Goal: Task Accomplishment & Management: Manage account settings

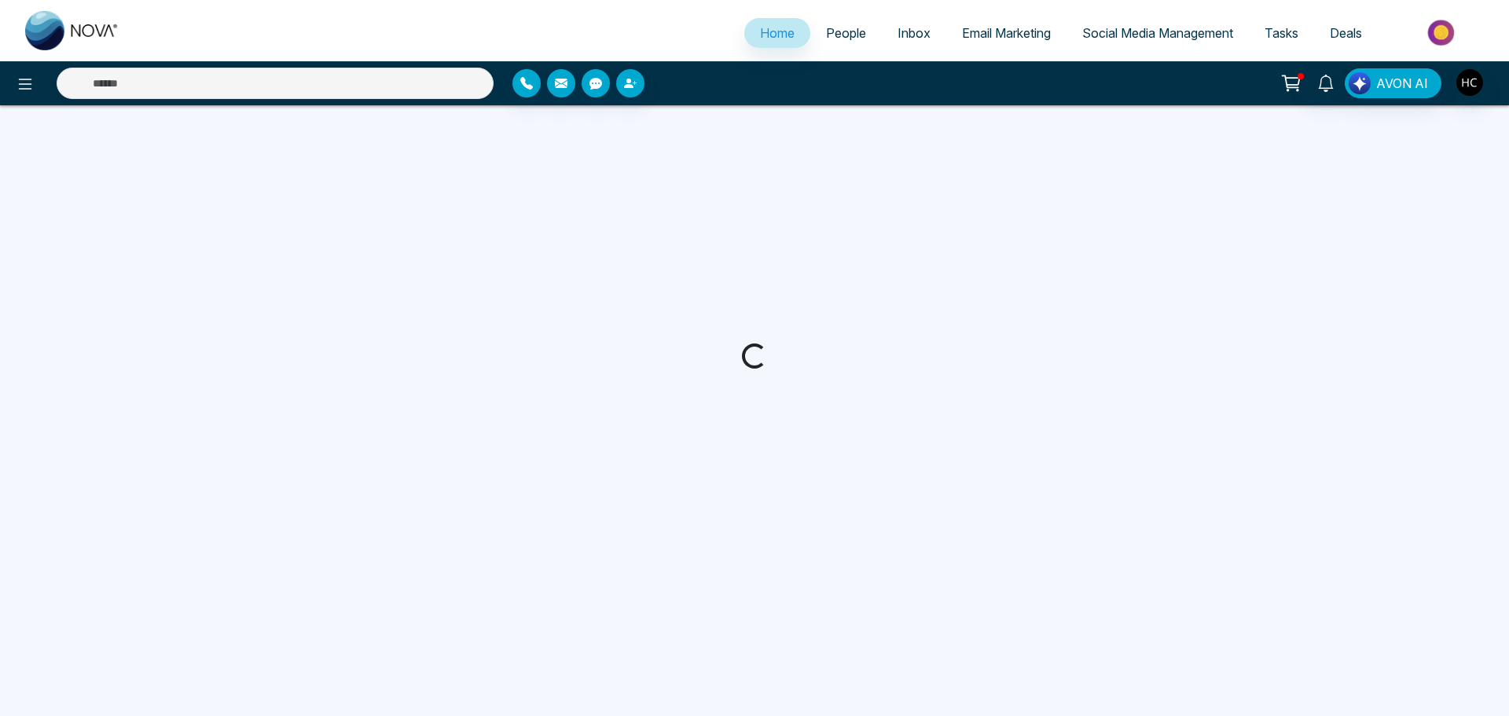
select select "*"
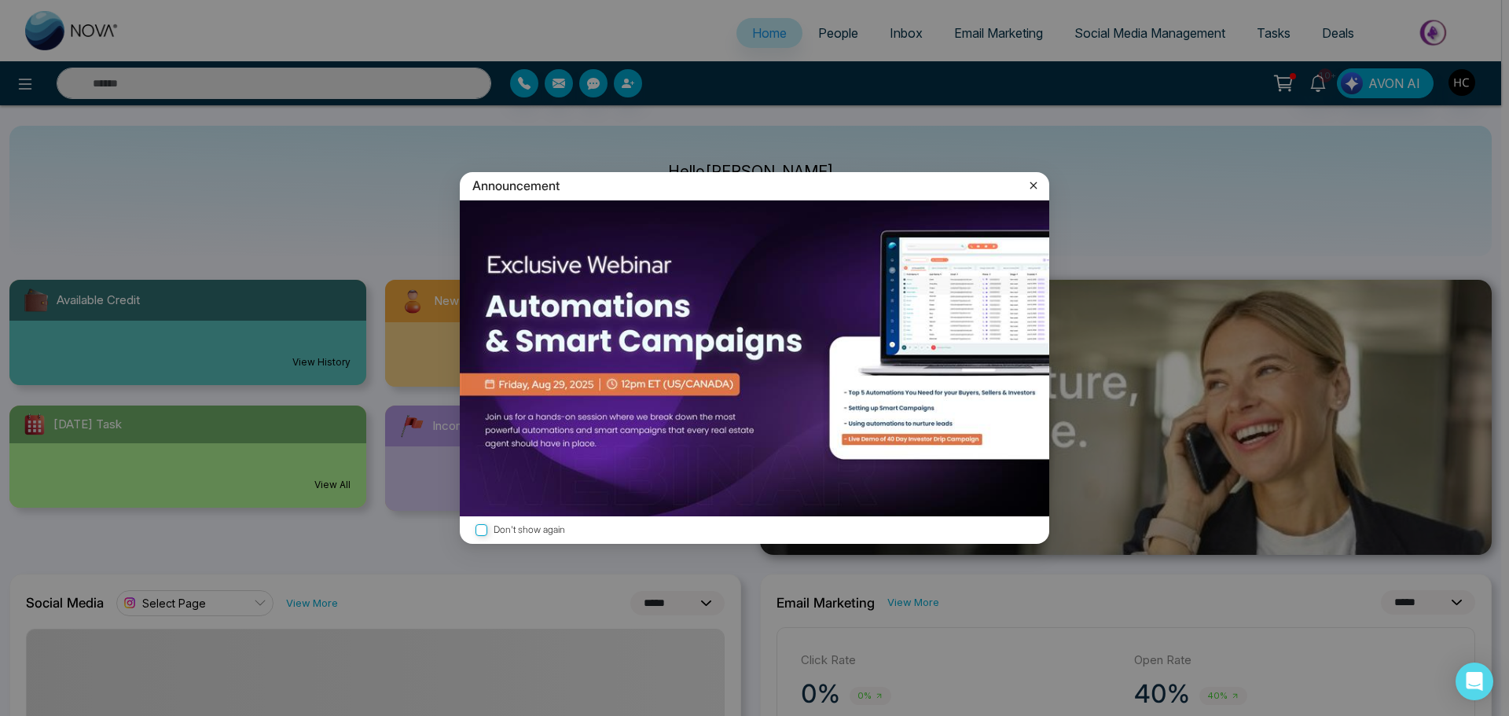
click at [1035, 184] on icon at bounding box center [1034, 185] width 7 height 7
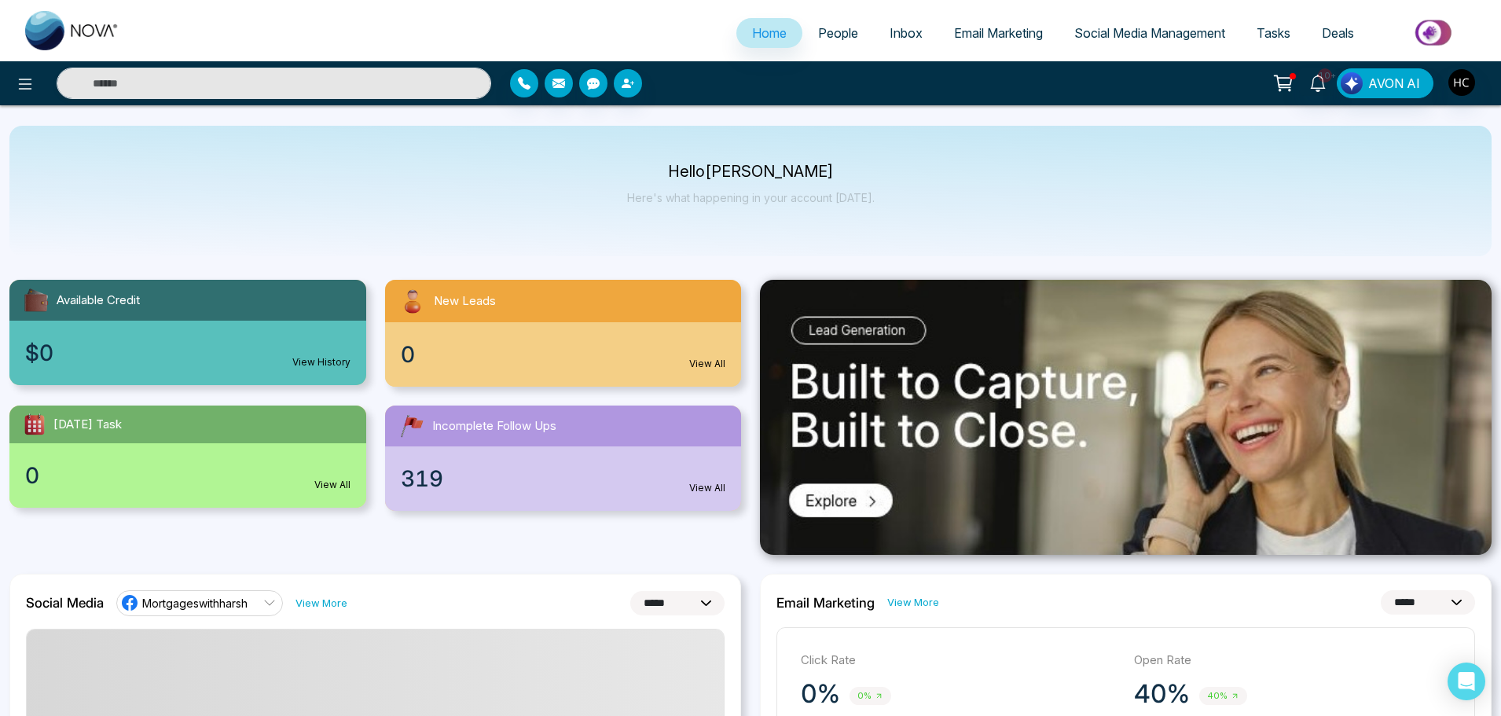
click at [844, 30] on span "People" at bounding box center [838, 33] width 40 height 16
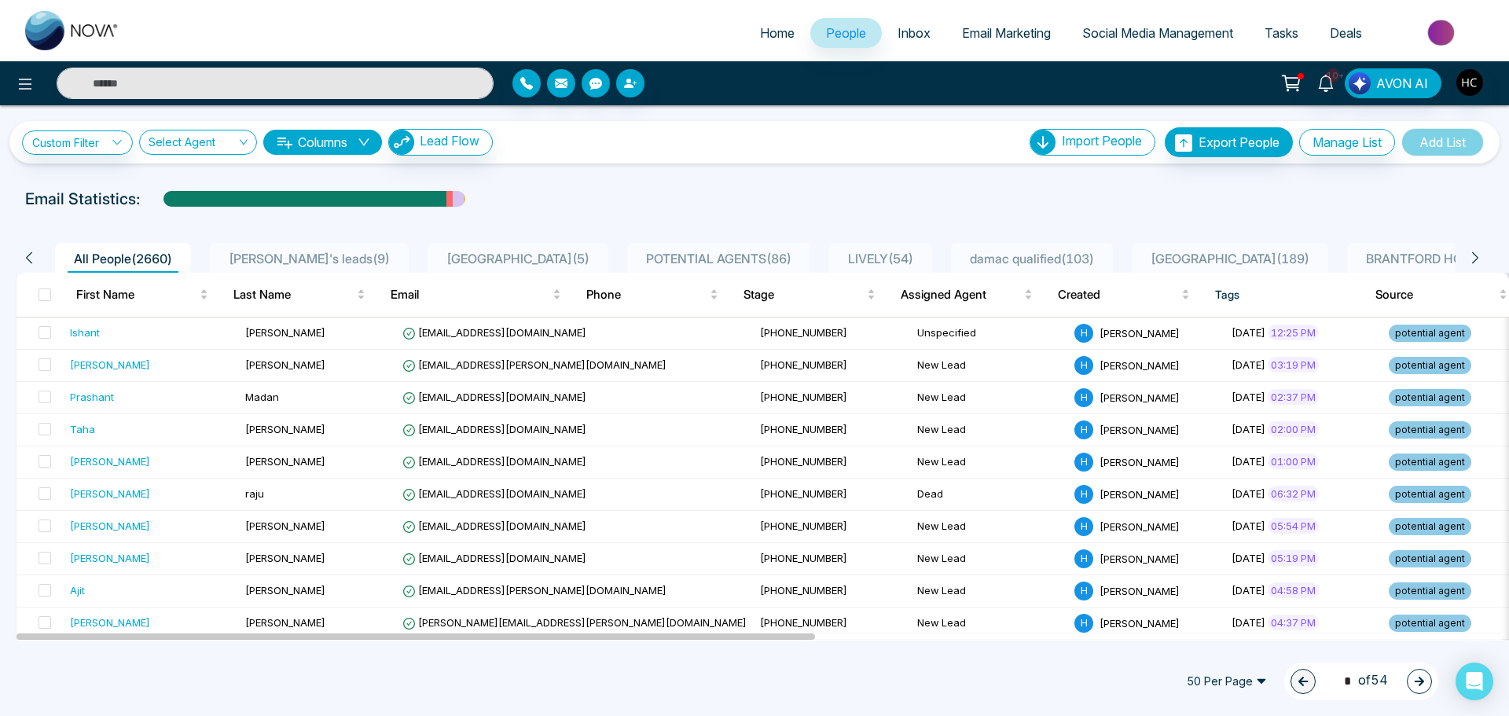
click at [649, 246] on li "POTENTIAL AGENTS ( 86 )" at bounding box center [718, 258] width 183 height 30
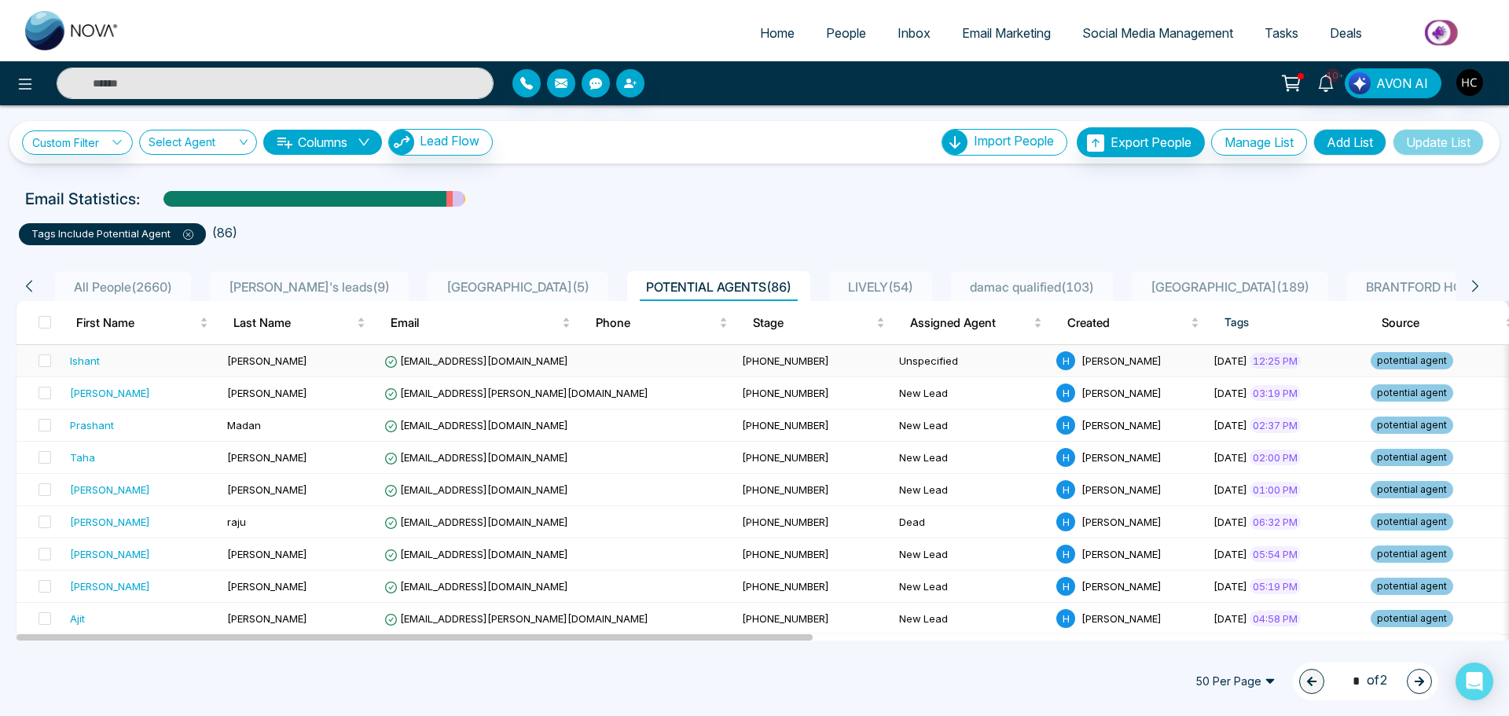
click at [351, 367] on td "[PERSON_NAME]" at bounding box center [299, 361] width 157 height 32
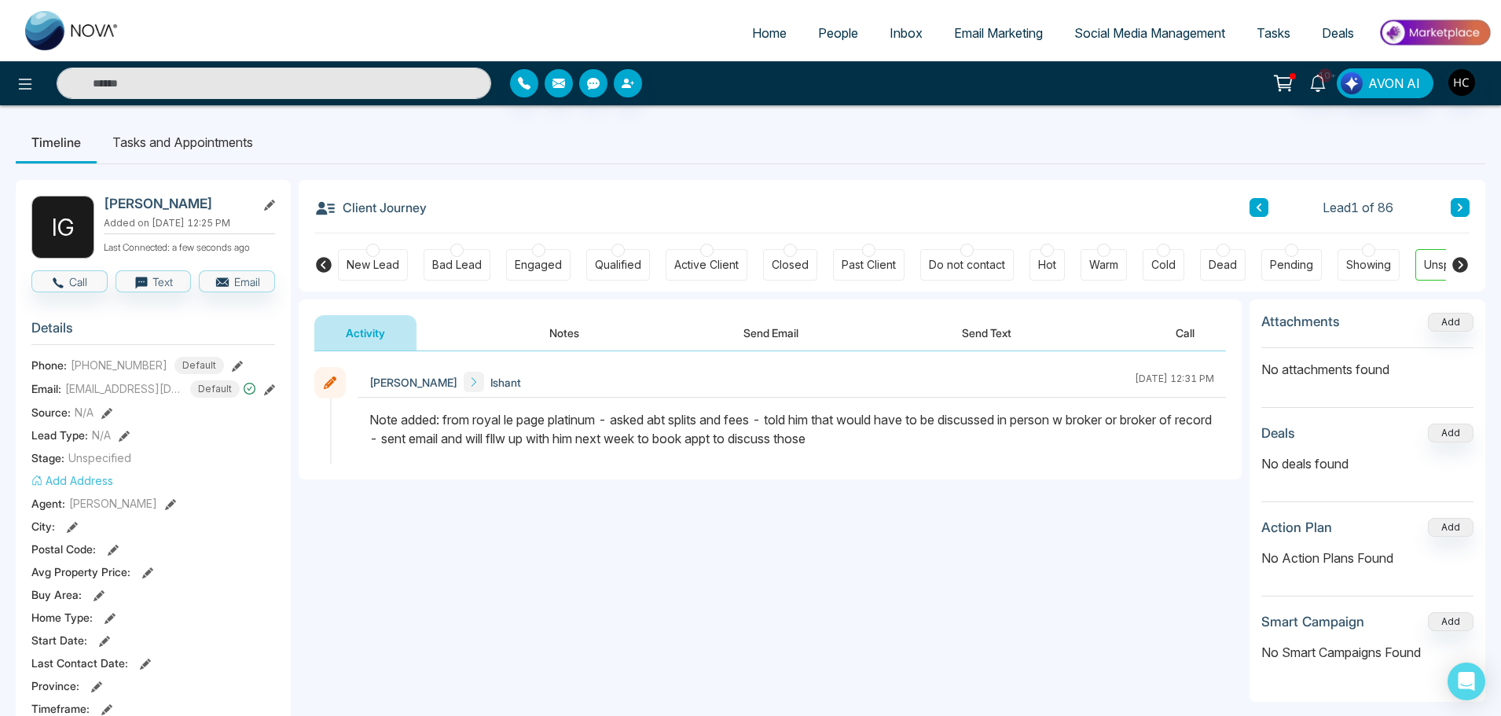
scroll to position [0, 48]
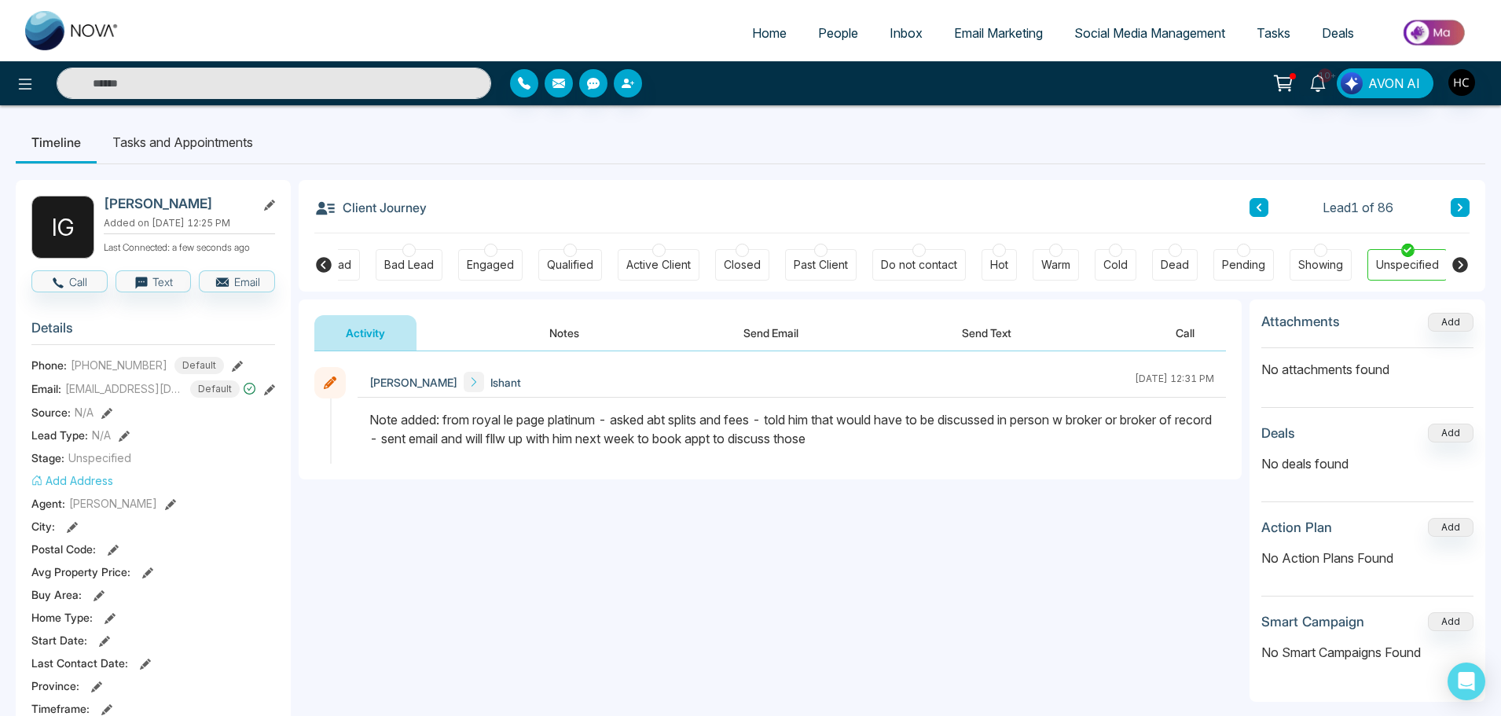
click at [559, 332] on button "Notes" at bounding box center [564, 332] width 93 height 35
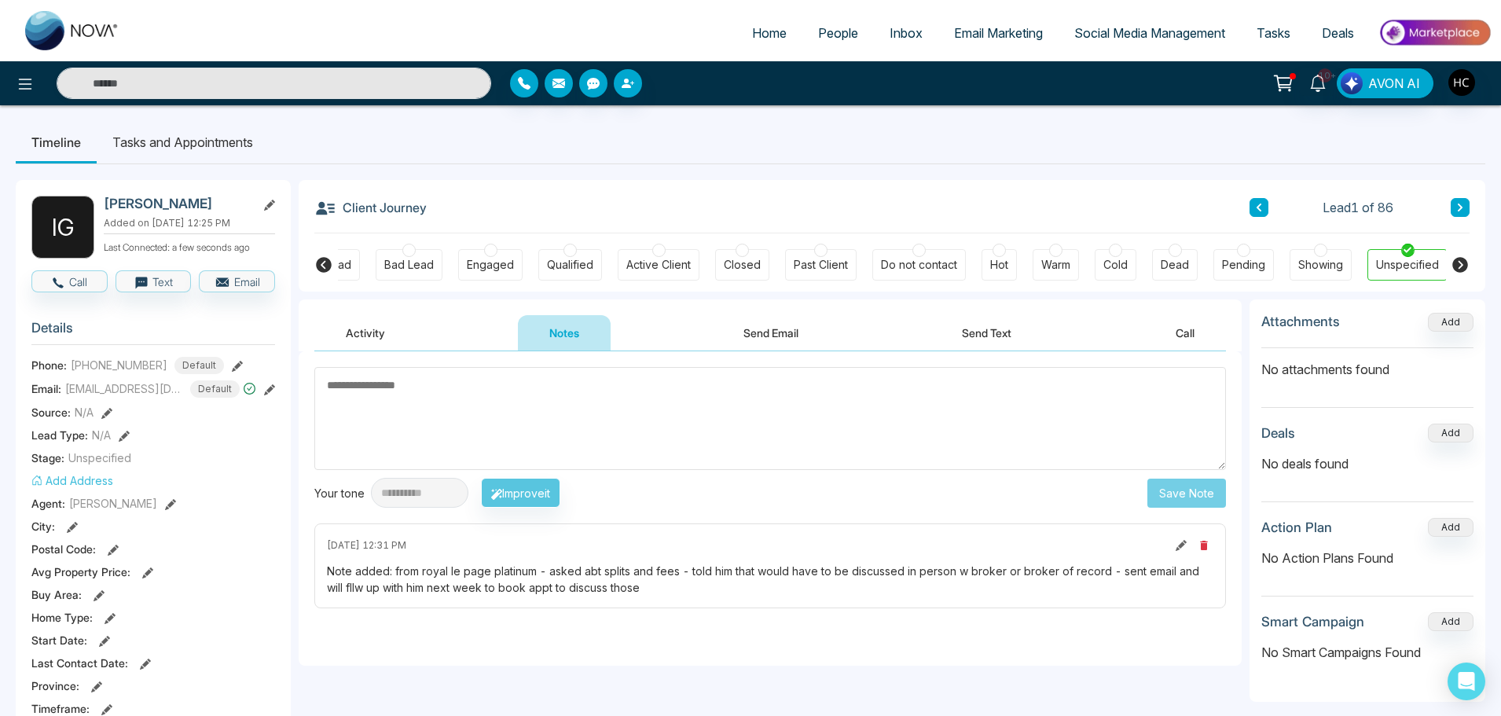
click at [911, 423] on textarea at bounding box center [770, 418] width 912 height 103
type textarea "***"
click at [1192, 489] on button "Save Note" at bounding box center [1187, 493] width 79 height 29
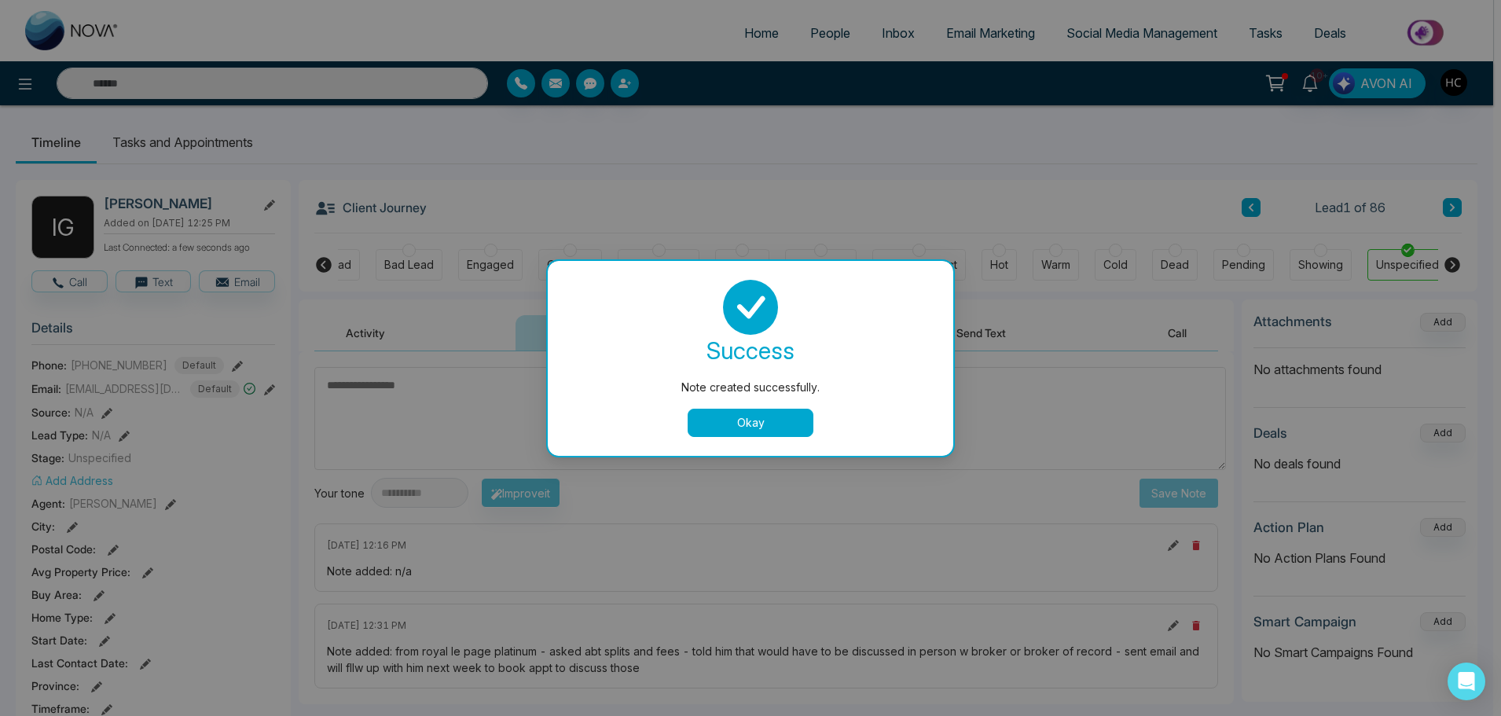
scroll to position [0, 40]
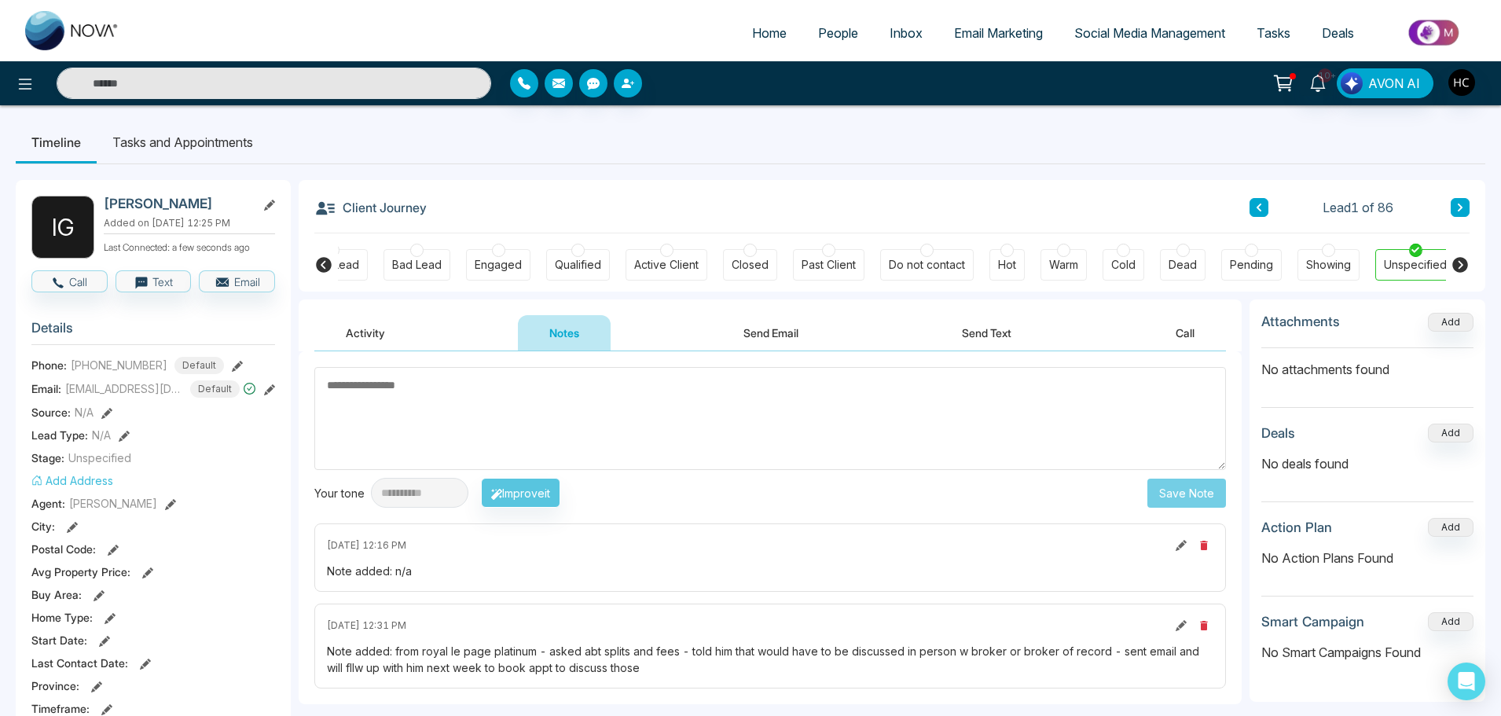
click at [1457, 208] on icon at bounding box center [1461, 207] width 8 height 9
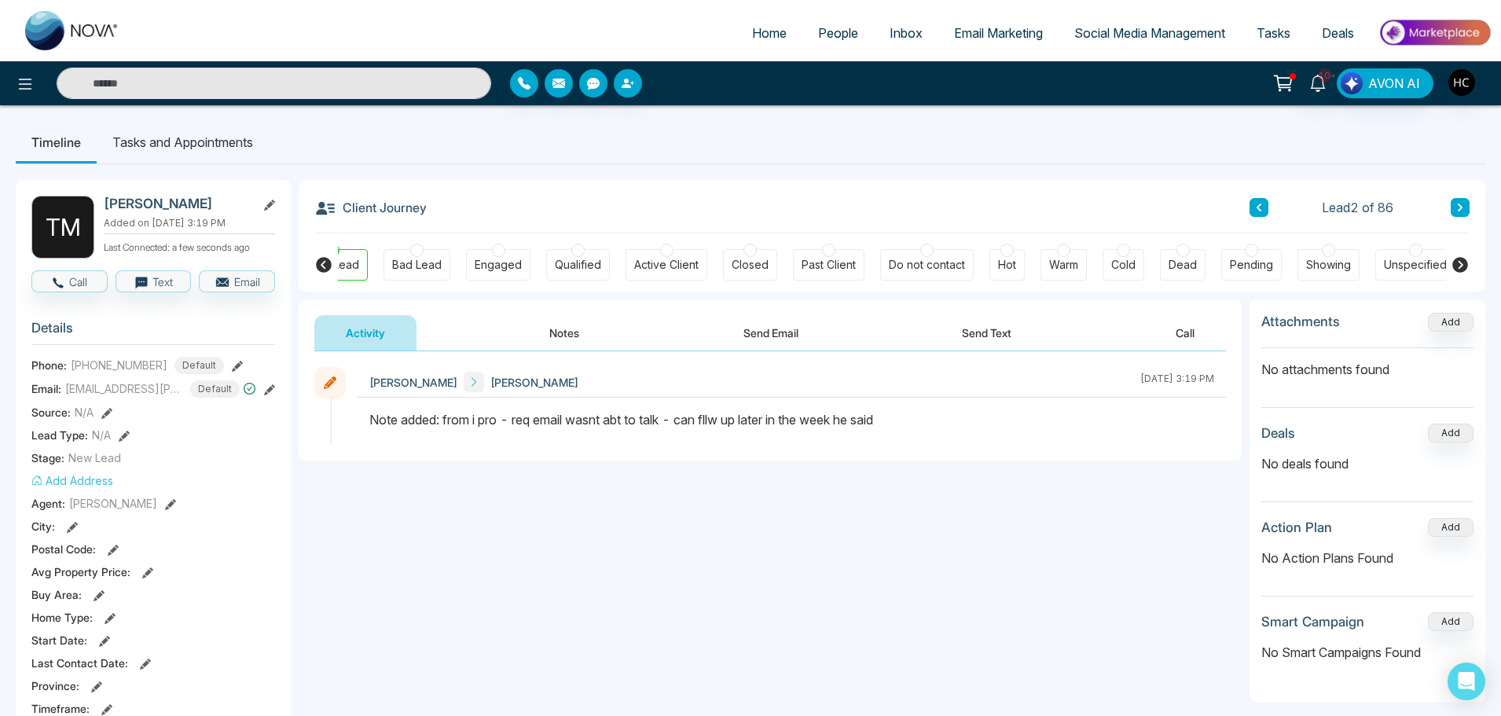
click at [564, 326] on button "Notes" at bounding box center [564, 332] width 93 height 35
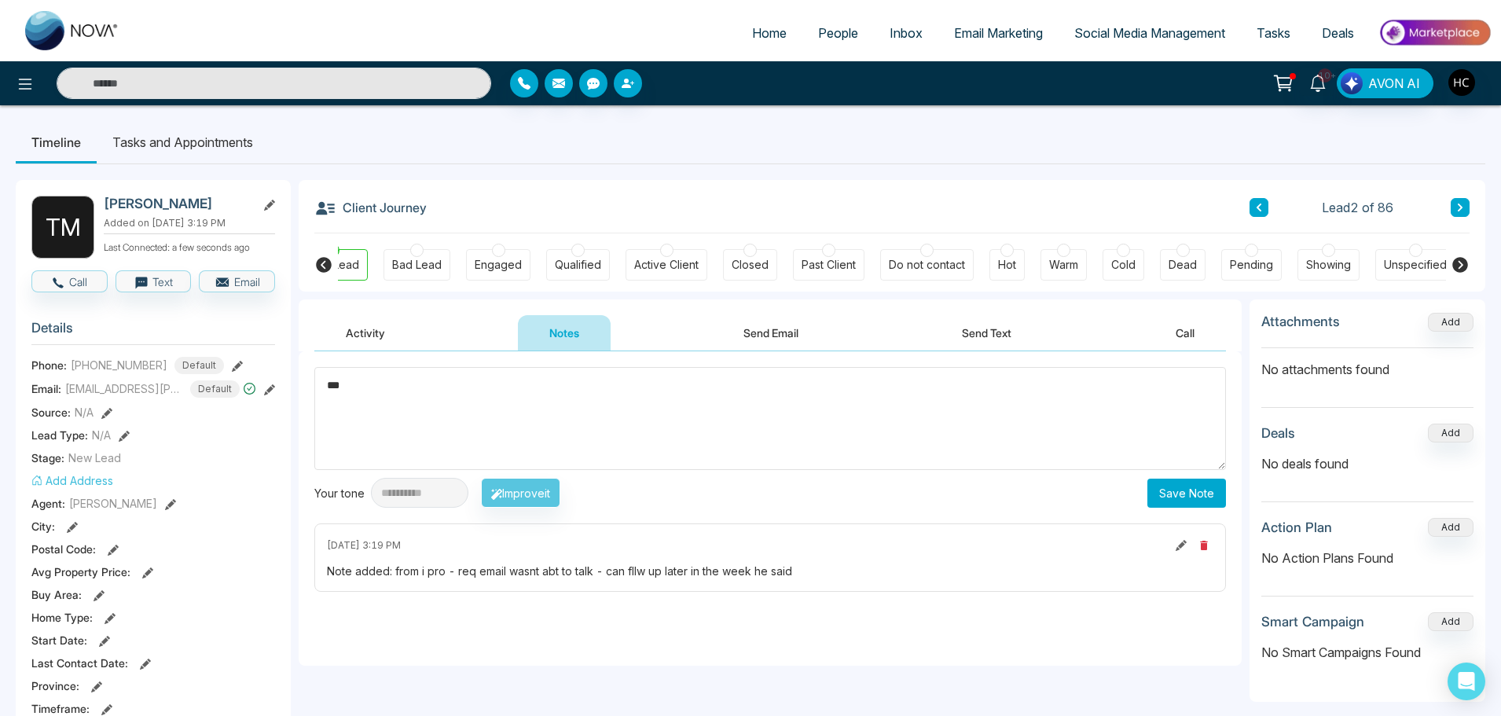
type textarea "***"
click at [786, 417] on textarea "***" at bounding box center [770, 418] width 912 height 103
click at [1189, 503] on button "Save Note" at bounding box center [1187, 493] width 79 height 29
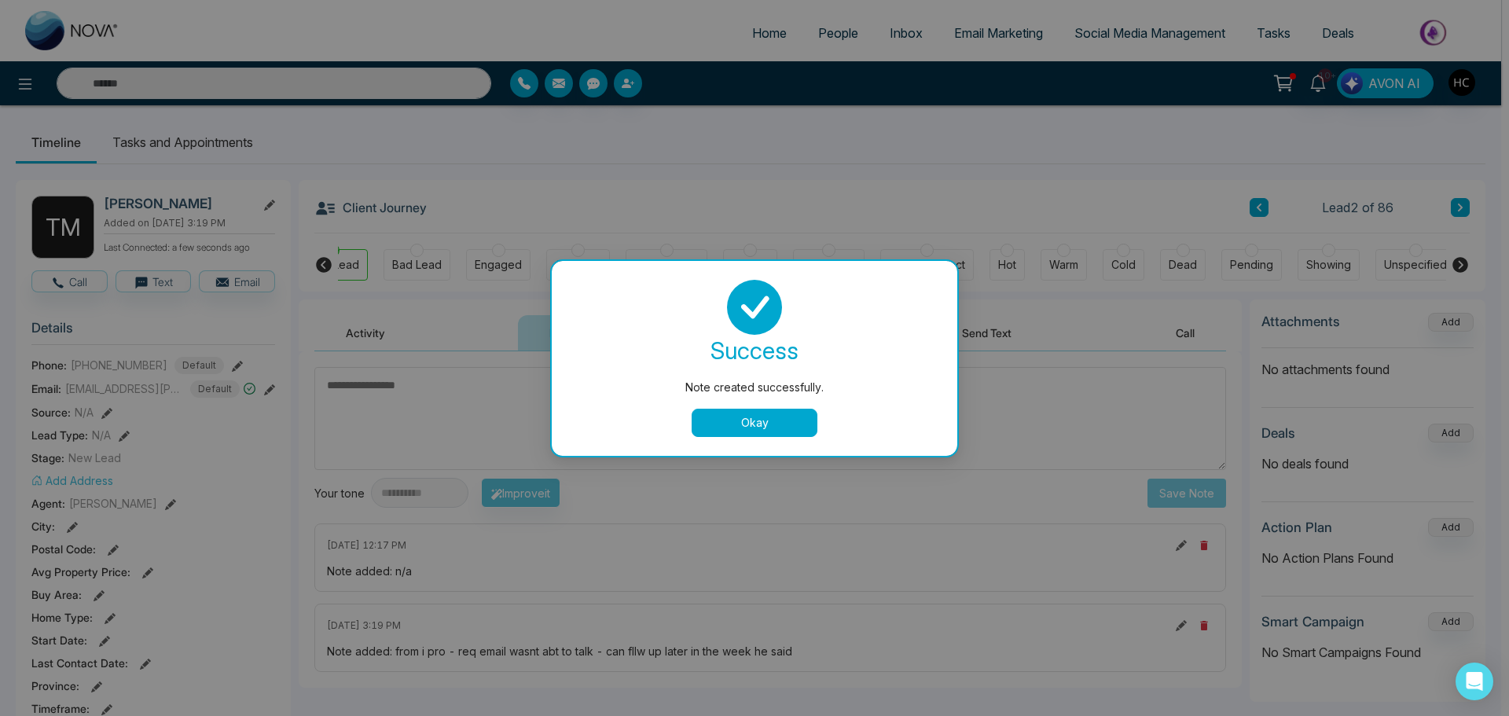
click at [790, 420] on button "Okay" at bounding box center [755, 423] width 126 height 28
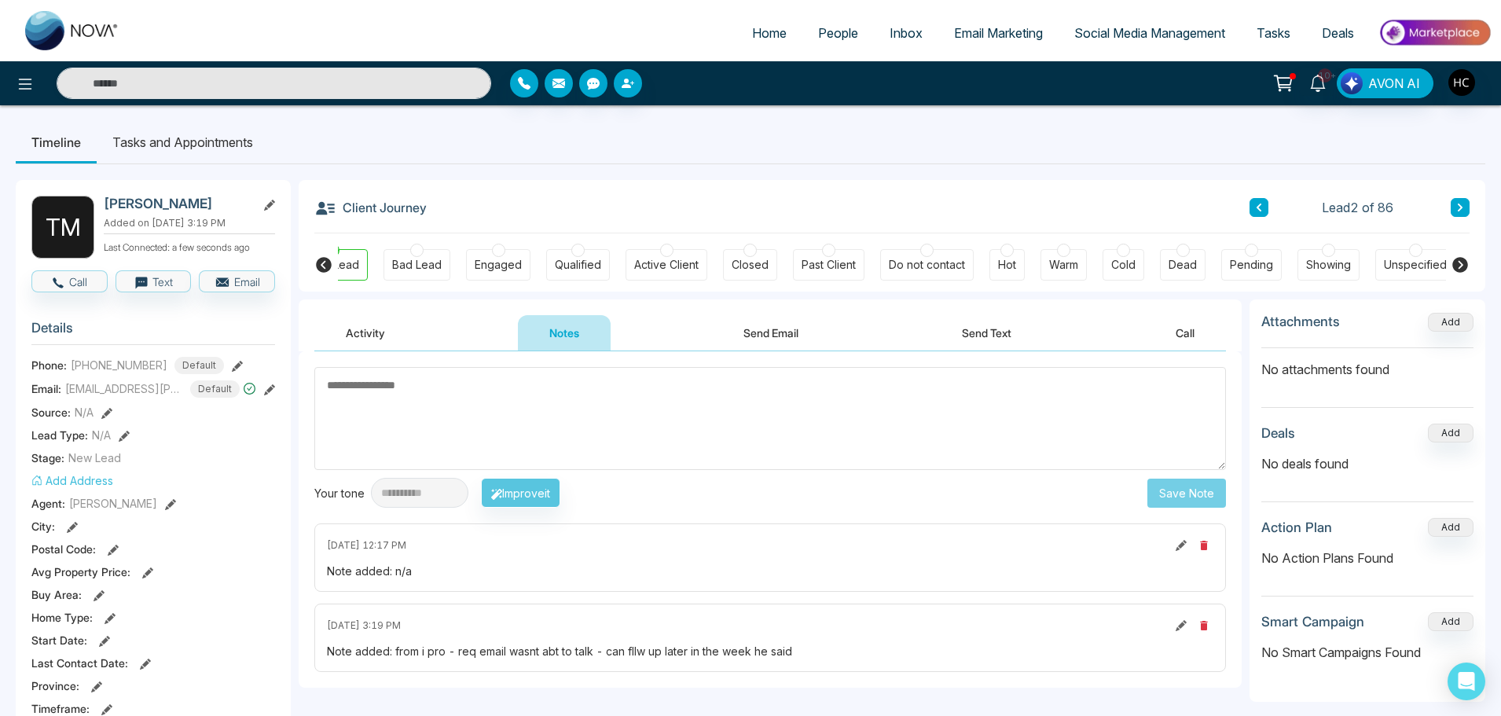
click at [1464, 203] on icon at bounding box center [1461, 207] width 8 height 9
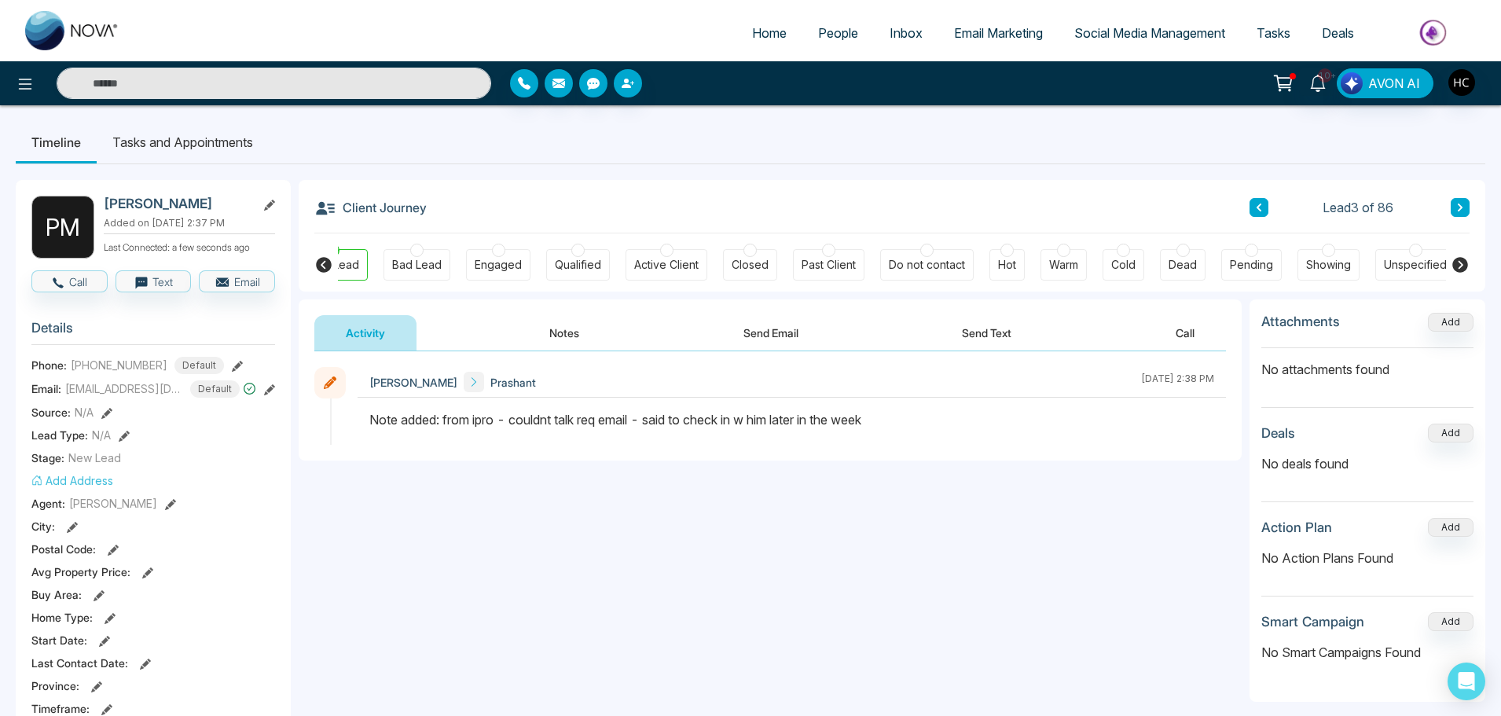
click at [579, 333] on button "Notes" at bounding box center [564, 332] width 93 height 35
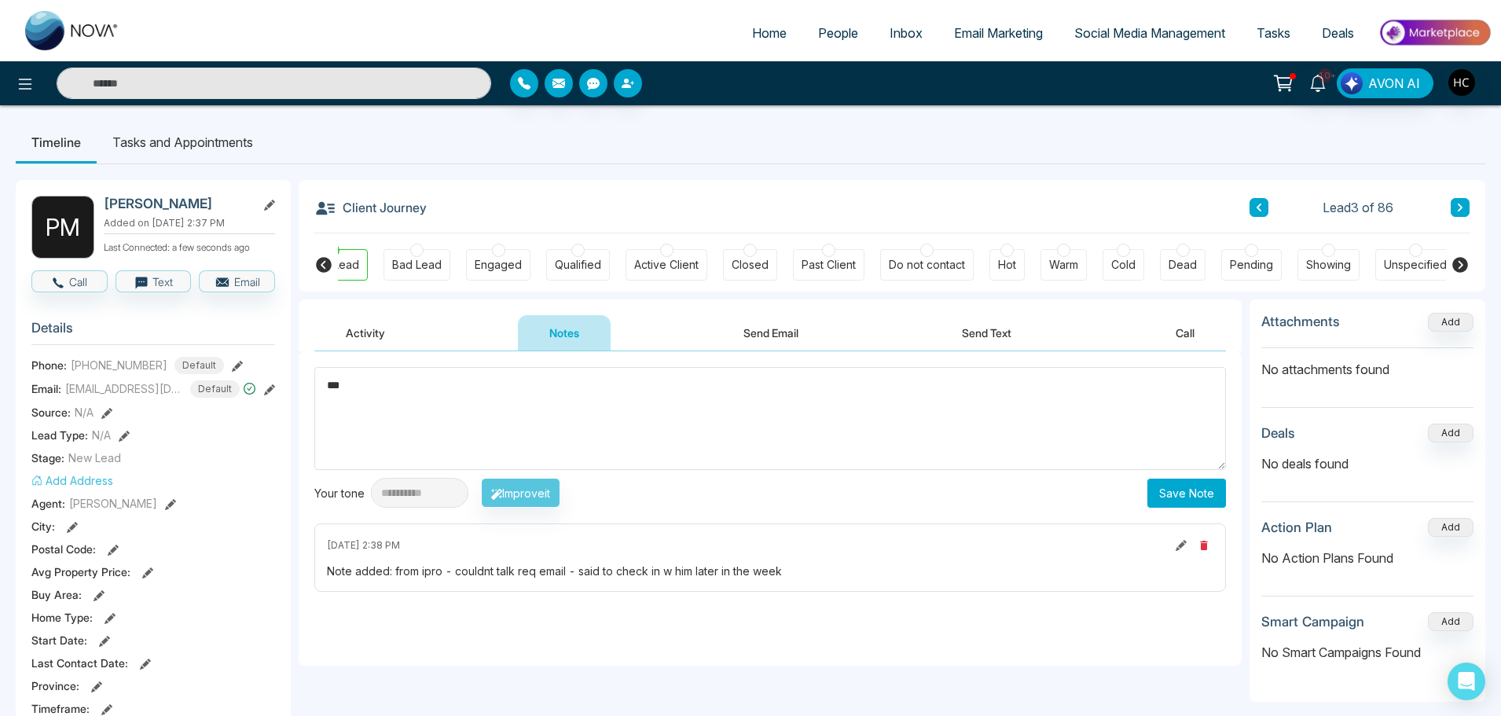
type textarea "***"
click at [1209, 483] on button "Save Note" at bounding box center [1187, 493] width 79 height 29
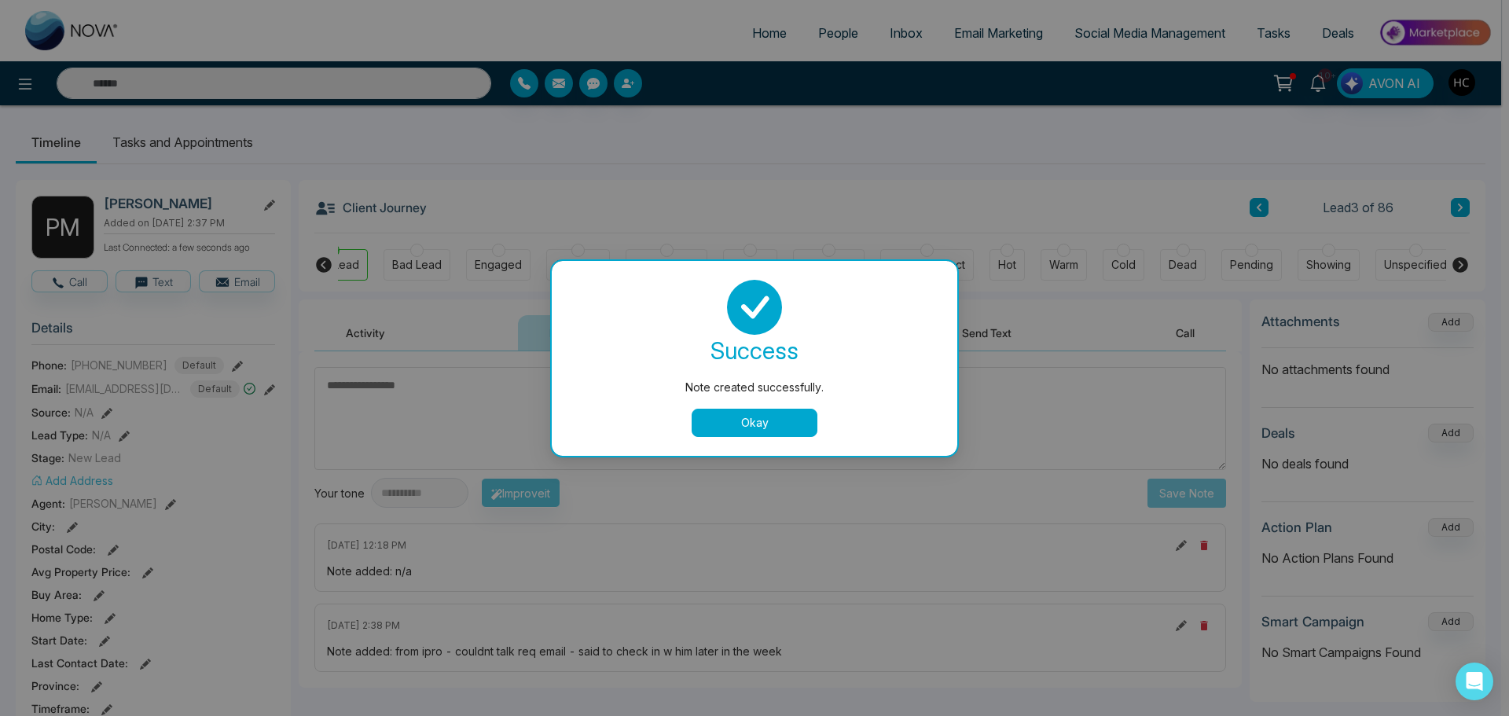
click at [775, 429] on button "Okay" at bounding box center [755, 423] width 126 height 28
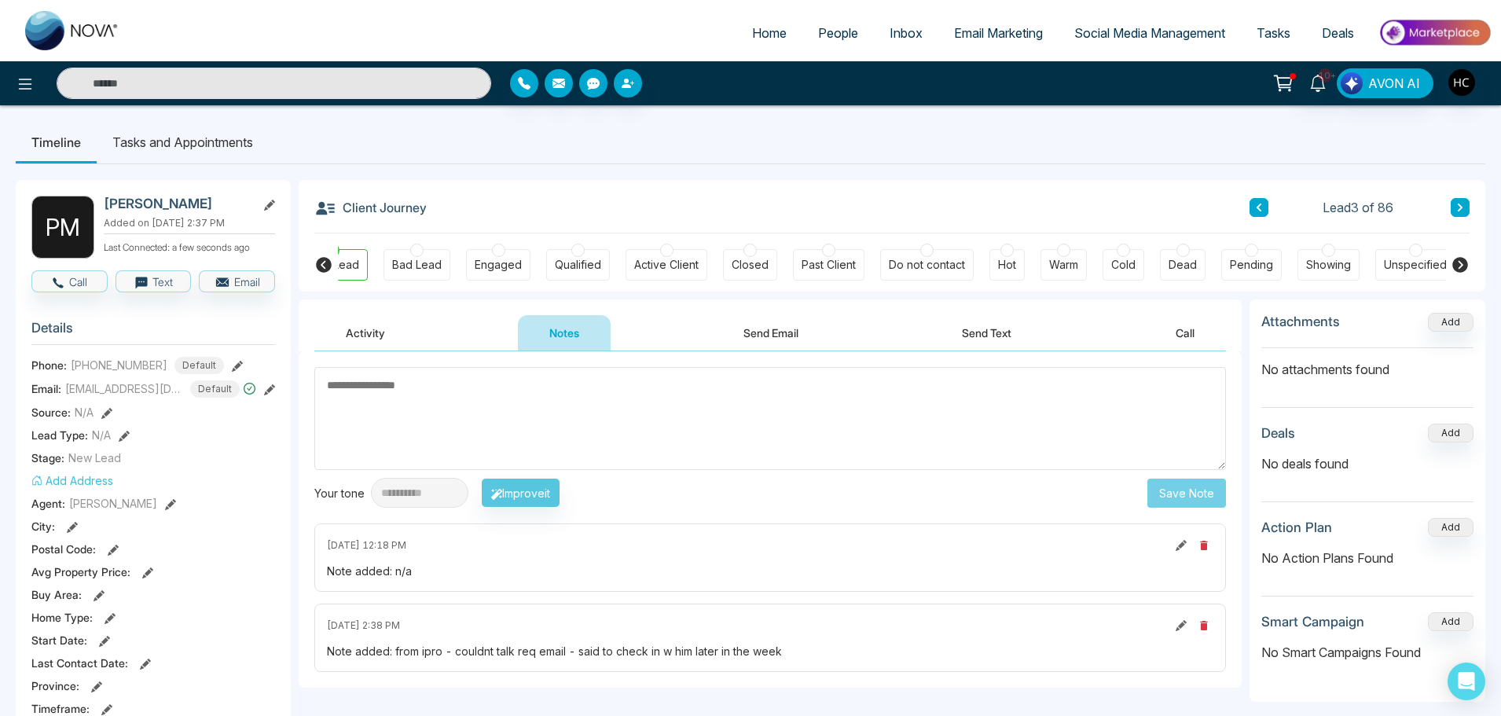
click at [1457, 207] on icon at bounding box center [1461, 207] width 8 height 9
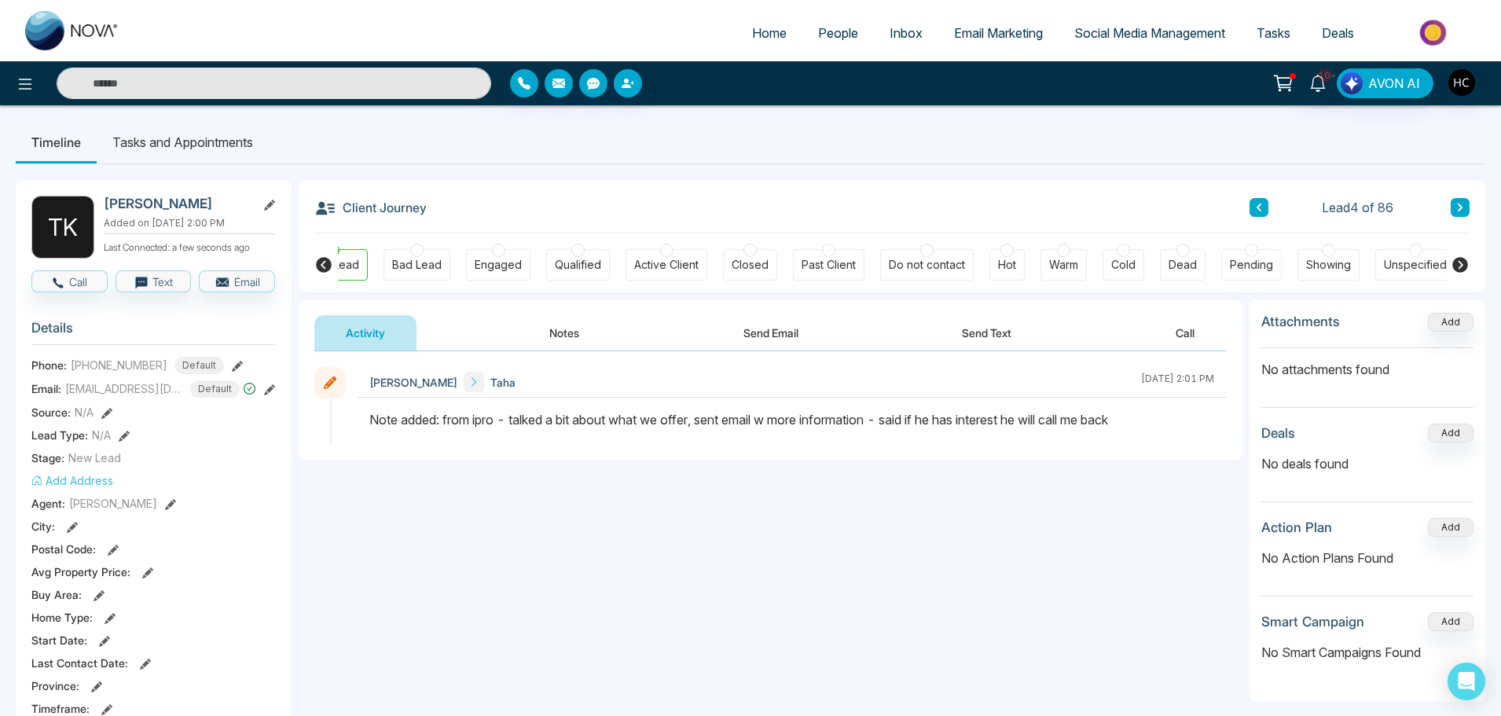
click at [1255, 206] on button at bounding box center [1259, 207] width 19 height 19
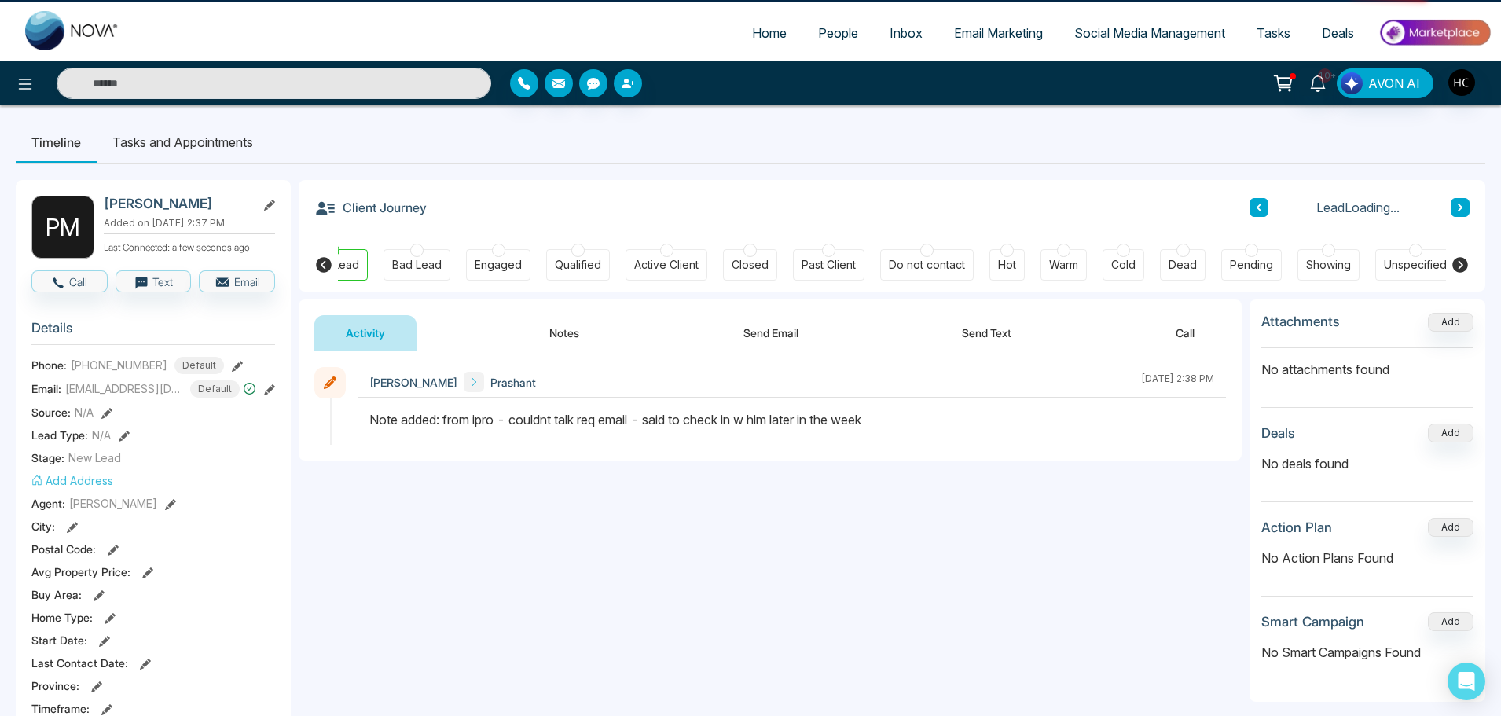
click at [1255, 206] on button at bounding box center [1259, 207] width 19 height 19
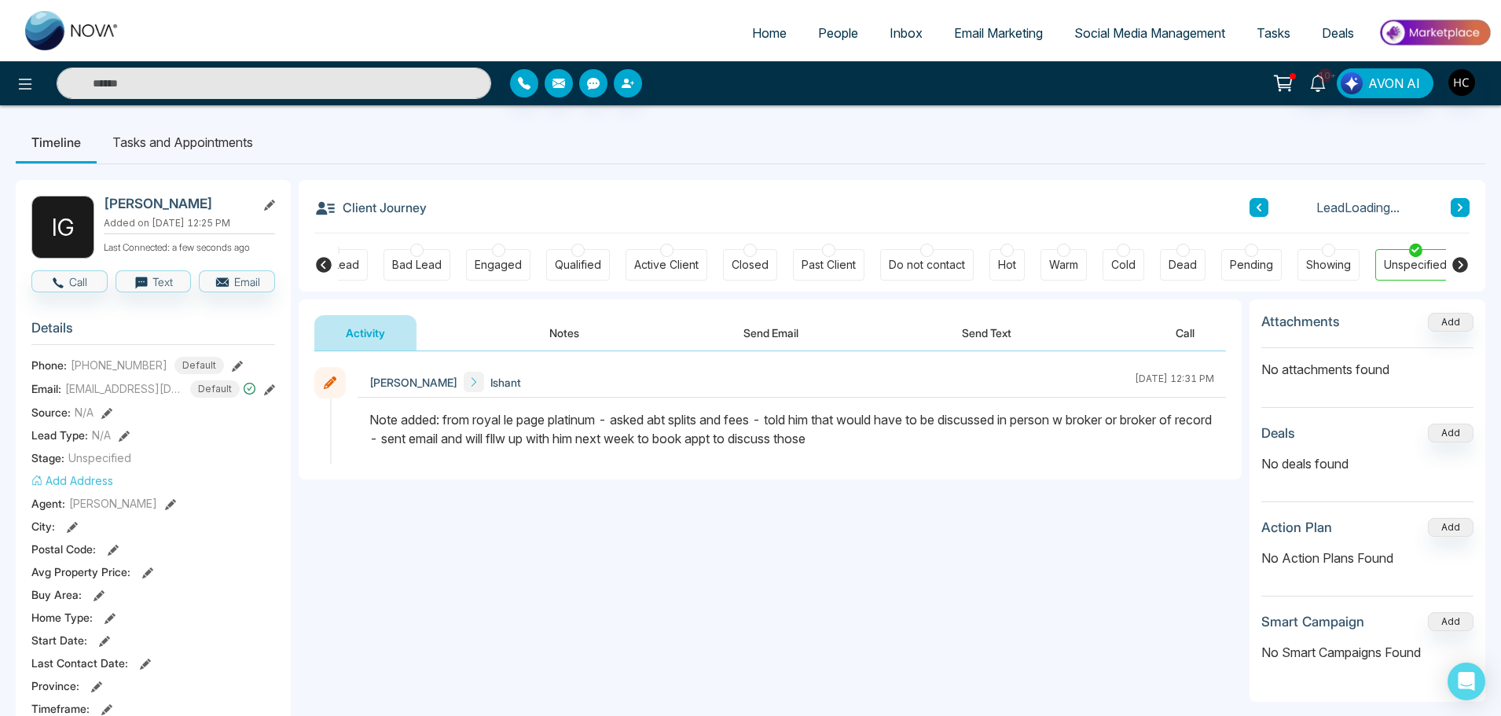
click at [1446, 204] on div "Lead Loading..." at bounding box center [1360, 207] width 220 height 19
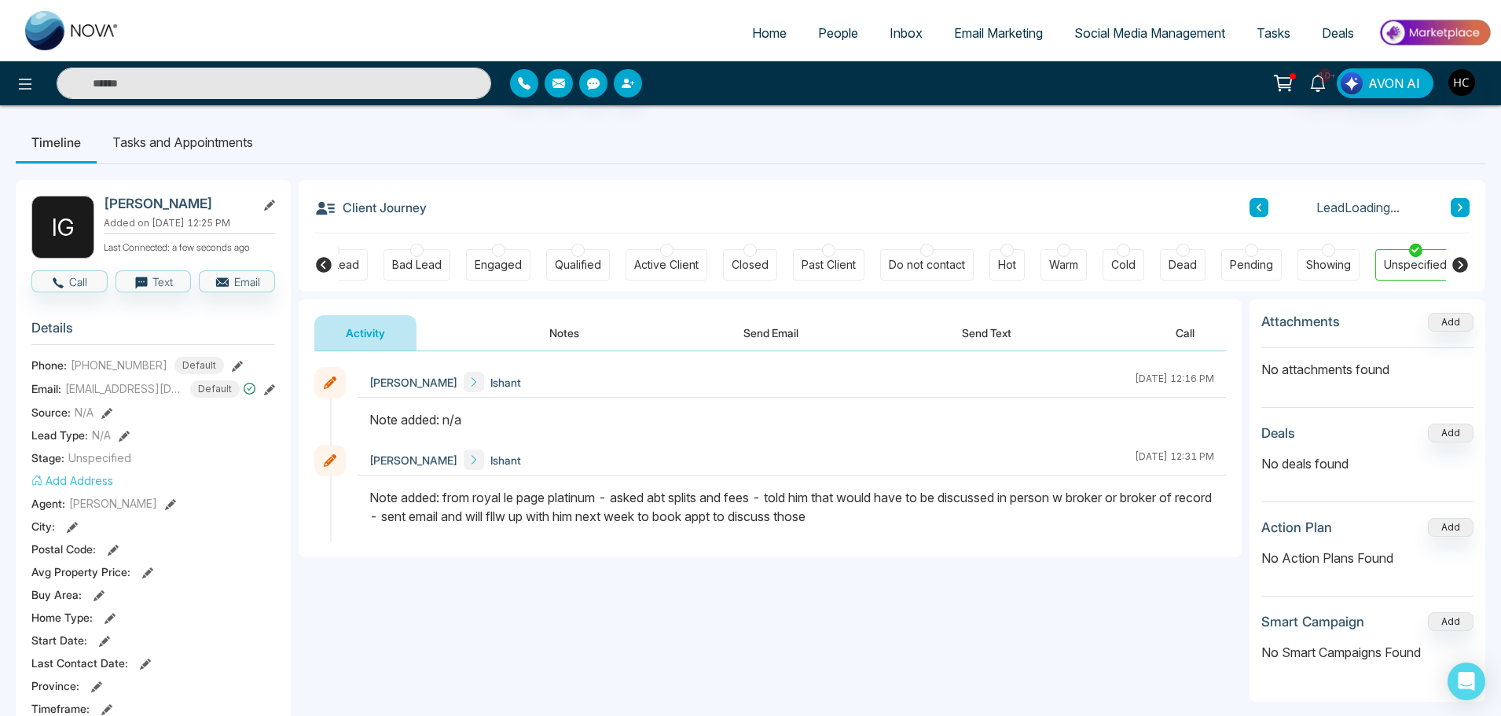
click at [1458, 202] on button at bounding box center [1460, 207] width 19 height 19
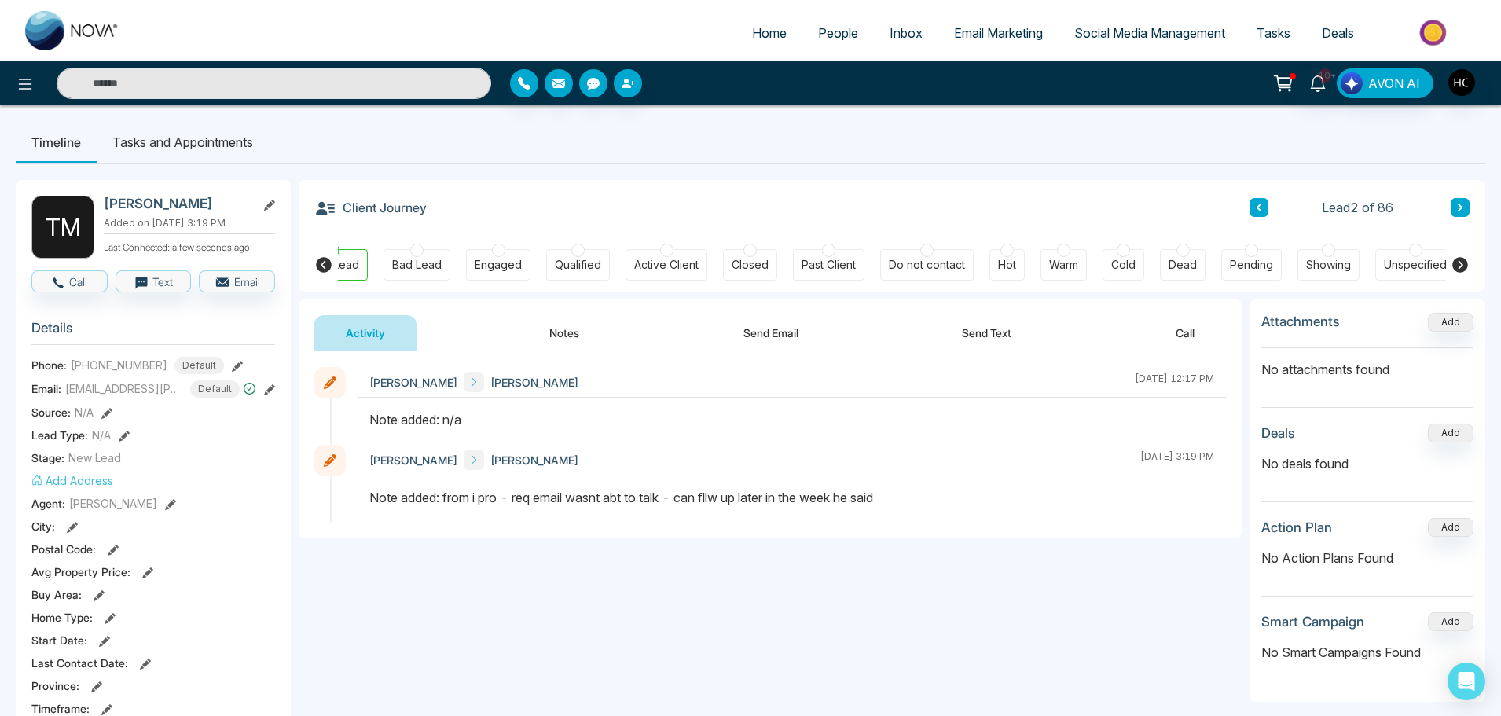
click at [580, 336] on button "Notes" at bounding box center [564, 332] width 93 height 35
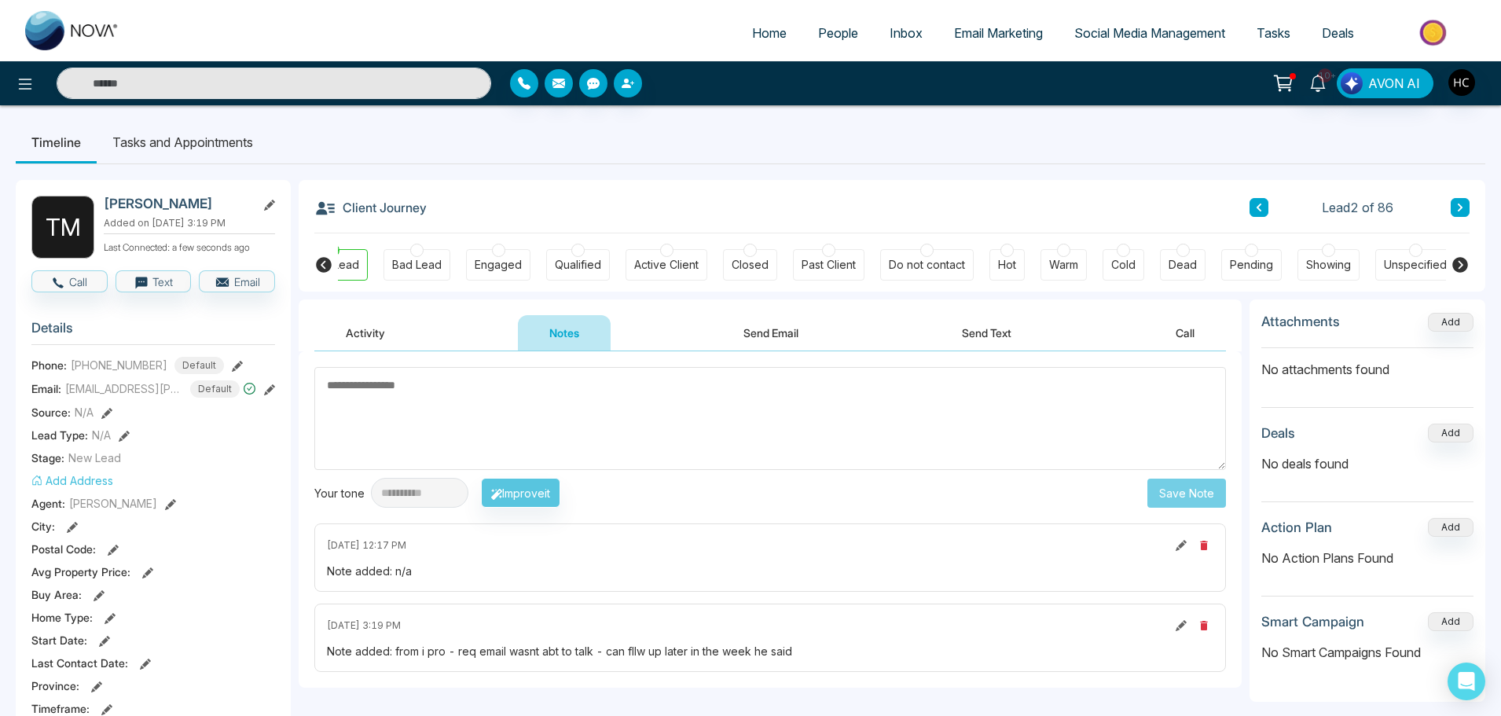
scroll to position [79, 0]
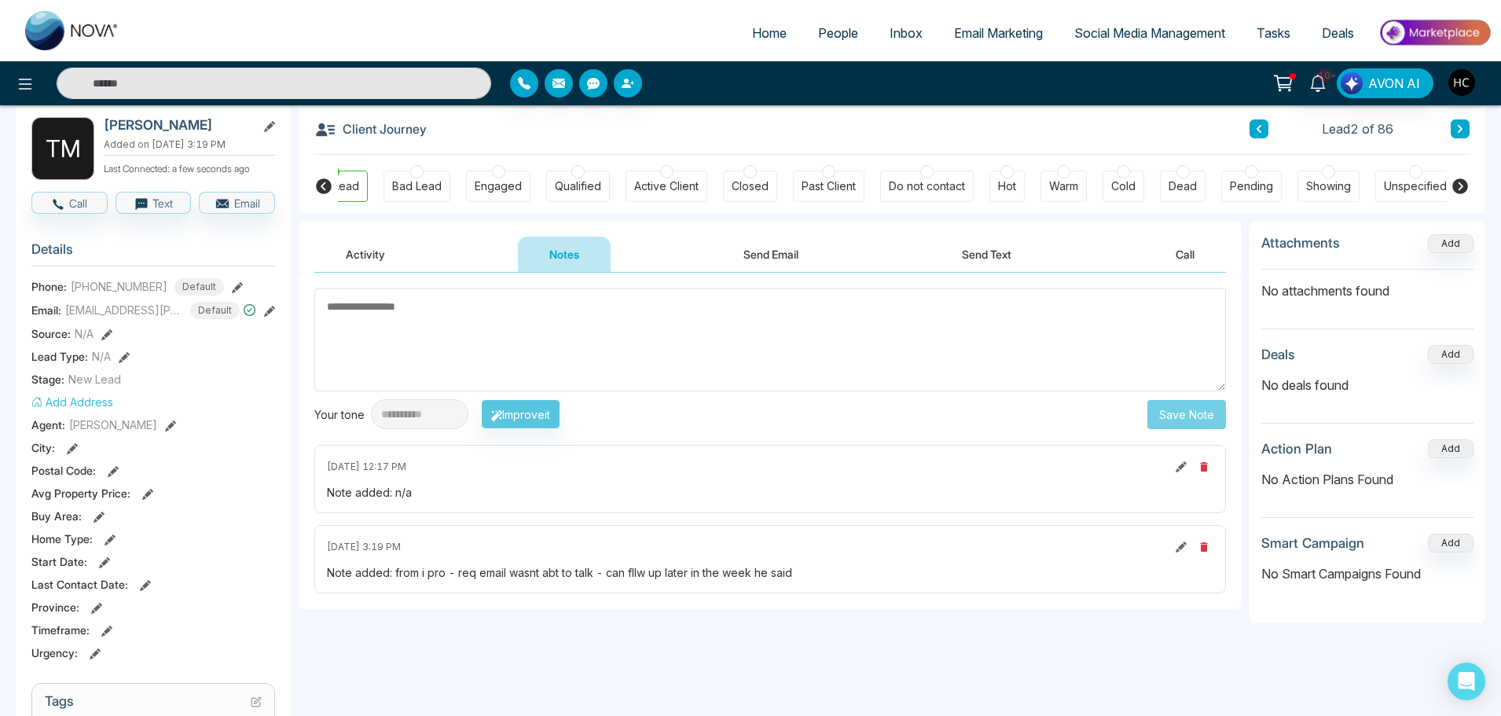
click at [759, 342] on textarea at bounding box center [770, 340] width 912 height 103
click at [420, 310] on textarea "**********" at bounding box center [770, 340] width 912 height 103
click at [534, 323] on textarea "**********" at bounding box center [770, 340] width 912 height 103
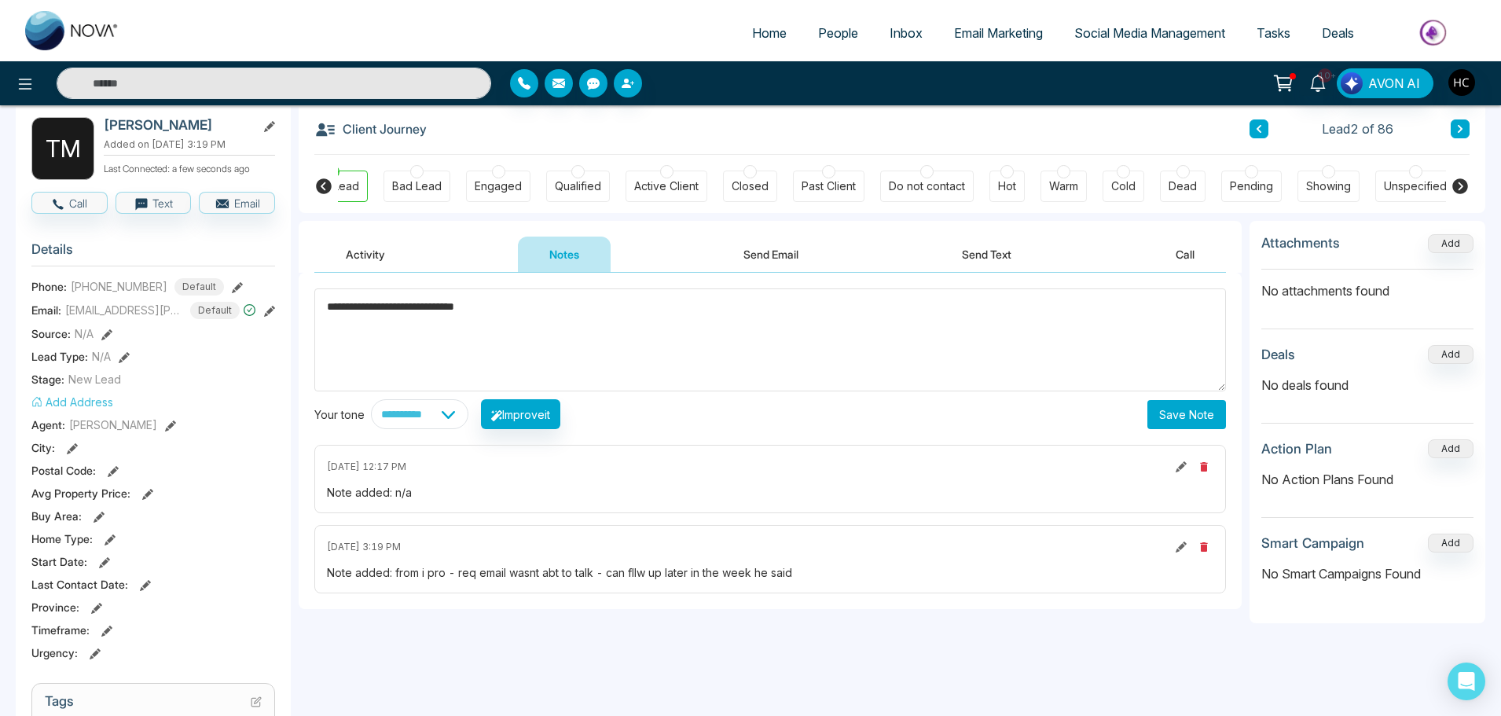
click at [387, 307] on textarea "**********" at bounding box center [770, 340] width 912 height 103
click at [749, 304] on textarea "**********" at bounding box center [770, 340] width 912 height 103
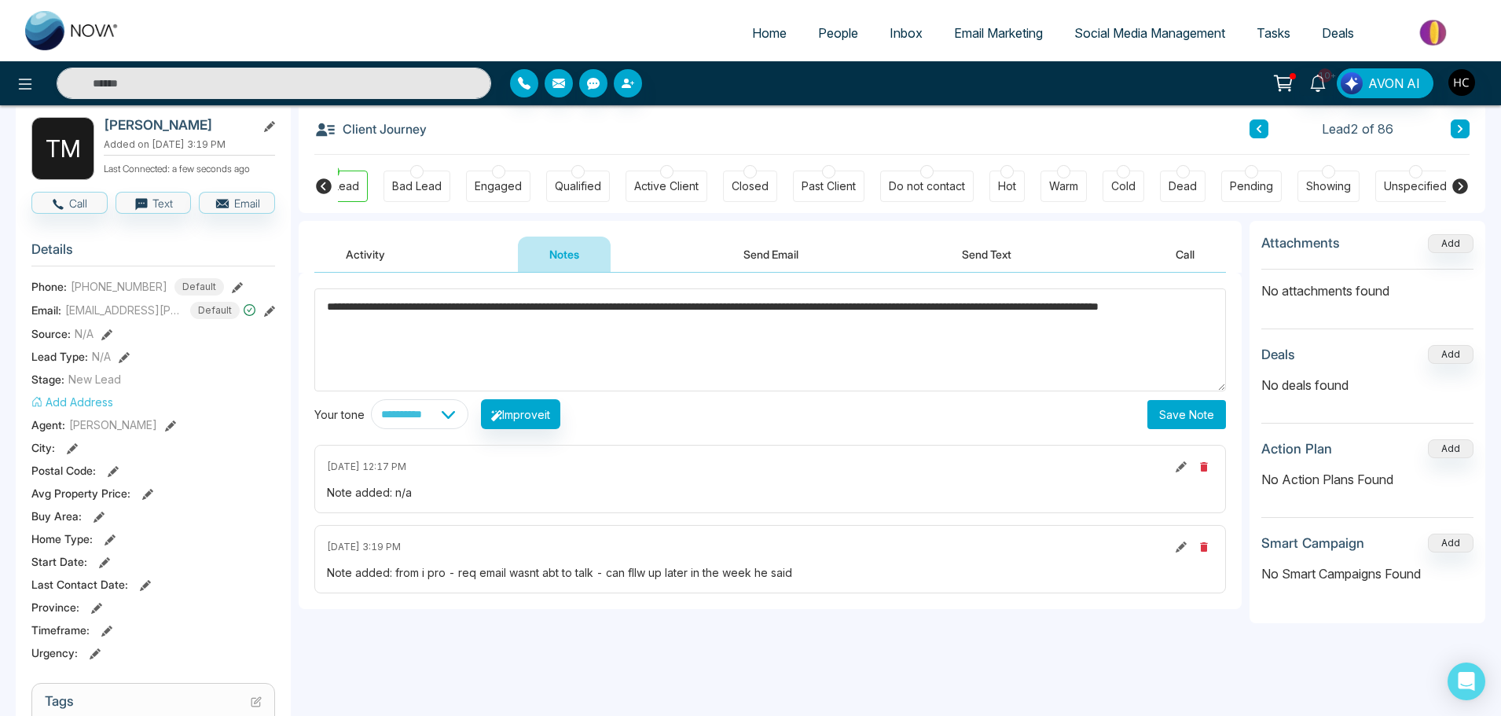
click at [377, 325] on textarea "**********" at bounding box center [770, 340] width 912 height 103
click at [456, 324] on textarea "**********" at bounding box center [770, 340] width 912 height 103
click at [954, 328] on textarea "**********" at bounding box center [770, 340] width 912 height 103
type textarea "**********"
click at [1185, 402] on button "Save Note" at bounding box center [1187, 414] width 79 height 29
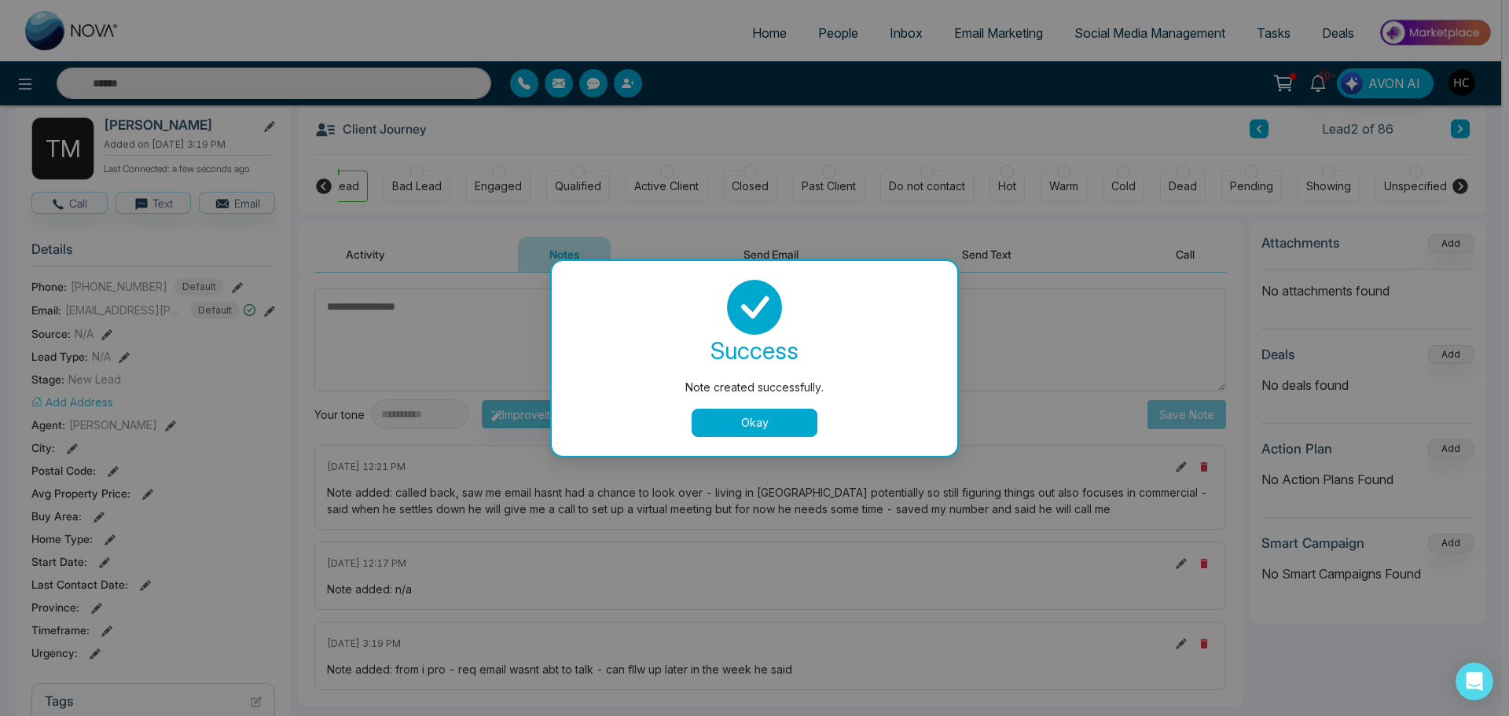
click at [810, 416] on button "Okay" at bounding box center [755, 423] width 126 height 28
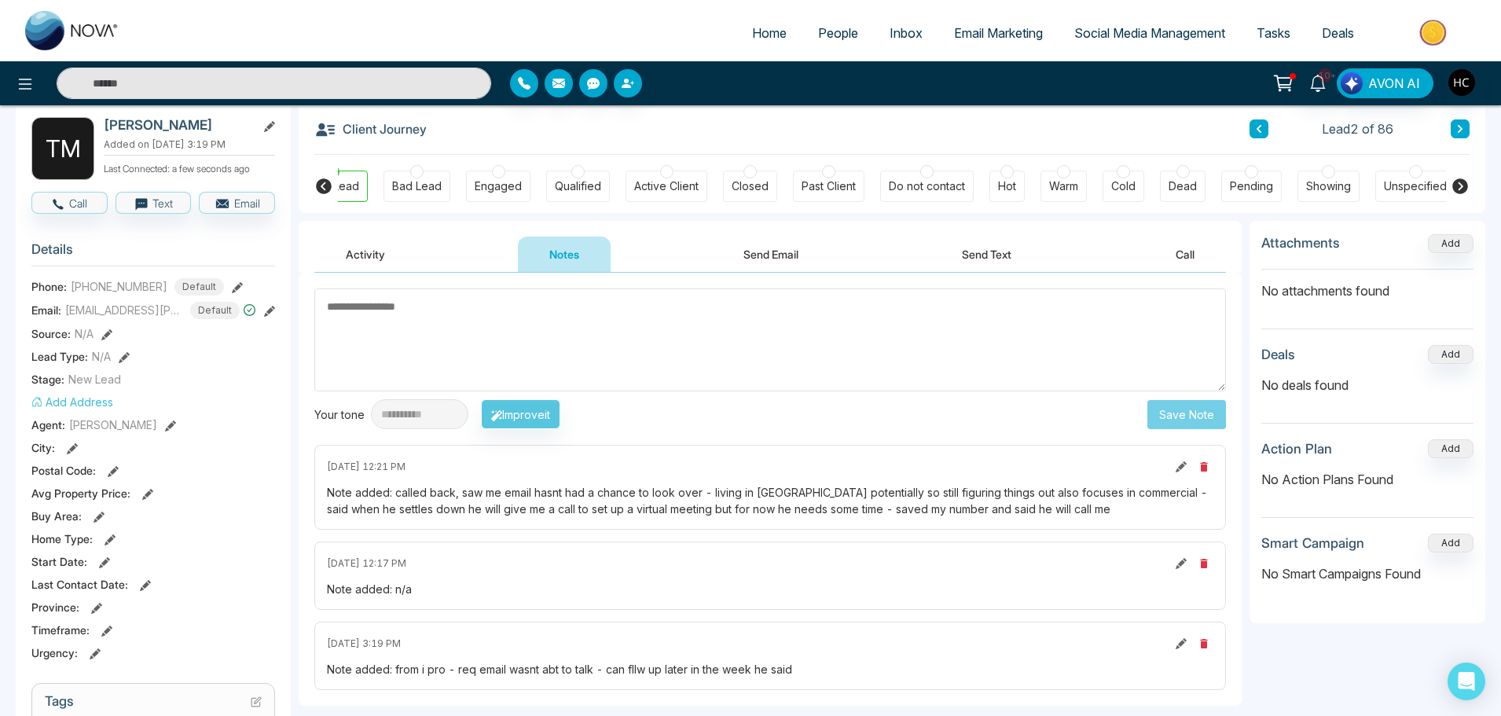
click at [1457, 128] on icon at bounding box center [1461, 128] width 8 height 9
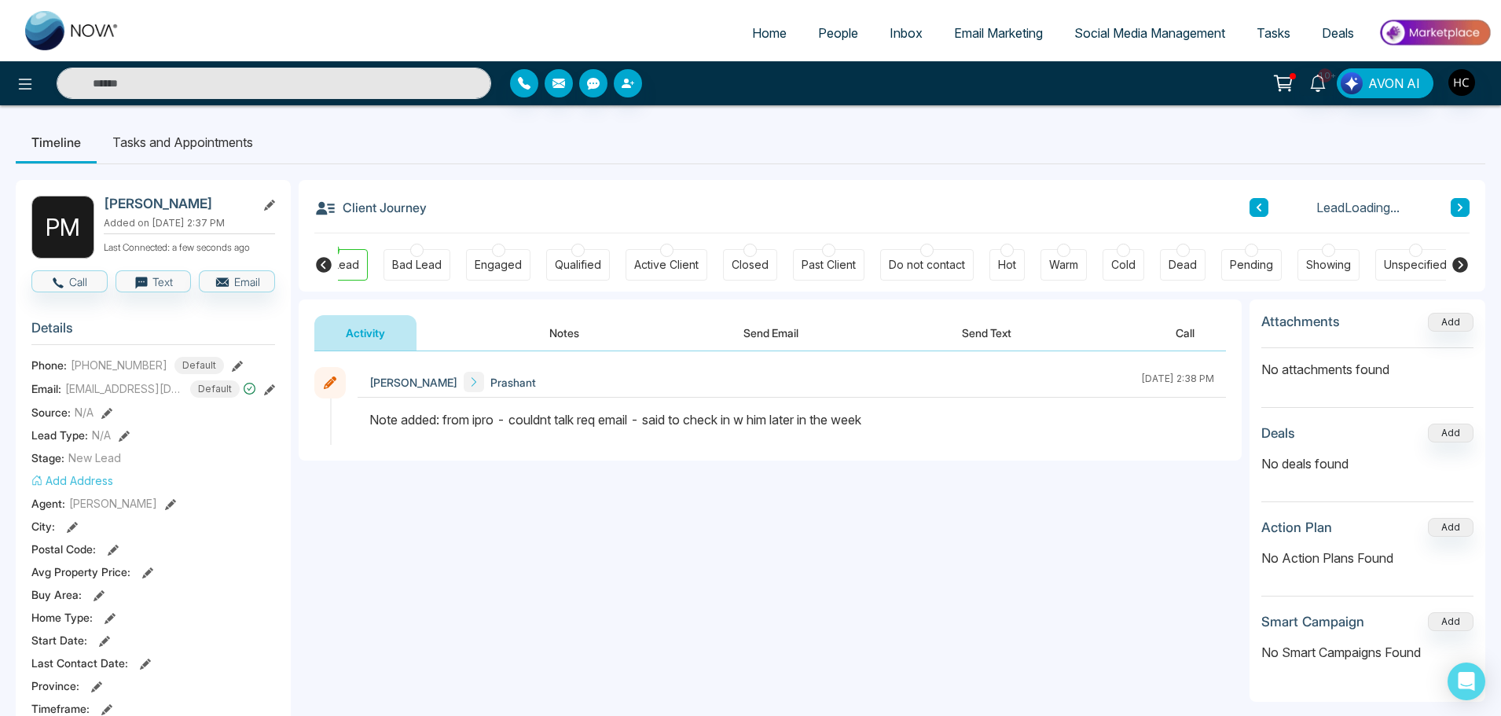
click at [1457, 128] on ul "Timeline Tasks and Appointments" at bounding box center [751, 142] width 1470 height 42
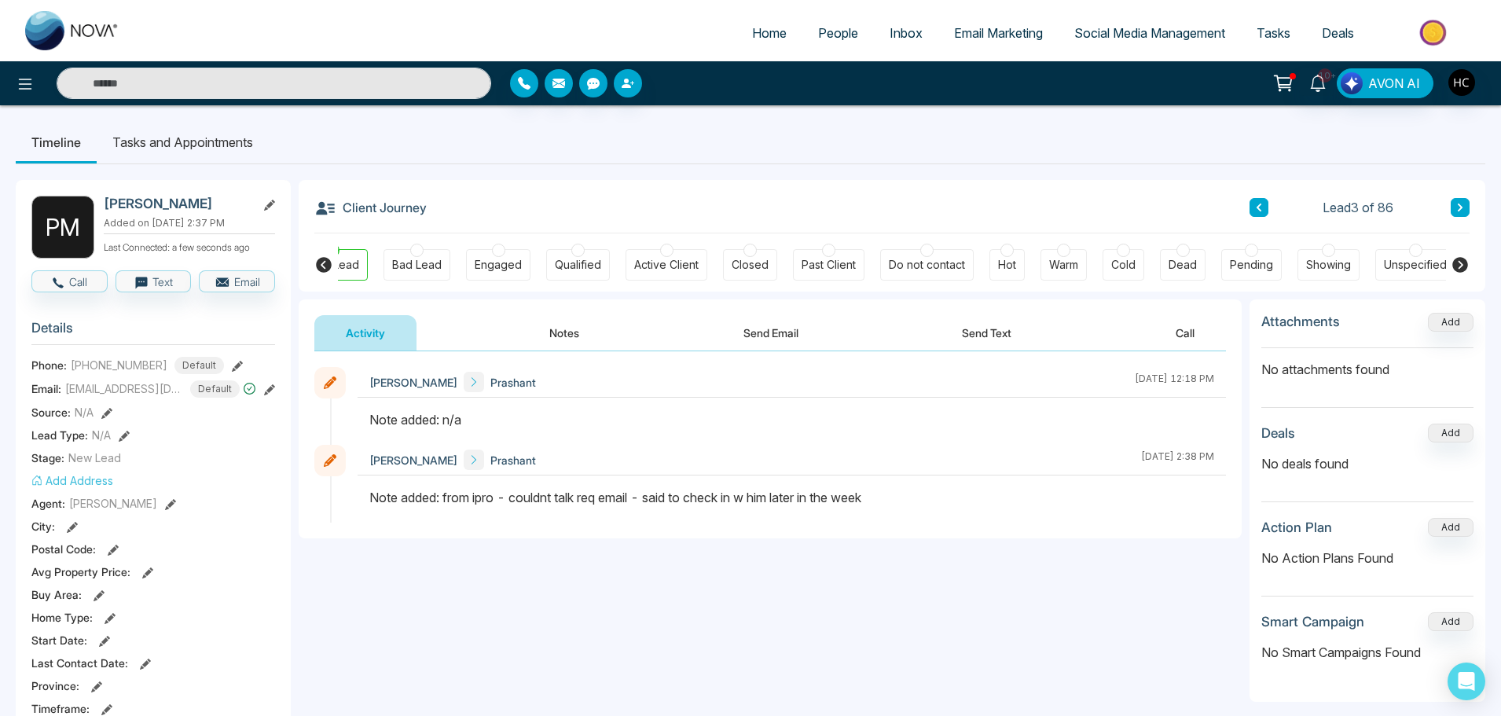
click at [1472, 206] on div "Client Journey Lead 3 of 86 New Lead Bad Lead Engaged Qualified Active Client C…" at bounding box center [892, 236] width 1187 height 112
click at [1466, 208] on button at bounding box center [1460, 207] width 19 height 19
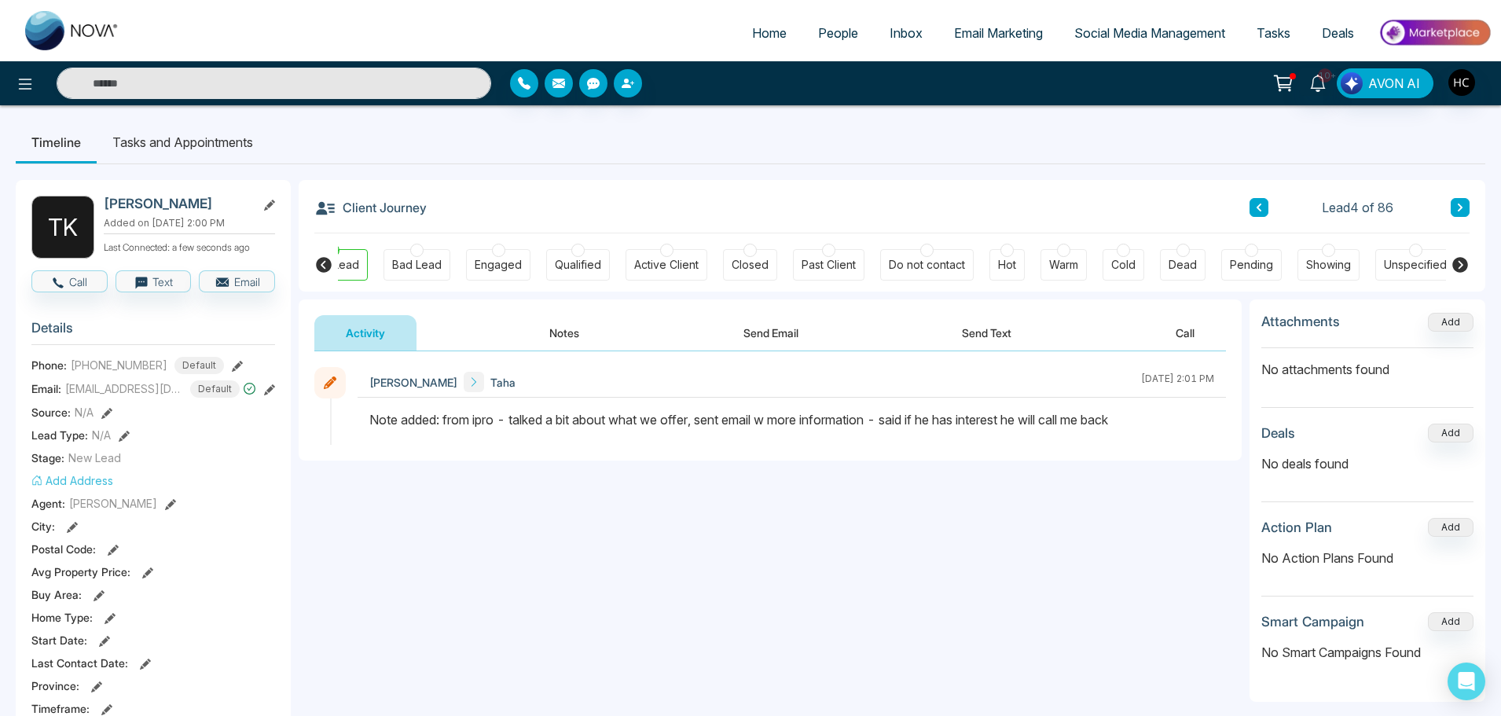
click at [1463, 211] on icon at bounding box center [1461, 207] width 8 height 9
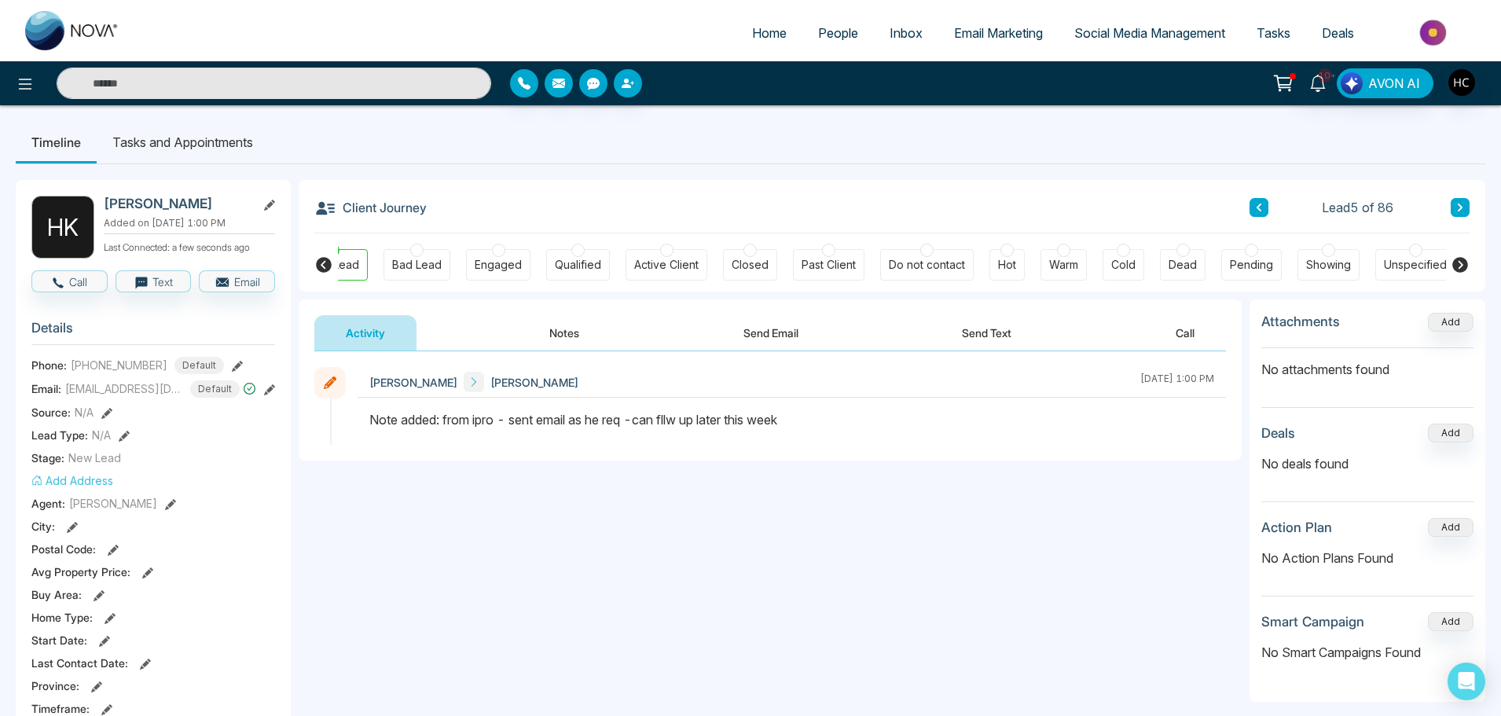
click at [554, 335] on button "Notes" at bounding box center [564, 332] width 93 height 35
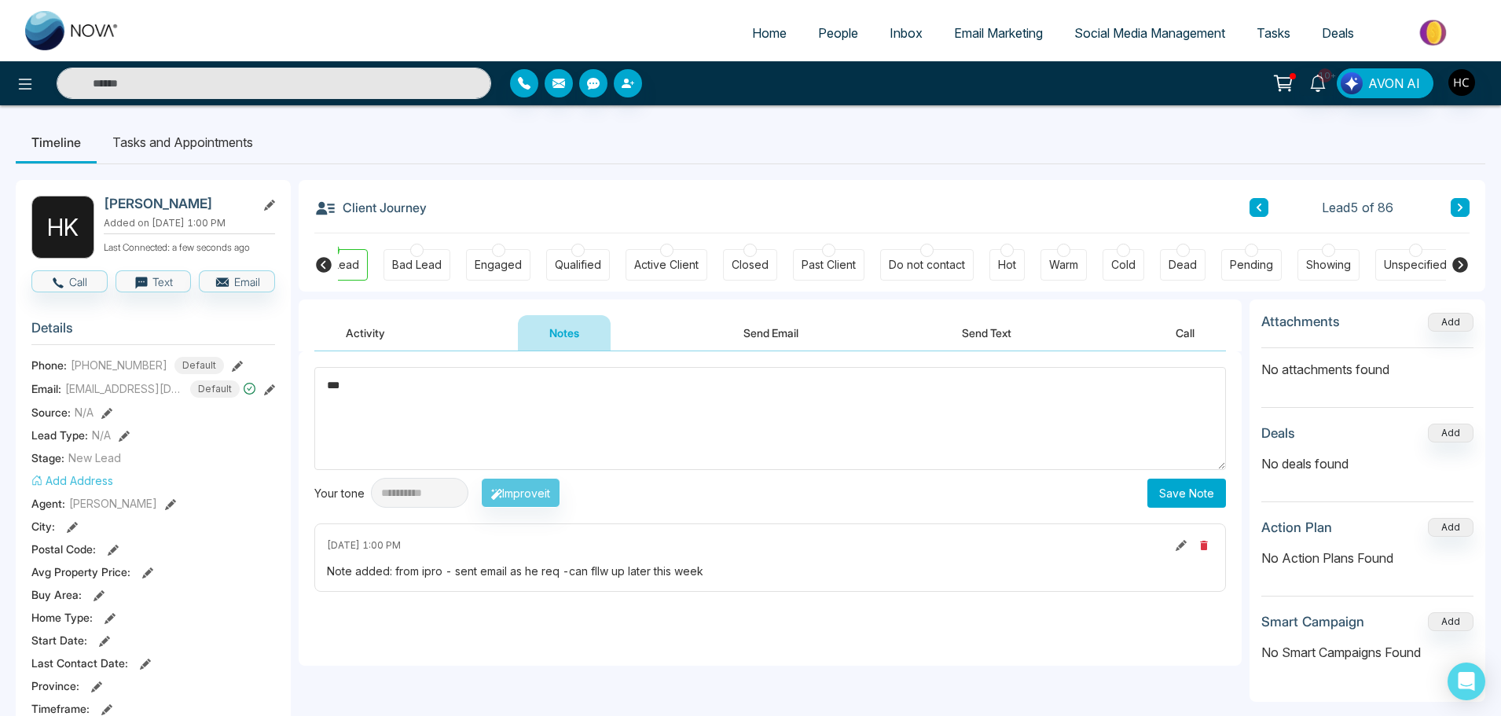
type textarea "***"
click at [1193, 492] on button "Save Note" at bounding box center [1187, 493] width 79 height 29
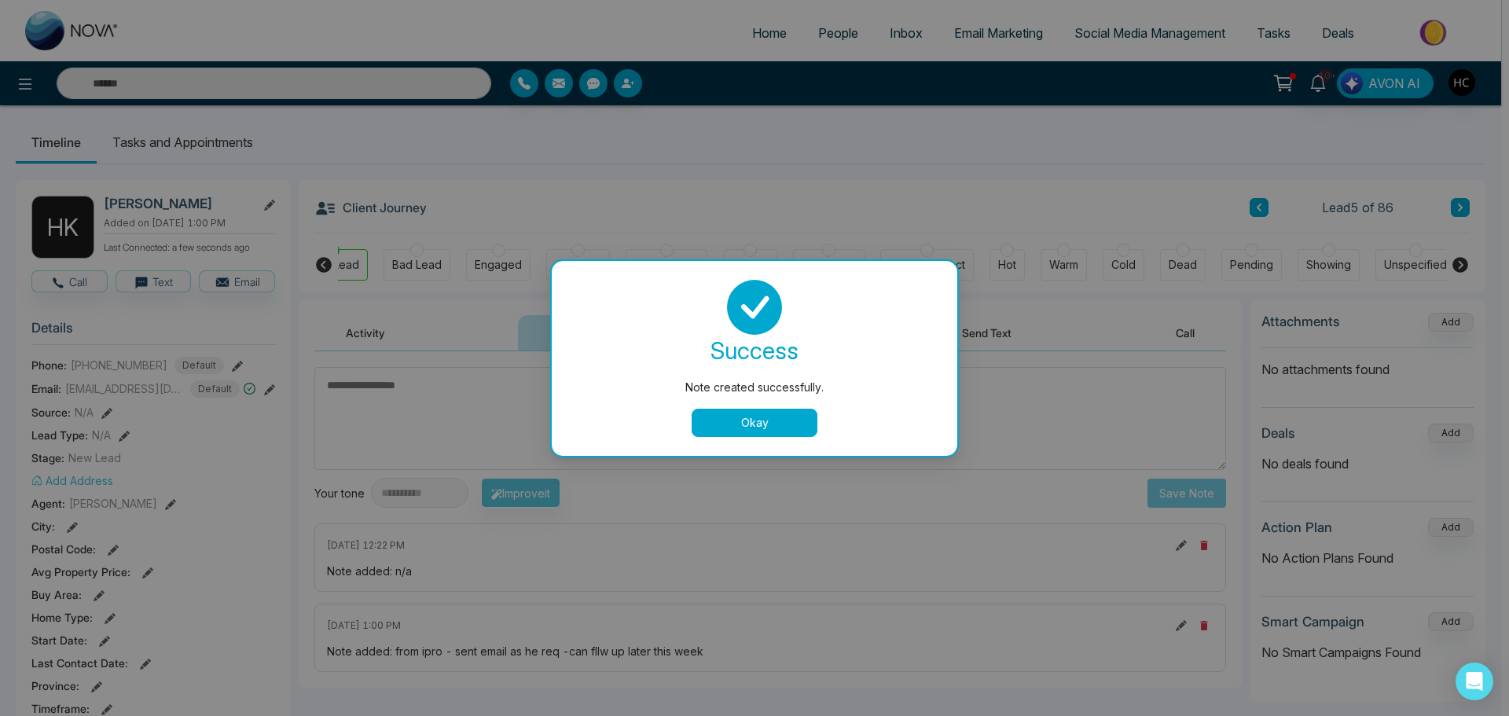
click at [763, 423] on button "Okay" at bounding box center [755, 423] width 126 height 28
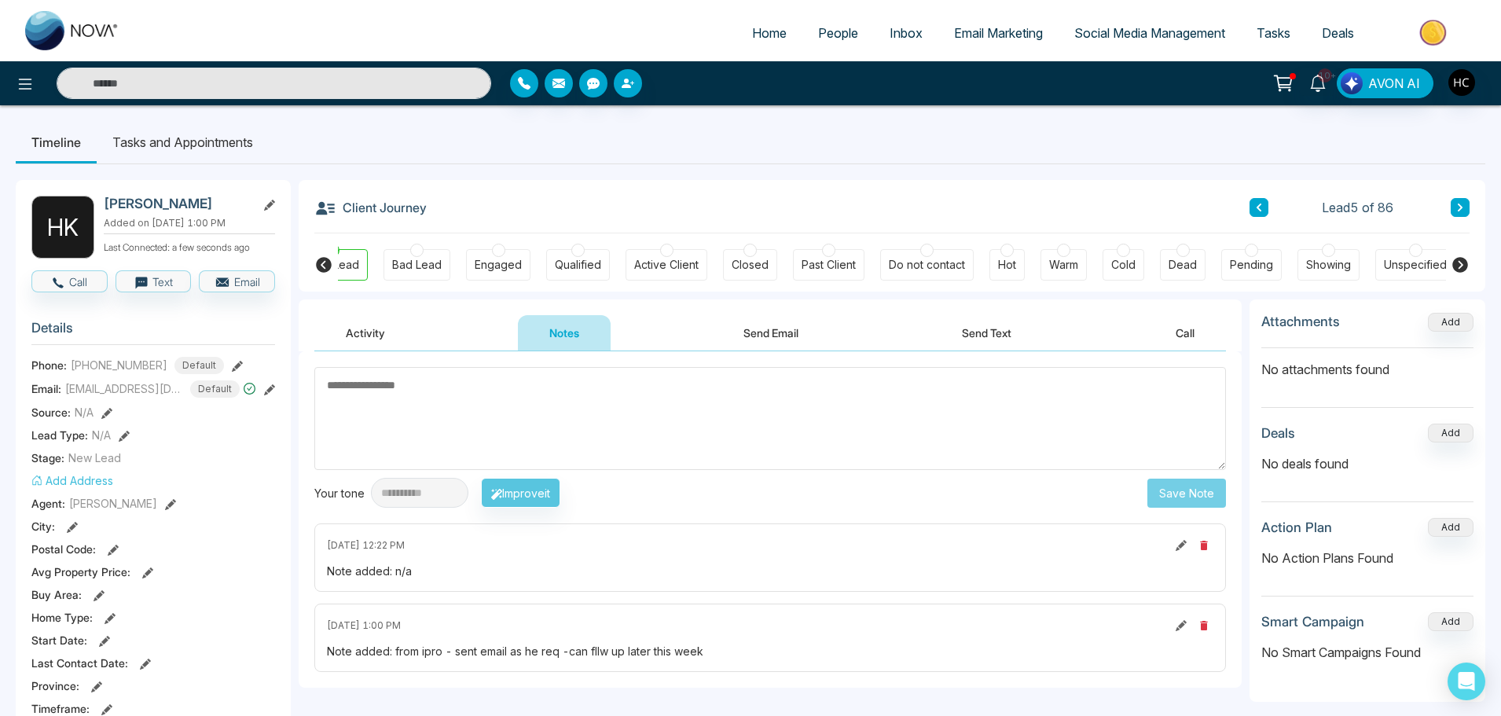
click at [1461, 202] on button at bounding box center [1460, 207] width 19 height 19
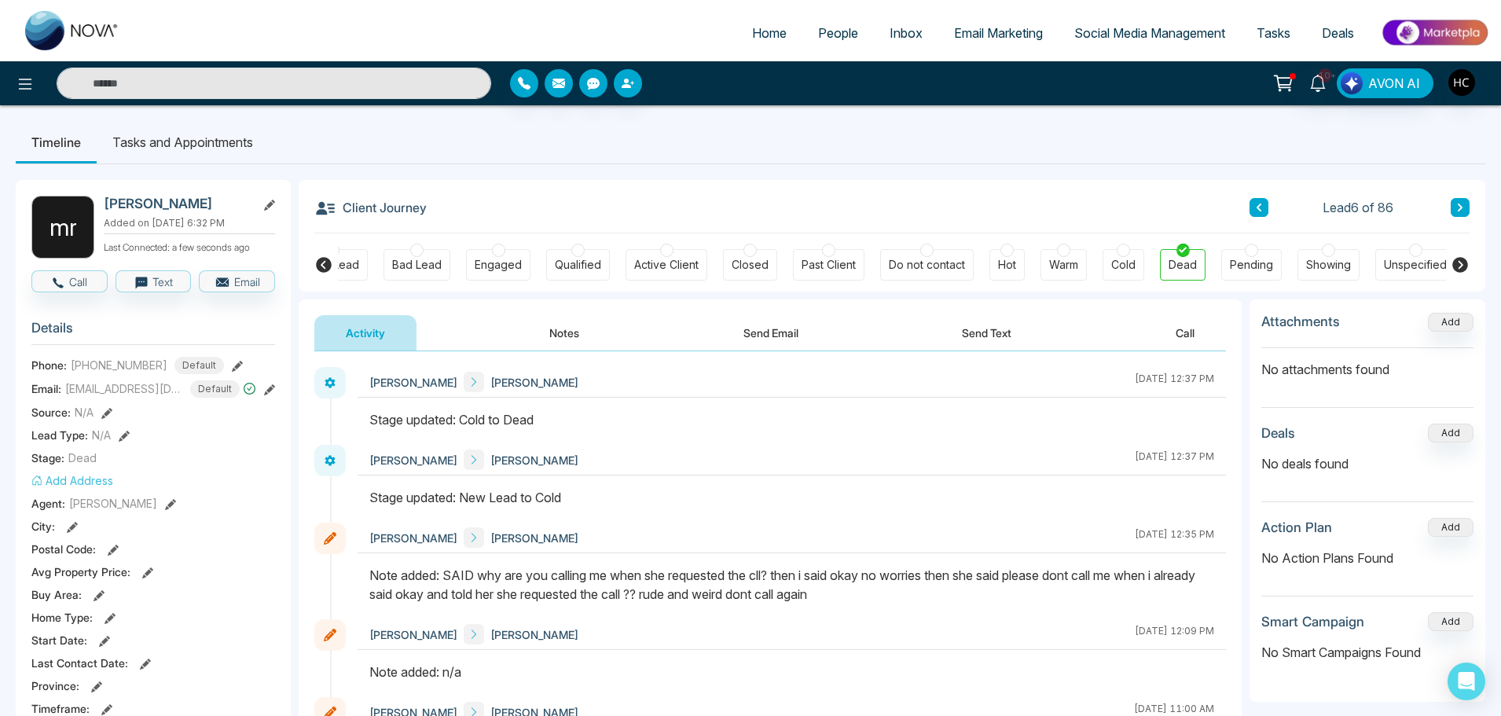
click at [1464, 204] on icon at bounding box center [1461, 207] width 8 height 9
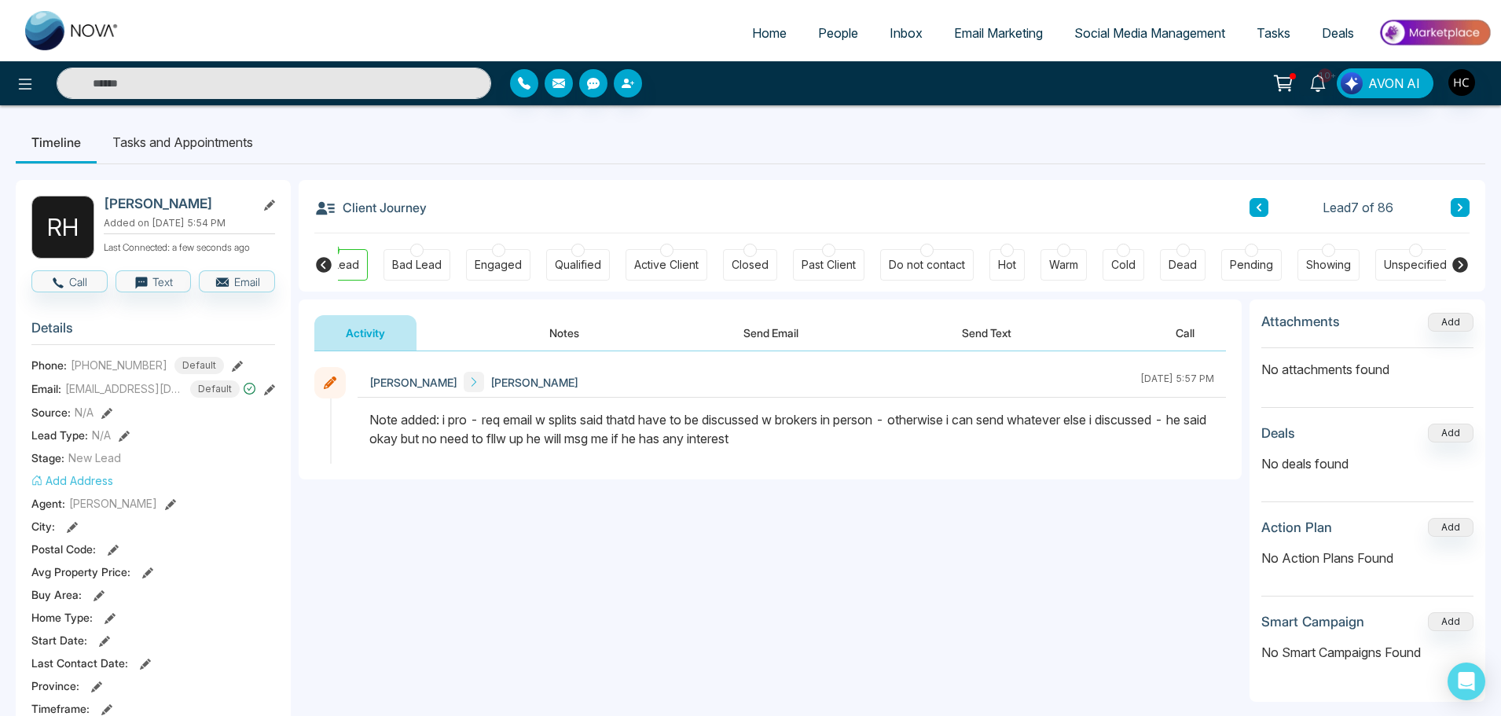
click at [1458, 204] on icon at bounding box center [1461, 207] width 8 height 9
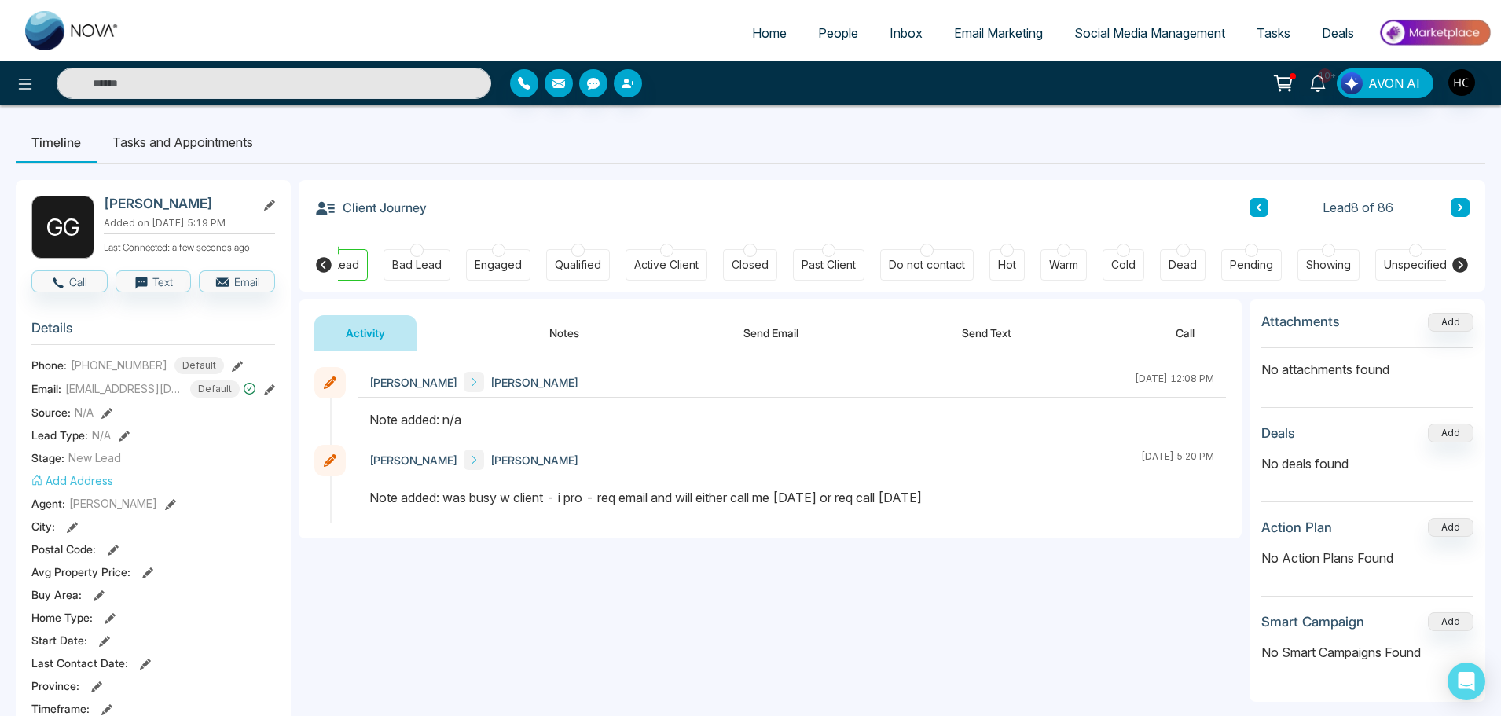
click at [1454, 206] on button at bounding box center [1460, 207] width 19 height 19
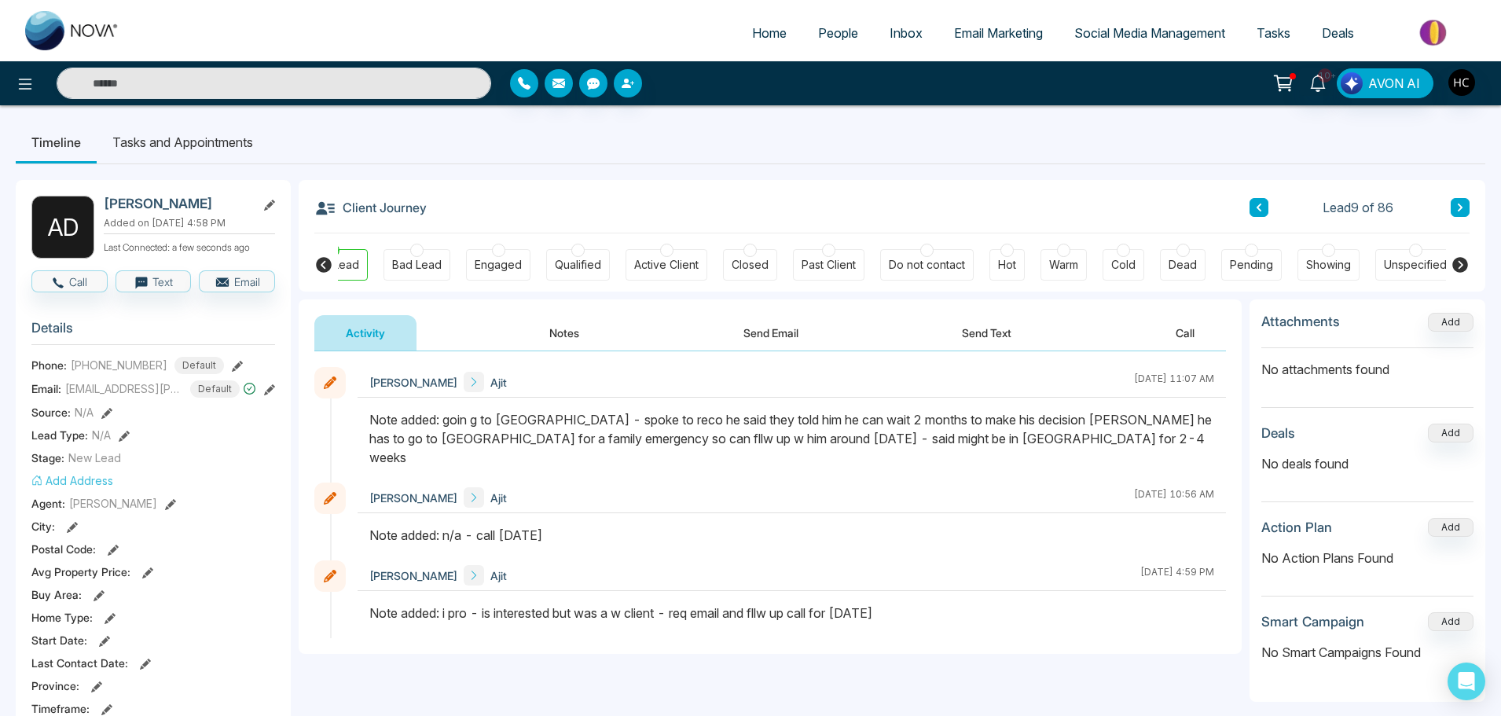
click at [1459, 208] on icon at bounding box center [1461, 207] width 8 height 9
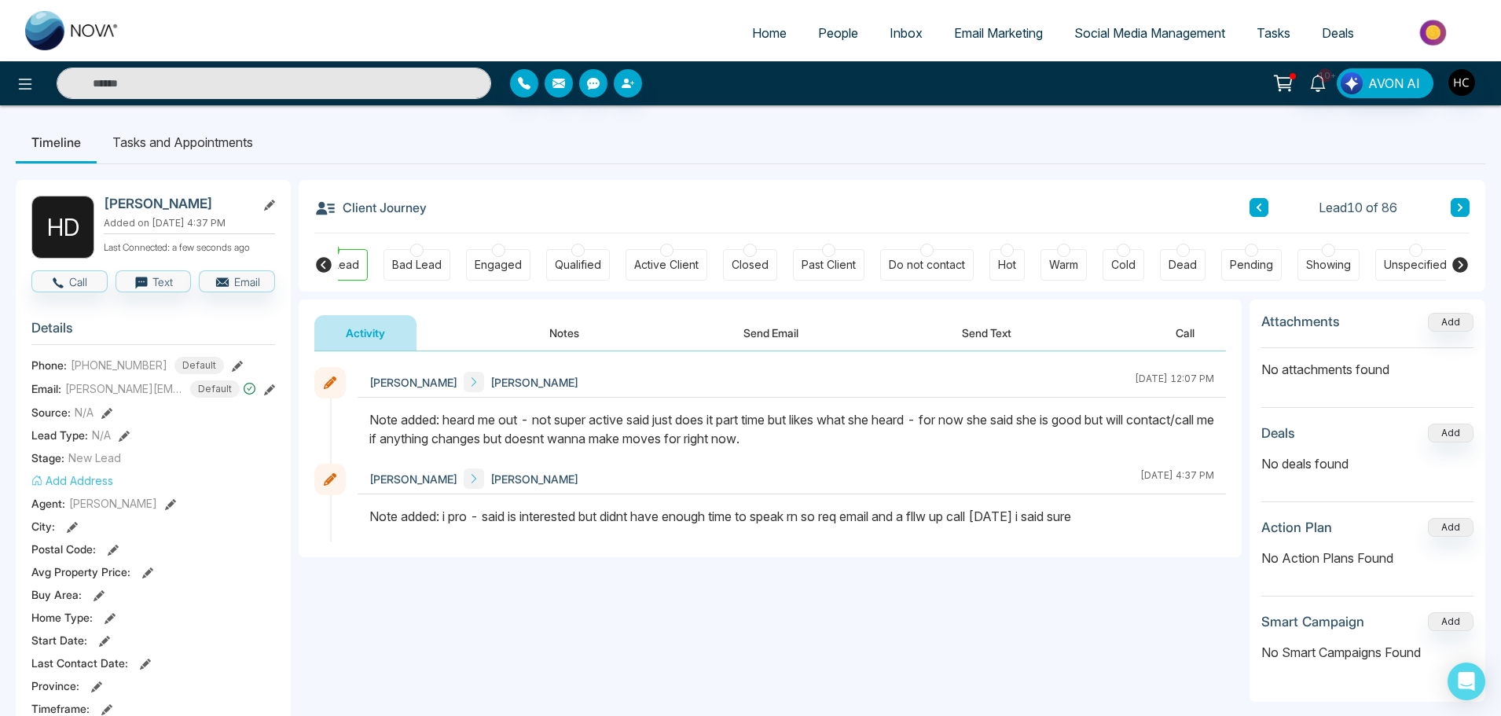
click at [1459, 208] on icon at bounding box center [1461, 207] width 8 height 9
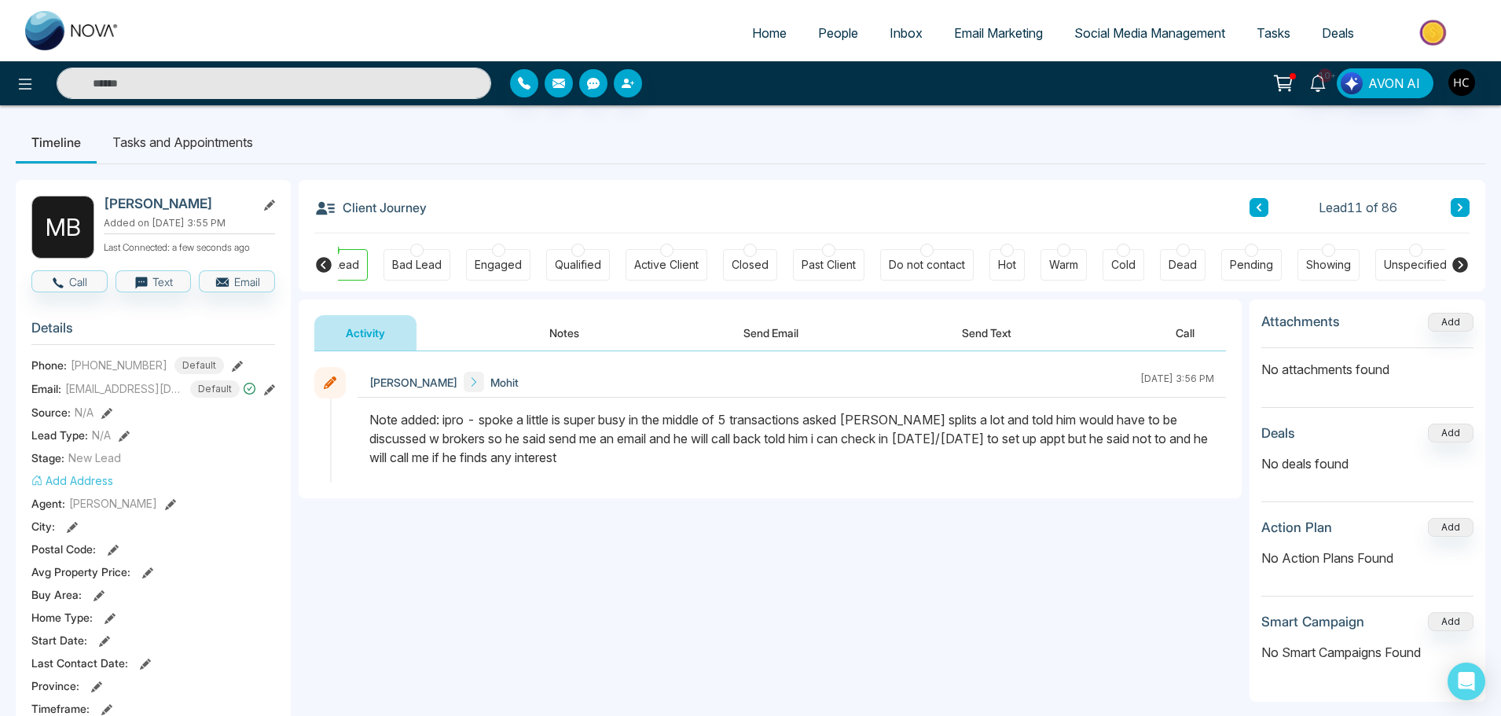
click at [1459, 208] on icon at bounding box center [1461, 207] width 8 height 9
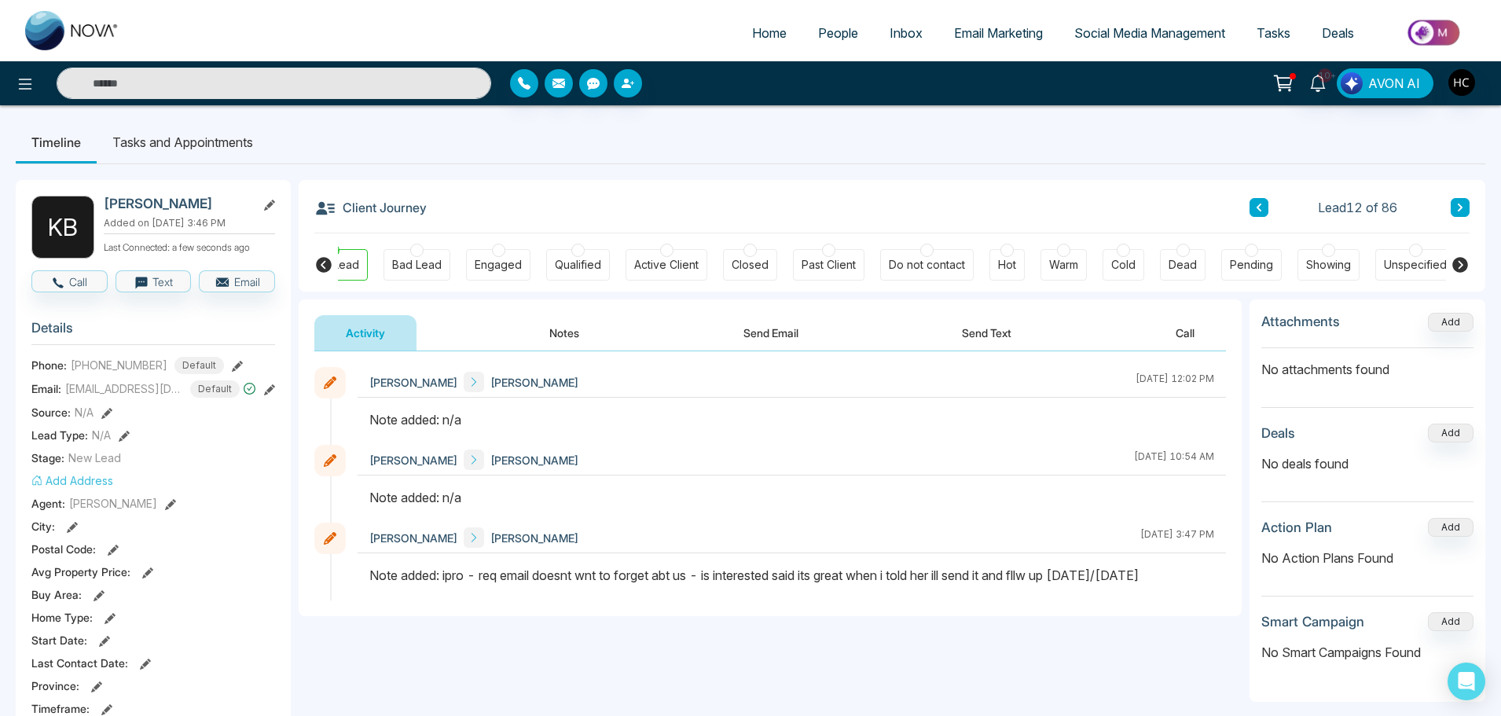
click at [585, 330] on button "Notes" at bounding box center [564, 332] width 93 height 35
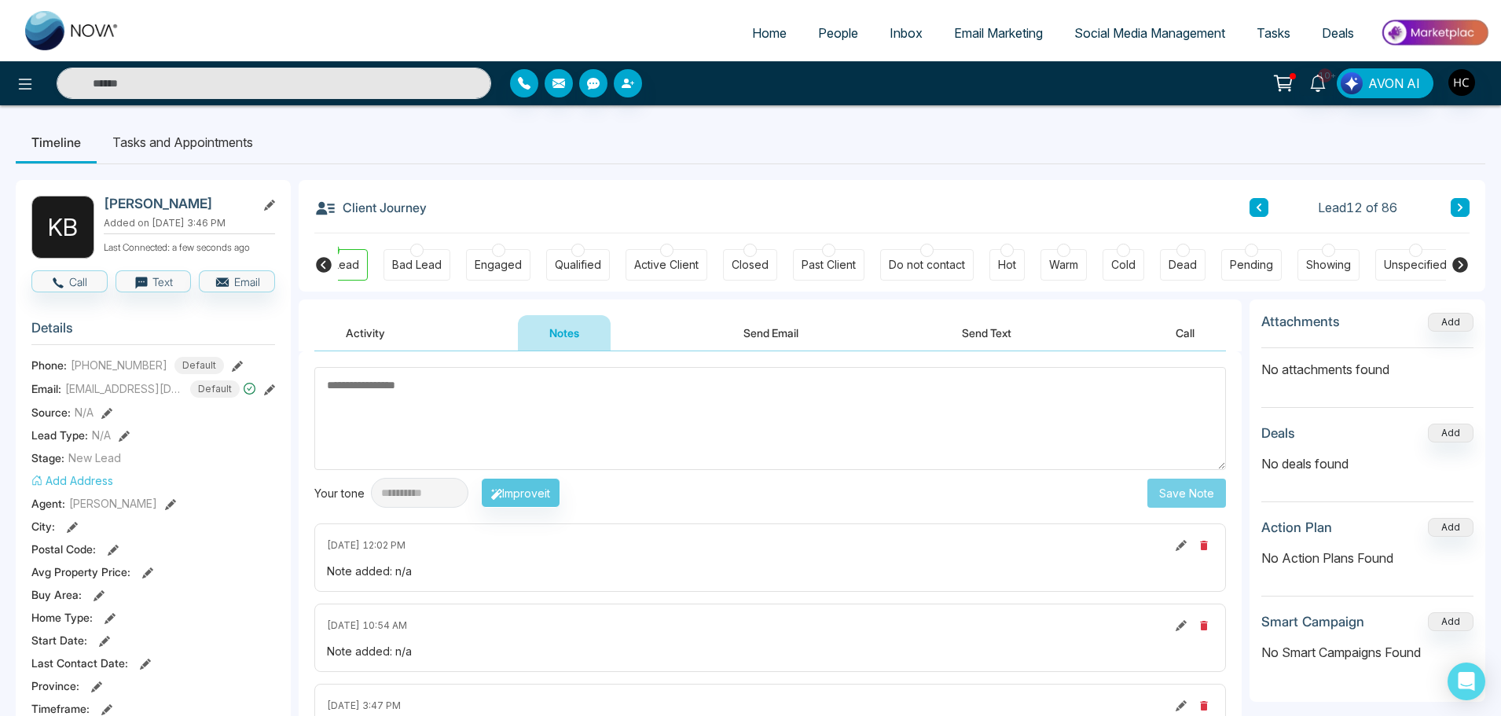
click at [650, 406] on textarea at bounding box center [770, 418] width 912 height 103
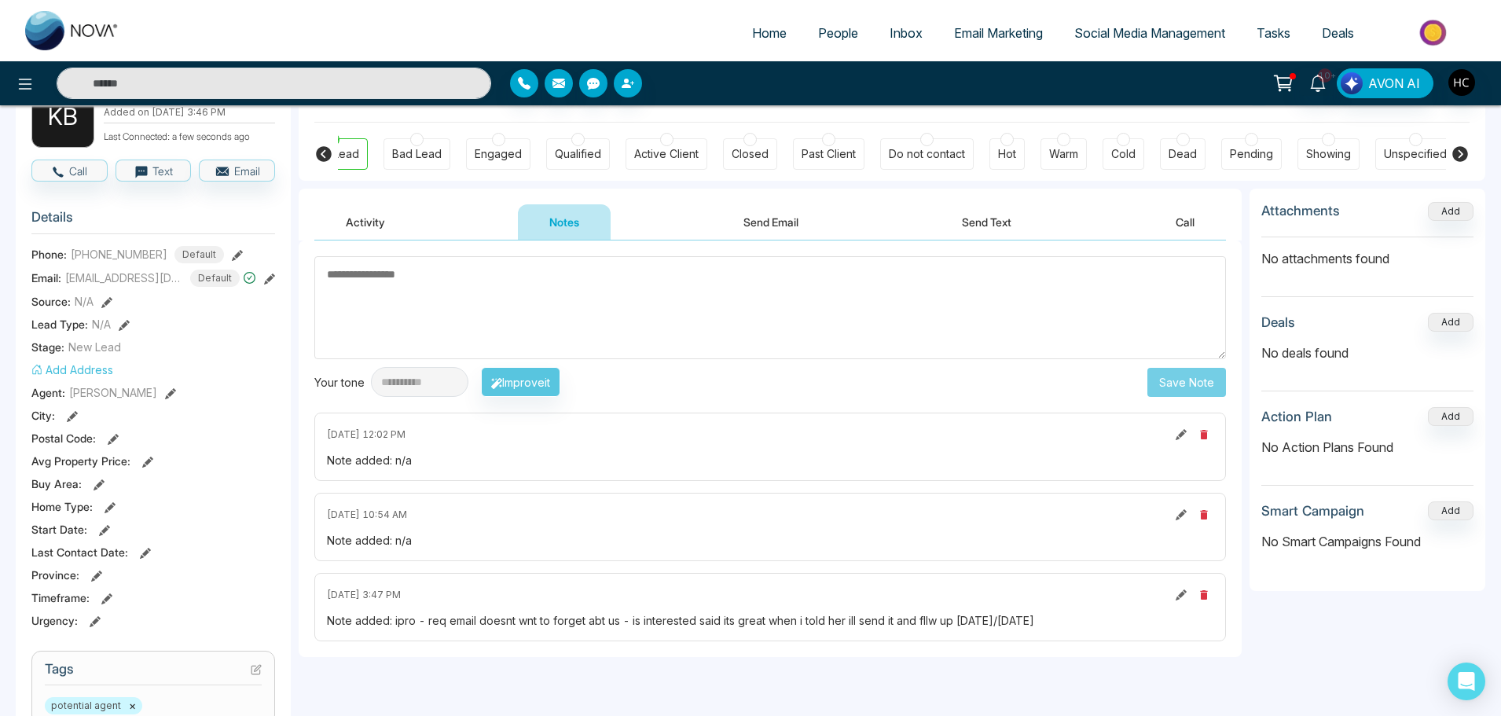
scroll to position [79, 0]
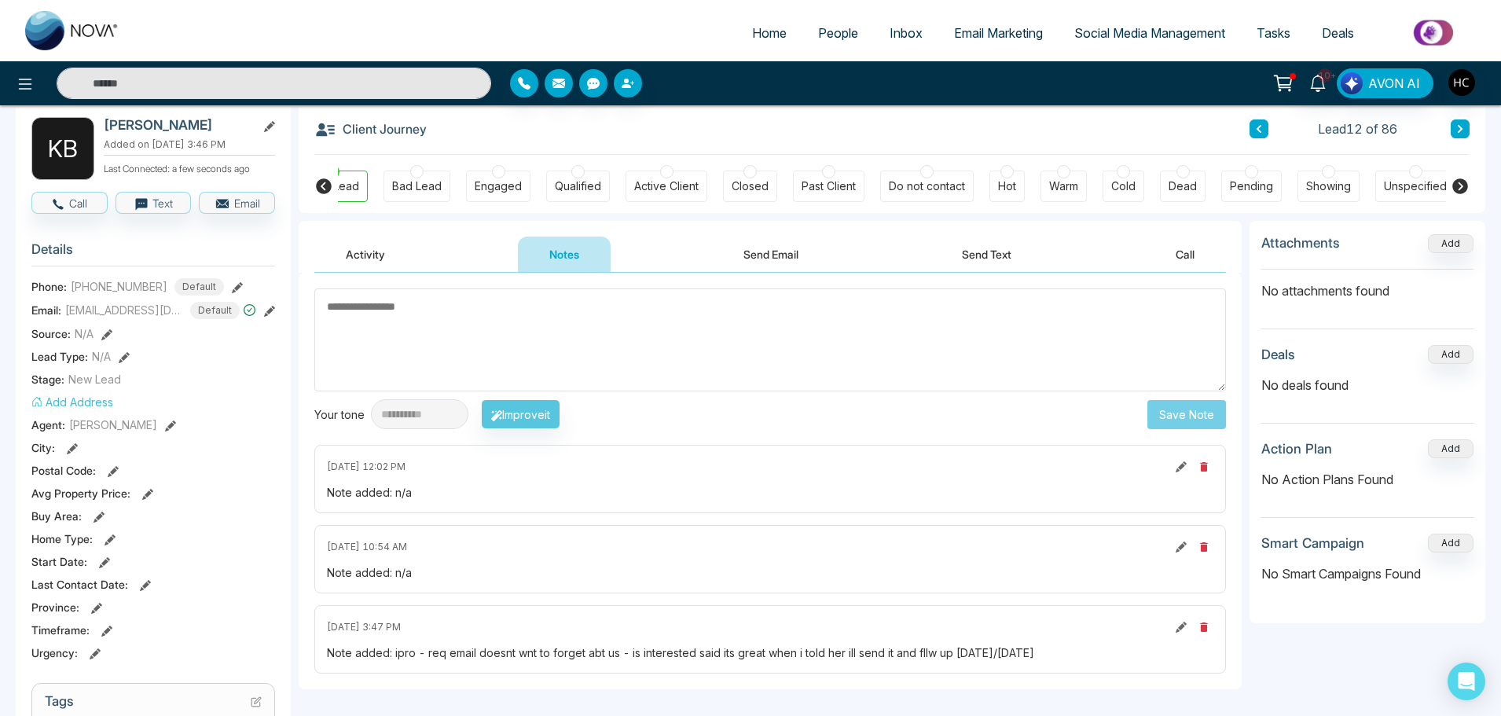
click at [593, 354] on textarea at bounding box center [770, 340] width 912 height 103
type textarea "*"
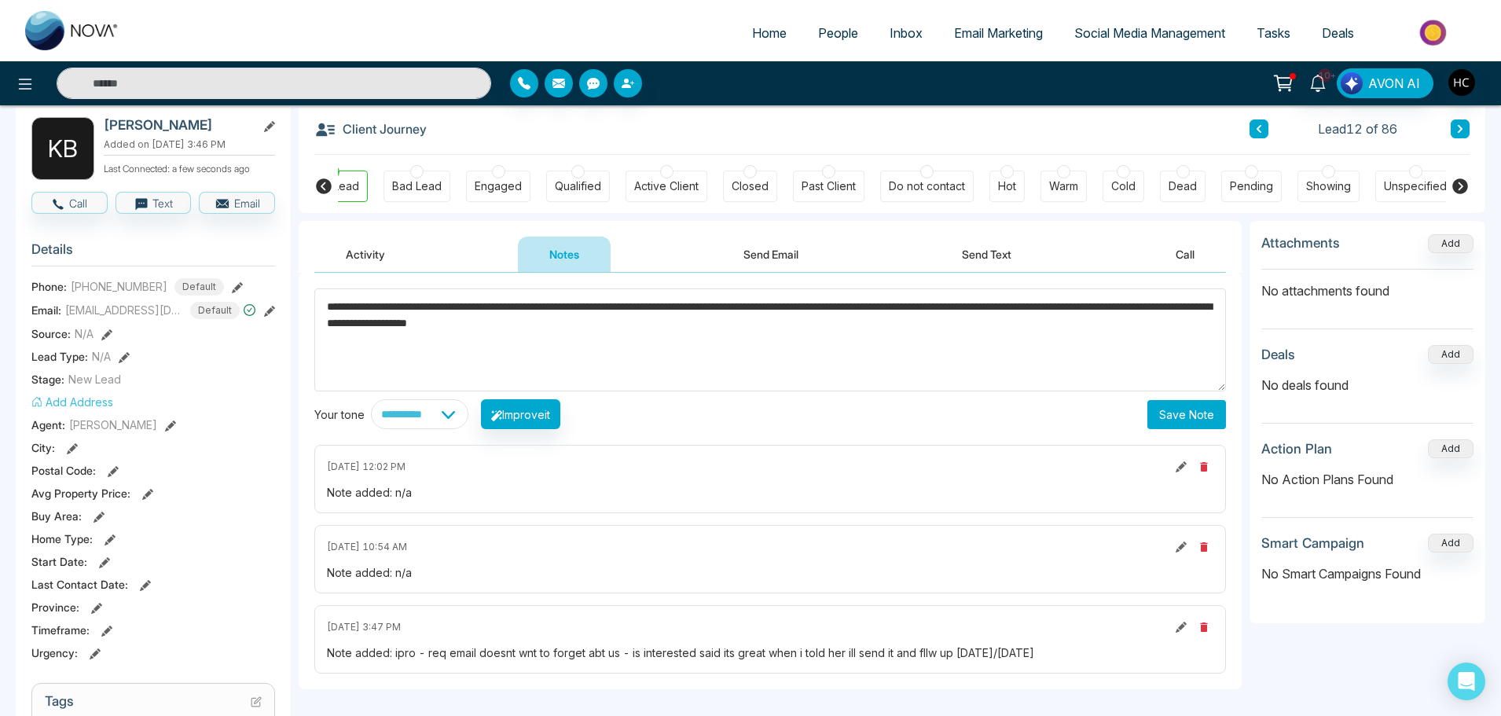
type textarea "**********"
click at [1152, 406] on button "Save Note" at bounding box center [1187, 414] width 79 height 29
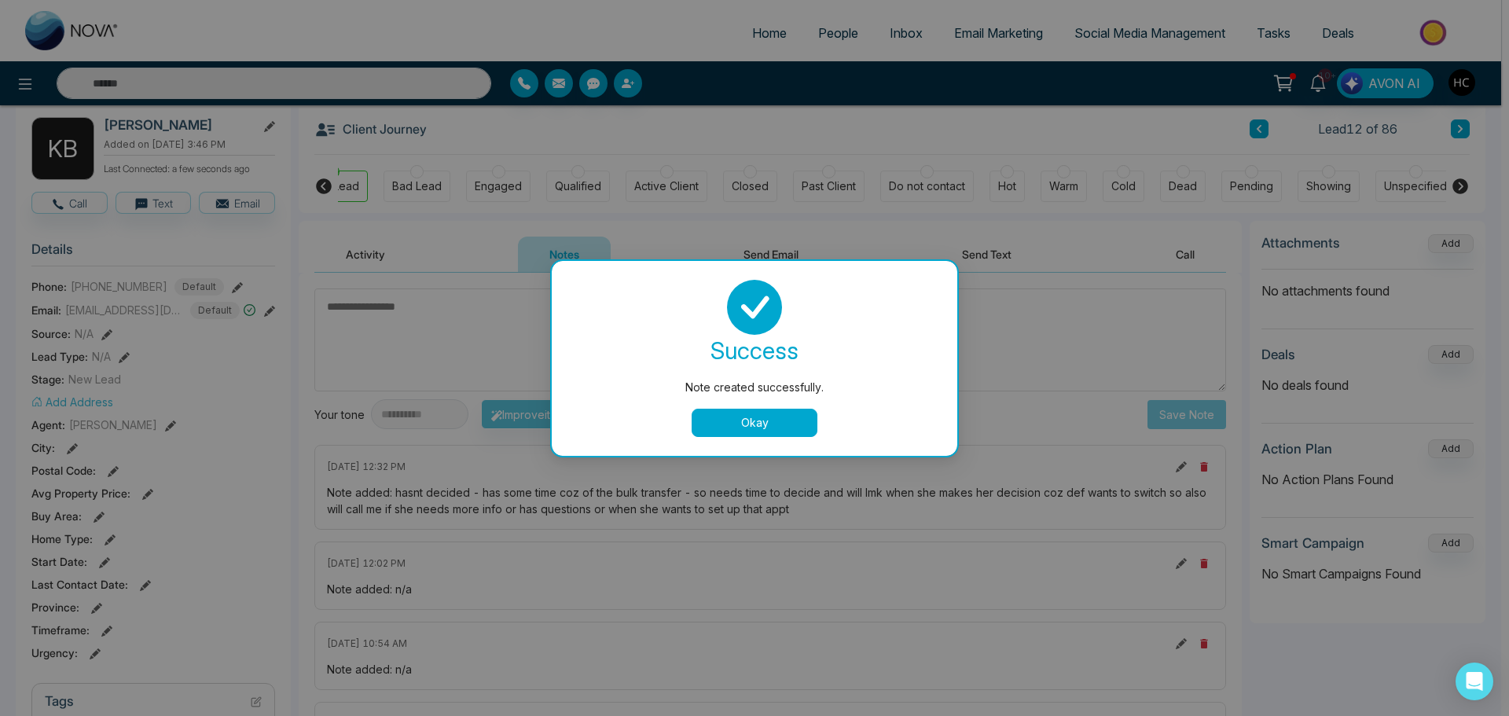
click at [779, 423] on button "Okay" at bounding box center [755, 423] width 126 height 28
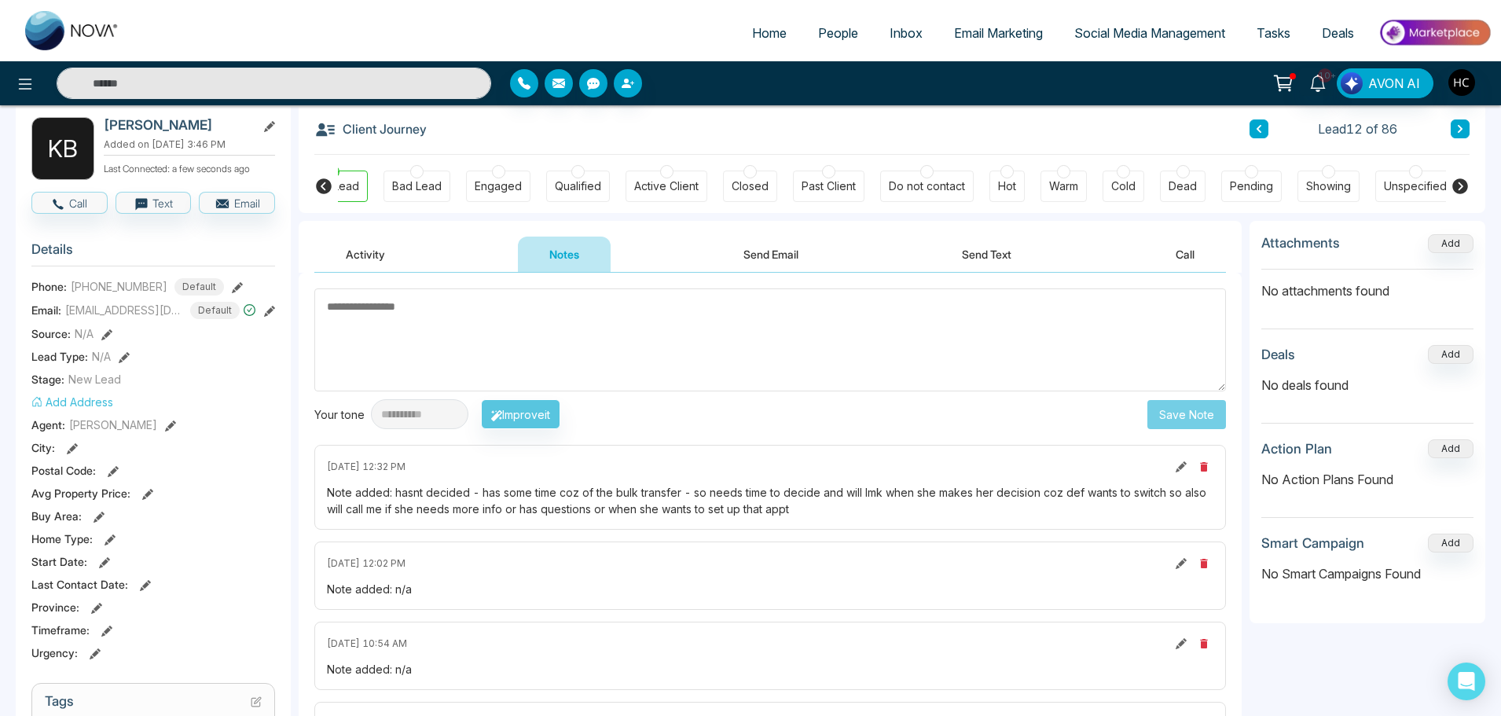
click at [1459, 129] on icon at bounding box center [1461, 128] width 8 height 9
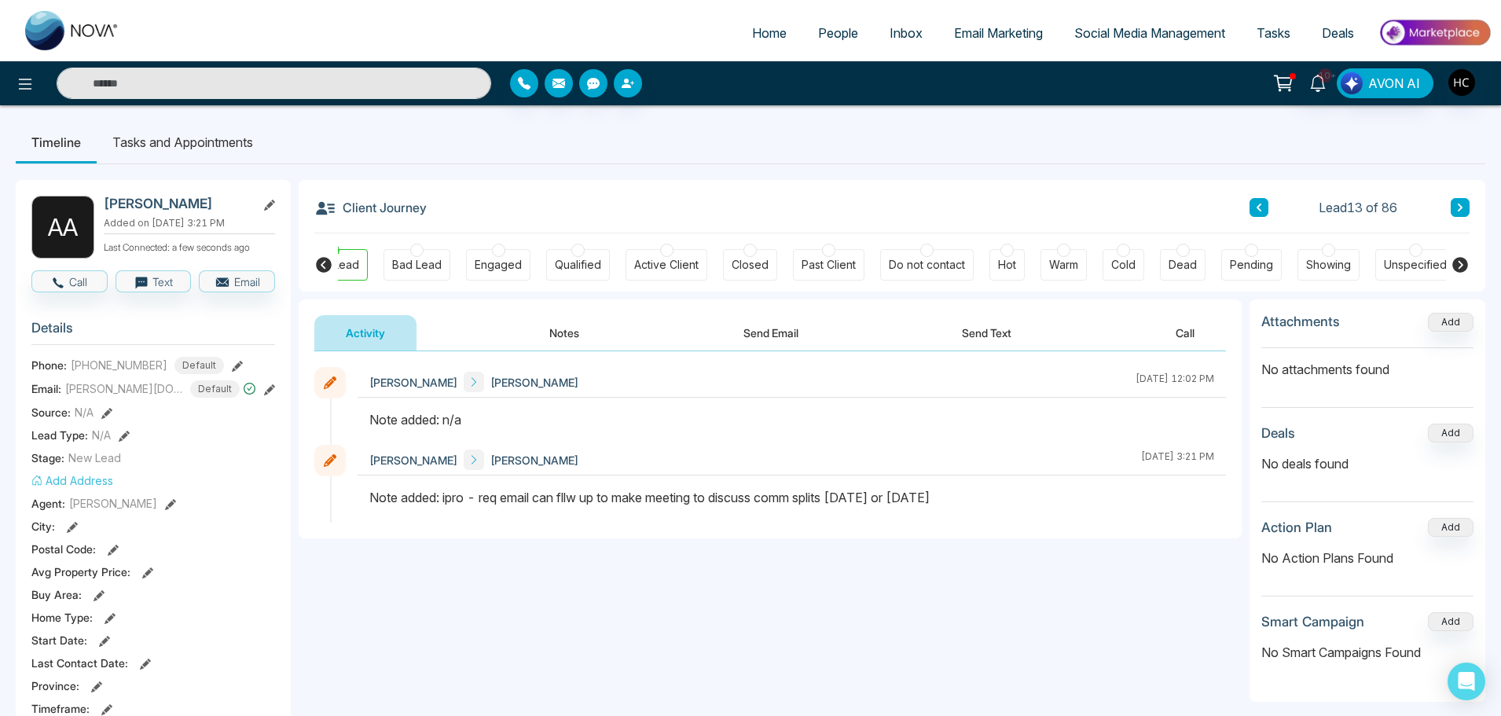
click at [575, 328] on button "Notes" at bounding box center [564, 332] width 93 height 35
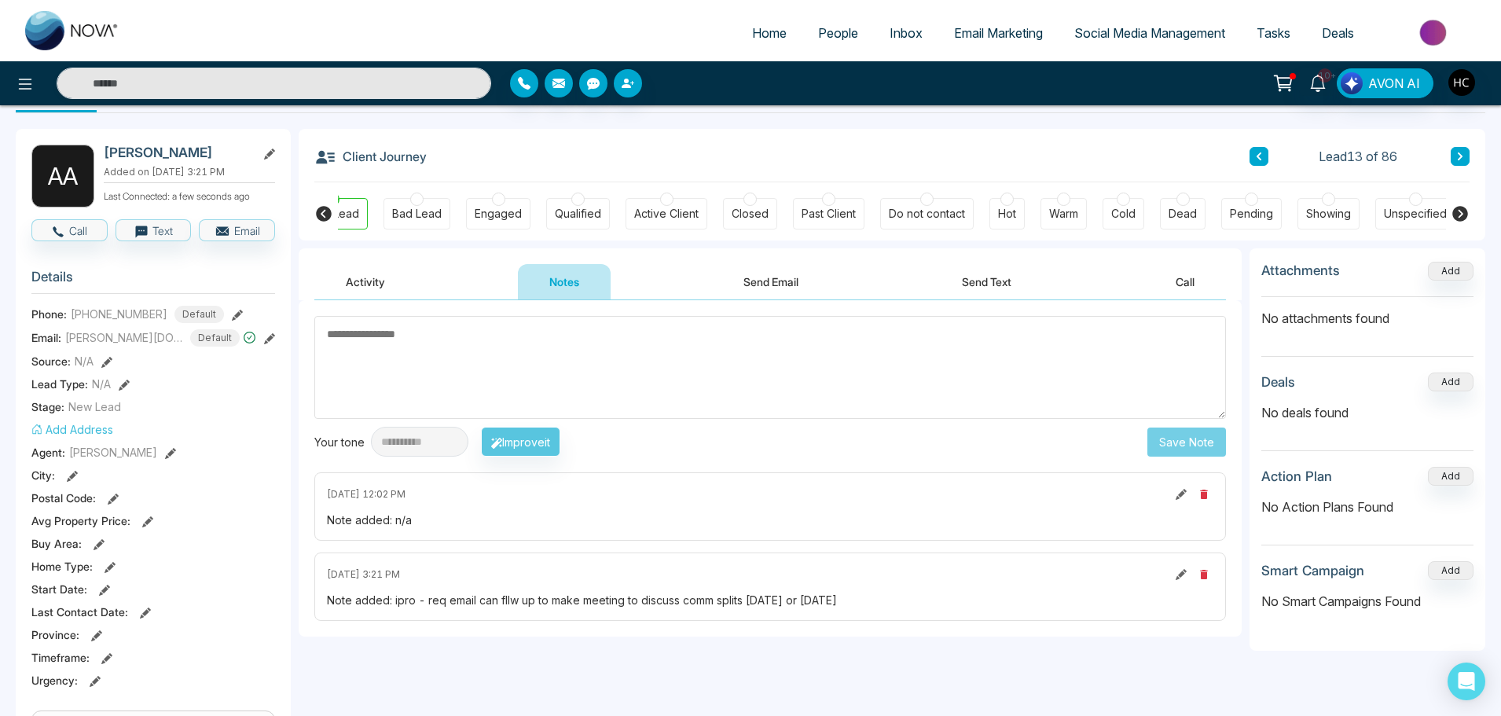
scroll to position [79, 0]
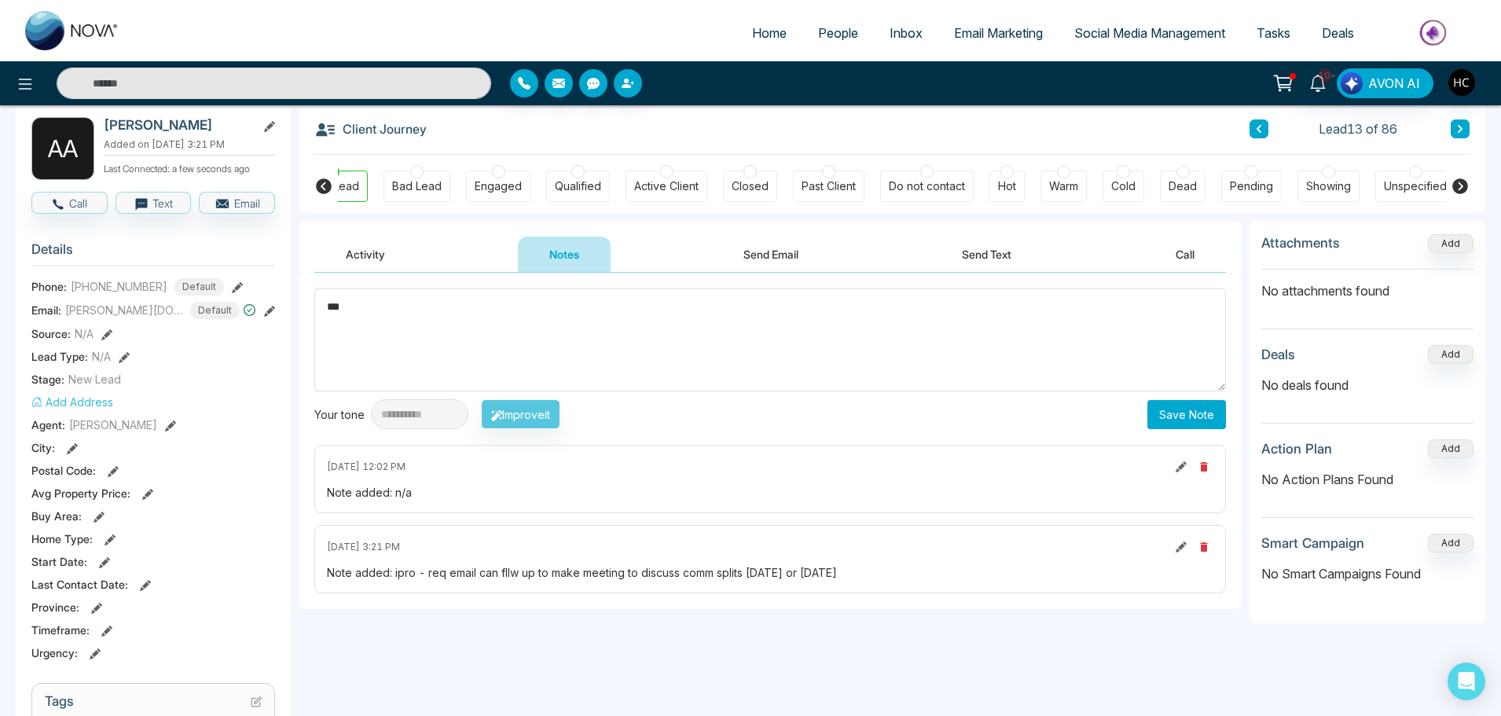
type textarea "***"
click at [1163, 401] on button "Save Note" at bounding box center [1187, 414] width 79 height 29
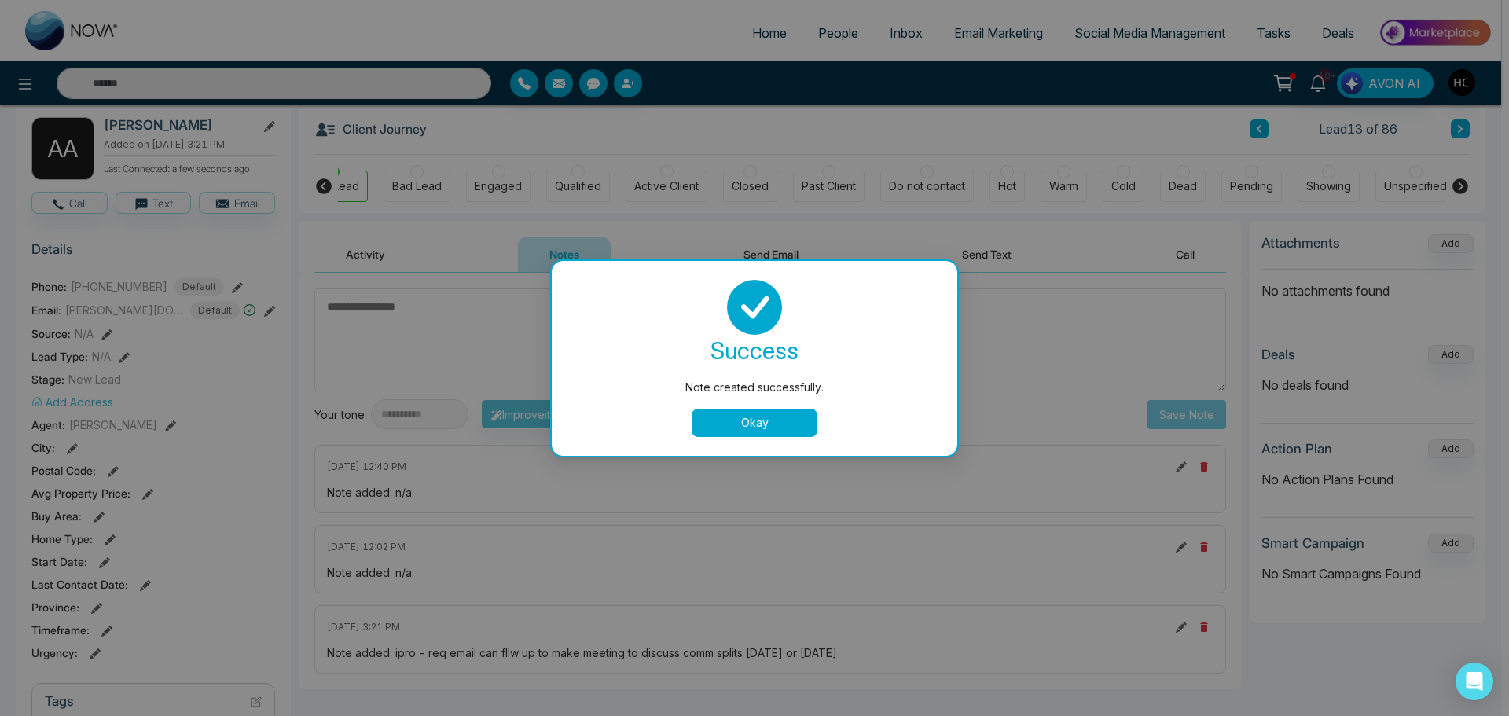
click at [785, 416] on button "Okay" at bounding box center [755, 423] width 126 height 28
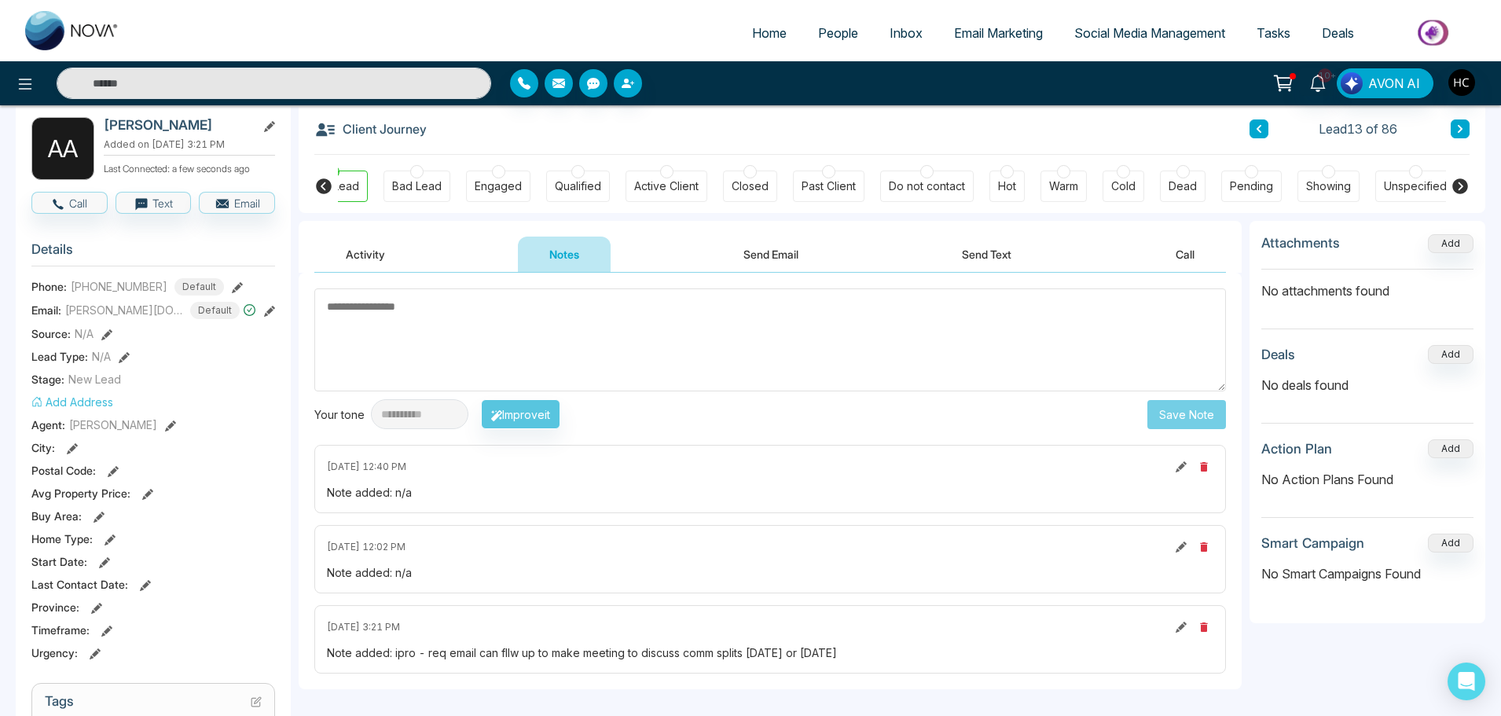
click at [1465, 127] on button at bounding box center [1460, 128] width 19 height 19
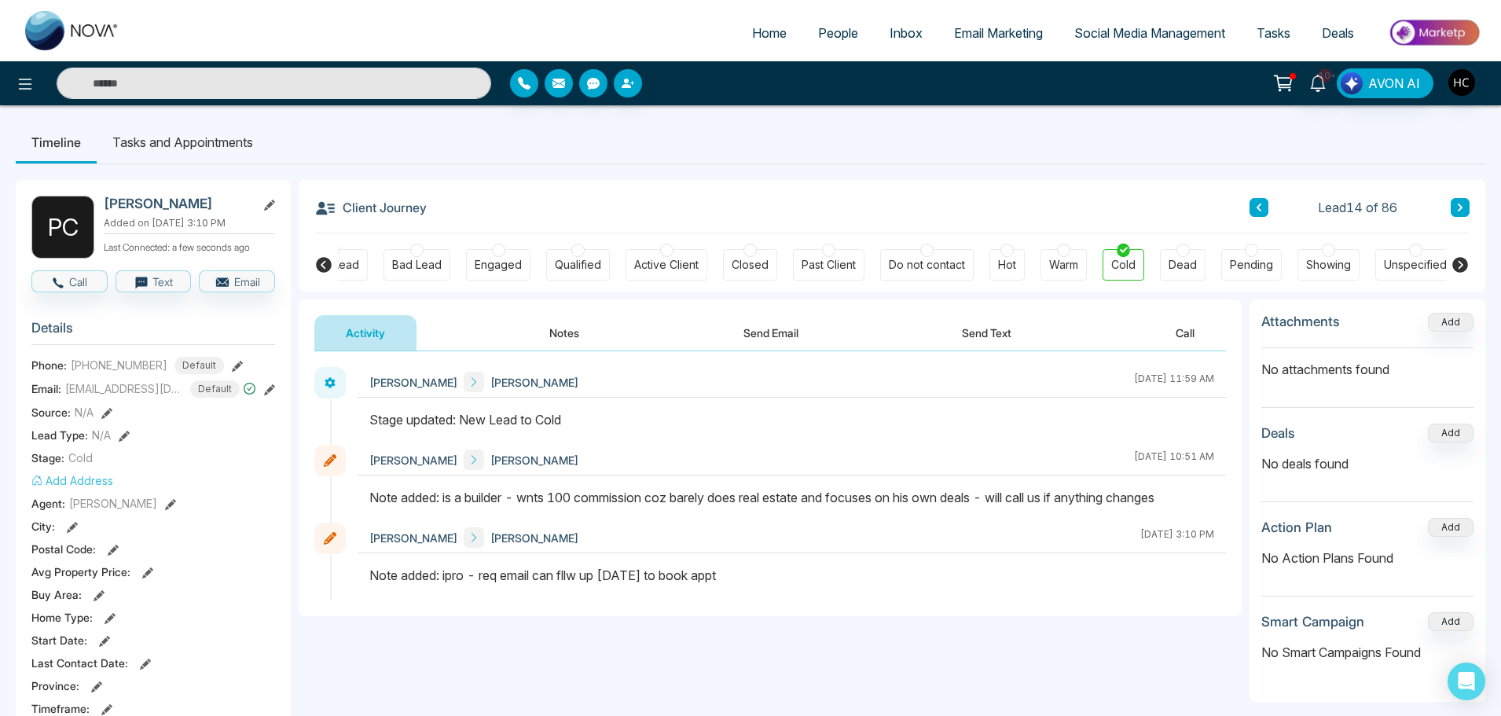
click at [1455, 208] on button at bounding box center [1460, 207] width 19 height 19
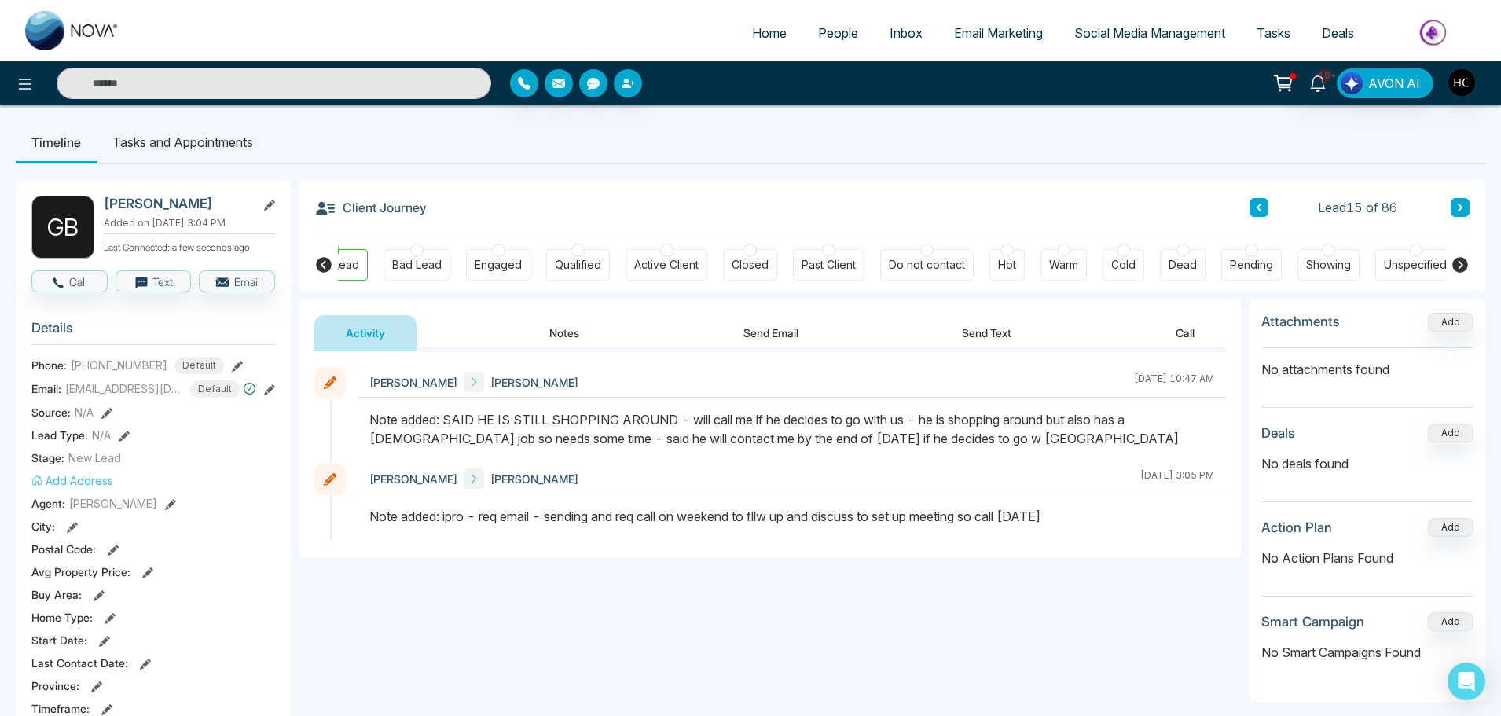
click at [1457, 204] on icon at bounding box center [1461, 207] width 8 height 9
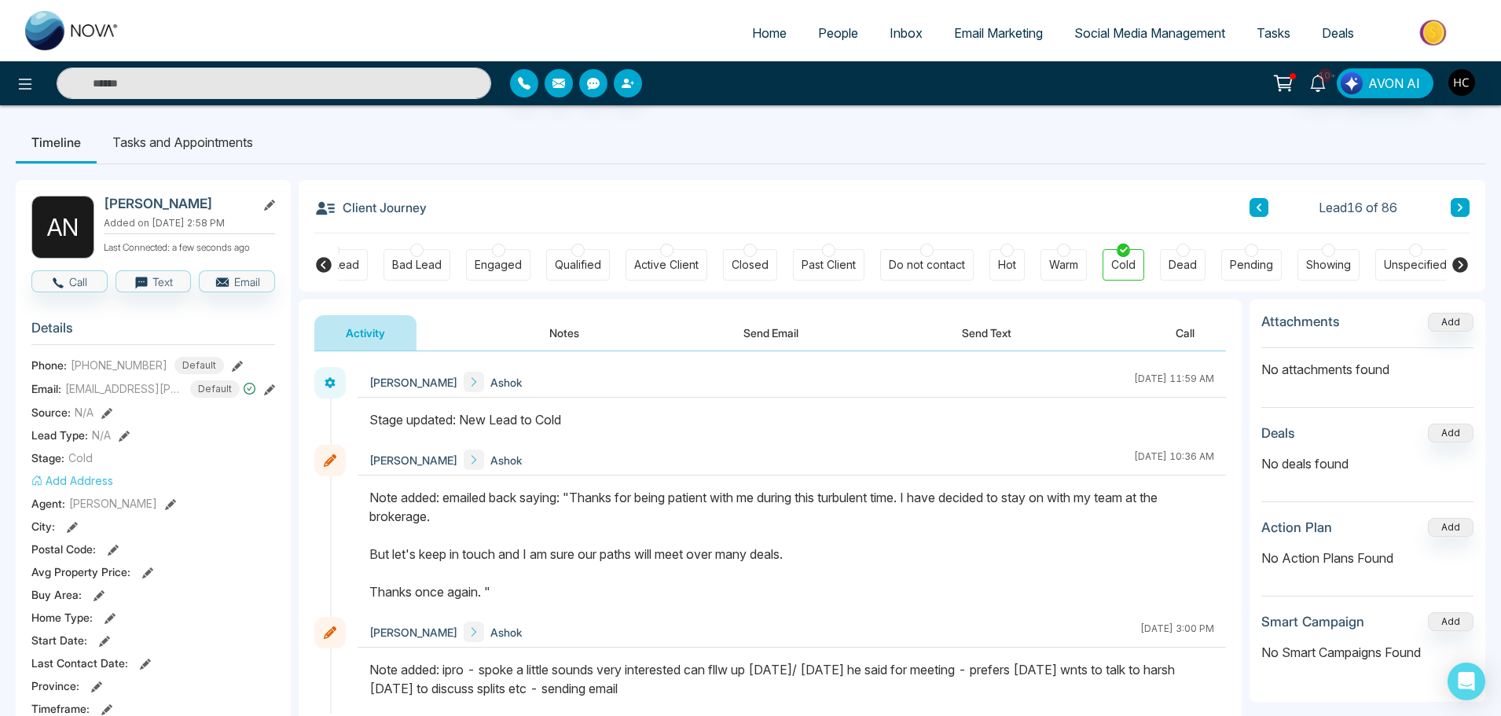
click at [1457, 204] on icon at bounding box center [1461, 207] width 8 height 9
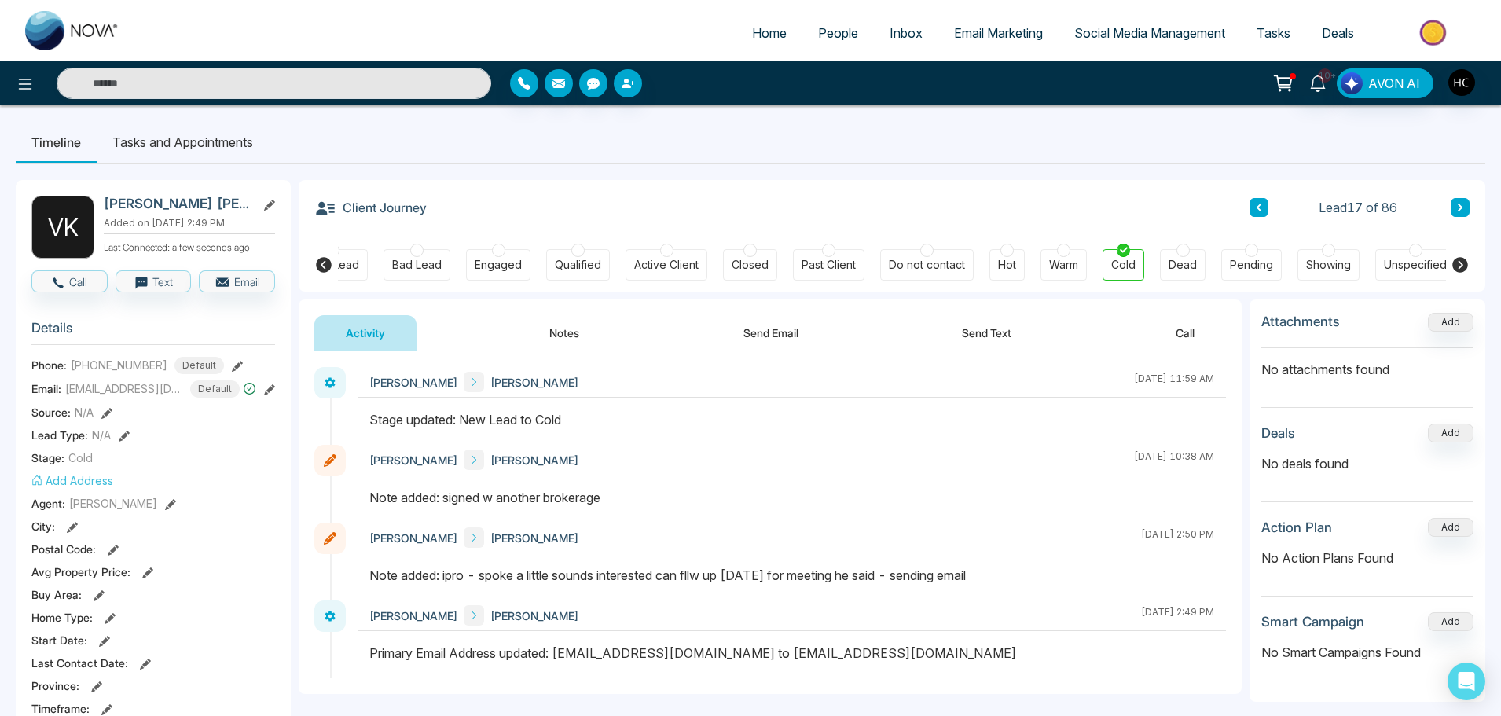
click at [1455, 208] on button at bounding box center [1460, 207] width 19 height 19
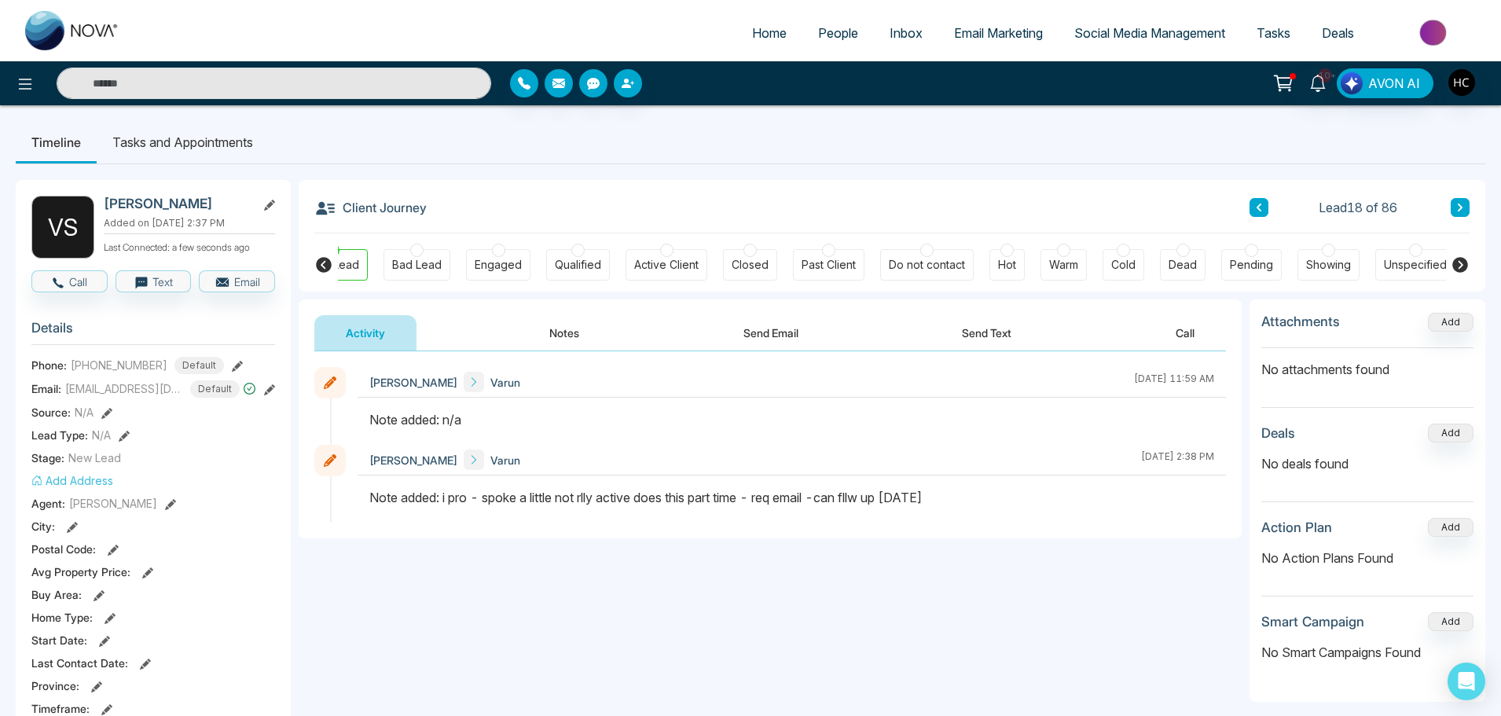
click at [583, 334] on button "Notes" at bounding box center [564, 332] width 93 height 35
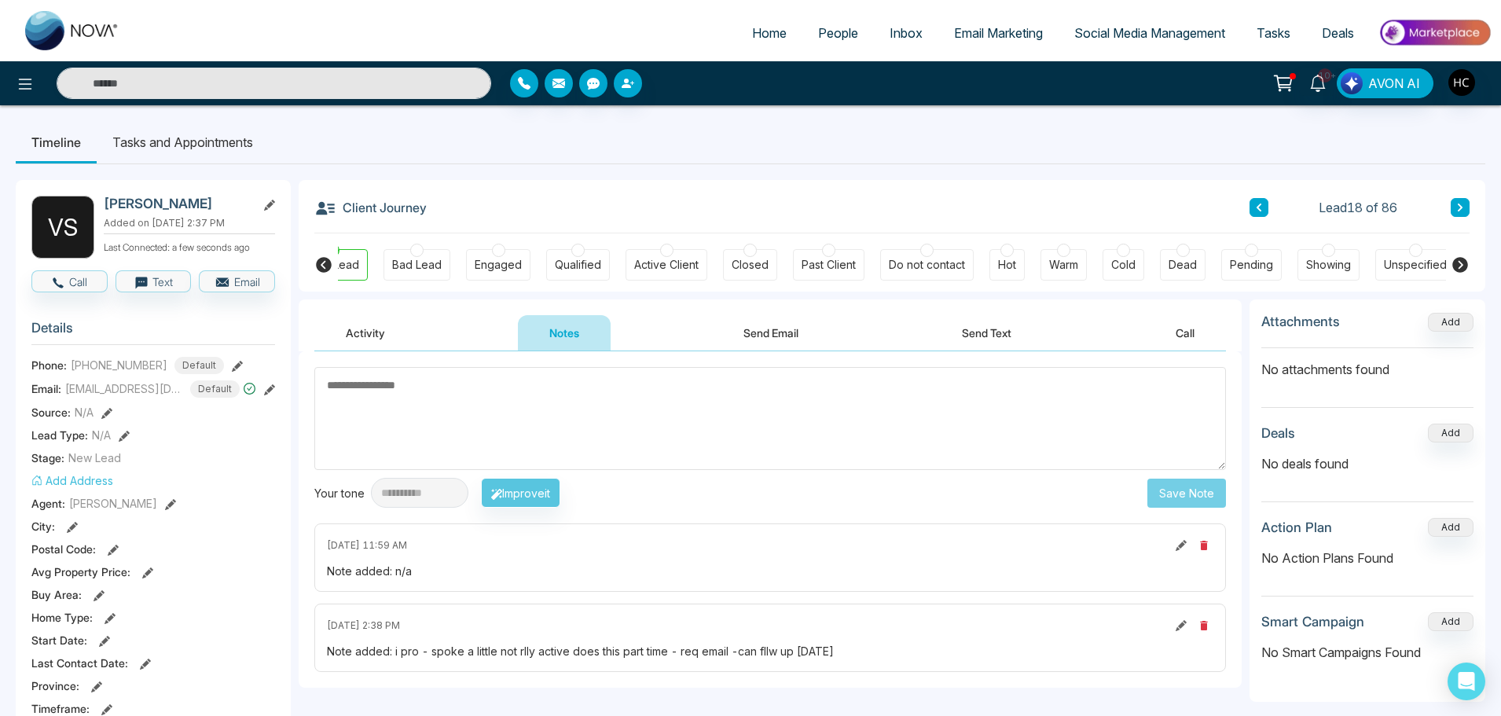
click at [663, 408] on textarea at bounding box center [770, 418] width 912 height 103
type textarea "***"
click at [1196, 492] on button "Save Note" at bounding box center [1187, 493] width 79 height 29
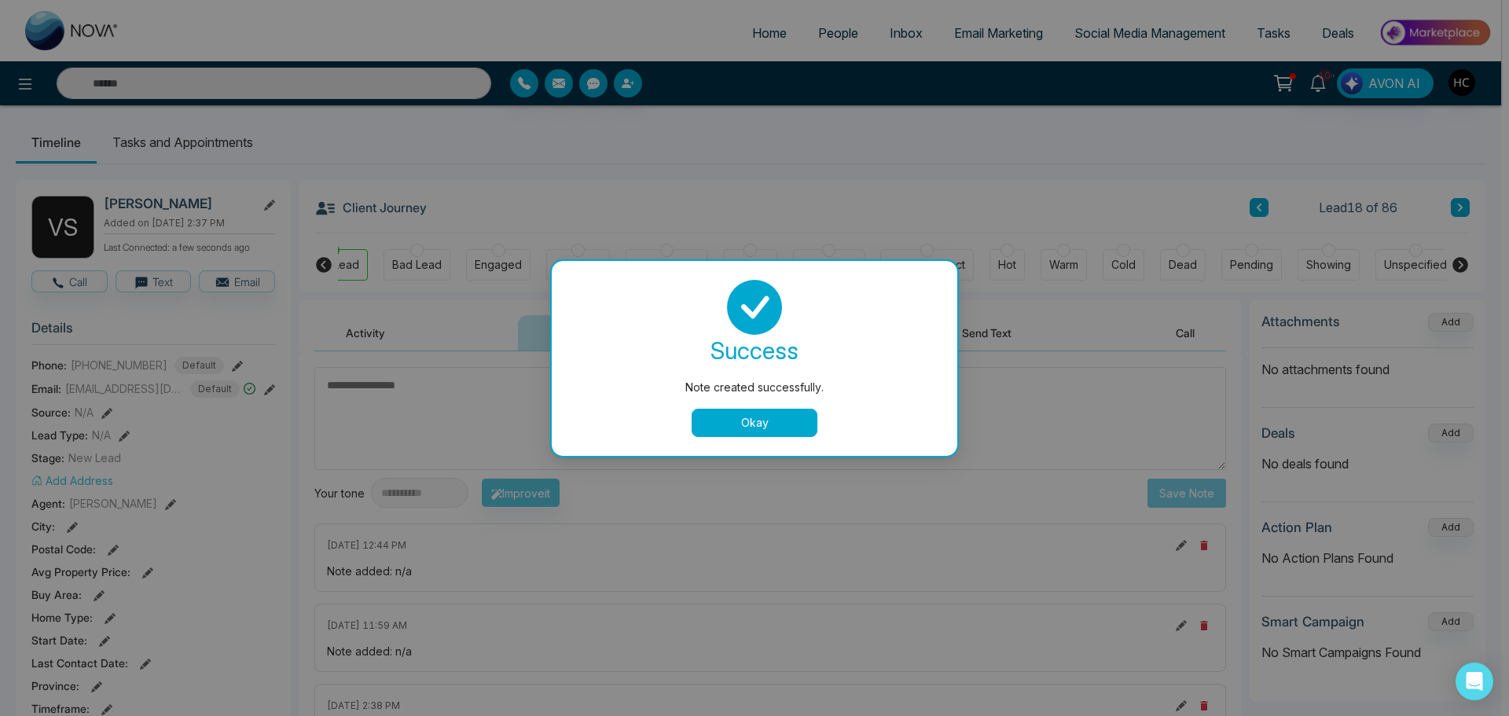
click at [782, 429] on button "Okay" at bounding box center [755, 423] width 126 height 28
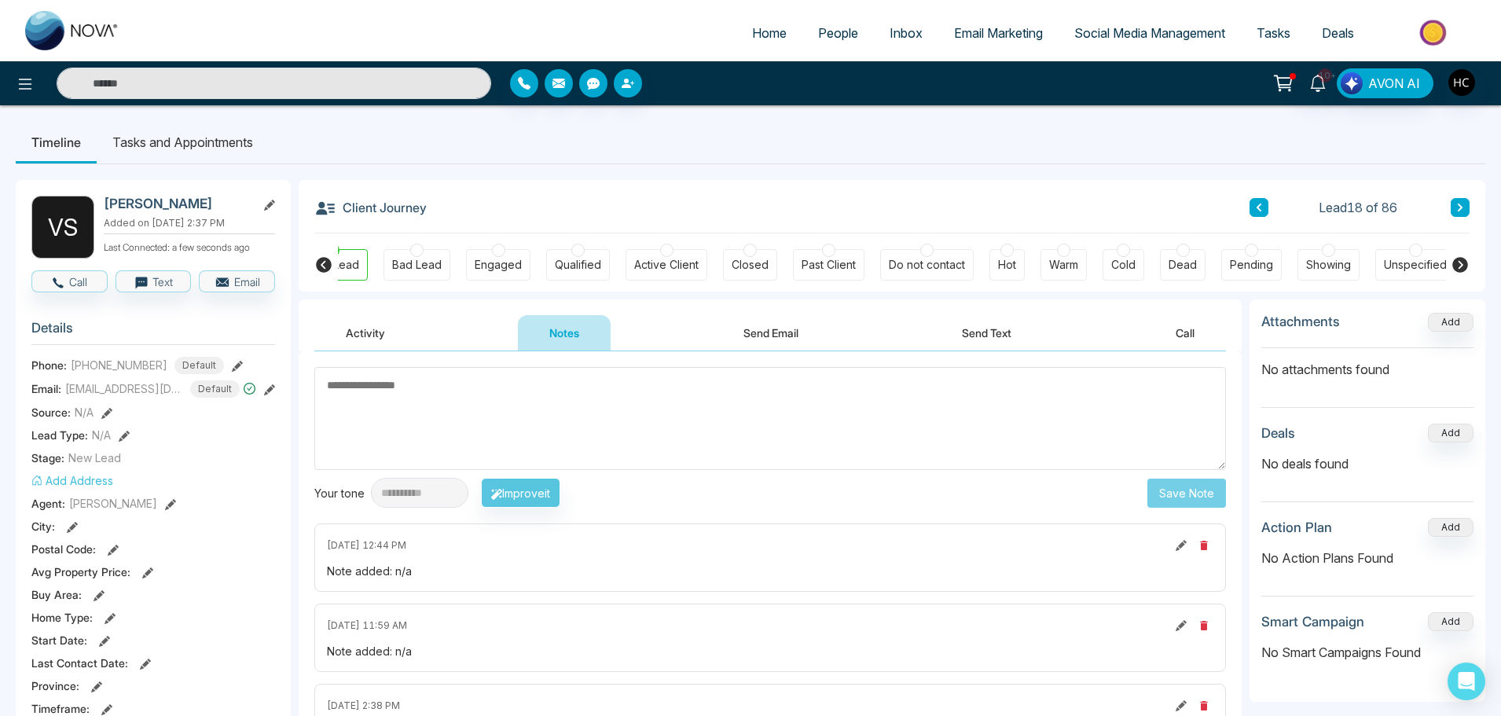
click at [1465, 209] on button at bounding box center [1460, 207] width 19 height 19
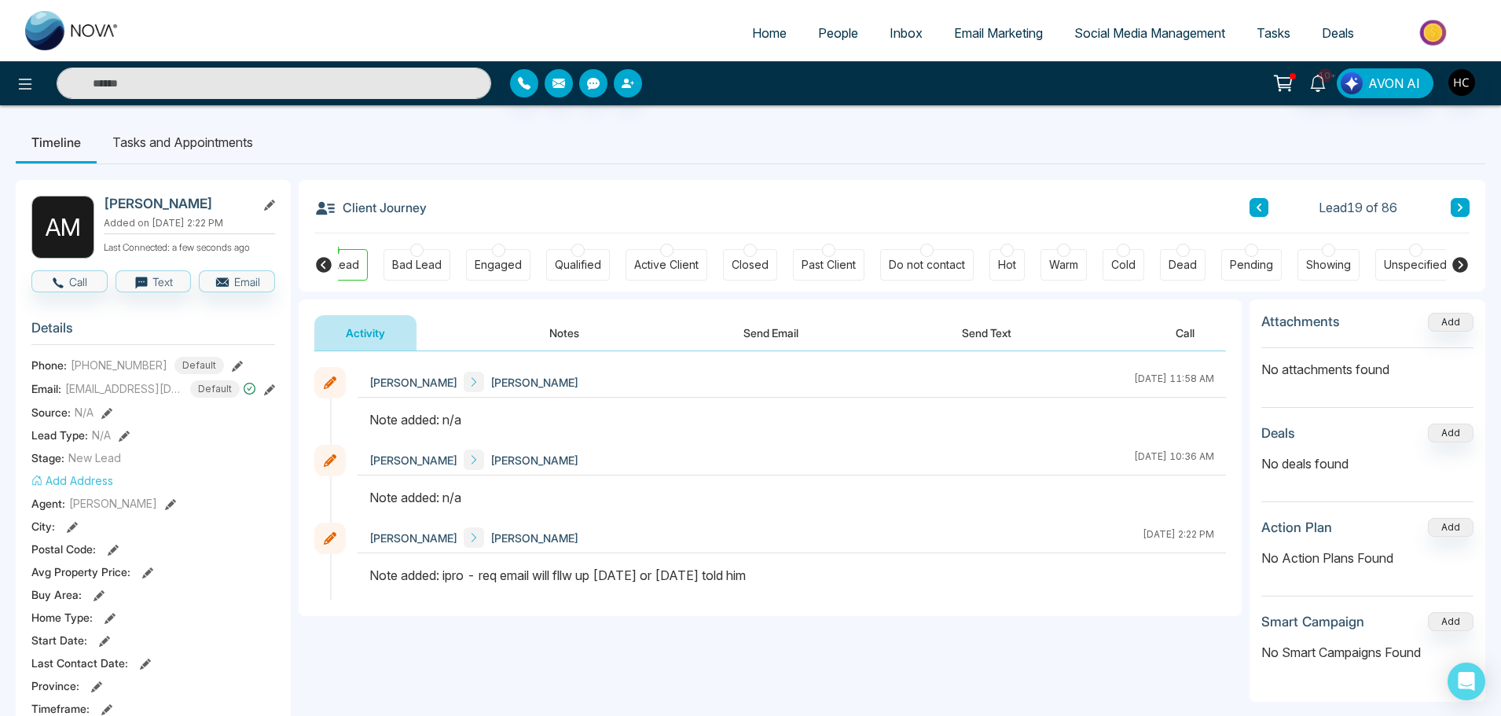
click at [556, 329] on button "Notes" at bounding box center [564, 332] width 93 height 35
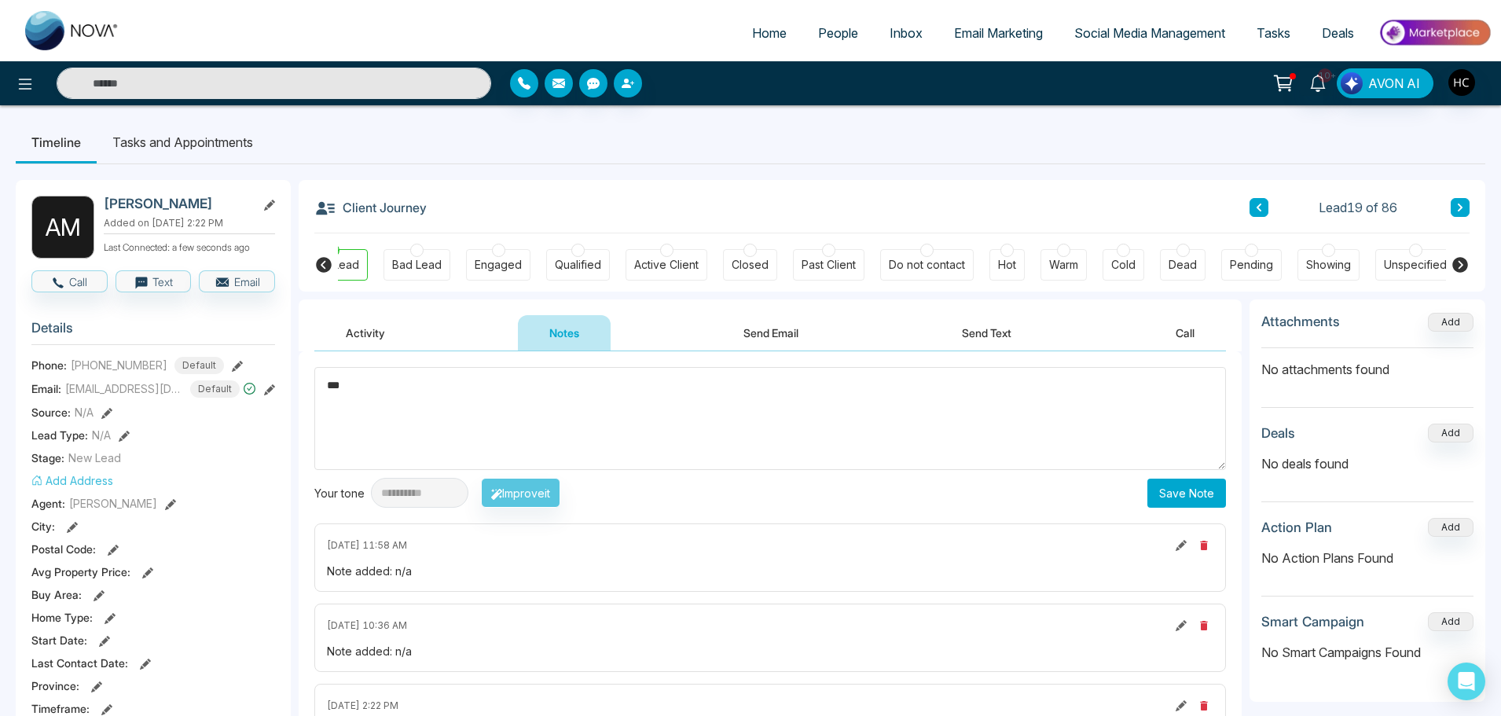
type textarea "***"
click at [1178, 487] on button "Save Note" at bounding box center [1187, 493] width 79 height 29
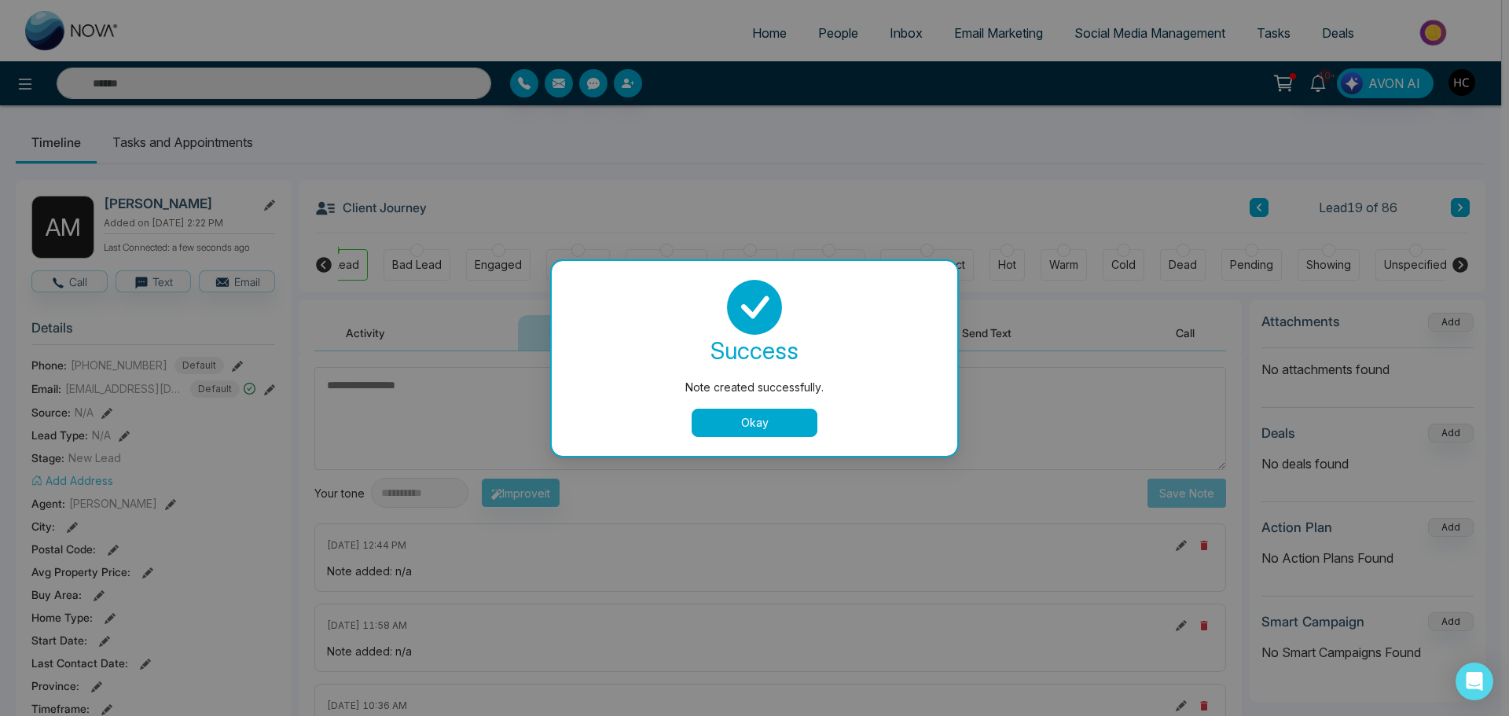
click at [785, 420] on button "Okay" at bounding box center [755, 423] width 126 height 28
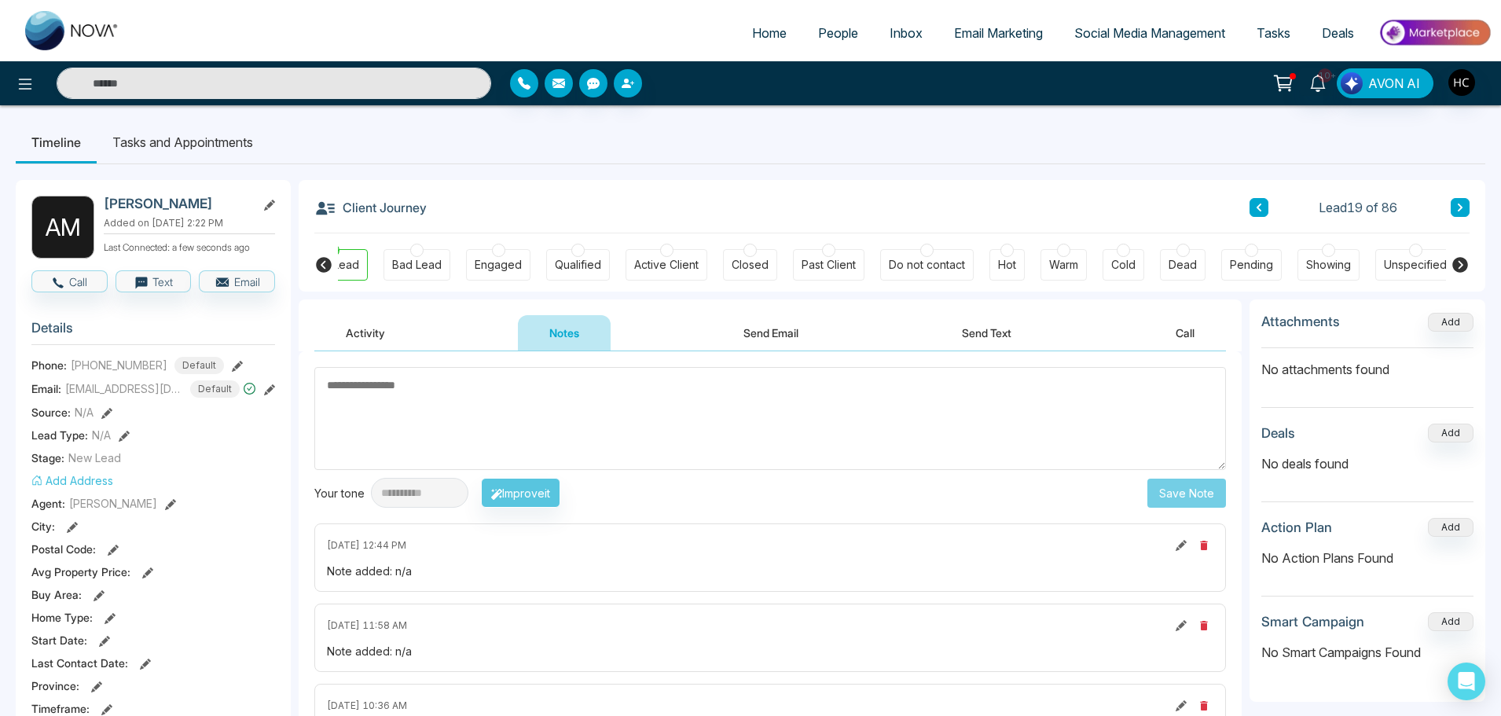
click at [1453, 205] on button at bounding box center [1460, 207] width 19 height 19
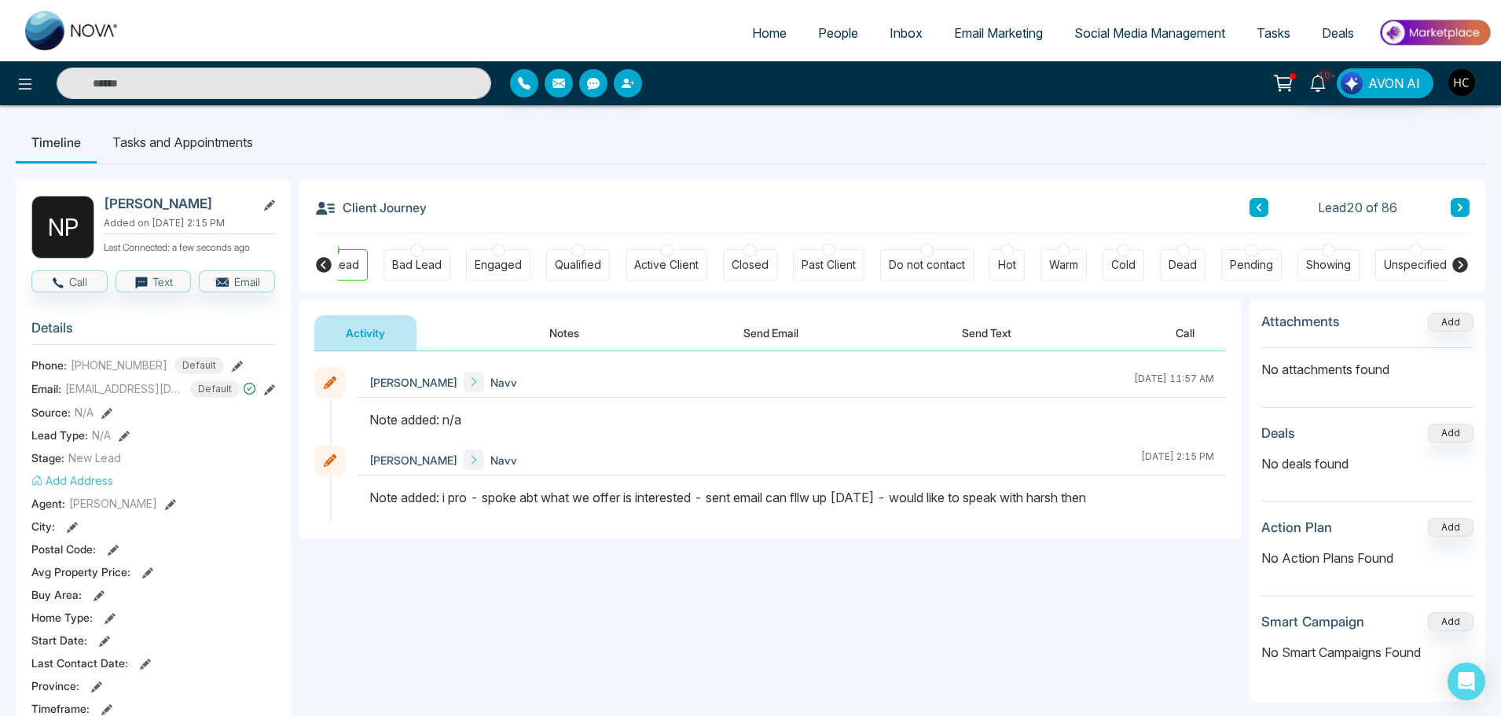
click at [557, 329] on button "Notes" at bounding box center [564, 332] width 93 height 35
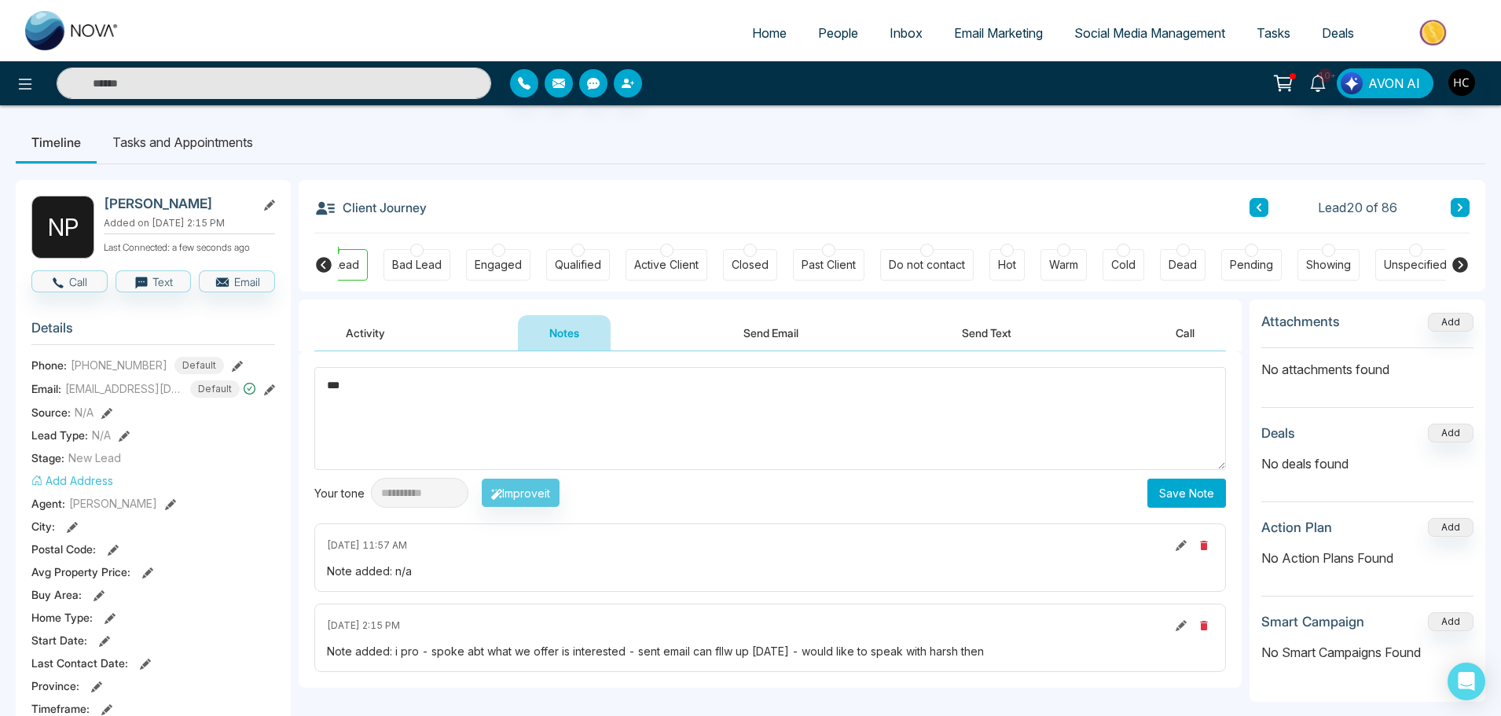
type textarea "***"
click at [1171, 491] on button "Save Note" at bounding box center [1187, 493] width 79 height 29
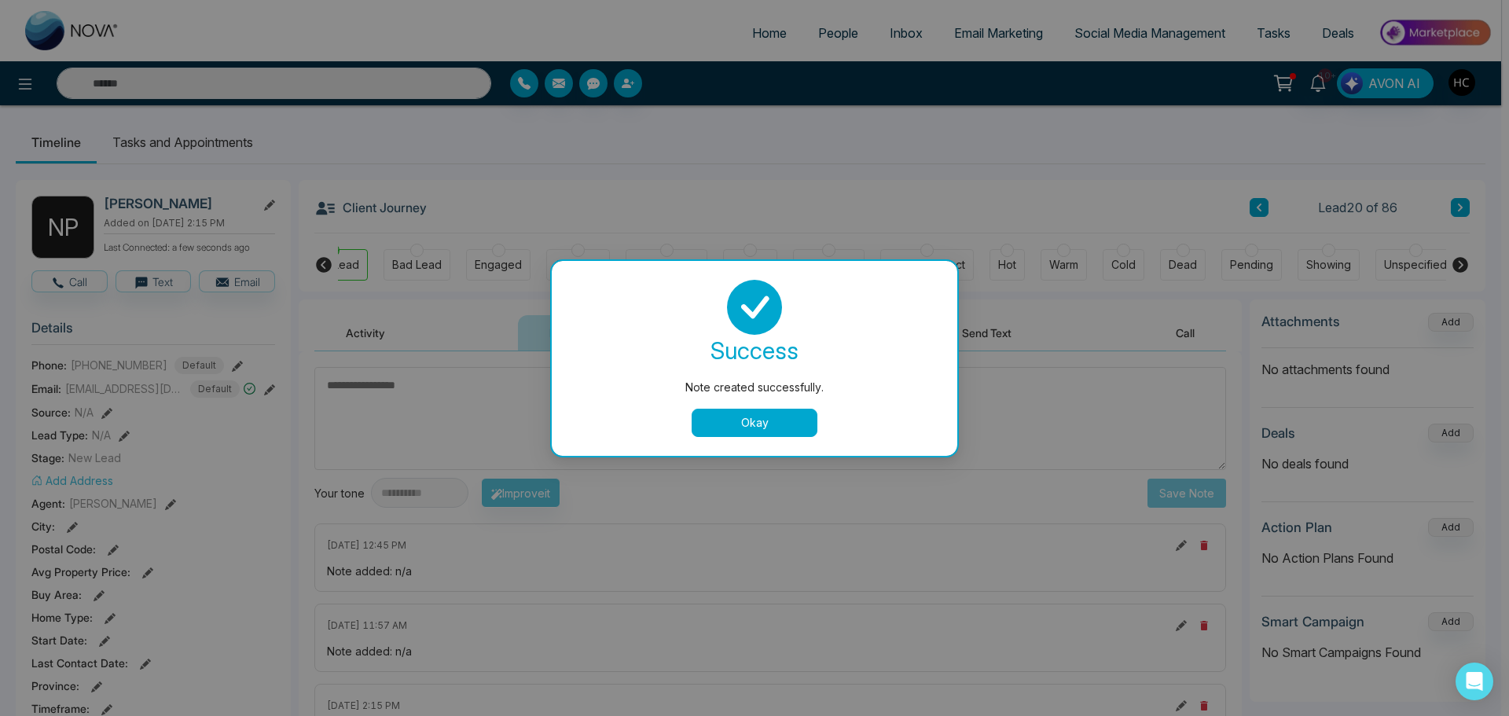
click at [757, 410] on button "Okay" at bounding box center [755, 423] width 126 height 28
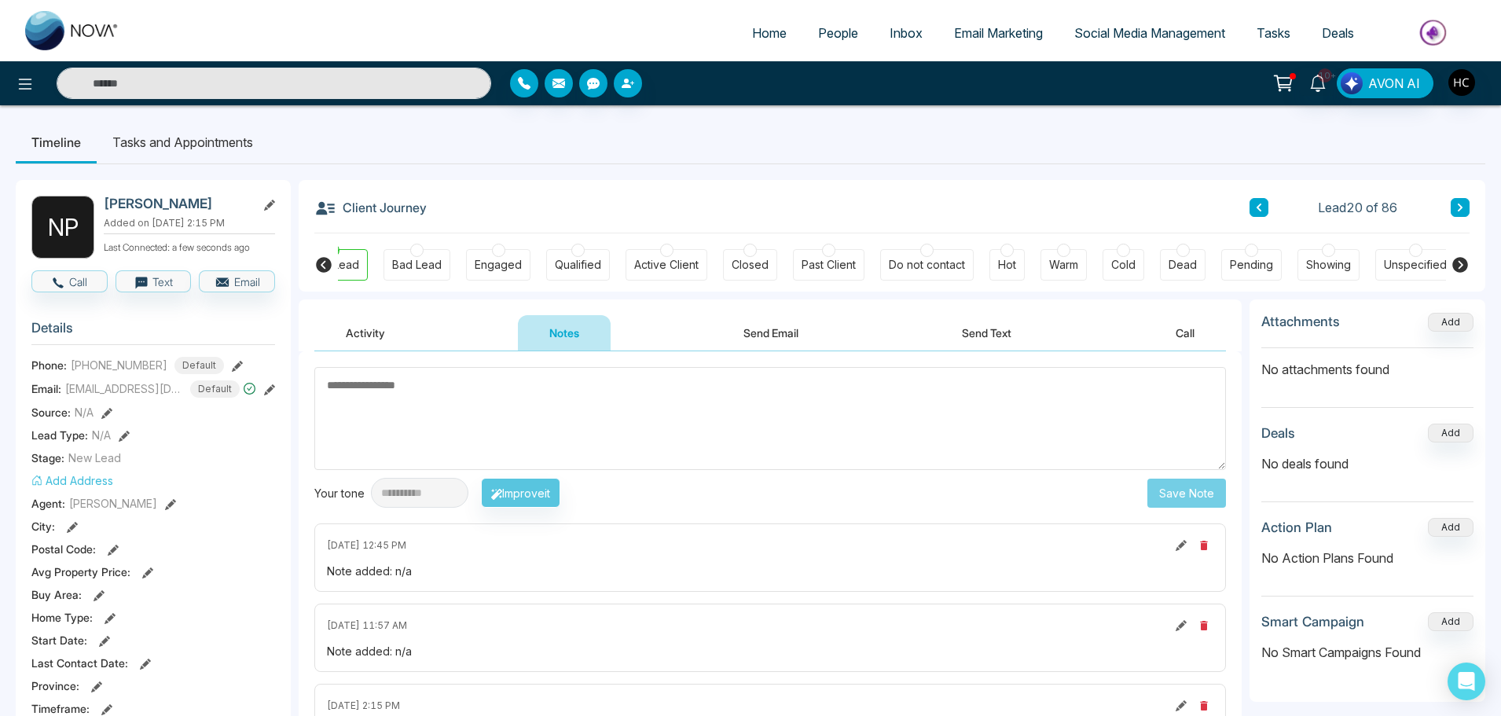
click at [1453, 207] on button at bounding box center [1460, 207] width 19 height 19
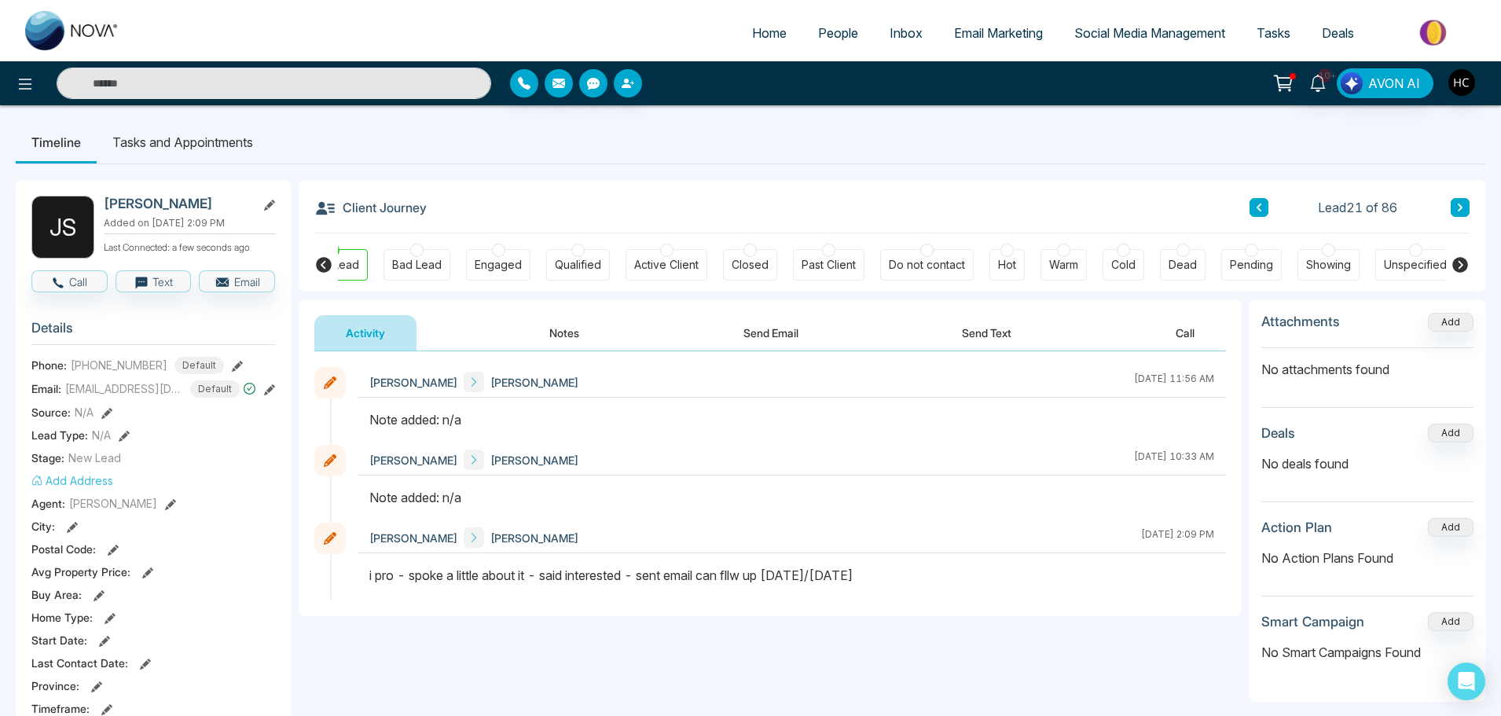
click at [559, 335] on button "Notes" at bounding box center [564, 332] width 93 height 35
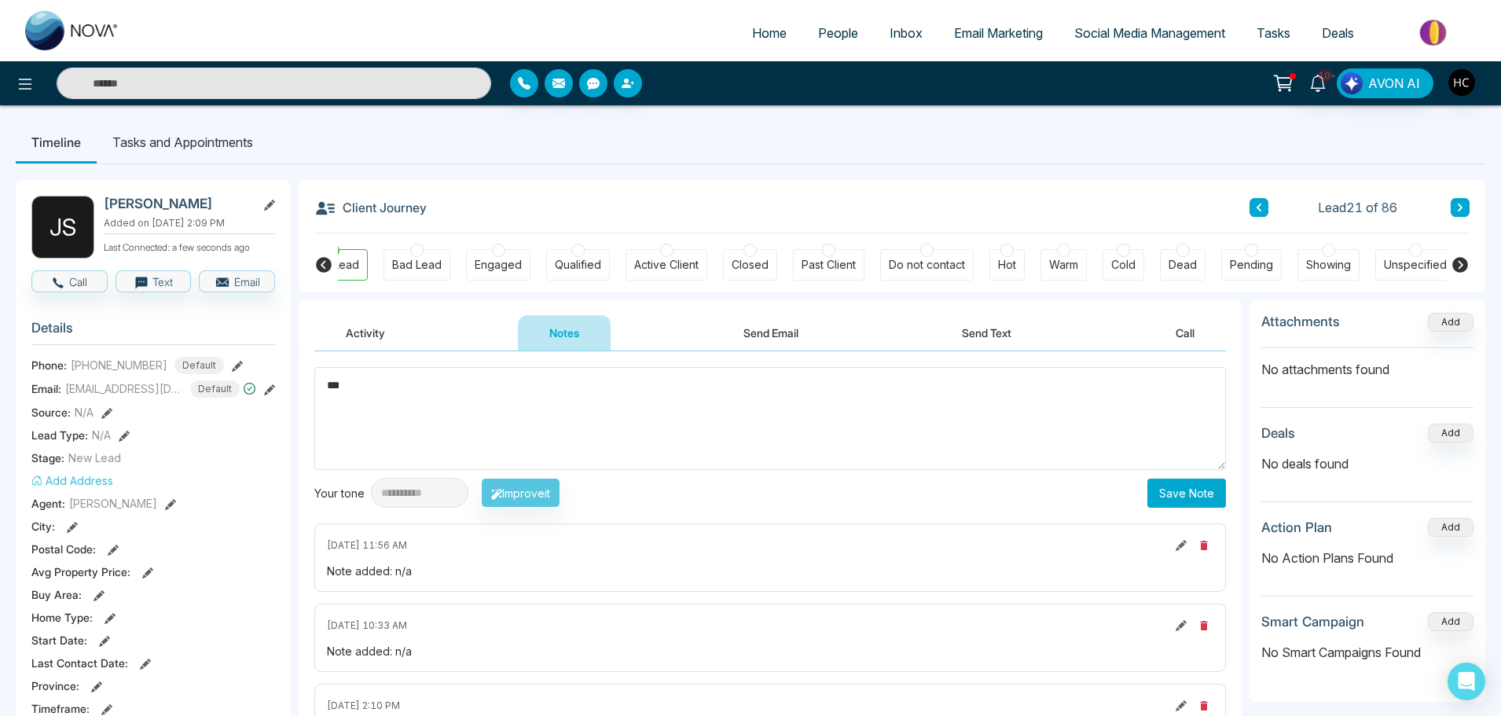
type textarea "***"
click at [1199, 491] on button "Save Note" at bounding box center [1187, 493] width 79 height 29
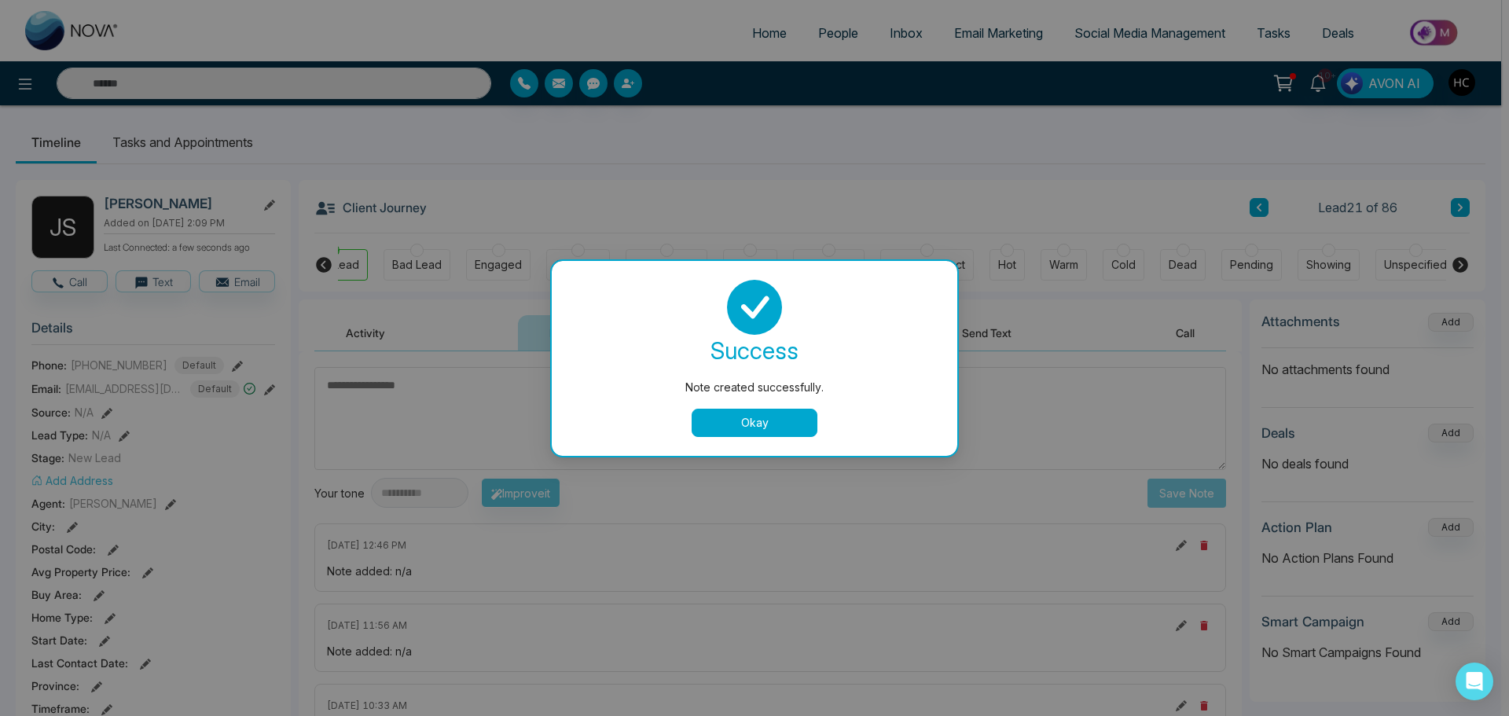
click at [786, 423] on button "Okay" at bounding box center [755, 423] width 126 height 28
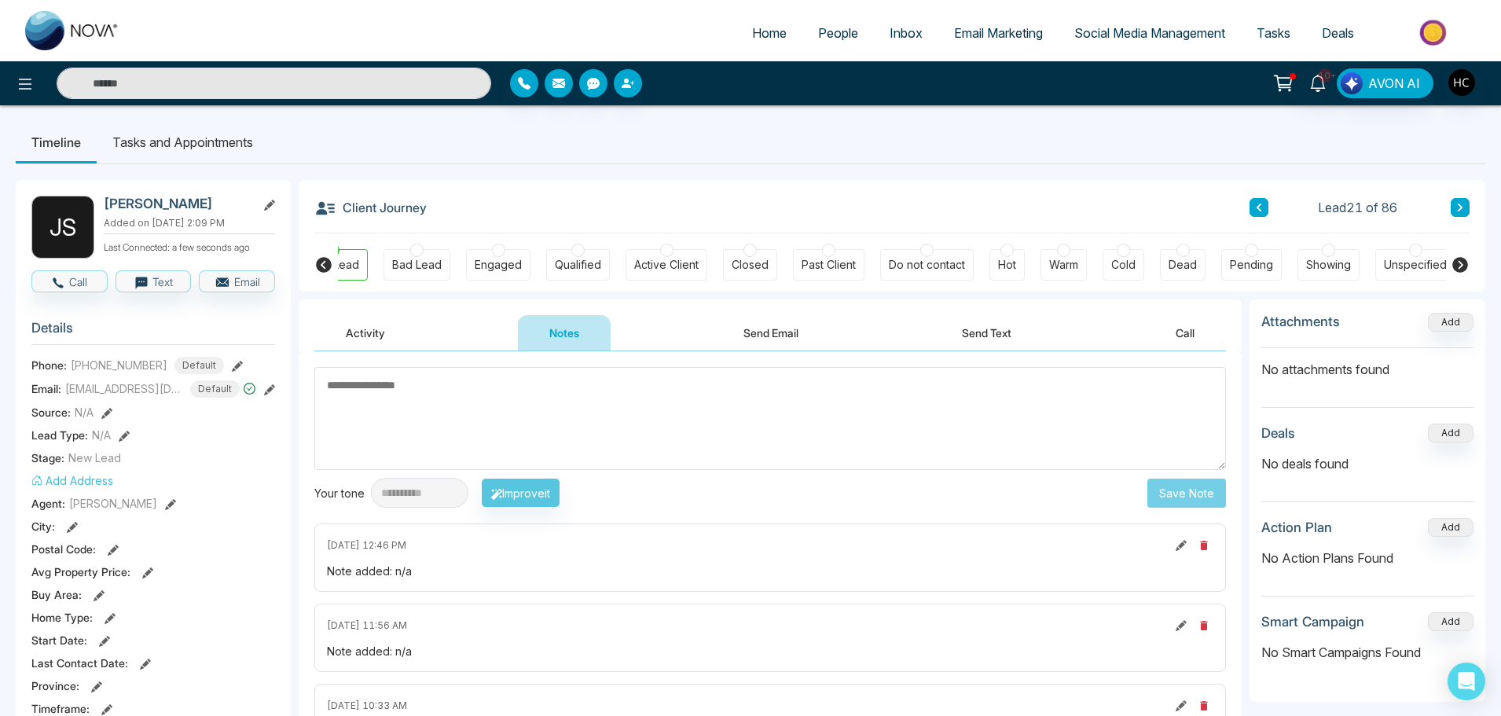
click at [1453, 203] on button at bounding box center [1460, 207] width 19 height 19
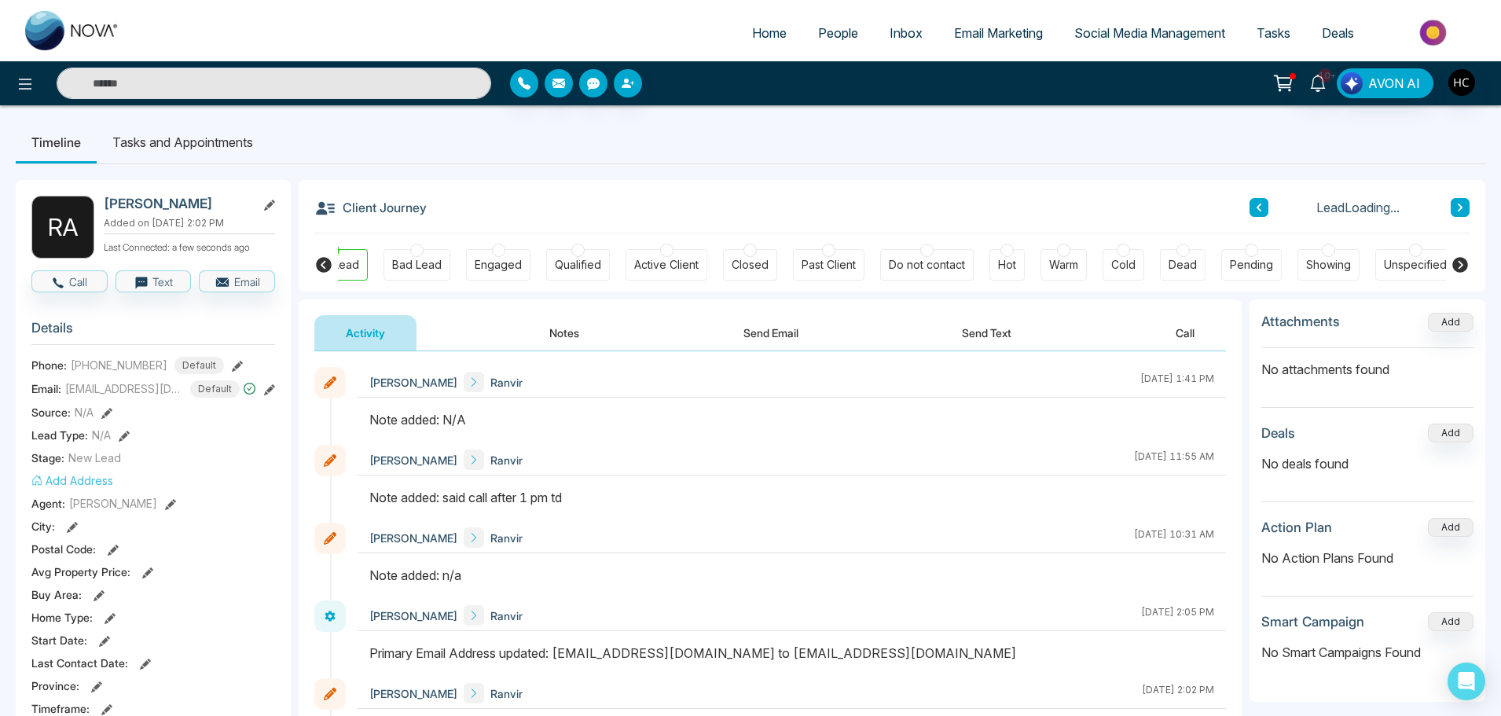
click at [557, 342] on button "Notes" at bounding box center [564, 332] width 93 height 35
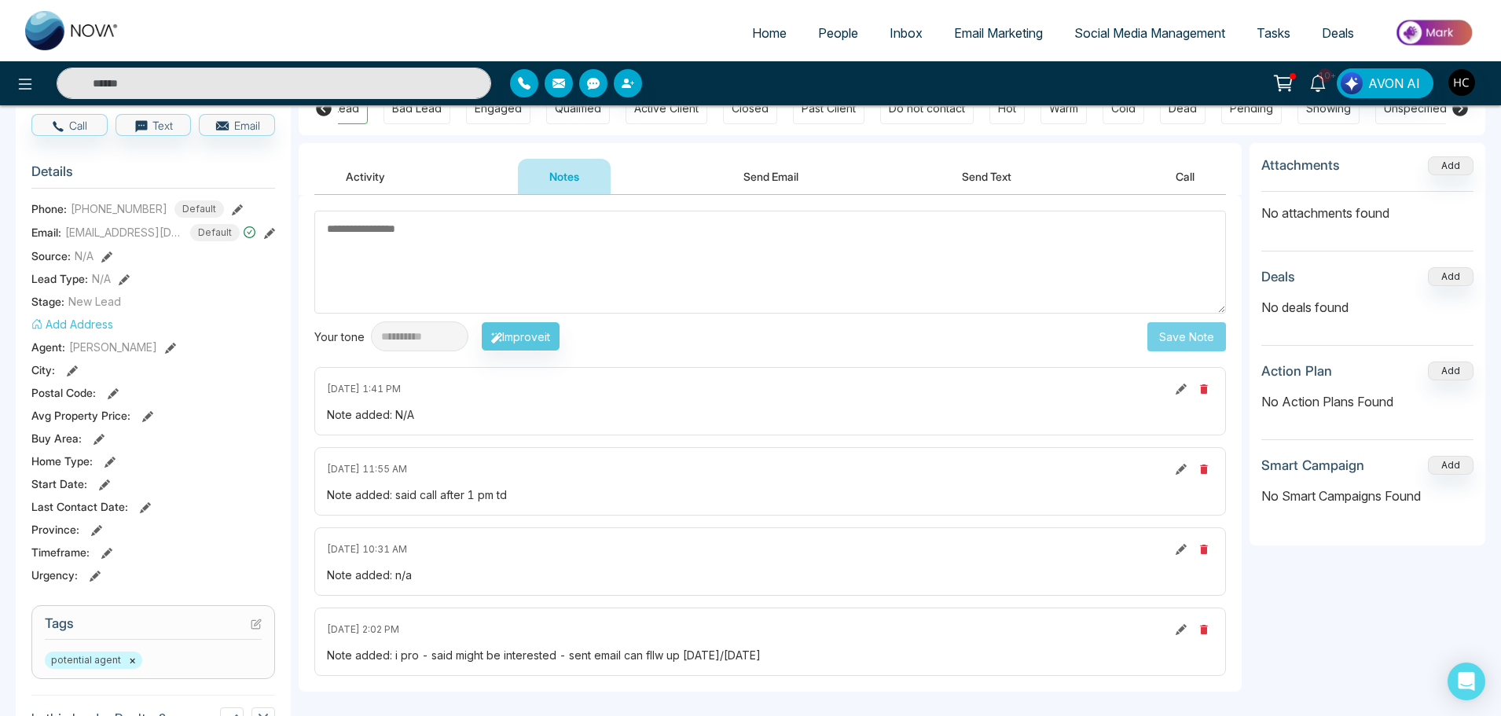
scroll to position [157, 0]
click at [505, 248] on textarea at bounding box center [770, 261] width 912 height 103
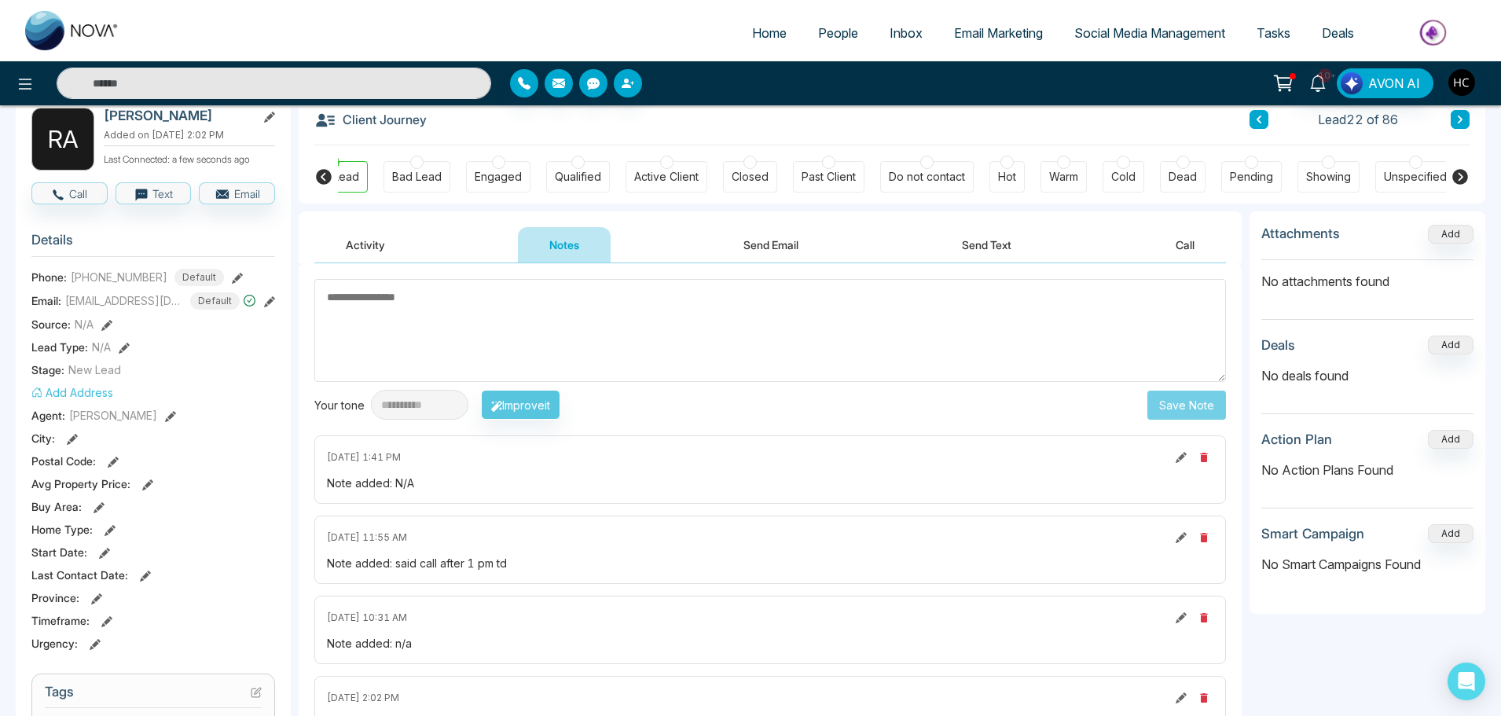
scroll to position [0, 0]
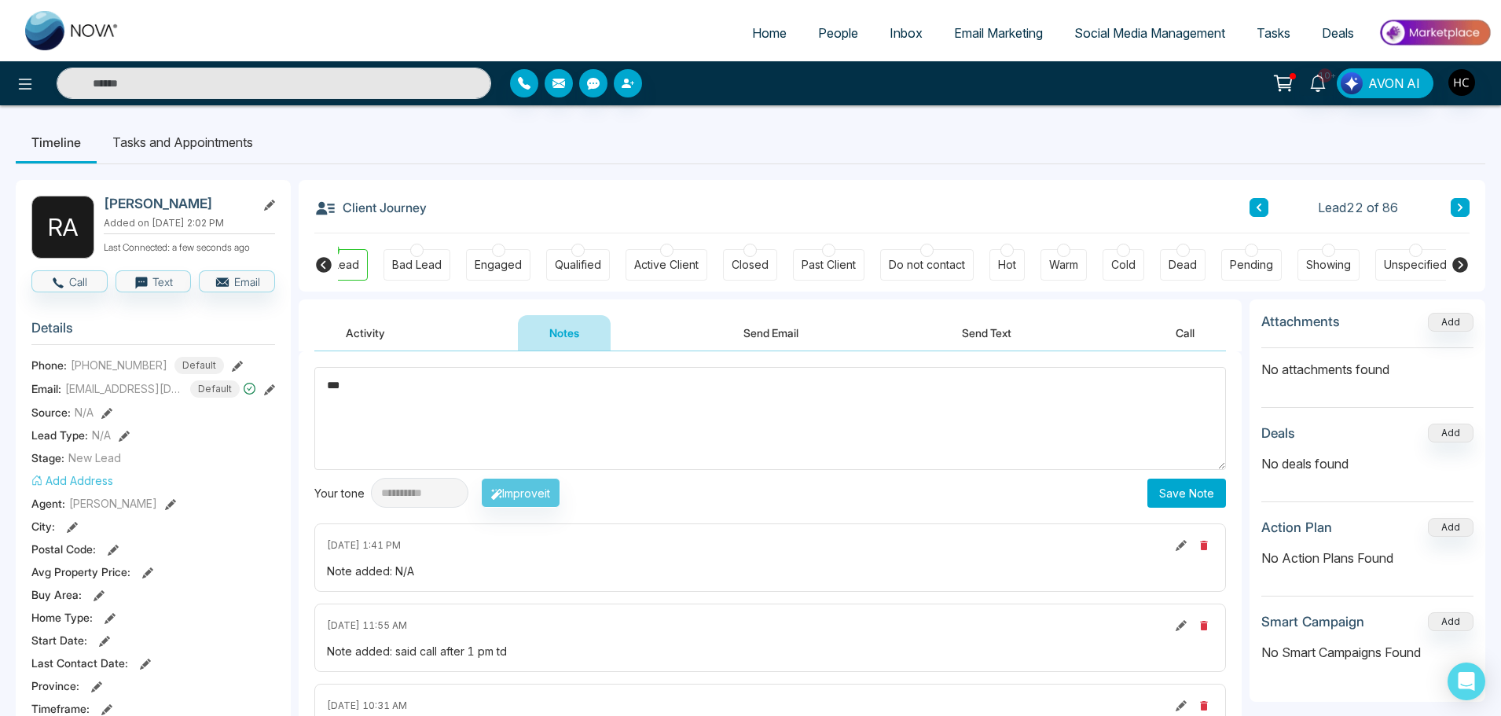
drag, startPoint x: 423, startPoint y: 382, endPoint x: 314, endPoint y: 385, distance: 108.5
click at [314, 385] on textarea "***" at bounding box center [770, 418] width 912 height 103
click at [667, 418] on textarea "***" at bounding box center [770, 418] width 912 height 103
type textarea "***"
click at [1173, 494] on button "Save Note" at bounding box center [1187, 493] width 79 height 29
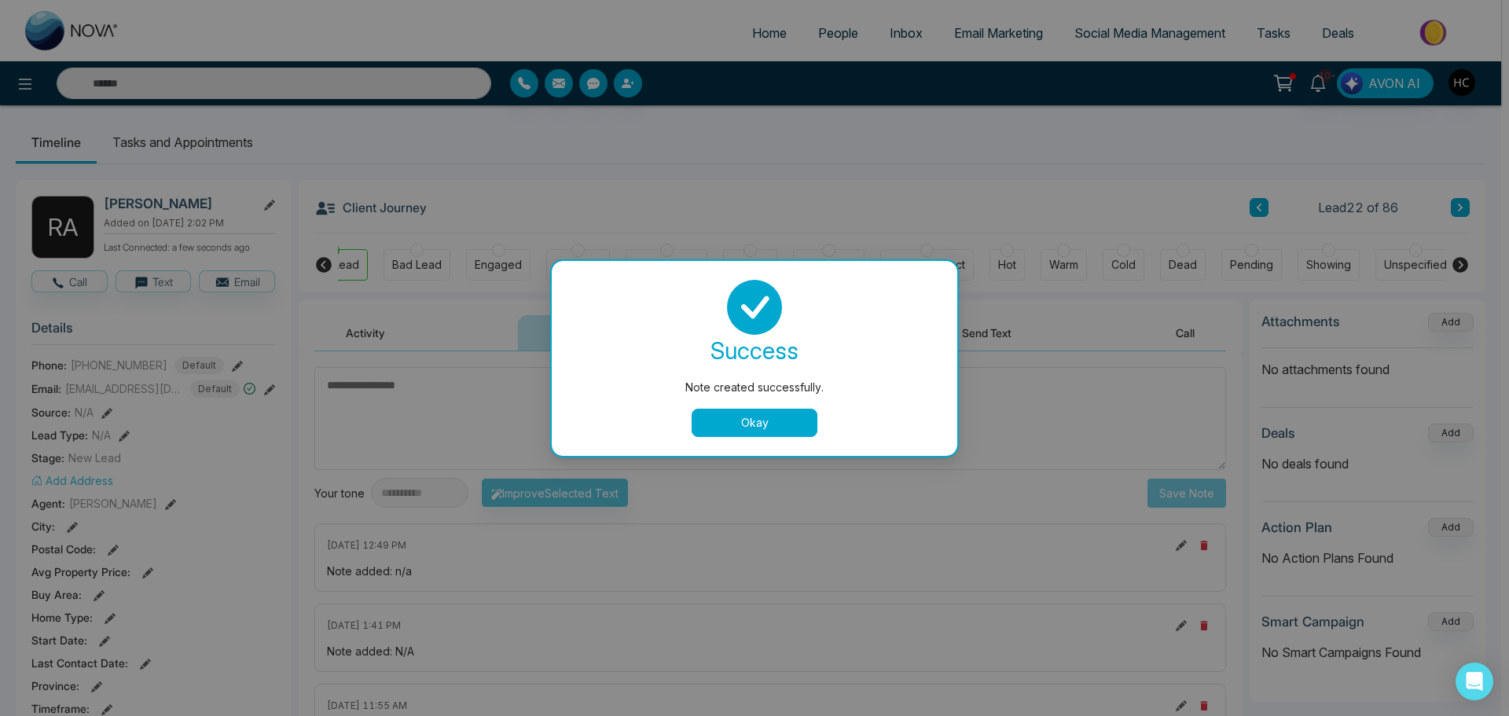
click at [737, 433] on button "Okay" at bounding box center [755, 423] width 126 height 28
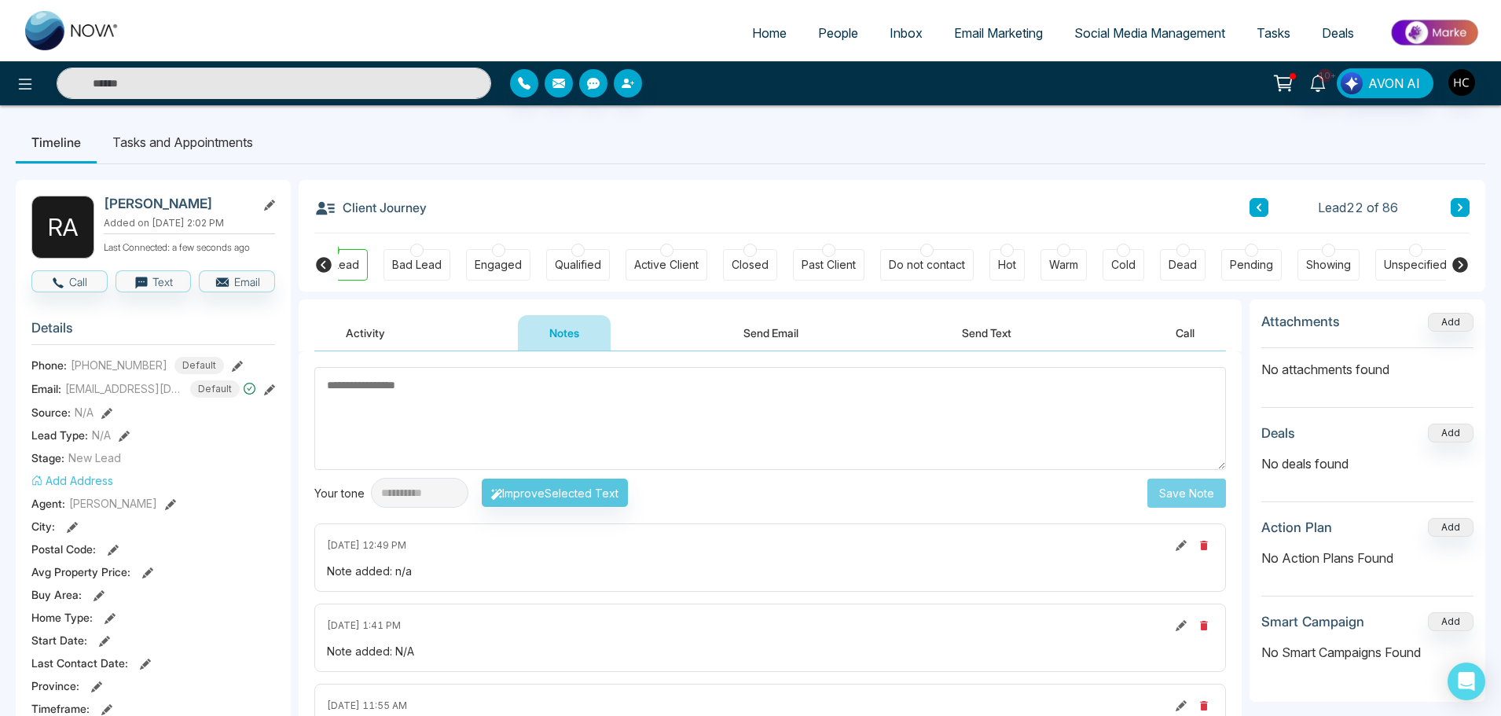
click at [1464, 215] on button at bounding box center [1460, 207] width 19 height 19
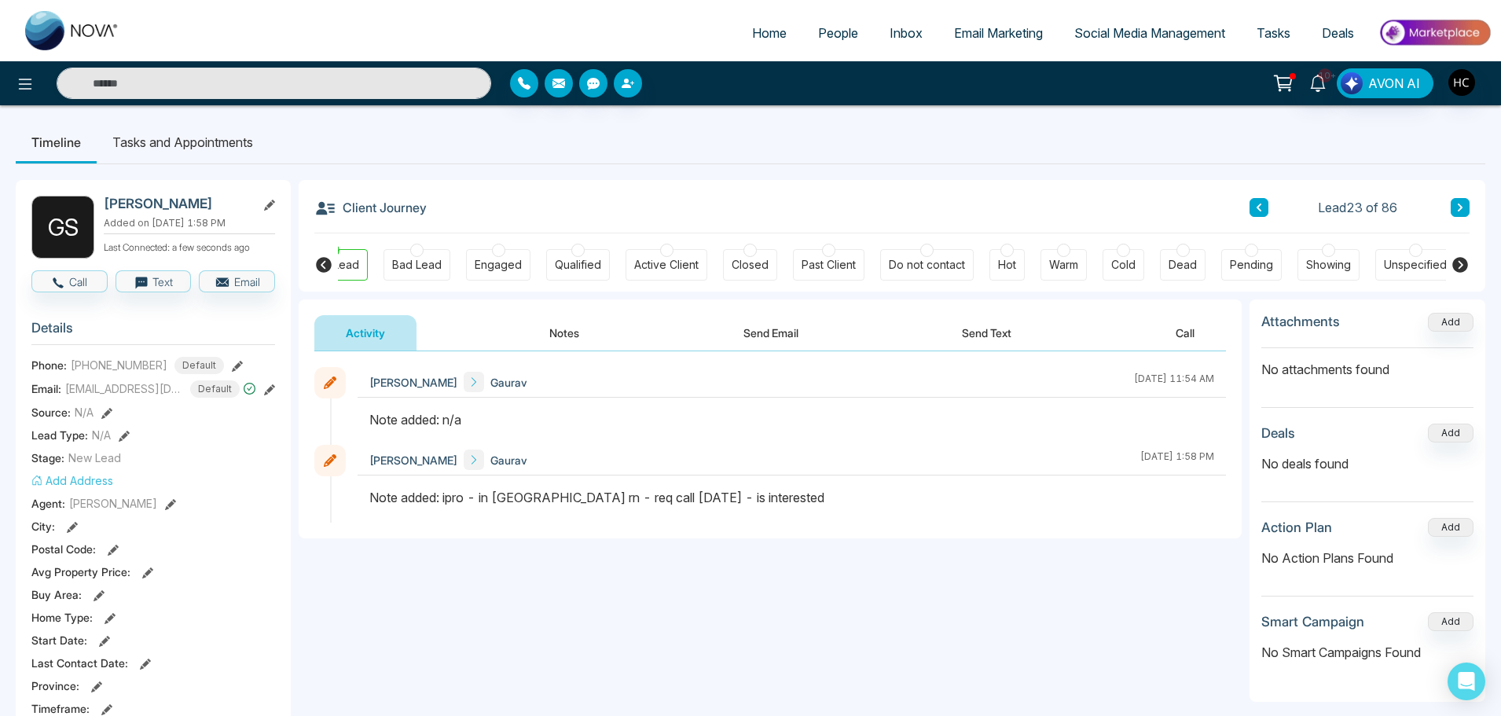
click at [561, 329] on button "Notes" at bounding box center [564, 332] width 93 height 35
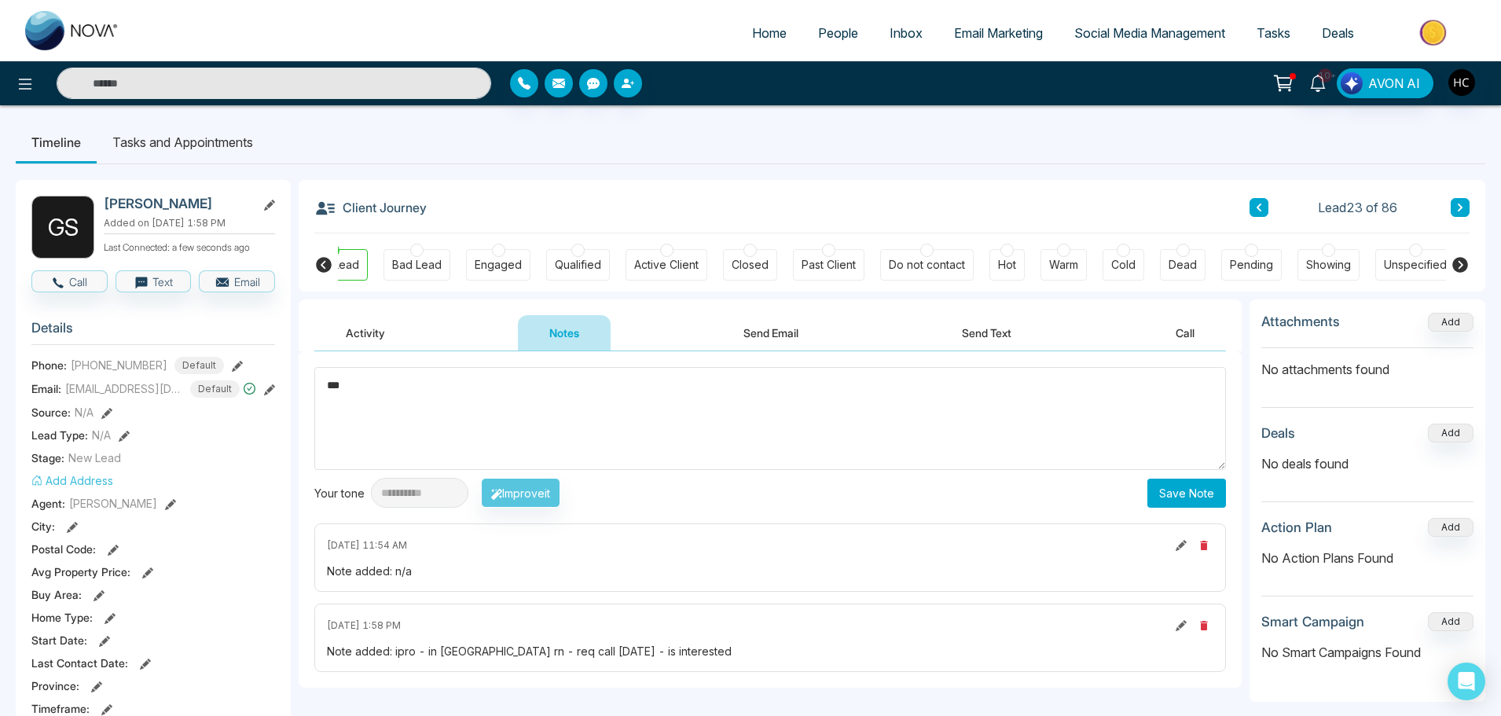
type textarea "***"
click at [1218, 491] on button "Save Note" at bounding box center [1187, 493] width 79 height 29
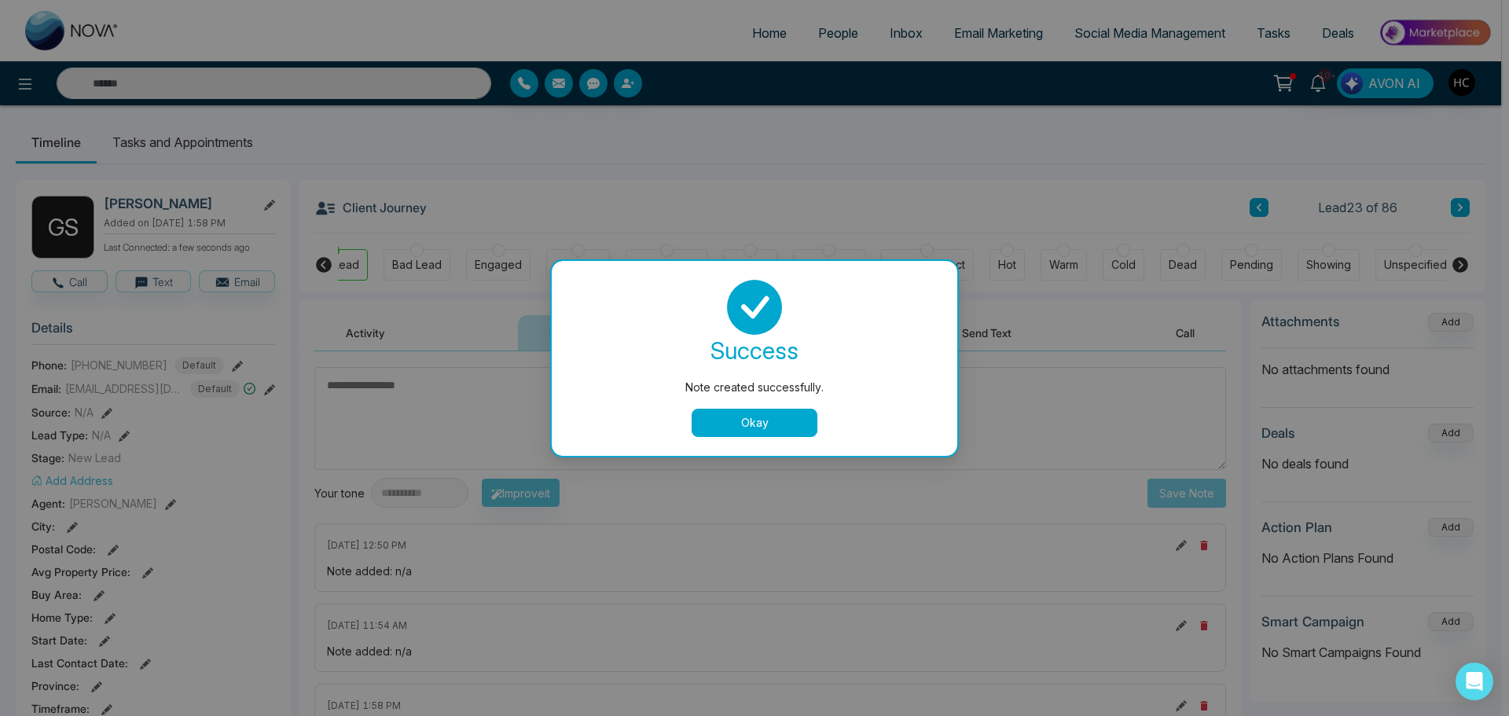
click at [789, 415] on button "Okay" at bounding box center [755, 423] width 126 height 28
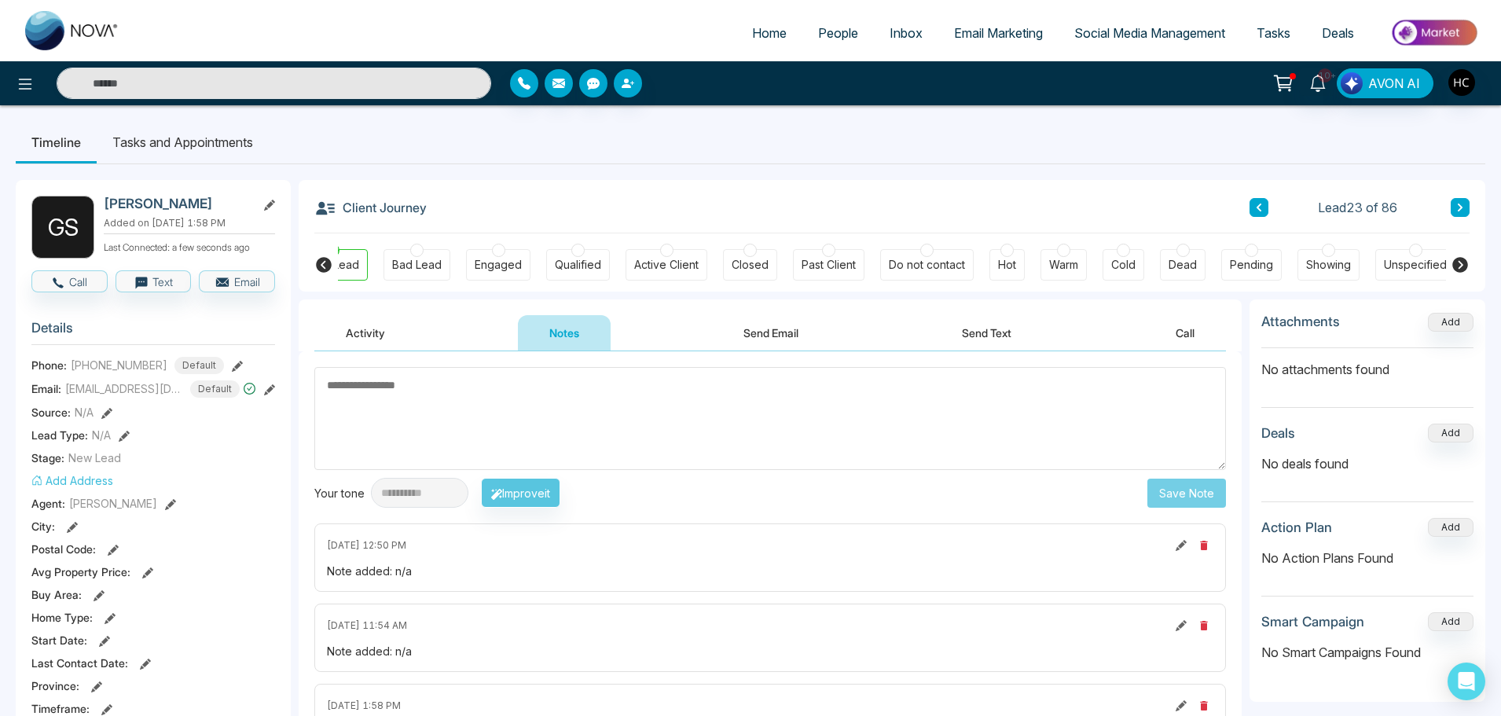
click at [1460, 206] on icon at bounding box center [1460, 208] width 5 height 8
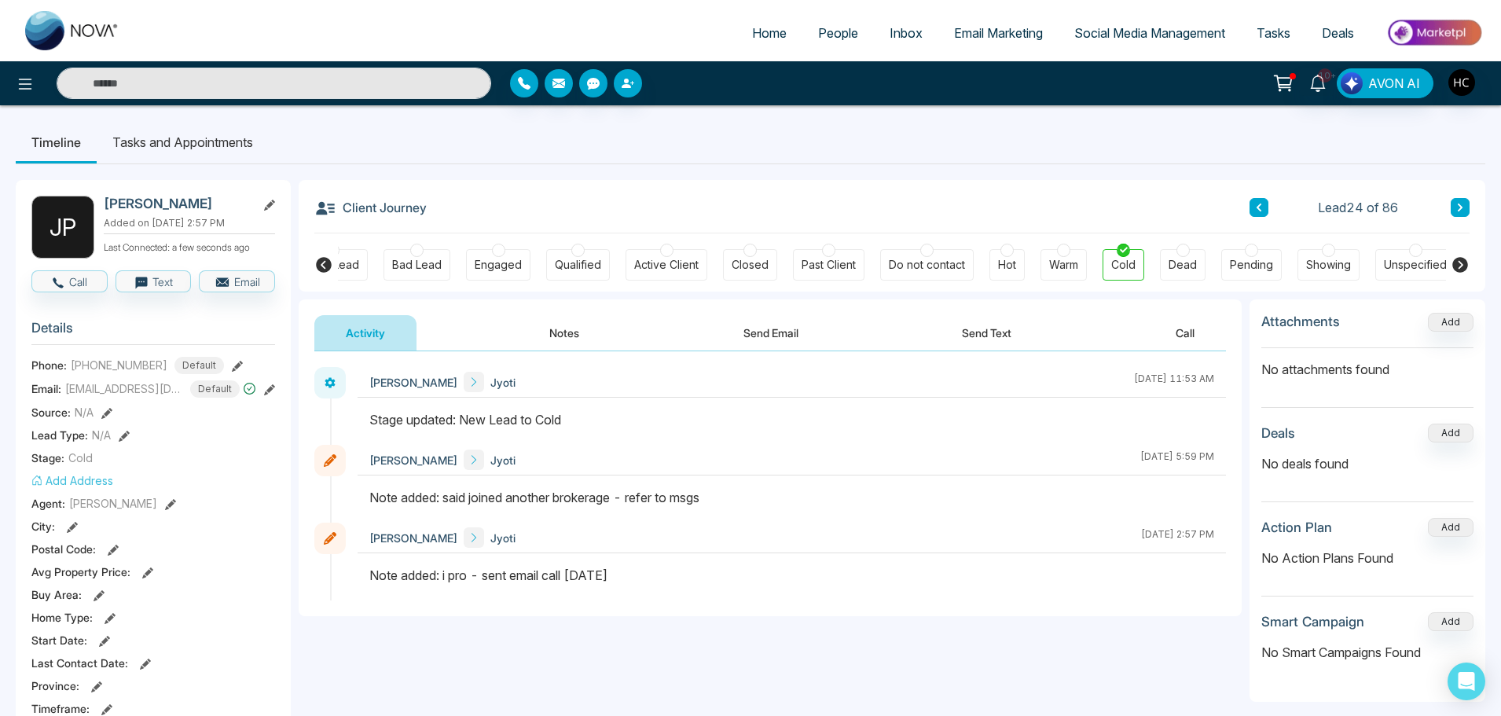
click at [1461, 206] on icon at bounding box center [1460, 208] width 5 height 8
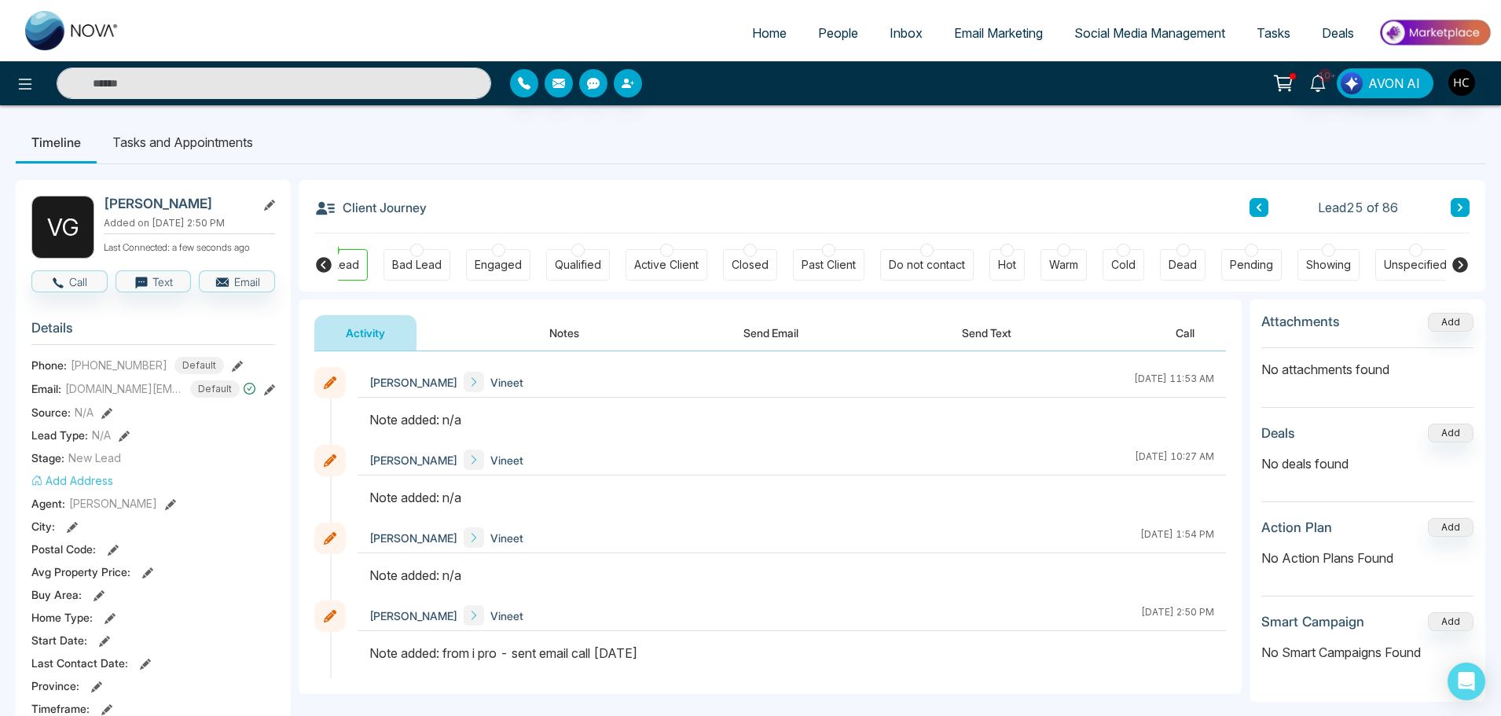
click at [585, 336] on button "Notes" at bounding box center [564, 332] width 93 height 35
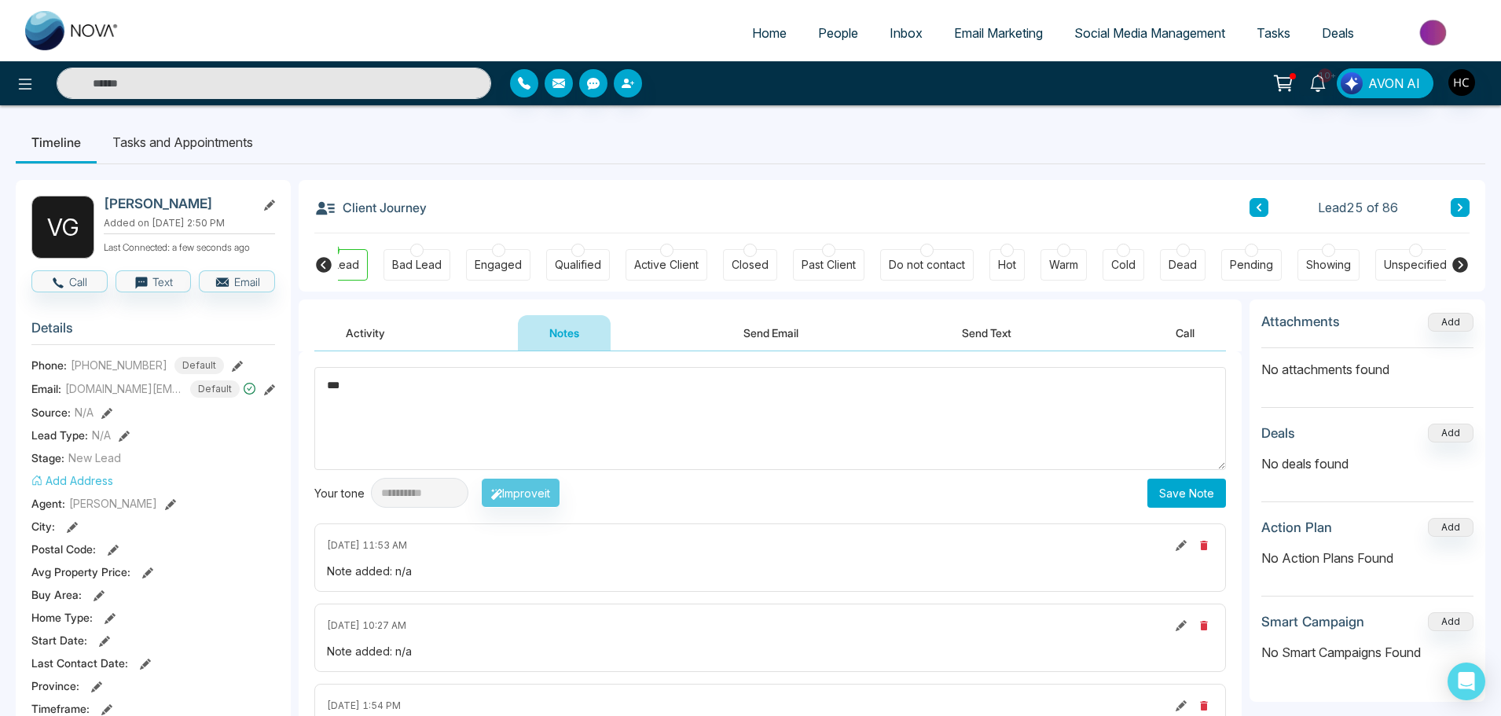
type textarea "***"
click at [1191, 491] on button "Save Note" at bounding box center [1187, 493] width 79 height 29
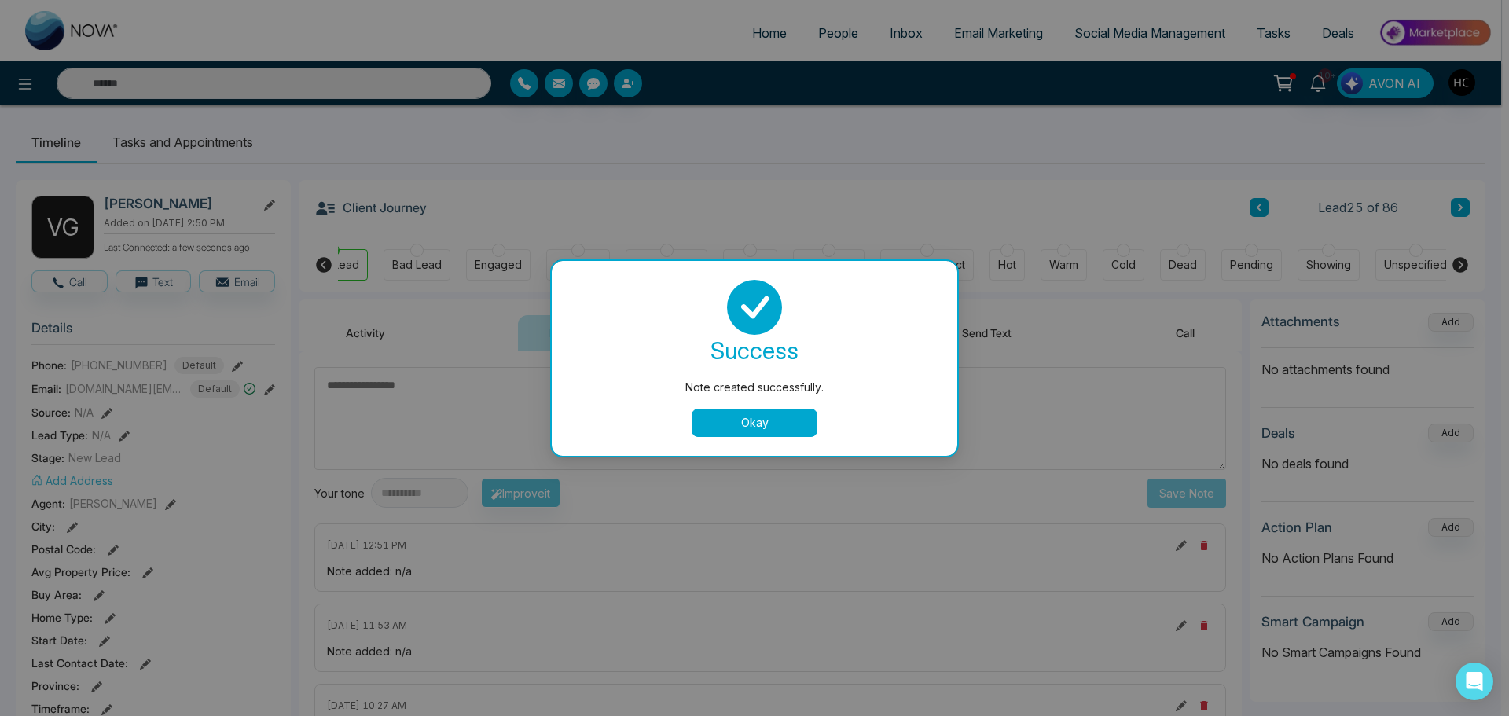
click at [771, 415] on button "Okay" at bounding box center [755, 423] width 126 height 28
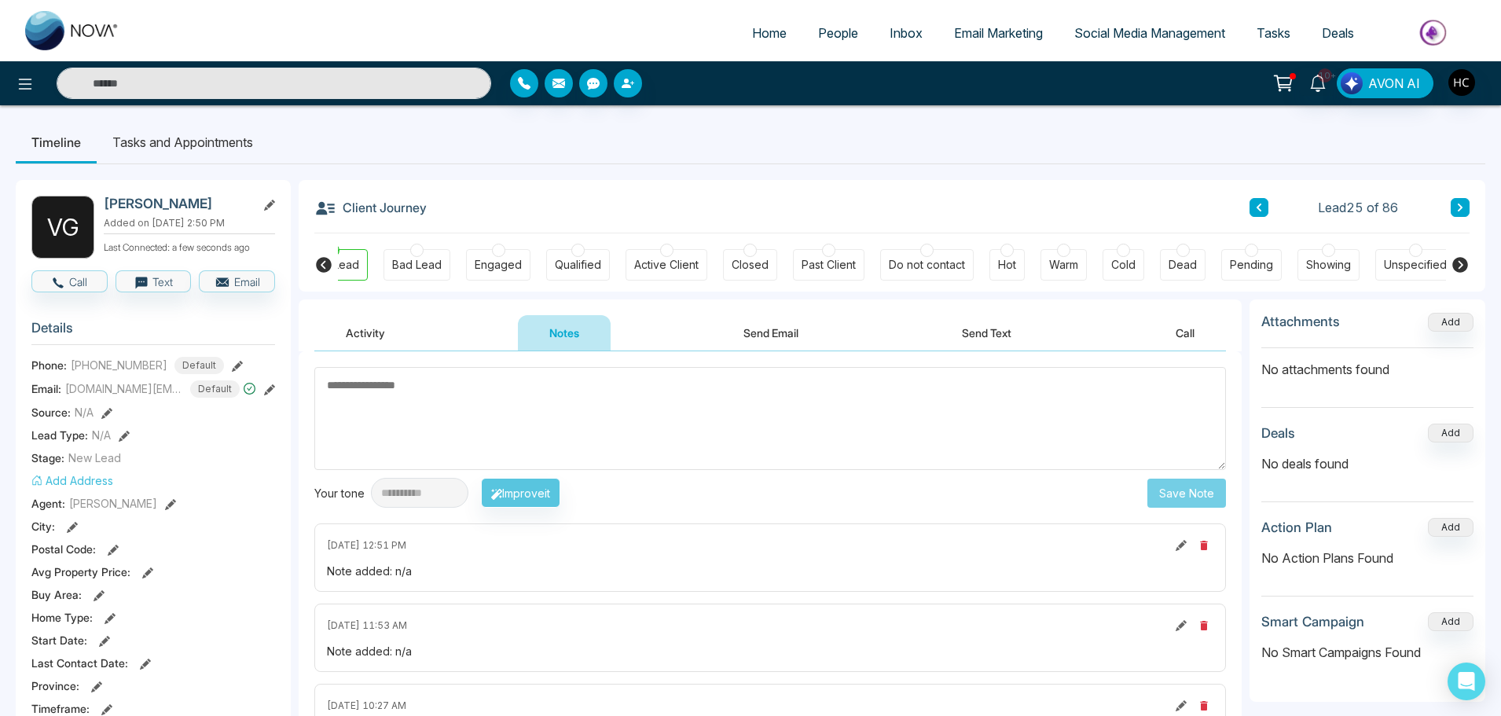
click at [1460, 205] on icon at bounding box center [1460, 208] width 5 height 8
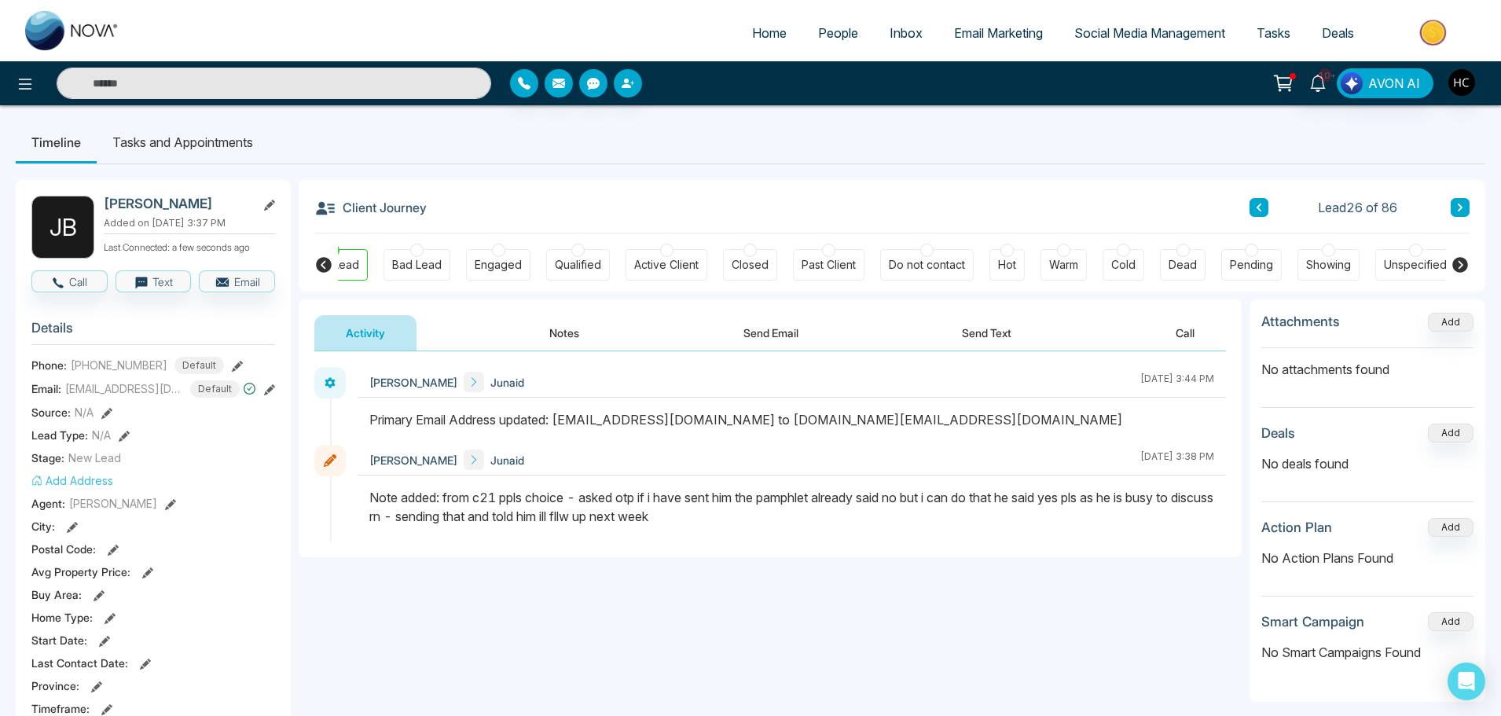
click at [1467, 208] on button at bounding box center [1460, 207] width 19 height 19
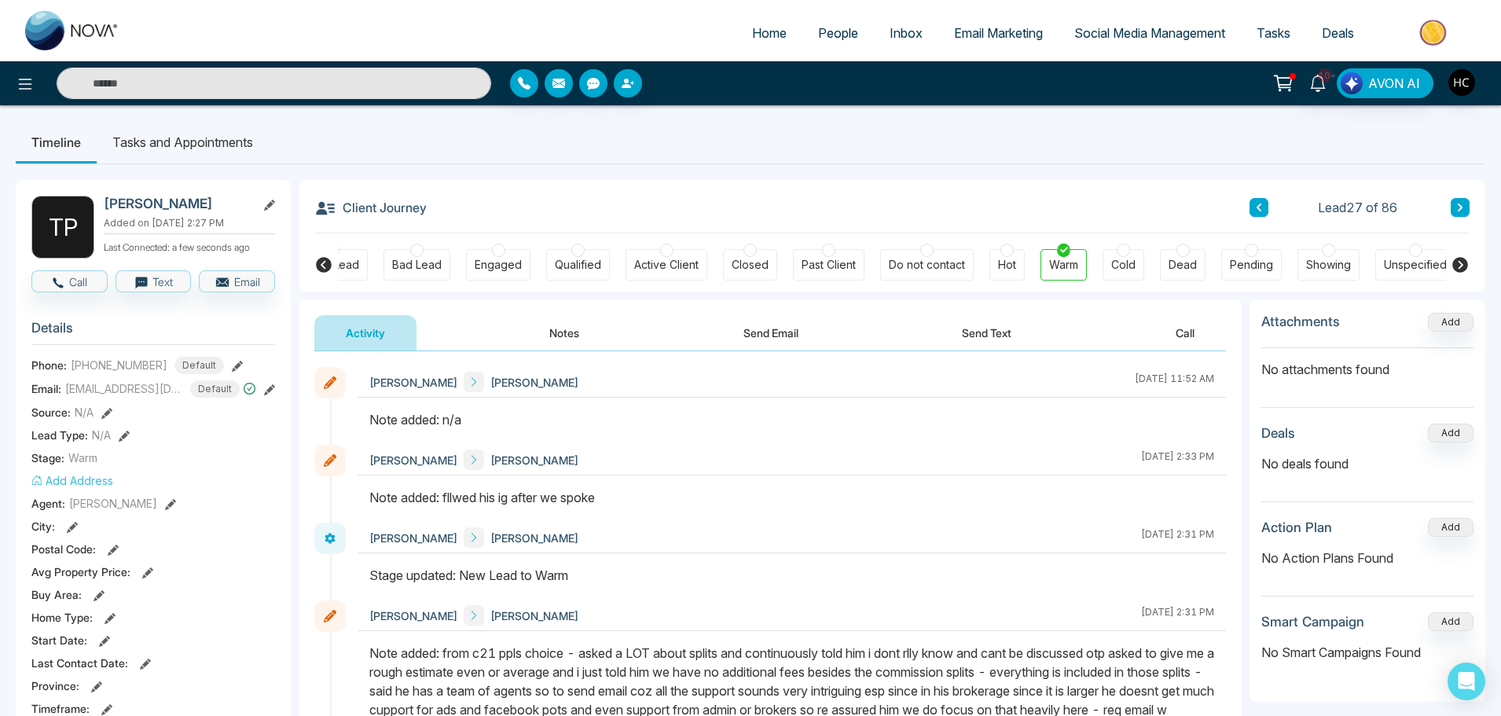
click at [548, 325] on button "Notes" at bounding box center [564, 332] width 93 height 35
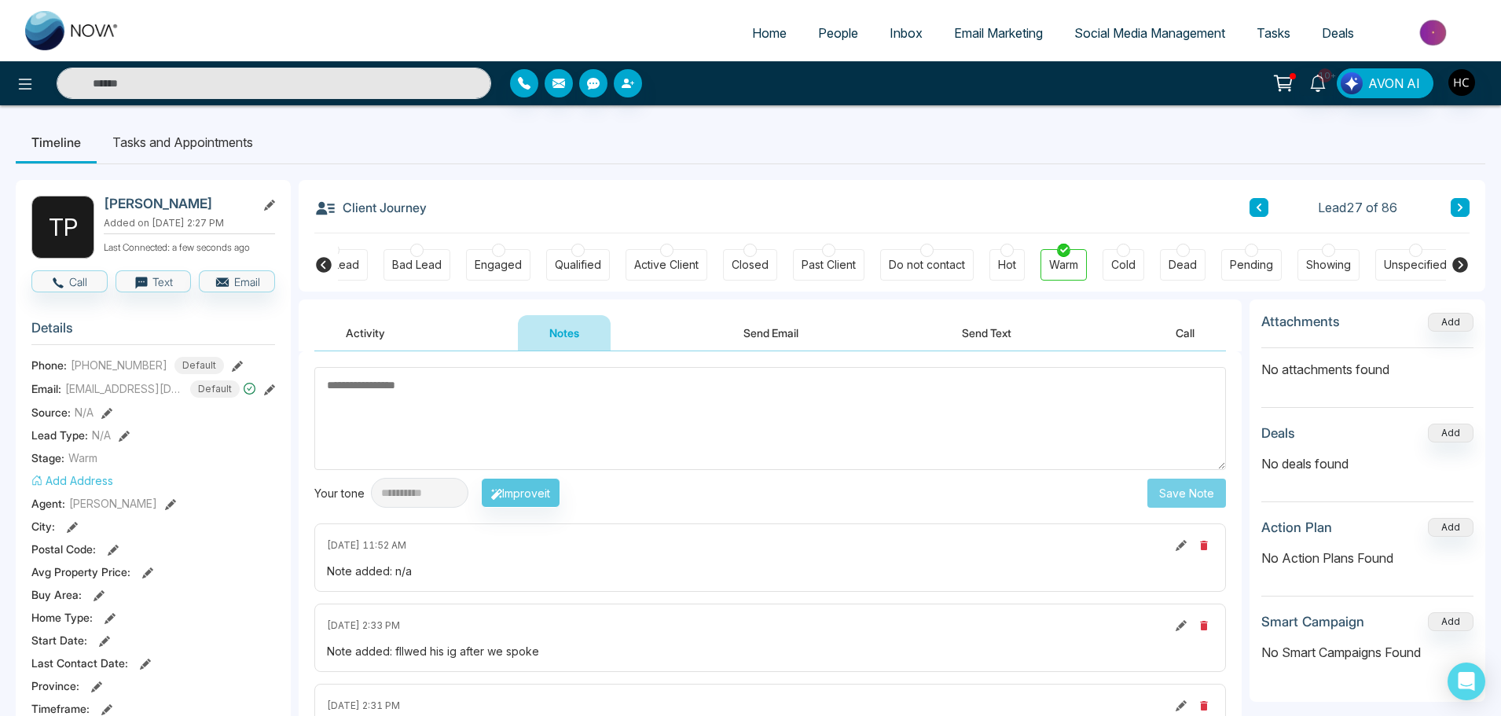
click at [439, 445] on textarea at bounding box center [770, 418] width 912 height 103
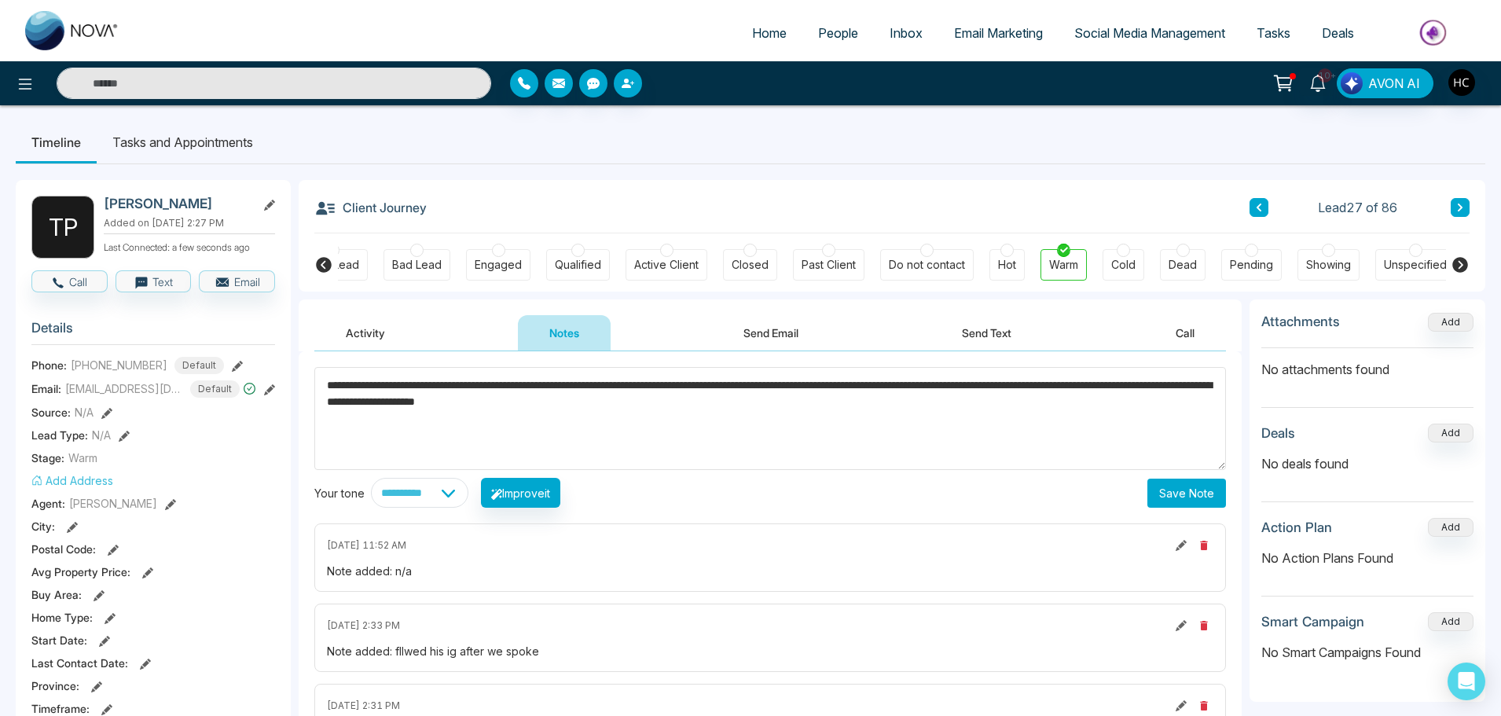
type textarea "**********"
click at [1201, 491] on button "Save Note" at bounding box center [1187, 493] width 79 height 29
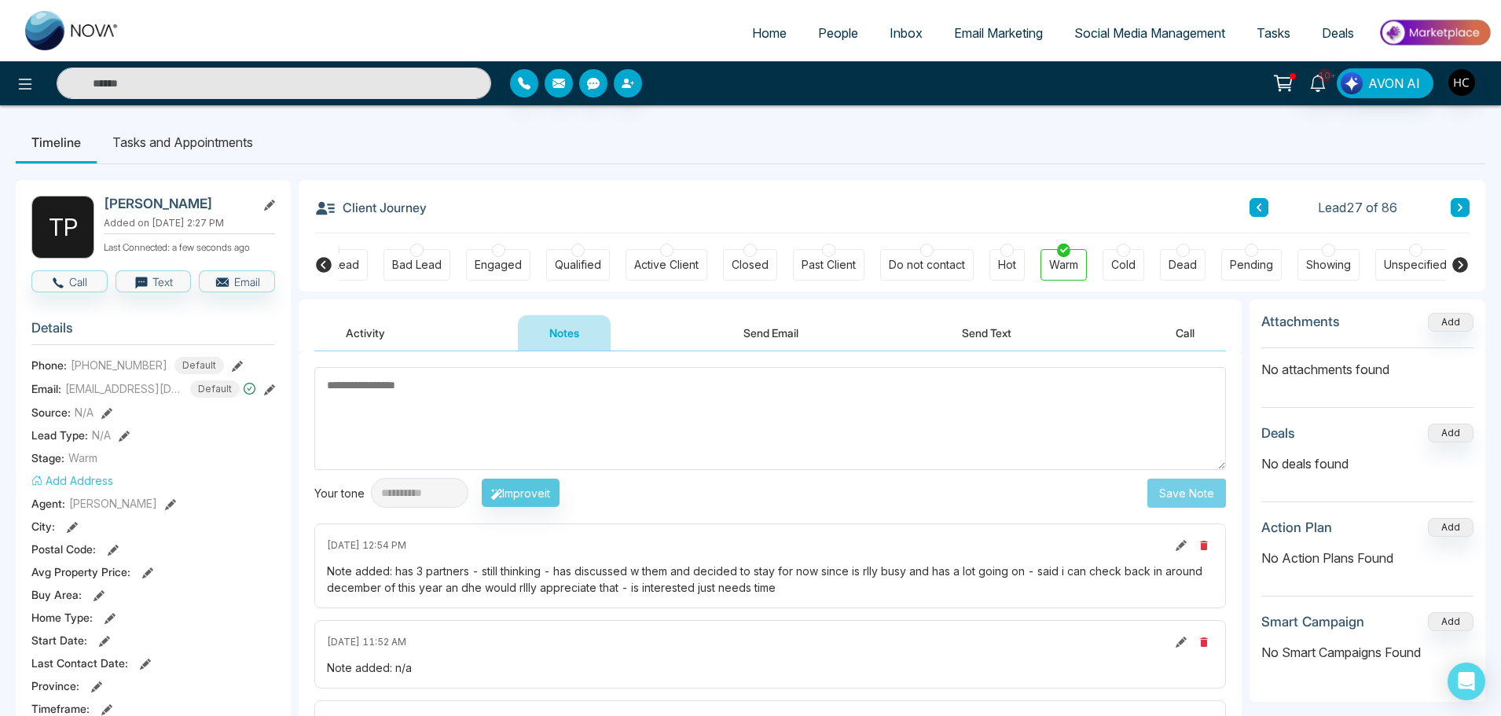
click at [1452, 208] on button at bounding box center [1460, 207] width 19 height 19
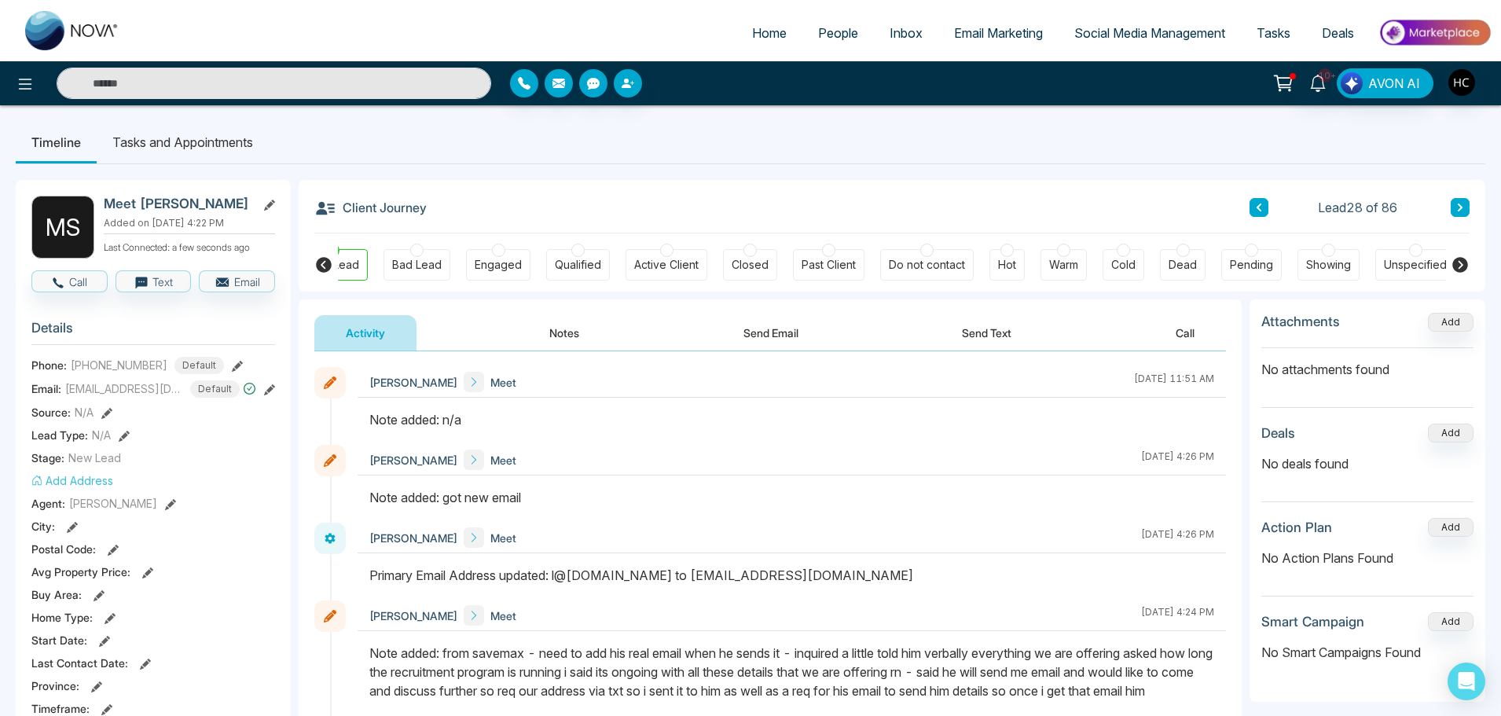
click at [1266, 204] on button at bounding box center [1259, 207] width 19 height 19
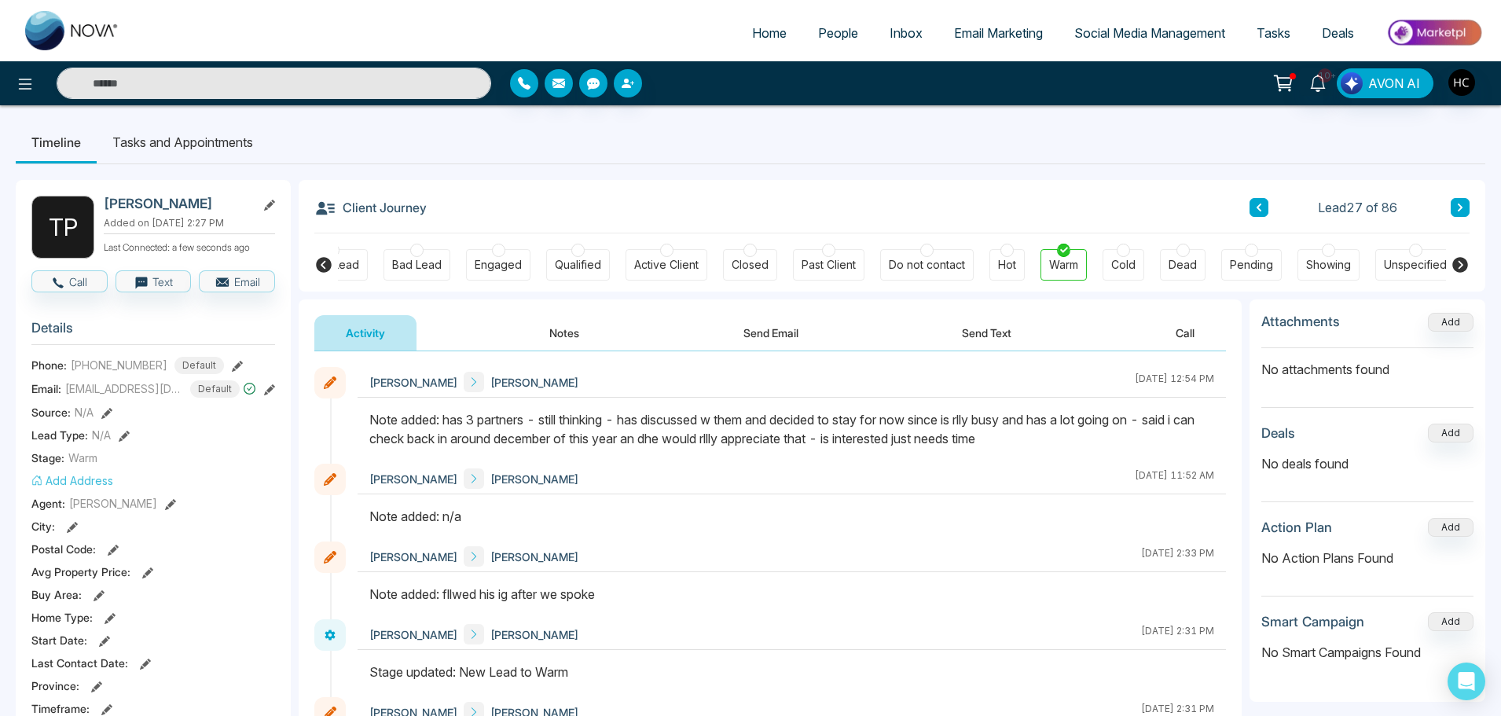
click at [1454, 207] on button at bounding box center [1460, 207] width 19 height 19
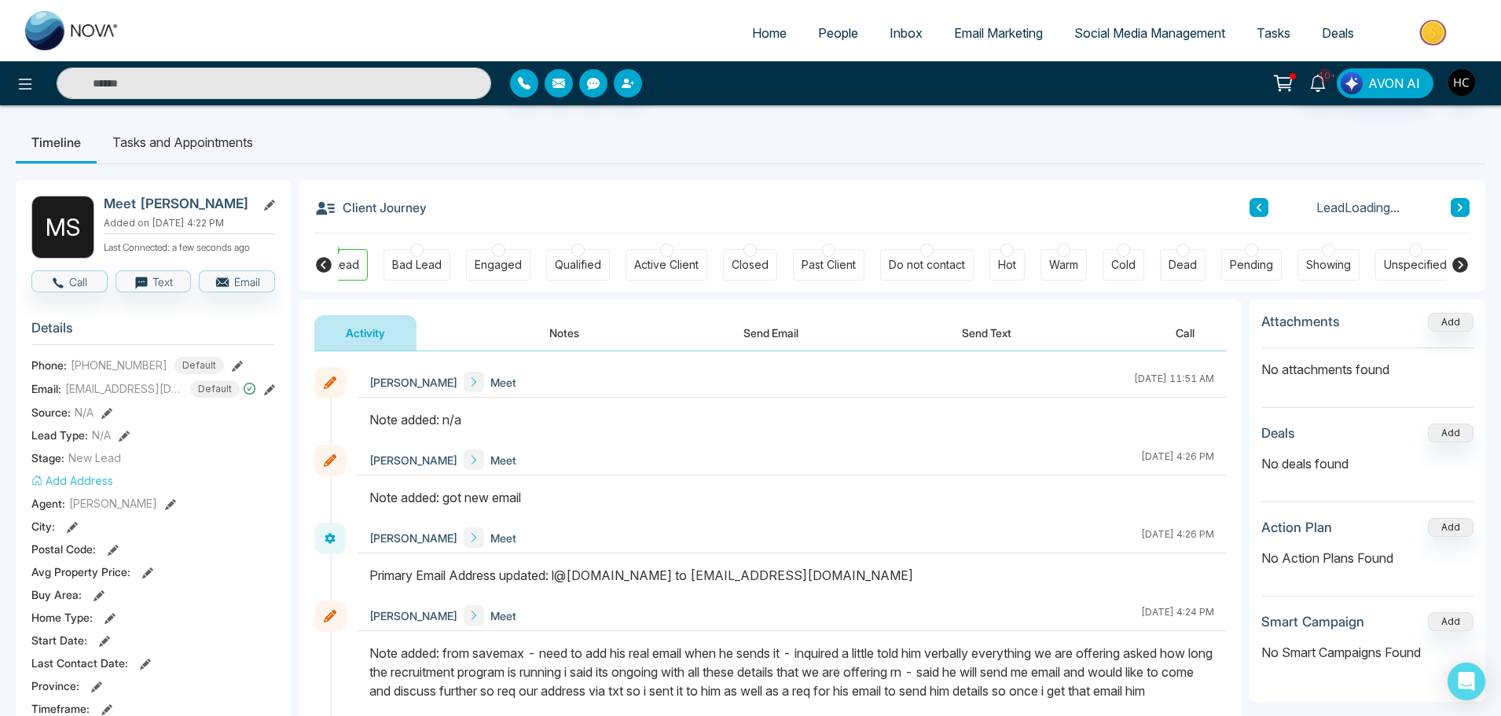
click at [588, 336] on button "Notes" at bounding box center [564, 332] width 93 height 35
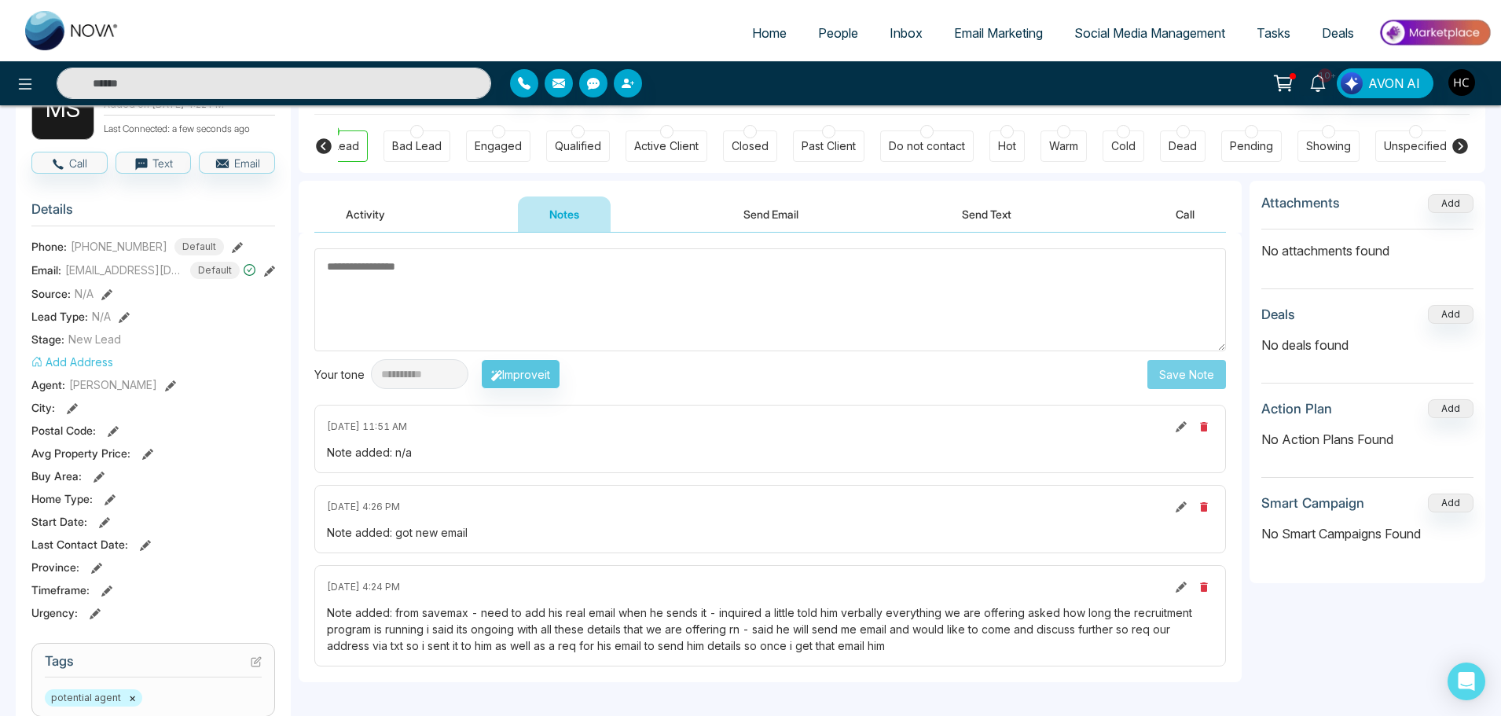
scroll to position [79, 0]
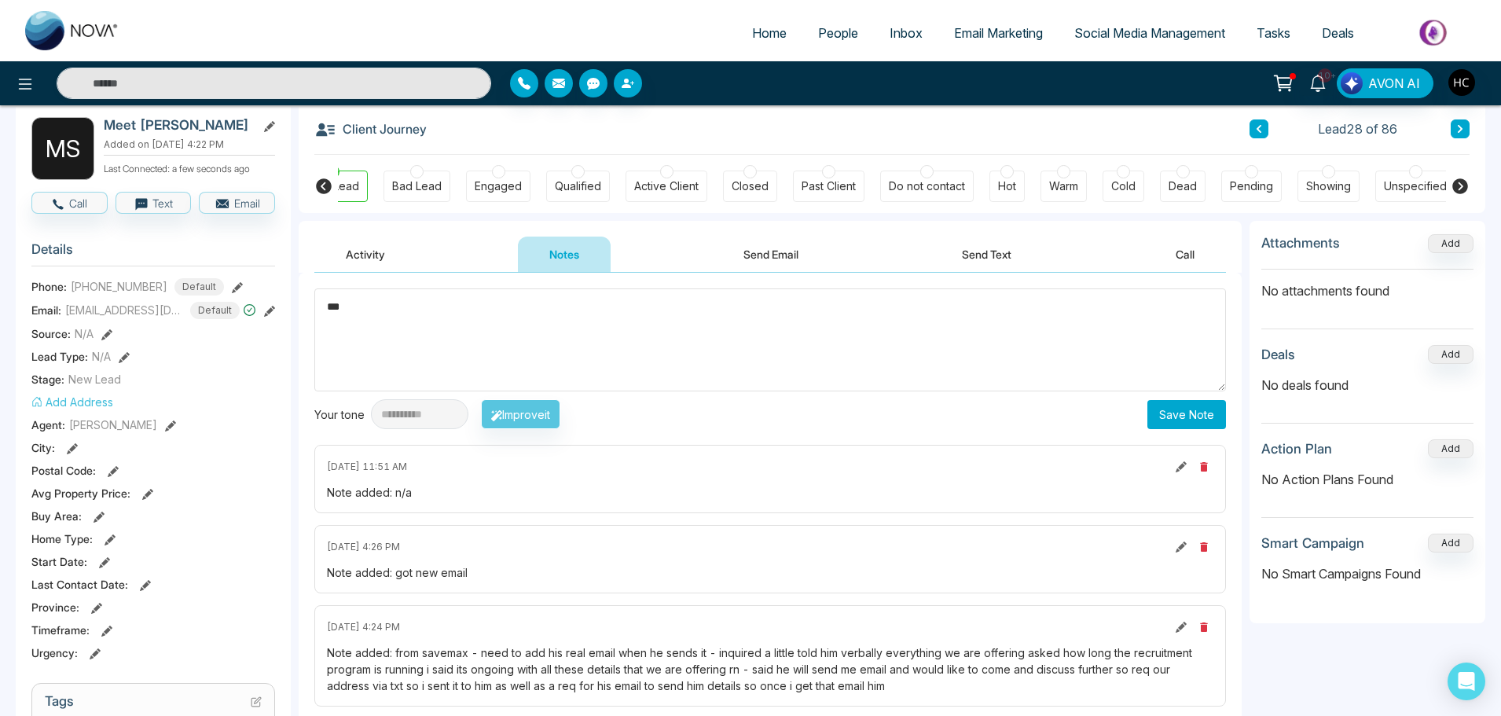
type textarea "***"
click at [1191, 413] on button "Save Note" at bounding box center [1187, 414] width 79 height 29
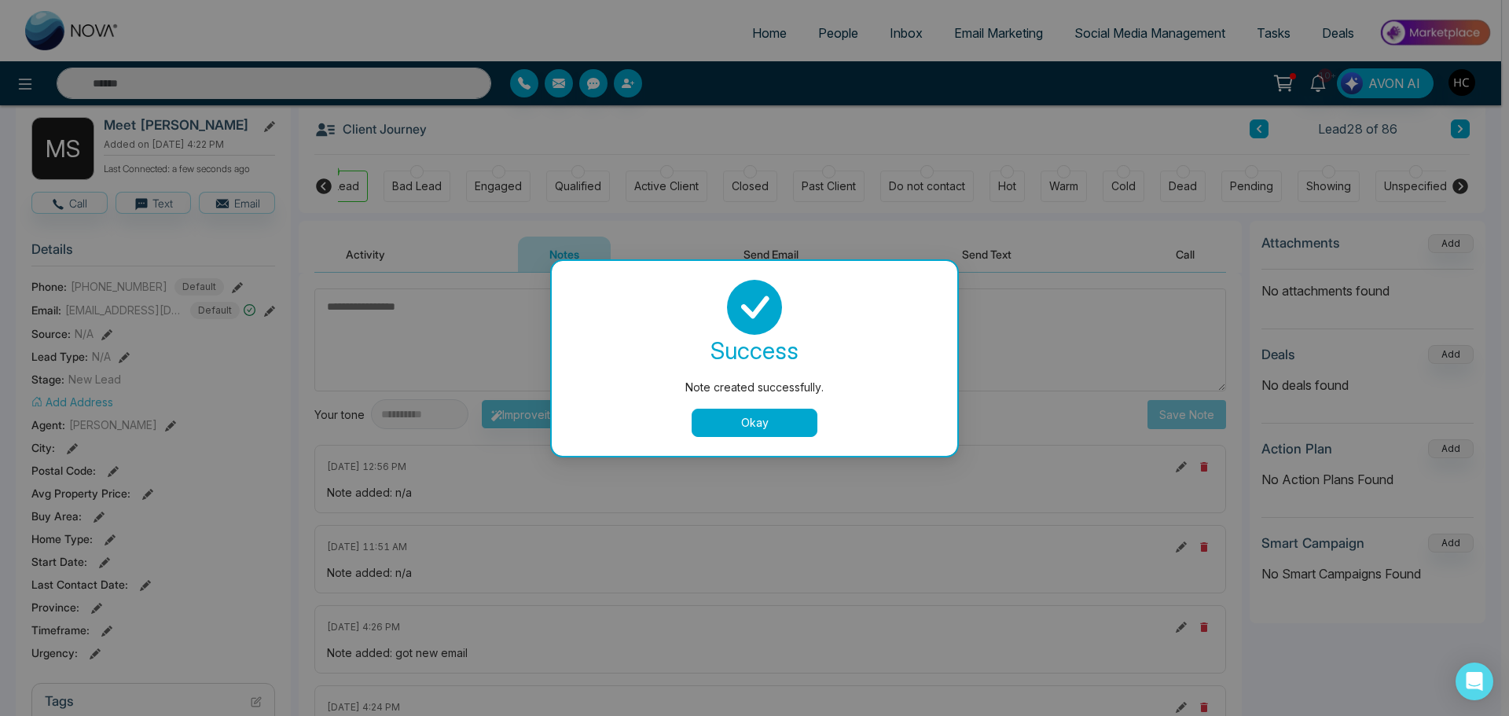
click at [765, 429] on button "Okay" at bounding box center [755, 423] width 126 height 28
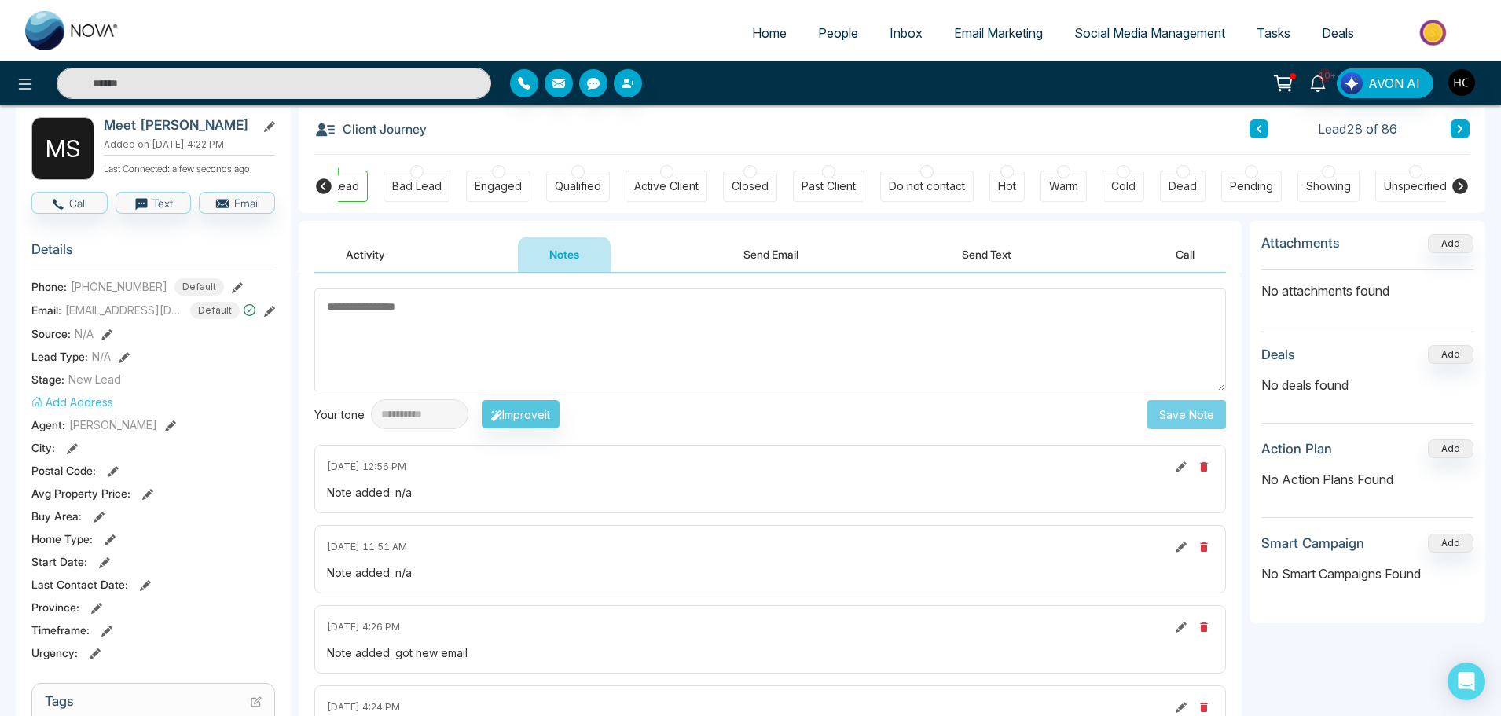
click at [1466, 130] on button at bounding box center [1460, 128] width 19 height 19
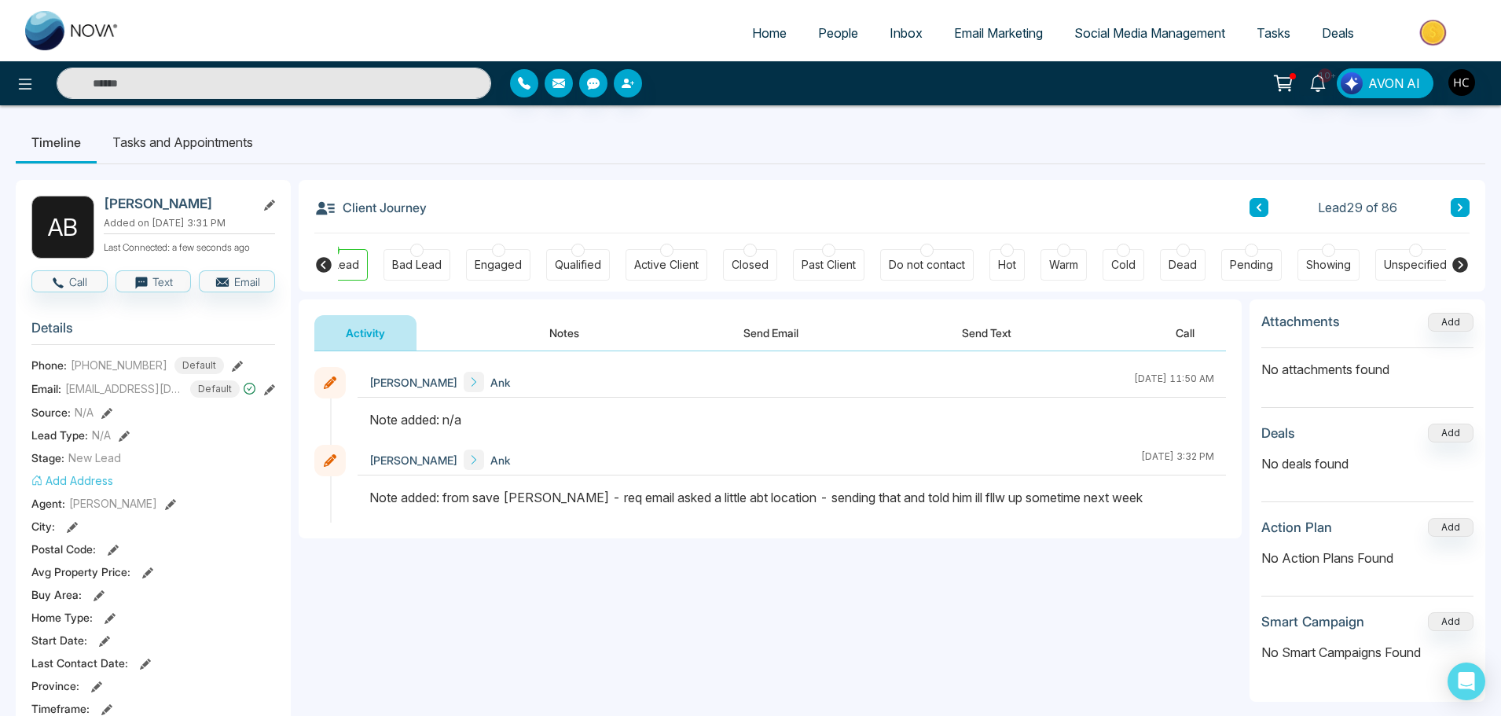
click at [584, 335] on button "Notes" at bounding box center [564, 332] width 93 height 35
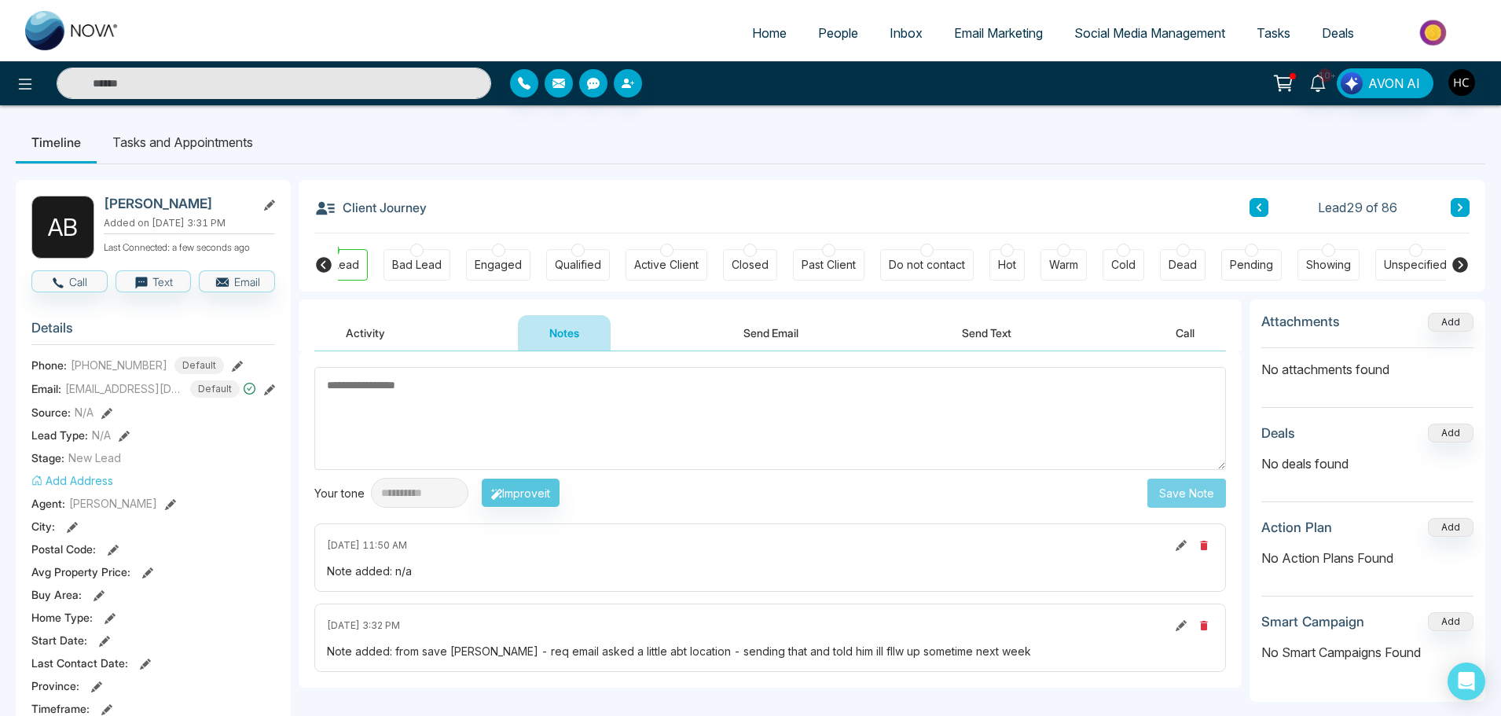
click at [329, 76] on input "text" at bounding box center [274, 83] width 435 height 31
type input "*"
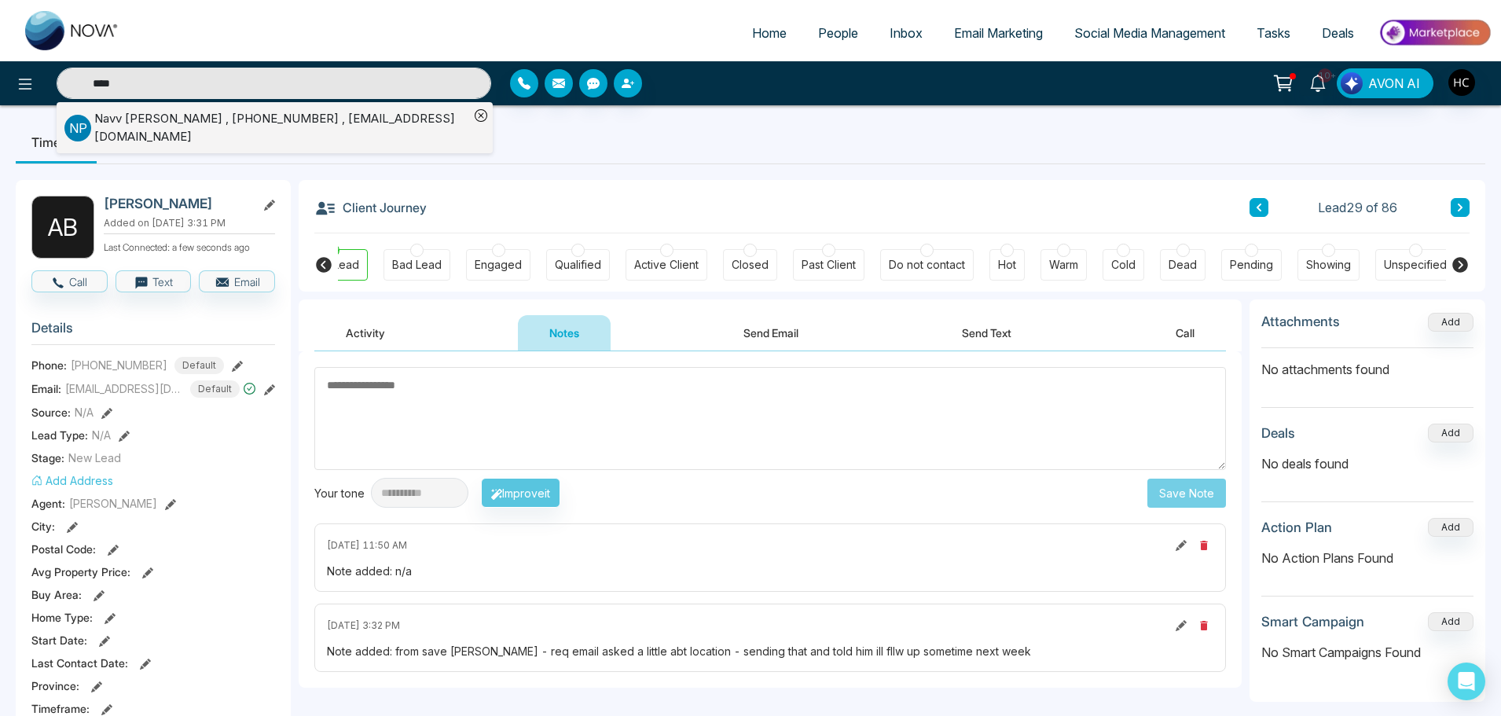
type input "****"
click at [212, 119] on div "Navv Patheja , +16478871414 , soldwithnavv@gmail.com" at bounding box center [281, 127] width 375 height 35
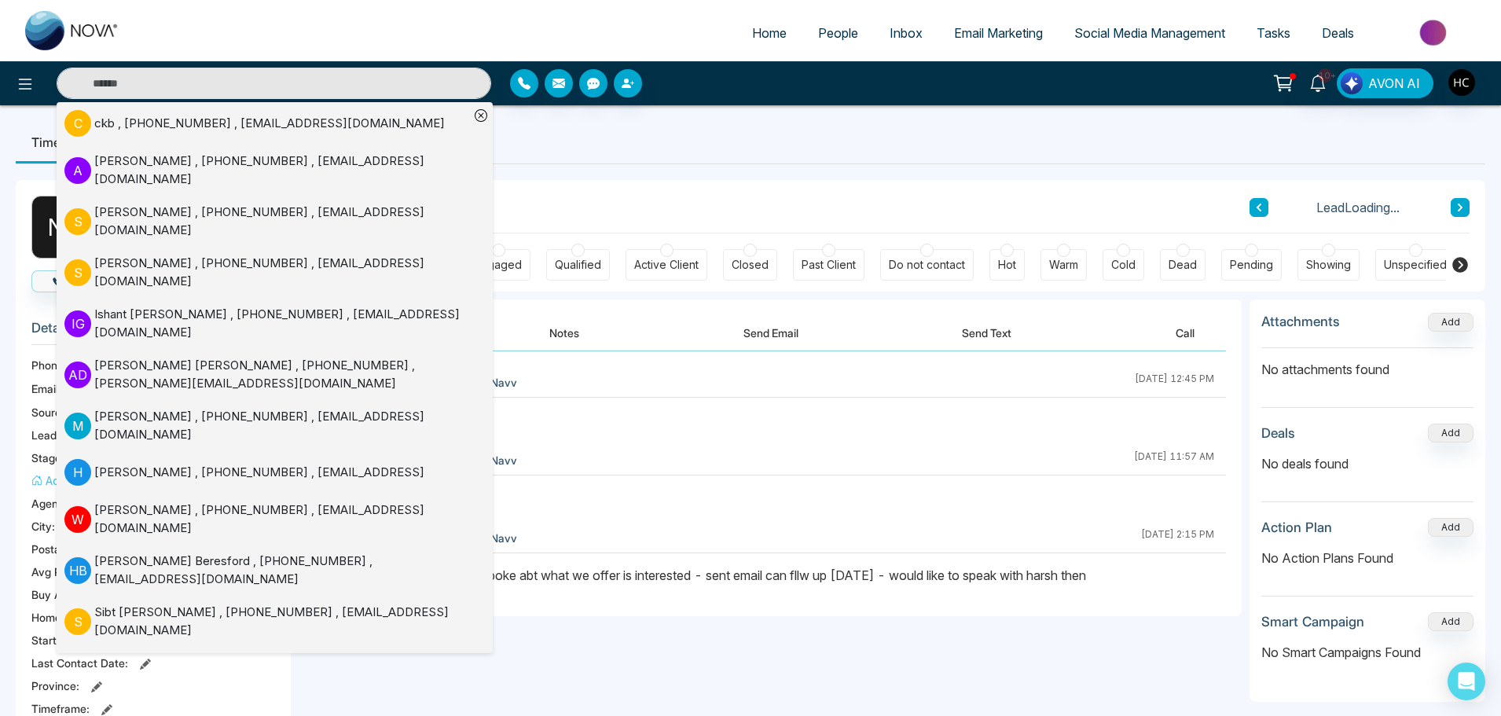
click at [538, 331] on button "Notes" at bounding box center [564, 332] width 93 height 35
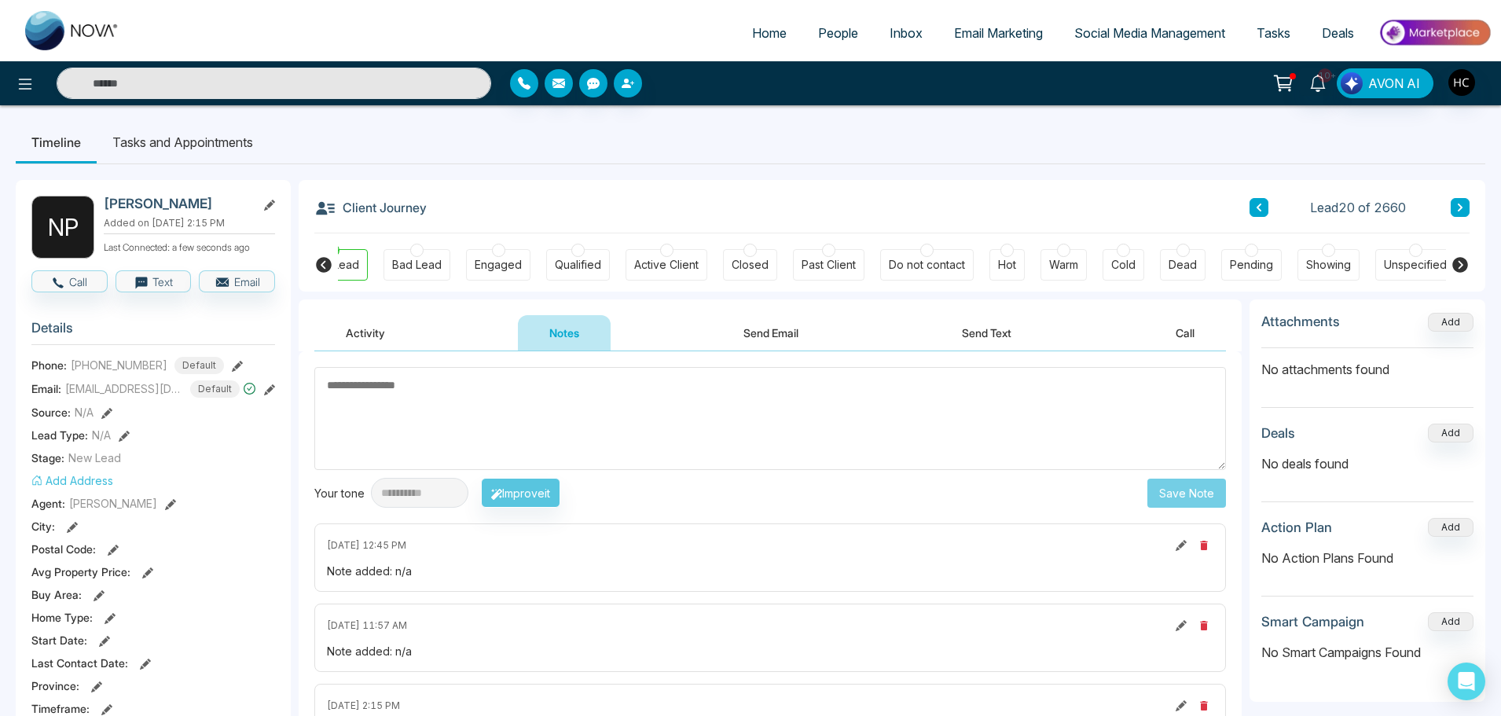
click at [516, 417] on textarea at bounding box center [770, 418] width 912 height 103
click at [484, 439] on textarea at bounding box center [770, 418] width 912 height 103
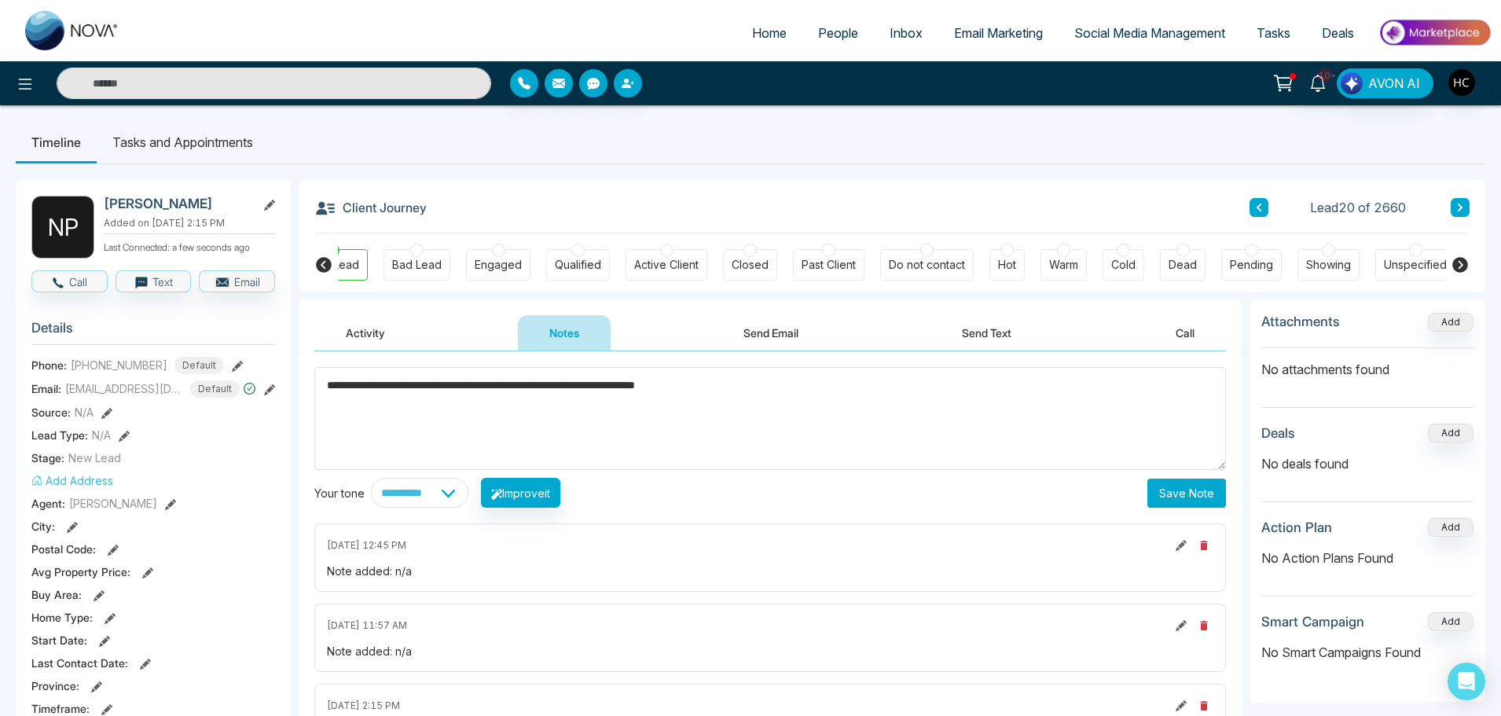
type textarea "**********"
click at [1178, 491] on button "Save Note" at bounding box center [1187, 493] width 79 height 29
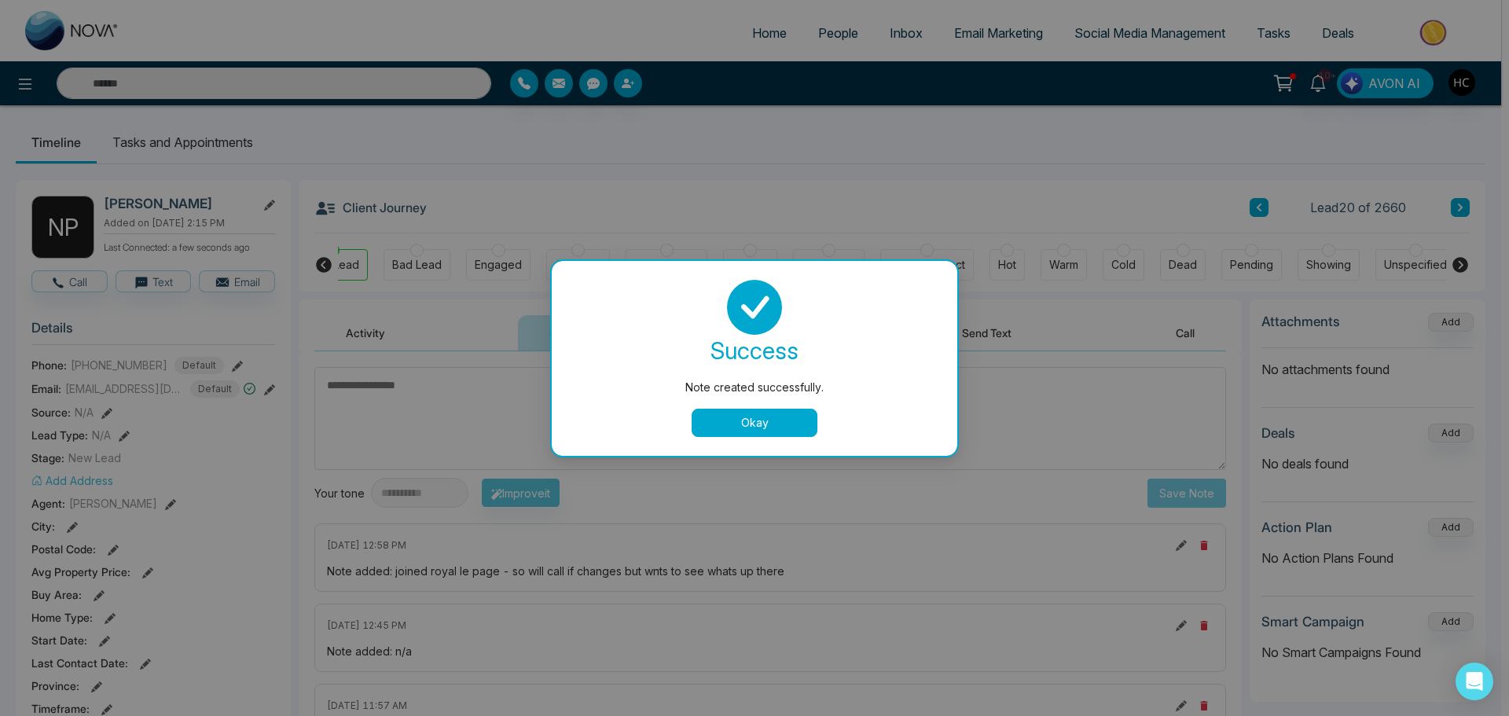
click at [775, 425] on button "Okay" at bounding box center [755, 423] width 126 height 28
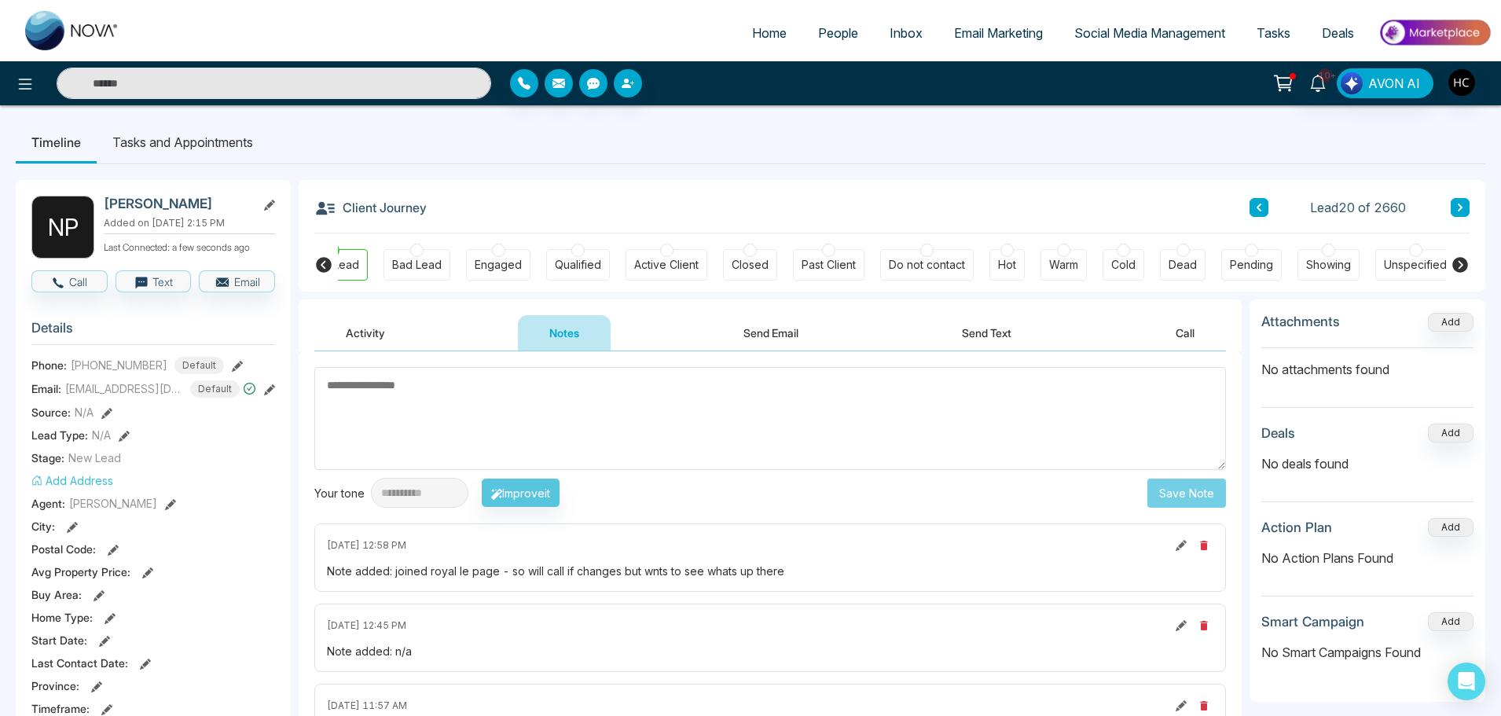
click at [813, 23] on link "People" at bounding box center [839, 33] width 72 height 30
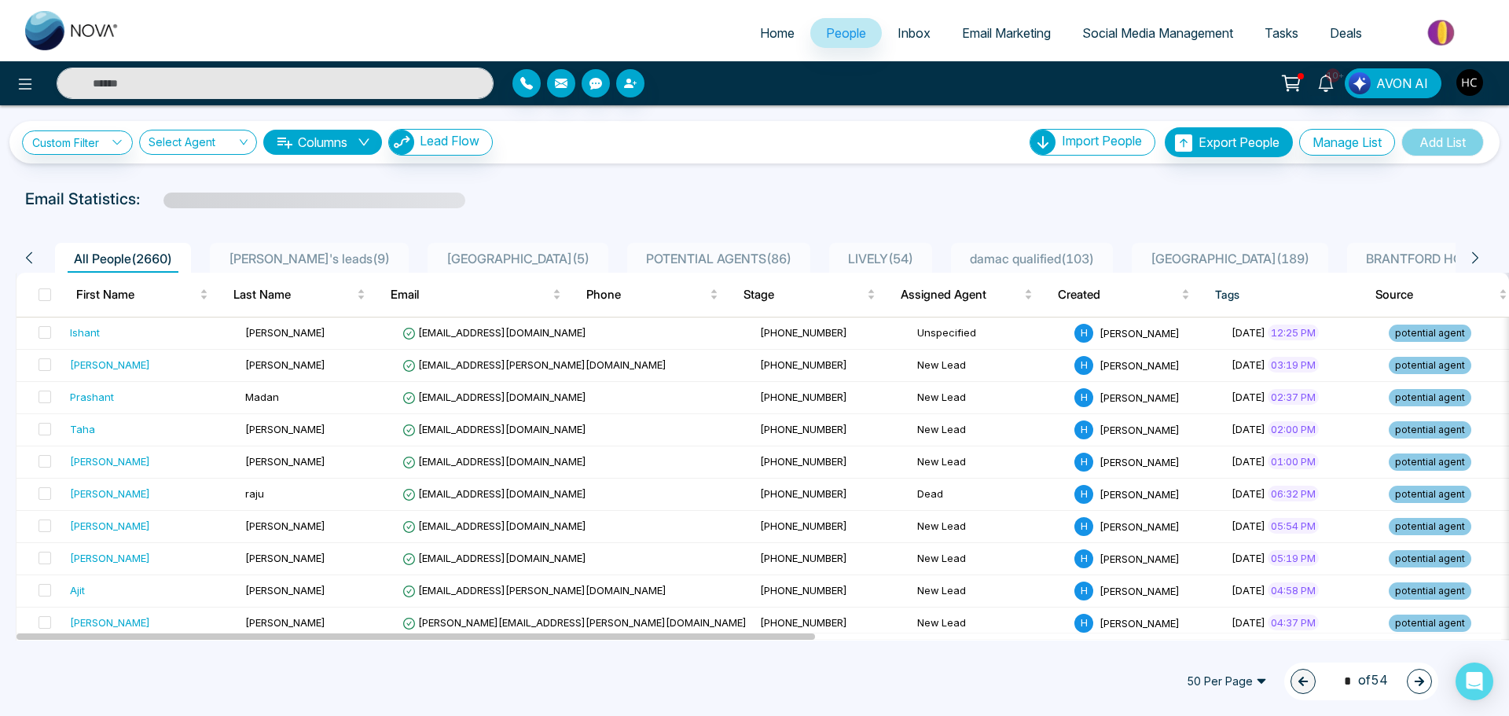
click at [663, 251] on span "POTENTIAL AGENTS ( 86 )" at bounding box center [719, 259] width 158 height 16
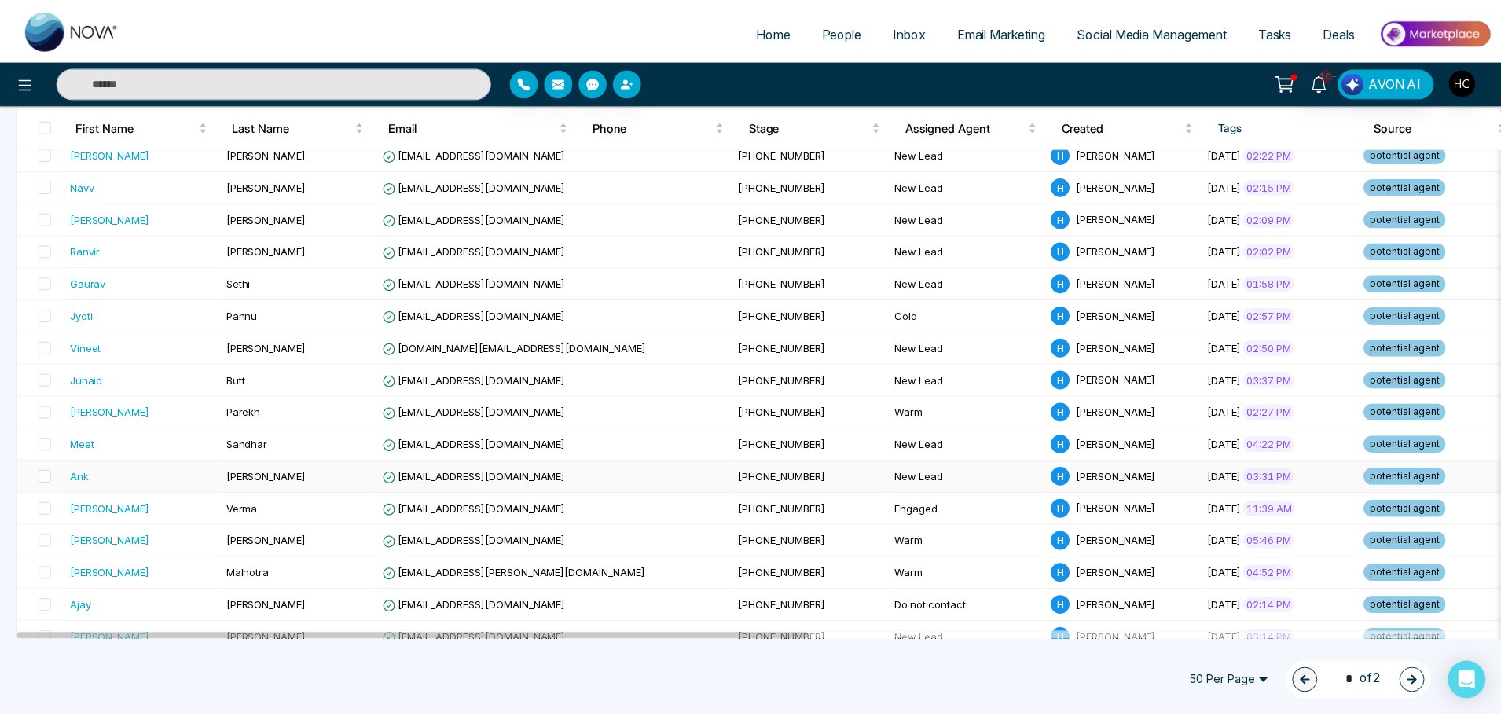
scroll to position [865, 0]
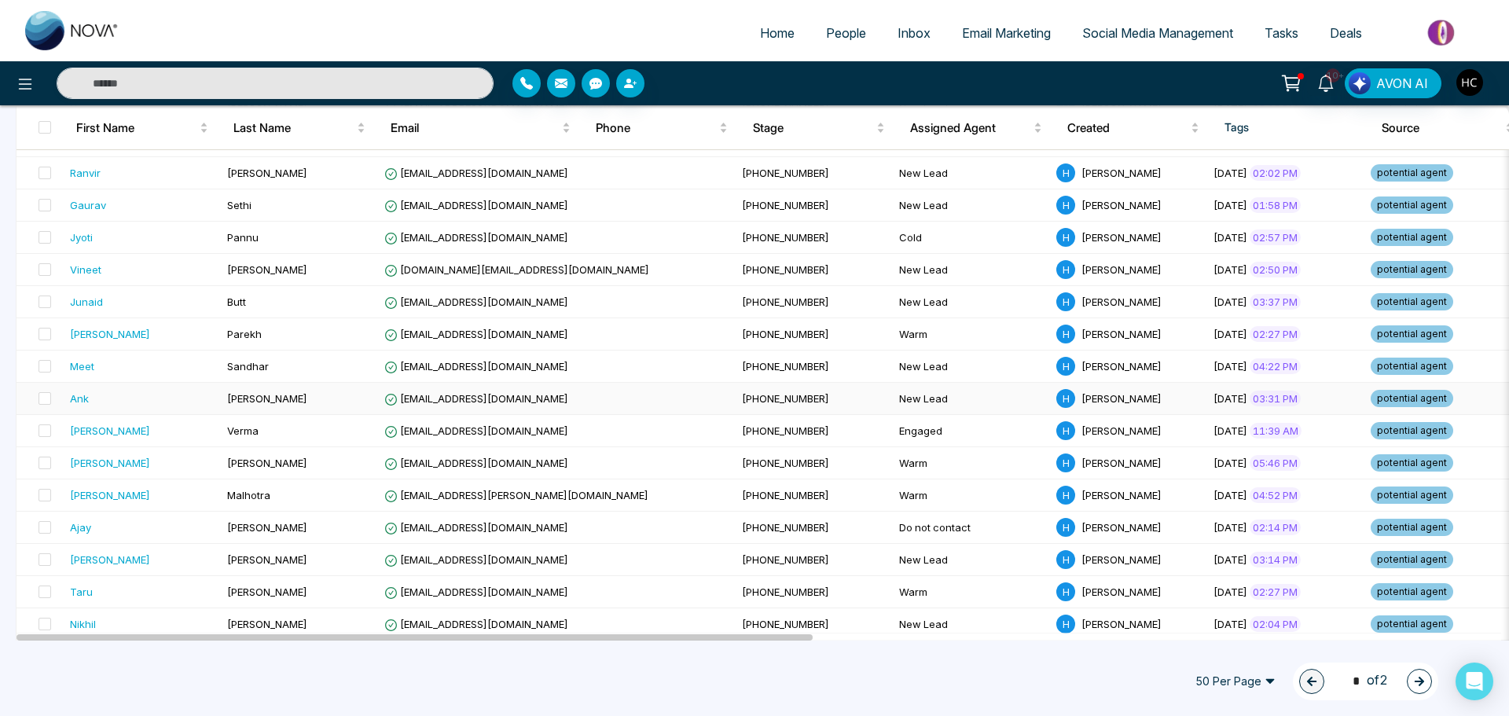
click at [106, 399] on div "Ank" at bounding box center [142, 399] width 145 height 16
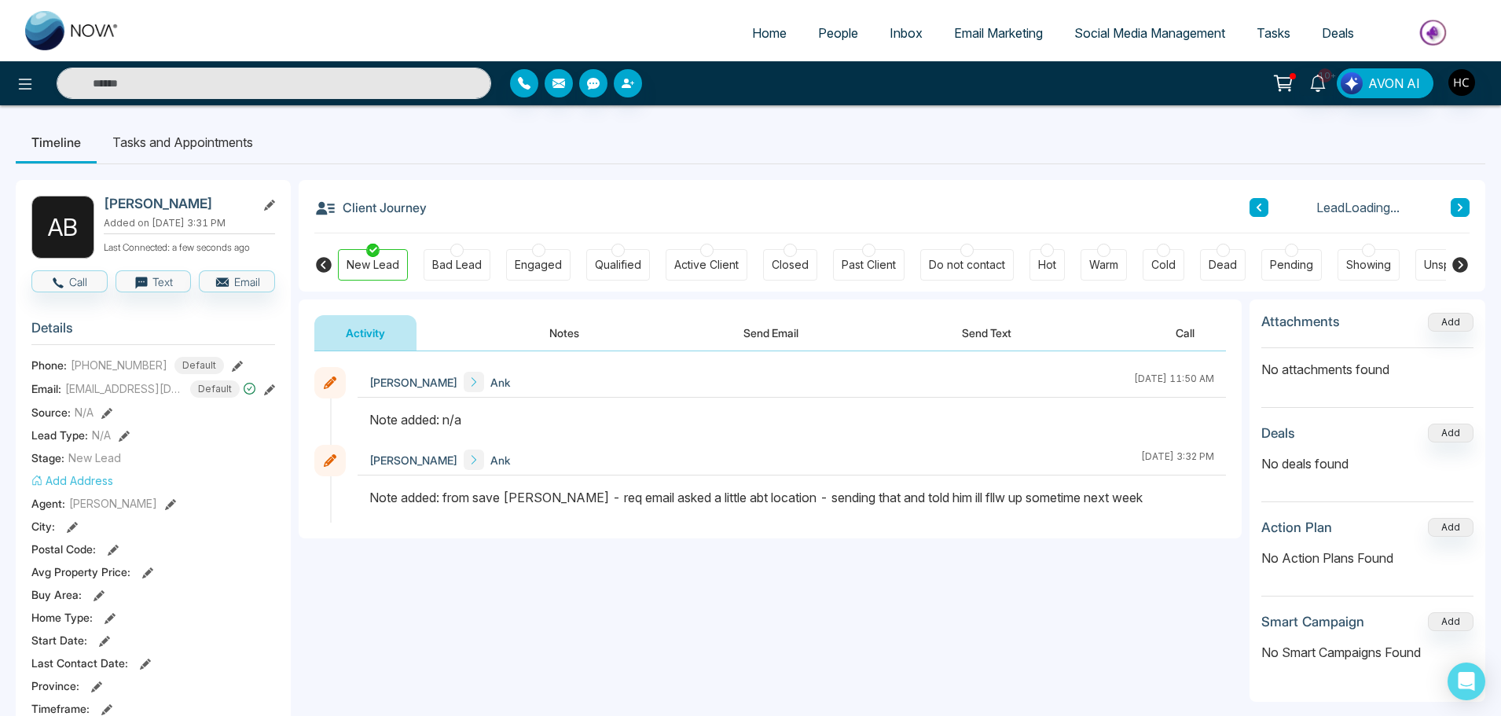
click at [557, 324] on button "Notes" at bounding box center [564, 332] width 93 height 35
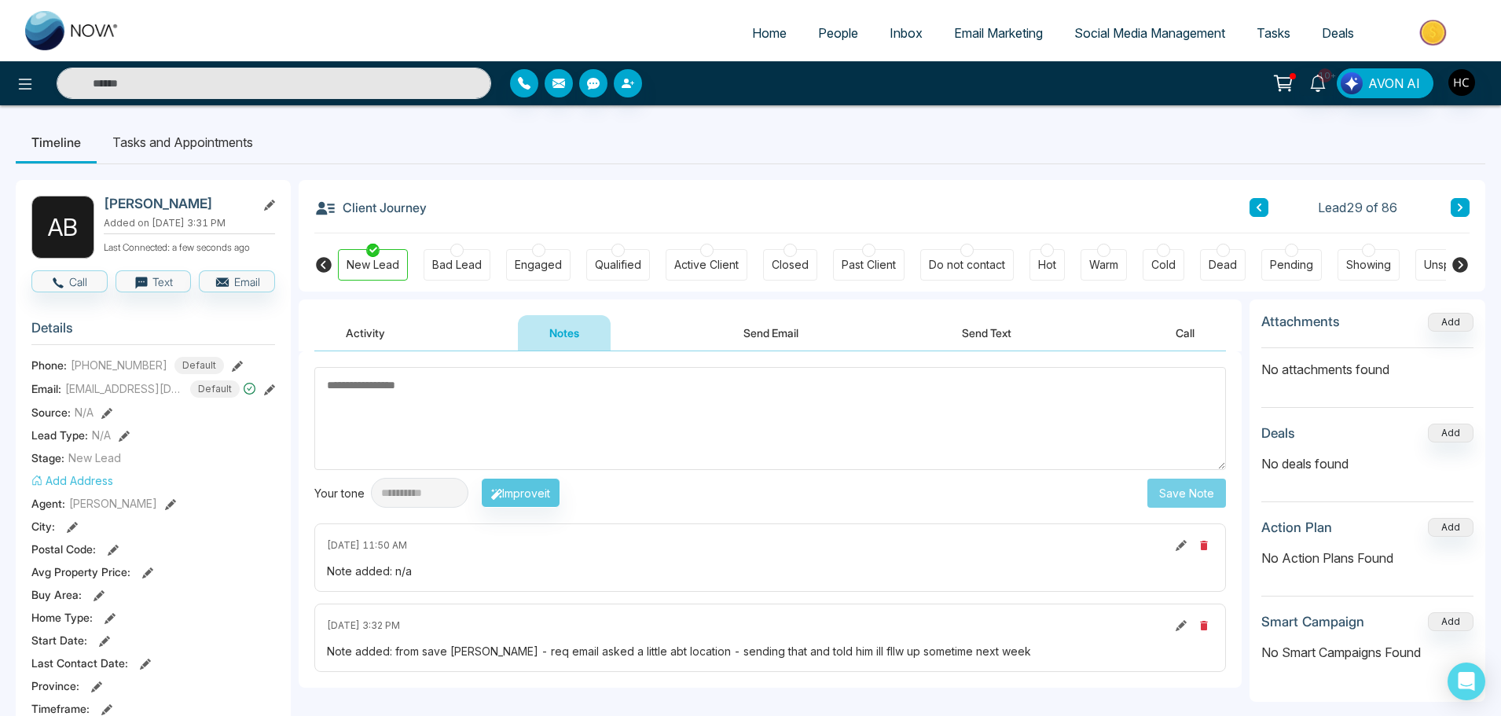
click at [538, 416] on textarea at bounding box center [770, 418] width 912 height 103
click at [491, 406] on textarea at bounding box center [770, 418] width 912 height 103
click at [436, 384] on textarea "**********" at bounding box center [770, 418] width 912 height 103
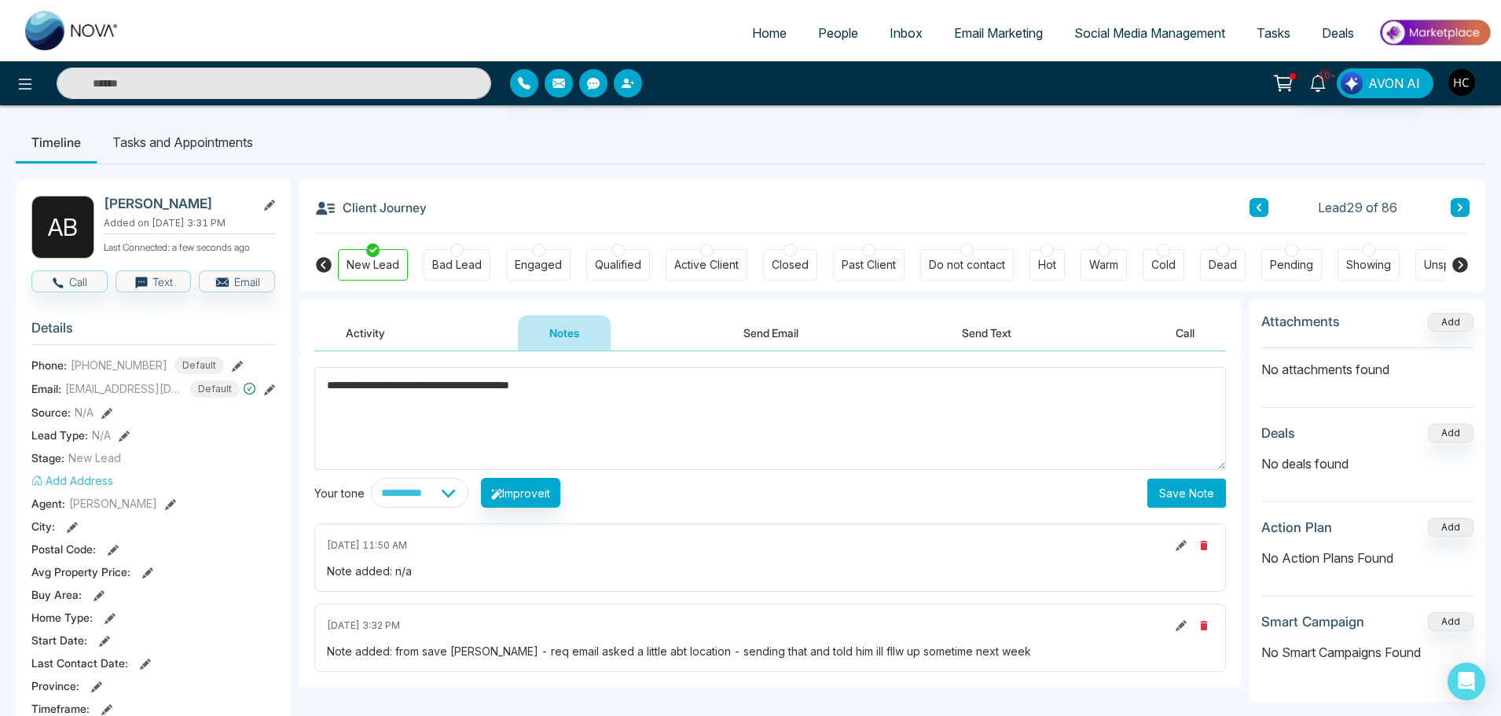
click at [618, 395] on textarea "**********" at bounding box center [770, 418] width 912 height 103
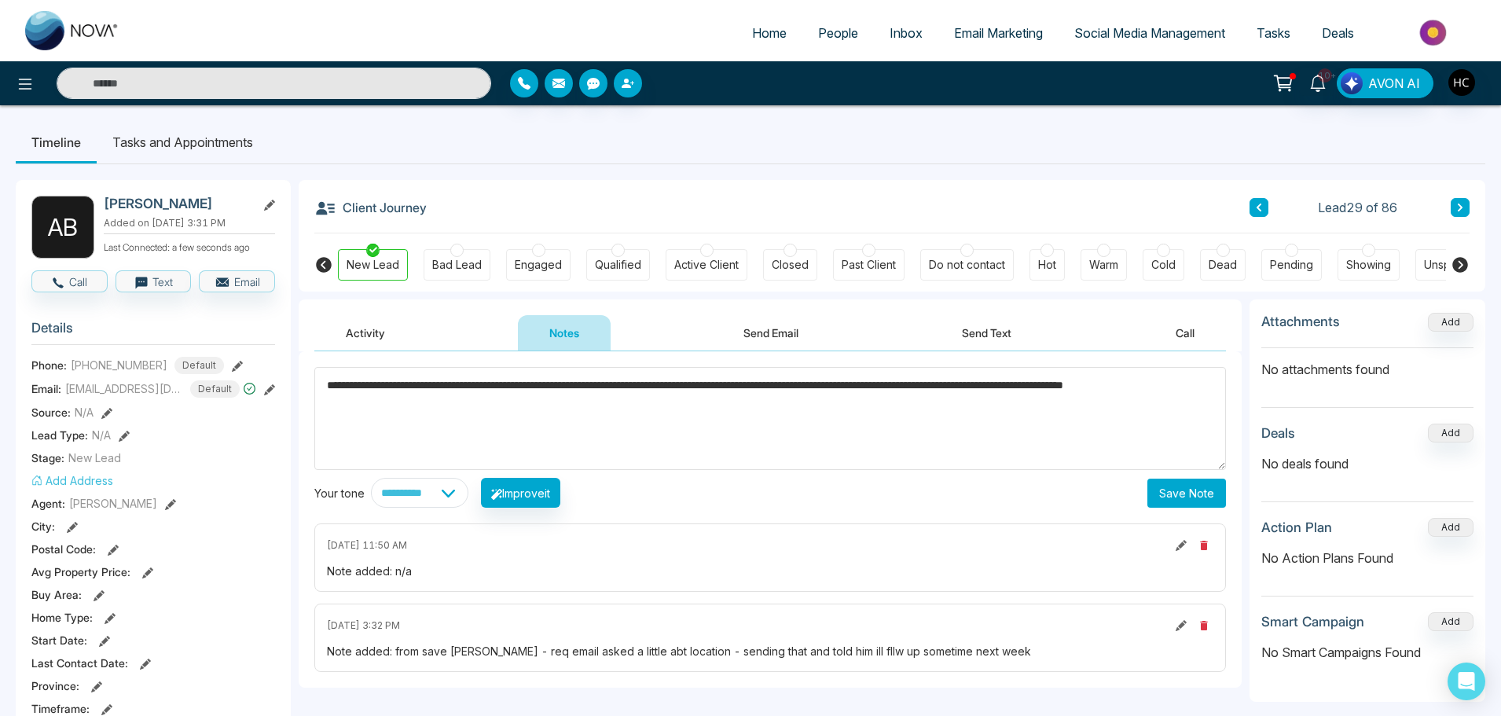
type textarea "**********"
click at [1166, 483] on button "Save Note" at bounding box center [1187, 493] width 79 height 29
click at [759, 425] on textarea "**********" at bounding box center [770, 418] width 912 height 103
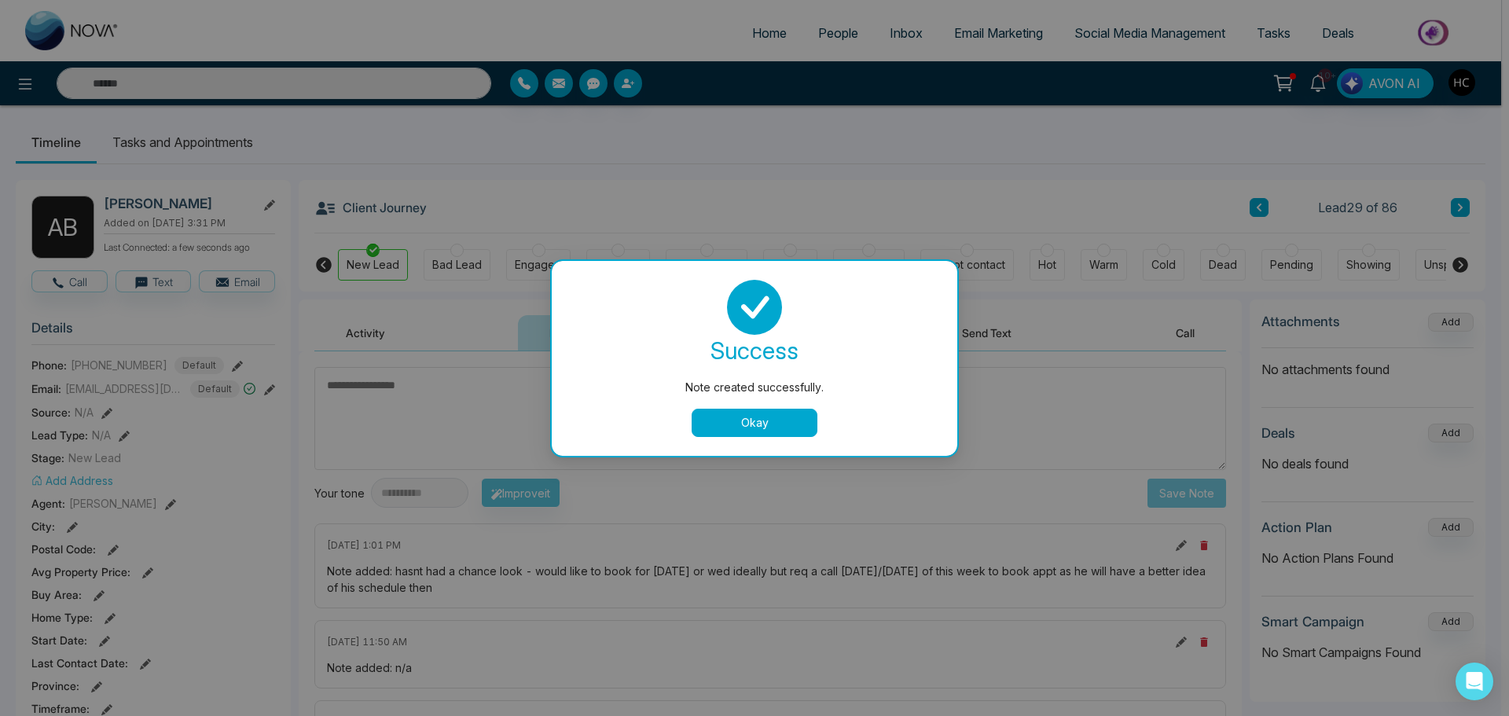
click at [760, 416] on button "Okay" at bounding box center [755, 423] width 126 height 28
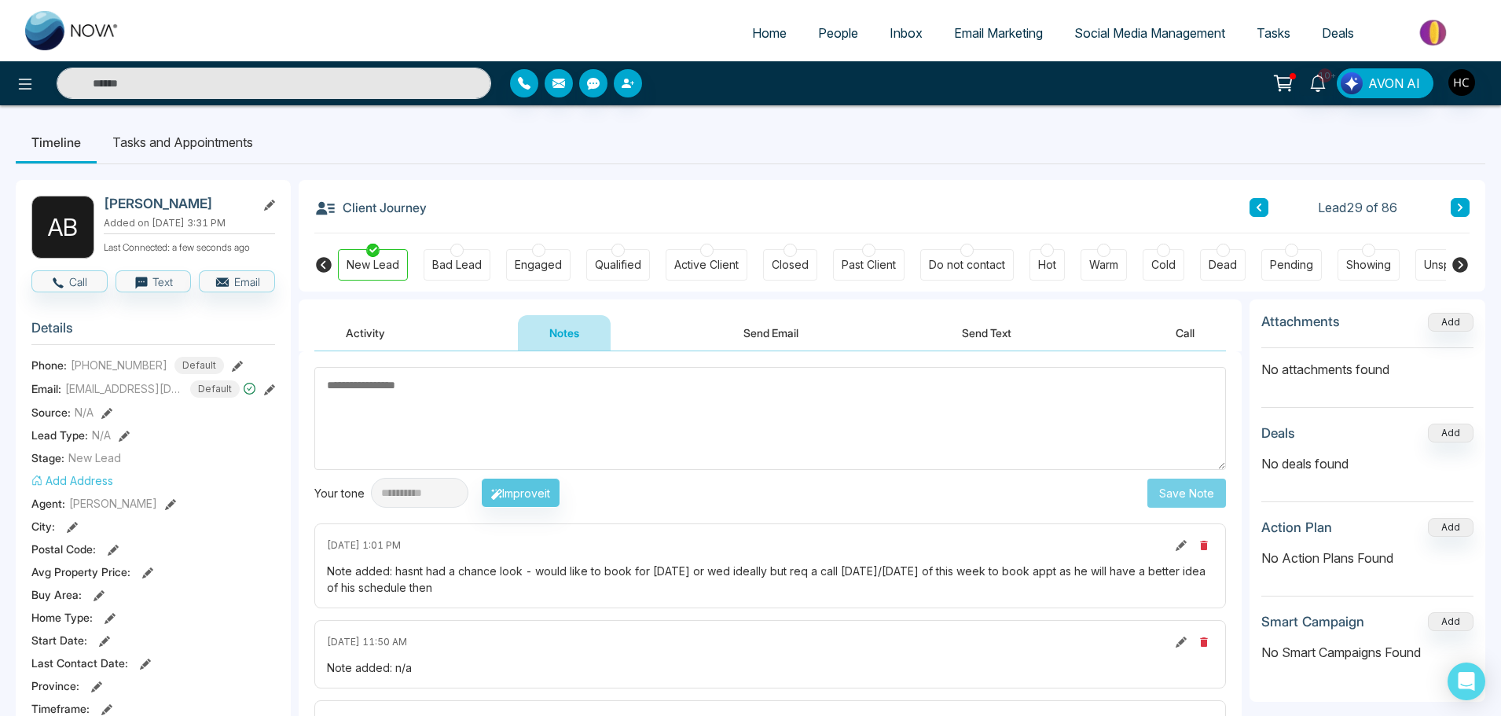
click at [1104, 253] on div at bounding box center [1103, 250] width 13 height 13
click at [1454, 210] on button at bounding box center [1460, 207] width 19 height 19
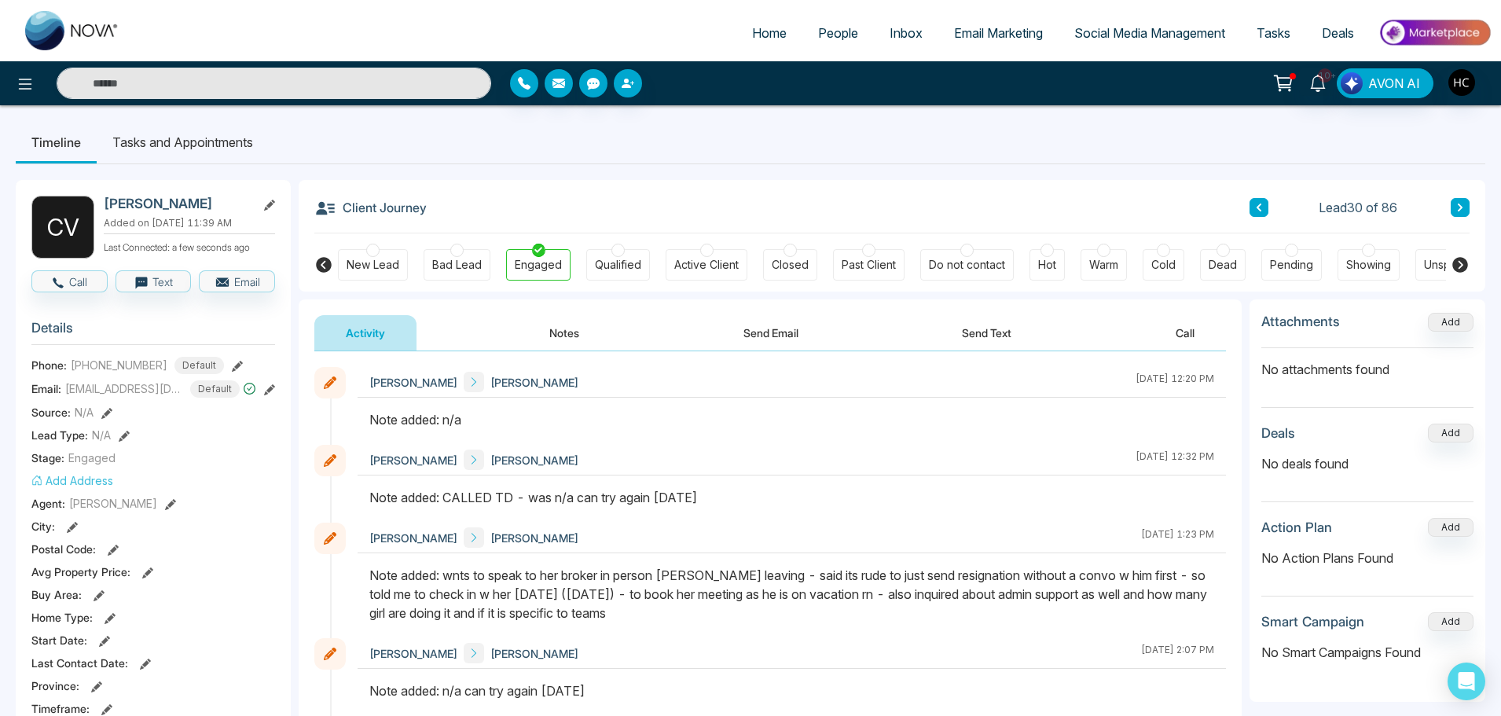
click at [572, 328] on button "Notes" at bounding box center [564, 332] width 93 height 35
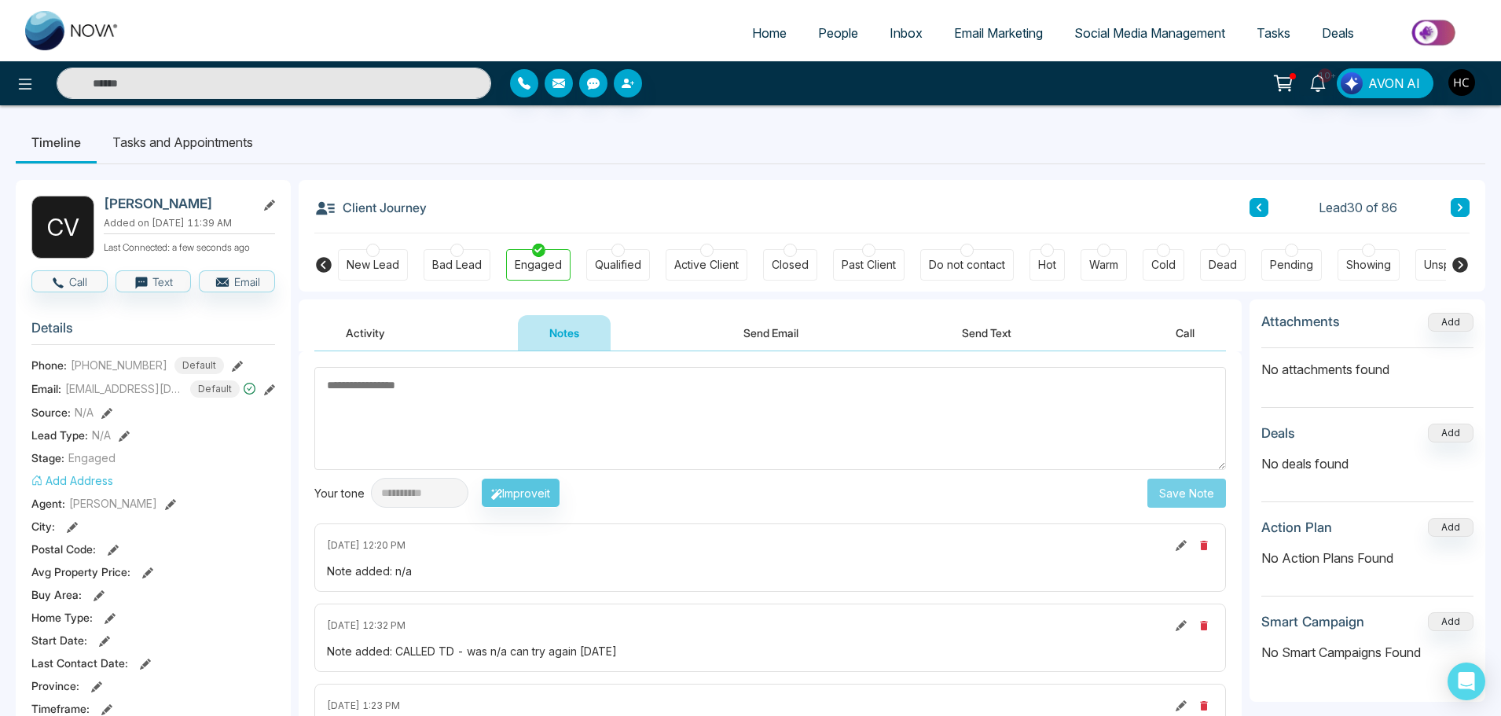
click at [417, 413] on textarea at bounding box center [770, 418] width 912 height 103
click at [449, 413] on textarea at bounding box center [770, 418] width 912 height 103
click at [453, 420] on textarea at bounding box center [770, 418] width 912 height 103
click at [514, 404] on textarea at bounding box center [770, 418] width 912 height 103
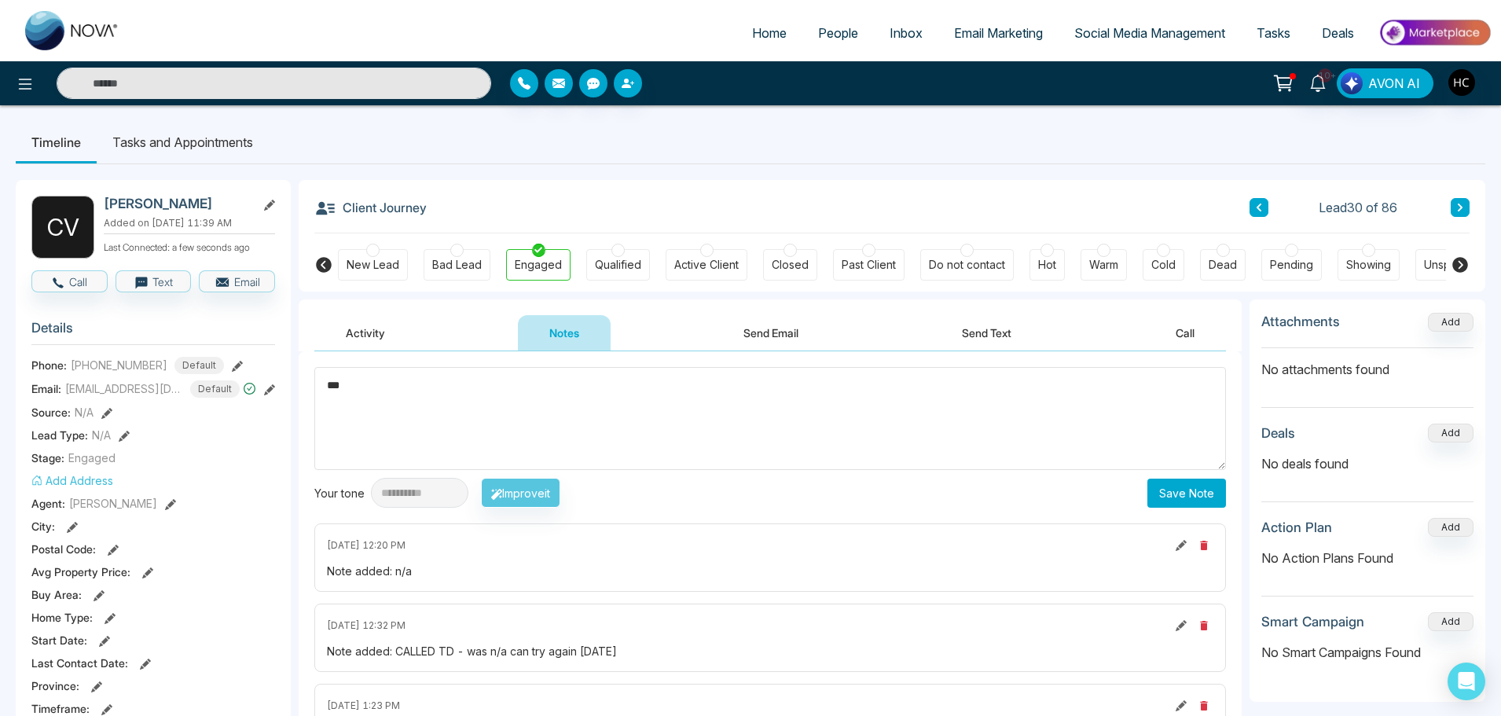
type textarea "***"
click at [1203, 486] on button "Save Note" at bounding box center [1187, 493] width 79 height 29
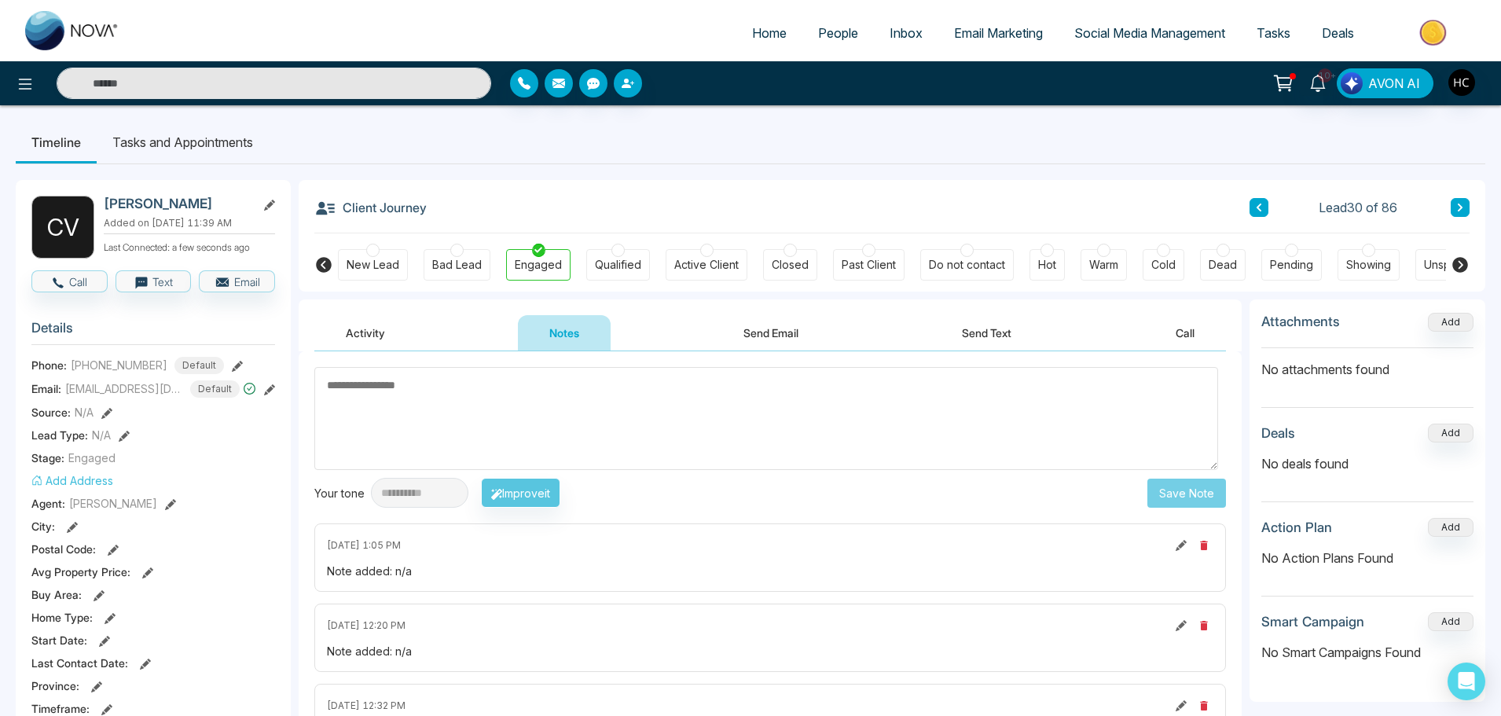
click at [1455, 211] on button at bounding box center [1460, 207] width 19 height 19
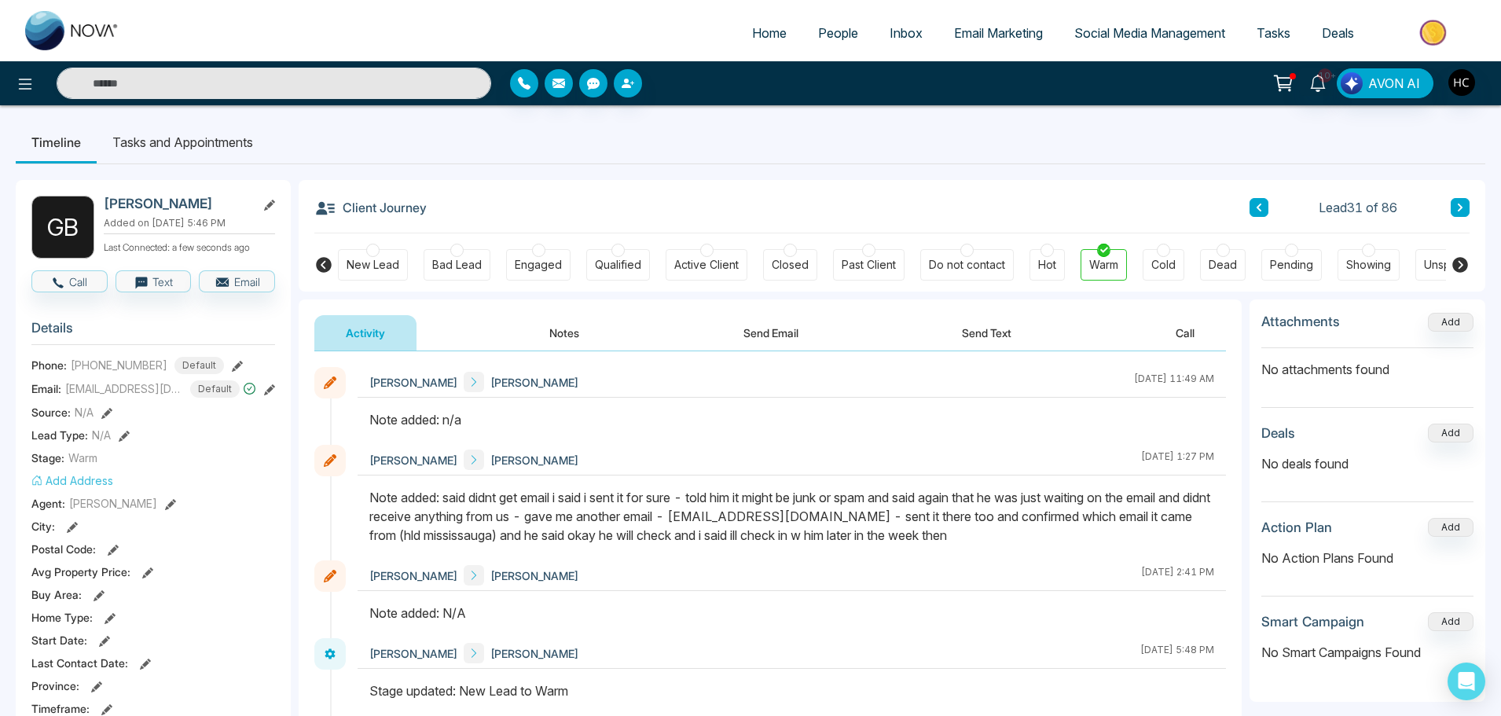
click at [555, 343] on button "Notes" at bounding box center [564, 332] width 93 height 35
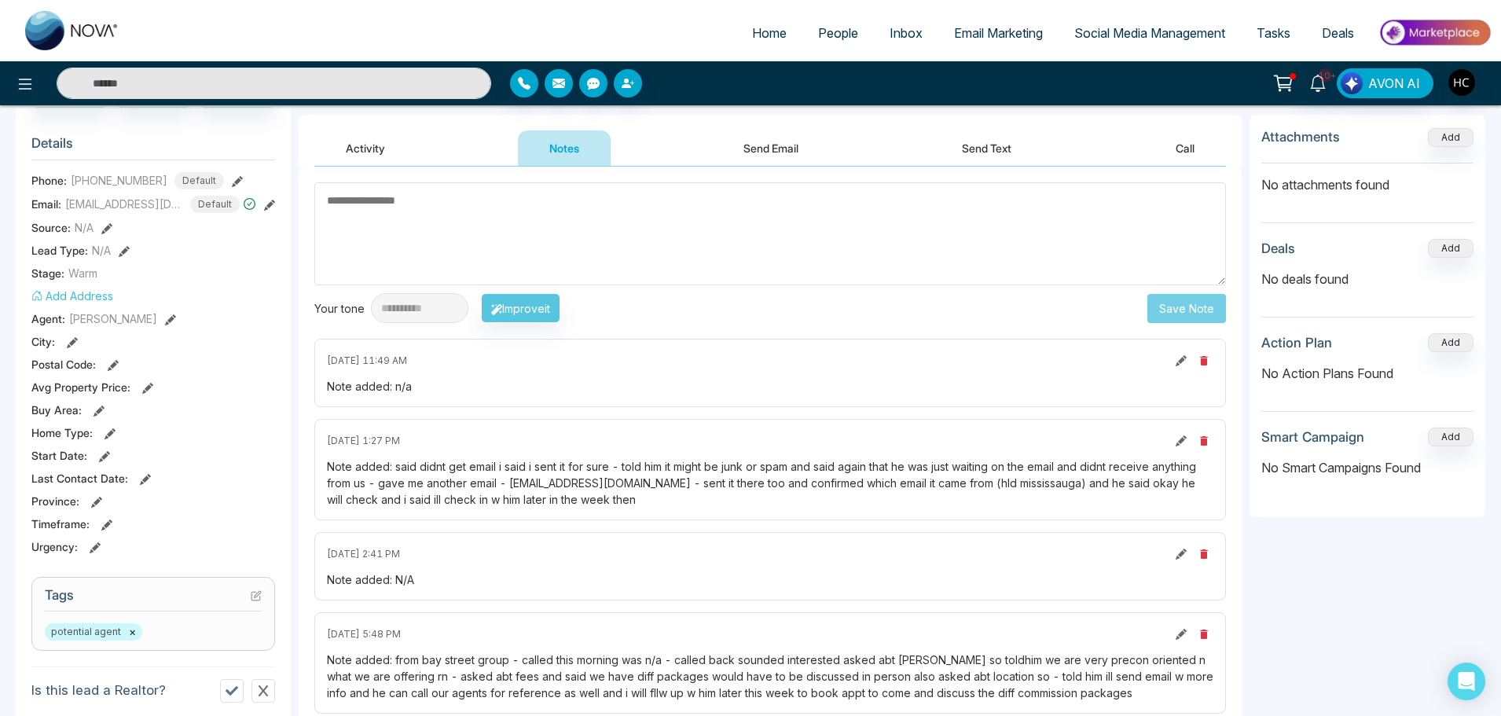
scroll to position [157, 0]
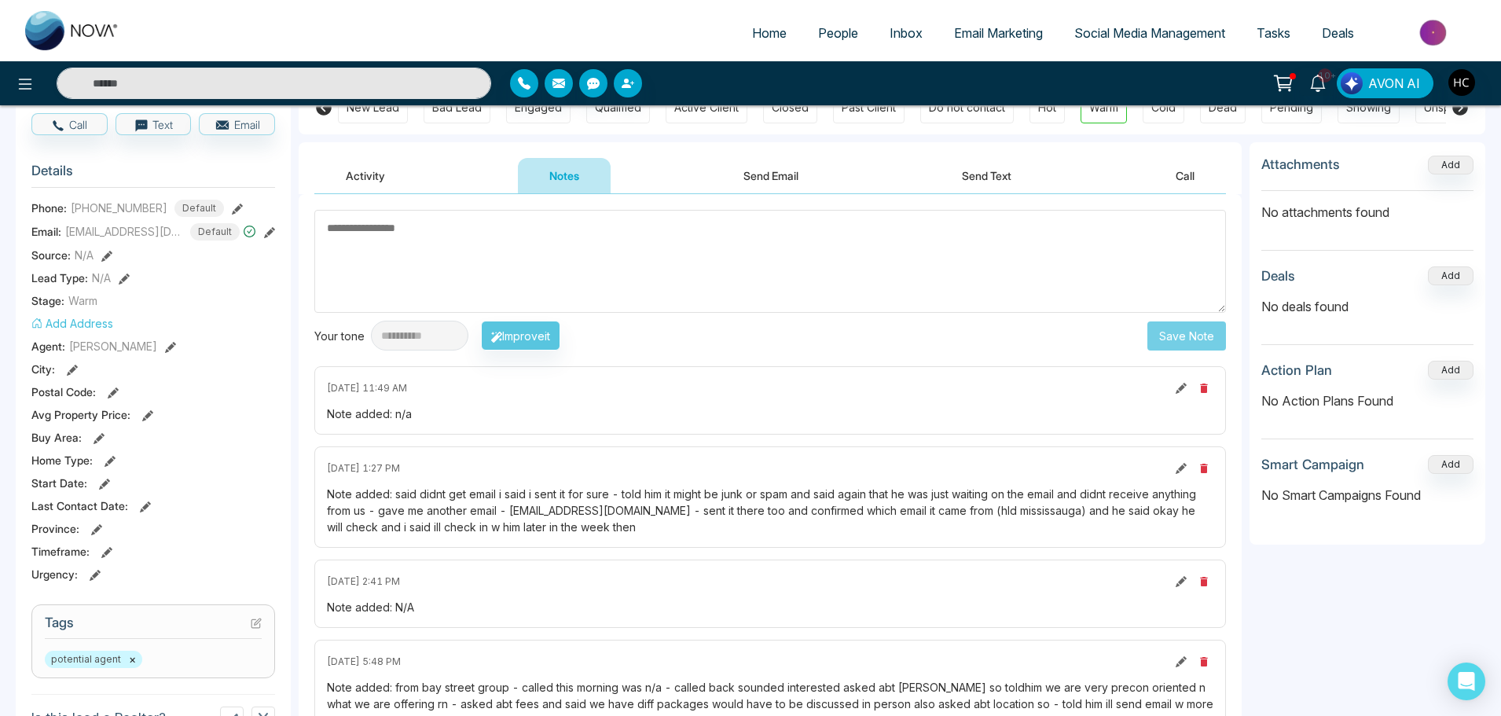
click at [553, 265] on textarea at bounding box center [770, 261] width 912 height 103
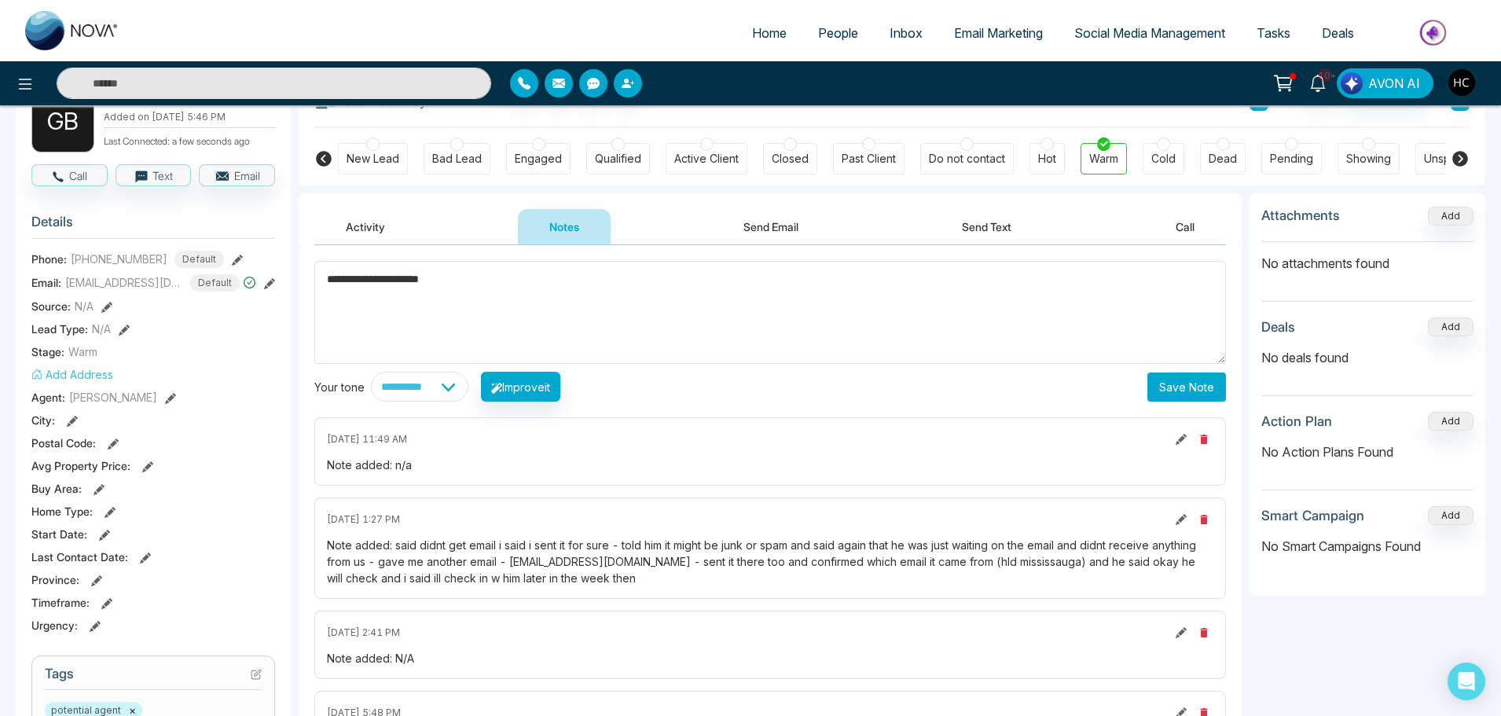
scroll to position [79, 0]
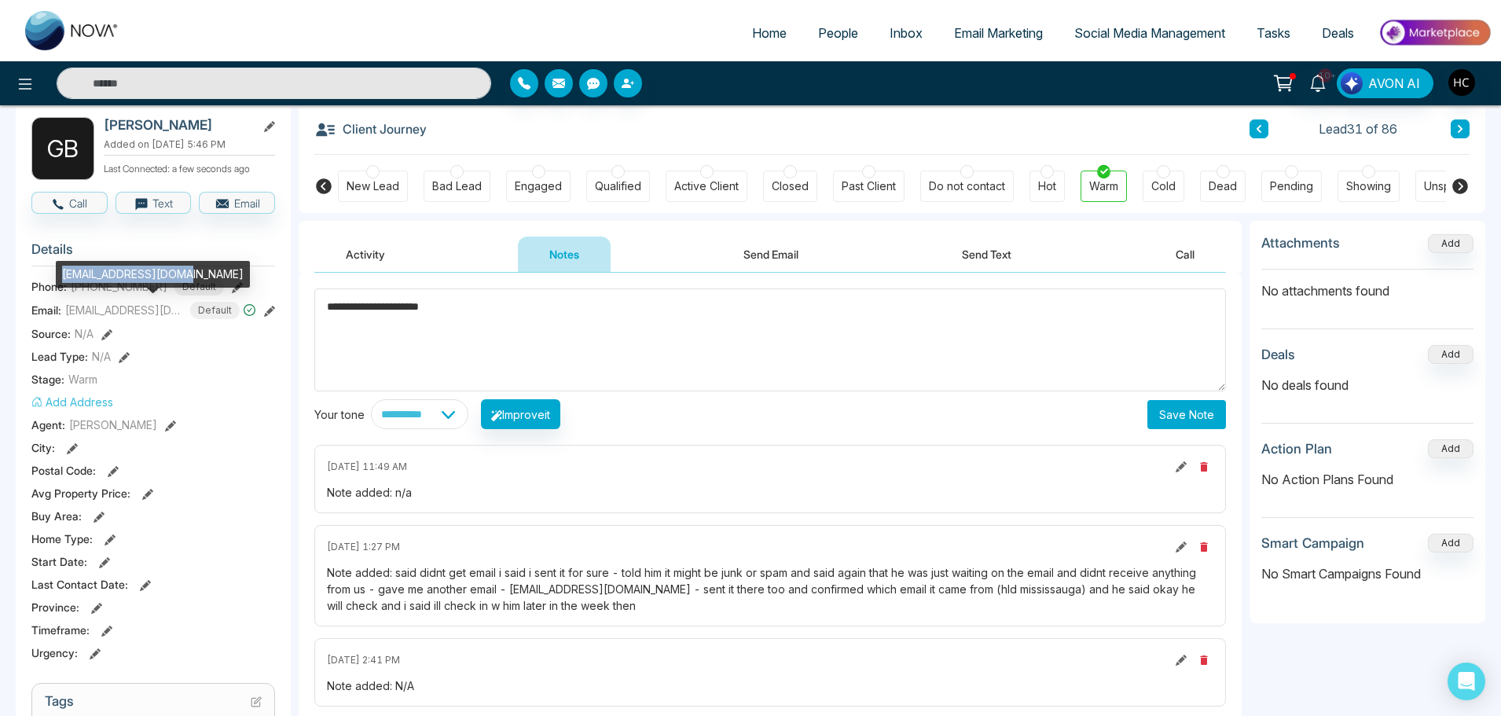
drag, startPoint x: 185, startPoint y: 272, endPoint x: 62, endPoint y: 278, distance: 122.8
click at [62, 278] on div "g.bajwa750@gmail.com" at bounding box center [153, 274] width 194 height 27
copy div "g.bajwa750@gmail.com"
click at [575, 295] on textarea "**********" at bounding box center [770, 340] width 912 height 103
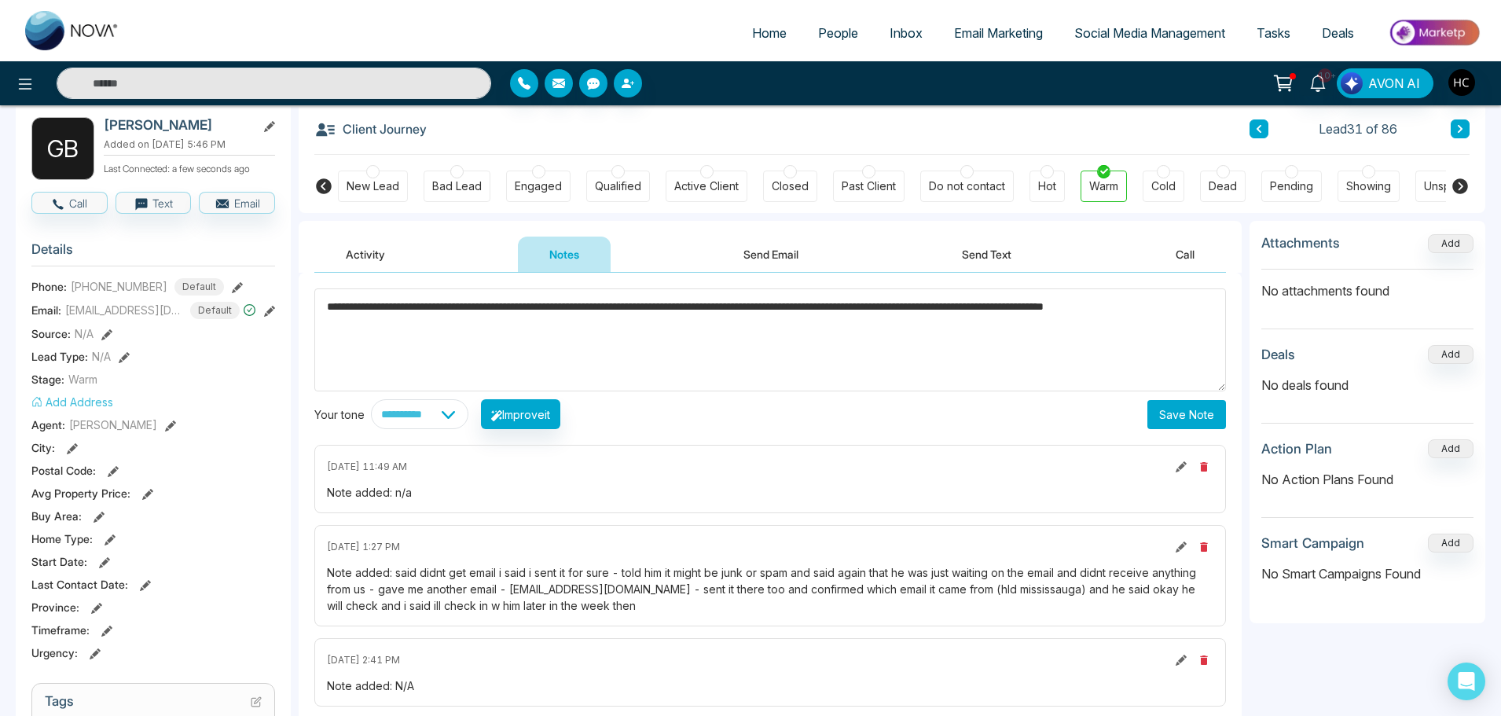
drag, startPoint x: 436, startPoint y: 307, endPoint x: 443, endPoint y: 307, distance: 7.9
click at [436, 307] on textarea "**********" at bounding box center [770, 340] width 912 height 103
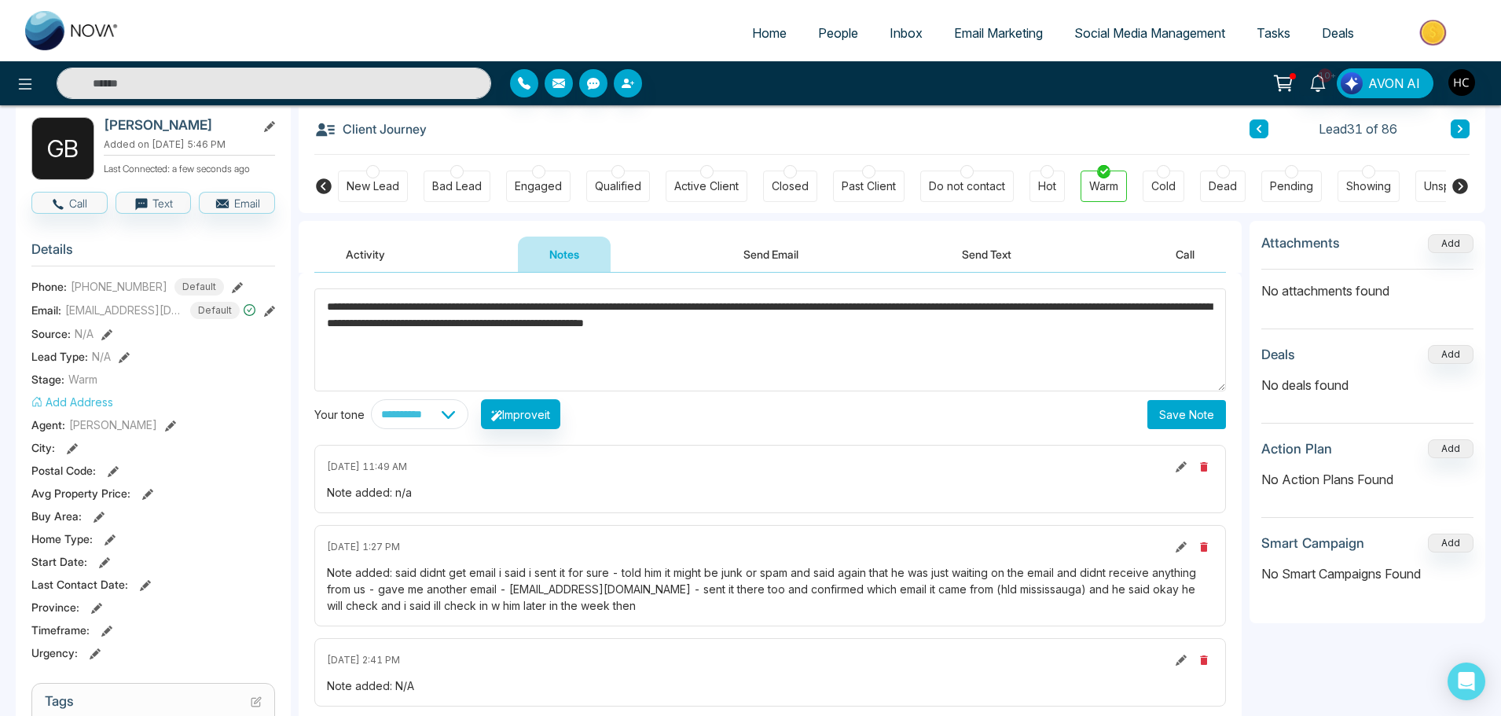
click at [1075, 307] on textarea "**********" at bounding box center [770, 340] width 912 height 103
click at [1139, 329] on textarea "**********" at bounding box center [770, 340] width 912 height 103
click at [939, 336] on textarea "**********" at bounding box center [770, 340] width 912 height 103
type textarea "**********"
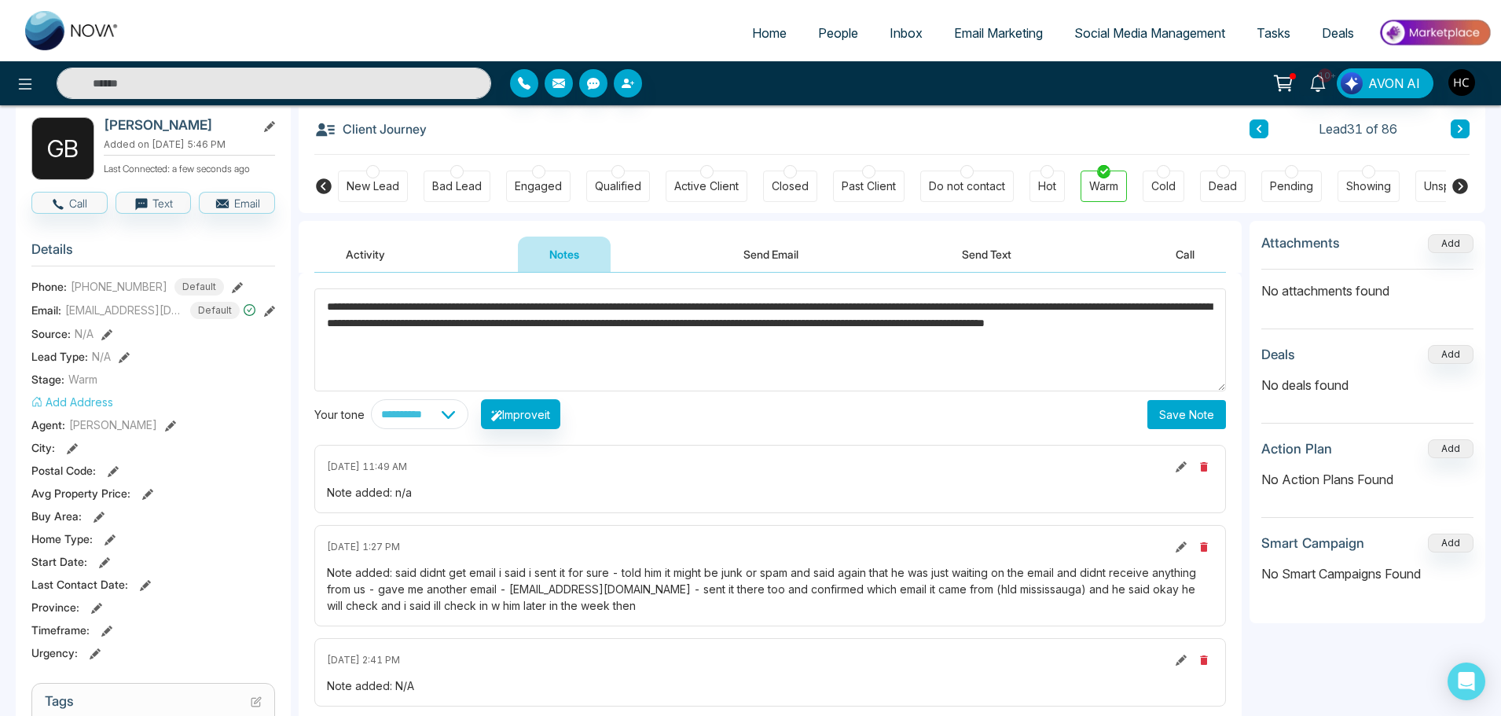
click at [1195, 417] on button "Save Note" at bounding box center [1187, 414] width 79 height 29
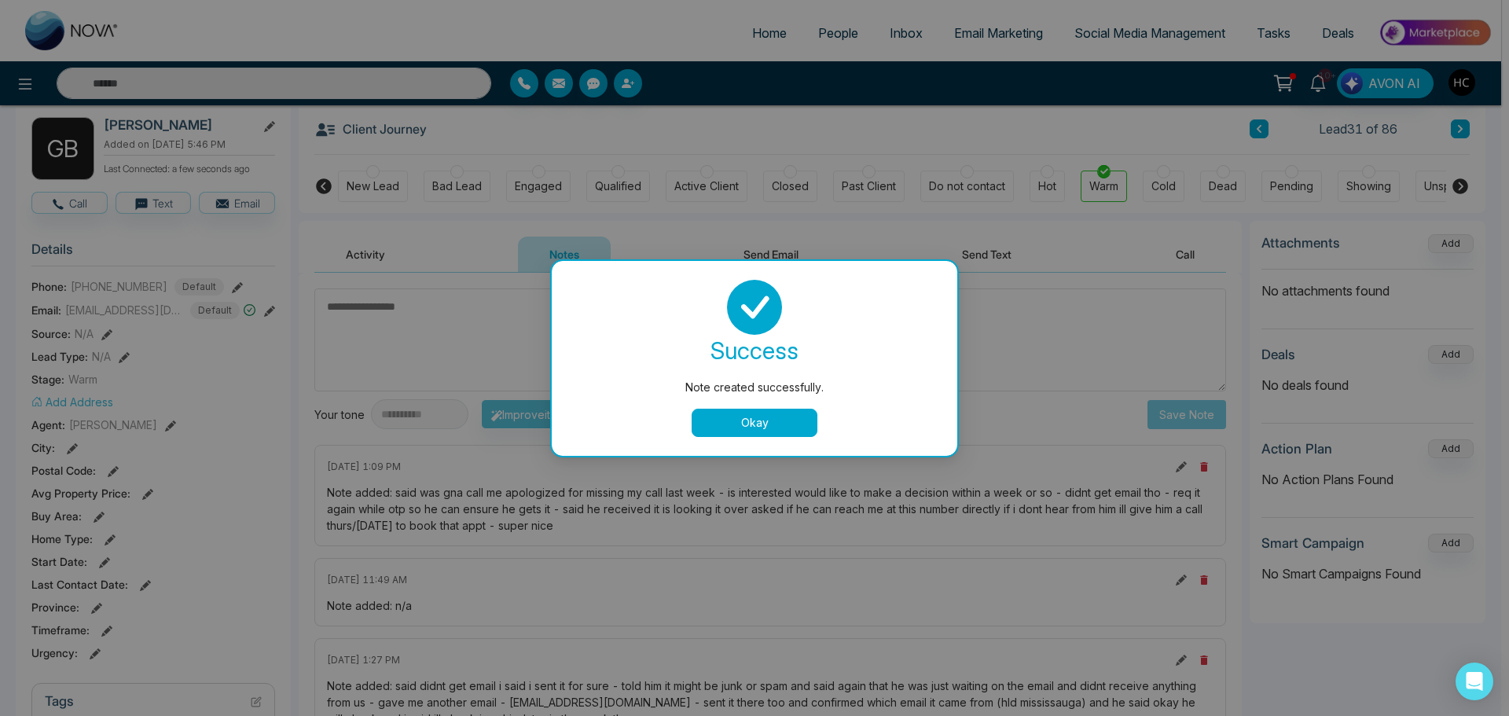
click at [759, 409] on button "Okay" at bounding box center [755, 423] width 126 height 28
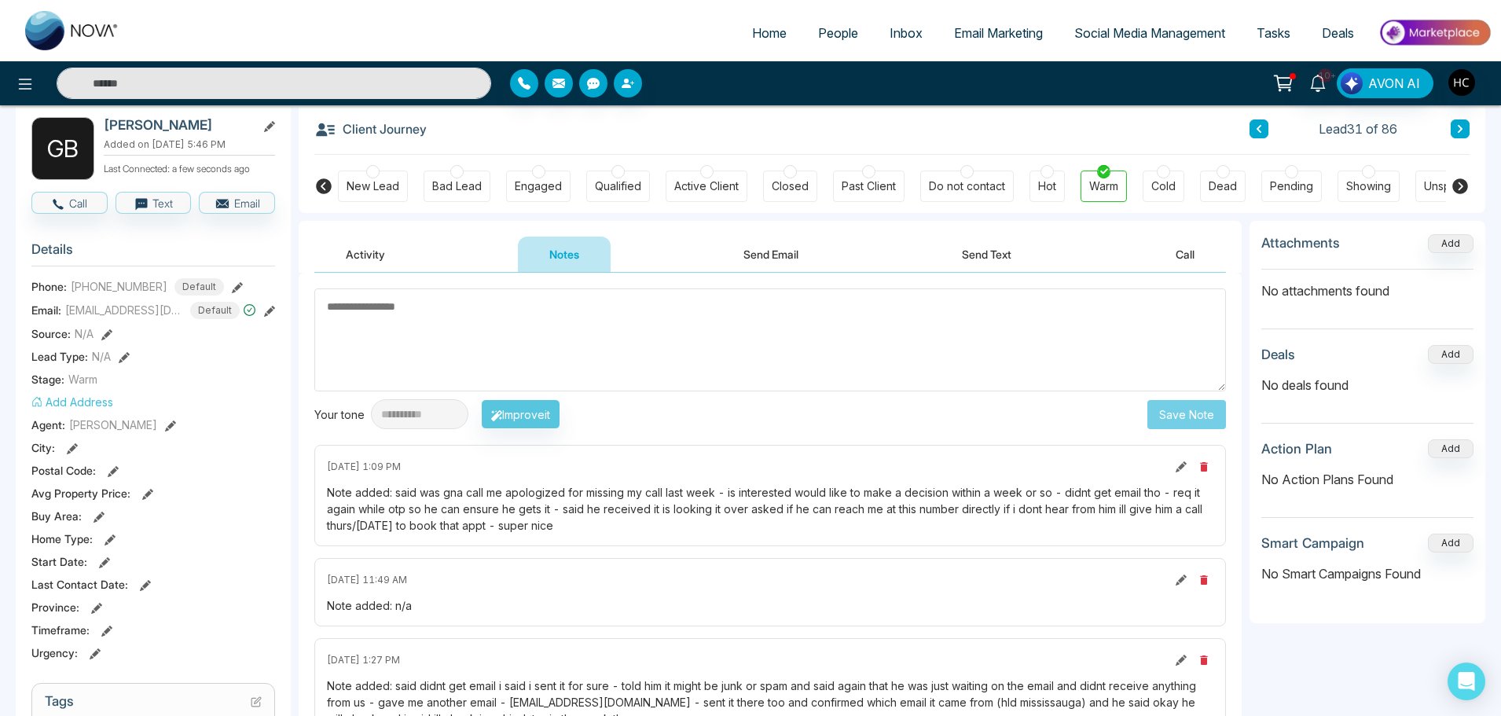
click at [1465, 127] on button at bounding box center [1460, 128] width 19 height 19
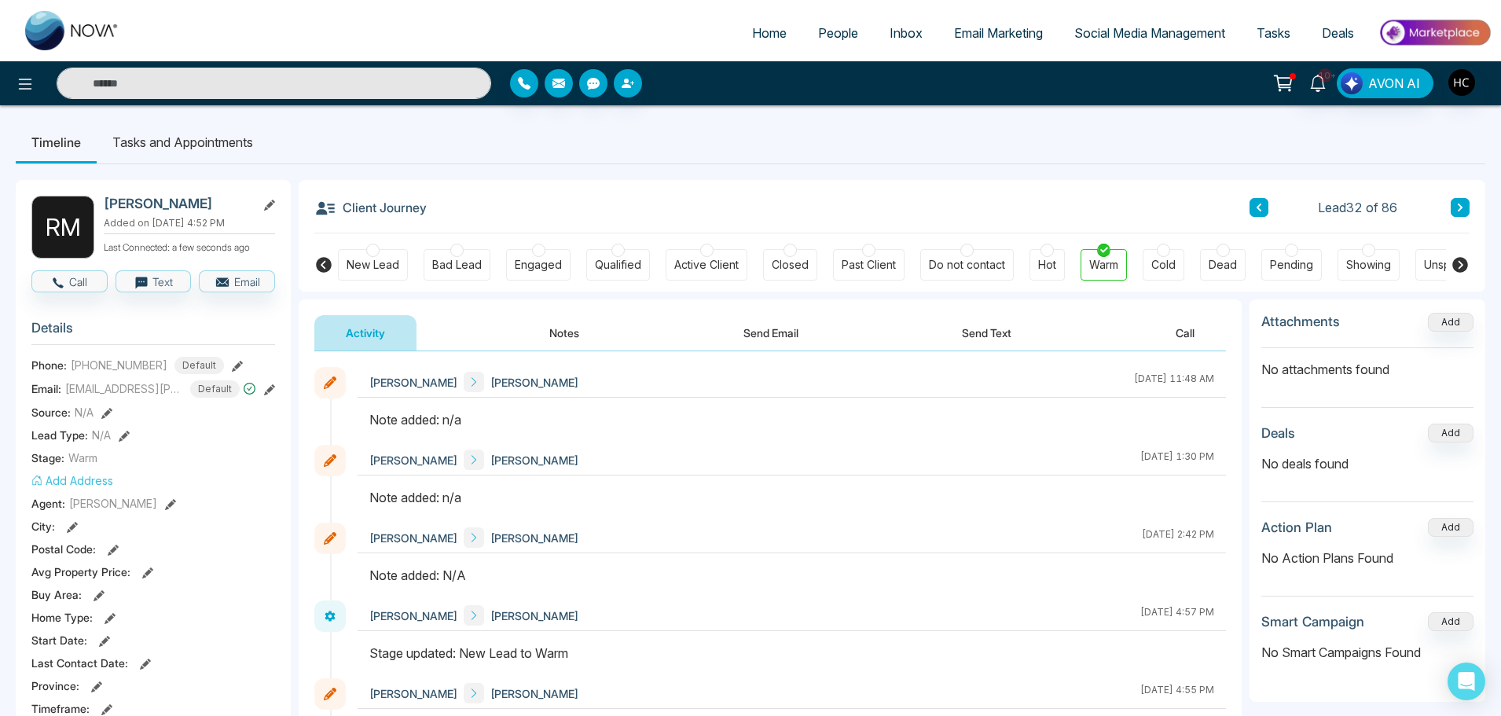
click at [575, 338] on button "Notes" at bounding box center [564, 332] width 93 height 35
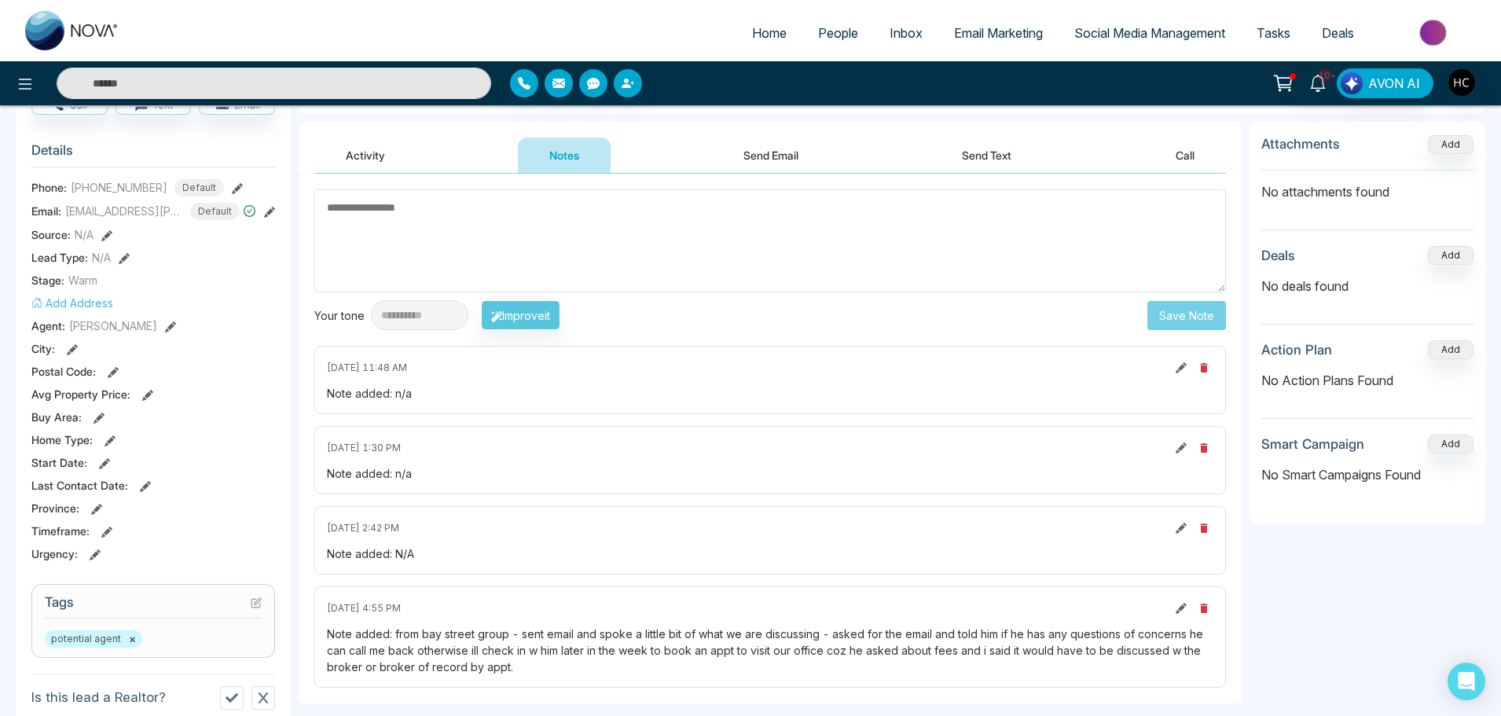
scroll to position [157, 0]
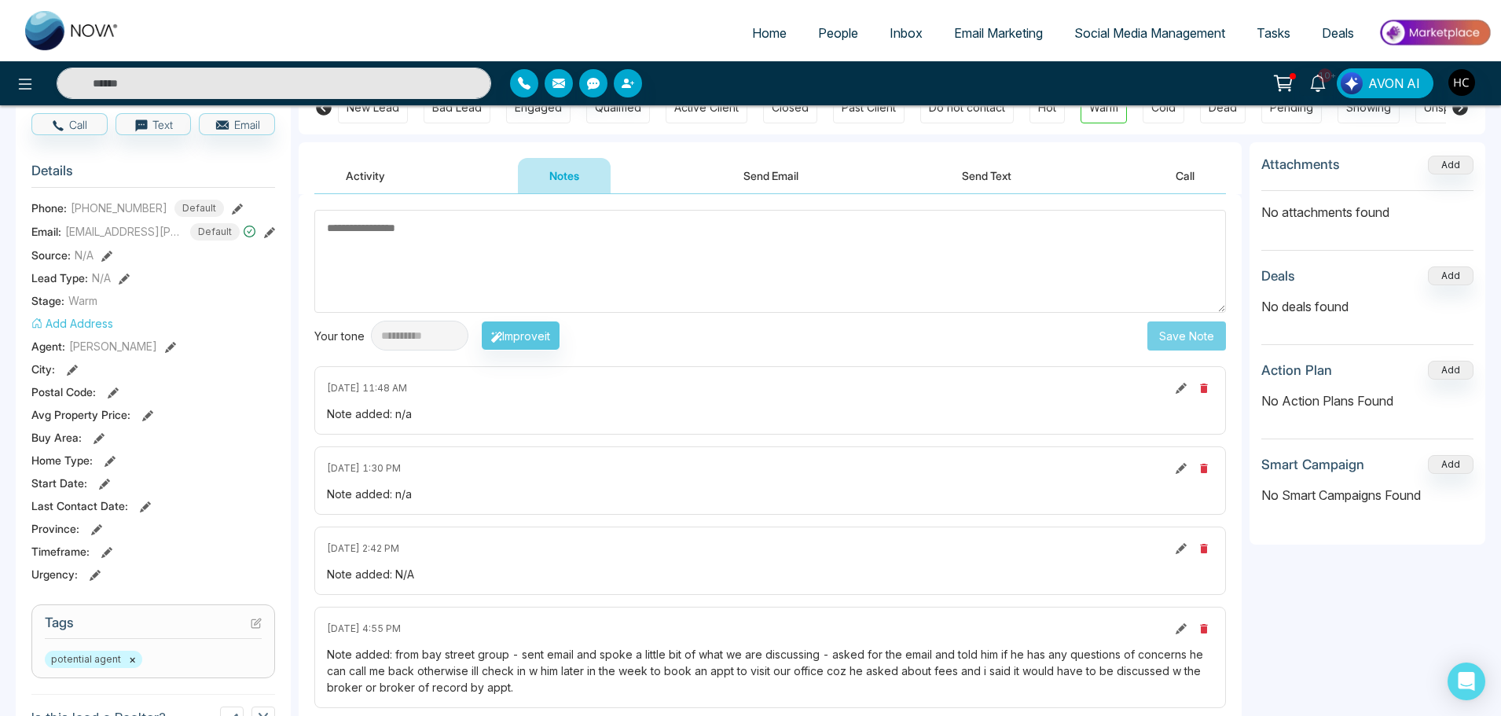
click at [388, 278] on textarea at bounding box center [770, 261] width 912 height 103
click at [409, 259] on textarea at bounding box center [770, 261] width 912 height 103
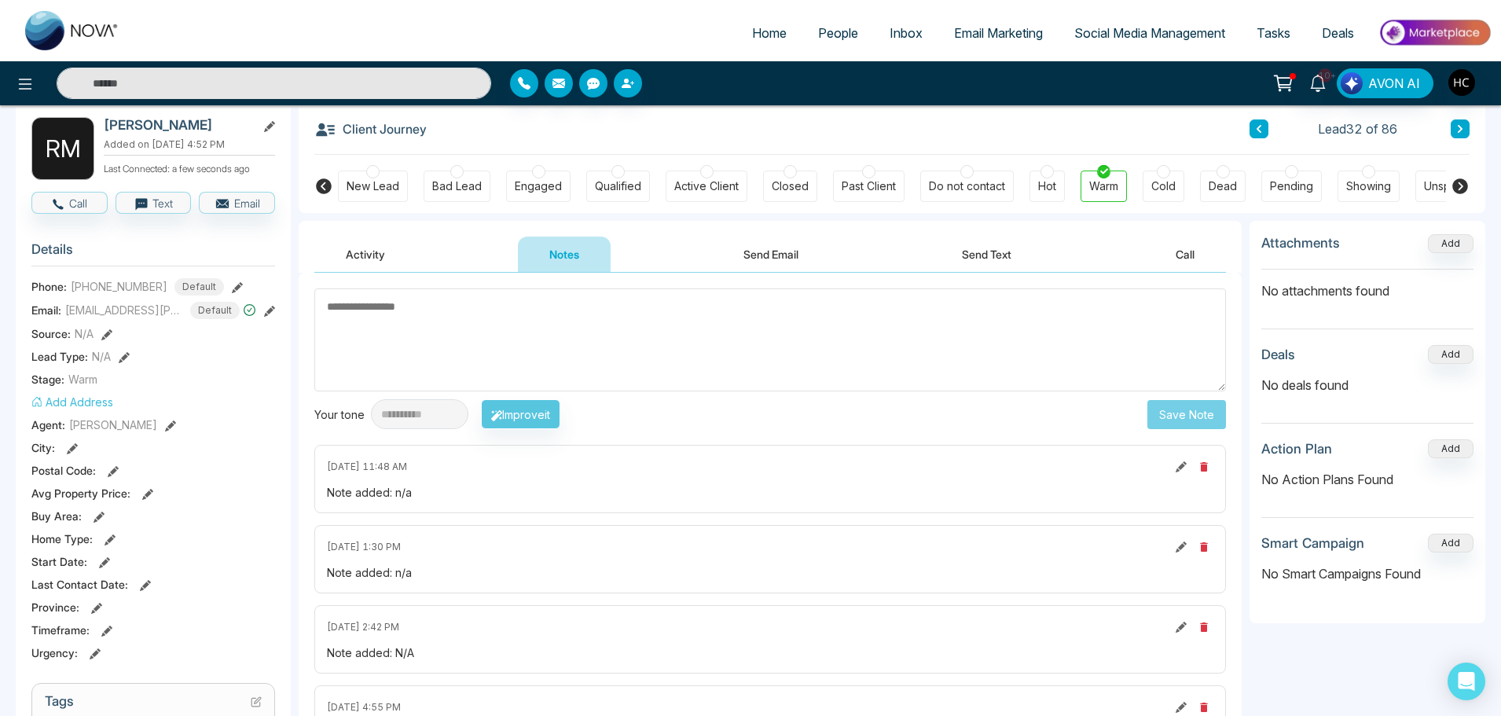
click at [388, 327] on textarea at bounding box center [770, 340] width 912 height 103
click at [433, 351] on textarea at bounding box center [770, 340] width 912 height 103
type textarea "***"
click at [1203, 426] on button "Save Note" at bounding box center [1187, 414] width 79 height 29
click at [1463, 130] on icon at bounding box center [1461, 128] width 8 height 9
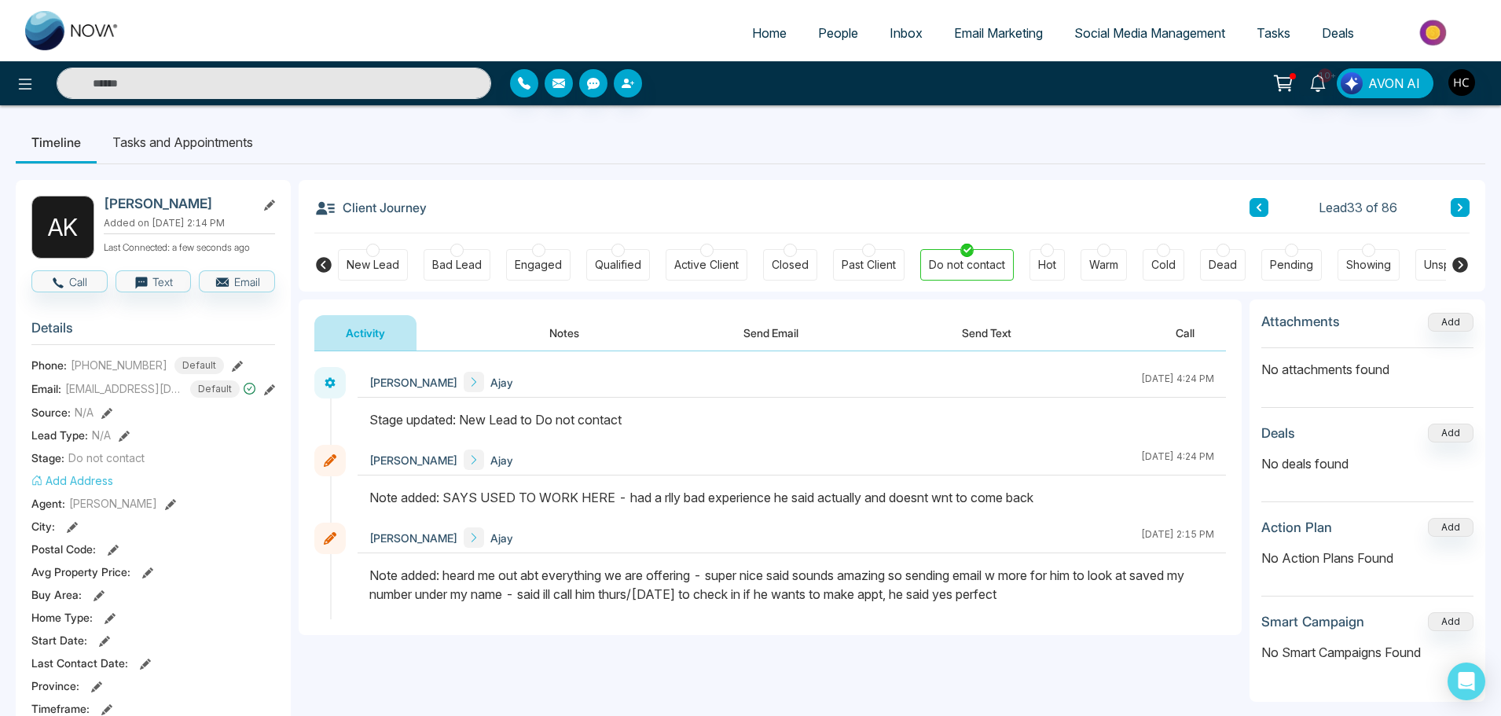
click at [1462, 212] on icon at bounding box center [1461, 207] width 8 height 9
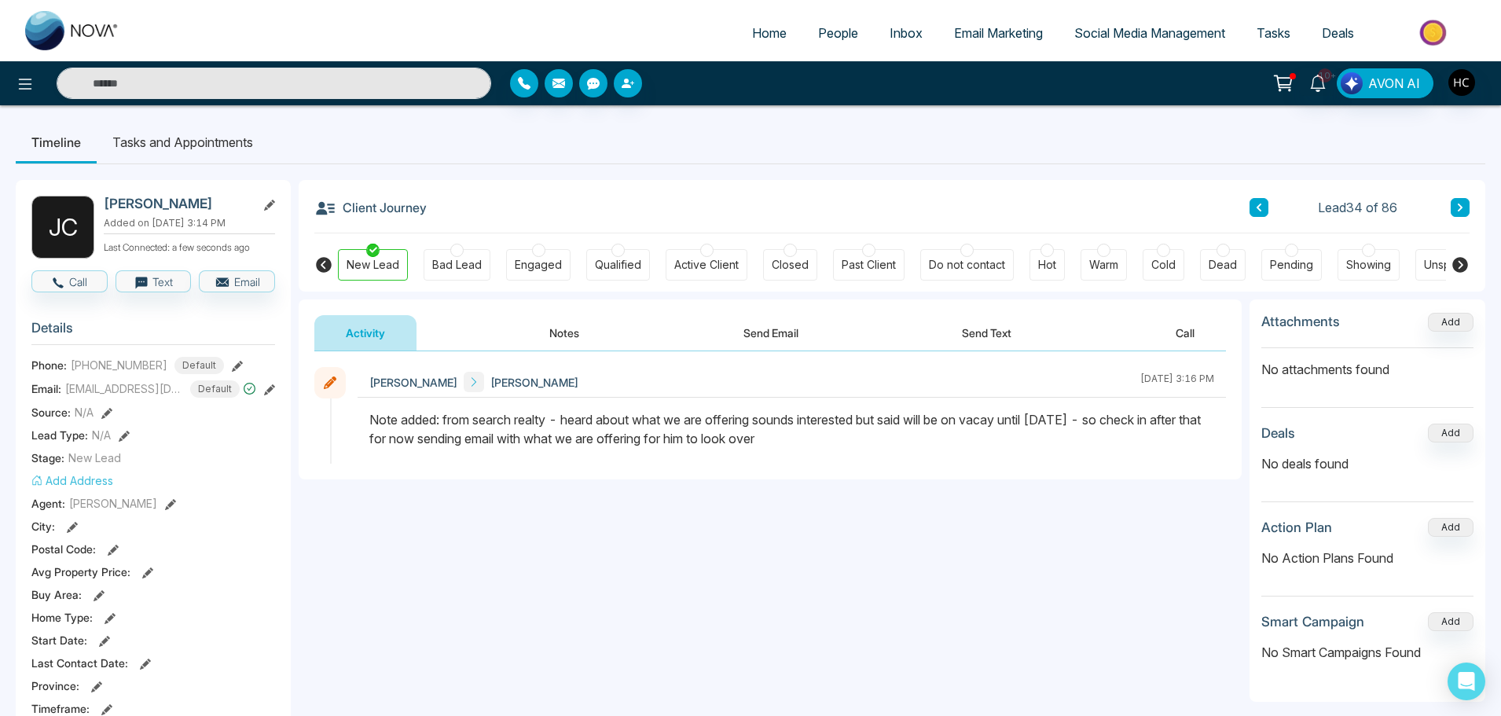
click at [586, 340] on button "Notes" at bounding box center [564, 332] width 93 height 35
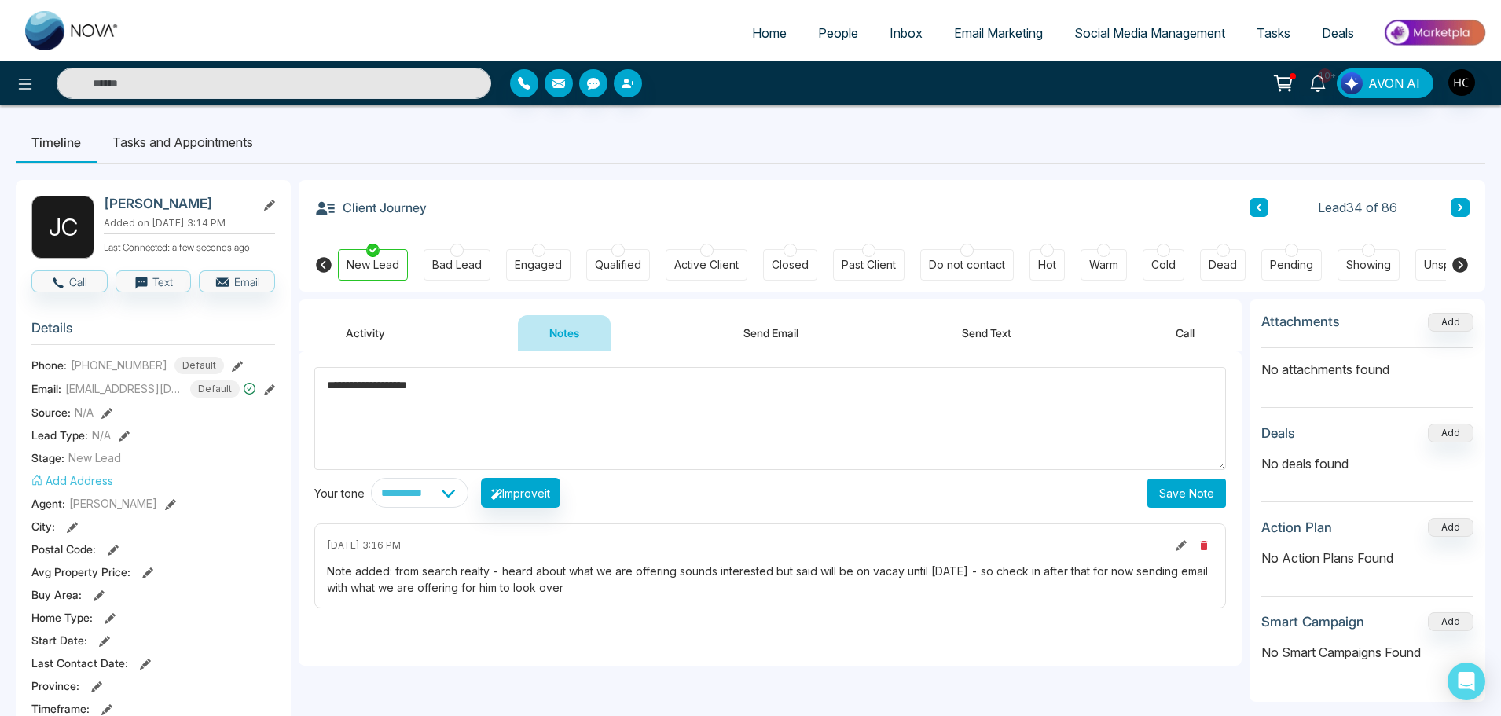
type textarea "**********"
click at [1181, 494] on button "Save Note" at bounding box center [1187, 493] width 79 height 29
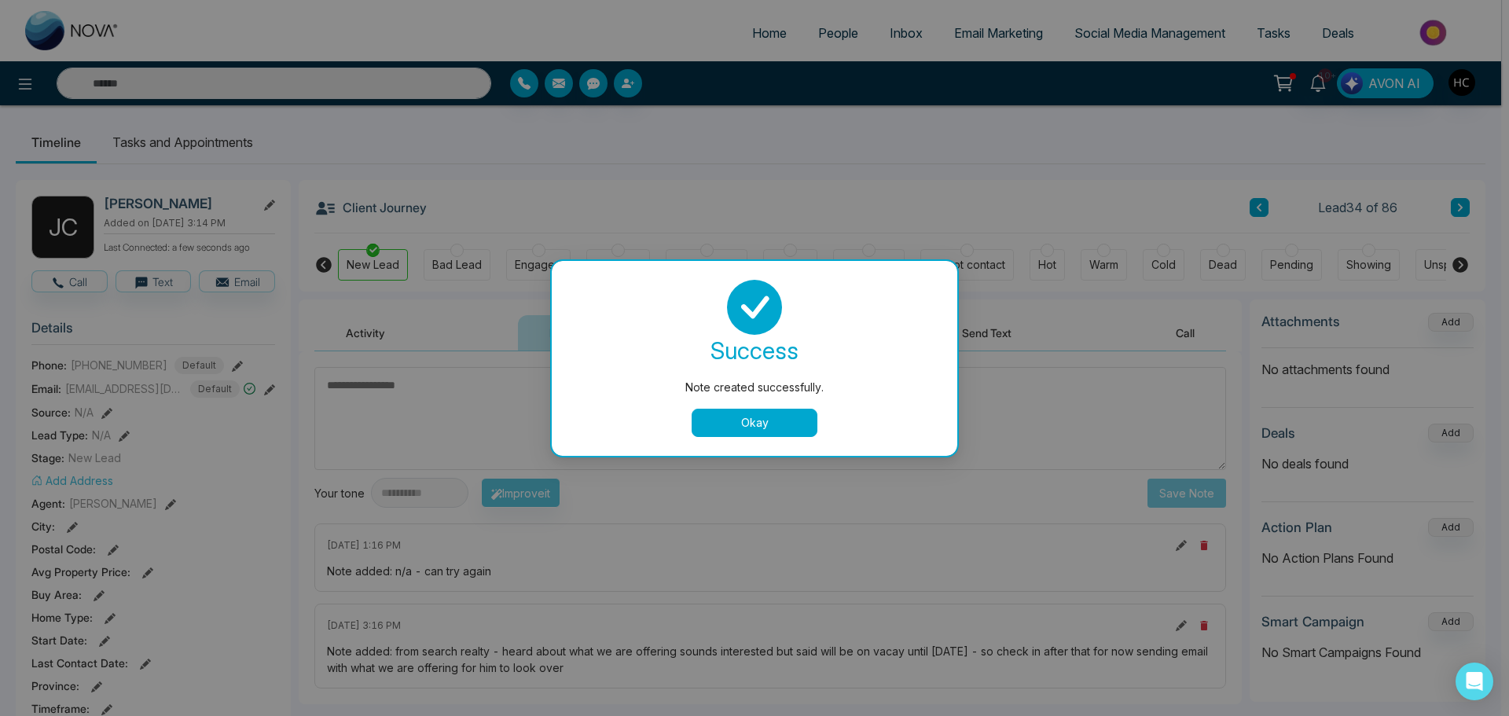
click at [795, 427] on button "Okay" at bounding box center [755, 423] width 126 height 28
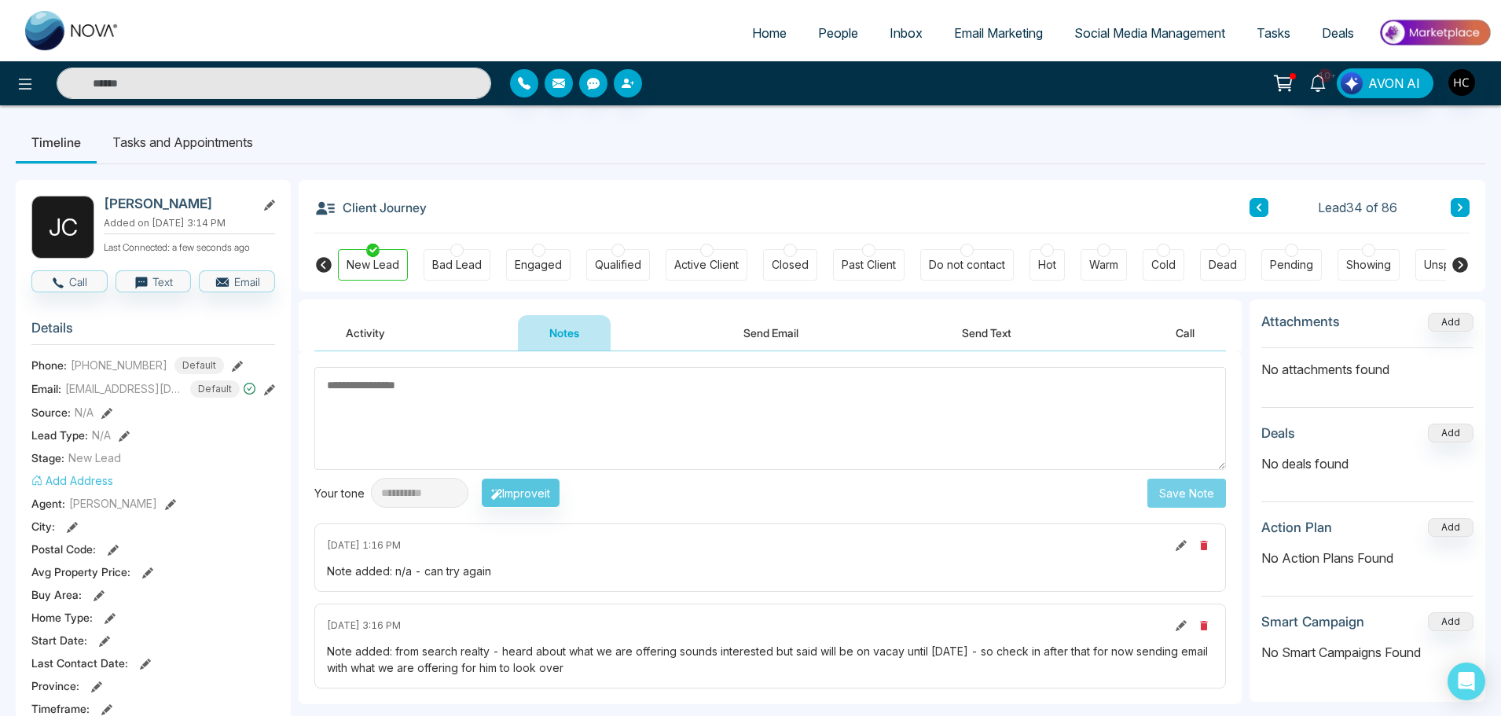
click at [1463, 205] on icon at bounding box center [1461, 207] width 8 height 9
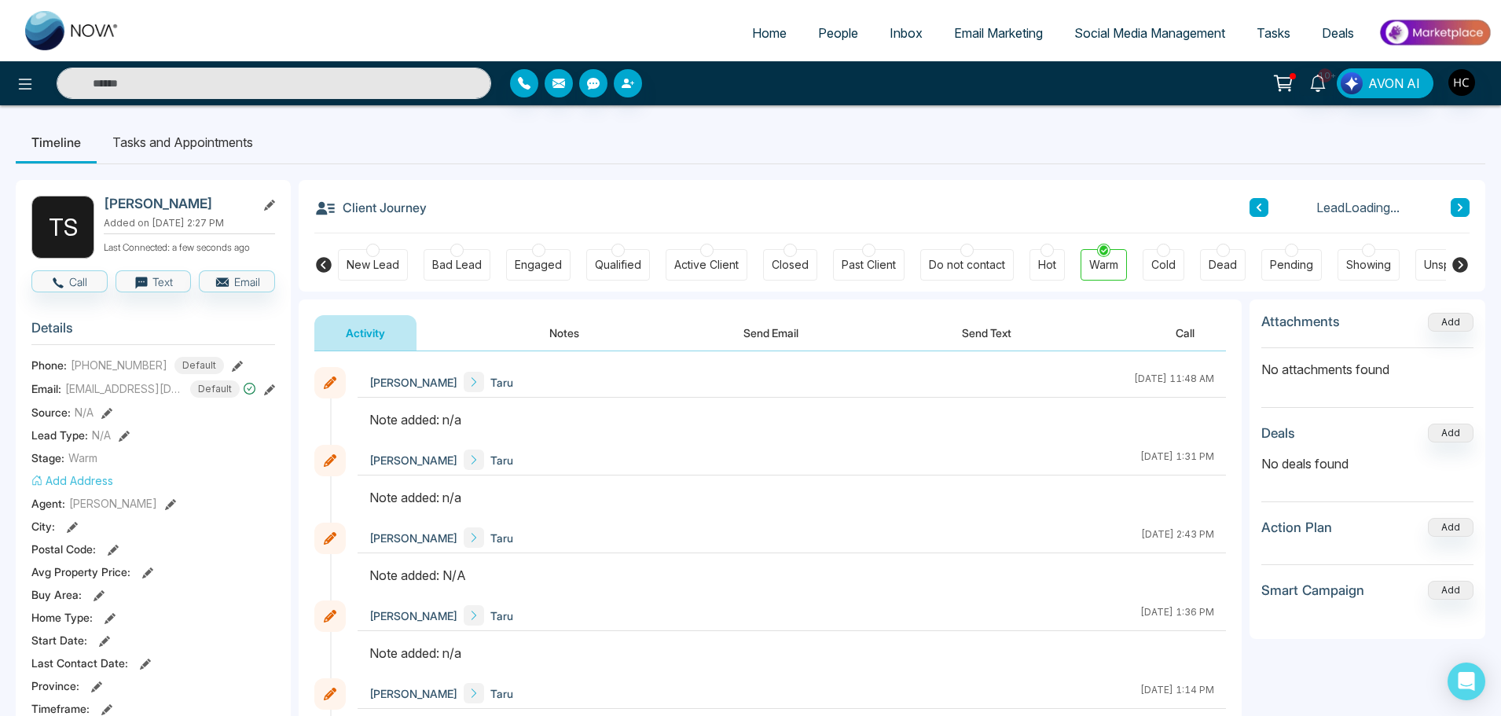
click at [573, 331] on button "Notes" at bounding box center [564, 332] width 93 height 35
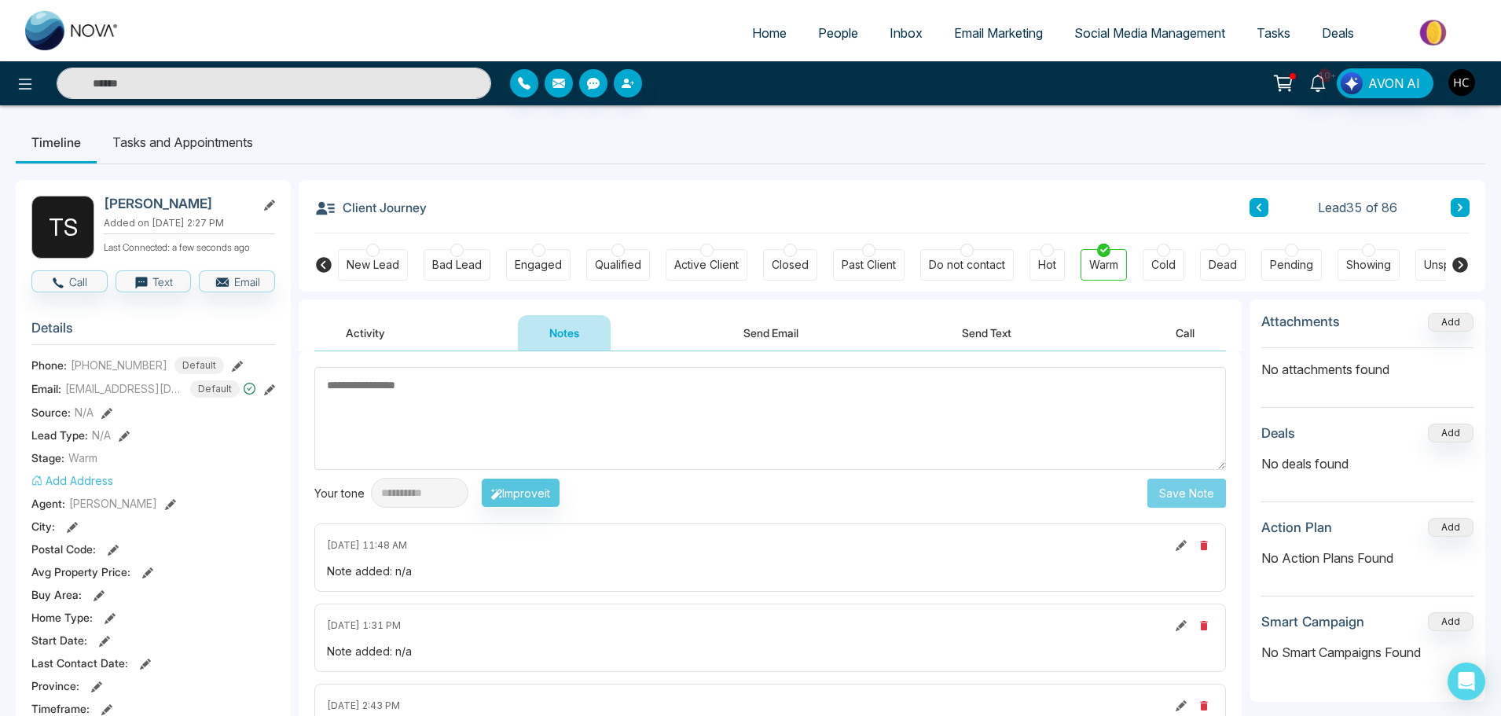
click at [1468, 199] on button at bounding box center [1460, 207] width 19 height 19
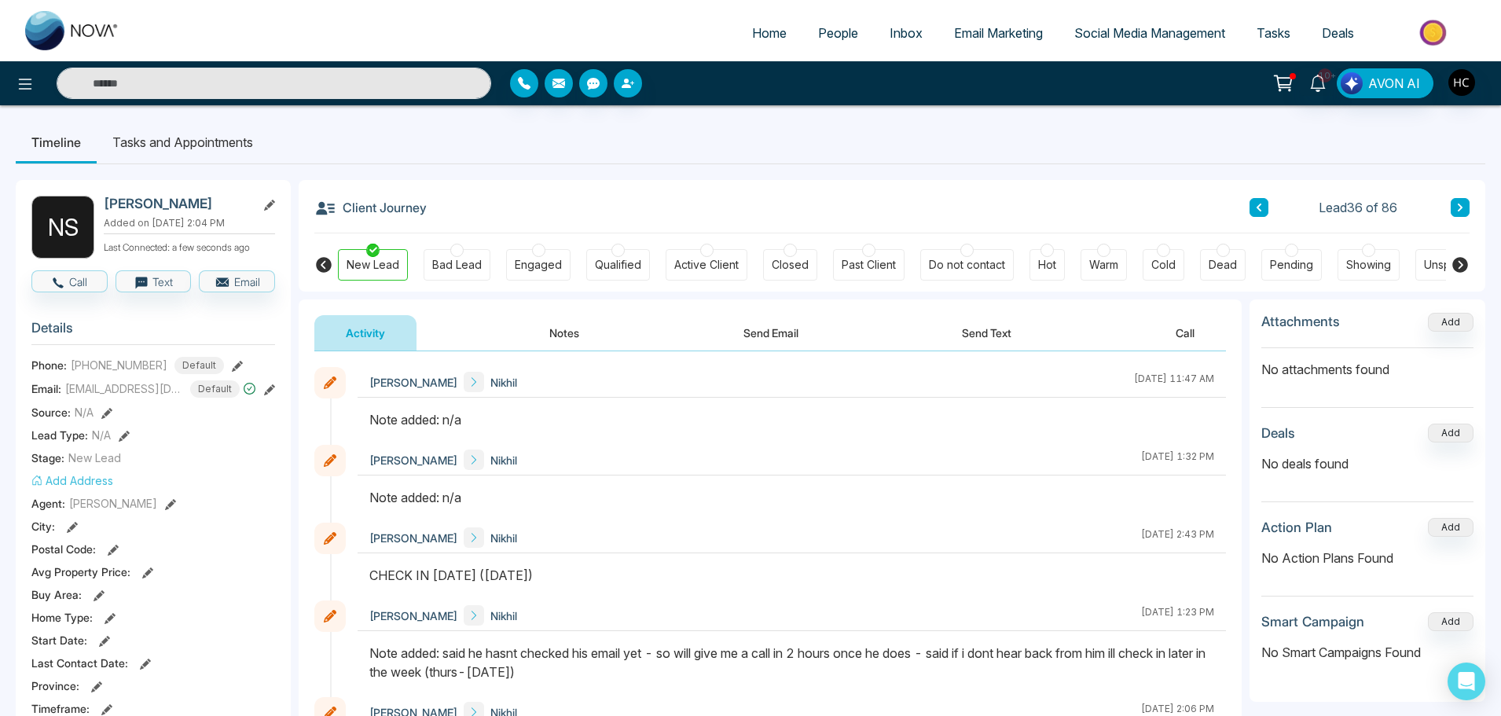
click at [546, 332] on button "Notes" at bounding box center [564, 332] width 93 height 35
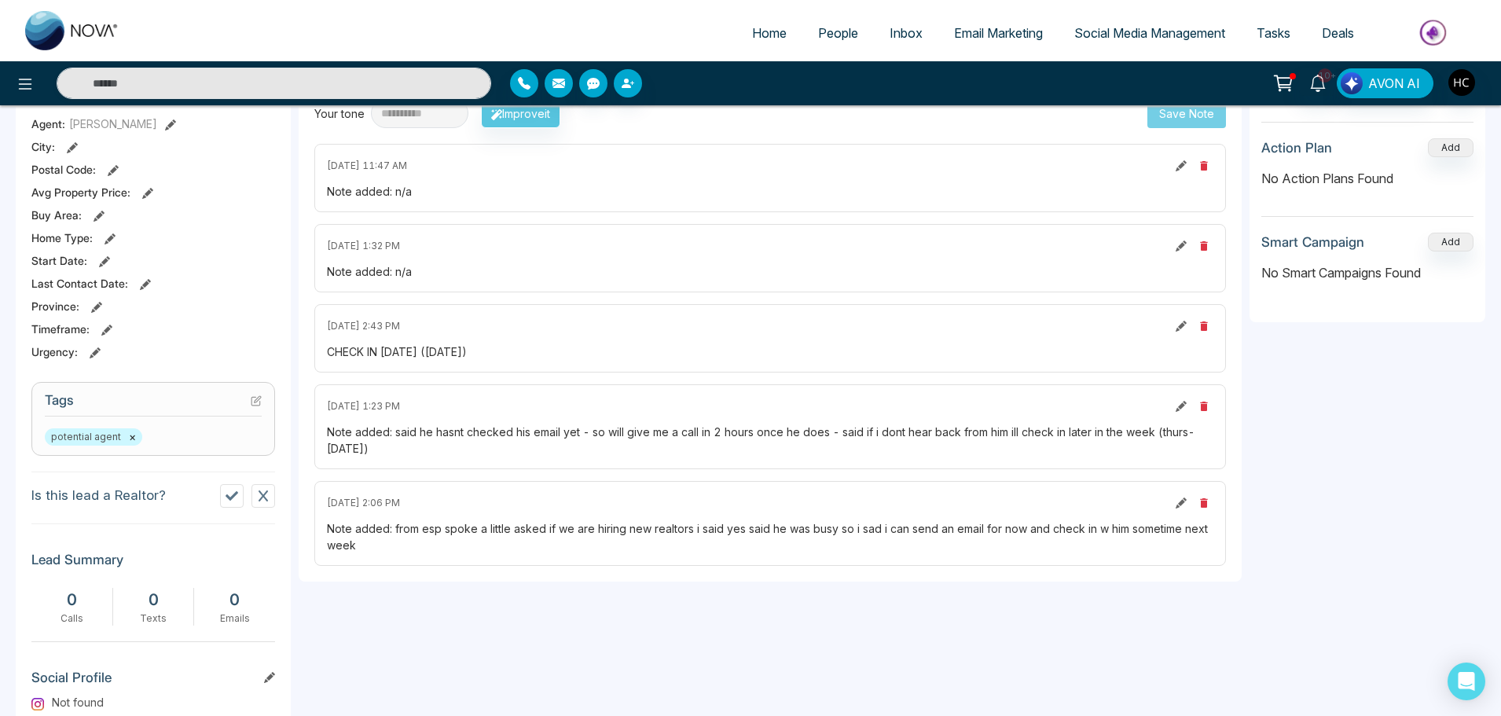
scroll to position [157, 0]
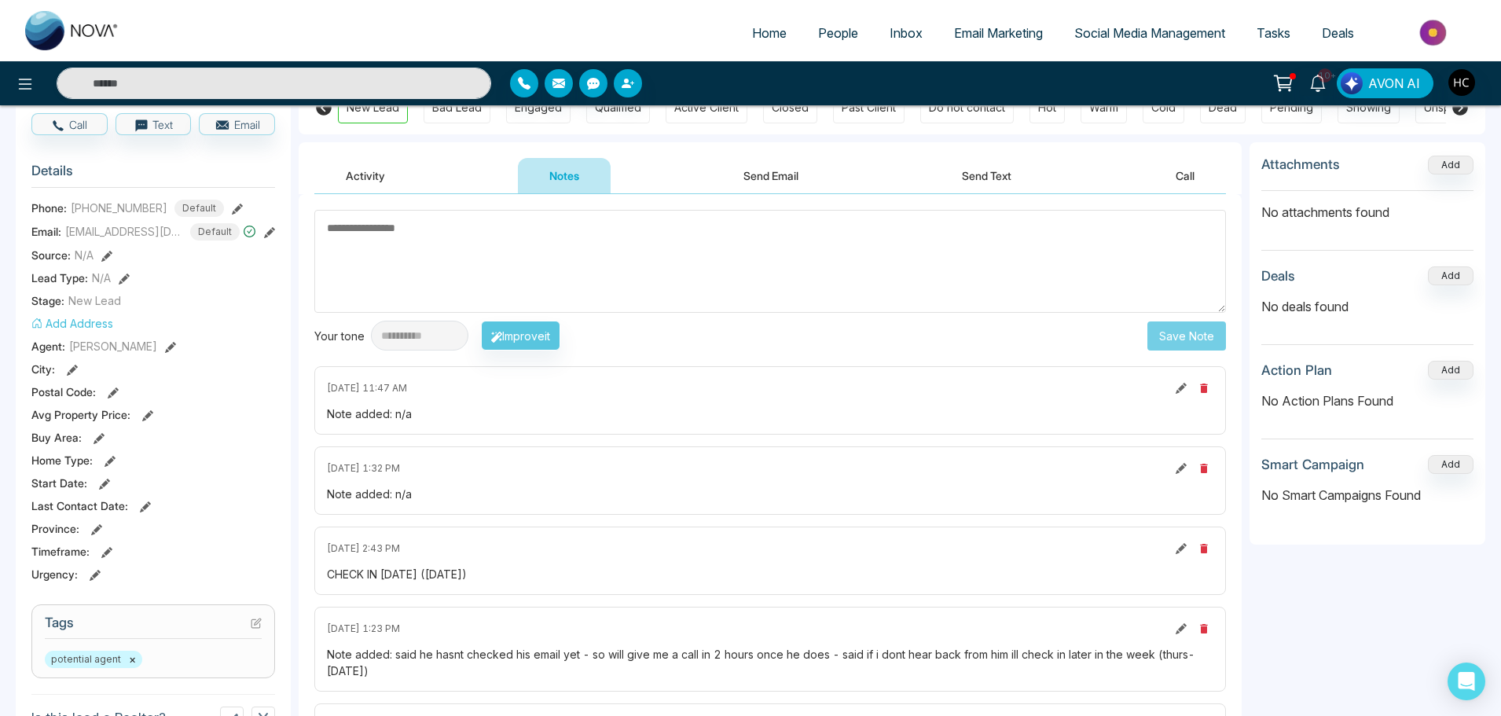
click at [613, 221] on textarea at bounding box center [770, 261] width 912 height 103
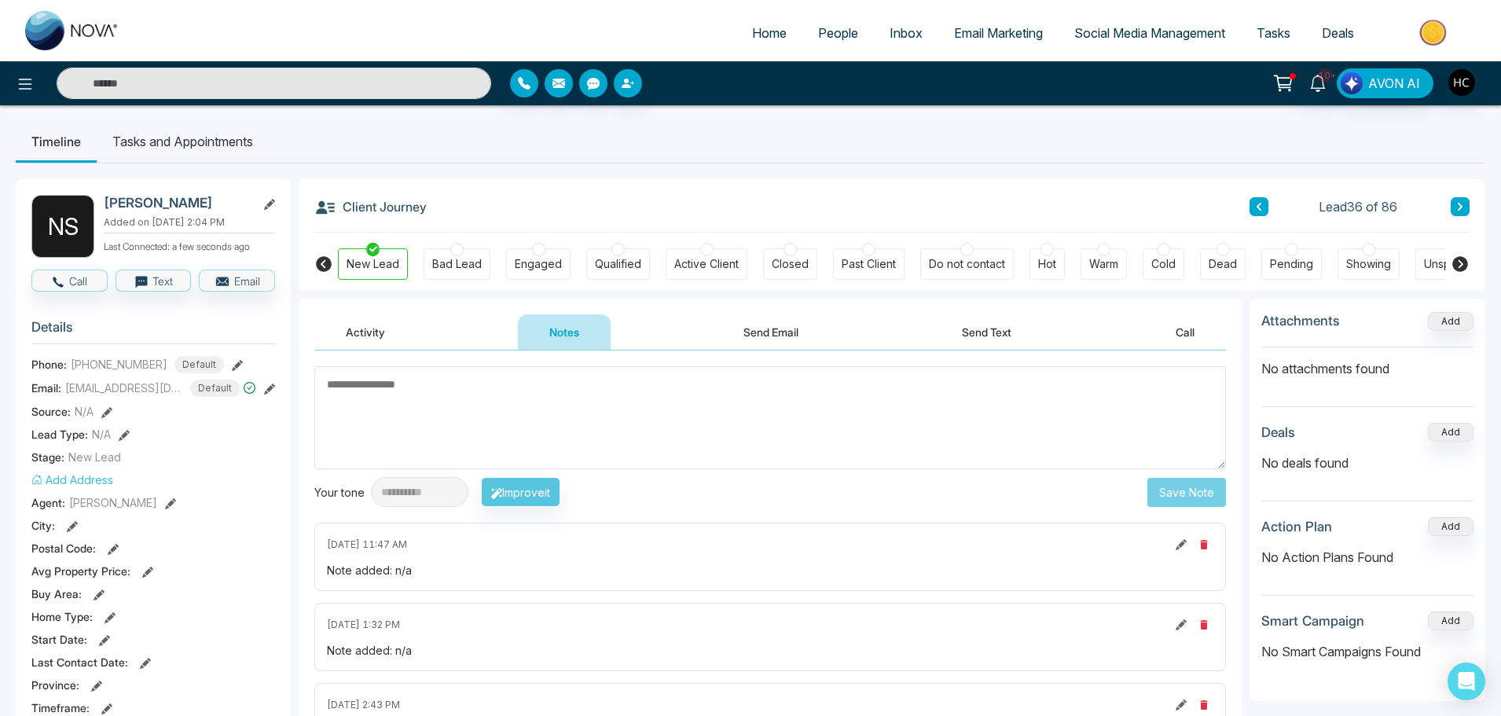
scroll to position [0, 0]
type textarea "**********"
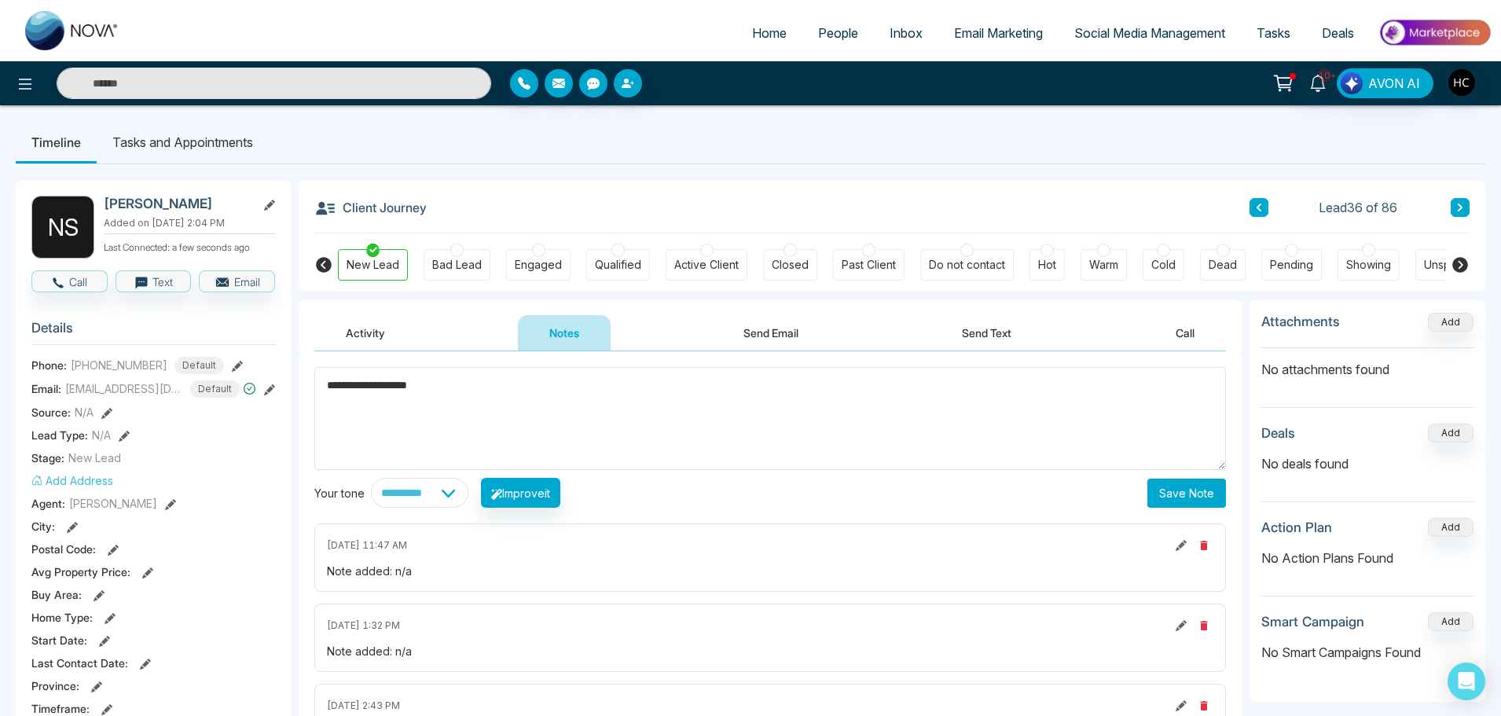
drag, startPoint x: 595, startPoint y: 421, endPoint x: 308, endPoint y: 389, distance: 288.7
click at [308, 389] on div "**********" at bounding box center [770, 656] width 943 height 610
type textarea "***"
click at [1215, 481] on button "Save Note" at bounding box center [1187, 493] width 79 height 29
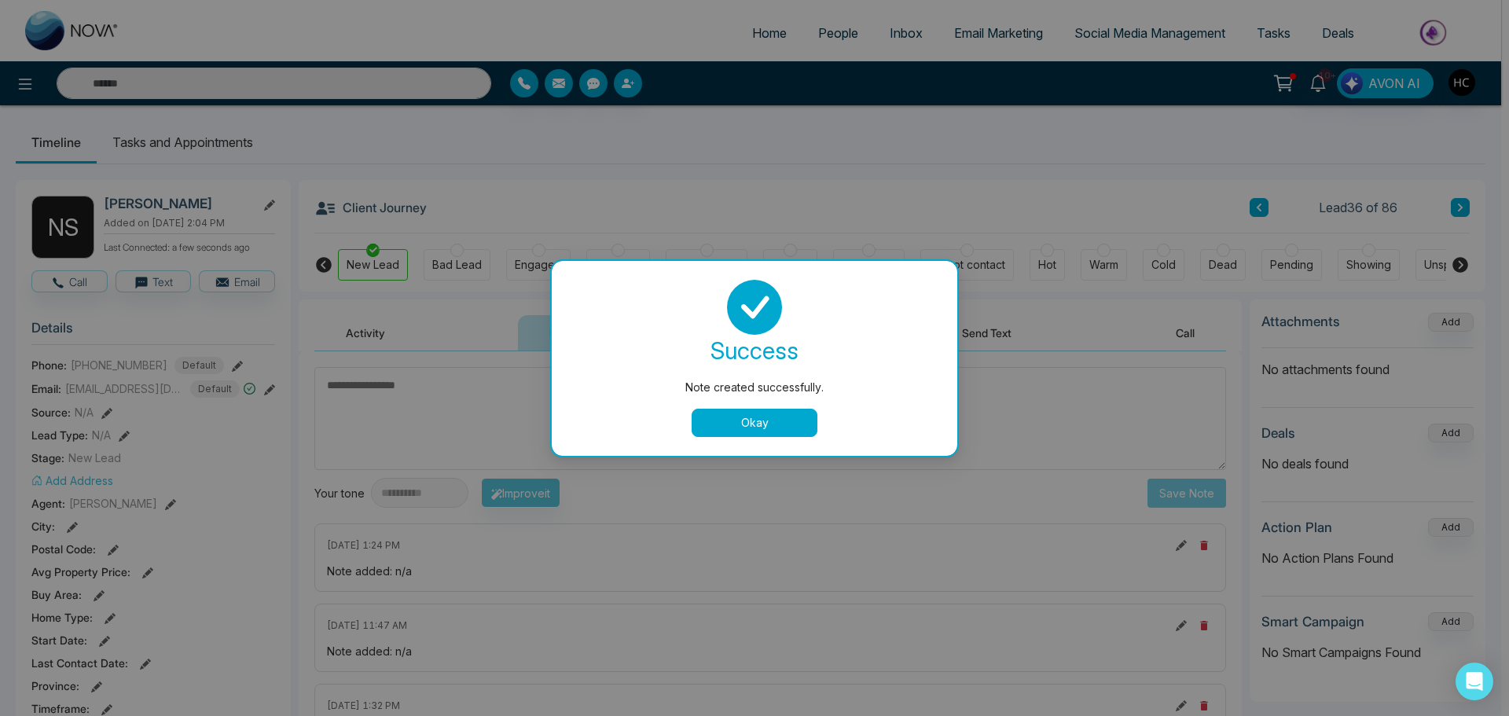
click at [767, 422] on button "Okay" at bounding box center [755, 423] width 126 height 28
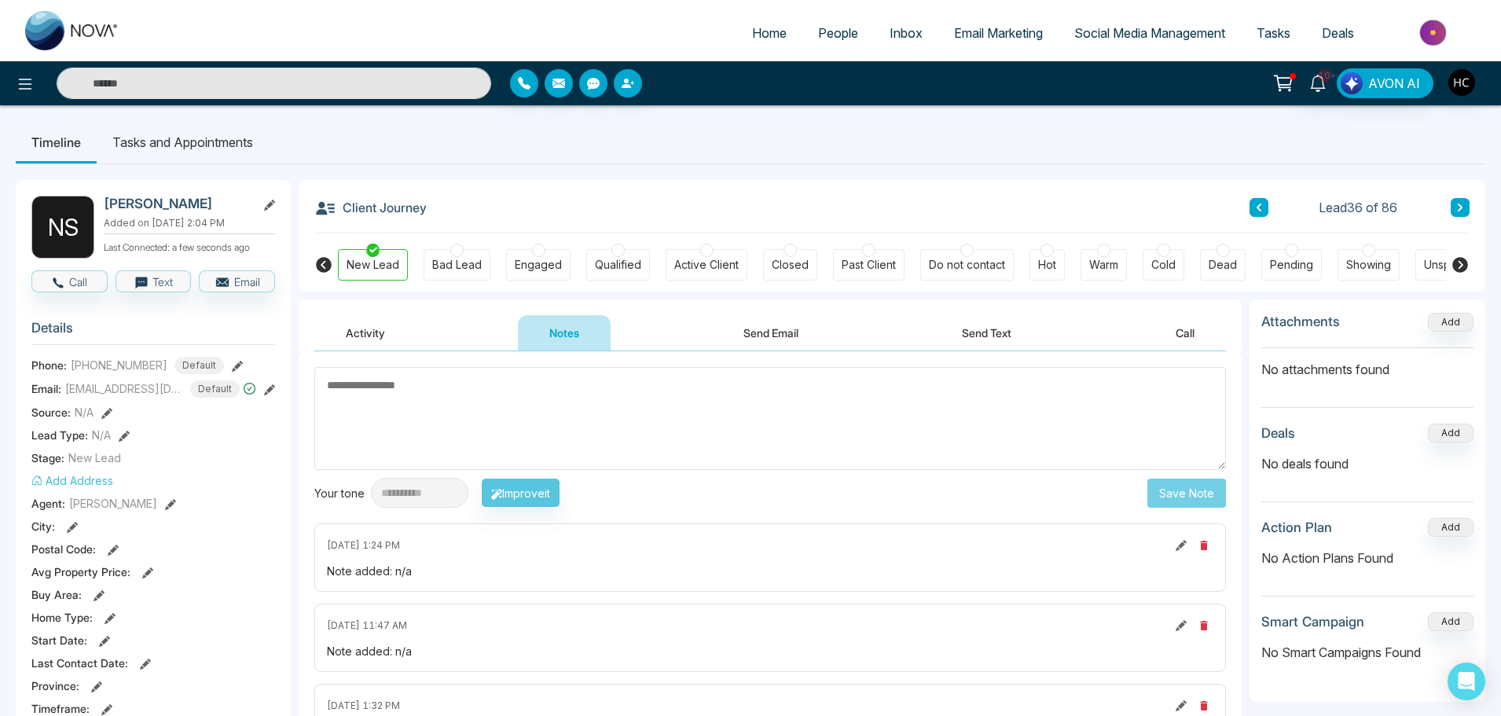
click at [1263, 204] on icon at bounding box center [1259, 207] width 8 height 9
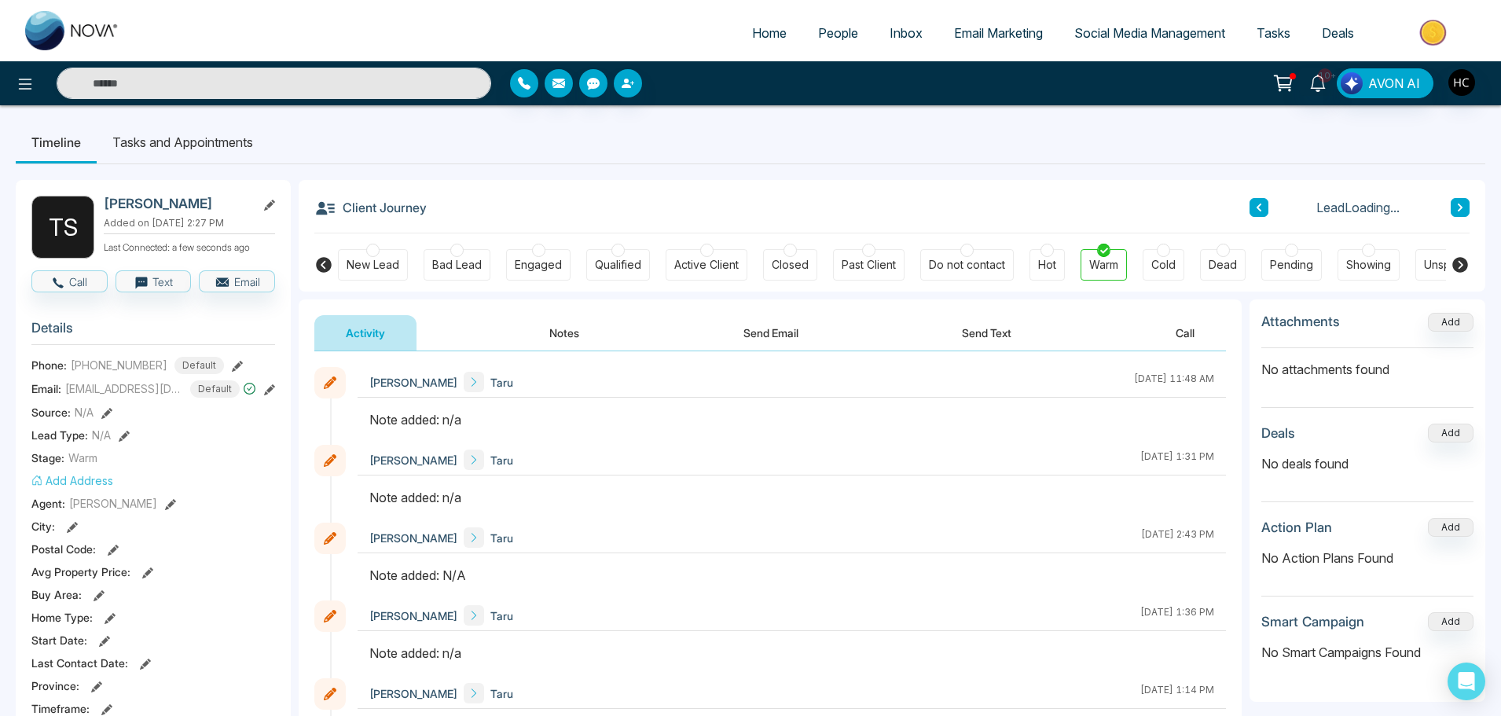
click at [1263, 204] on icon at bounding box center [1259, 207] width 8 height 9
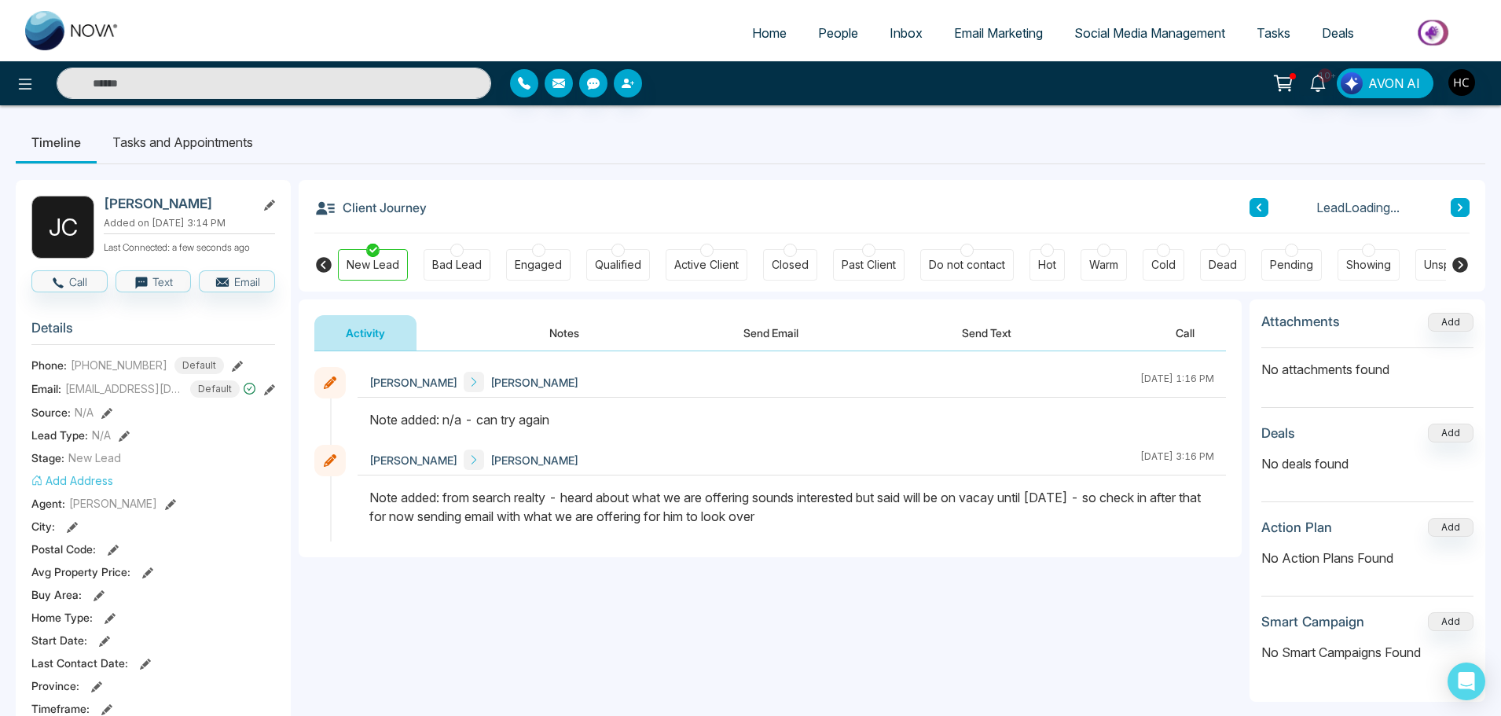
click at [1261, 204] on icon at bounding box center [1259, 208] width 5 height 8
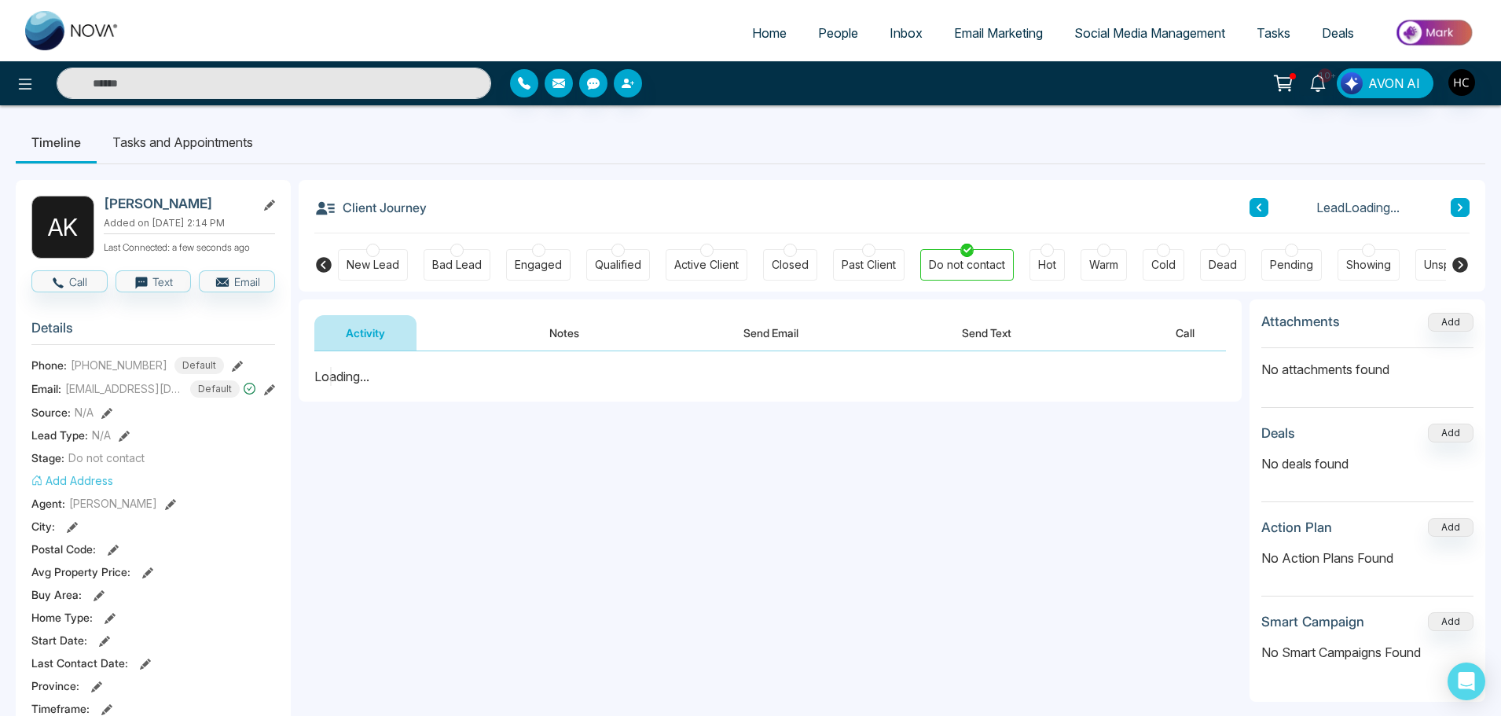
click at [1261, 204] on icon at bounding box center [1259, 208] width 5 height 8
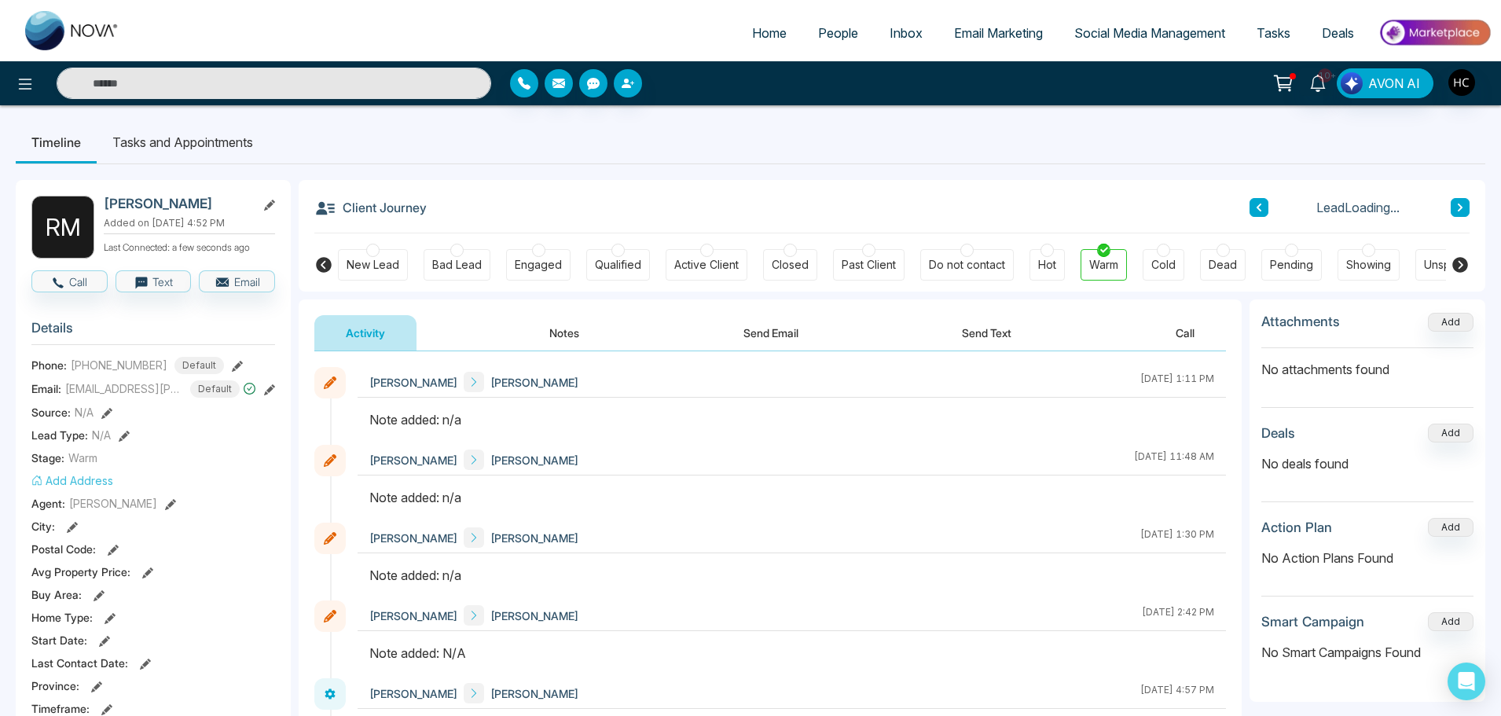
click at [1261, 204] on icon at bounding box center [1259, 208] width 5 height 8
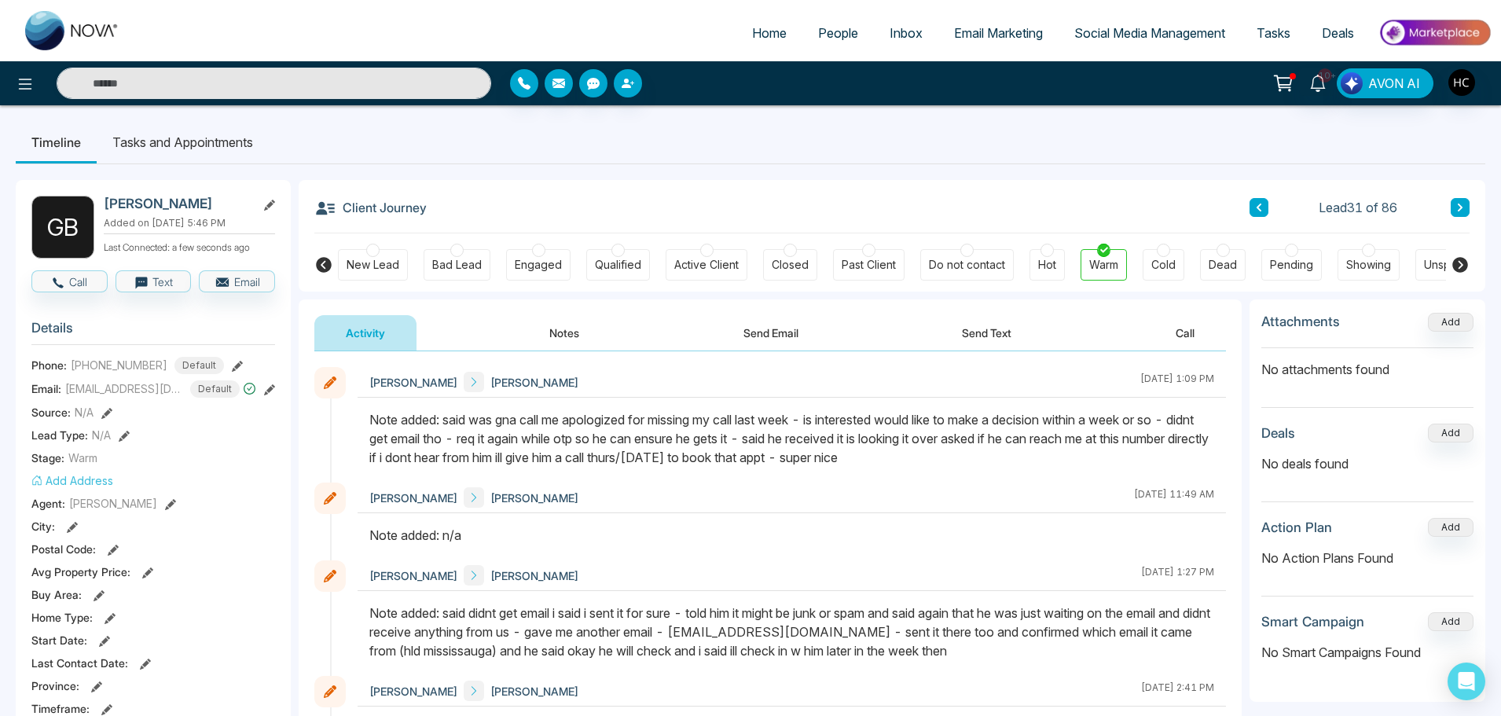
click at [263, 391] on div "Email: g.bajwa750@gmail.com Default" at bounding box center [153, 388] width 244 height 17
click at [267, 387] on icon at bounding box center [269, 389] width 11 height 11
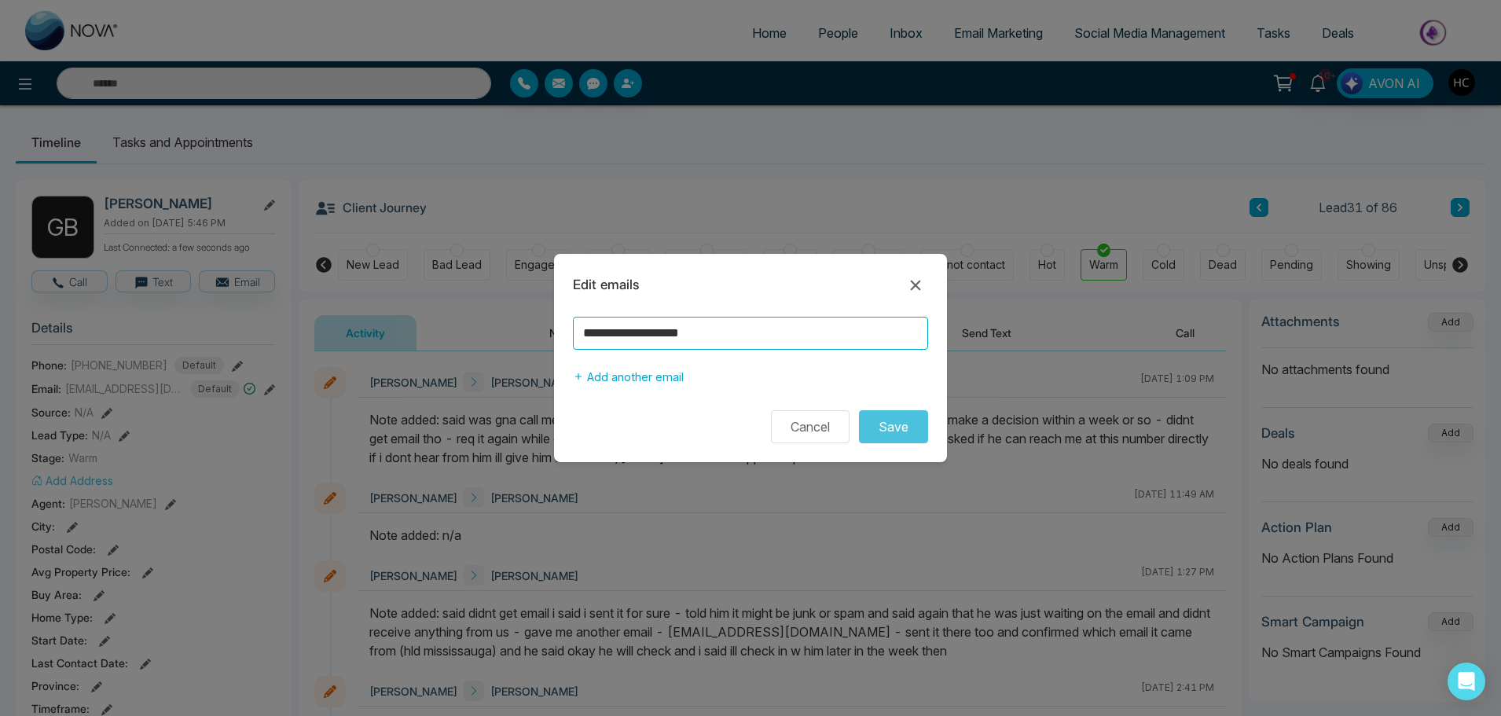
click at [598, 333] on input "**********" at bounding box center [750, 333] width 355 height 33
type input "**********"
click at [891, 417] on button "Save" at bounding box center [893, 426] width 69 height 33
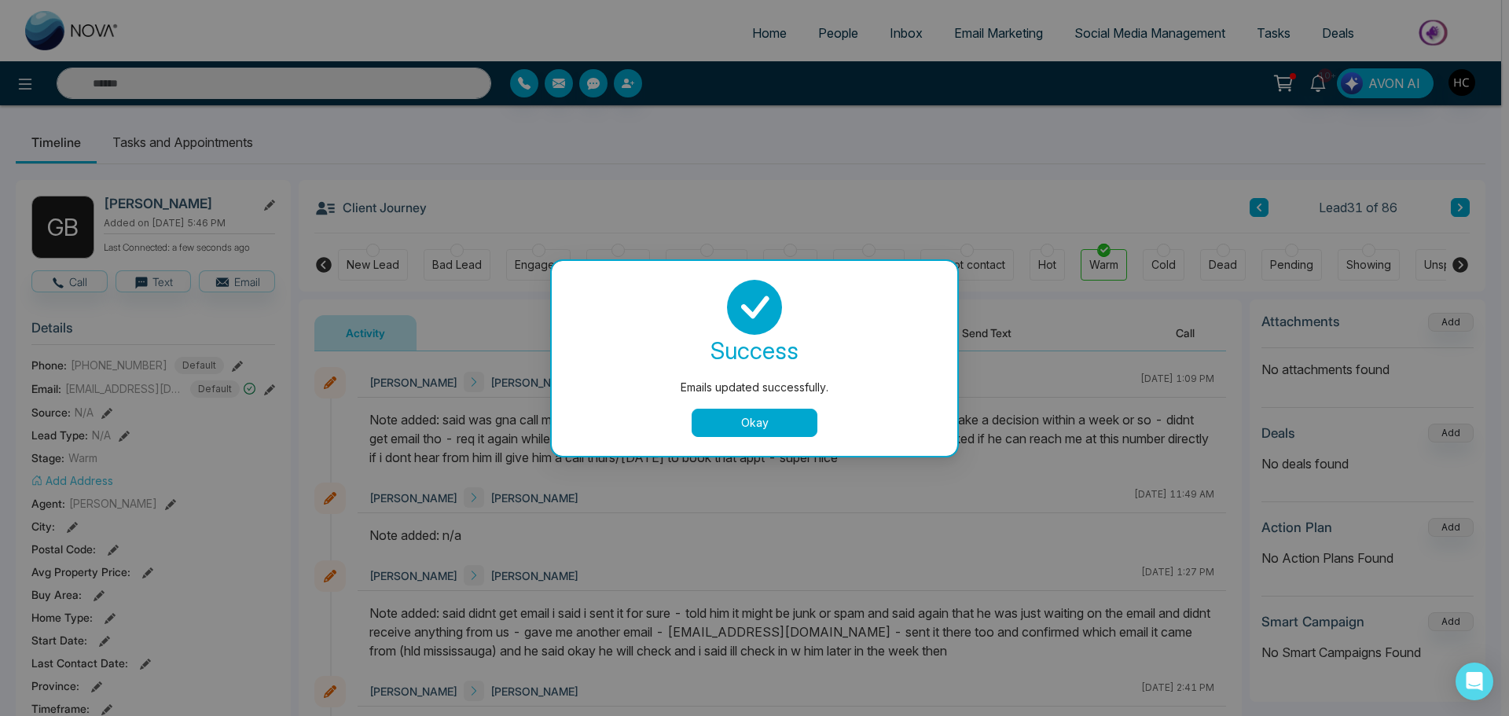
click at [785, 424] on button "Okay" at bounding box center [755, 423] width 126 height 28
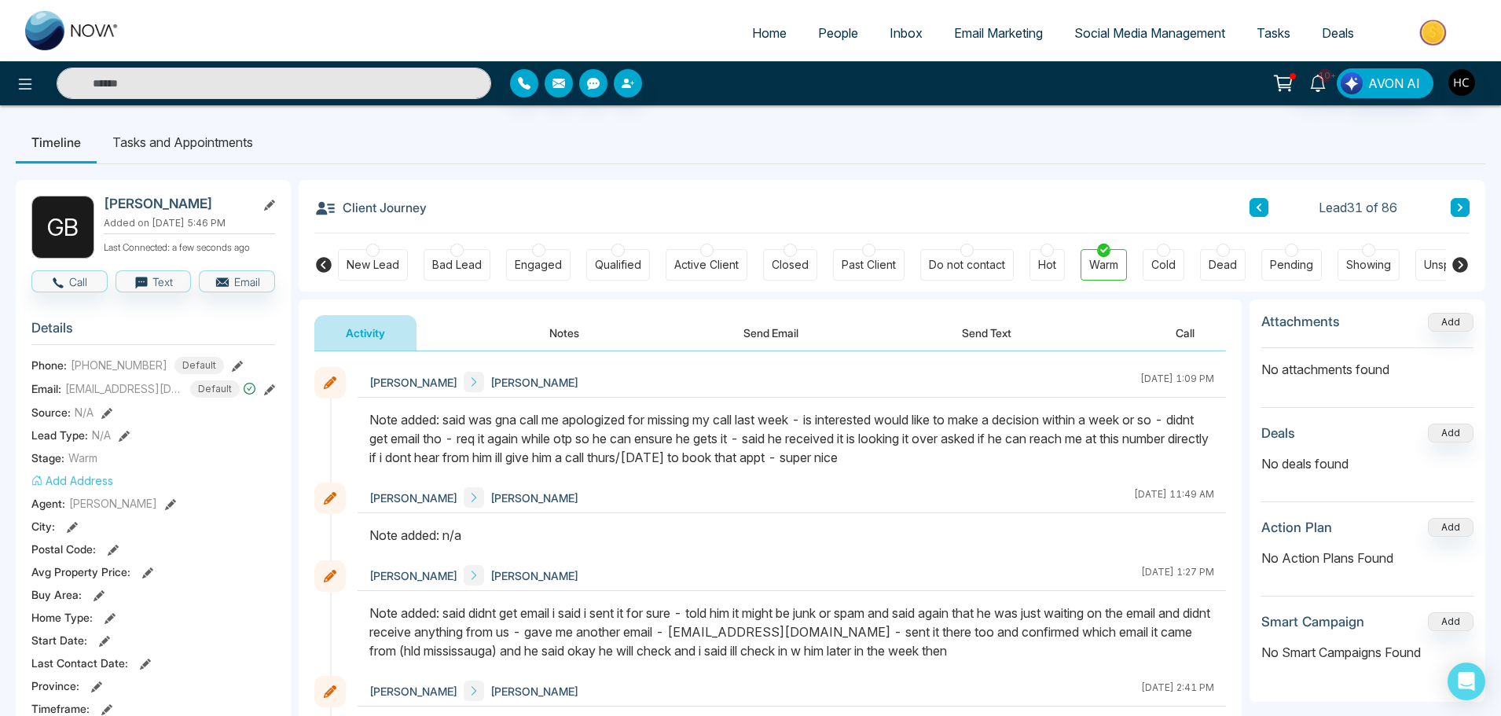
click at [1466, 207] on button at bounding box center [1460, 207] width 19 height 19
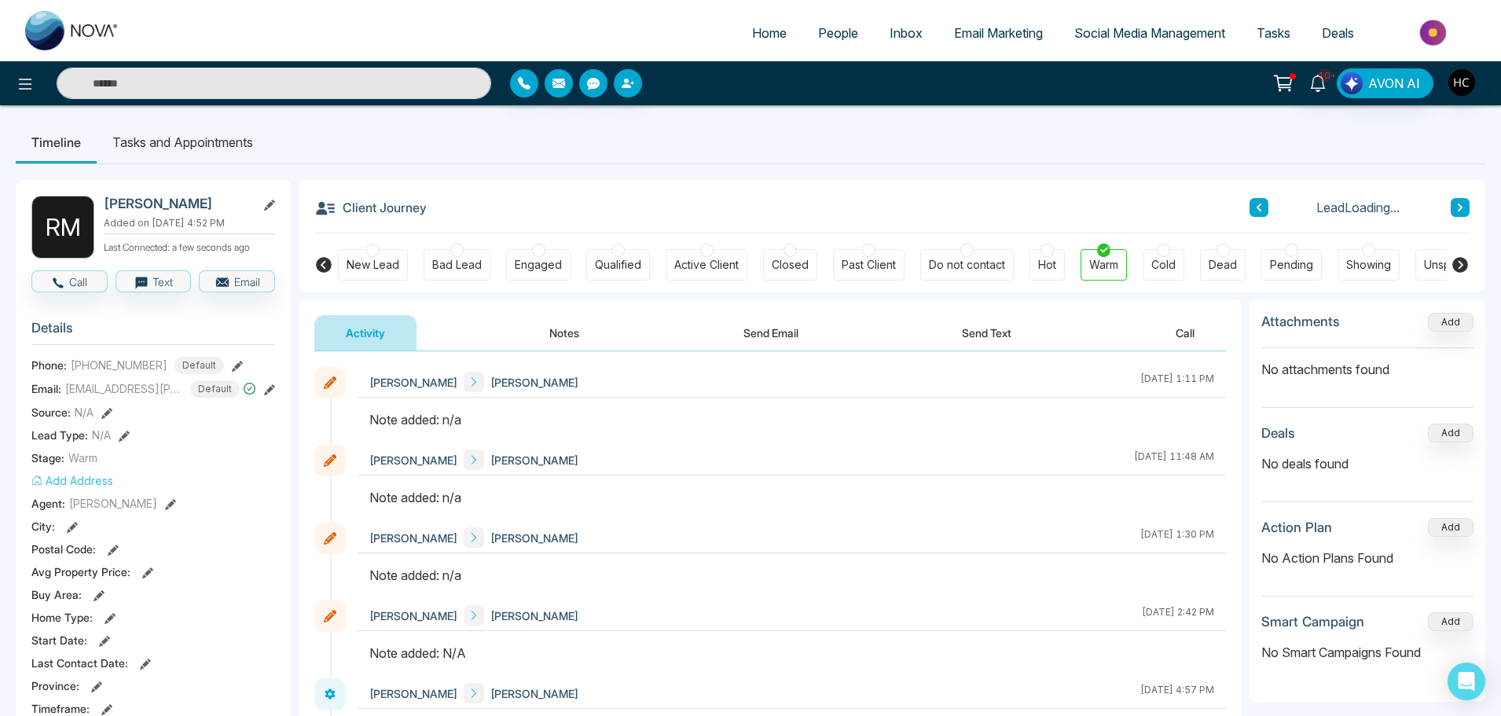
click at [1466, 207] on button at bounding box center [1460, 207] width 19 height 19
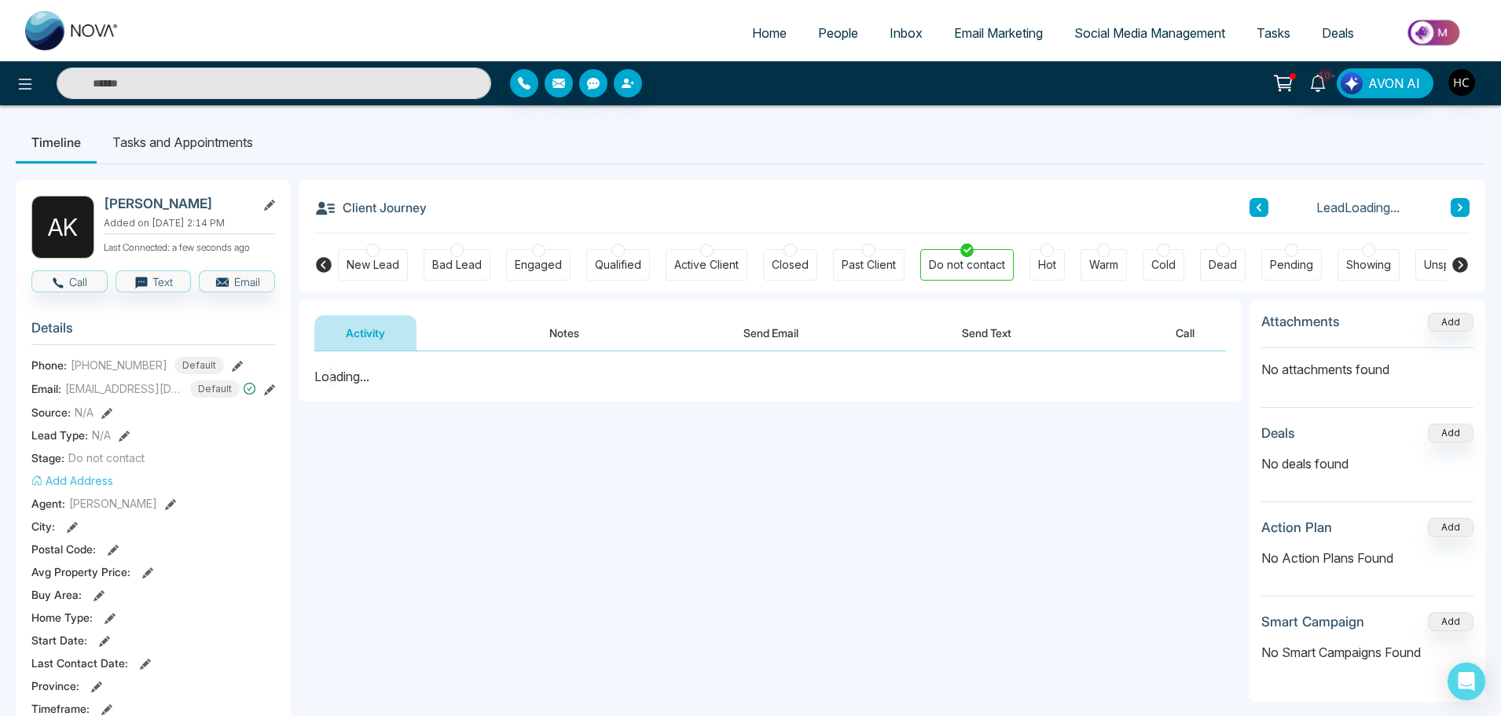
click at [1466, 207] on button at bounding box center [1460, 207] width 19 height 19
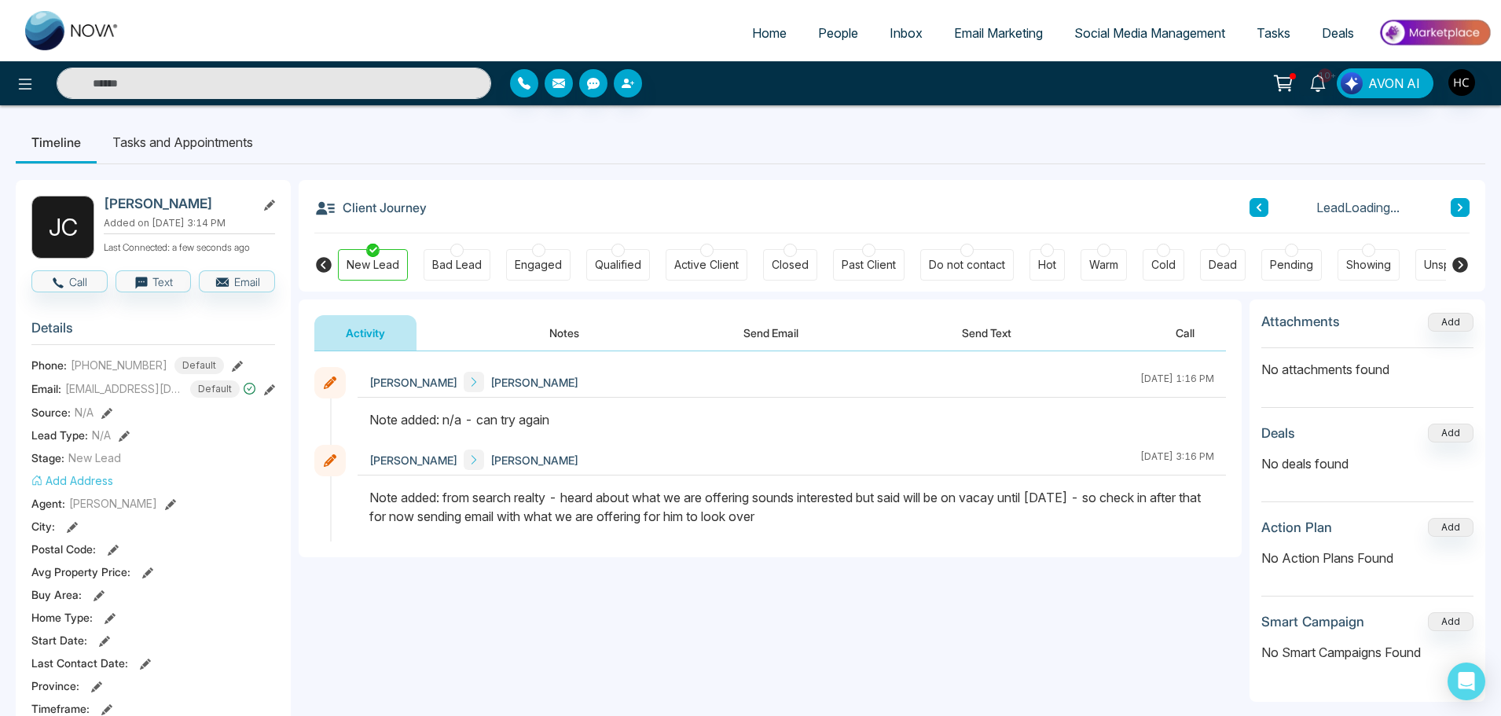
click at [1466, 207] on button at bounding box center [1460, 207] width 19 height 19
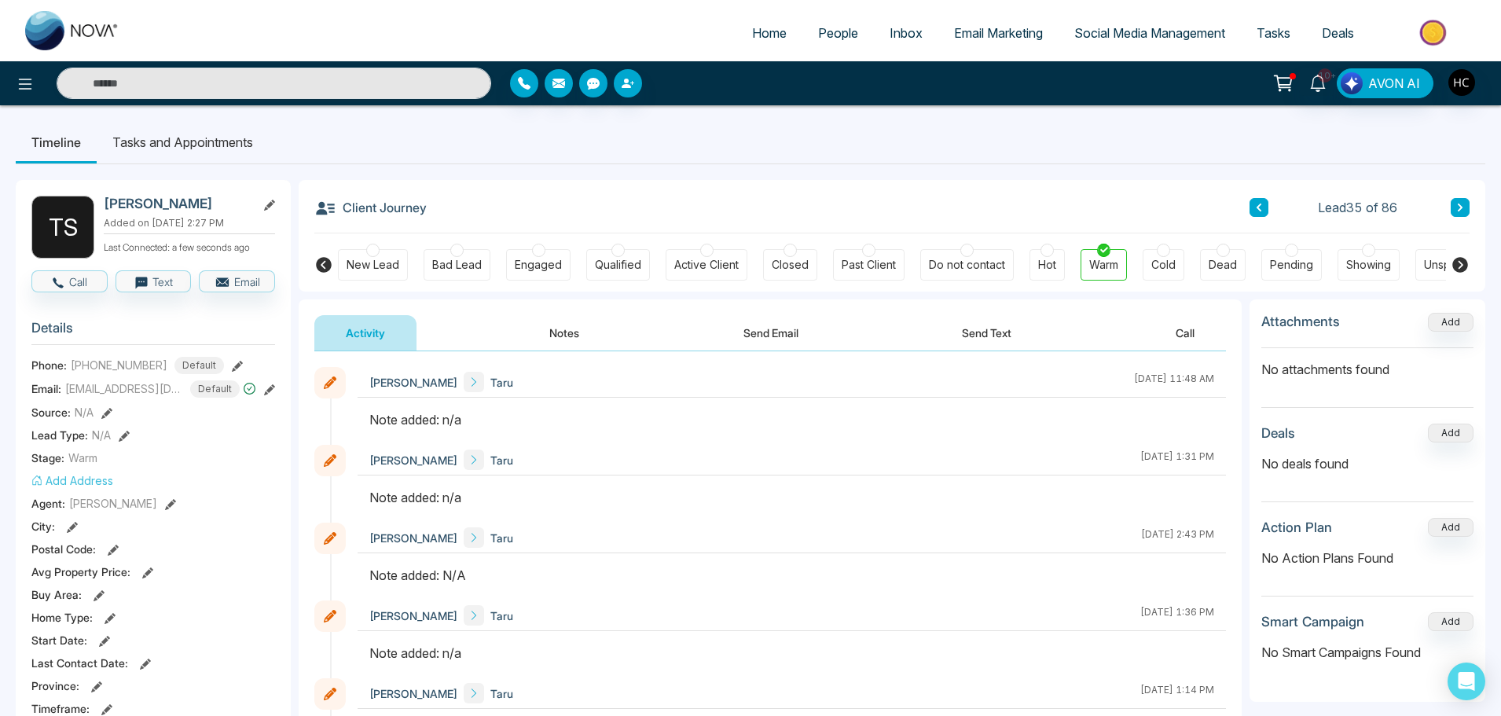
click at [1466, 207] on button at bounding box center [1460, 207] width 19 height 19
click at [553, 327] on button "Notes" at bounding box center [564, 332] width 93 height 35
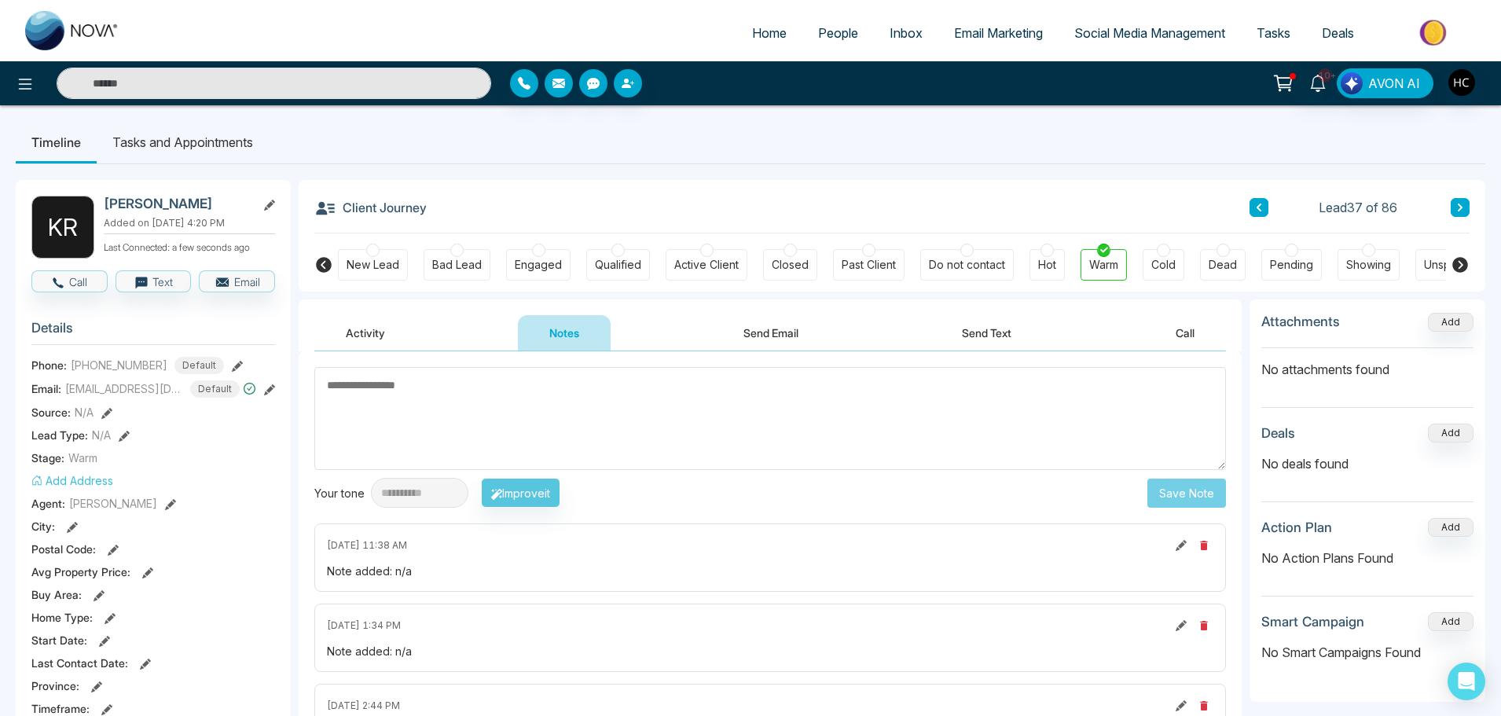
click at [494, 399] on textarea at bounding box center [770, 418] width 912 height 103
type textarea "**********"
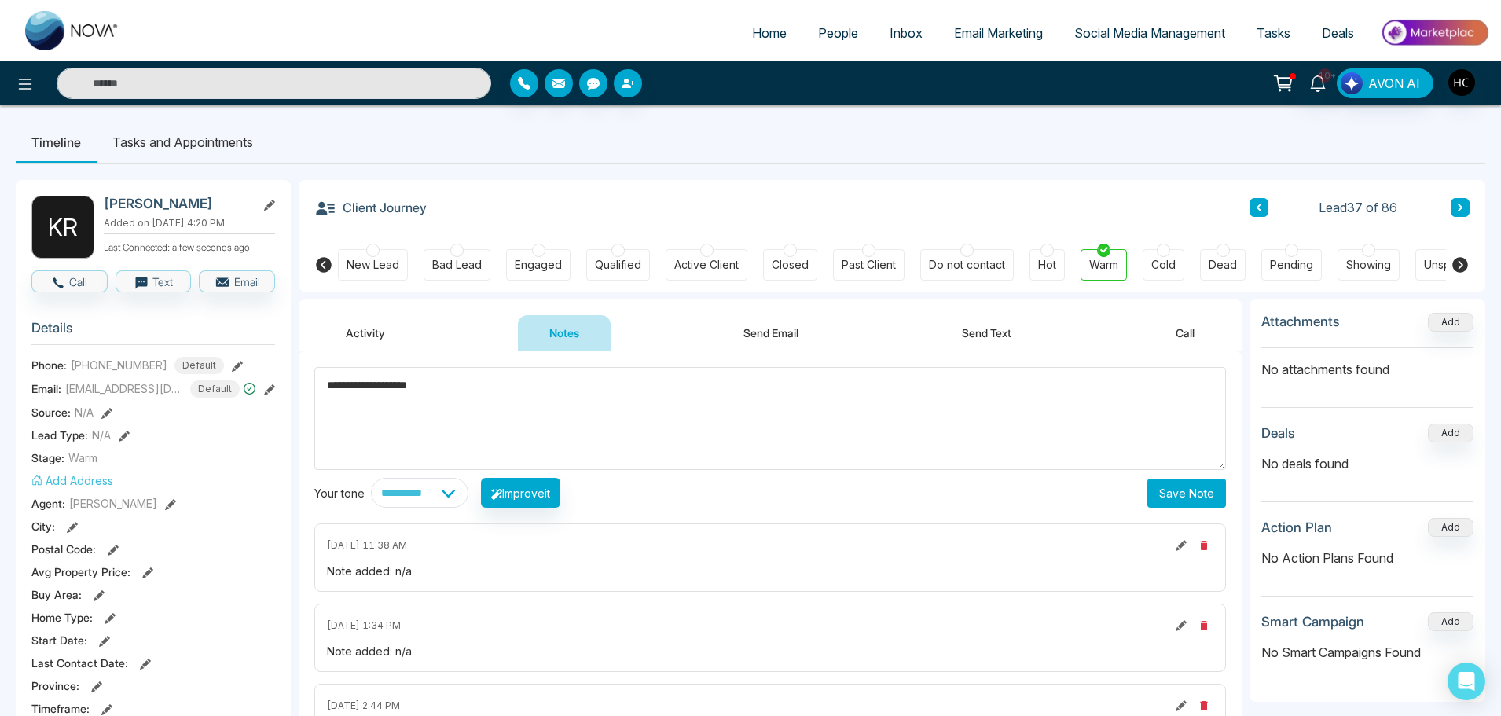
drag, startPoint x: 548, startPoint y: 383, endPoint x: 295, endPoint y: 362, distance: 254.0
click at [295, 362] on div "**********" at bounding box center [751, 725] width 1470 height 1123
drag, startPoint x: 358, startPoint y: 391, endPoint x: 325, endPoint y: 389, distance: 33.1
click at [325, 389] on textarea "***" at bounding box center [770, 418] width 912 height 103
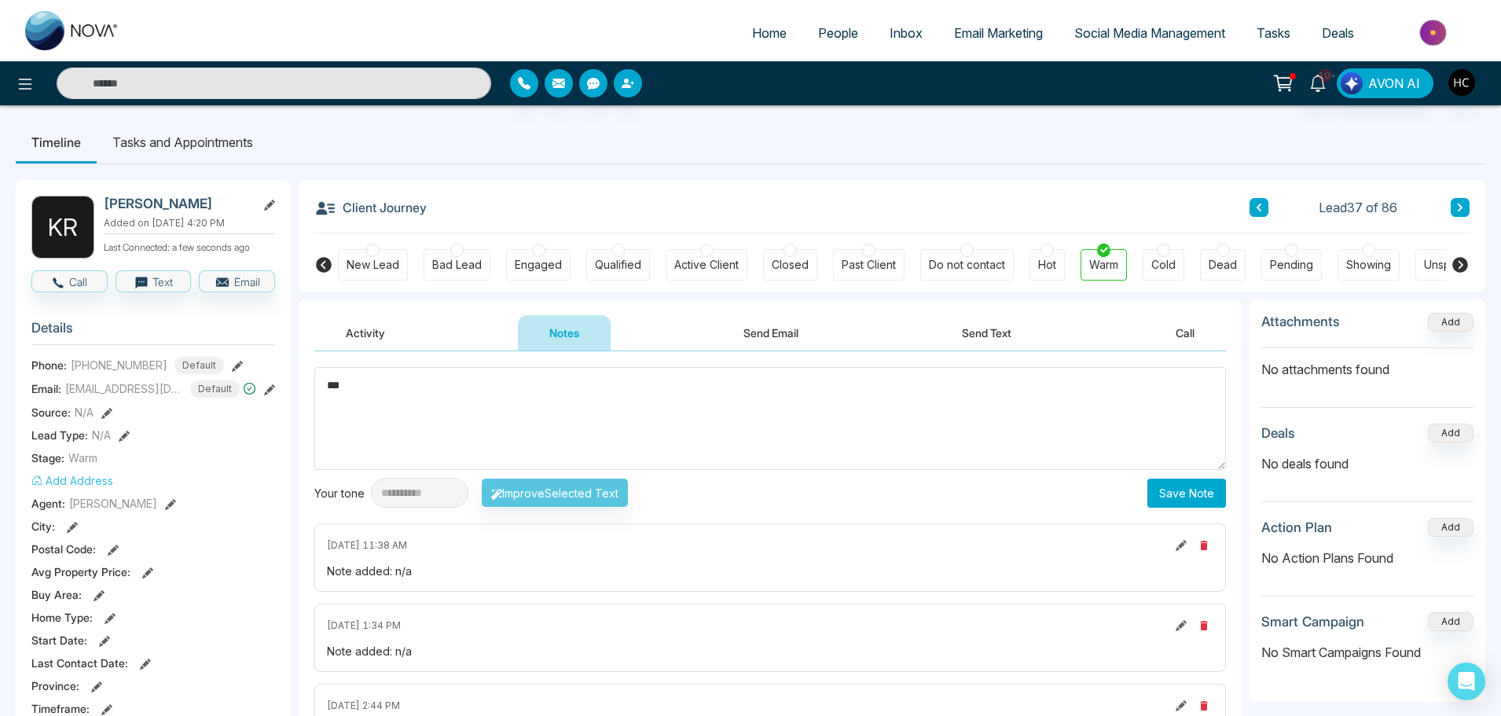
click at [667, 425] on textarea "***" at bounding box center [770, 418] width 912 height 103
type textarea "***"
click at [1175, 498] on button "Save Note" at bounding box center [1187, 493] width 79 height 29
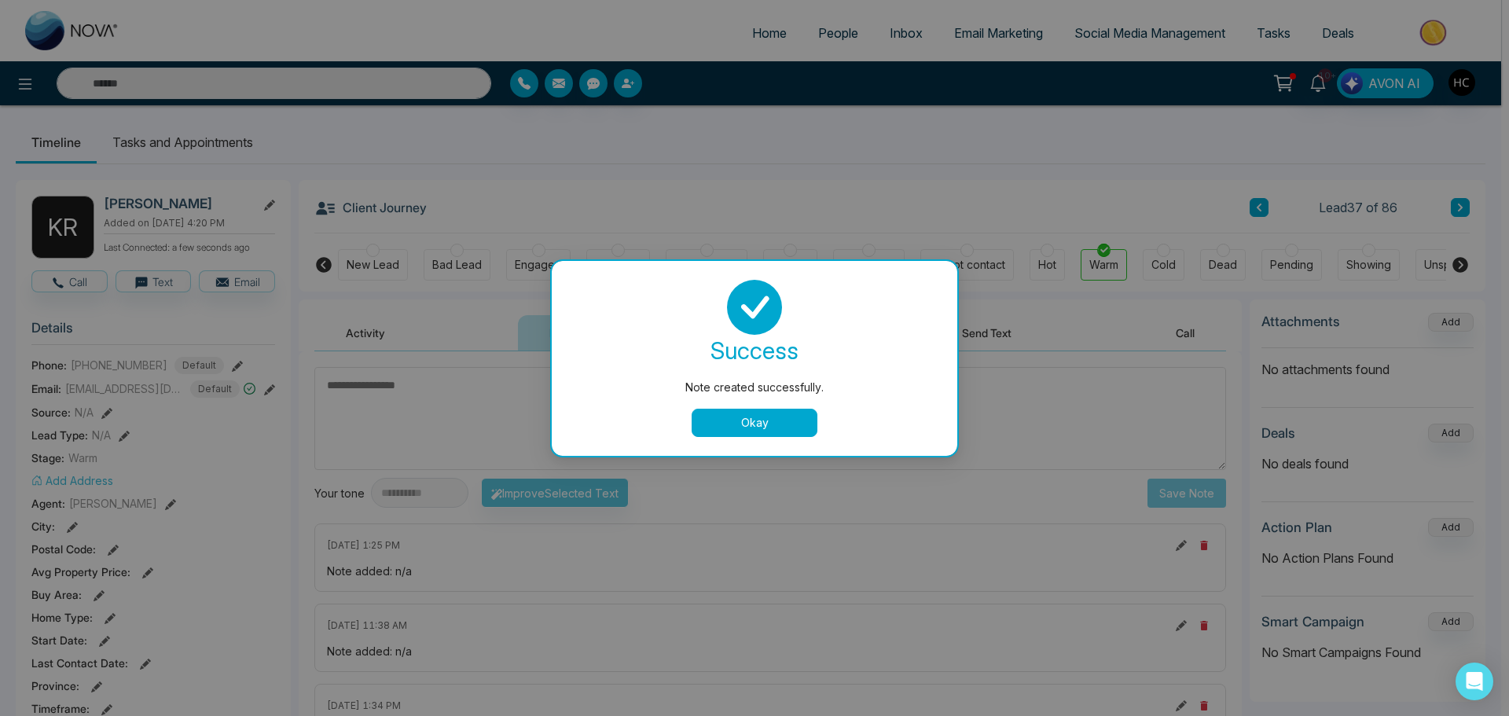
click at [732, 421] on button "Okay" at bounding box center [755, 423] width 126 height 28
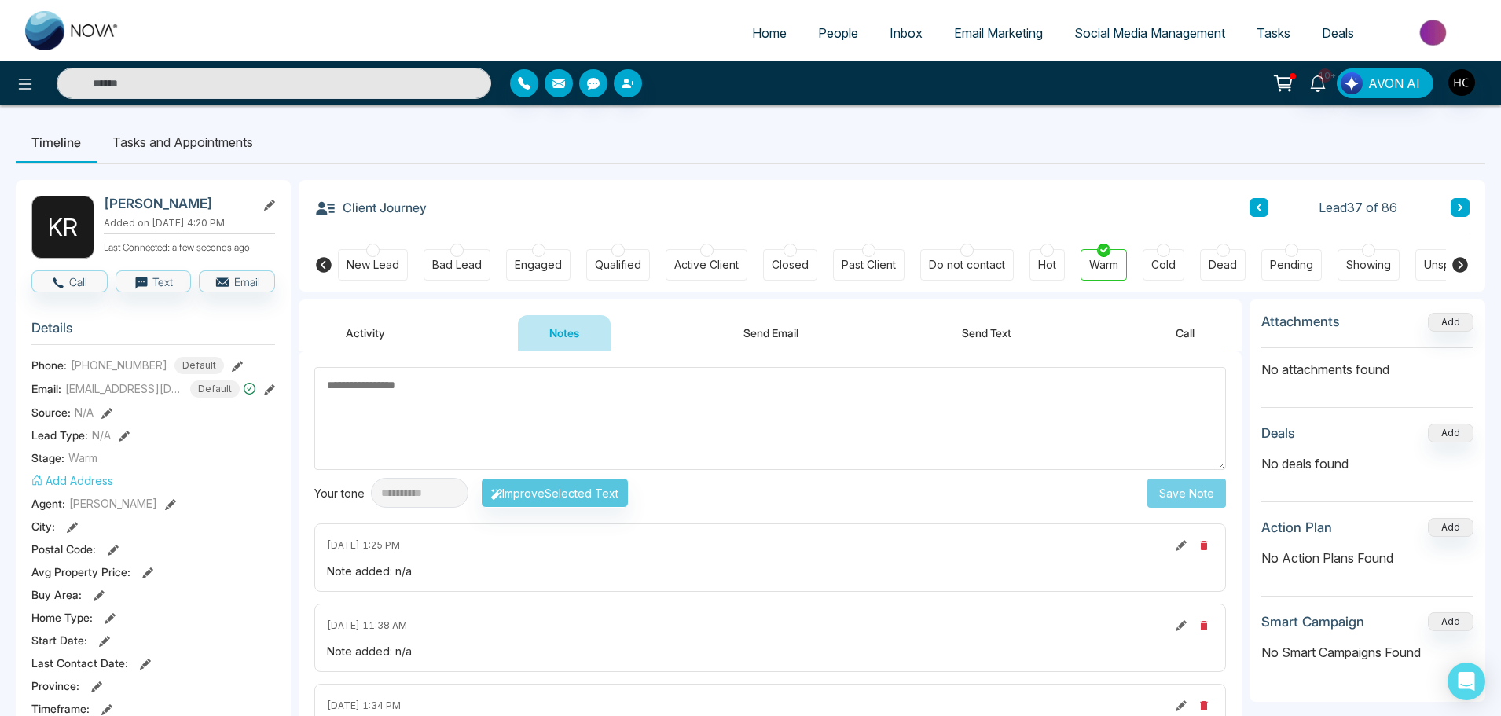
click at [1460, 208] on icon at bounding box center [1461, 207] width 8 height 9
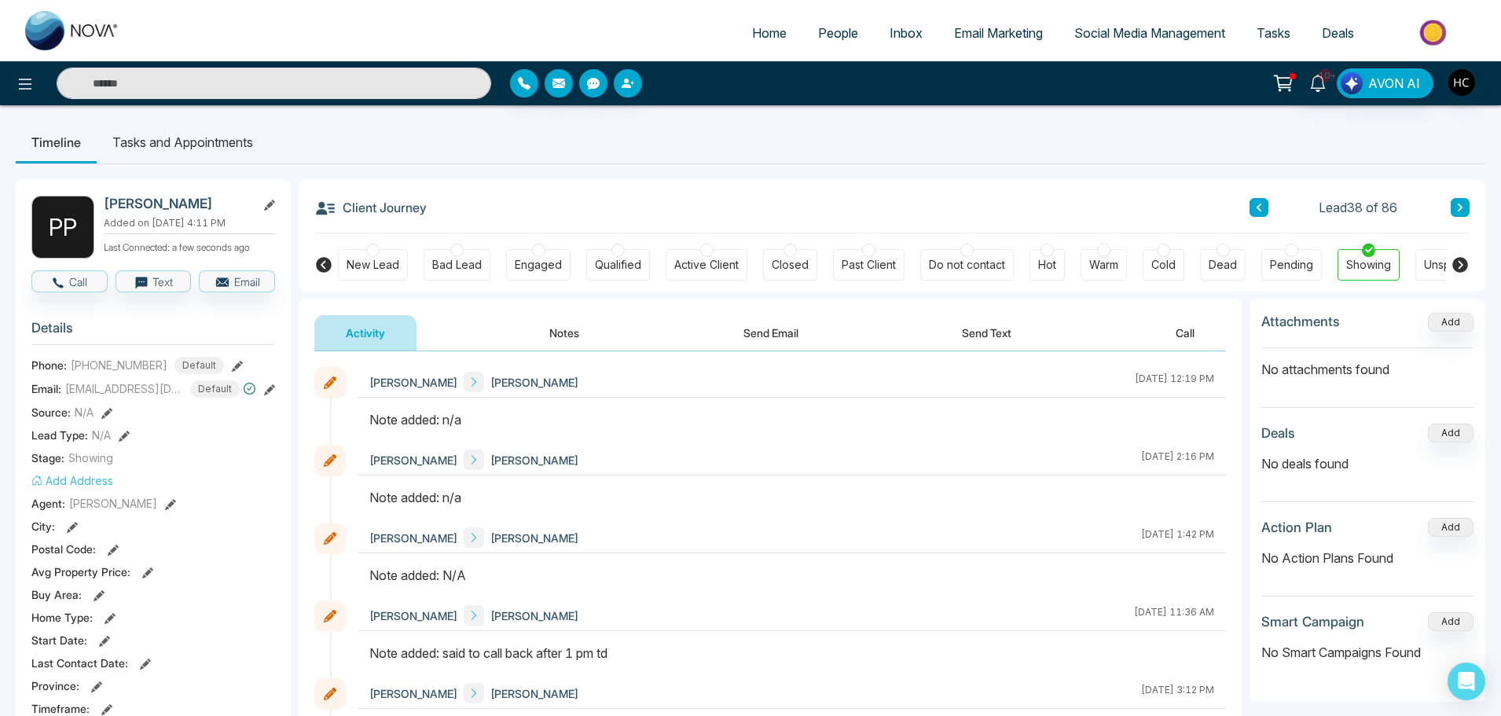
click at [564, 339] on button "Notes" at bounding box center [564, 332] width 93 height 35
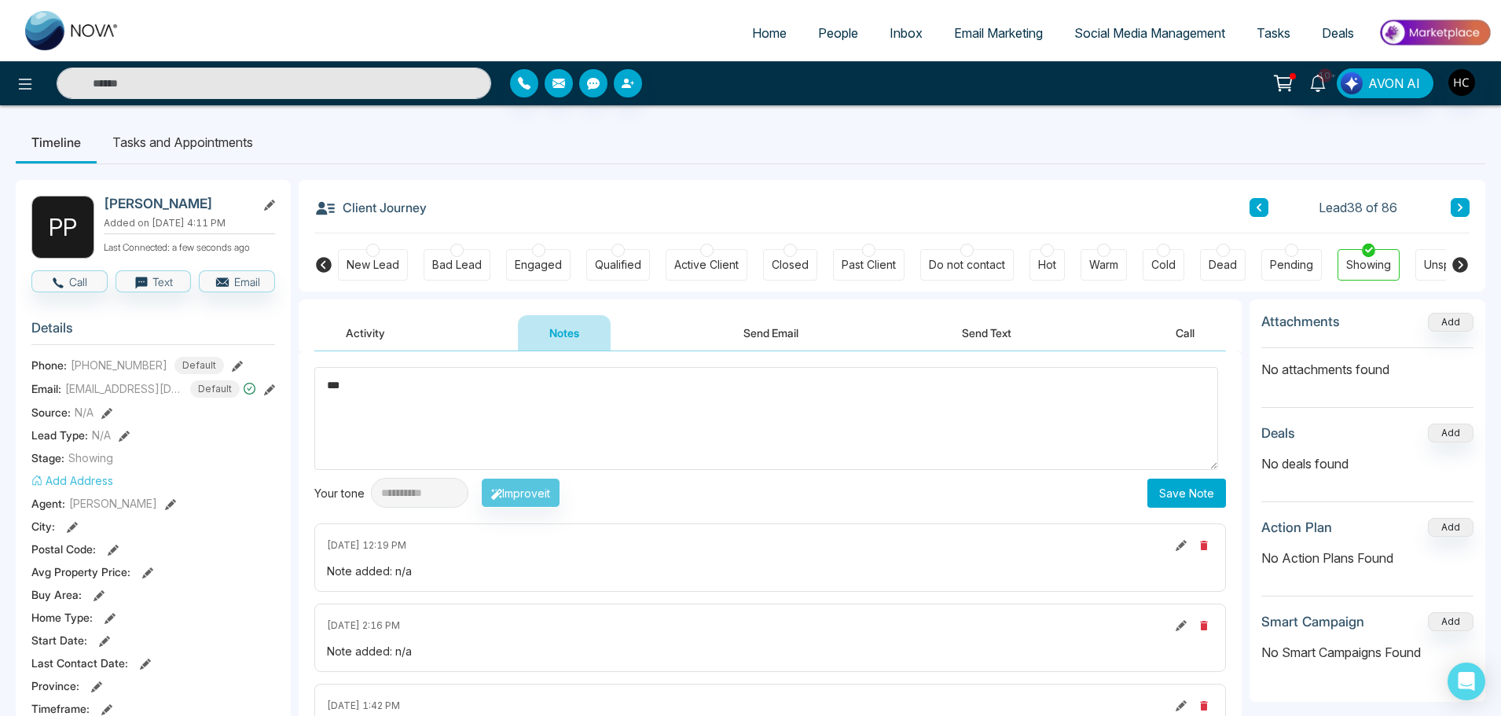
type textarea "***"
click at [1178, 492] on button "Save Note" at bounding box center [1187, 493] width 79 height 29
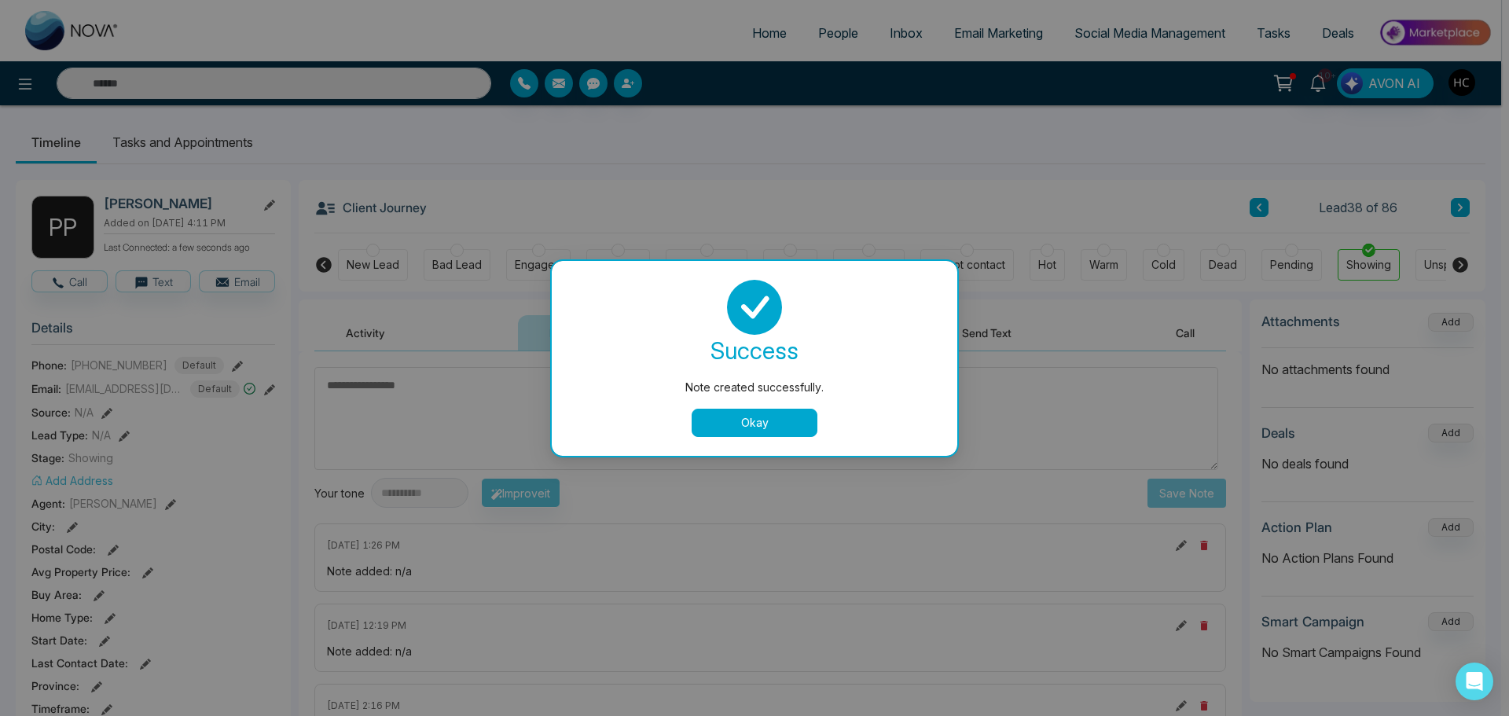
click at [786, 420] on button "Okay" at bounding box center [755, 423] width 126 height 28
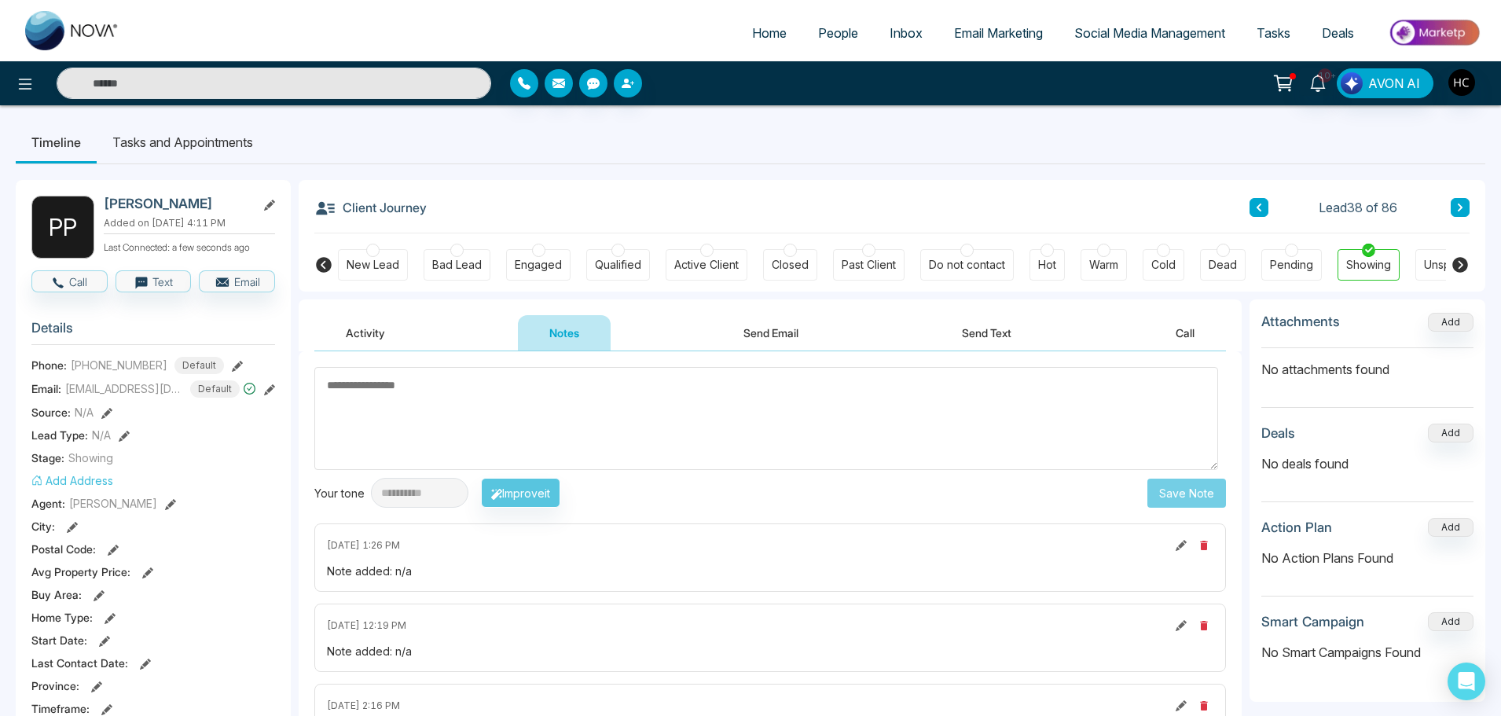
click at [1461, 207] on icon at bounding box center [1460, 208] width 5 height 8
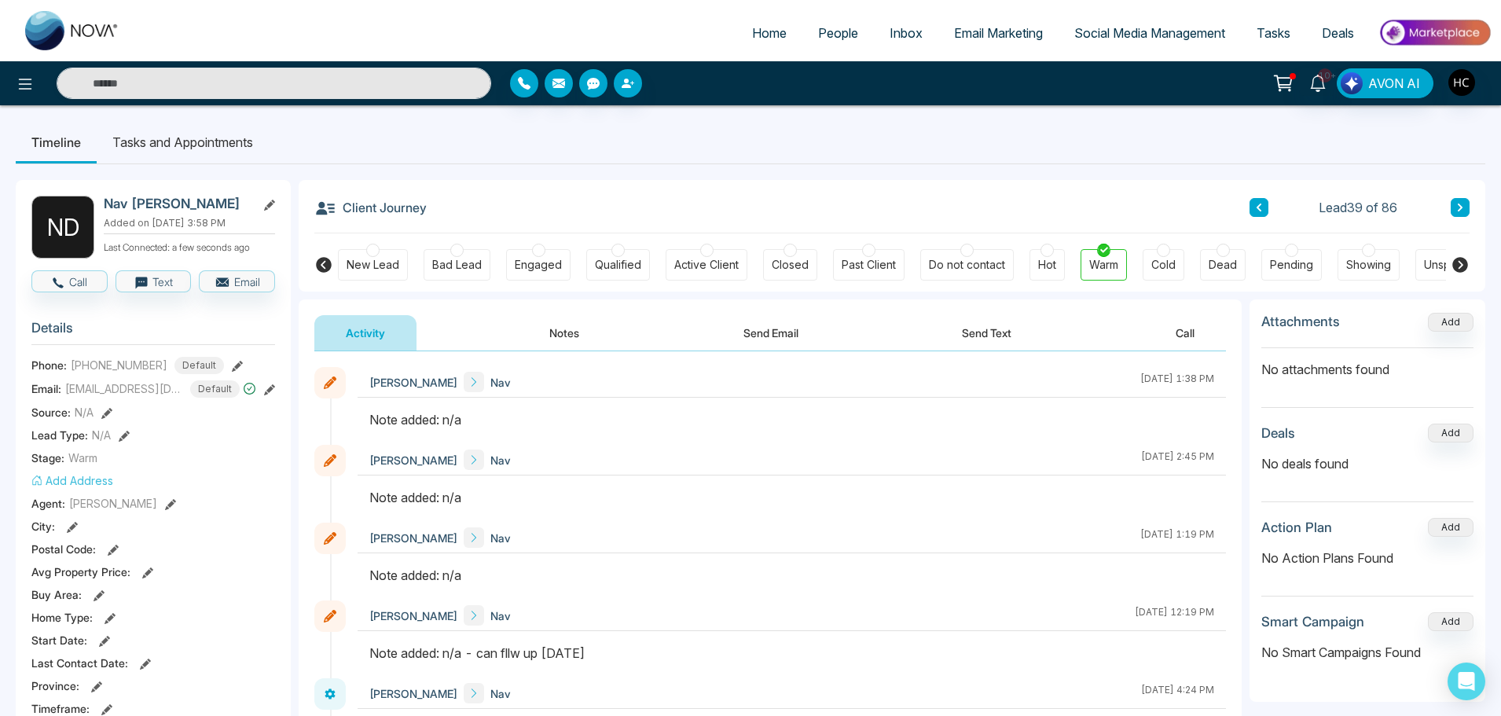
click at [562, 331] on button "Notes" at bounding box center [564, 332] width 93 height 35
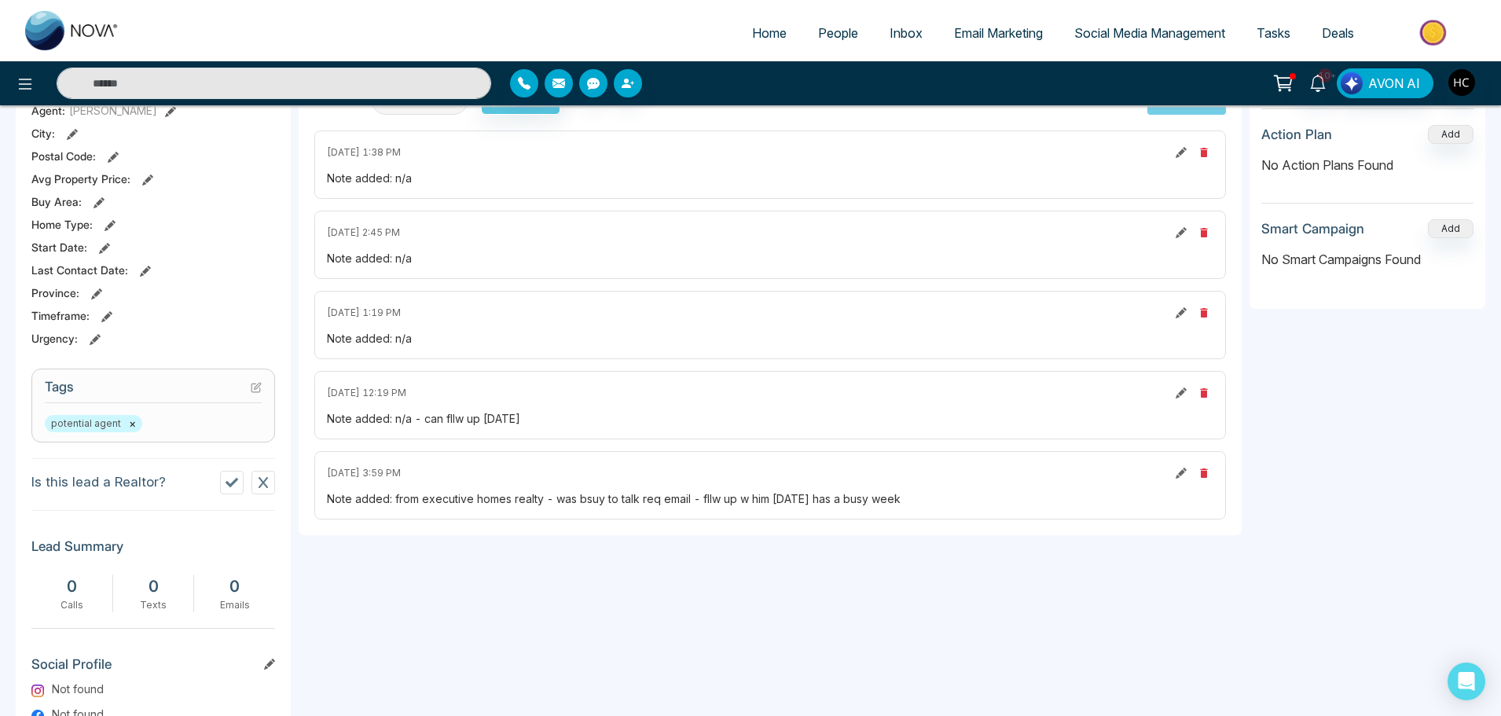
scroll to position [79, 0]
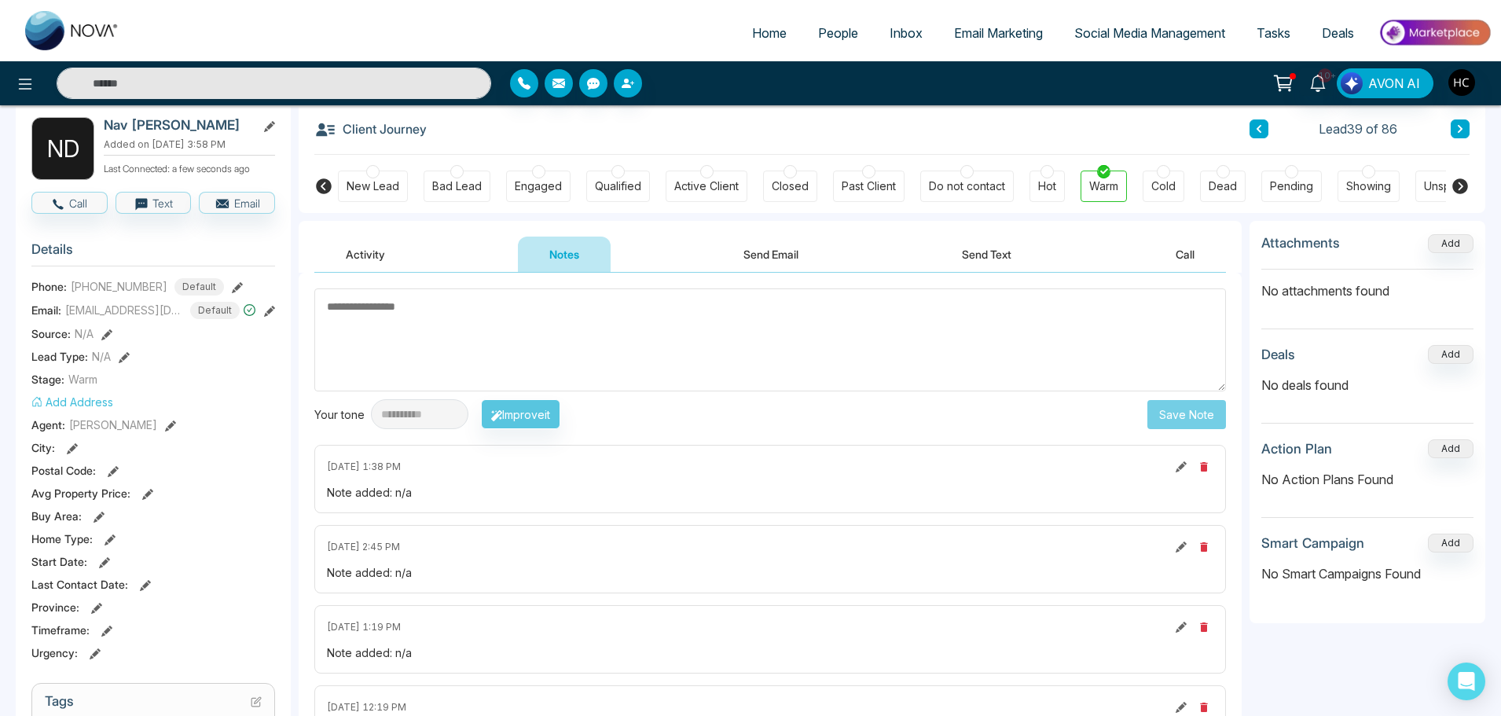
click at [469, 344] on textarea at bounding box center [770, 340] width 912 height 103
type textarea "***"
click at [1182, 424] on button "Save Note" at bounding box center [1187, 414] width 79 height 29
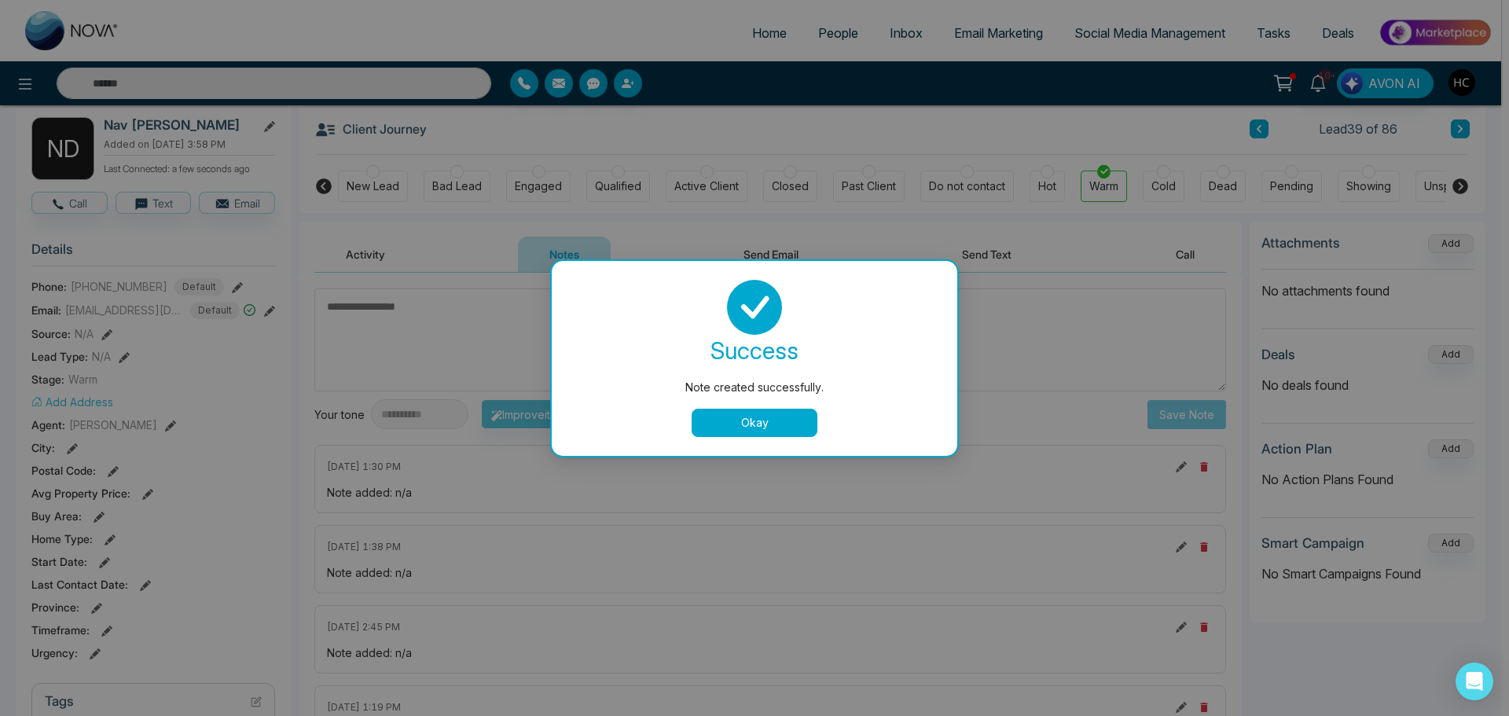
click at [812, 413] on button "Okay" at bounding box center [755, 423] width 126 height 28
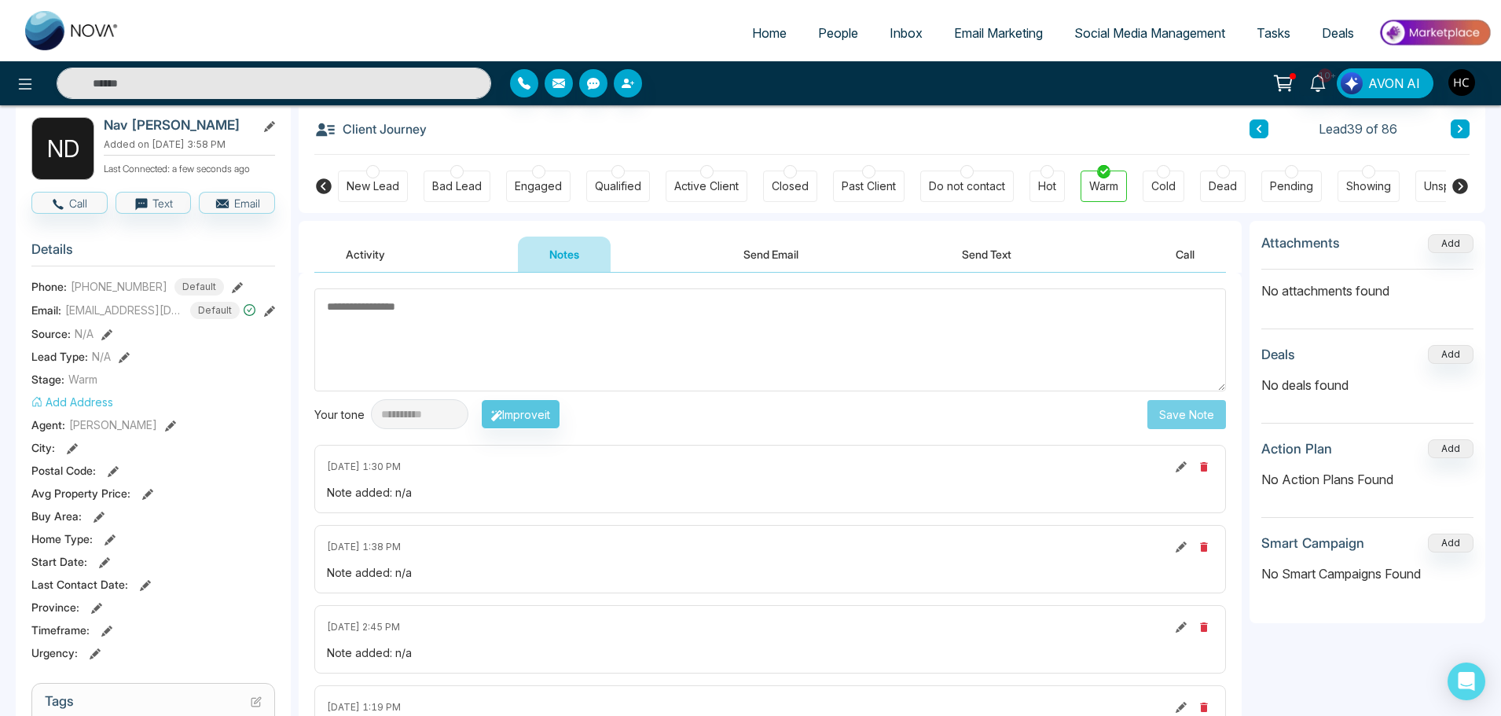
click at [1454, 132] on button at bounding box center [1460, 128] width 19 height 19
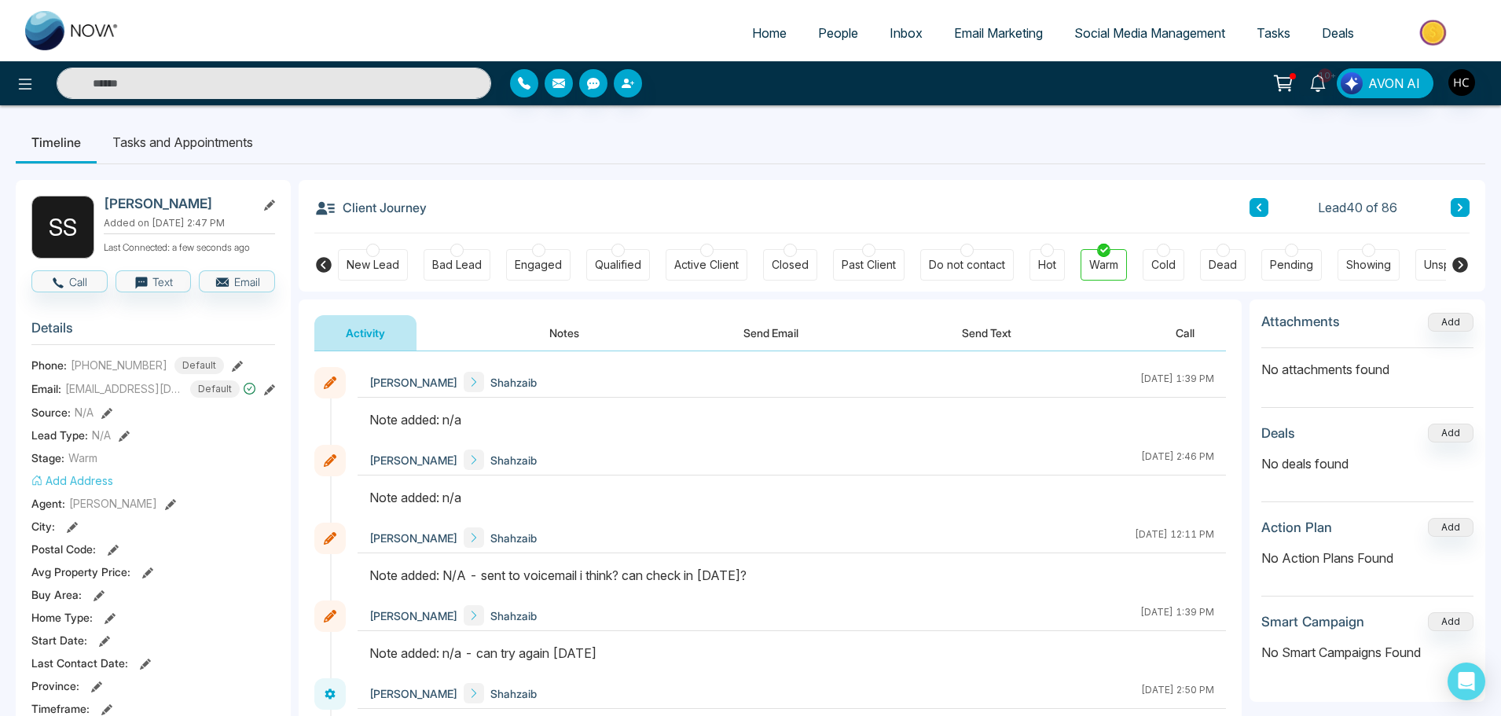
click at [554, 330] on button "Notes" at bounding box center [564, 332] width 93 height 35
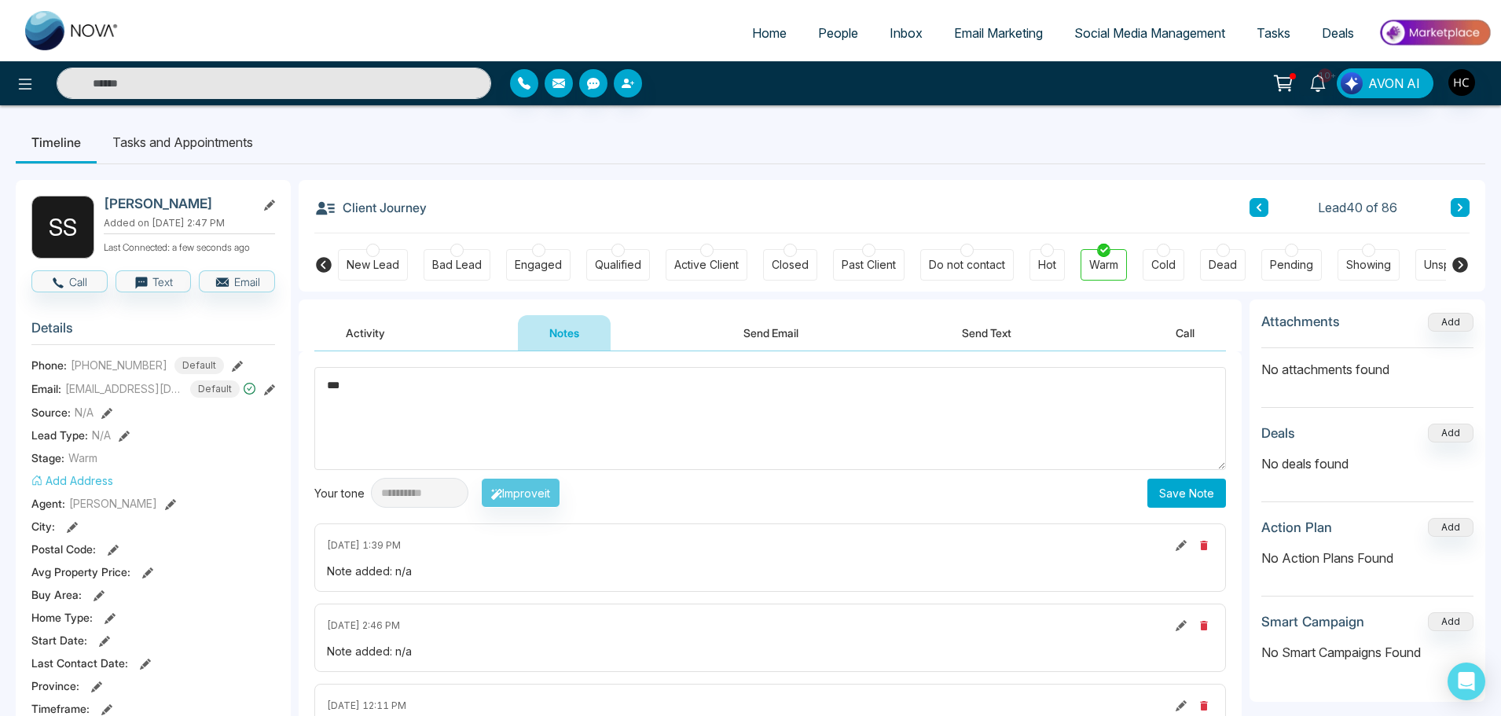
type textarea "***"
click at [1183, 484] on button "Save Note" at bounding box center [1187, 493] width 79 height 29
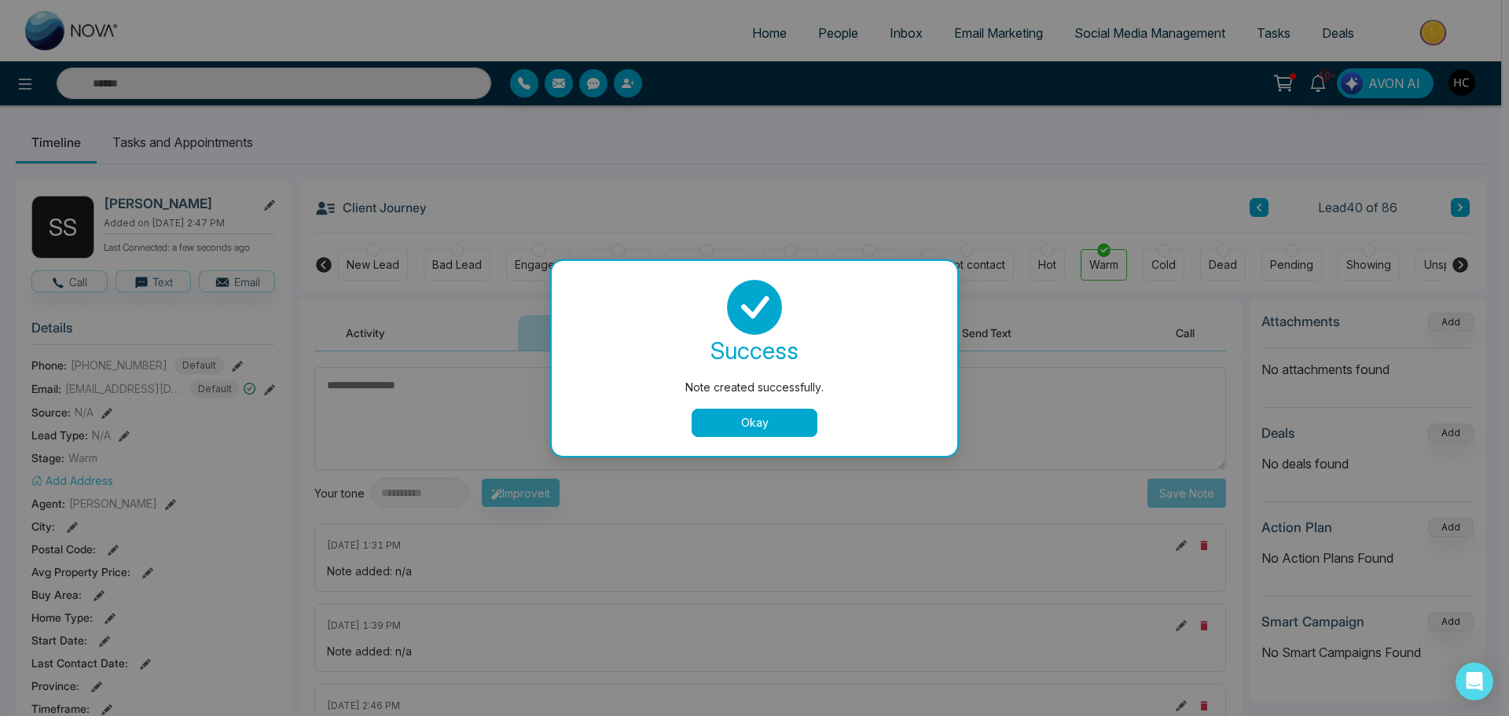
click at [770, 430] on button "Okay" at bounding box center [755, 423] width 126 height 28
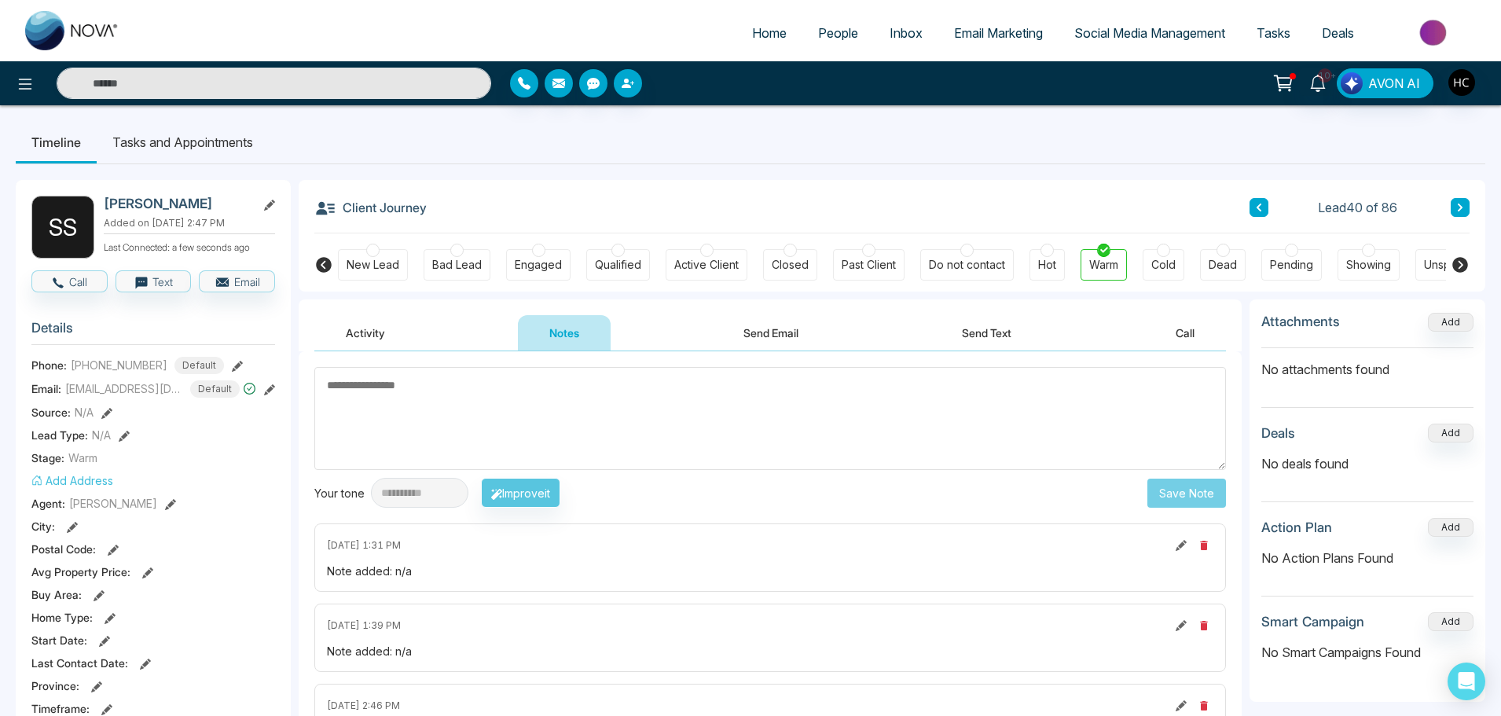
click at [1459, 206] on icon at bounding box center [1461, 207] width 8 height 9
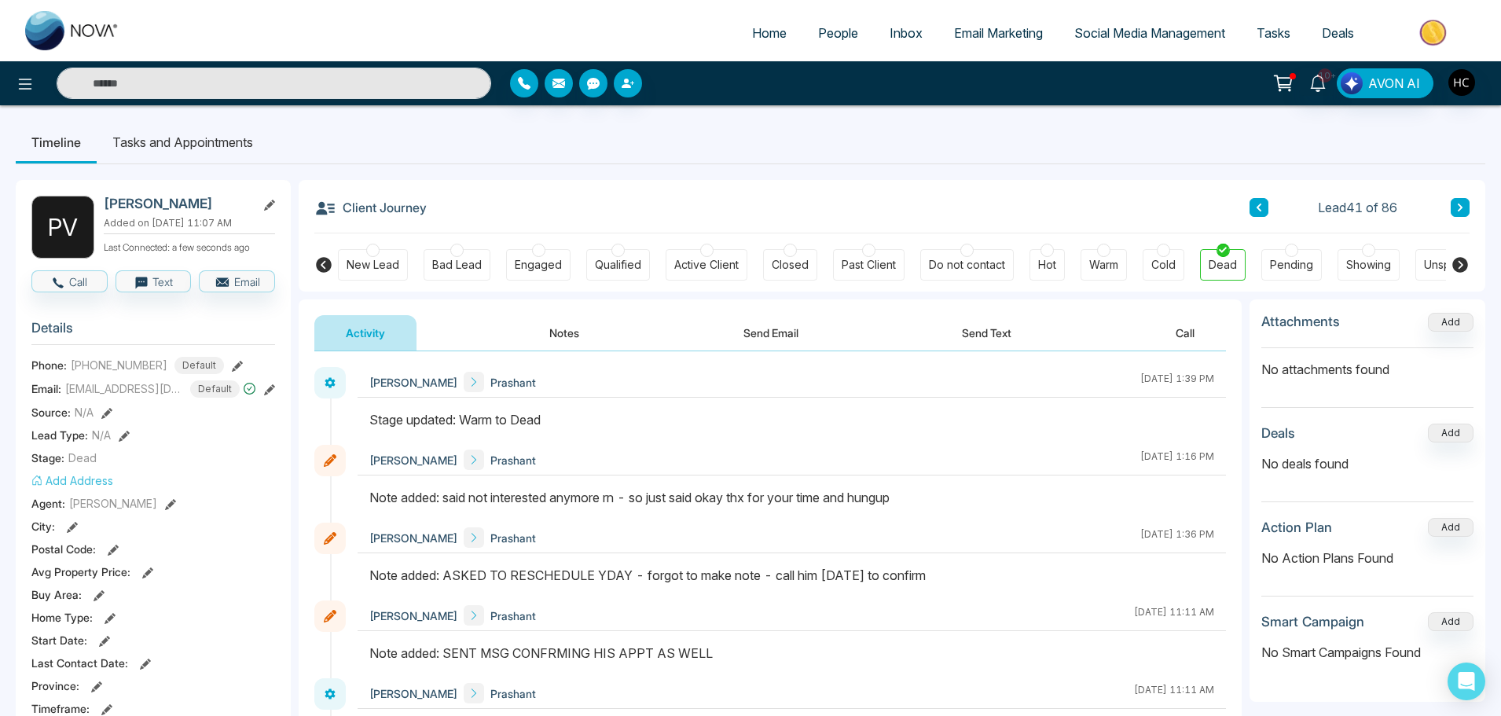
click at [1457, 201] on button at bounding box center [1460, 207] width 19 height 19
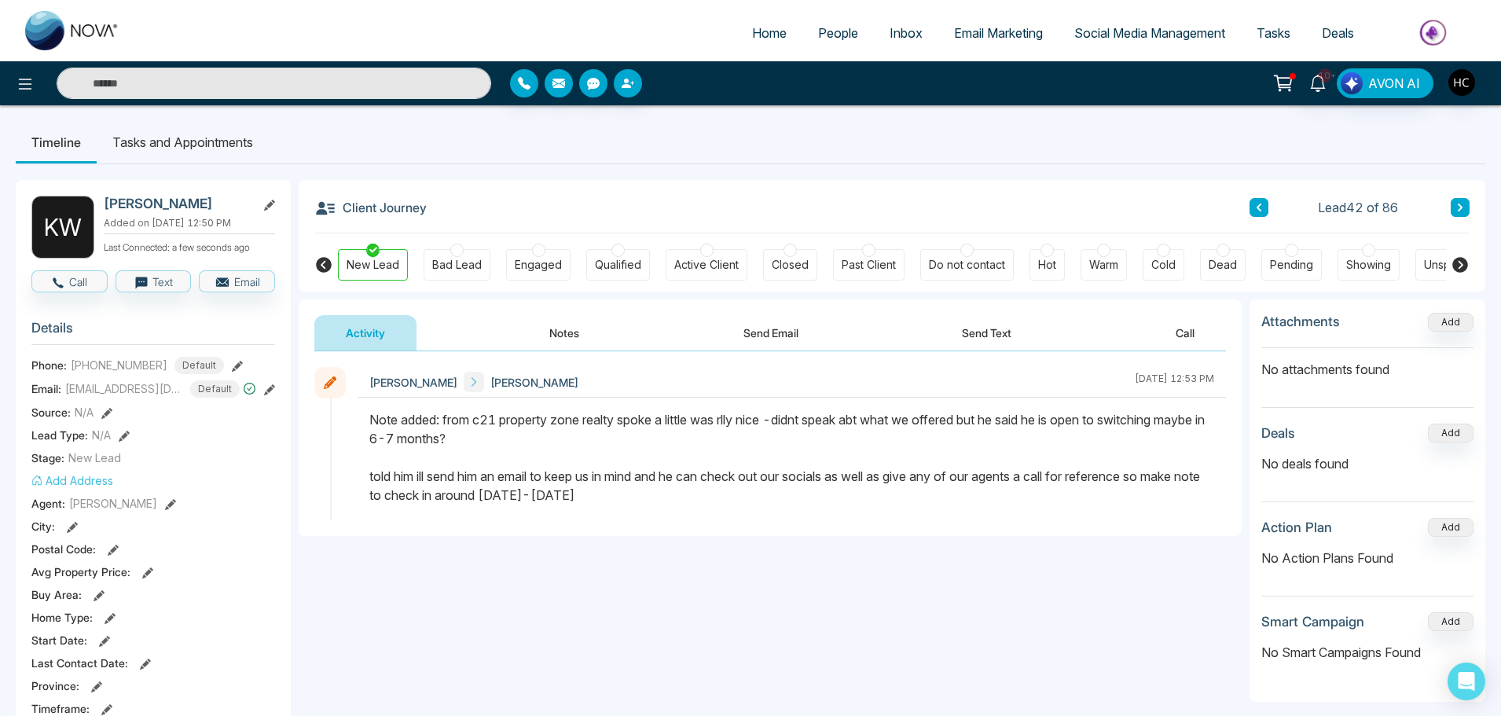
click at [1462, 204] on icon at bounding box center [1461, 207] width 8 height 9
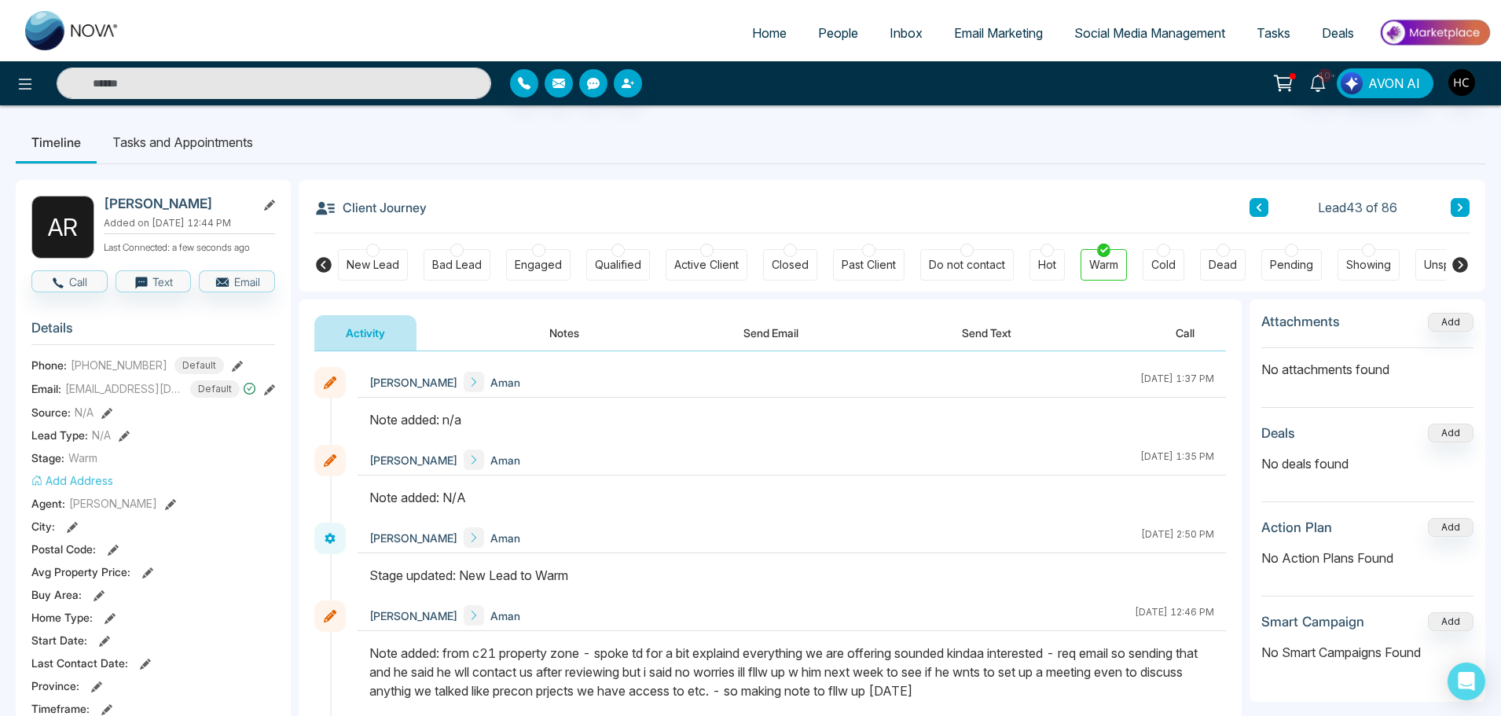
click at [565, 329] on button "Notes" at bounding box center [564, 332] width 93 height 35
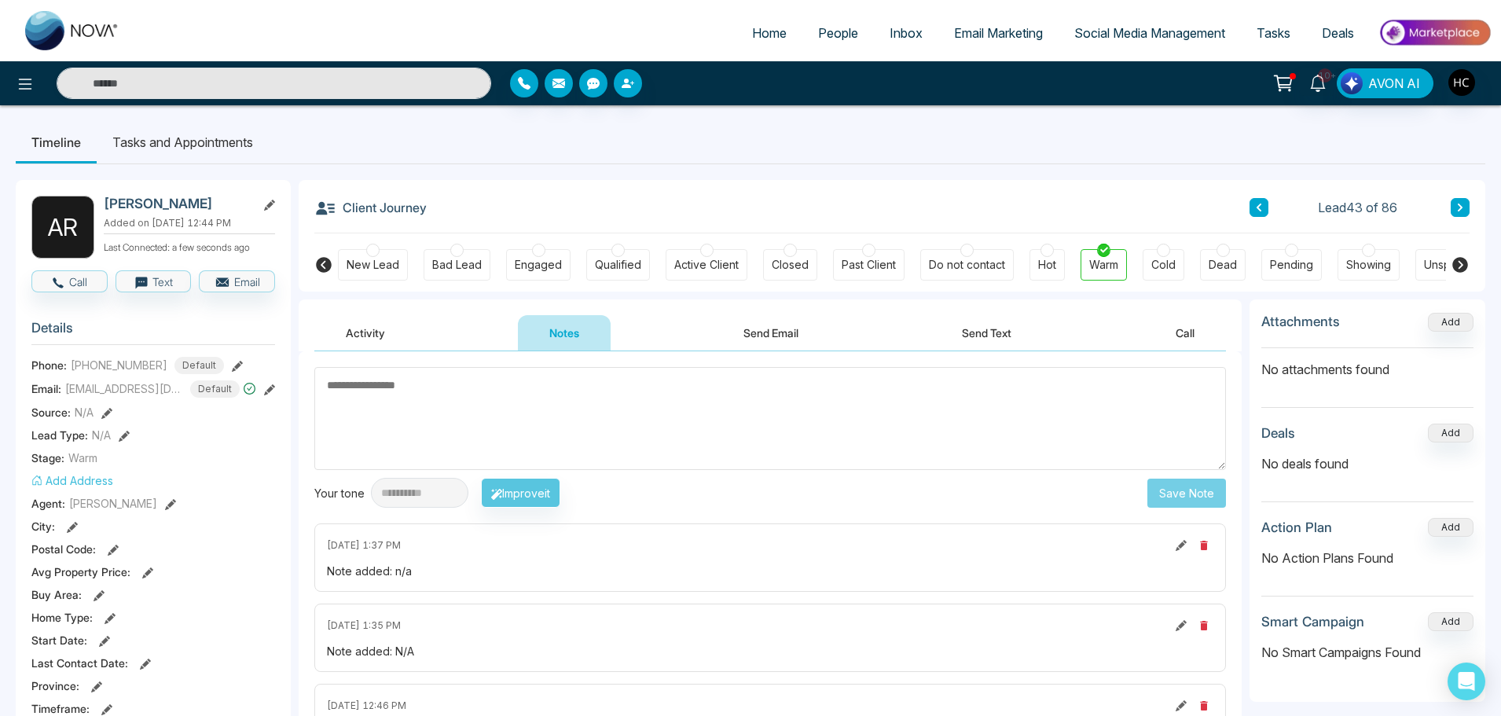
click at [380, 399] on textarea at bounding box center [770, 418] width 912 height 103
paste textarea "***"
type textarea "***"
click at [1156, 491] on button "Save Note" at bounding box center [1187, 493] width 79 height 29
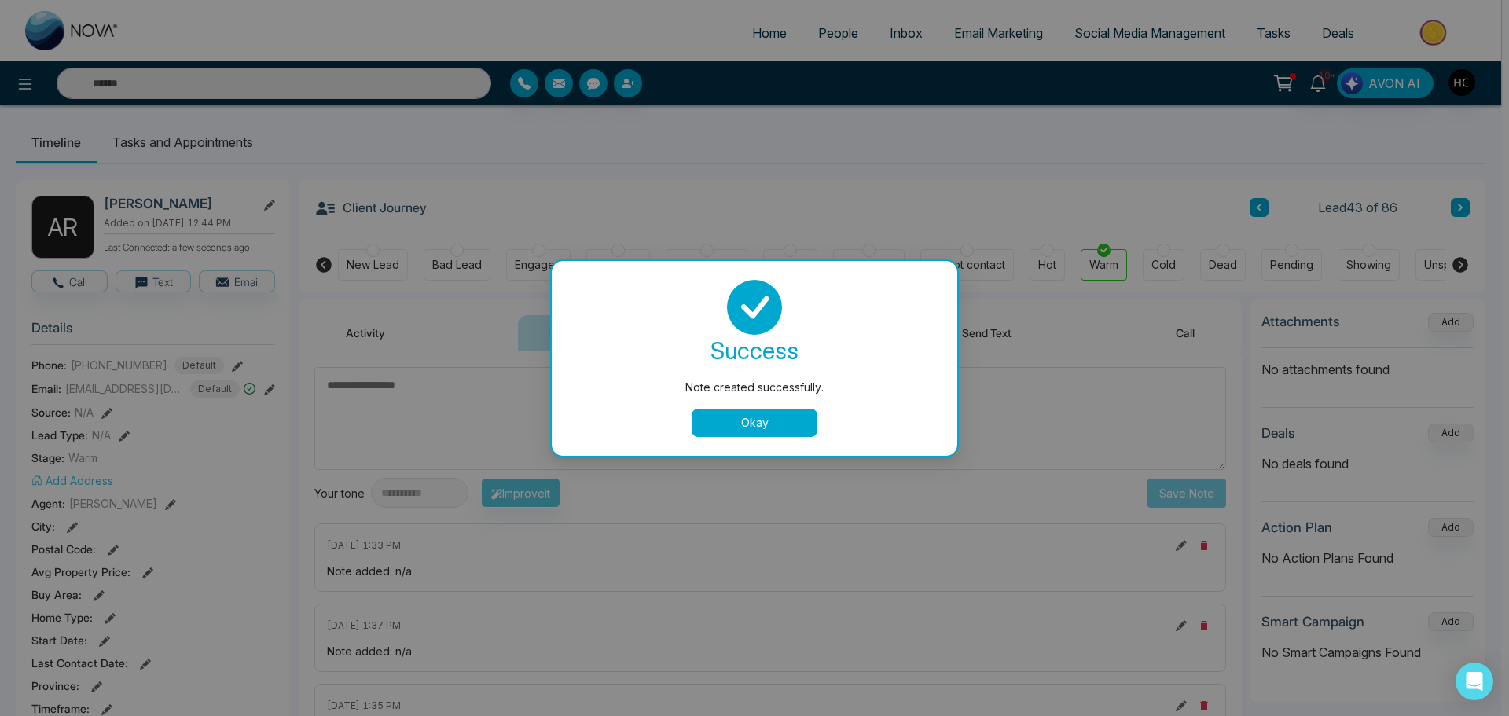
click at [762, 417] on button "Okay" at bounding box center [755, 423] width 126 height 28
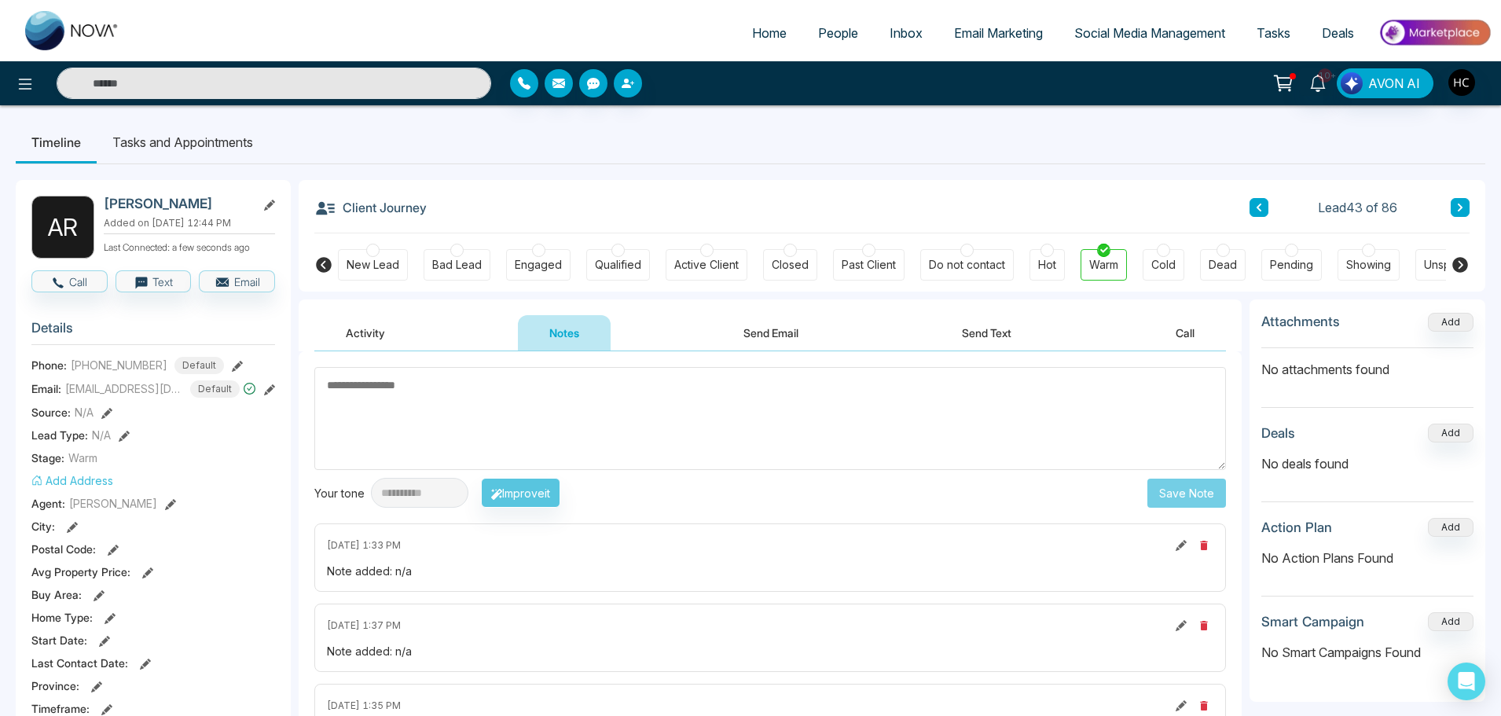
click at [1461, 204] on icon at bounding box center [1461, 207] width 8 height 9
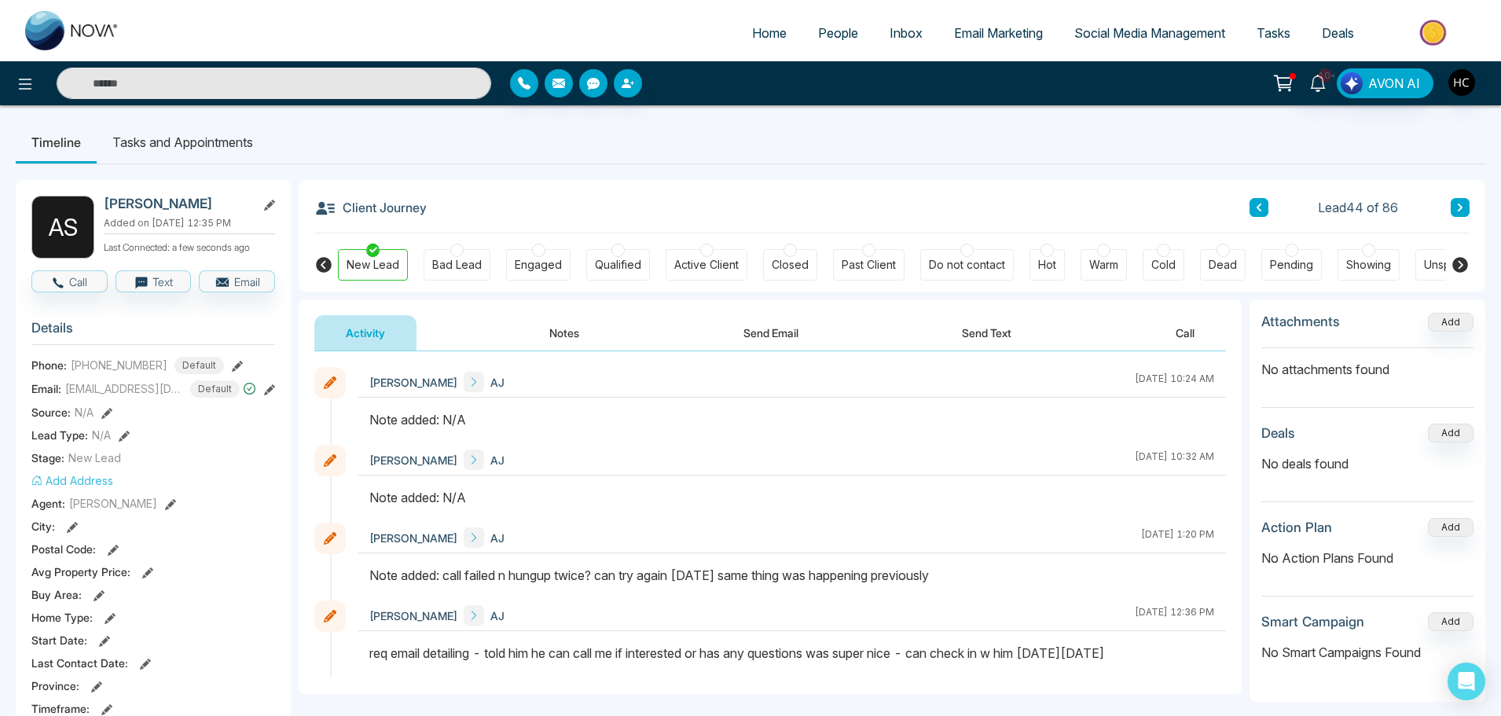
click at [559, 334] on button "Notes" at bounding box center [564, 332] width 93 height 35
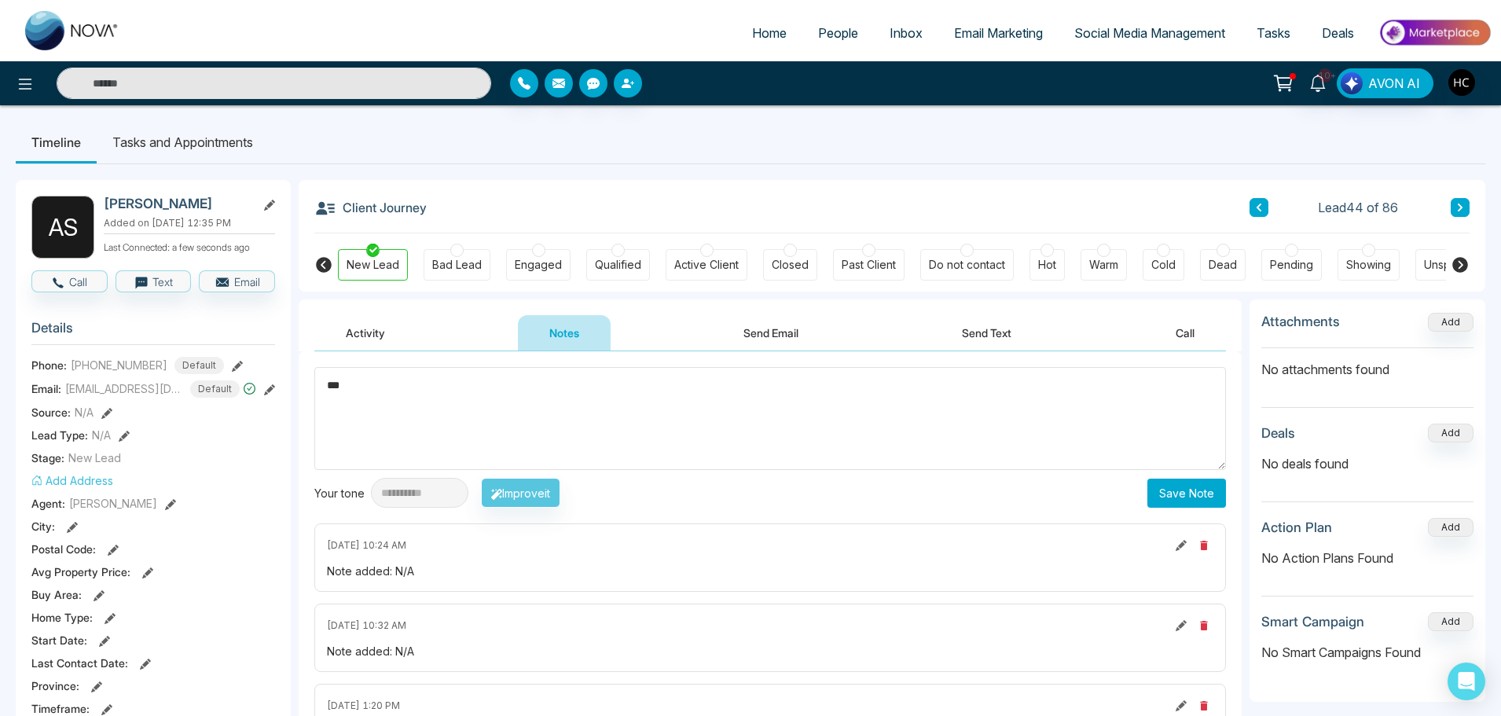
type textarea "***"
click at [1206, 504] on button "Save Note" at bounding box center [1187, 493] width 79 height 29
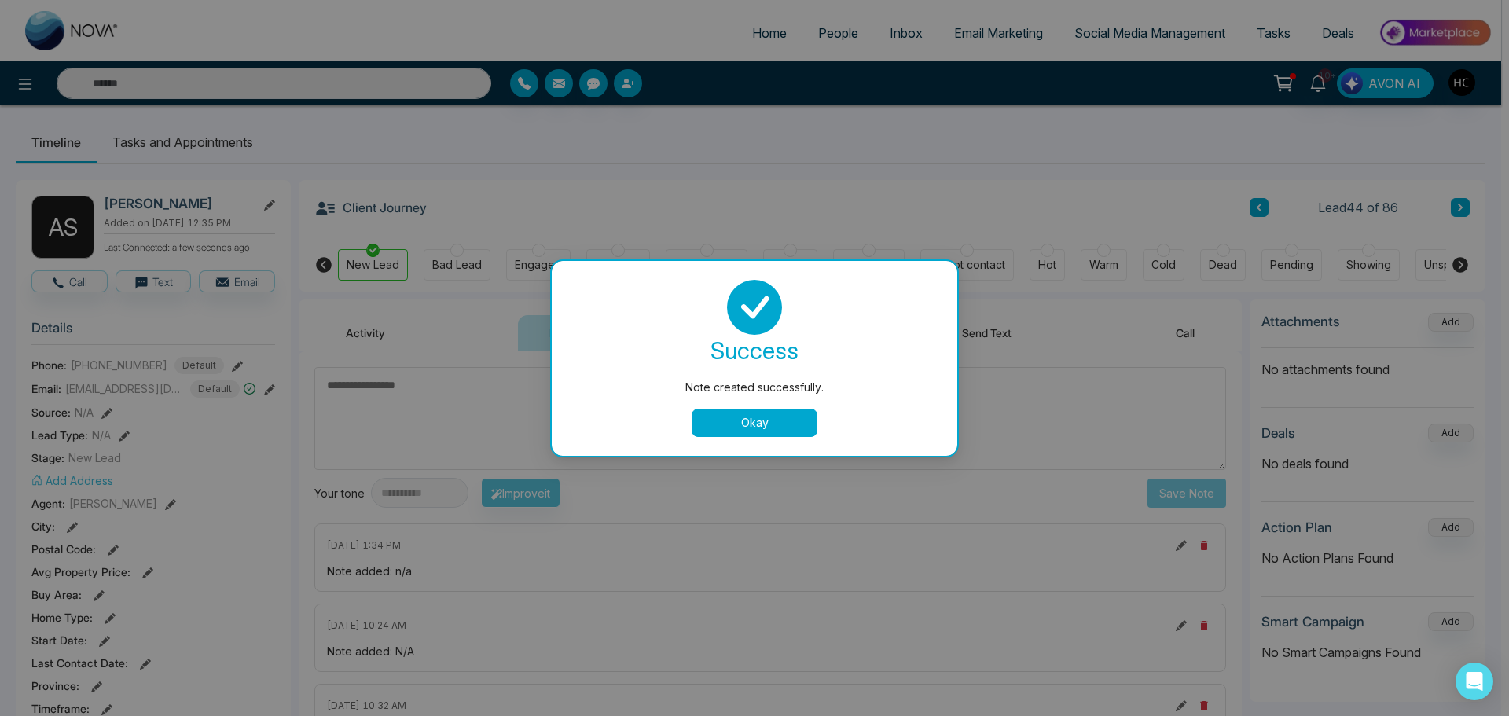
click at [770, 413] on button "Okay" at bounding box center [755, 423] width 126 height 28
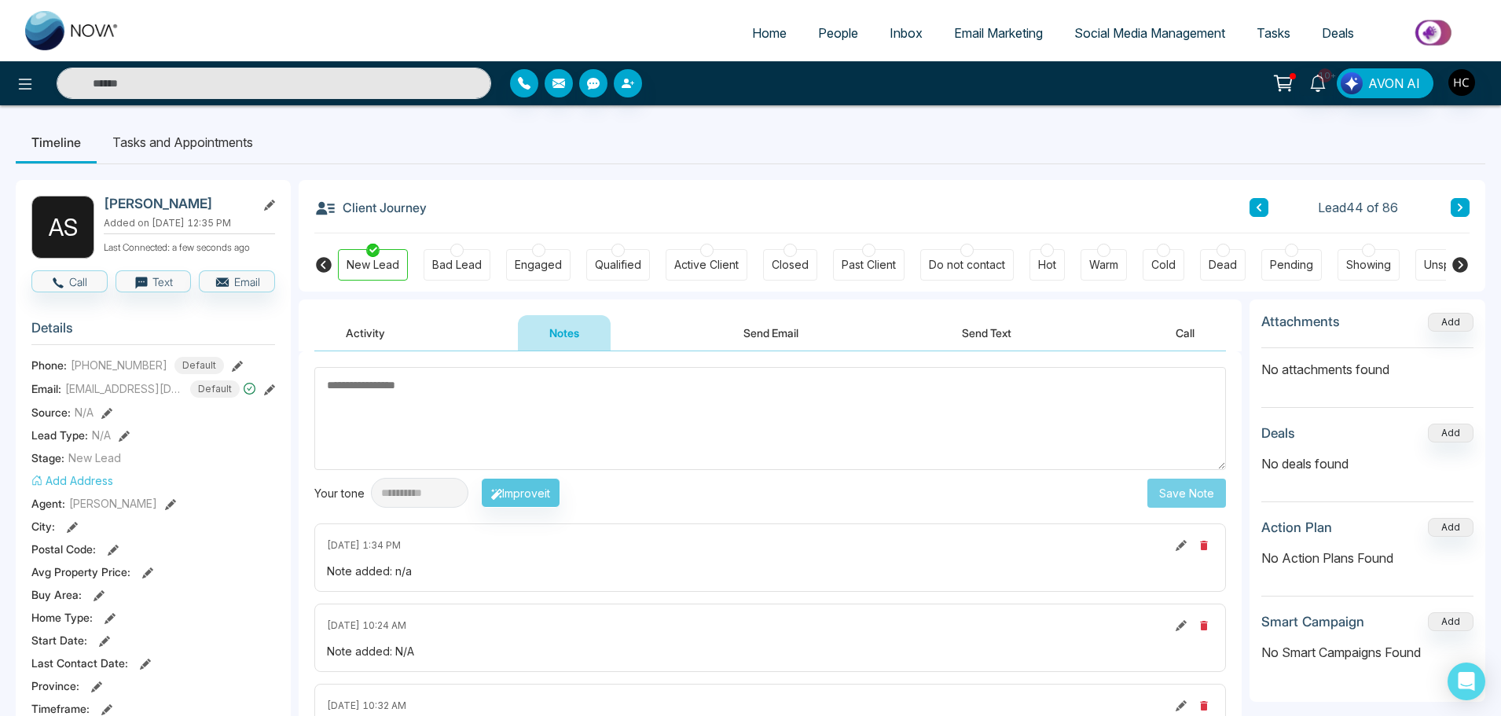
click at [1461, 208] on icon at bounding box center [1460, 208] width 5 height 8
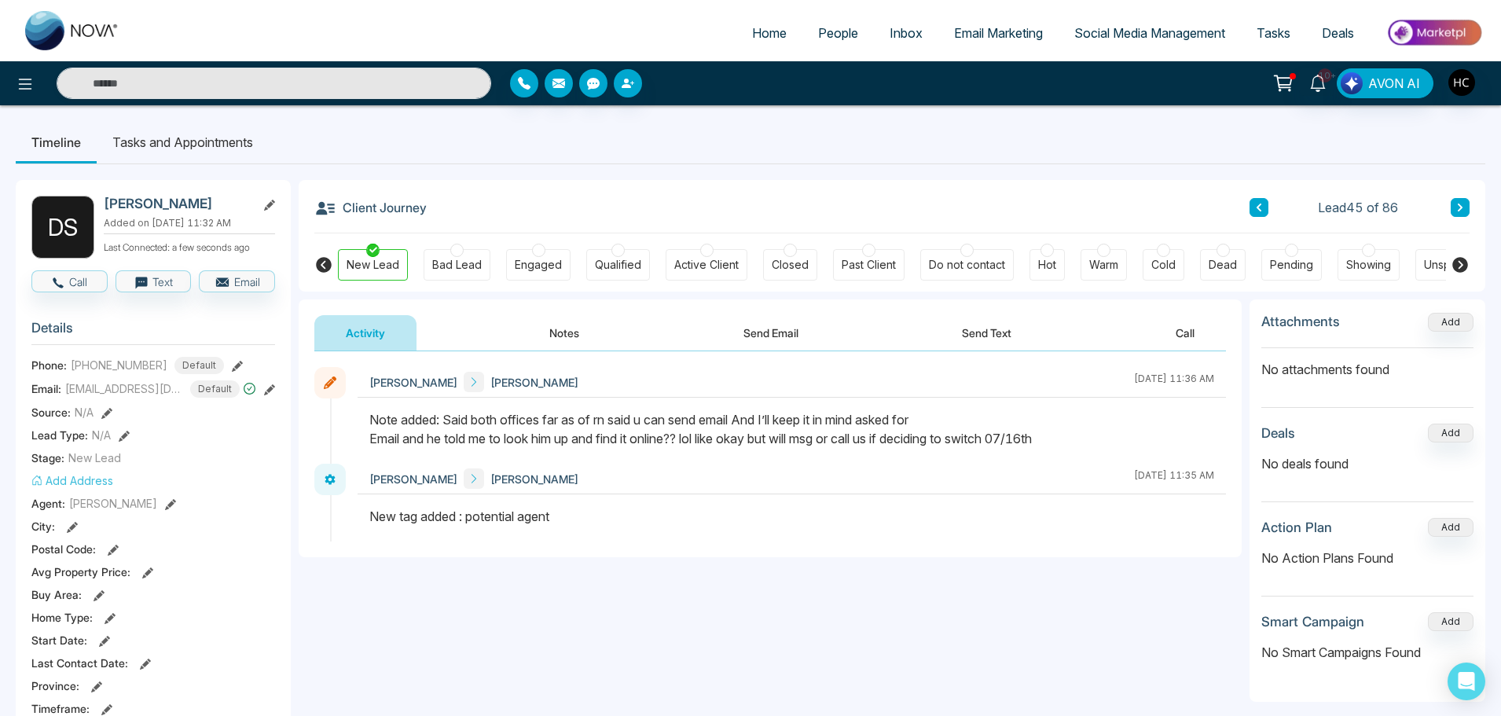
click at [1457, 203] on icon at bounding box center [1461, 207] width 8 height 9
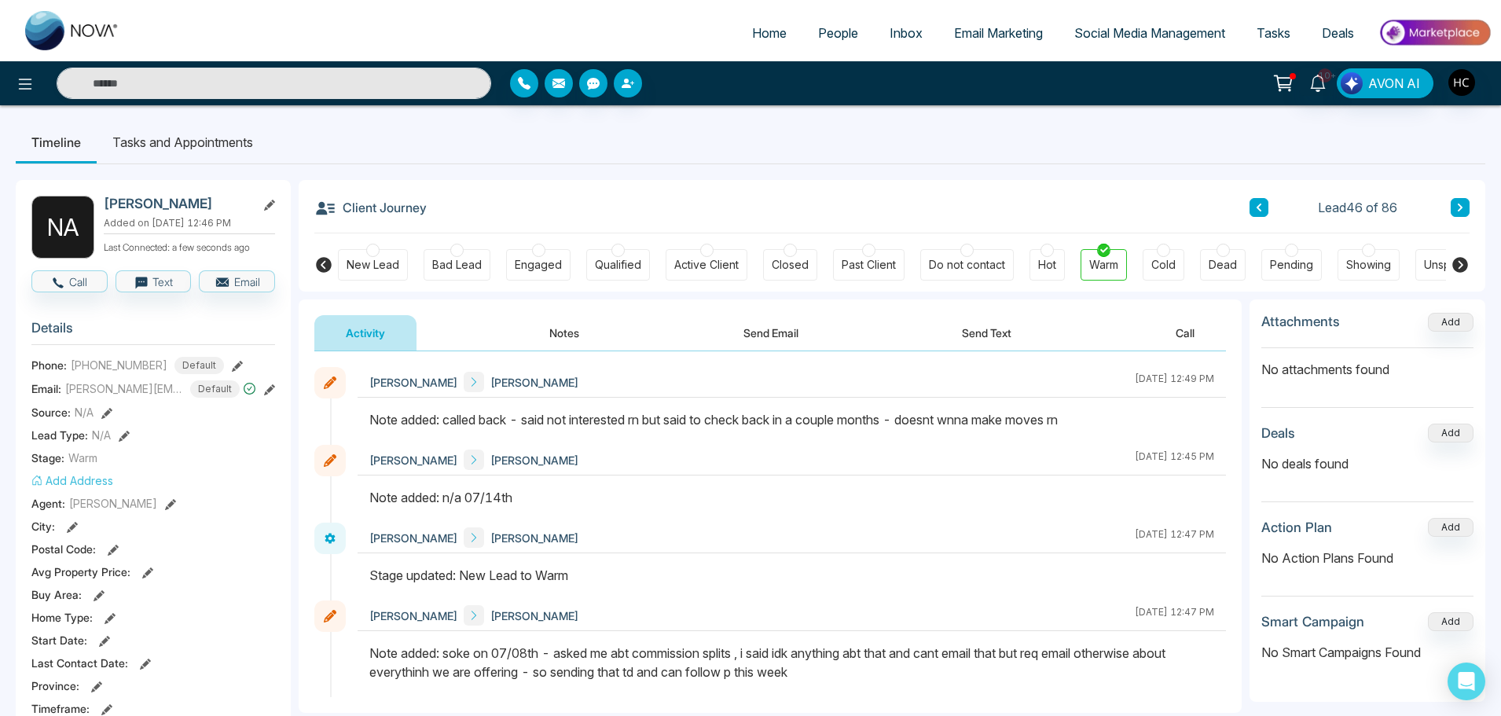
click at [840, 43] on link "People" at bounding box center [839, 33] width 72 height 30
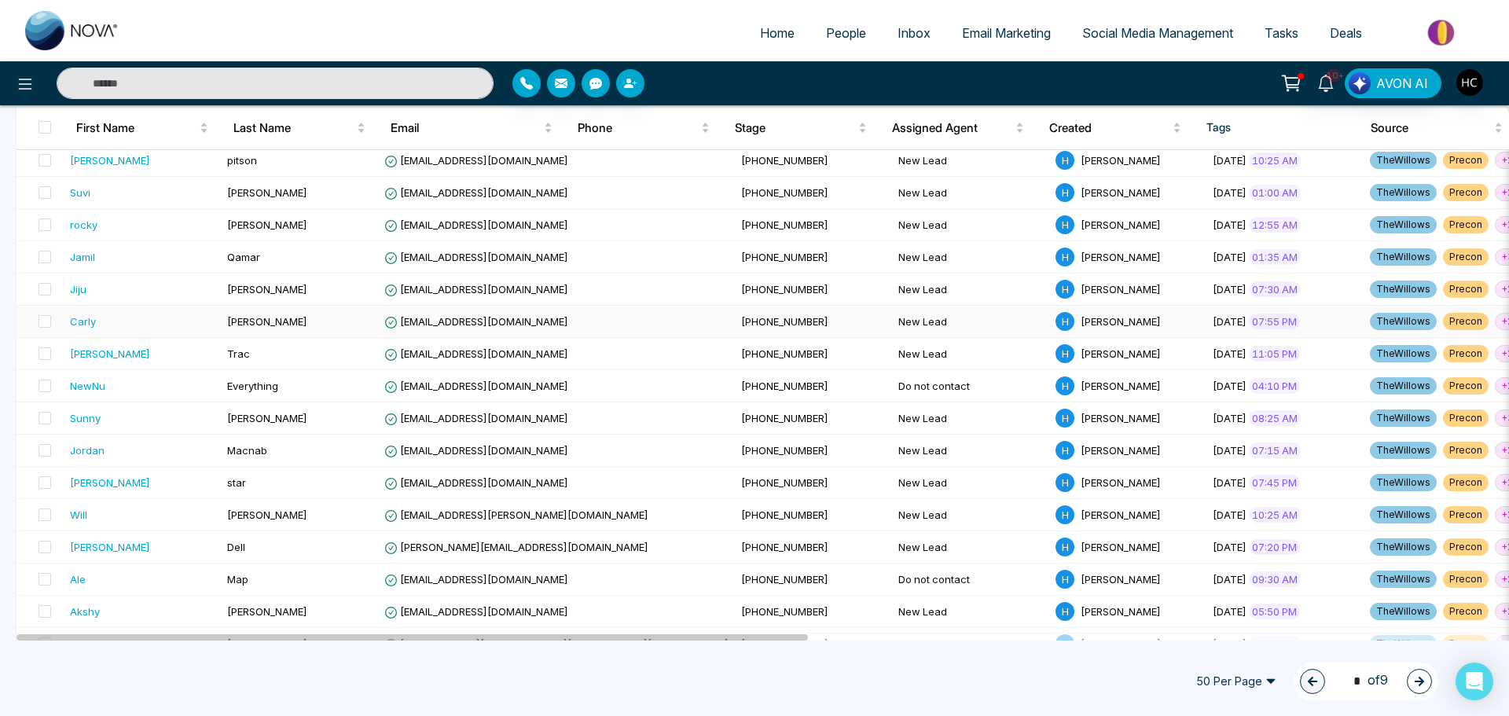
scroll to position [1325, 0]
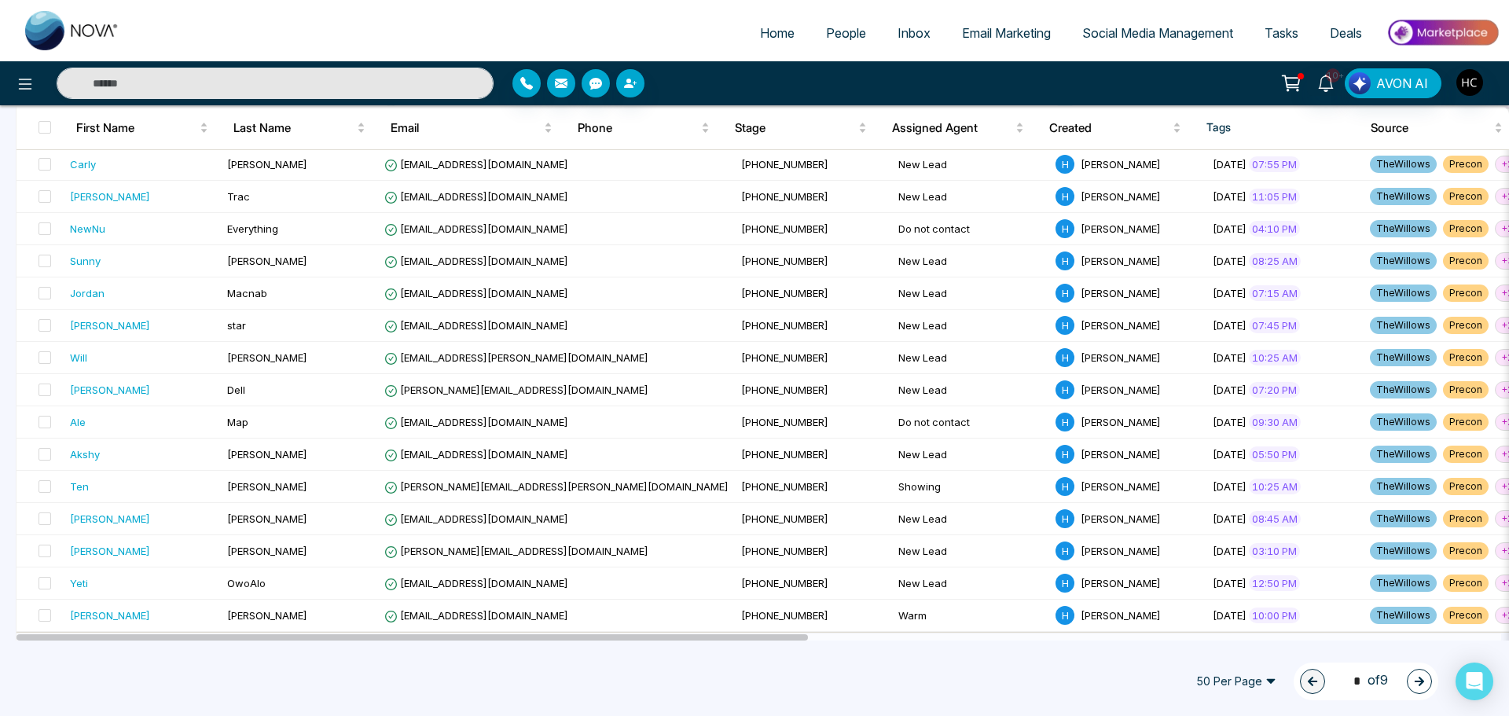
click at [1412, 682] on button "button" at bounding box center [1419, 681] width 25 height 25
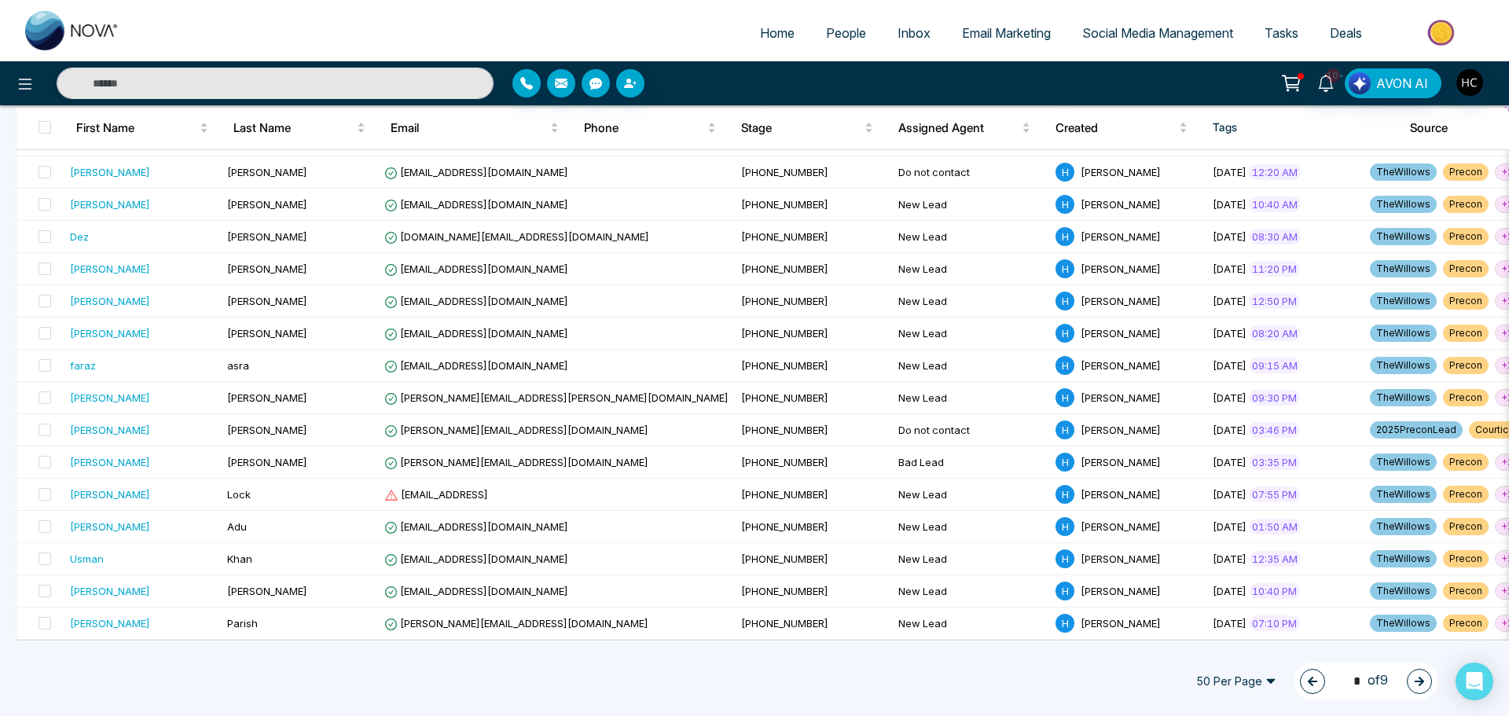
click at [1432, 684] on button "button" at bounding box center [1419, 681] width 25 height 25
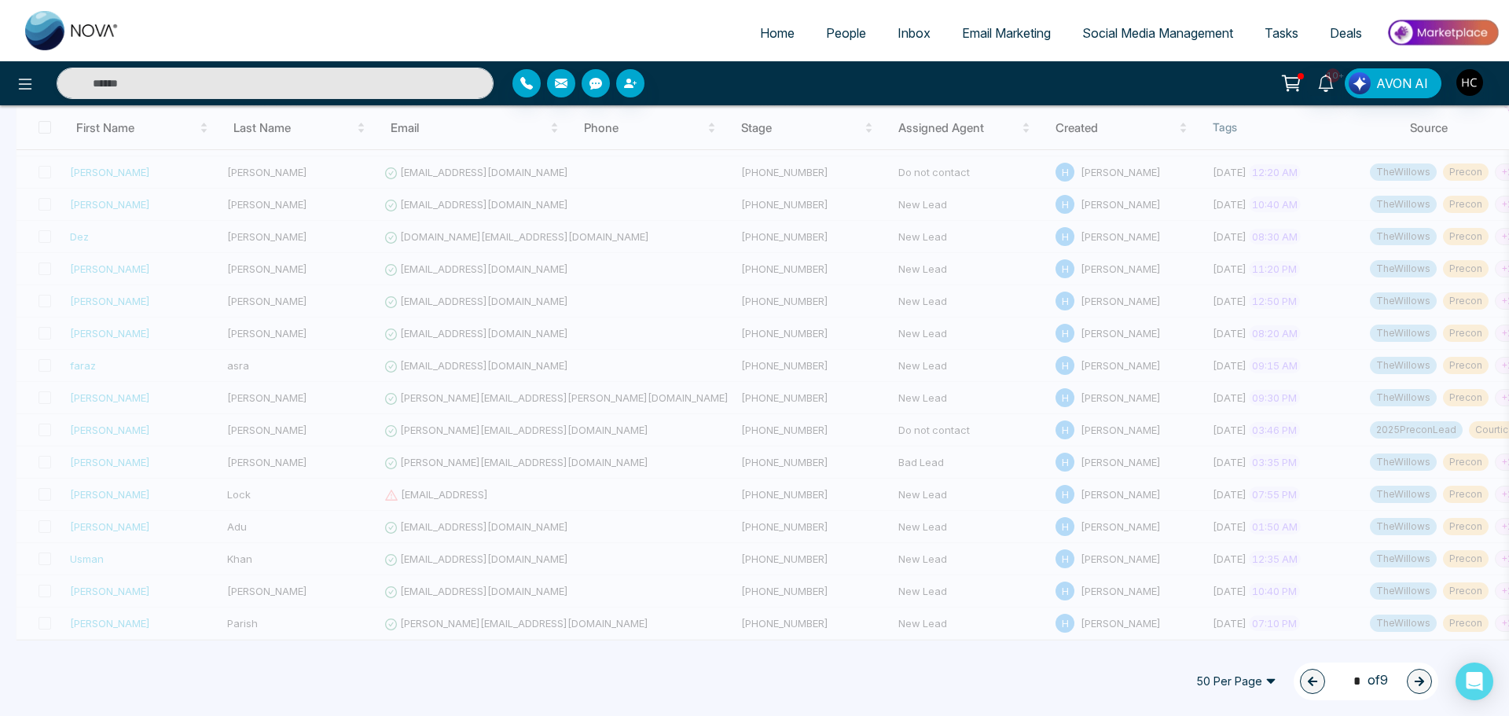
type input "*"
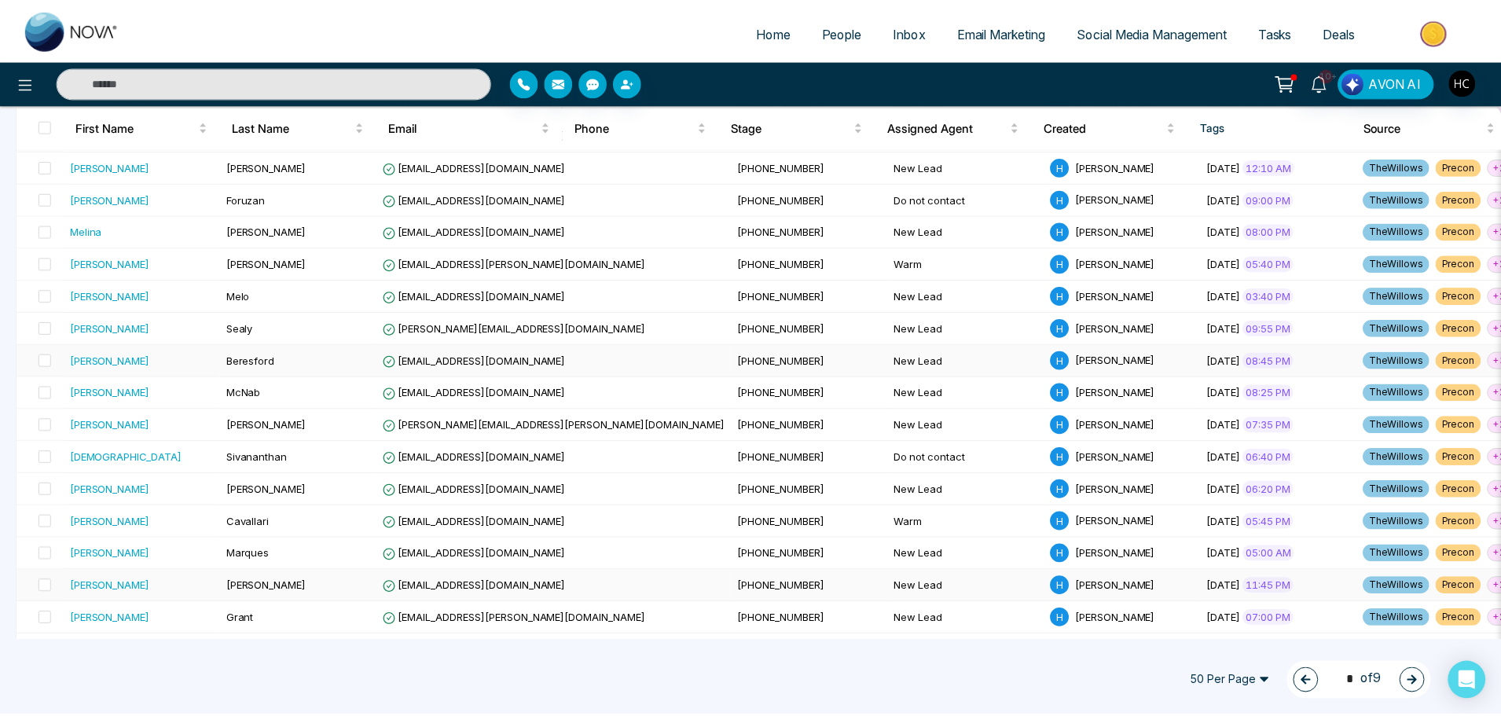
scroll to position [617, 0]
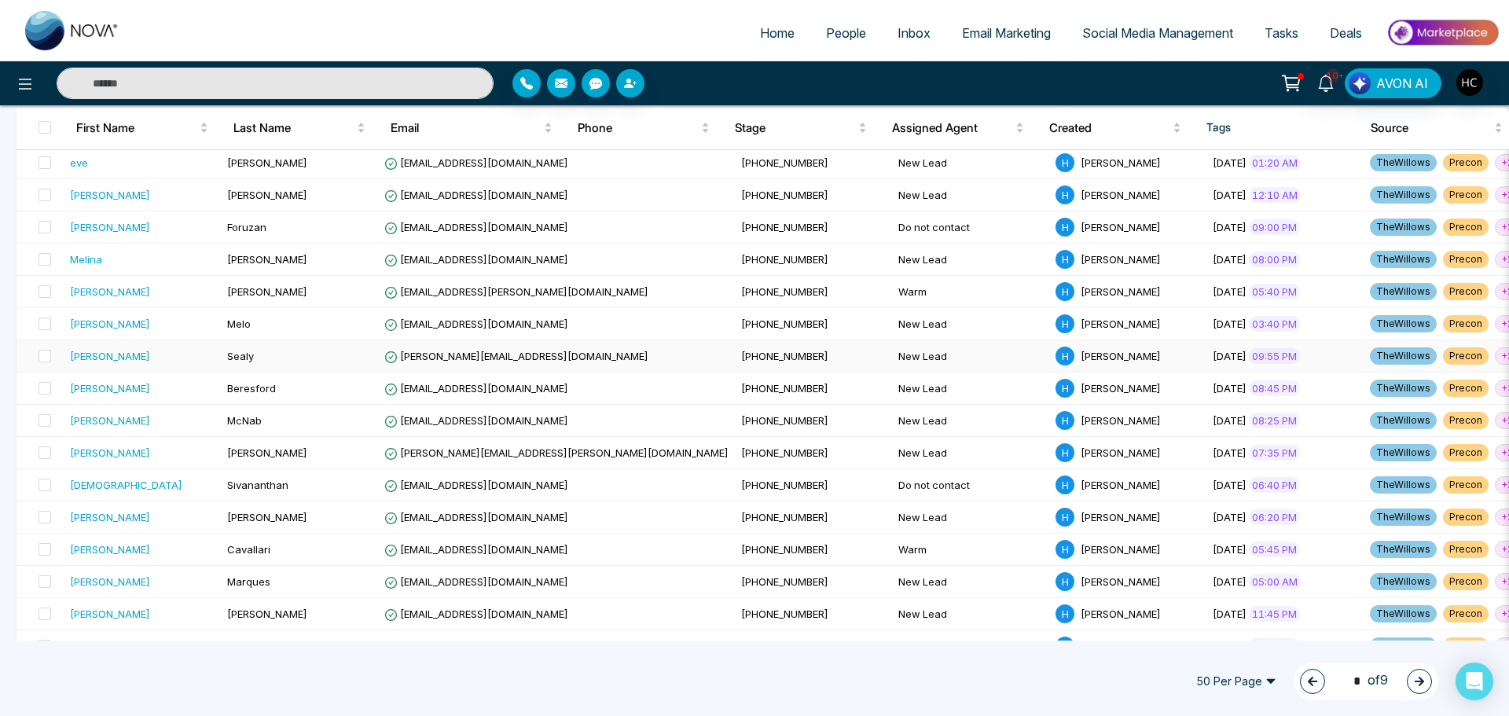
click at [87, 356] on div "Samantha" at bounding box center [110, 356] width 80 height 16
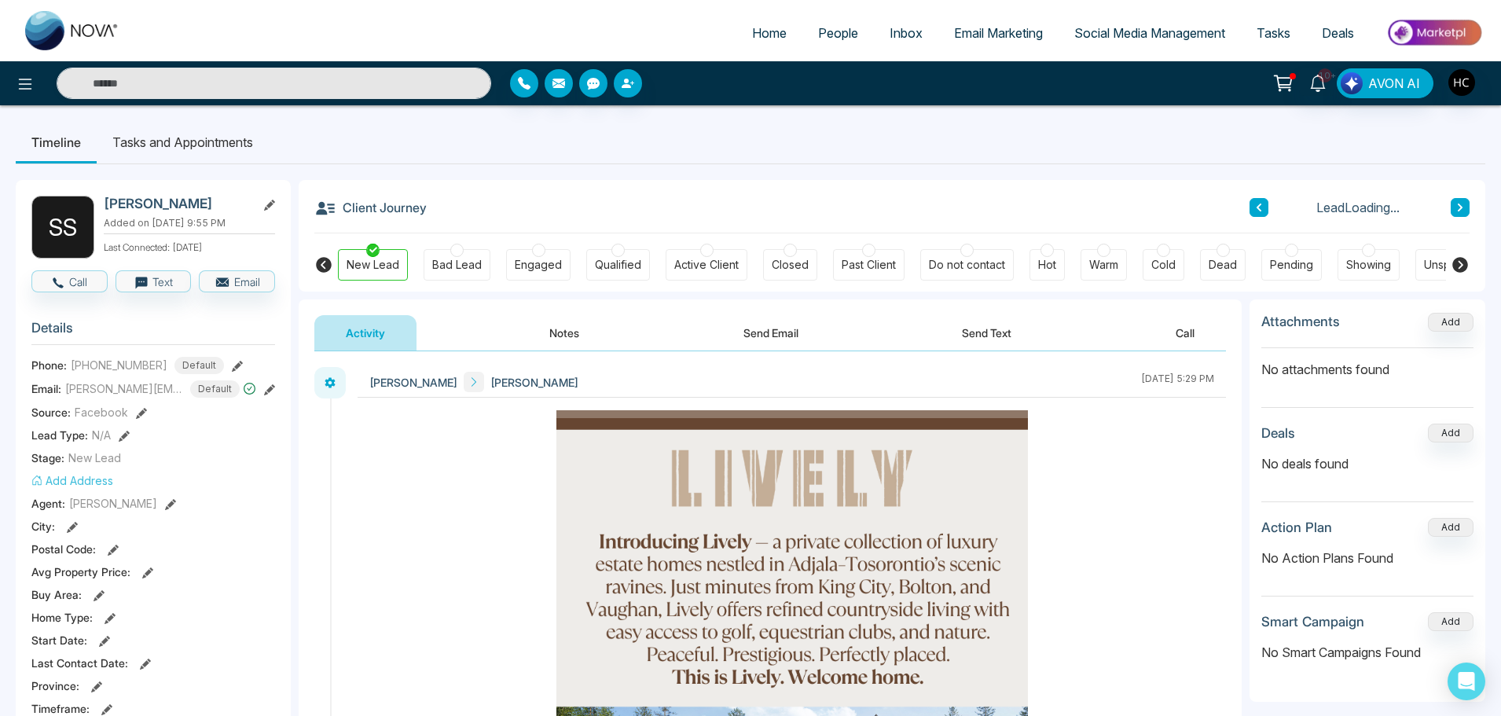
click at [560, 343] on button "Notes" at bounding box center [564, 332] width 93 height 35
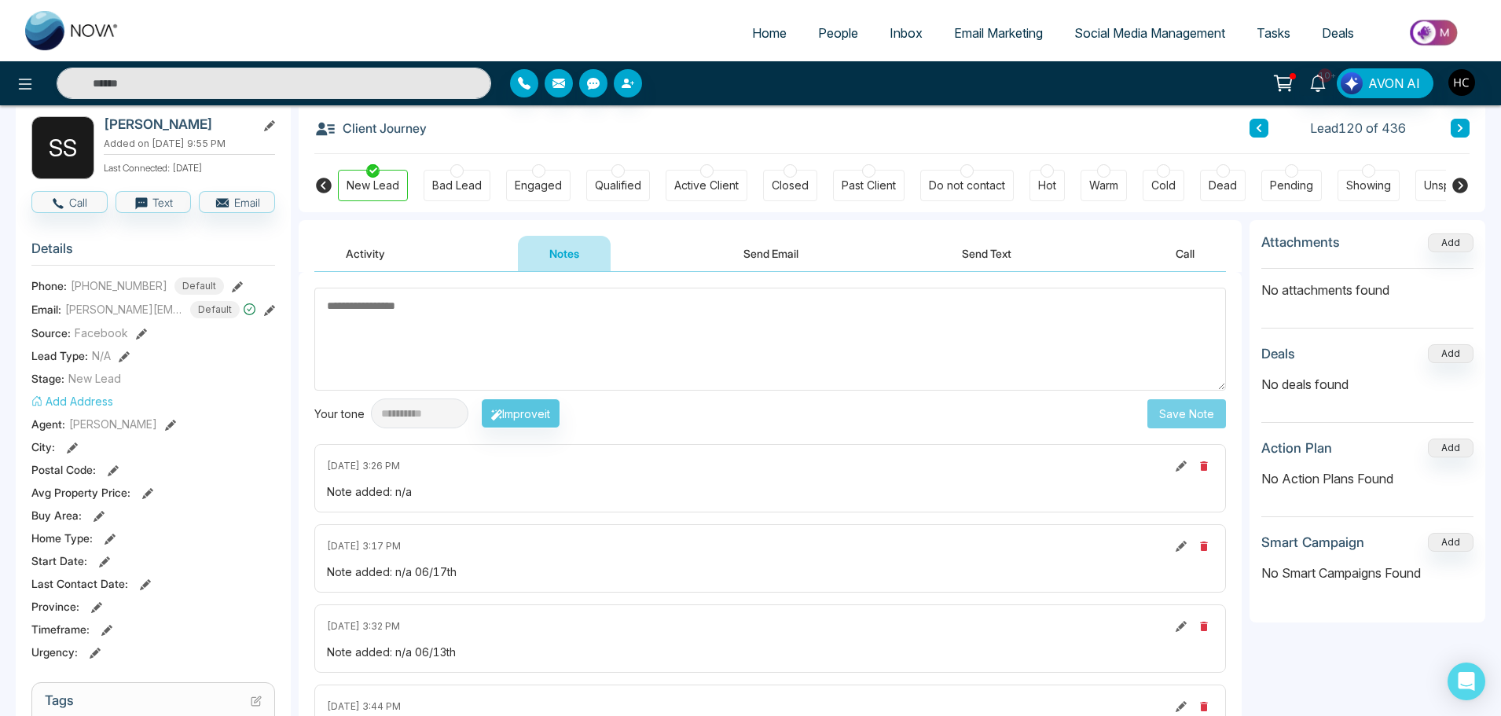
scroll to position [79, 0]
click at [491, 348] on textarea at bounding box center [770, 340] width 912 height 103
click at [391, 323] on textarea at bounding box center [770, 340] width 912 height 103
drag, startPoint x: 361, startPoint y: 295, endPoint x: 327, endPoint y: 302, distance: 34.5
click at [327, 302] on textarea "***" at bounding box center [766, 340] width 904 height 103
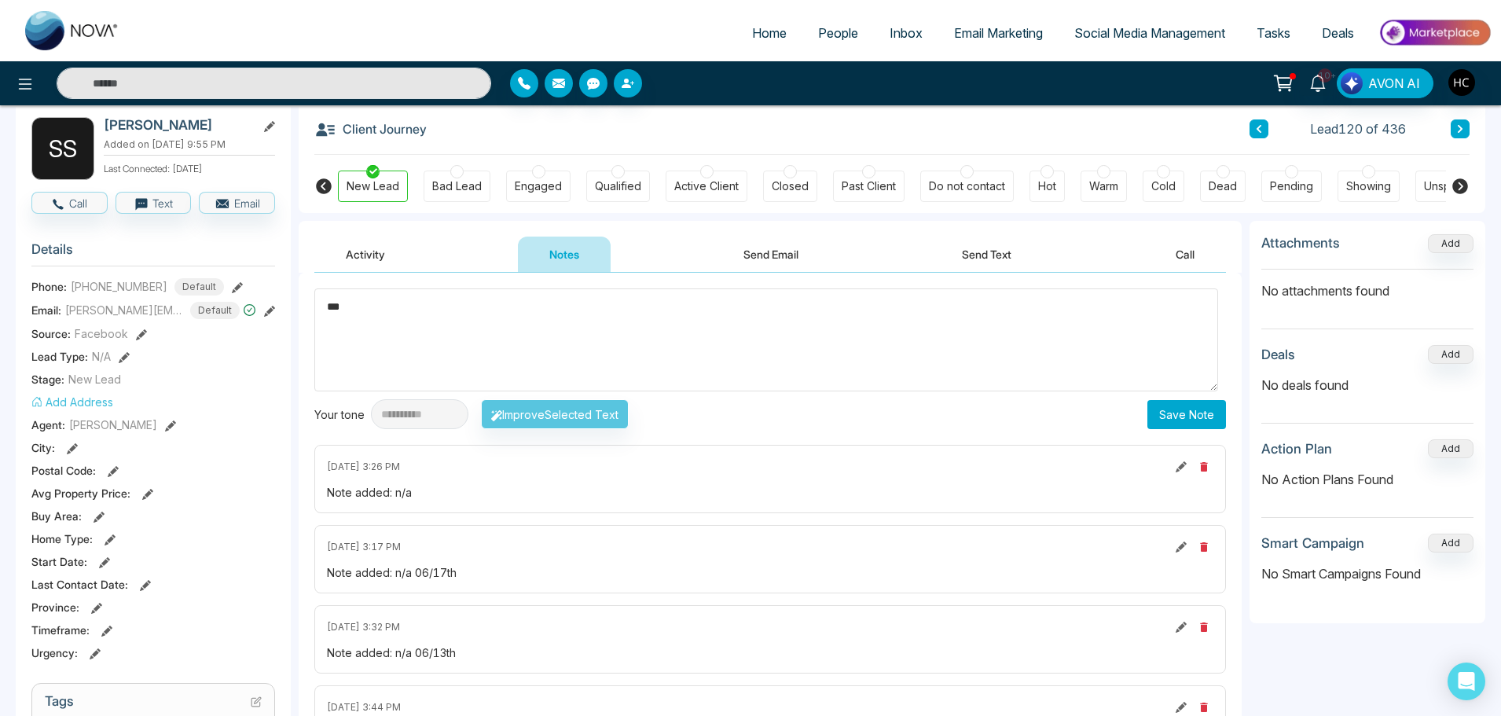
click at [486, 354] on textarea "***" at bounding box center [766, 340] width 904 height 103
click at [1092, 377] on textarea "***" at bounding box center [766, 340] width 904 height 103
type textarea "***"
click at [1164, 410] on button "Save Note" at bounding box center [1187, 414] width 79 height 29
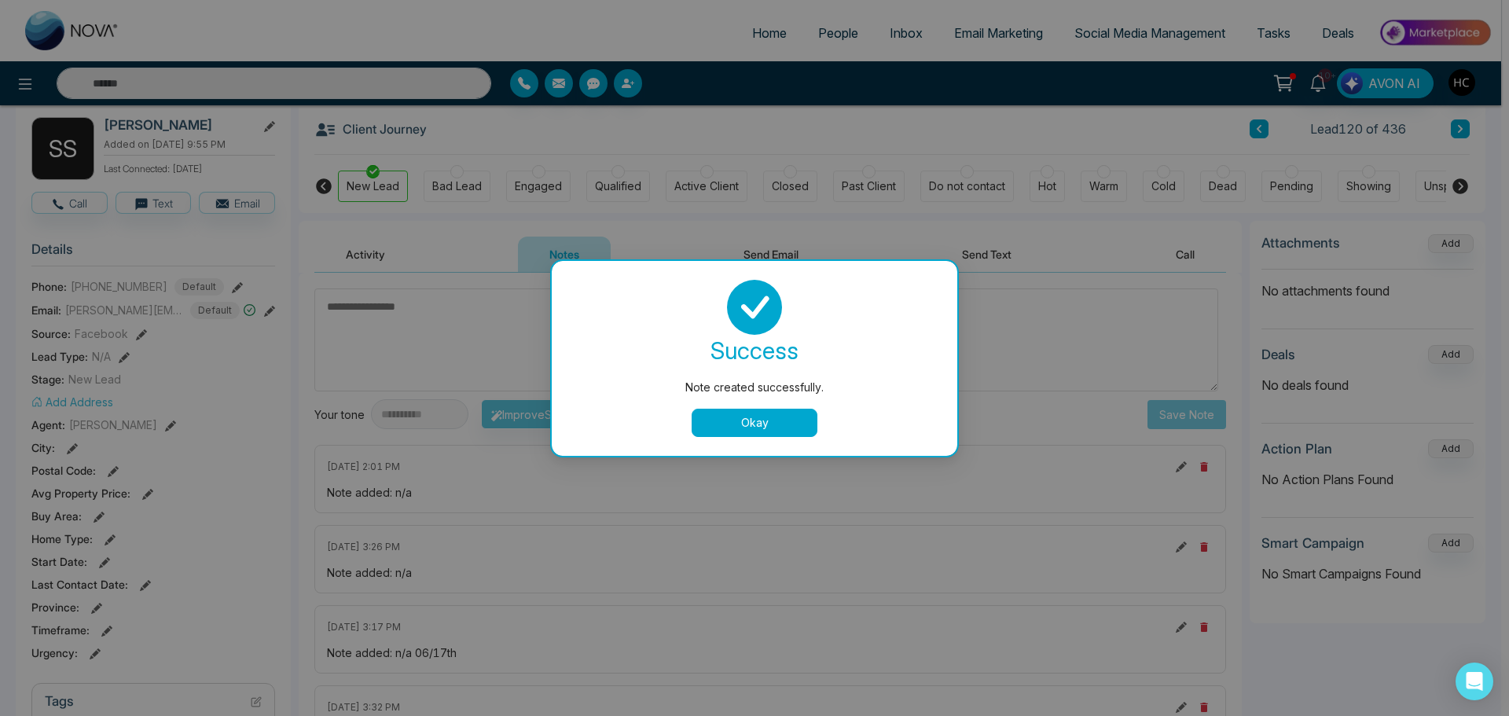
click at [794, 413] on button "Okay" at bounding box center [755, 423] width 126 height 28
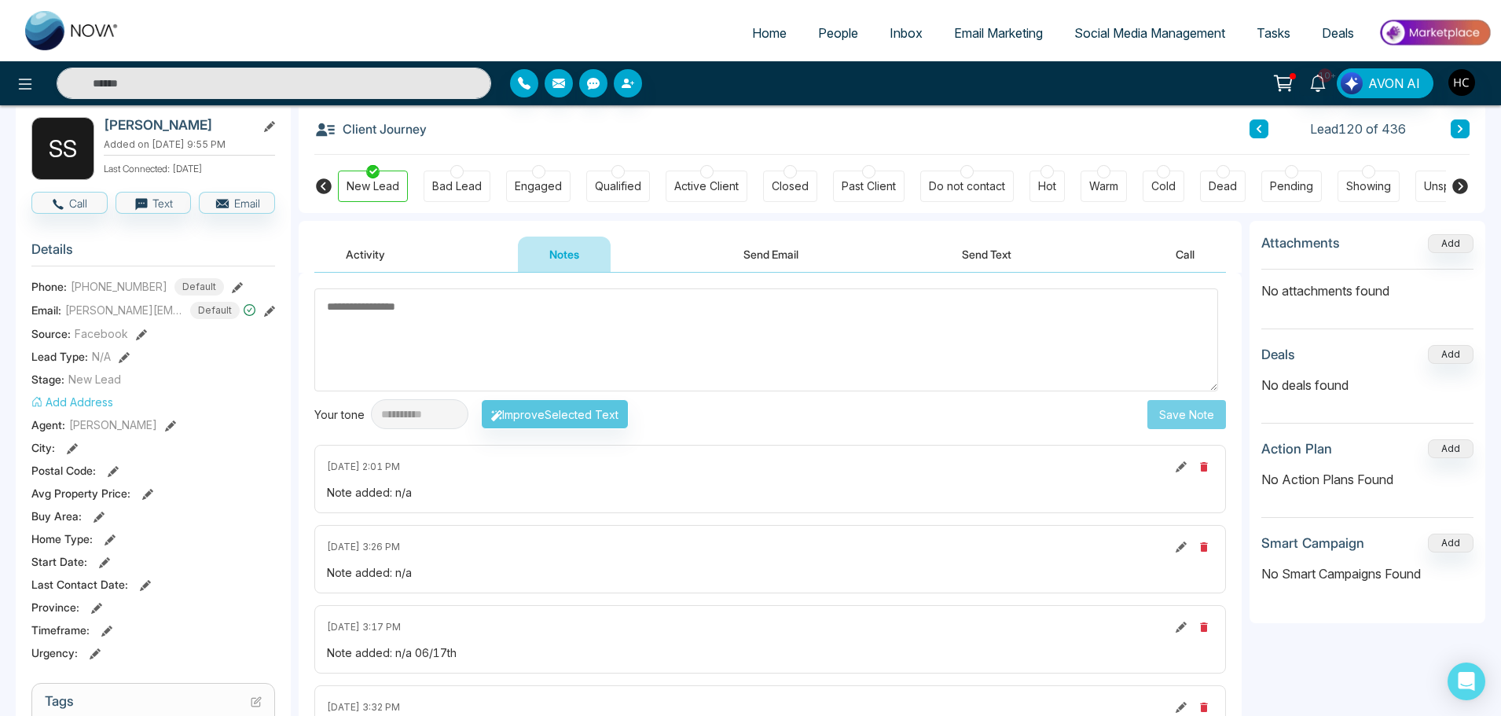
click at [1460, 123] on button at bounding box center [1460, 128] width 19 height 19
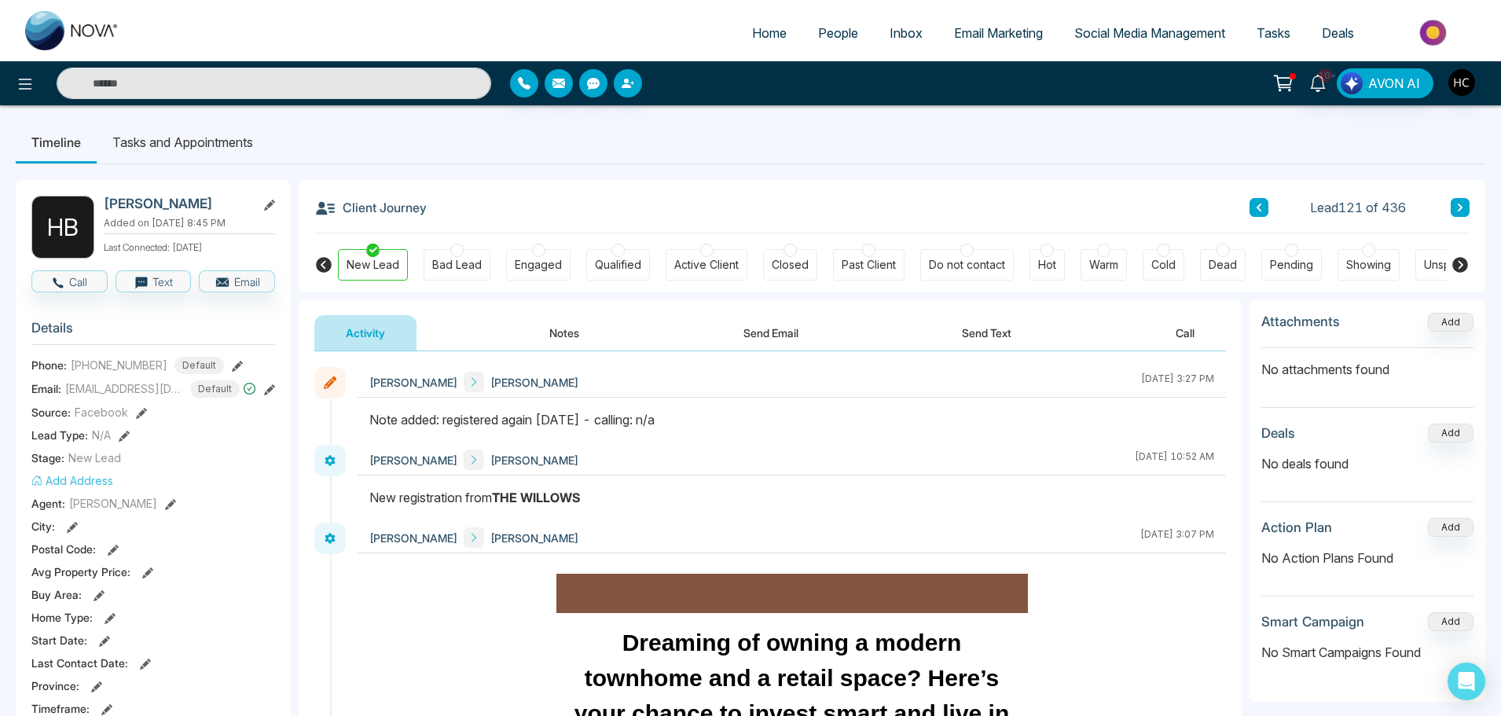
click at [547, 326] on button "Notes" at bounding box center [564, 332] width 93 height 35
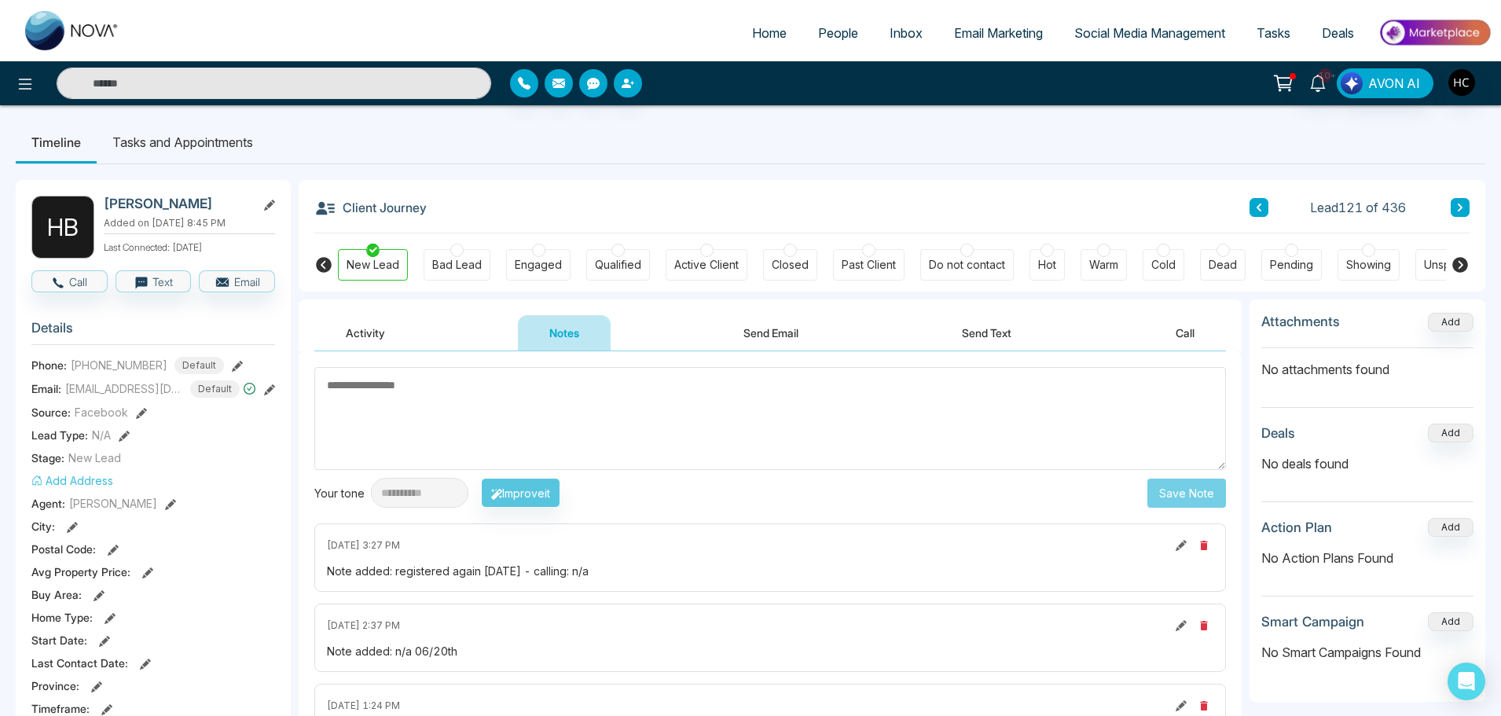
click at [524, 406] on textarea at bounding box center [770, 418] width 912 height 103
type textarea "***"
click at [1156, 498] on button "Save Note" at bounding box center [1187, 493] width 79 height 29
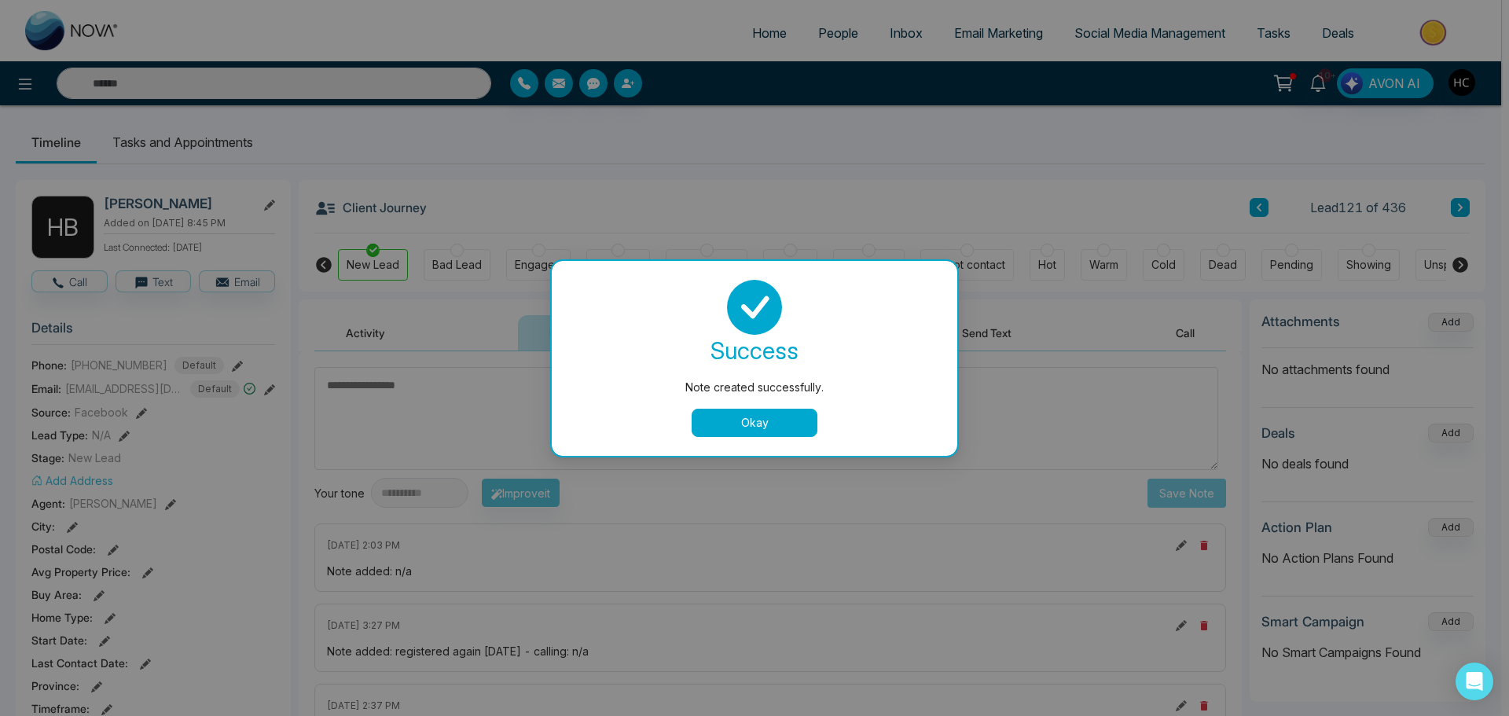
click at [751, 410] on button "Okay" at bounding box center [755, 423] width 126 height 28
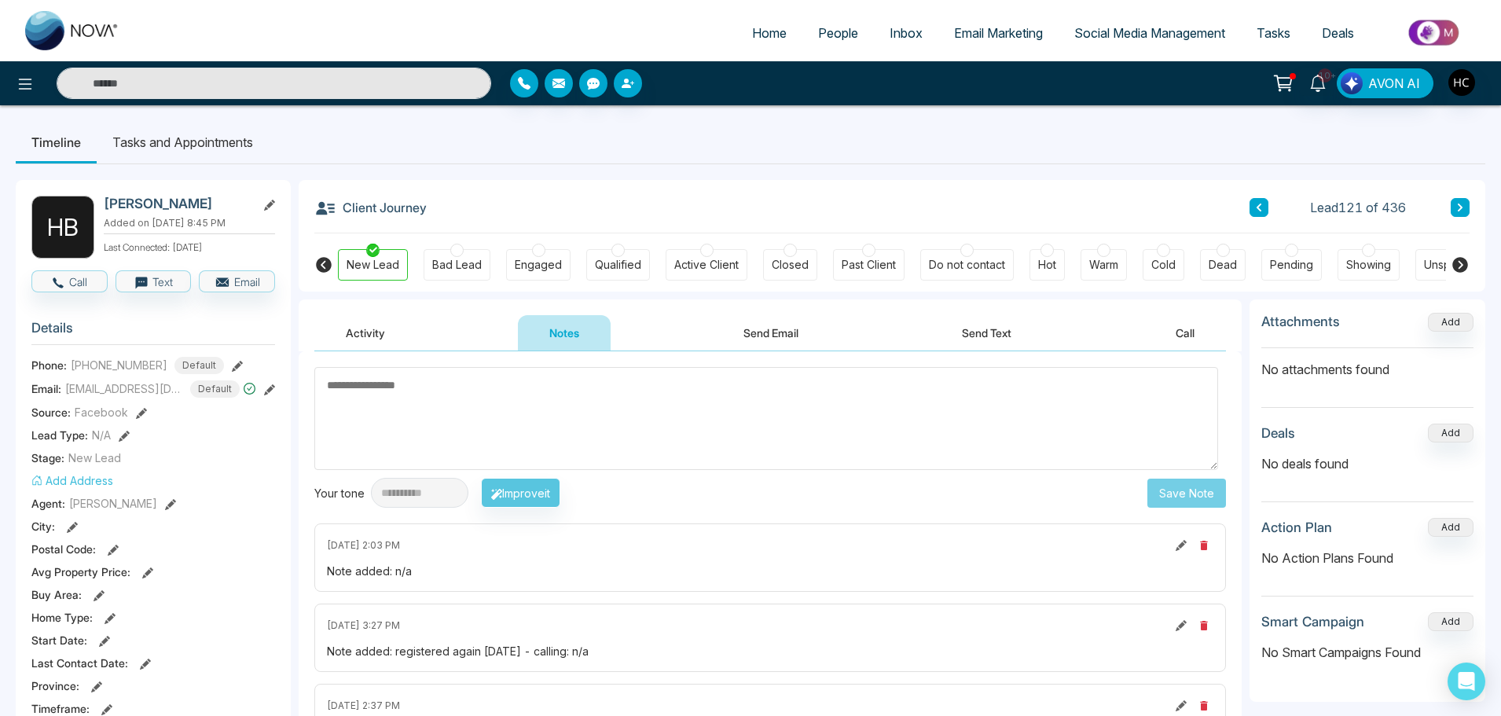
click at [1461, 200] on button at bounding box center [1460, 207] width 19 height 19
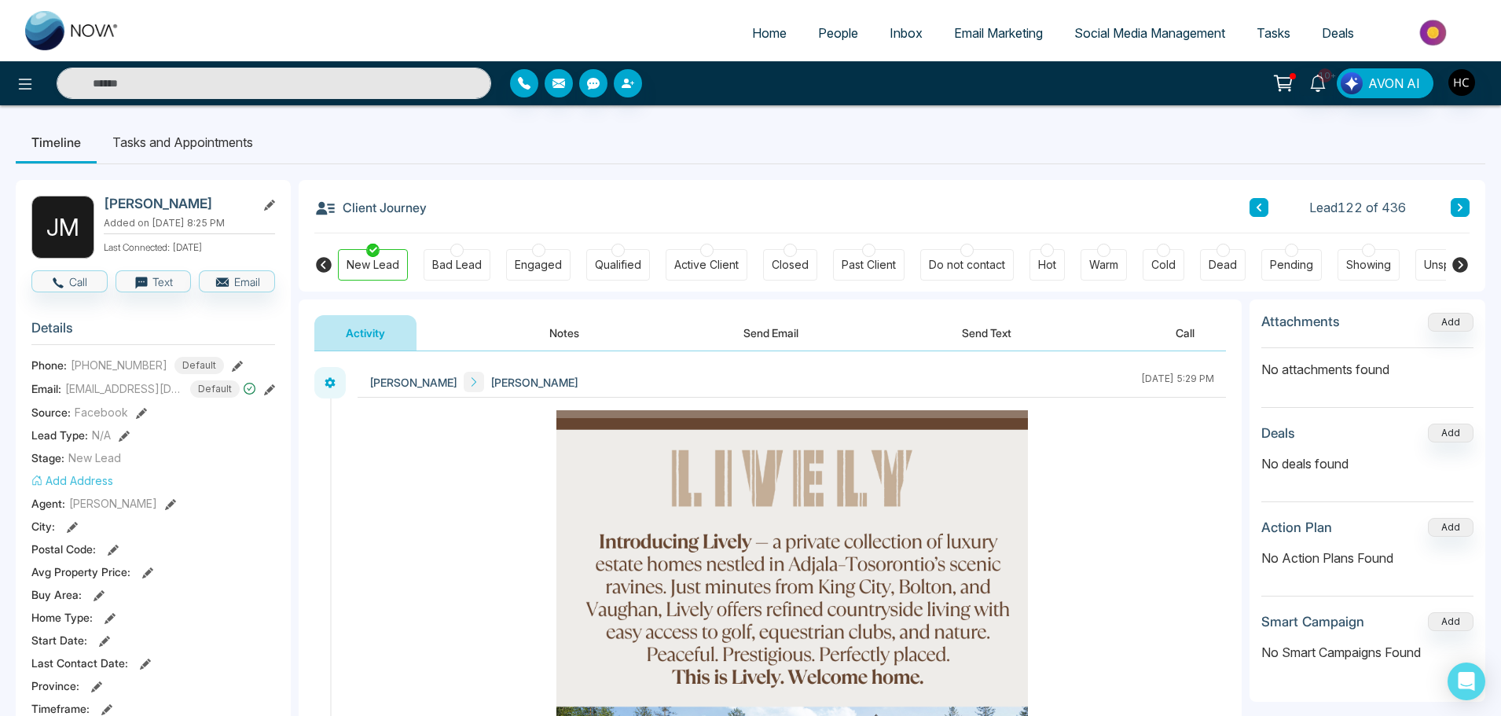
click at [556, 334] on button "Notes" at bounding box center [564, 332] width 93 height 35
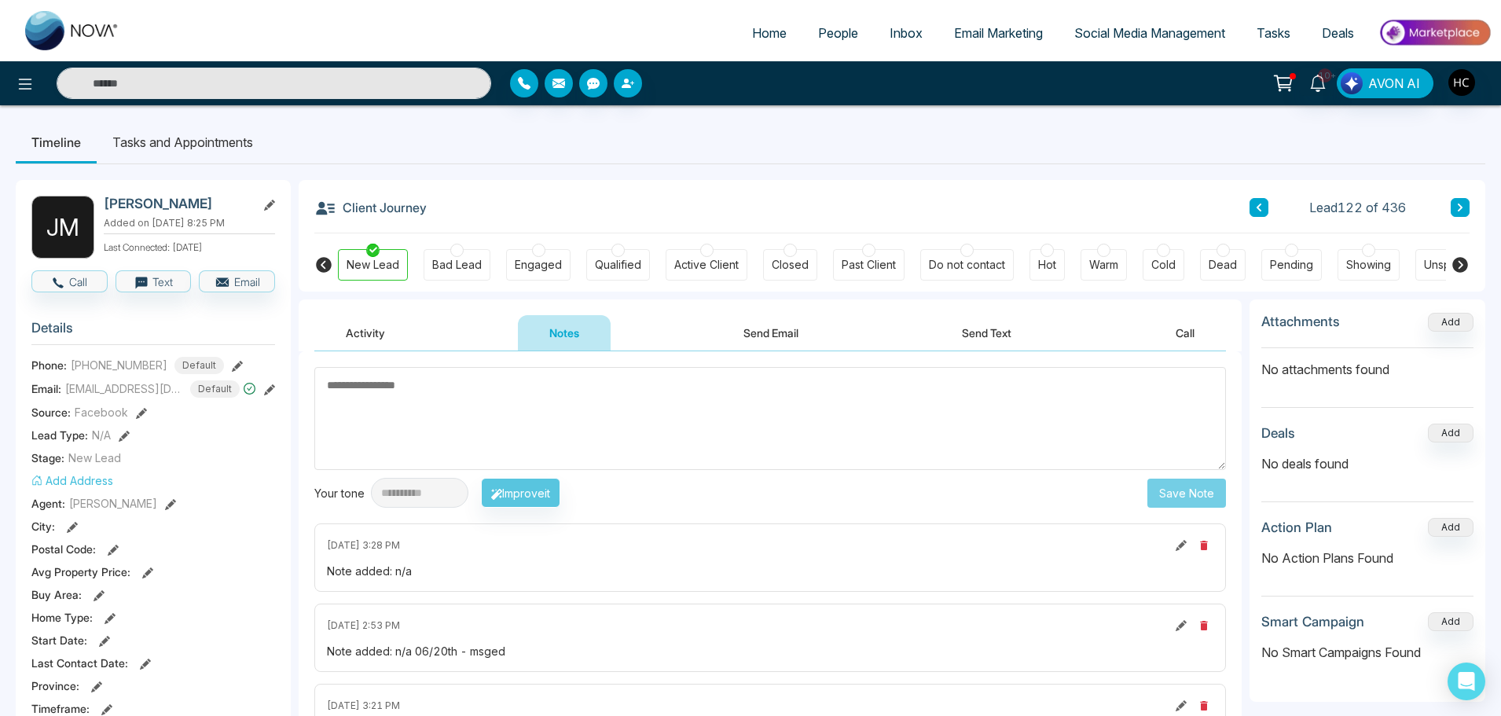
click at [454, 407] on textarea at bounding box center [770, 418] width 912 height 103
click at [512, 419] on textarea at bounding box center [770, 418] width 912 height 103
click at [392, 399] on textarea at bounding box center [770, 418] width 912 height 103
click at [377, 397] on textarea at bounding box center [770, 418] width 912 height 103
click at [546, 417] on textarea at bounding box center [770, 418] width 912 height 103
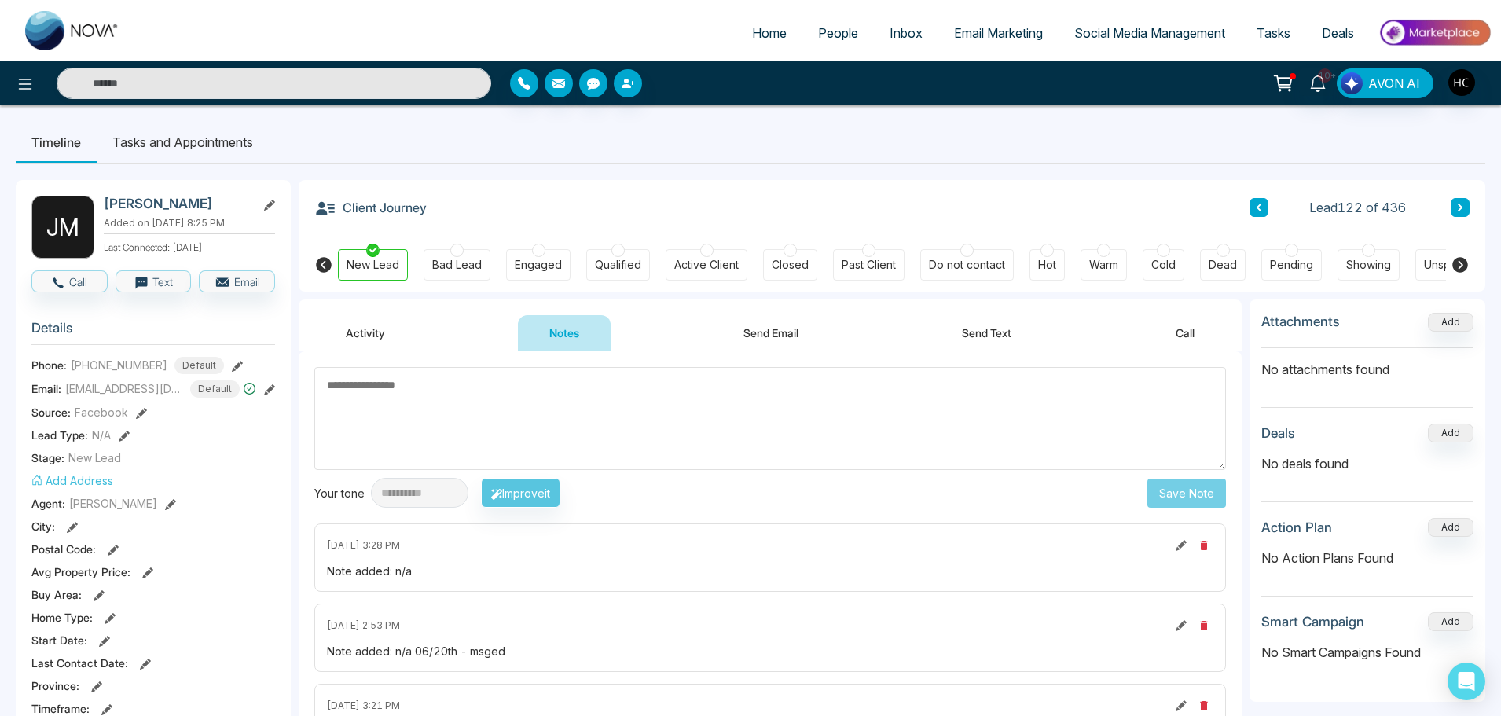
click at [540, 422] on textarea at bounding box center [770, 418] width 912 height 103
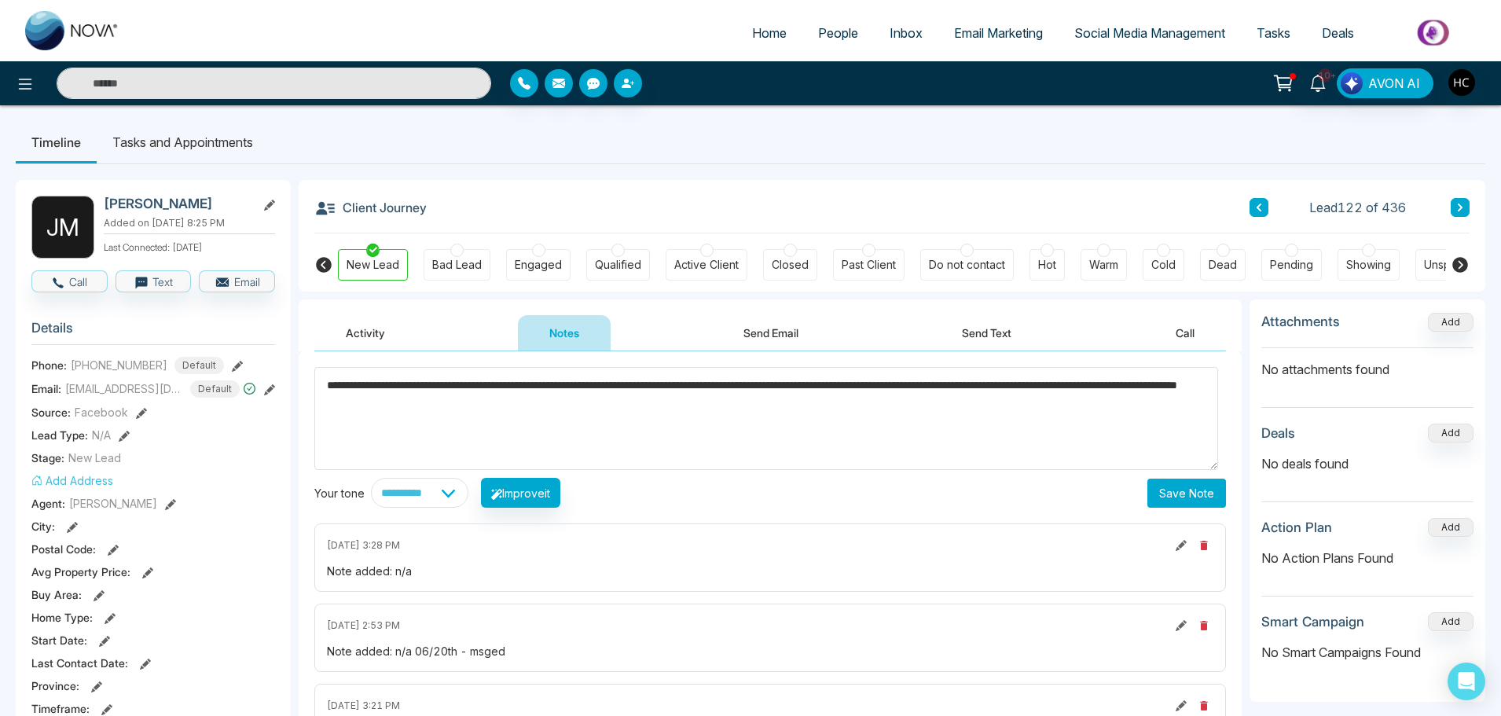
type textarea "**********"
click at [1158, 498] on button "Save Note" at bounding box center [1187, 493] width 79 height 29
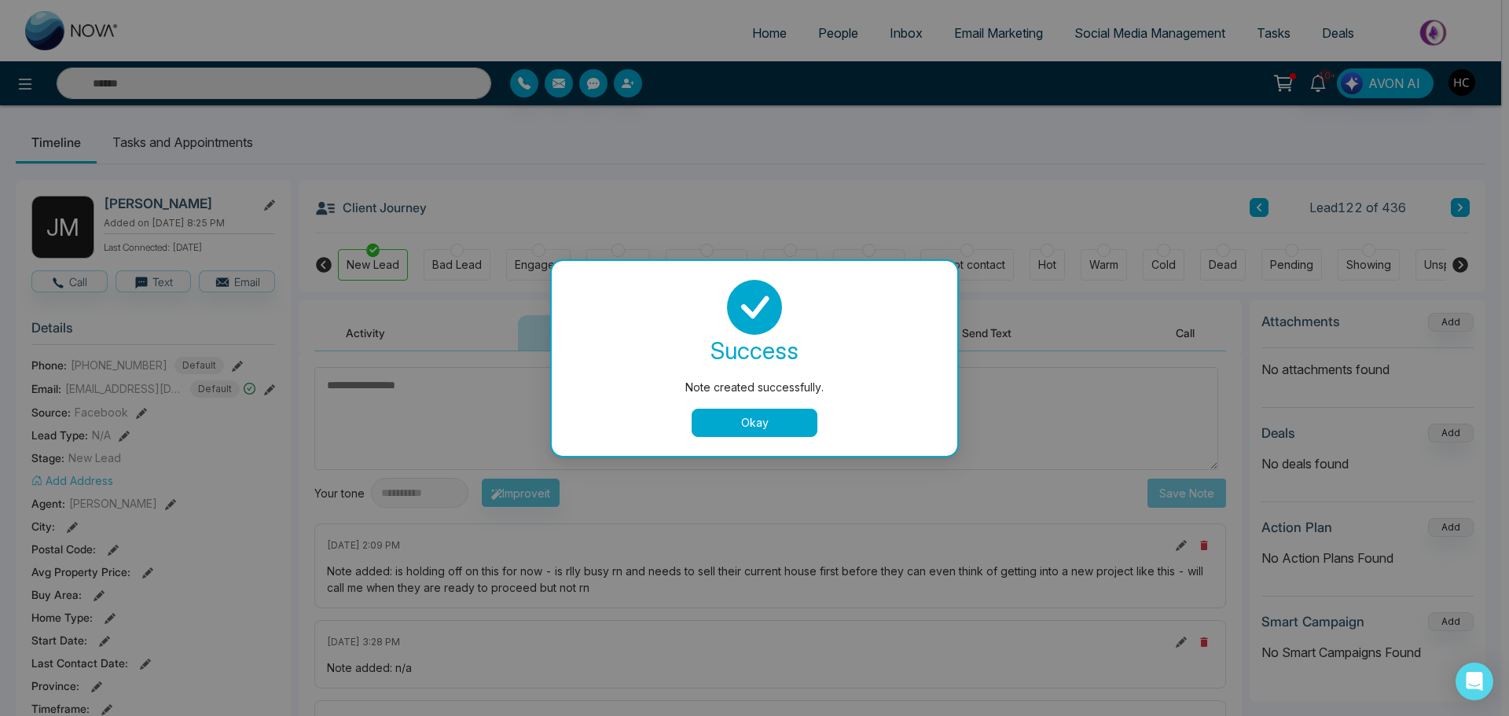
click at [754, 419] on button "Okay" at bounding box center [755, 423] width 126 height 28
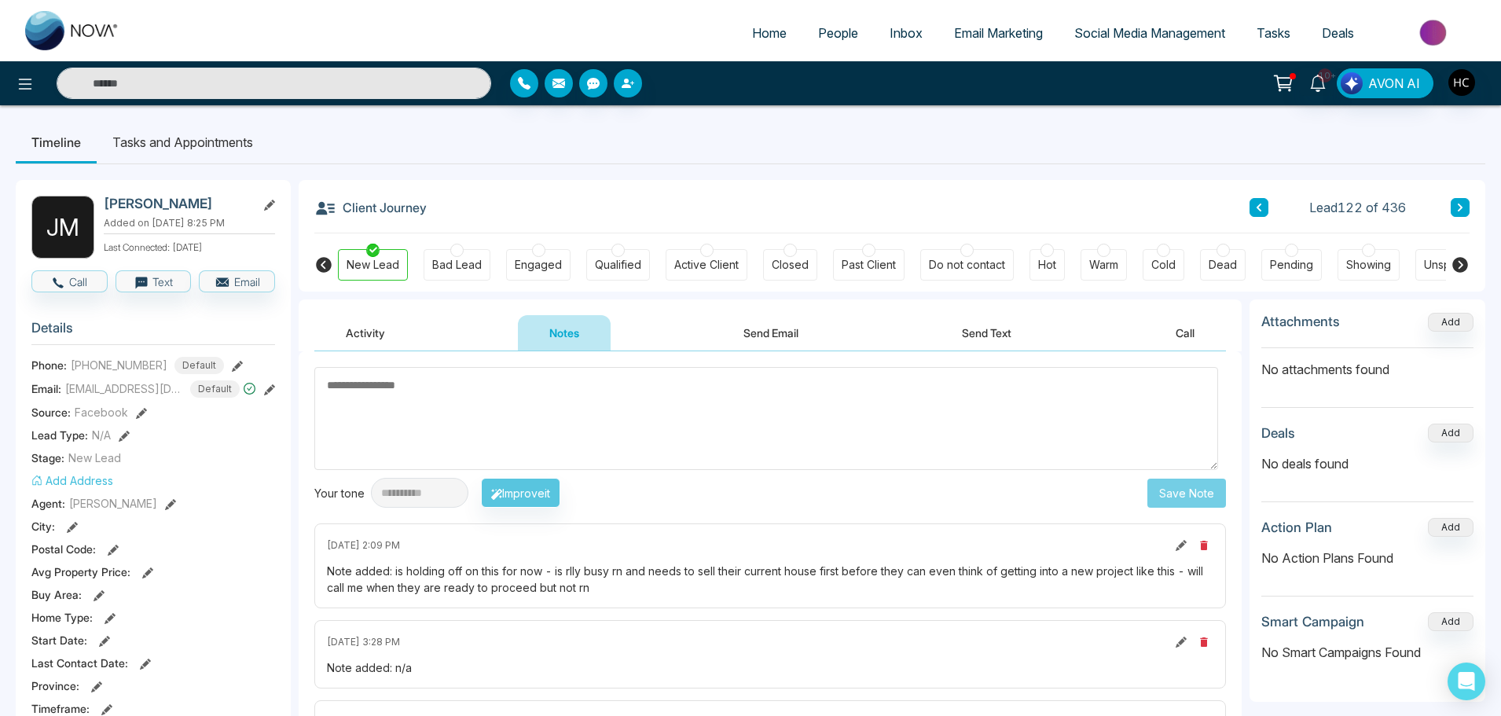
click at [1454, 202] on button at bounding box center [1460, 207] width 19 height 19
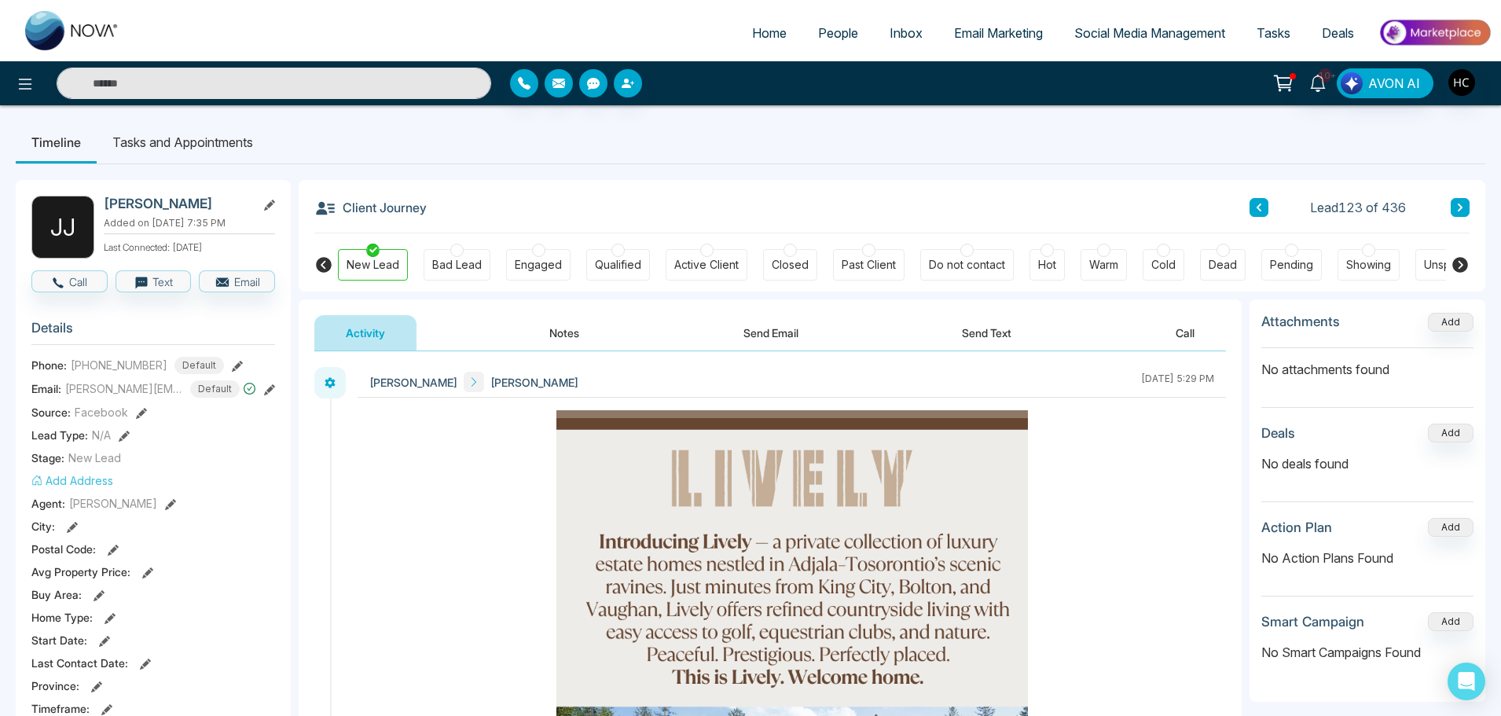
click at [586, 329] on button "Notes" at bounding box center [564, 332] width 93 height 35
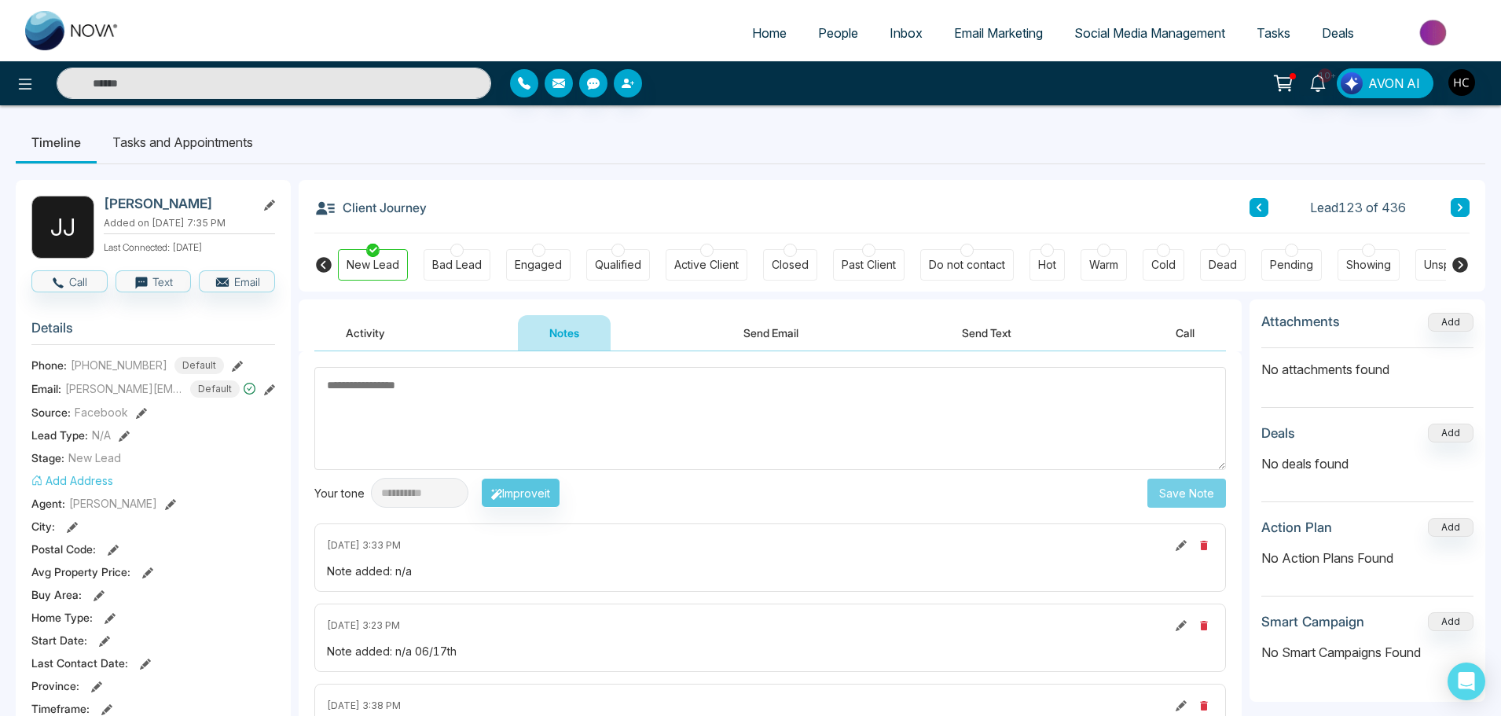
click at [513, 422] on textarea at bounding box center [770, 418] width 912 height 103
click at [669, 425] on textarea at bounding box center [770, 418] width 912 height 103
click at [663, 417] on textarea at bounding box center [770, 418] width 912 height 103
paste textarea "***"
type textarea "***"
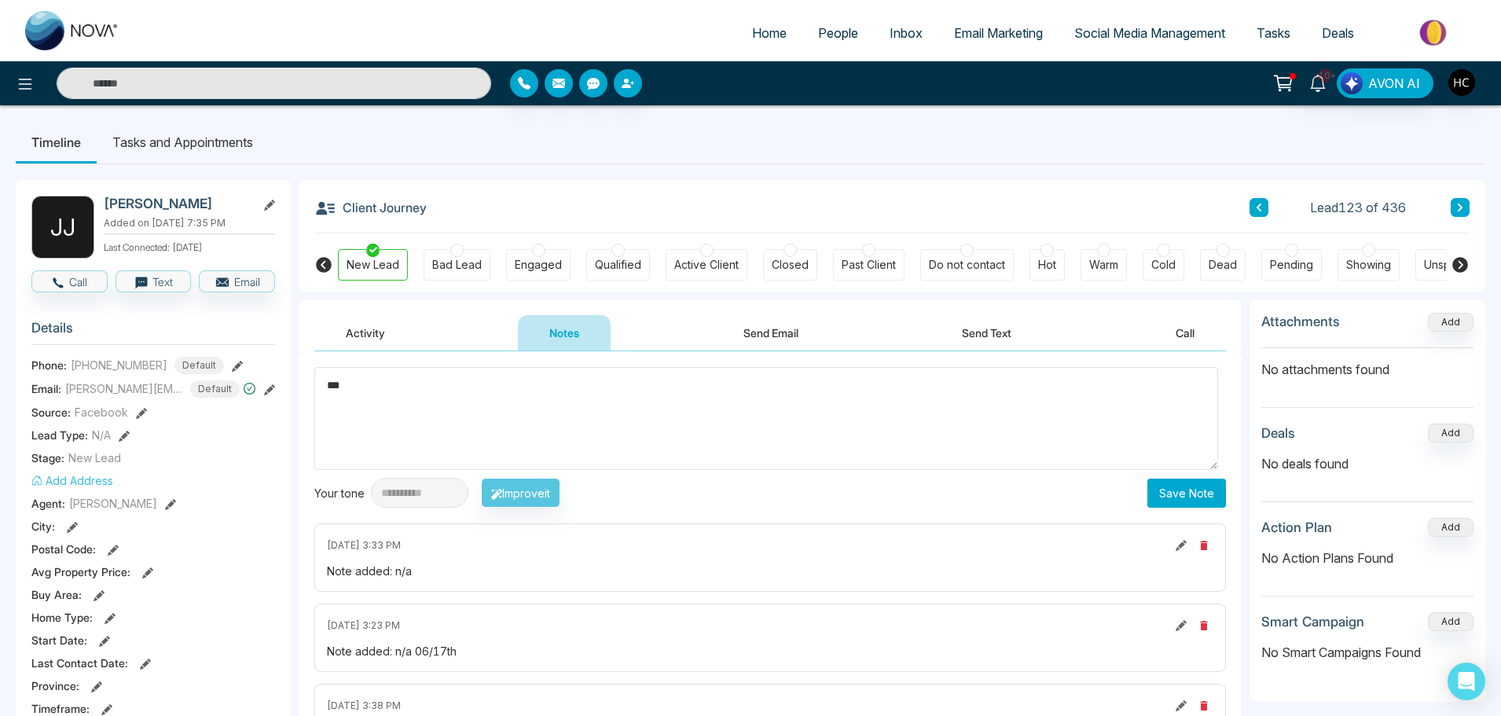
click at [1178, 485] on button "Save Note" at bounding box center [1187, 493] width 79 height 29
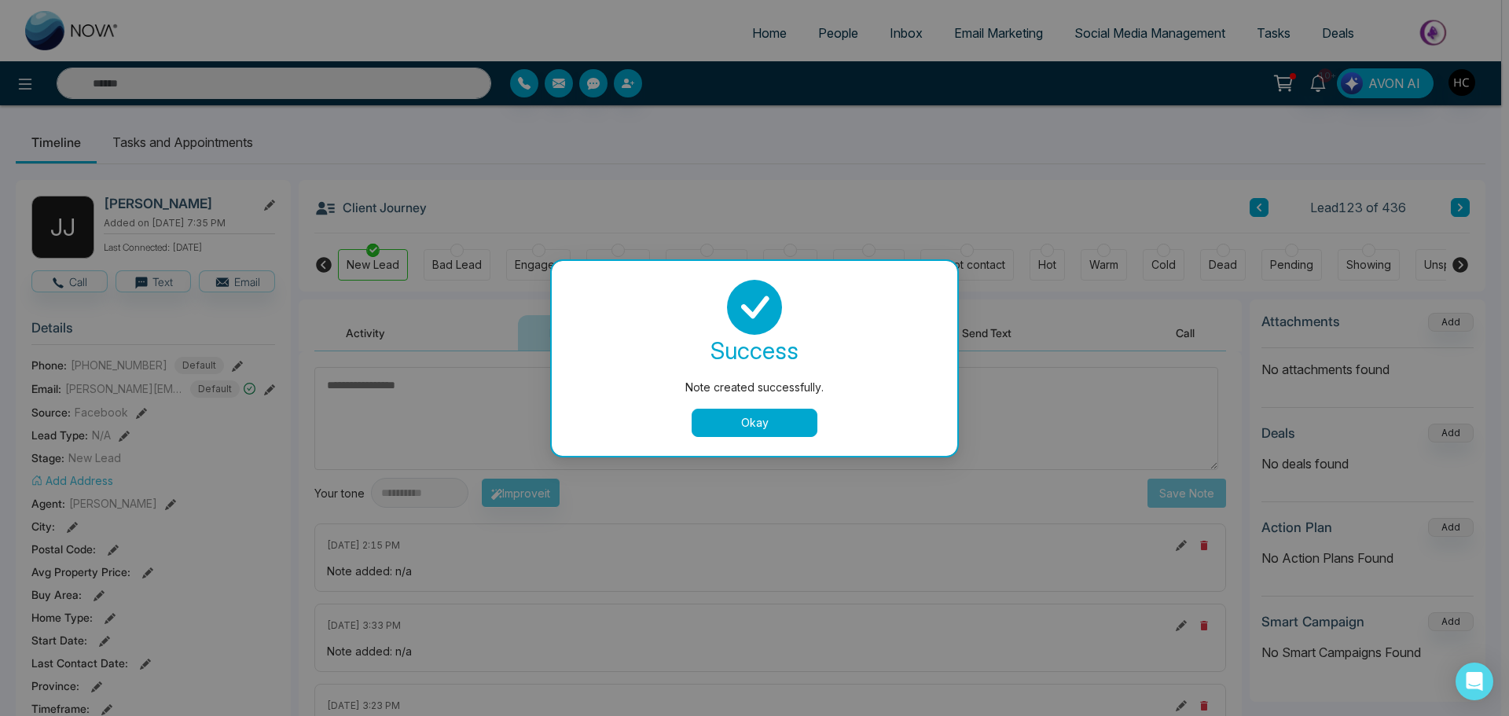
click at [777, 427] on button "Okay" at bounding box center [755, 423] width 126 height 28
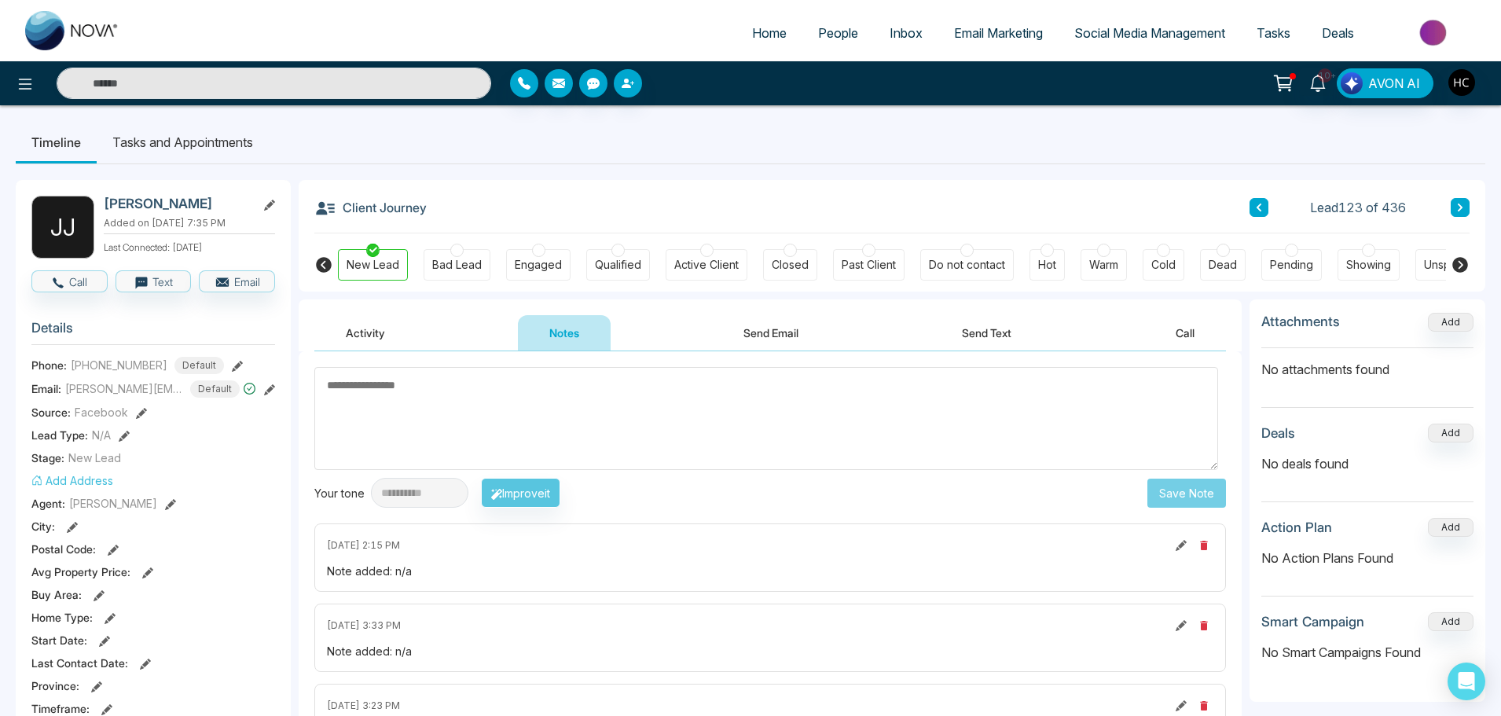
click at [1465, 198] on button at bounding box center [1460, 207] width 19 height 19
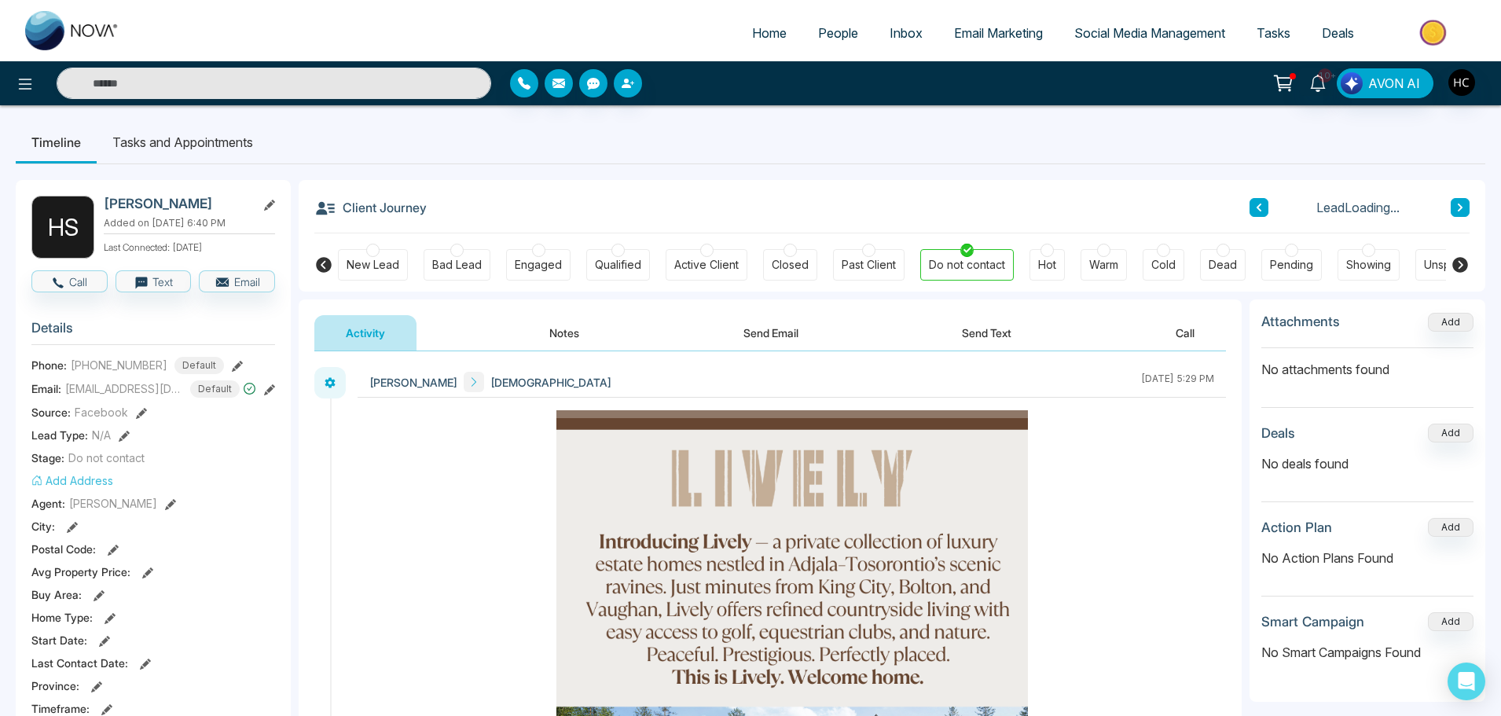
click at [572, 332] on button "Notes" at bounding box center [564, 332] width 93 height 35
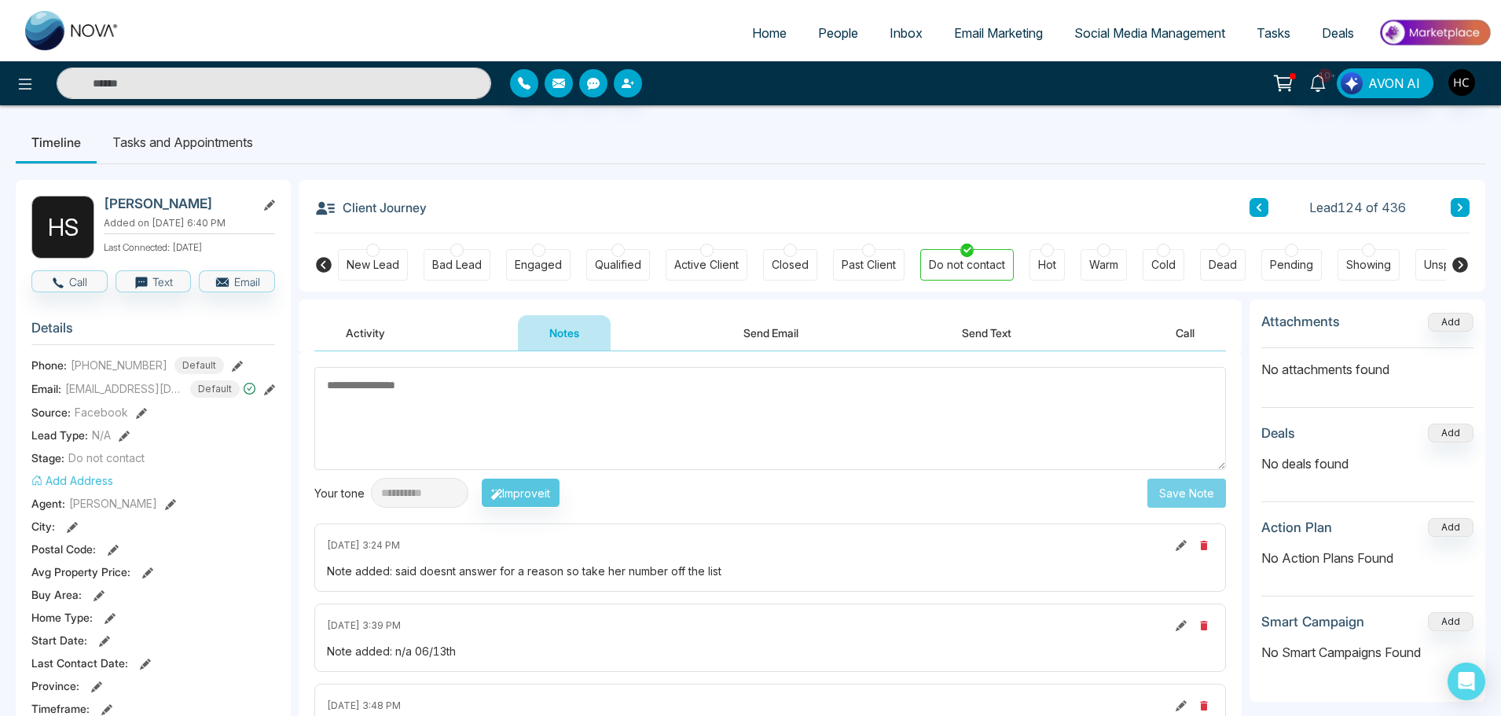
click at [1455, 204] on button at bounding box center [1460, 207] width 19 height 19
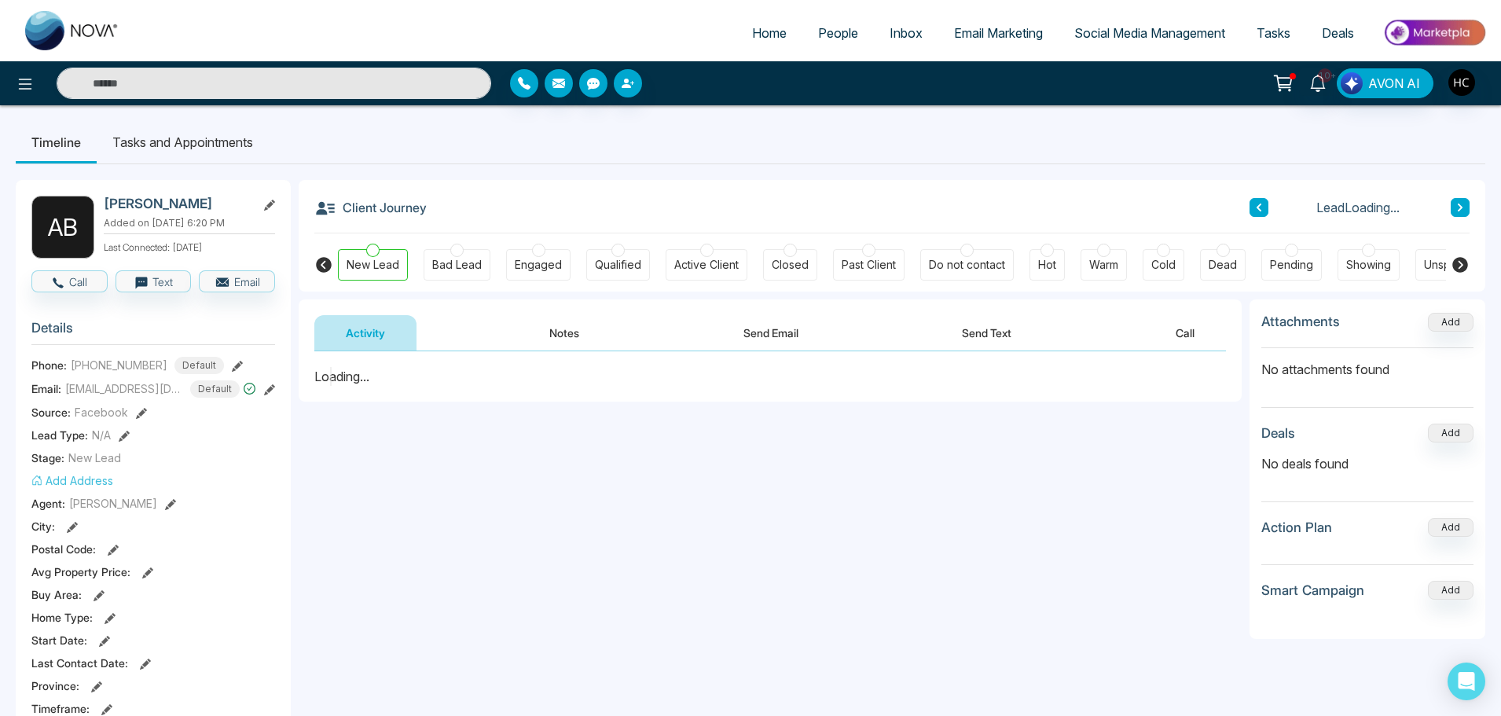
click at [566, 326] on button "Notes" at bounding box center [564, 332] width 93 height 35
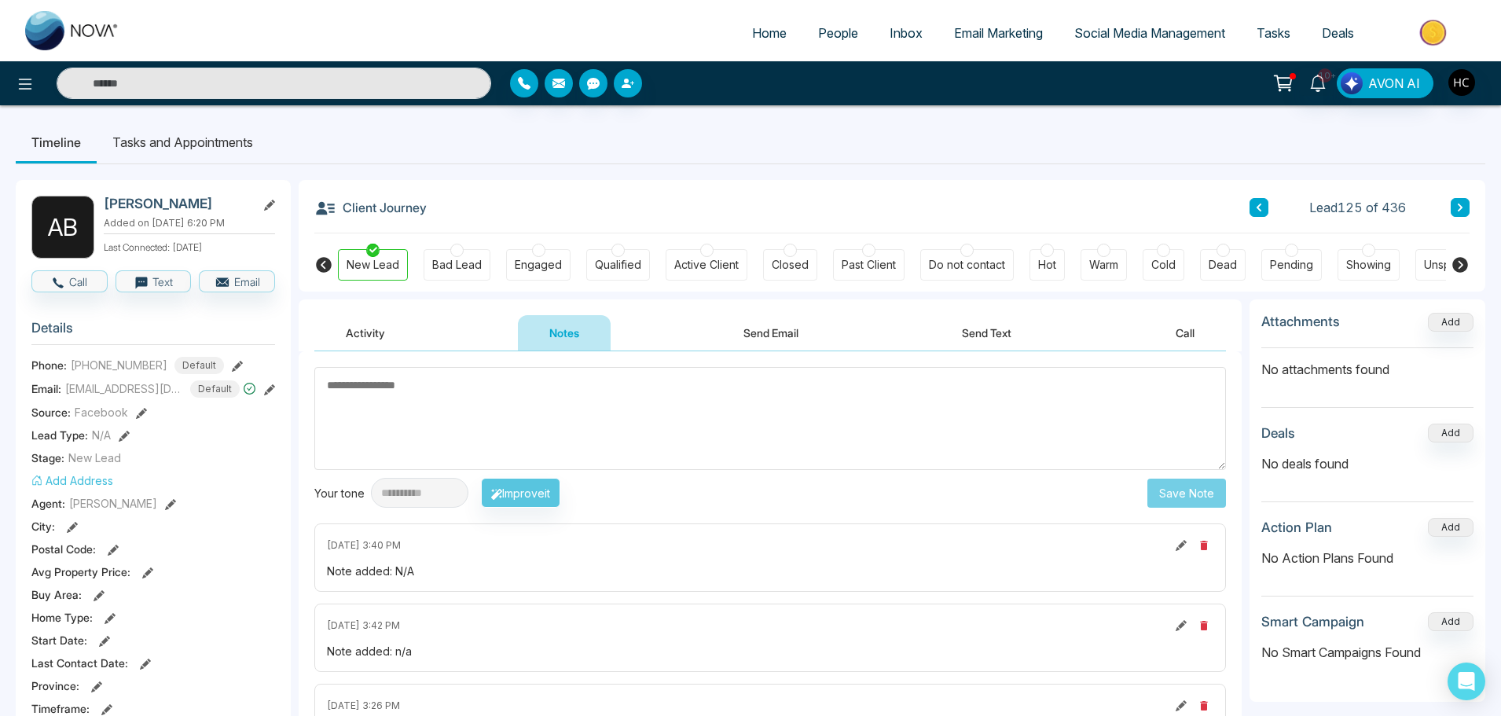
click at [592, 402] on textarea at bounding box center [770, 418] width 912 height 103
type textarea "***"
click at [1163, 486] on button "Save Note" at bounding box center [1187, 493] width 79 height 29
click at [1468, 214] on button at bounding box center [1460, 207] width 19 height 19
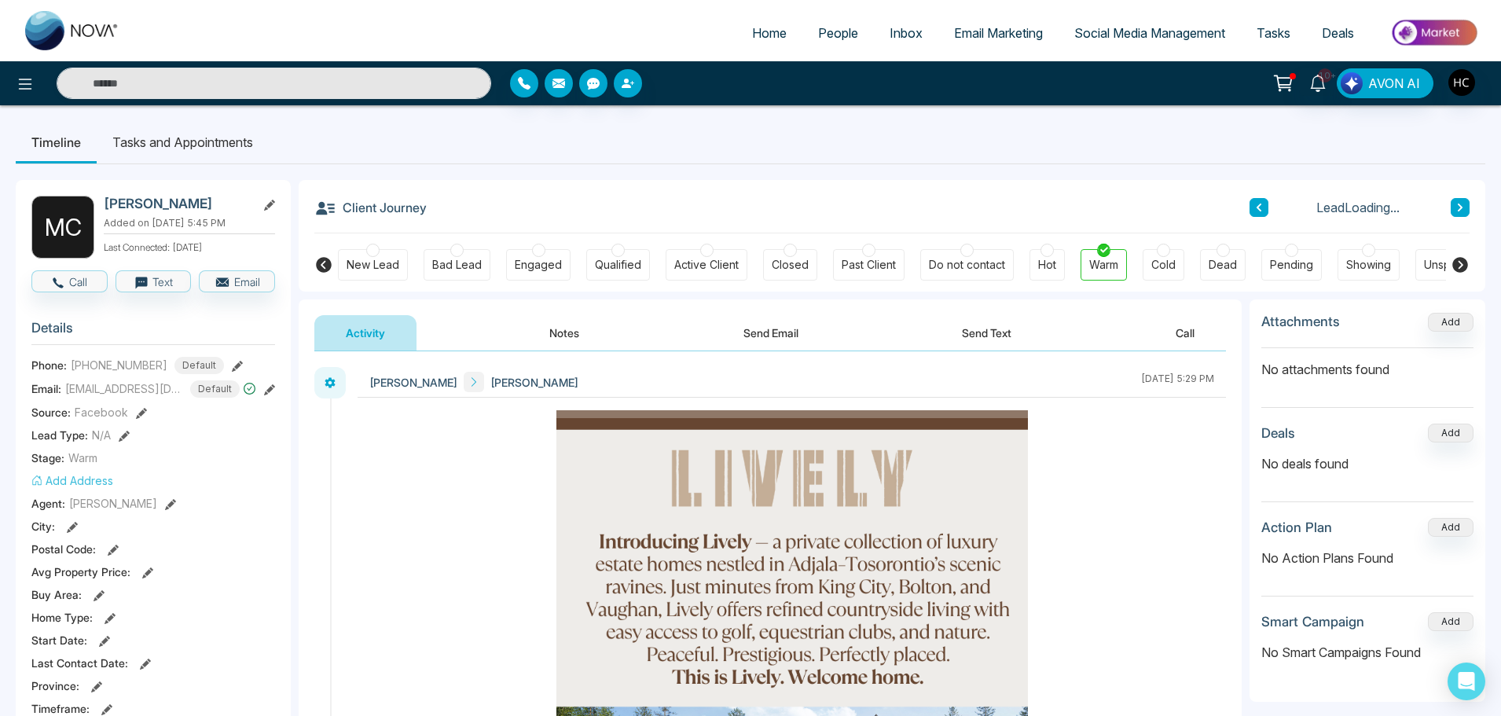
click at [568, 333] on button "Notes" at bounding box center [564, 332] width 93 height 35
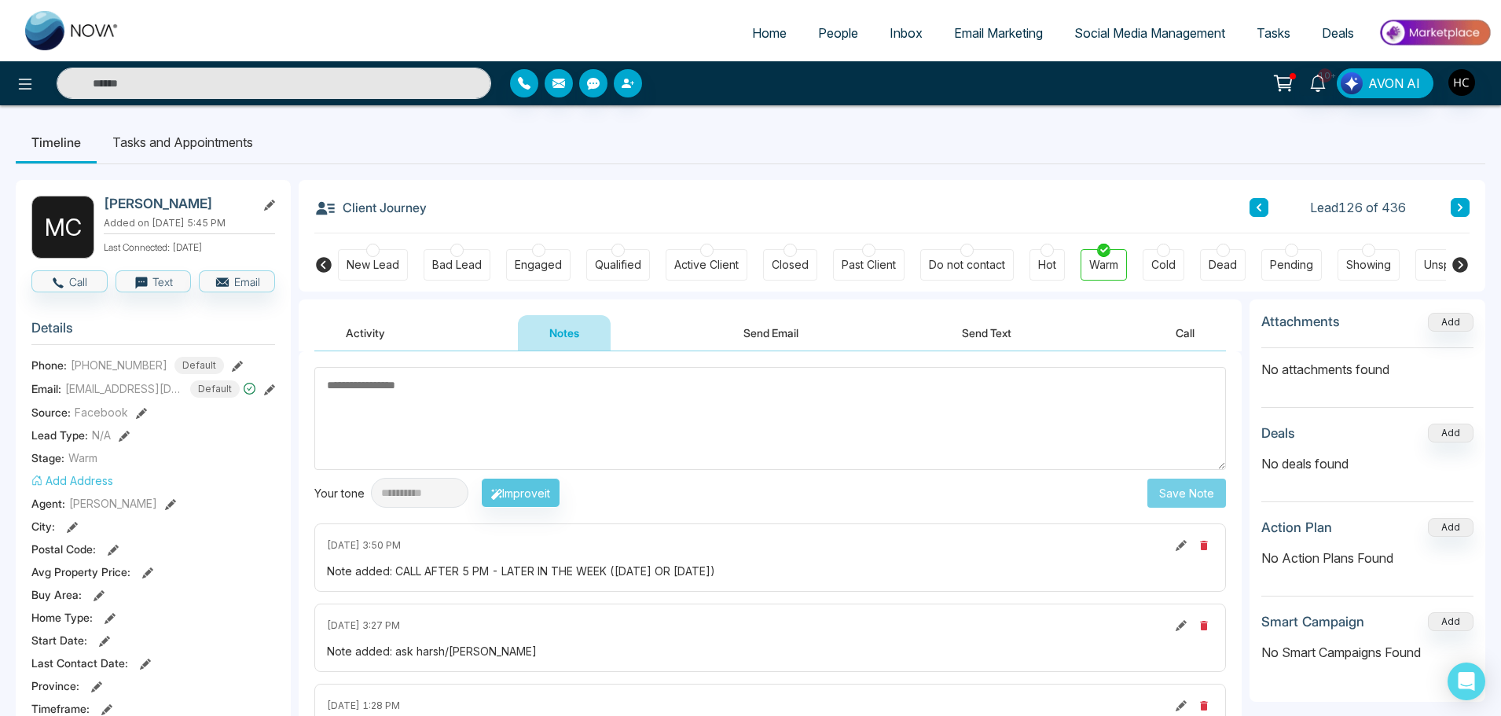
click at [1461, 205] on icon at bounding box center [1460, 208] width 5 height 8
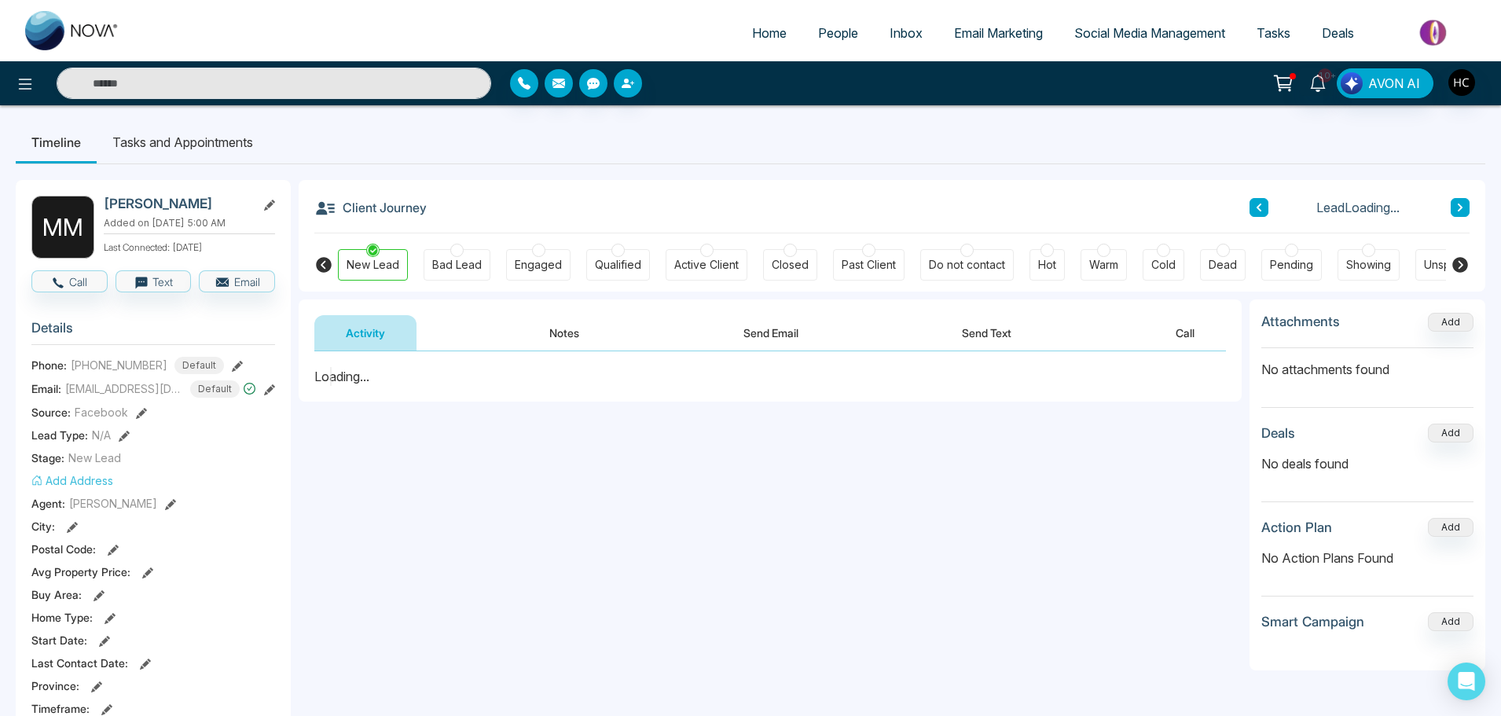
click at [579, 340] on button "Notes" at bounding box center [564, 332] width 93 height 35
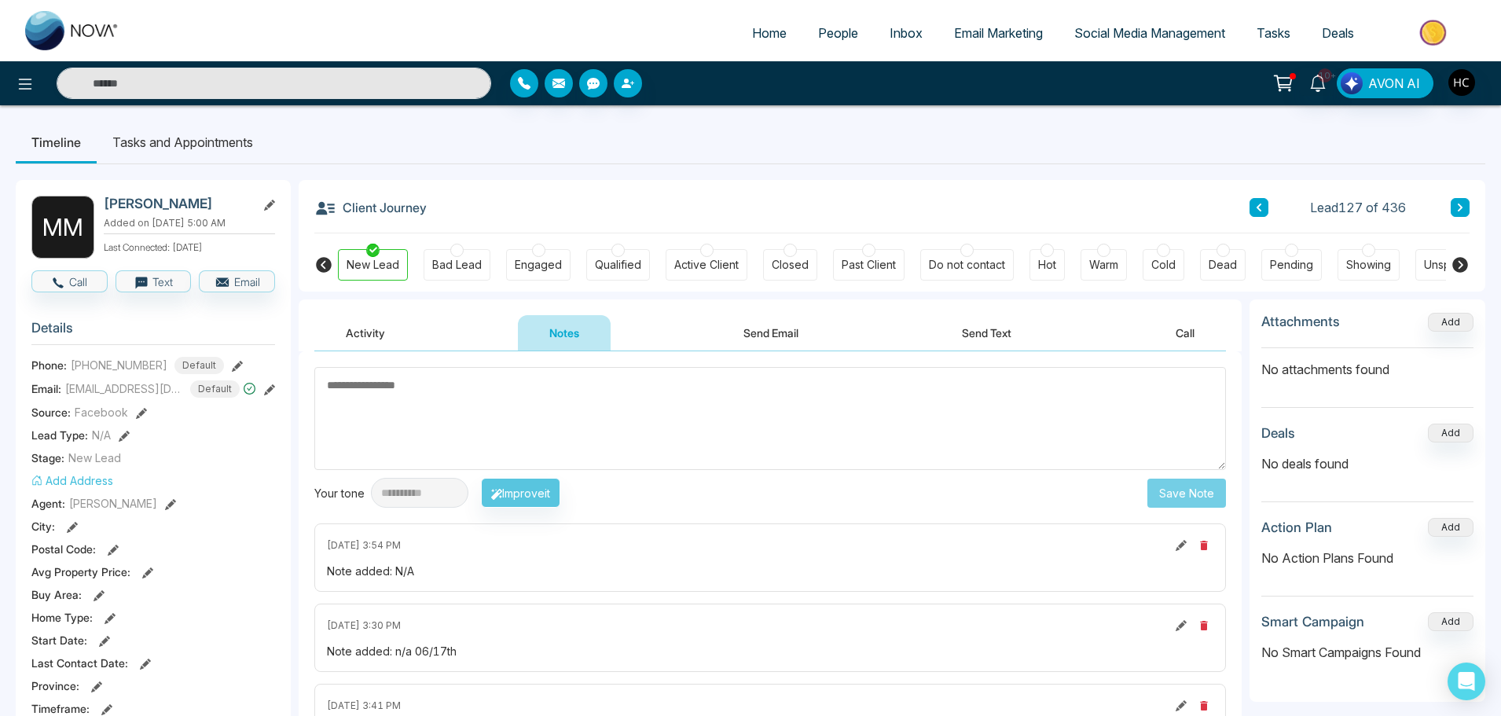
click at [1458, 204] on icon at bounding box center [1460, 208] width 5 height 8
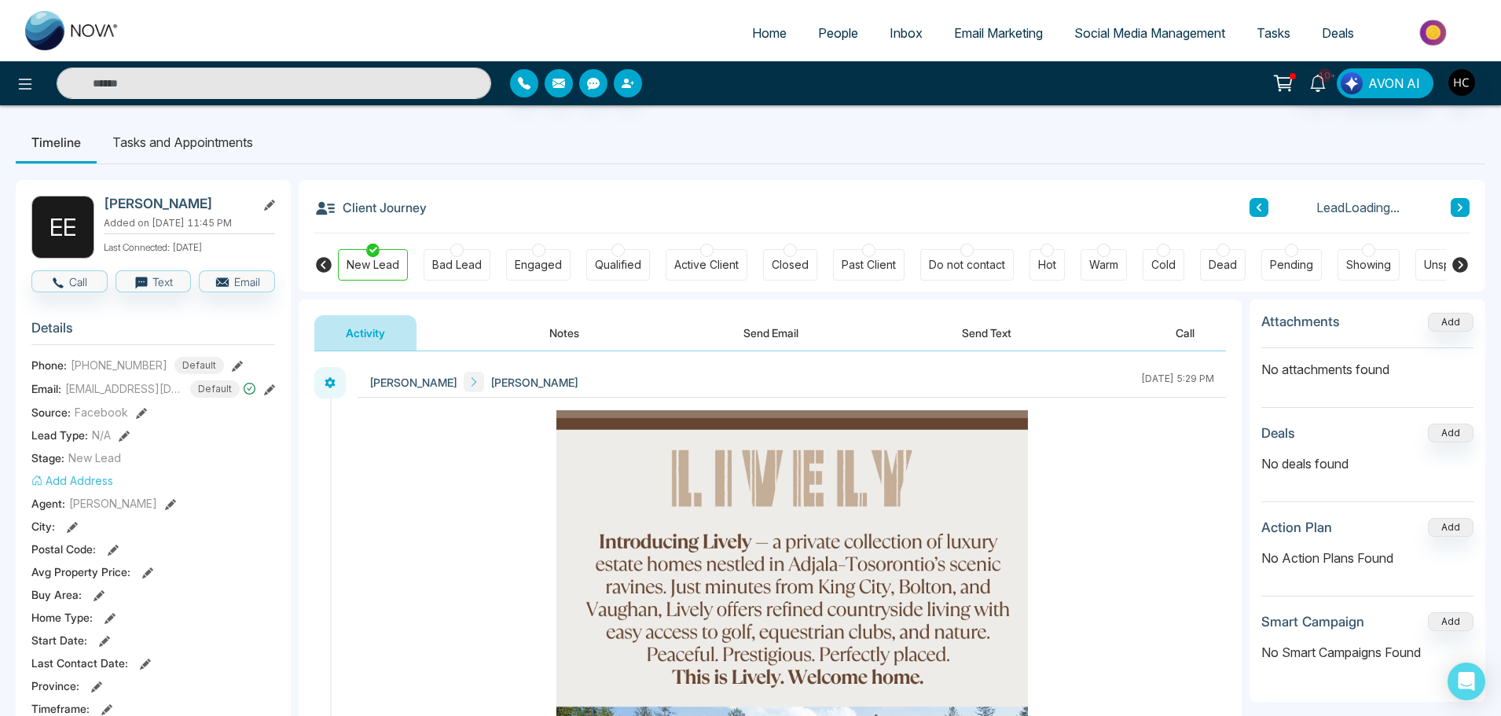
click at [560, 329] on button "Notes" at bounding box center [564, 332] width 93 height 35
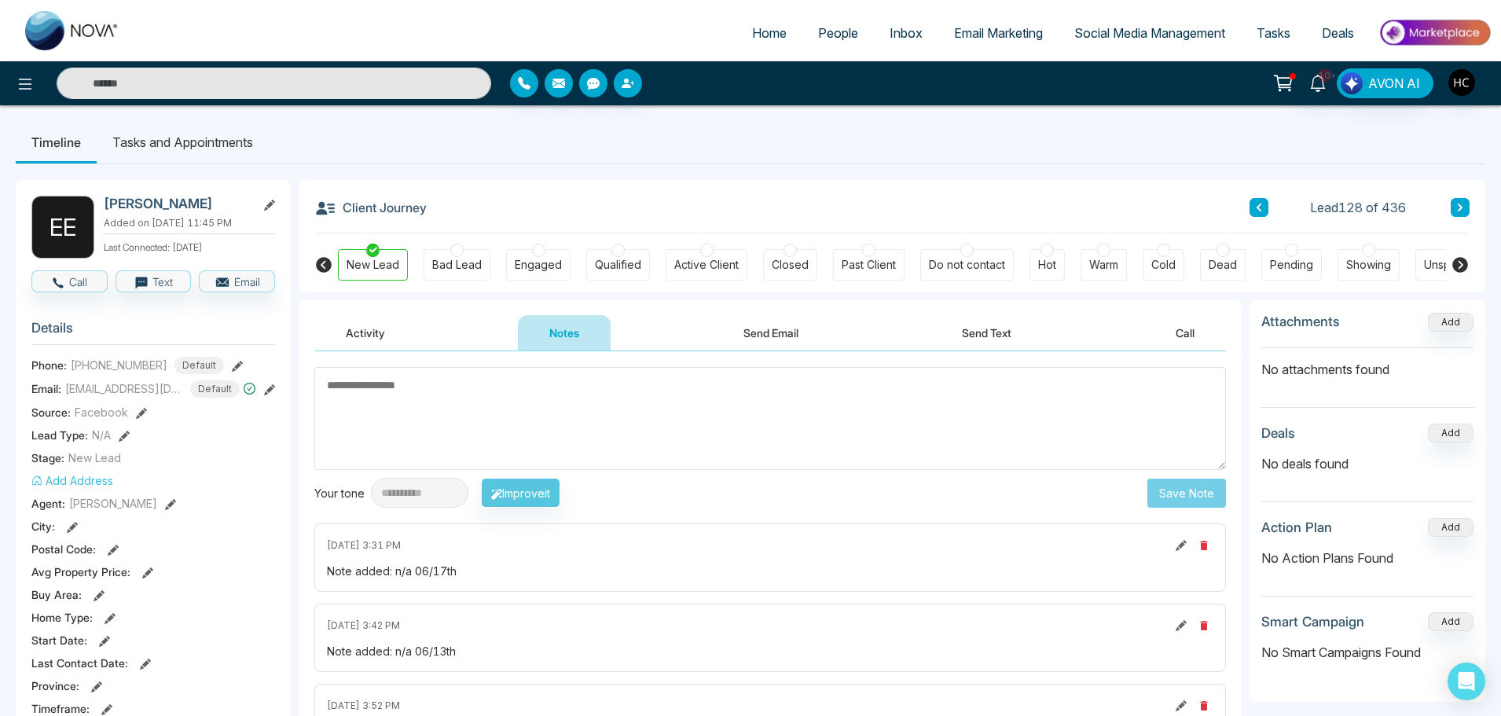
click at [477, 406] on textarea at bounding box center [770, 418] width 912 height 103
type textarea "***"
click at [1194, 494] on button "Save Note" at bounding box center [1187, 493] width 79 height 29
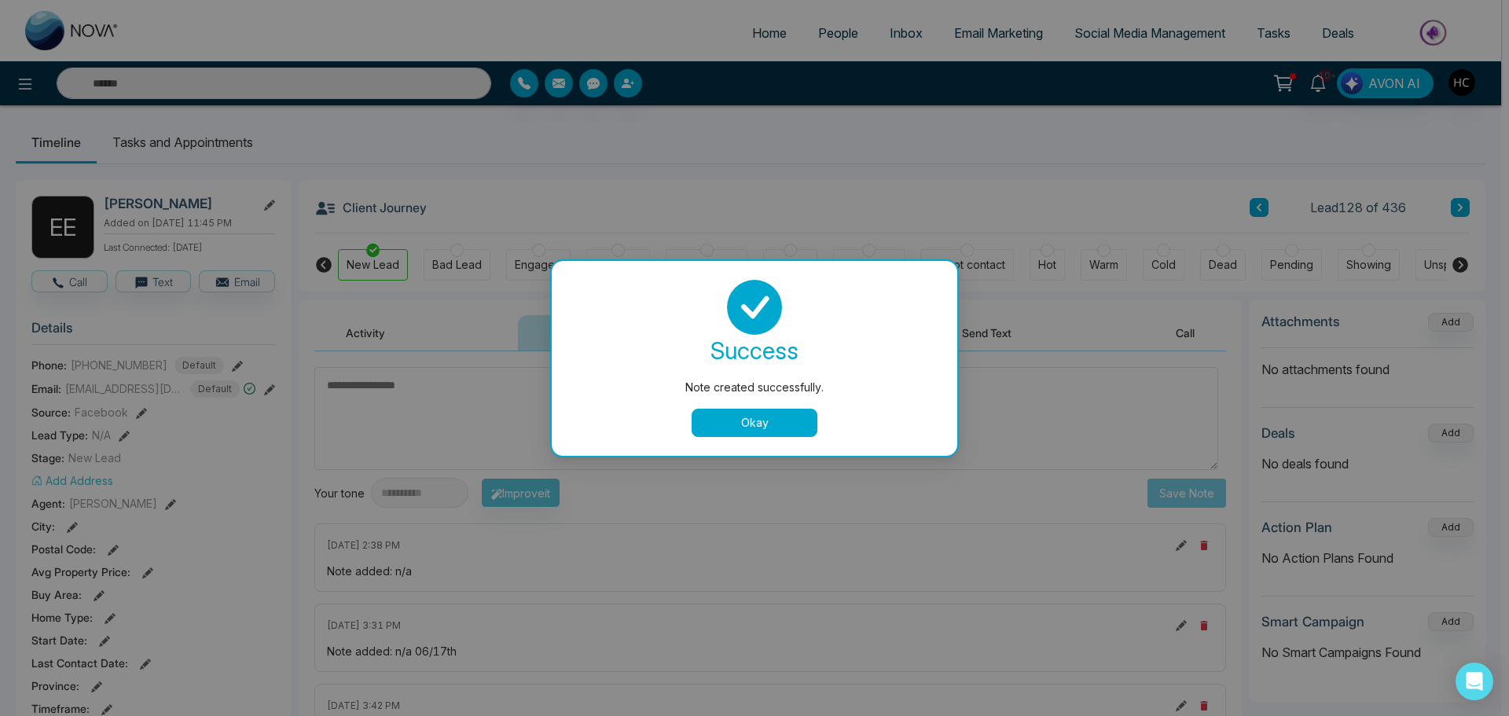
click at [742, 413] on button "Okay" at bounding box center [755, 423] width 126 height 28
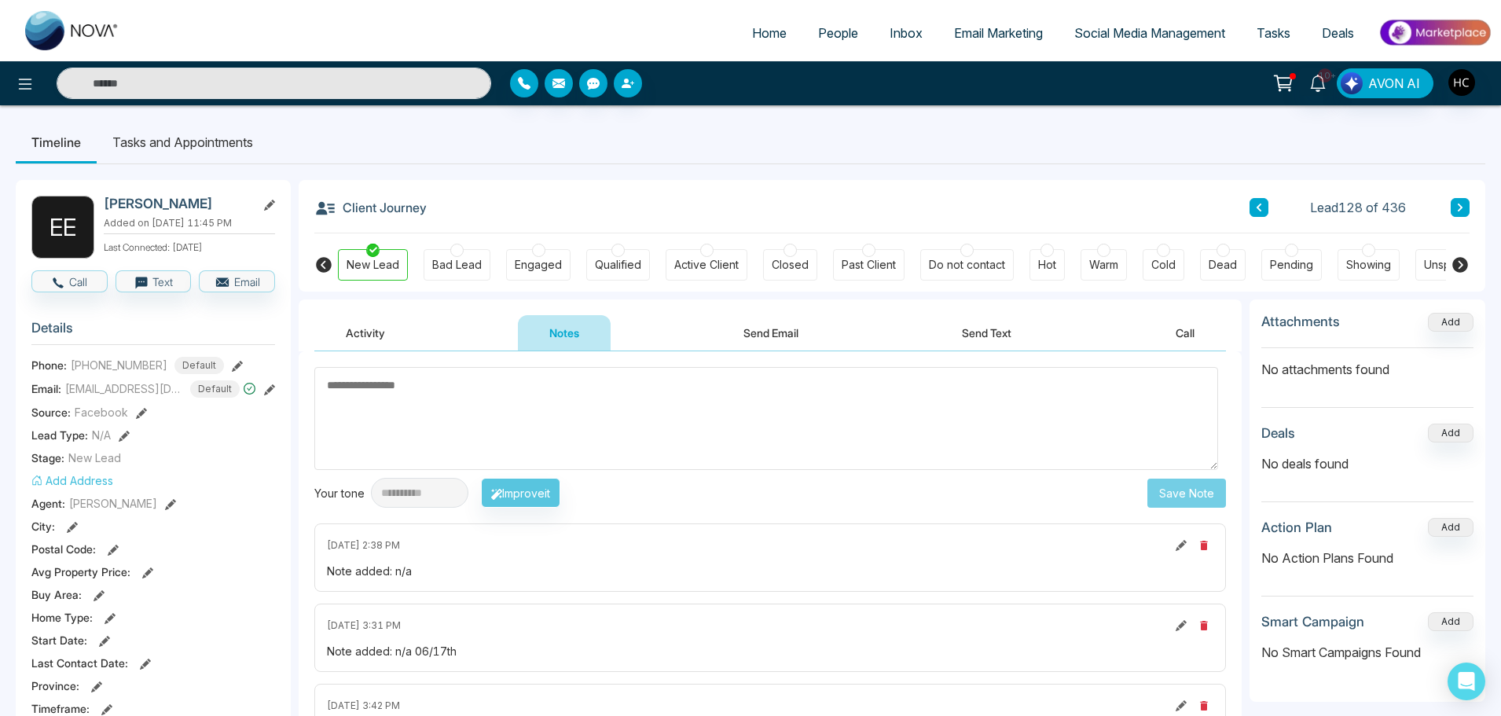
click at [1450, 199] on div "Lead 128 of 436" at bounding box center [1360, 207] width 220 height 19
click at [1457, 204] on icon at bounding box center [1461, 207] width 8 height 9
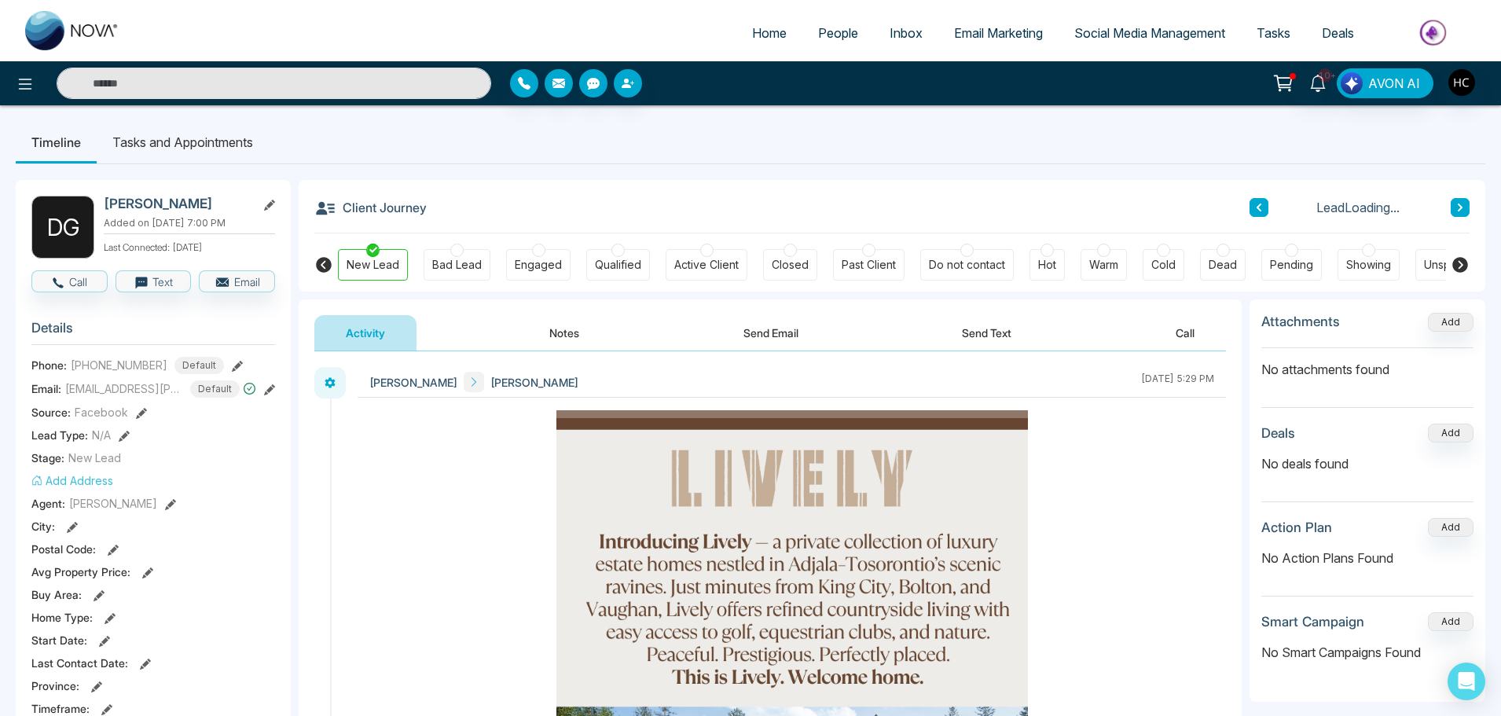
click at [552, 343] on button "Notes" at bounding box center [564, 332] width 93 height 35
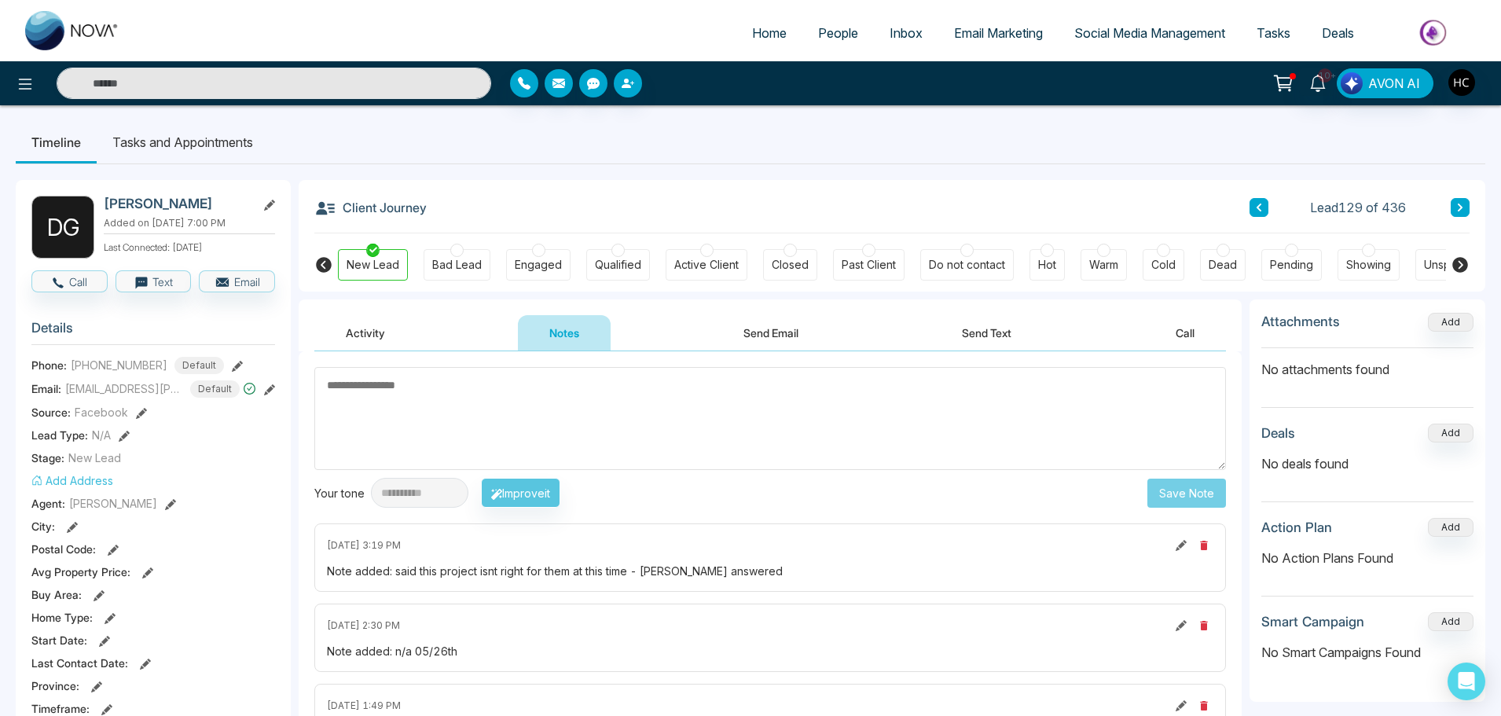
click at [1455, 210] on button at bounding box center [1460, 207] width 19 height 19
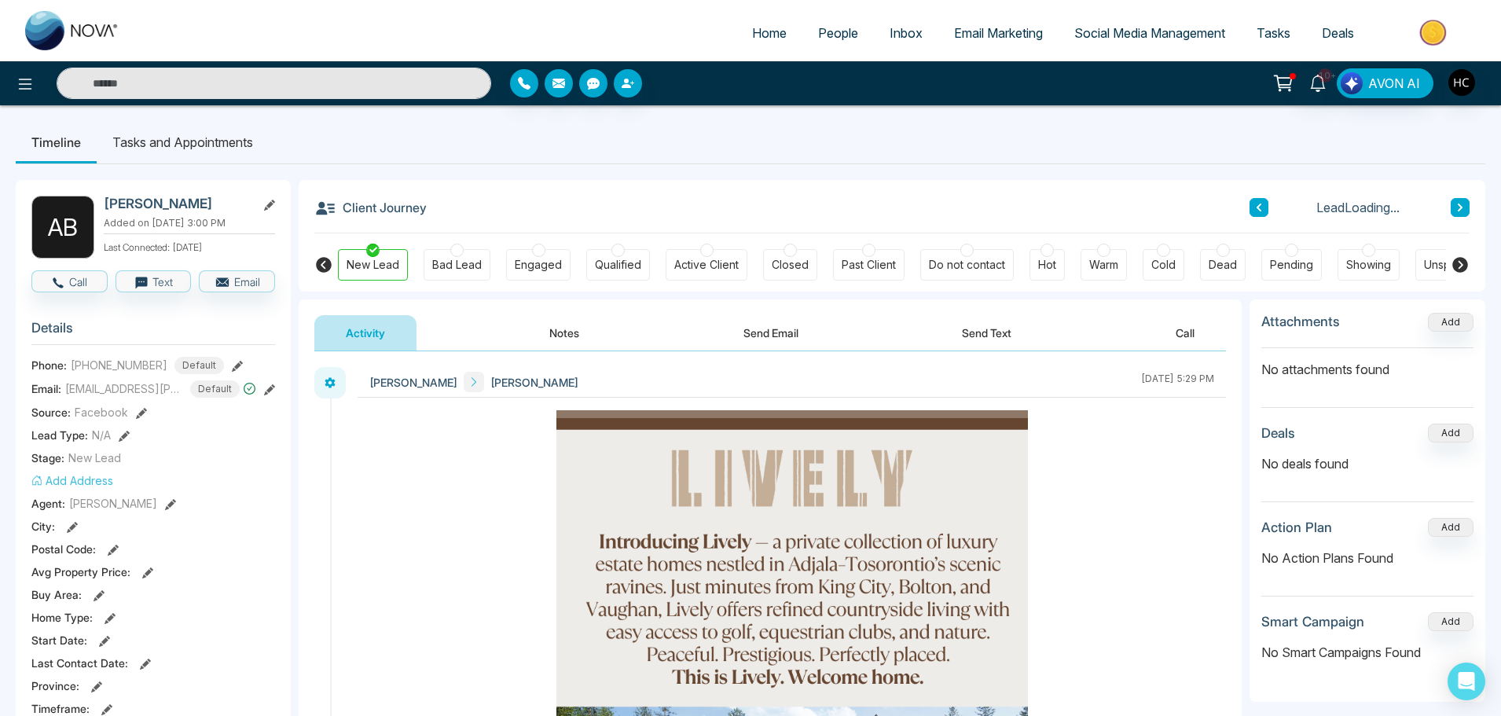
click at [580, 334] on button "Notes" at bounding box center [564, 332] width 93 height 35
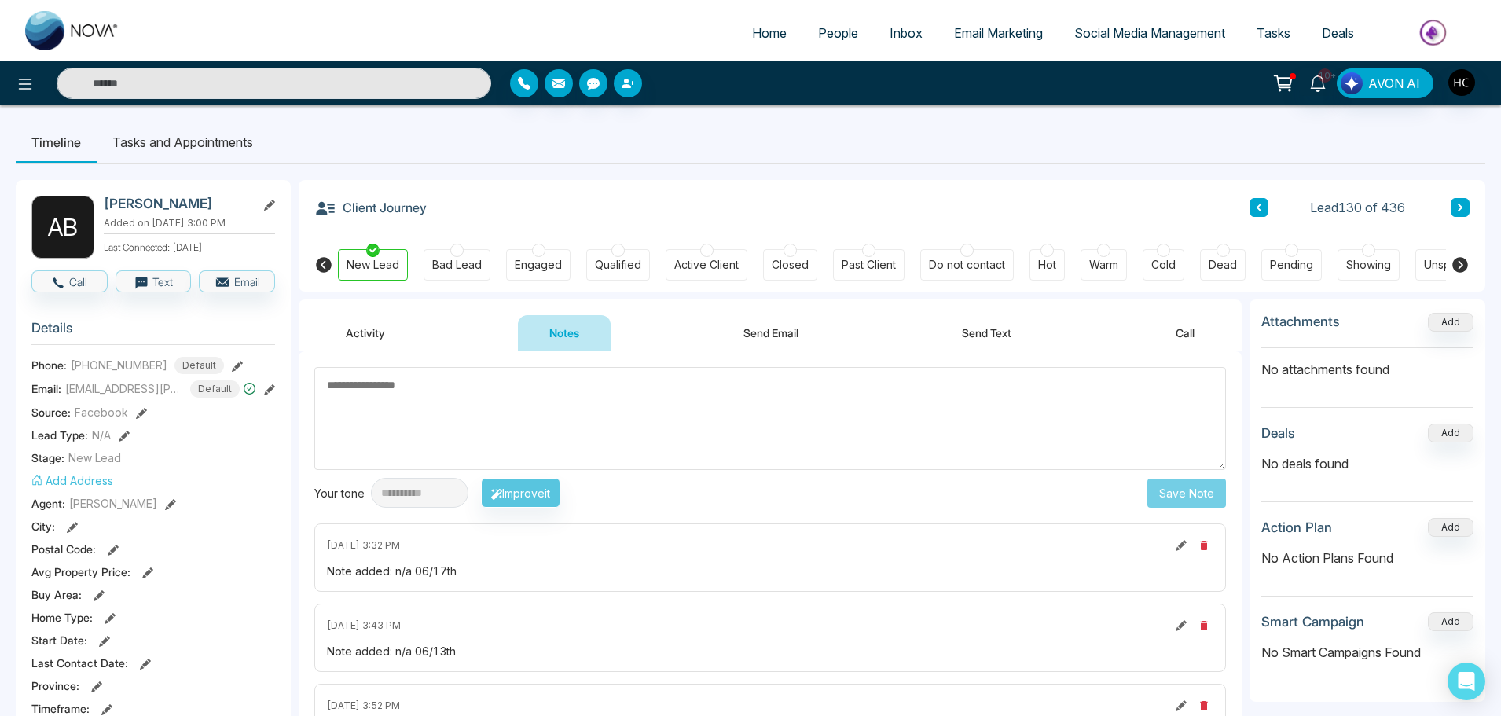
click at [667, 412] on textarea at bounding box center [770, 418] width 912 height 103
paste textarea "***"
type textarea "***"
click at [1148, 495] on button "Save Note" at bounding box center [1187, 493] width 79 height 29
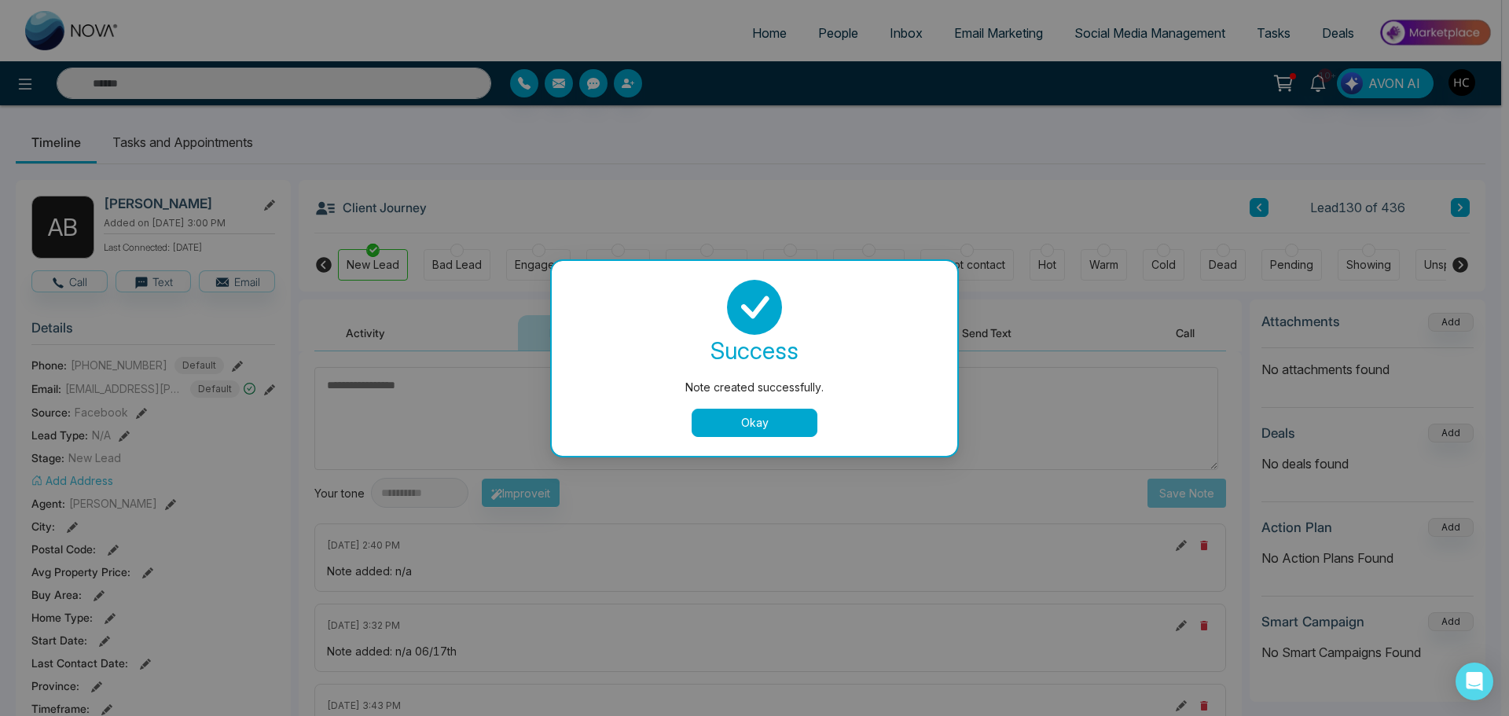
click at [746, 421] on button "Okay" at bounding box center [755, 423] width 126 height 28
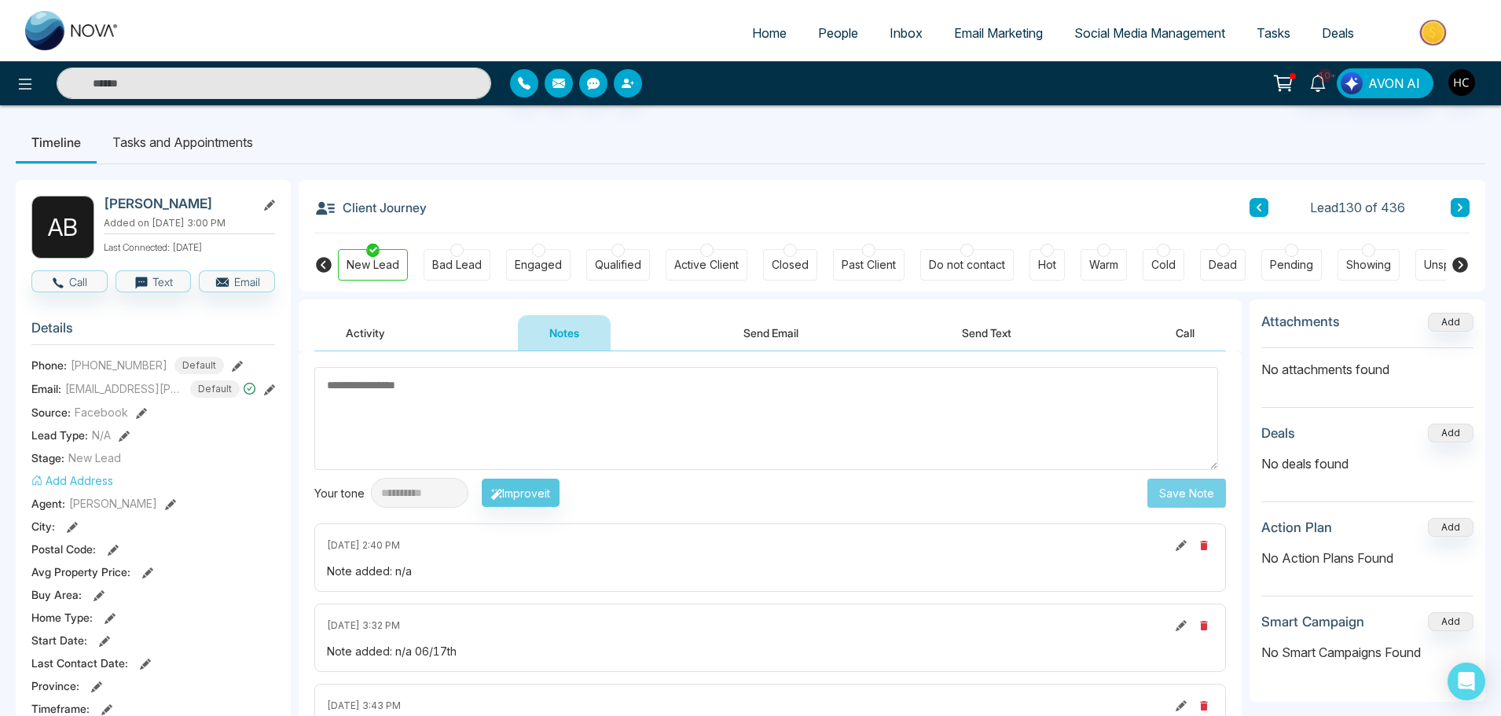
click at [1461, 210] on icon at bounding box center [1460, 208] width 5 height 8
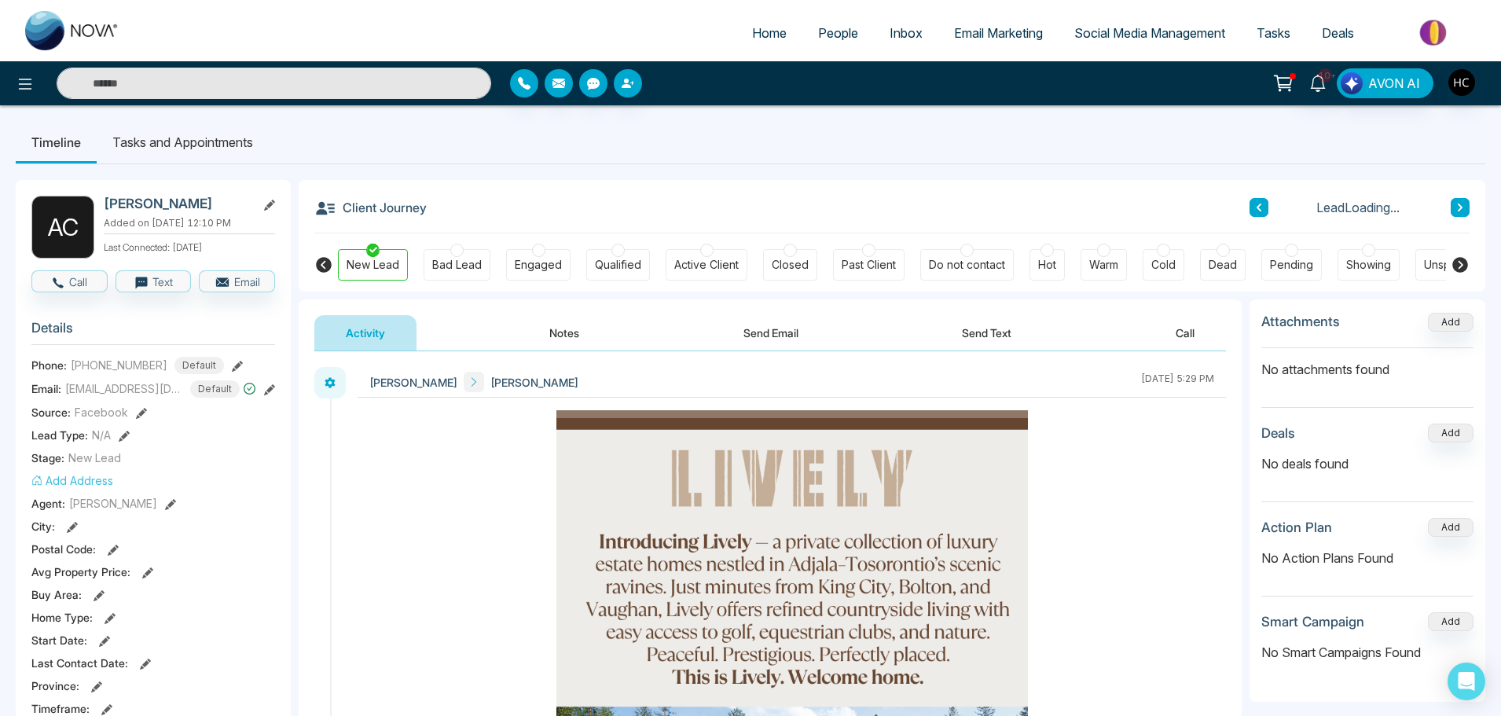
click at [562, 336] on button "Notes" at bounding box center [564, 332] width 93 height 35
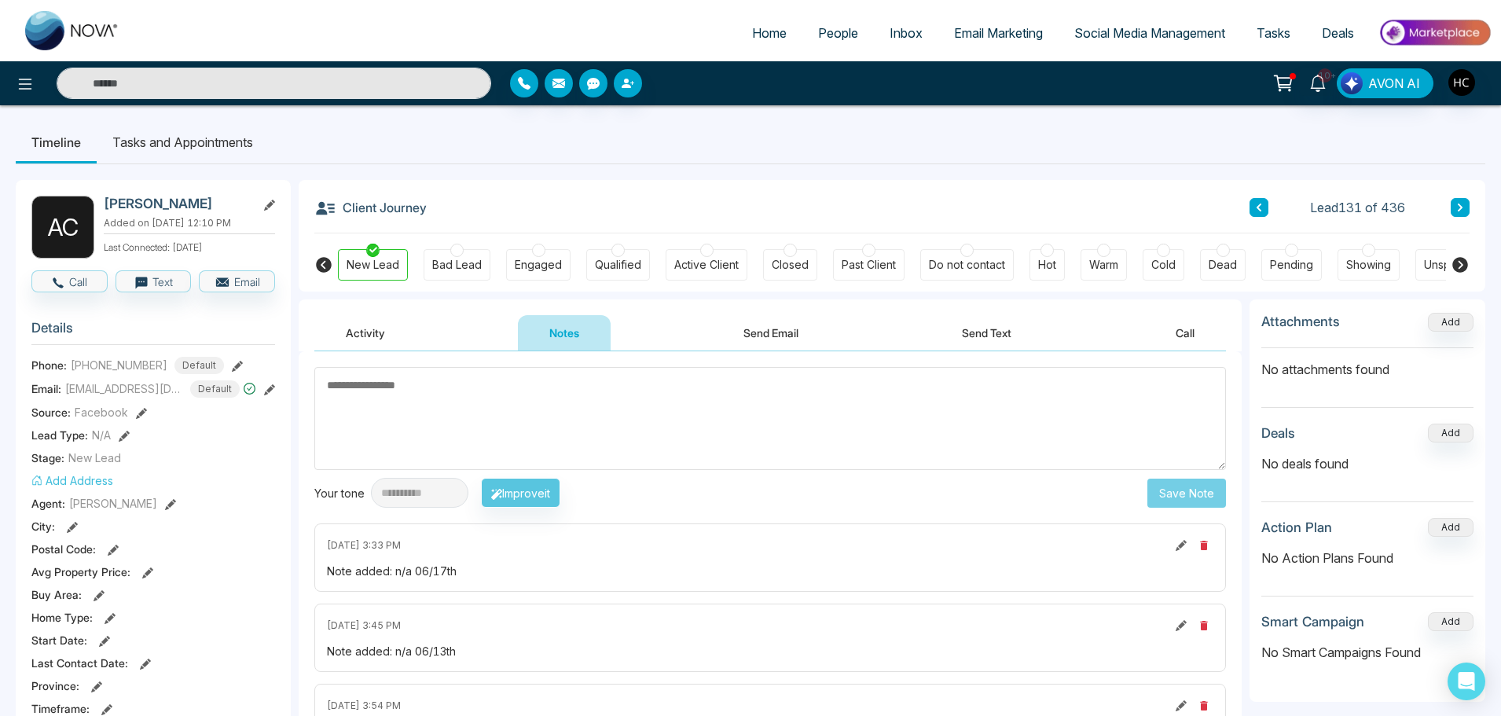
click at [564, 414] on textarea at bounding box center [770, 418] width 912 height 103
type textarea "***"
click at [1198, 498] on button "Save Note" at bounding box center [1187, 493] width 79 height 29
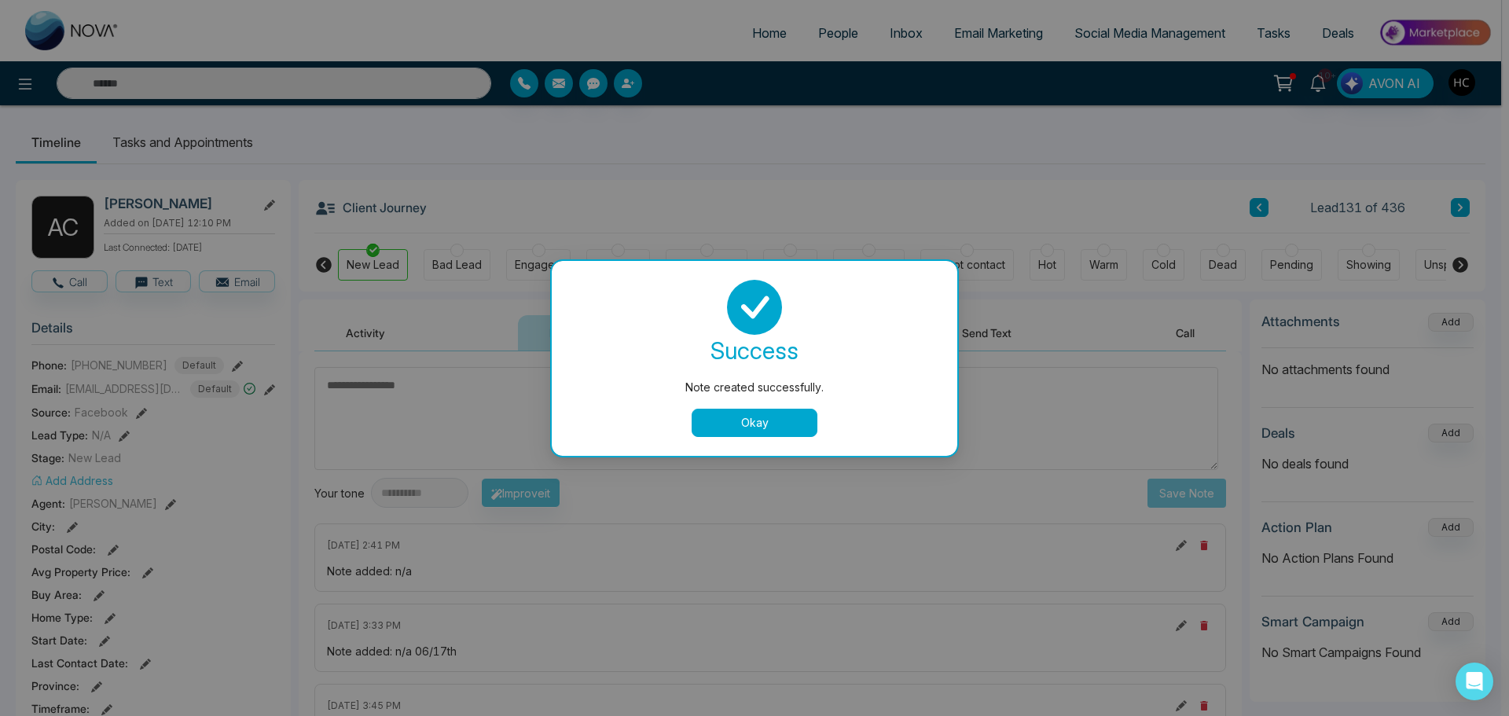
click at [758, 417] on button "Okay" at bounding box center [755, 423] width 126 height 28
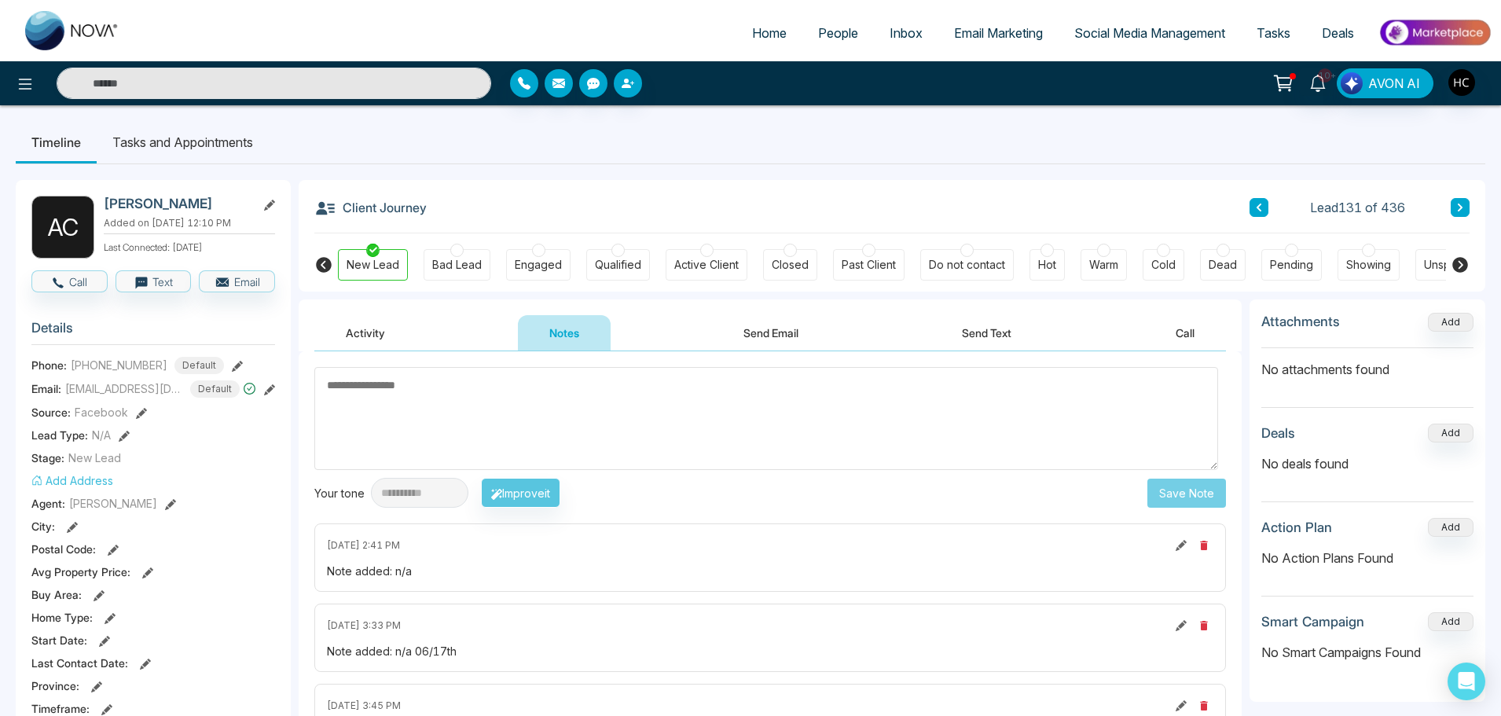
click at [1462, 211] on icon at bounding box center [1461, 207] width 8 height 9
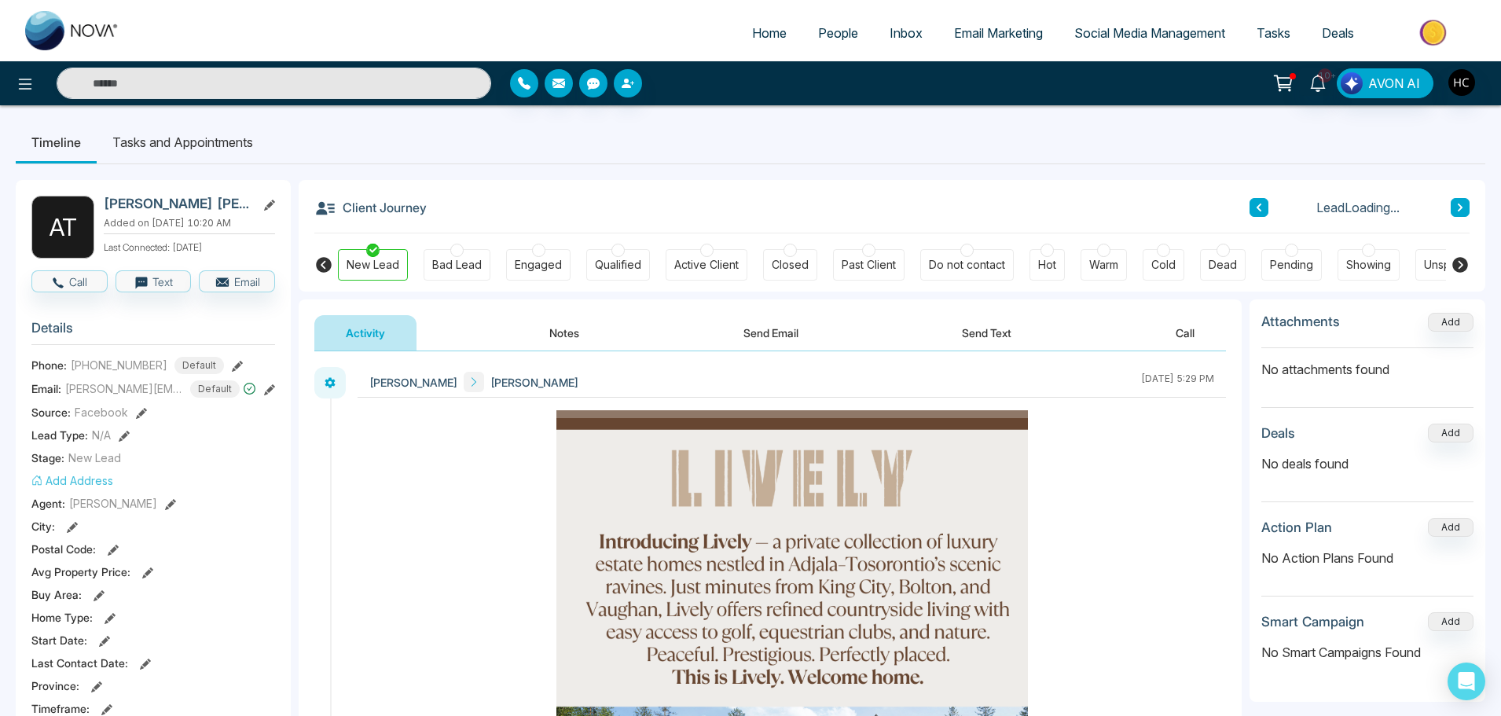
click at [557, 335] on button "Notes" at bounding box center [564, 332] width 93 height 35
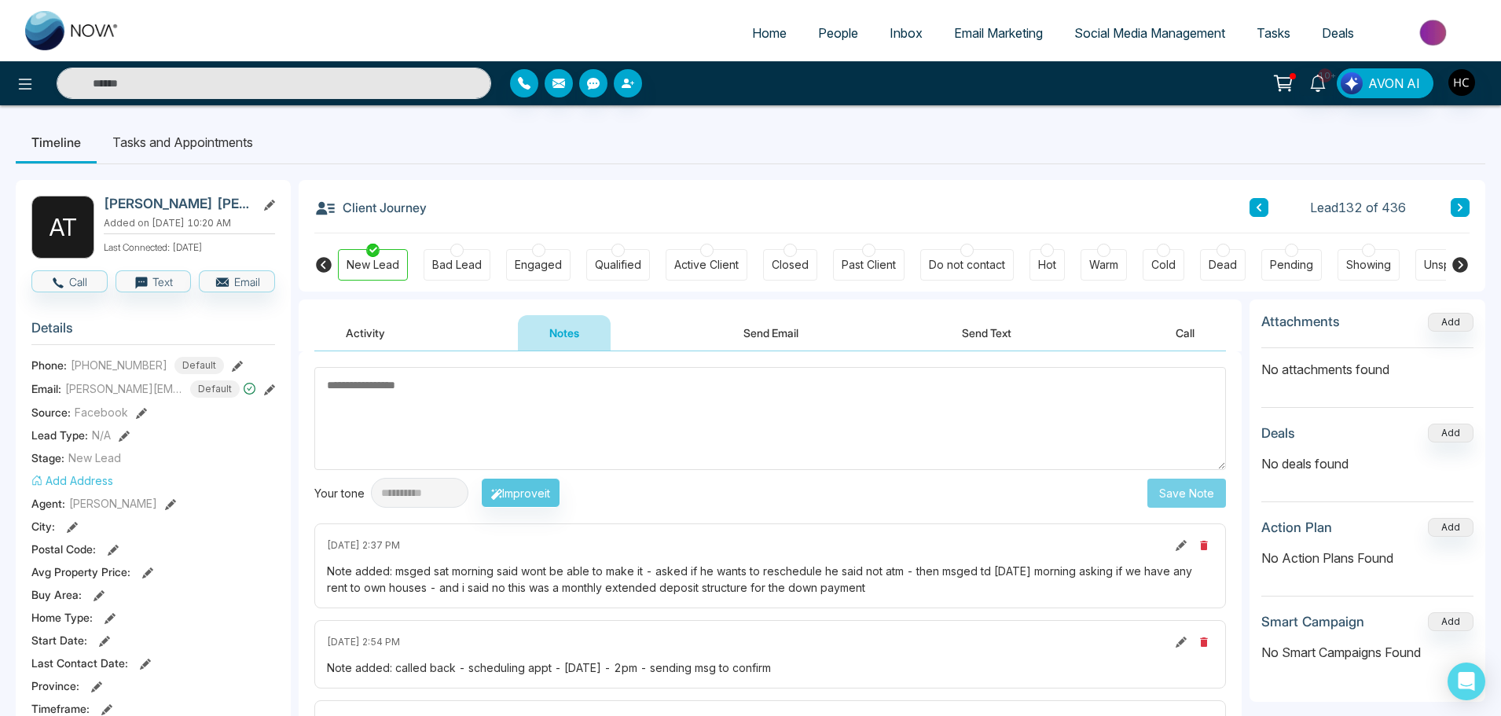
click at [1459, 202] on button at bounding box center [1460, 207] width 19 height 19
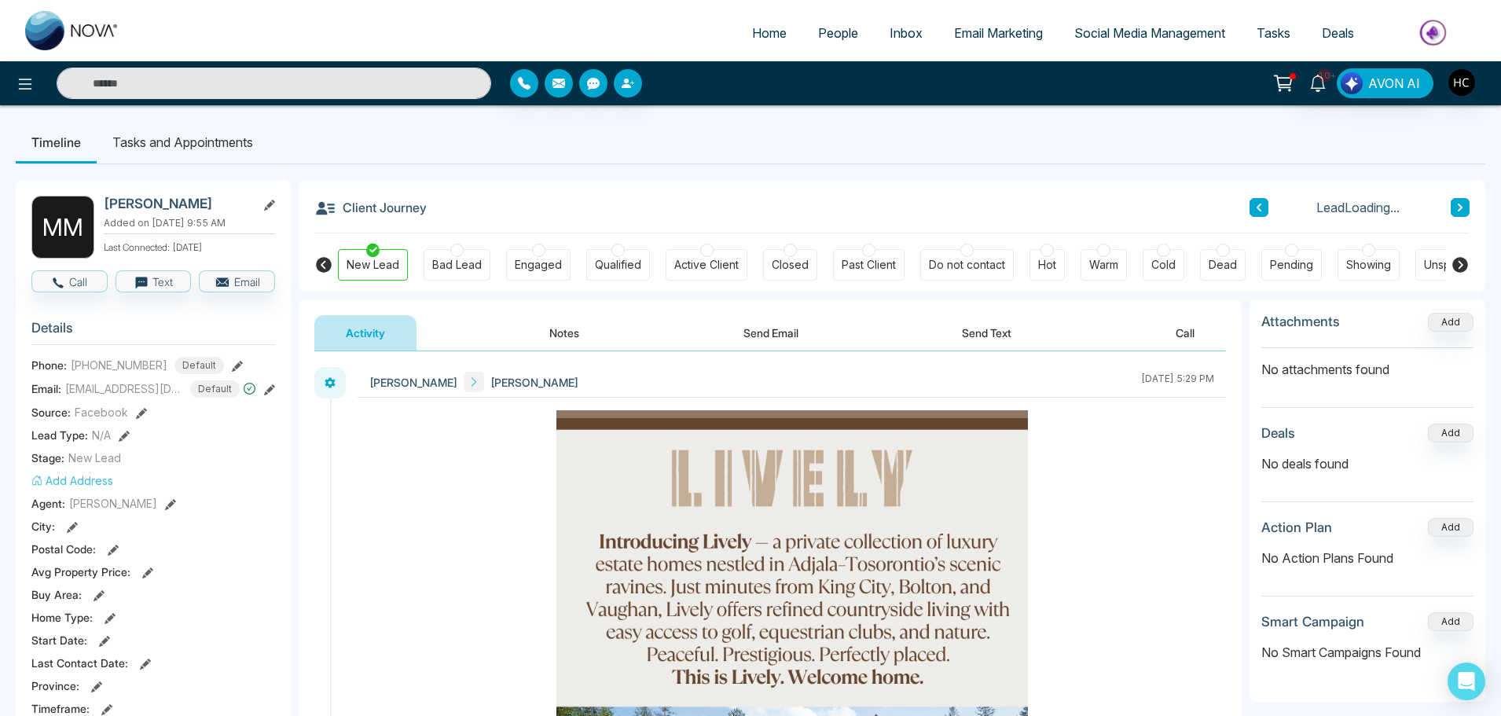
click at [575, 336] on button "Notes" at bounding box center [564, 332] width 93 height 35
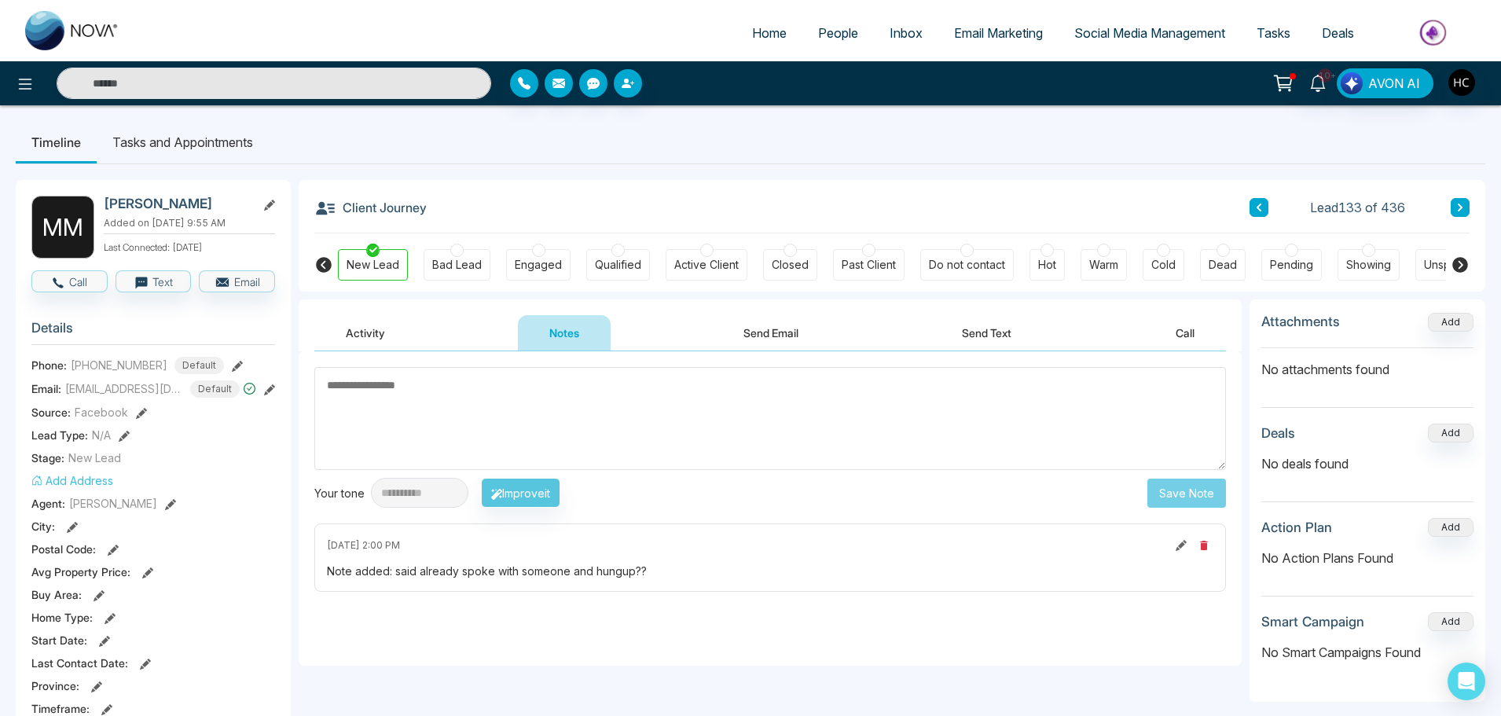
click at [1458, 214] on button at bounding box center [1460, 207] width 19 height 19
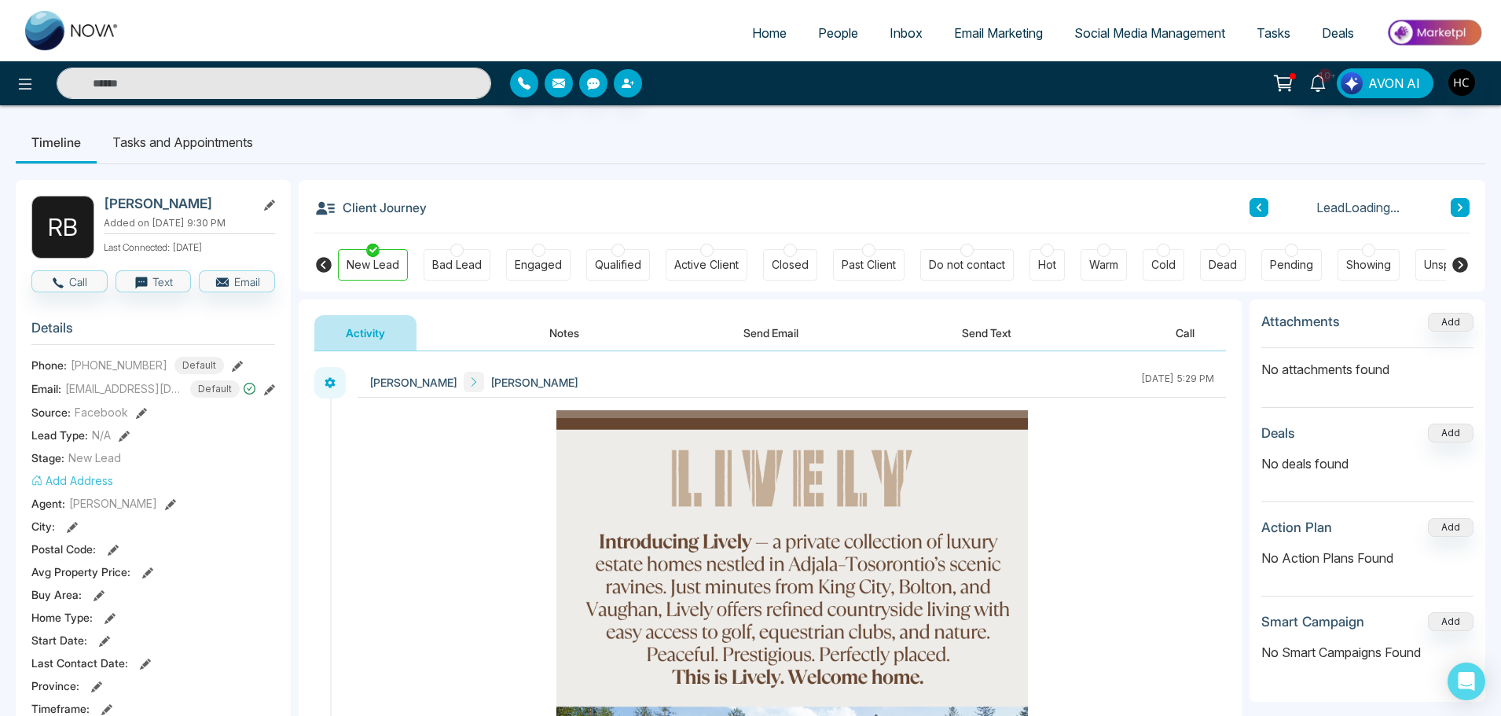
click at [574, 335] on button "Notes" at bounding box center [564, 332] width 93 height 35
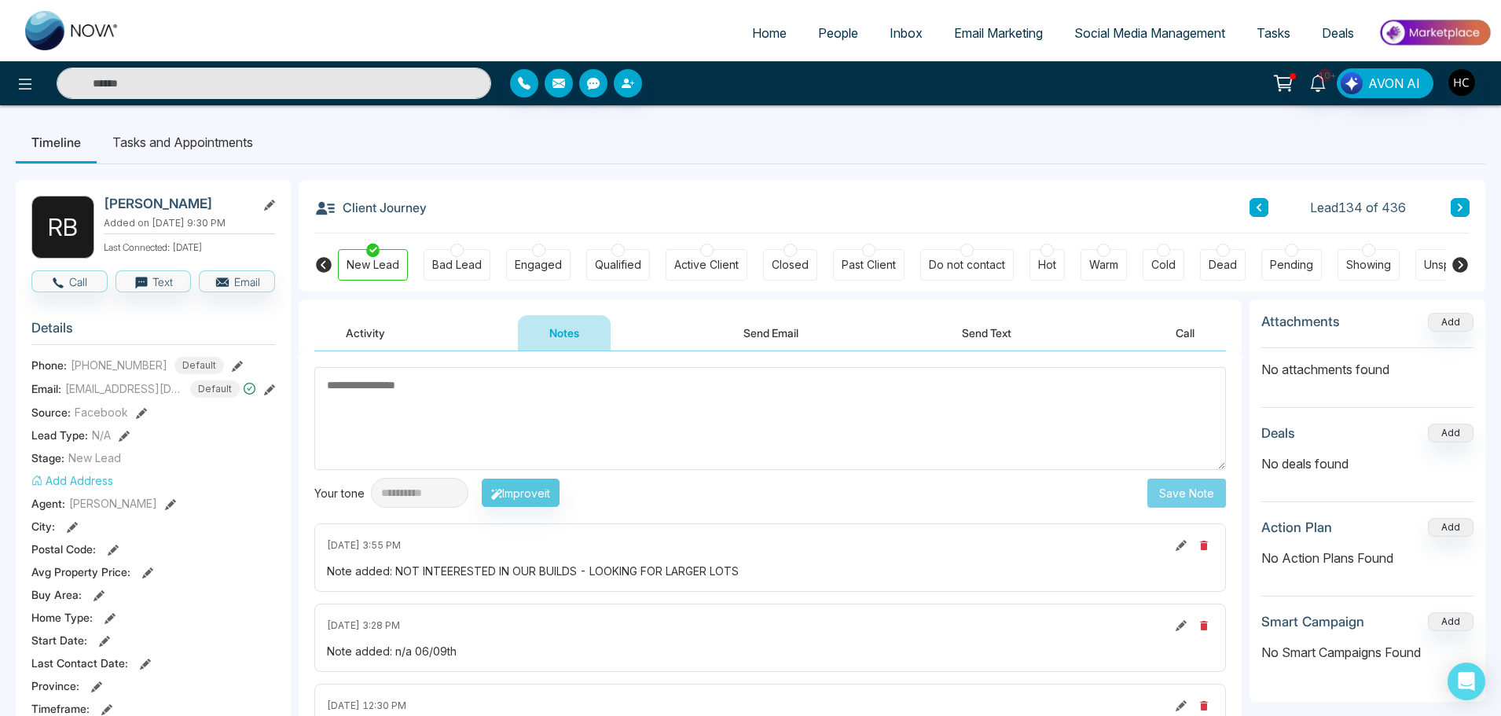
click at [1462, 202] on button at bounding box center [1460, 207] width 19 height 19
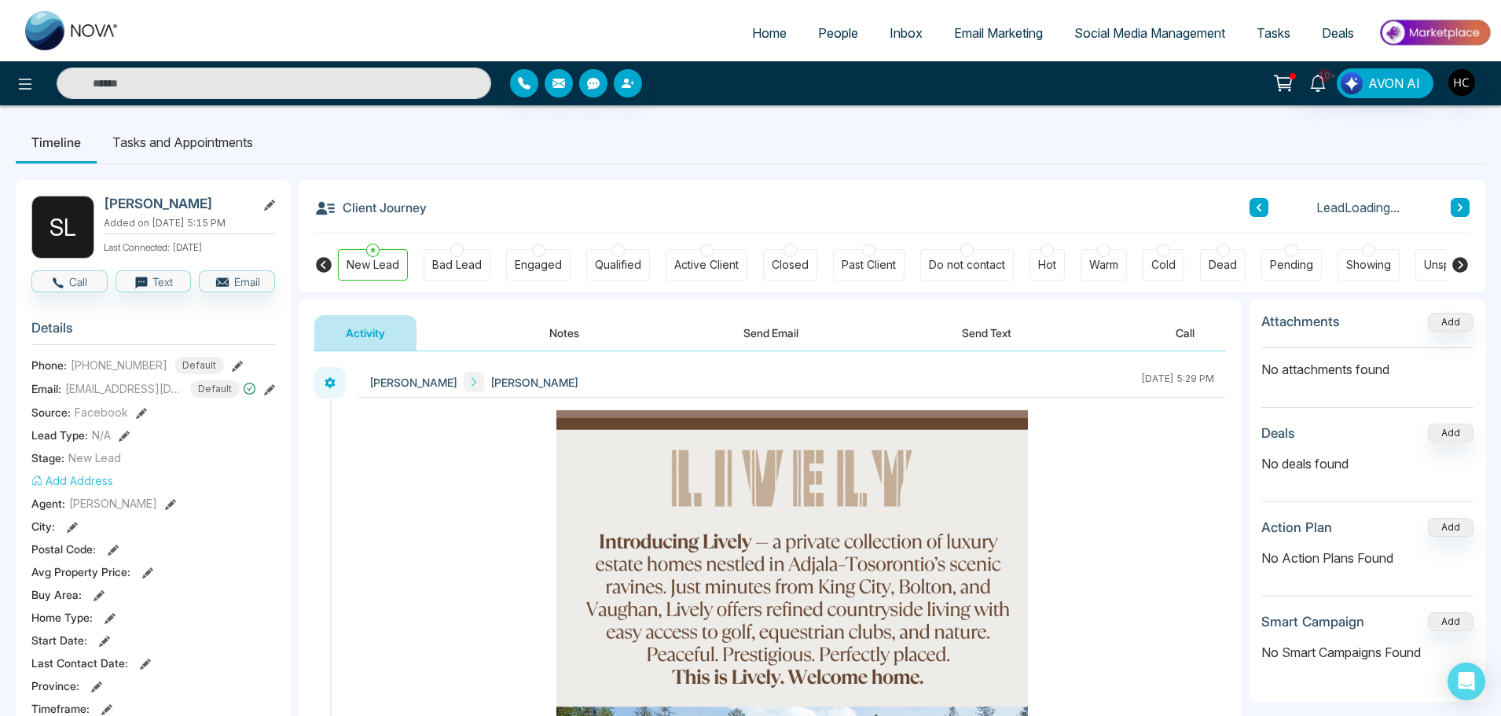
click at [586, 329] on button "Notes" at bounding box center [564, 332] width 93 height 35
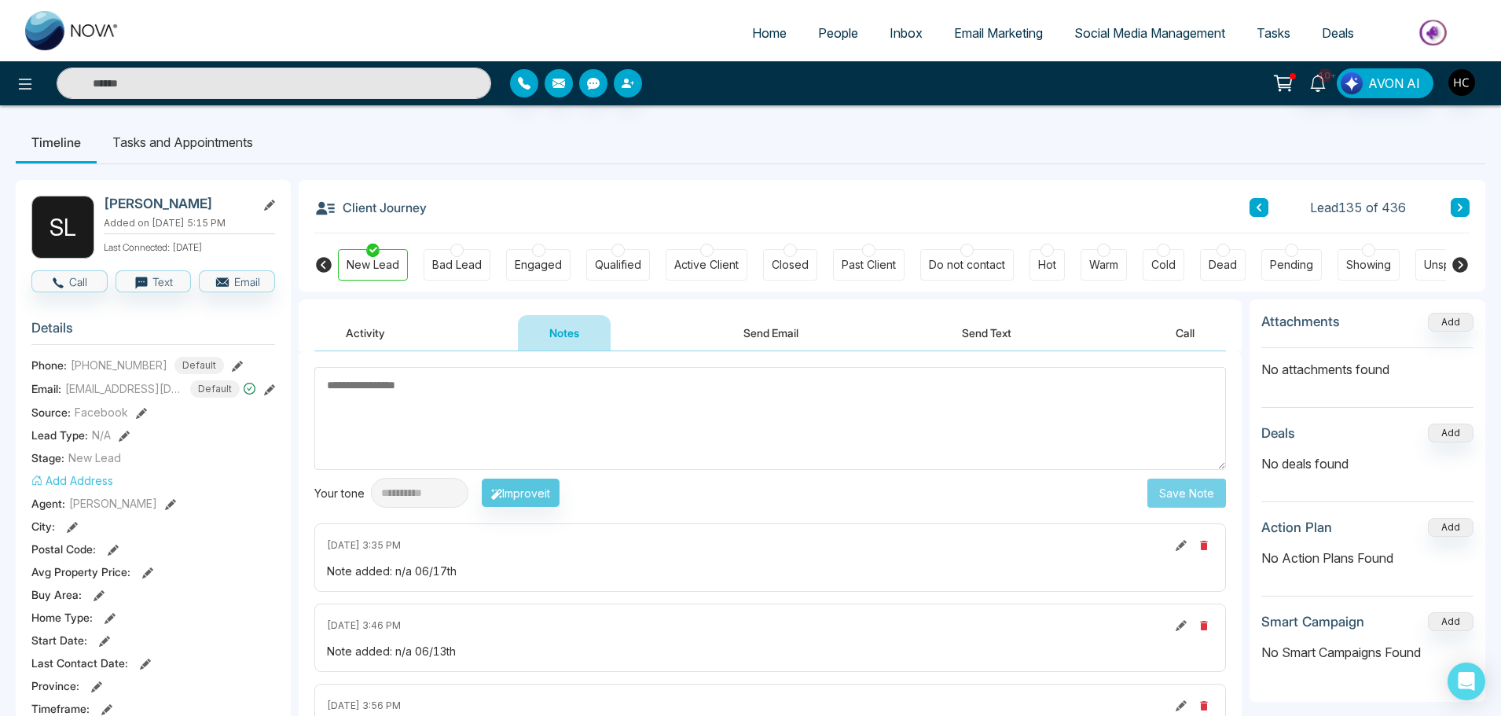
click at [532, 424] on textarea at bounding box center [770, 418] width 912 height 103
type textarea "***"
click at [1174, 491] on button "Save Note" at bounding box center [1187, 493] width 79 height 29
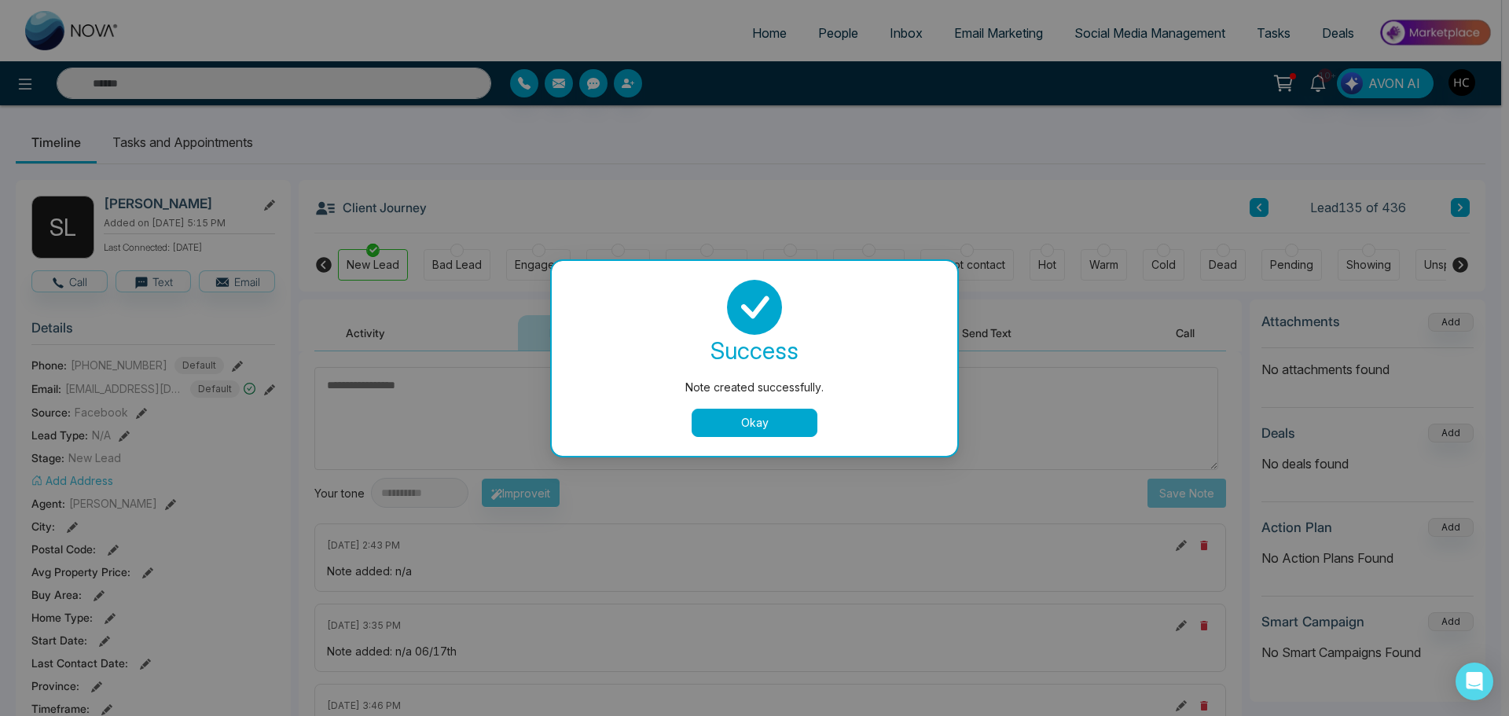
click at [807, 424] on button "Okay" at bounding box center [755, 423] width 126 height 28
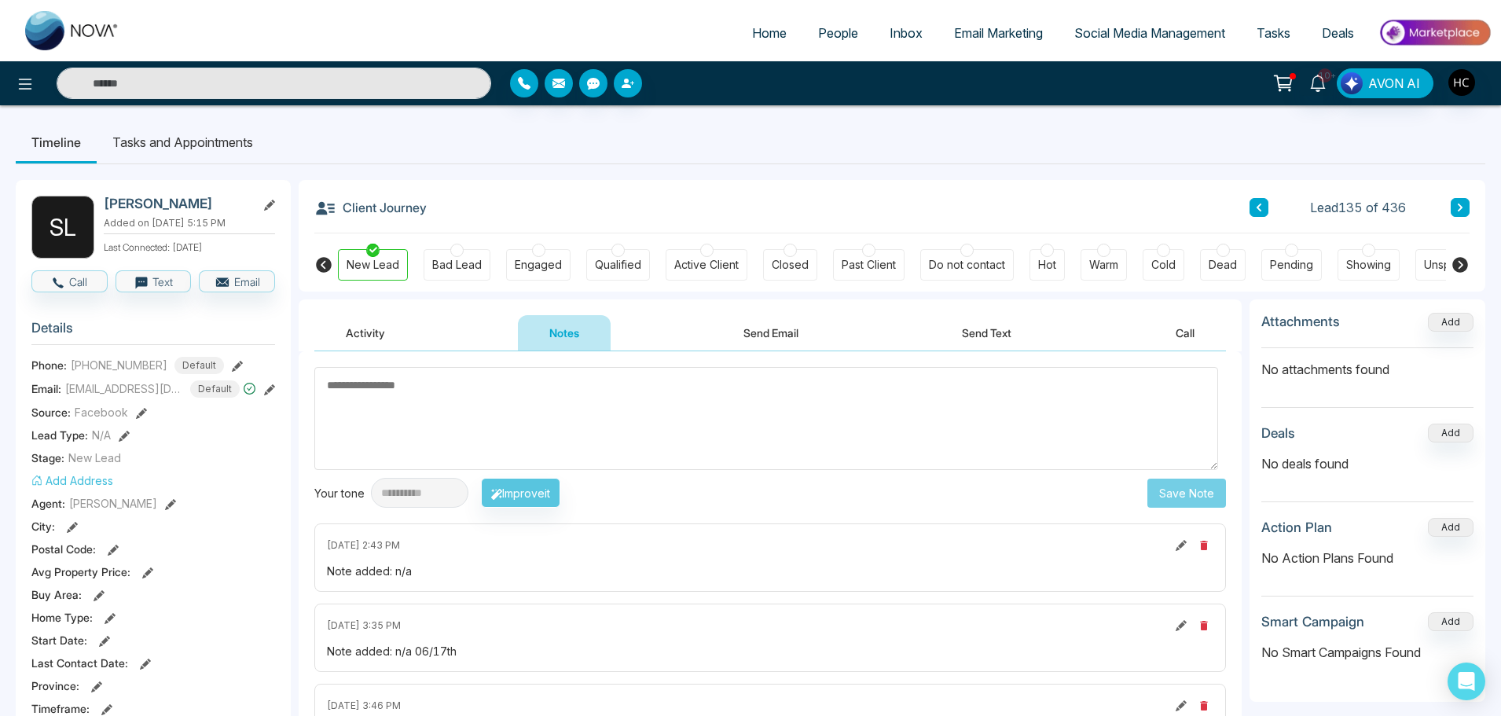
click at [1455, 203] on button at bounding box center [1460, 207] width 19 height 19
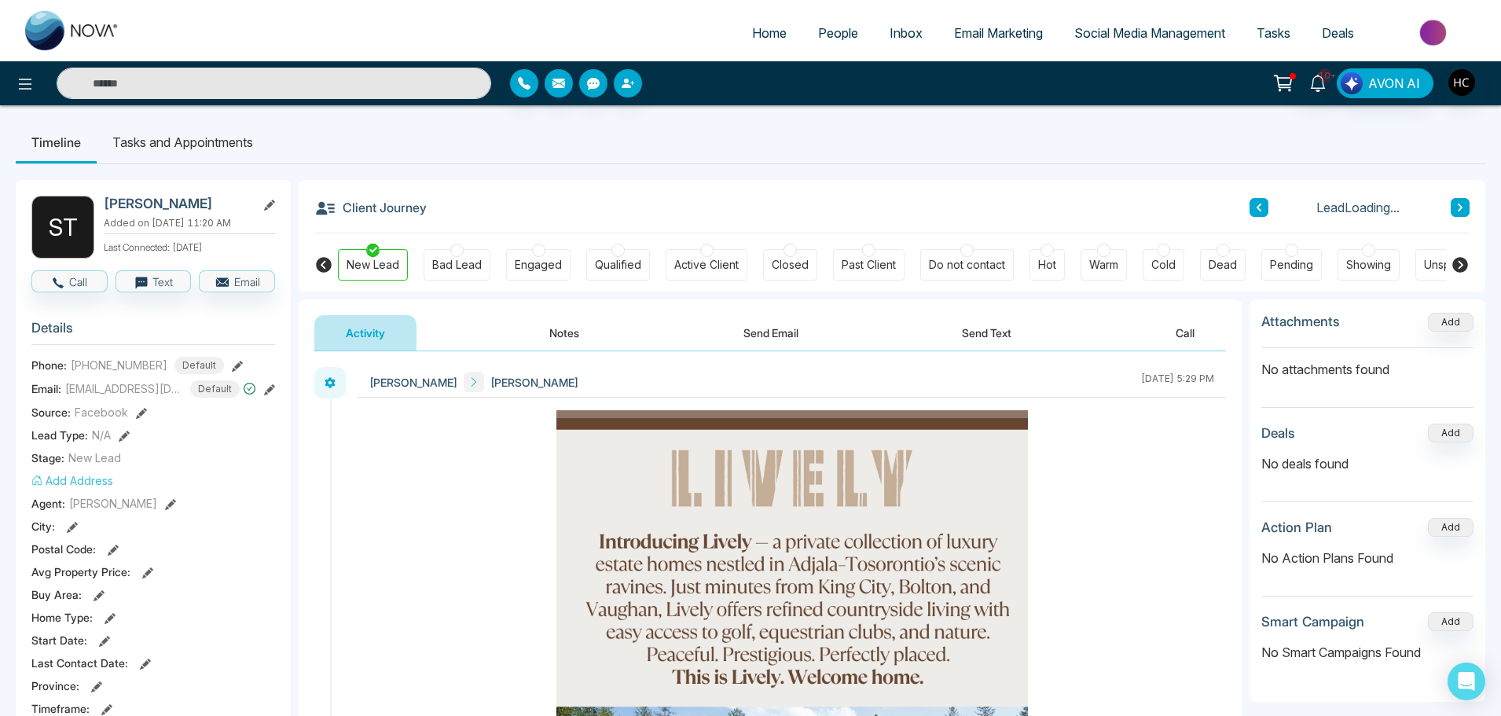
click at [561, 336] on button "Notes" at bounding box center [564, 332] width 93 height 35
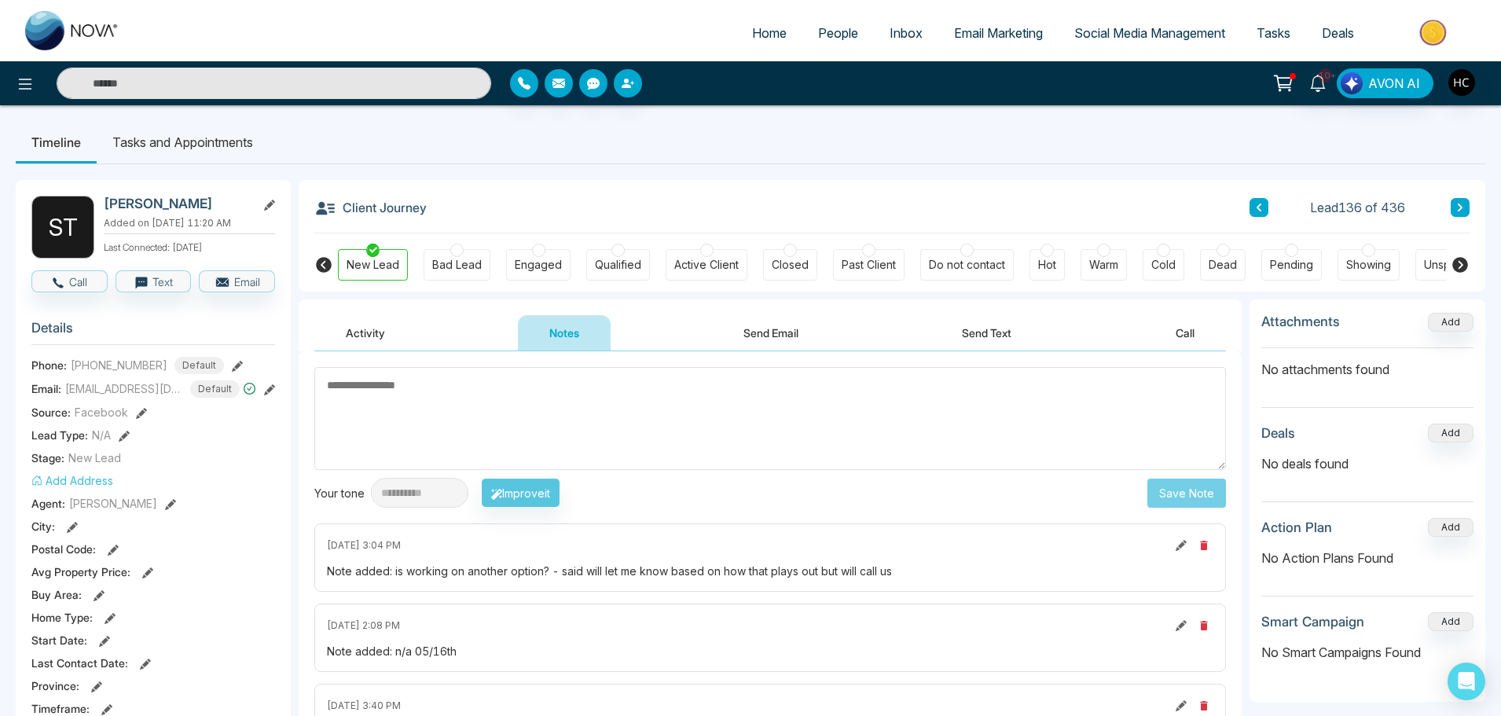
click at [844, 430] on textarea at bounding box center [770, 418] width 912 height 103
click at [1464, 197] on div "Client Journey Lead 136 of 436" at bounding box center [892, 206] width 1156 height 53
click at [1455, 214] on button at bounding box center [1460, 207] width 19 height 19
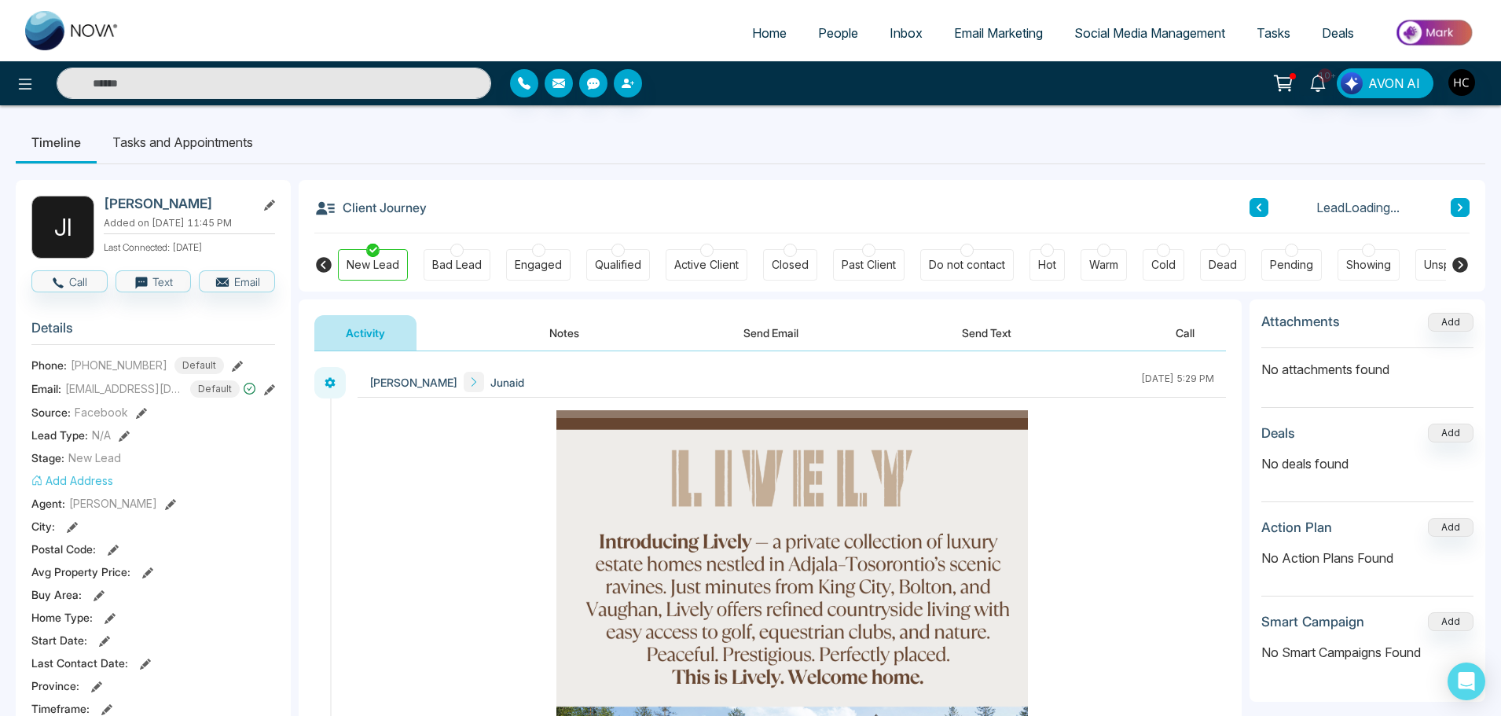
click at [556, 329] on button "Notes" at bounding box center [564, 332] width 93 height 35
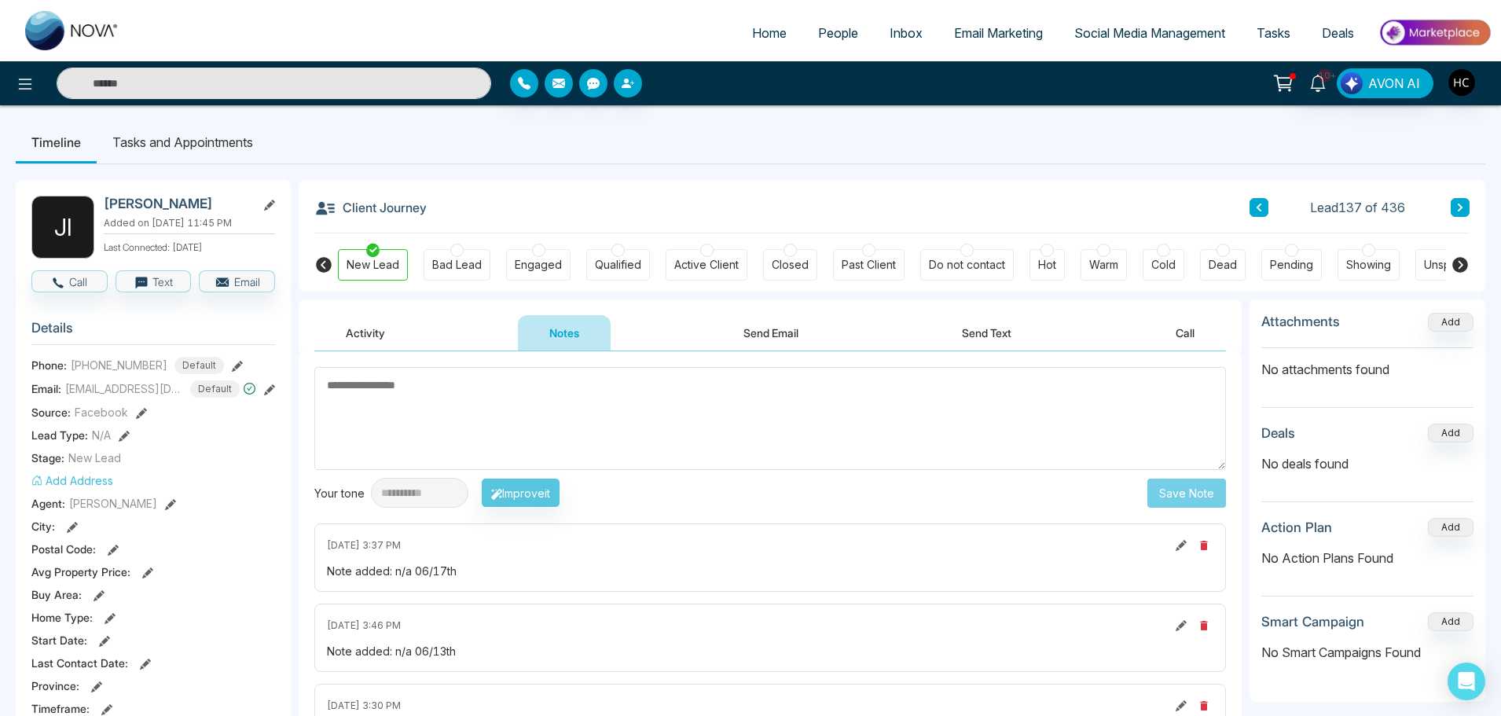
click at [434, 391] on textarea at bounding box center [770, 418] width 912 height 103
click at [444, 399] on textarea at bounding box center [770, 418] width 912 height 103
type textarea "***"
click at [1192, 483] on button "Save Note" at bounding box center [1187, 493] width 79 height 29
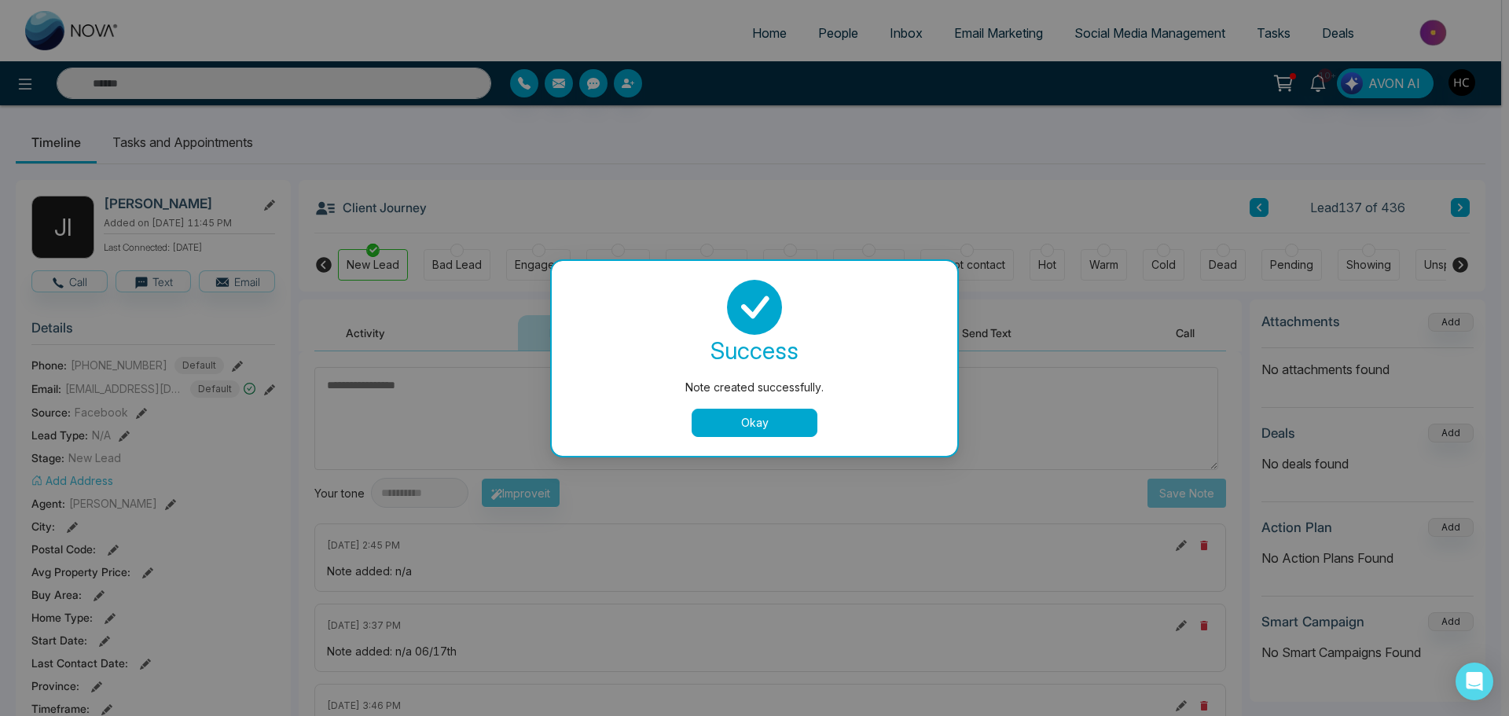
click at [735, 419] on button "Okay" at bounding box center [755, 423] width 126 height 28
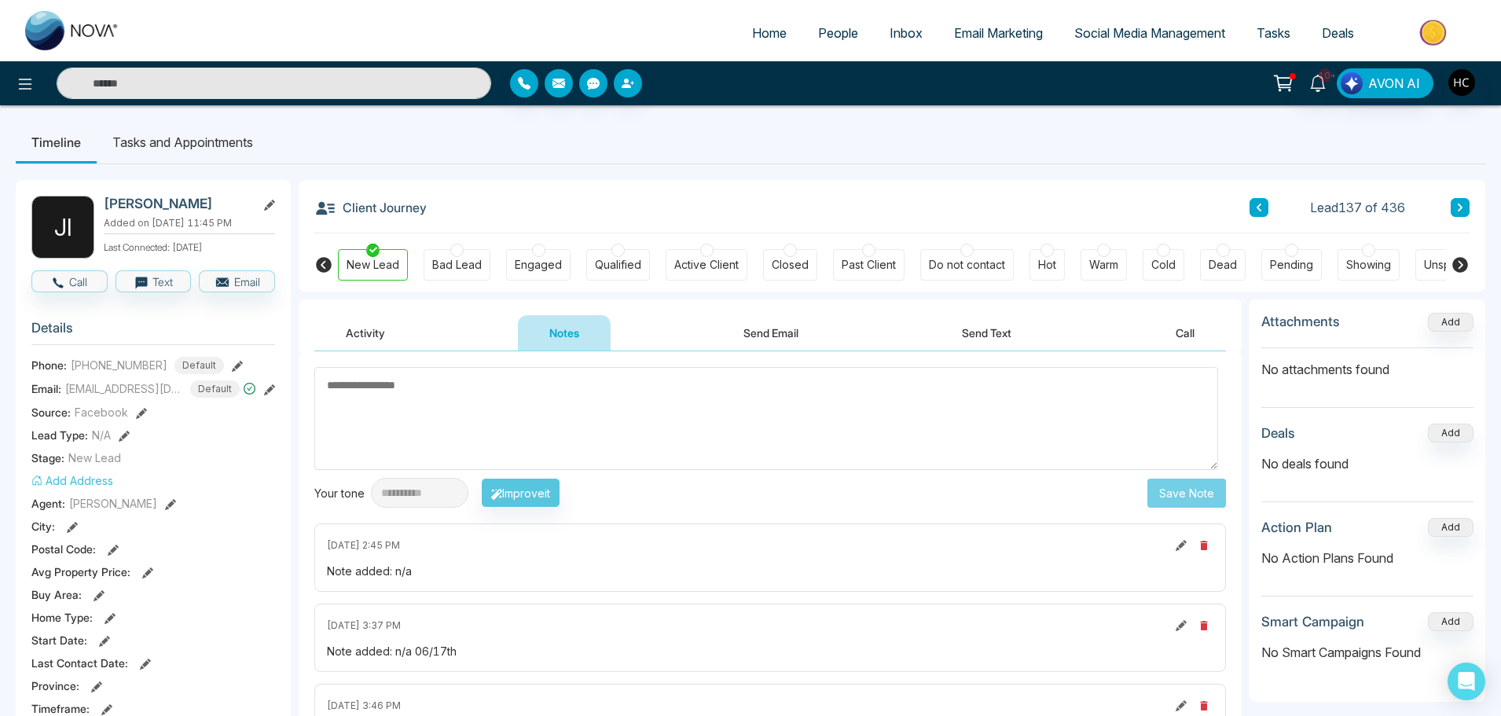
click at [1459, 200] on button at bounding box center [1460, 207] width 19 height 19
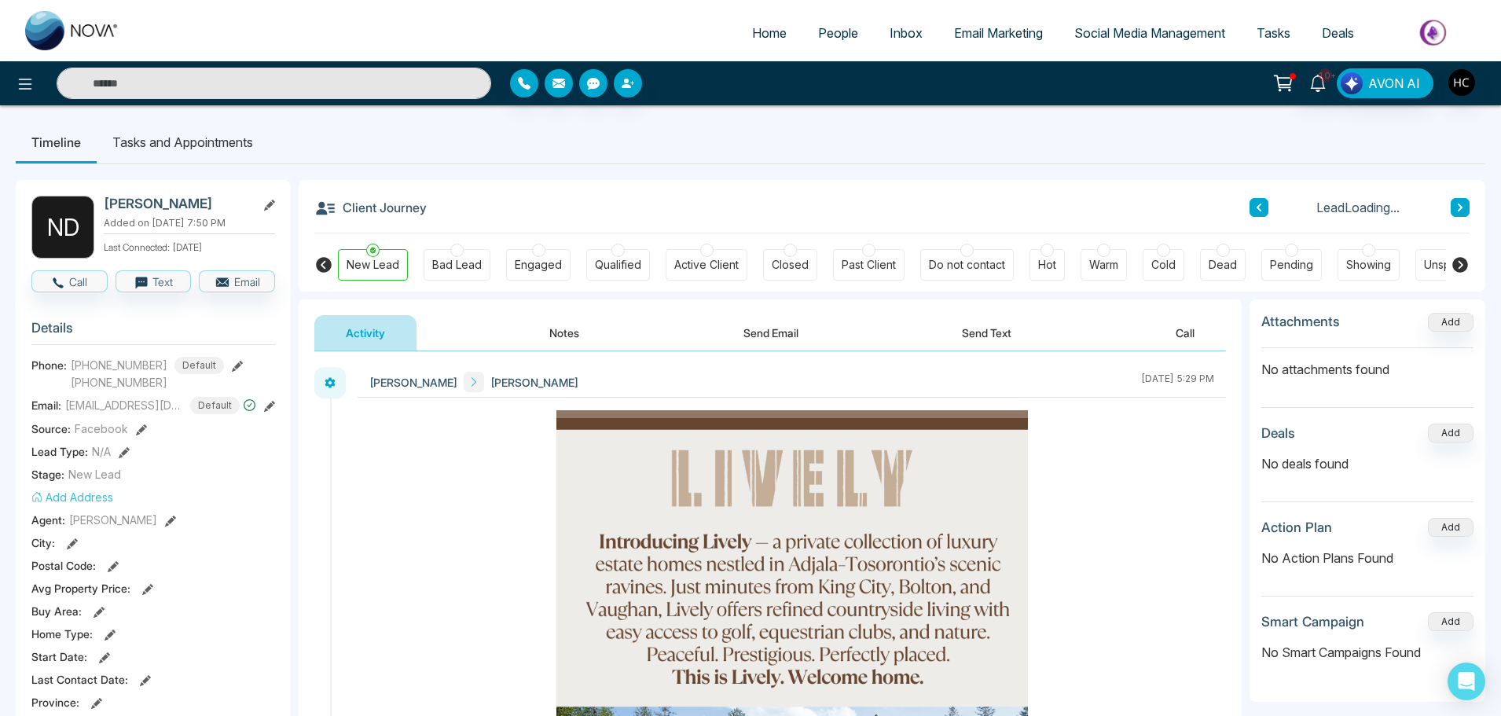
click at [576, 330] on button "Notes" at bounding box center [564, 332] width 93 height 35
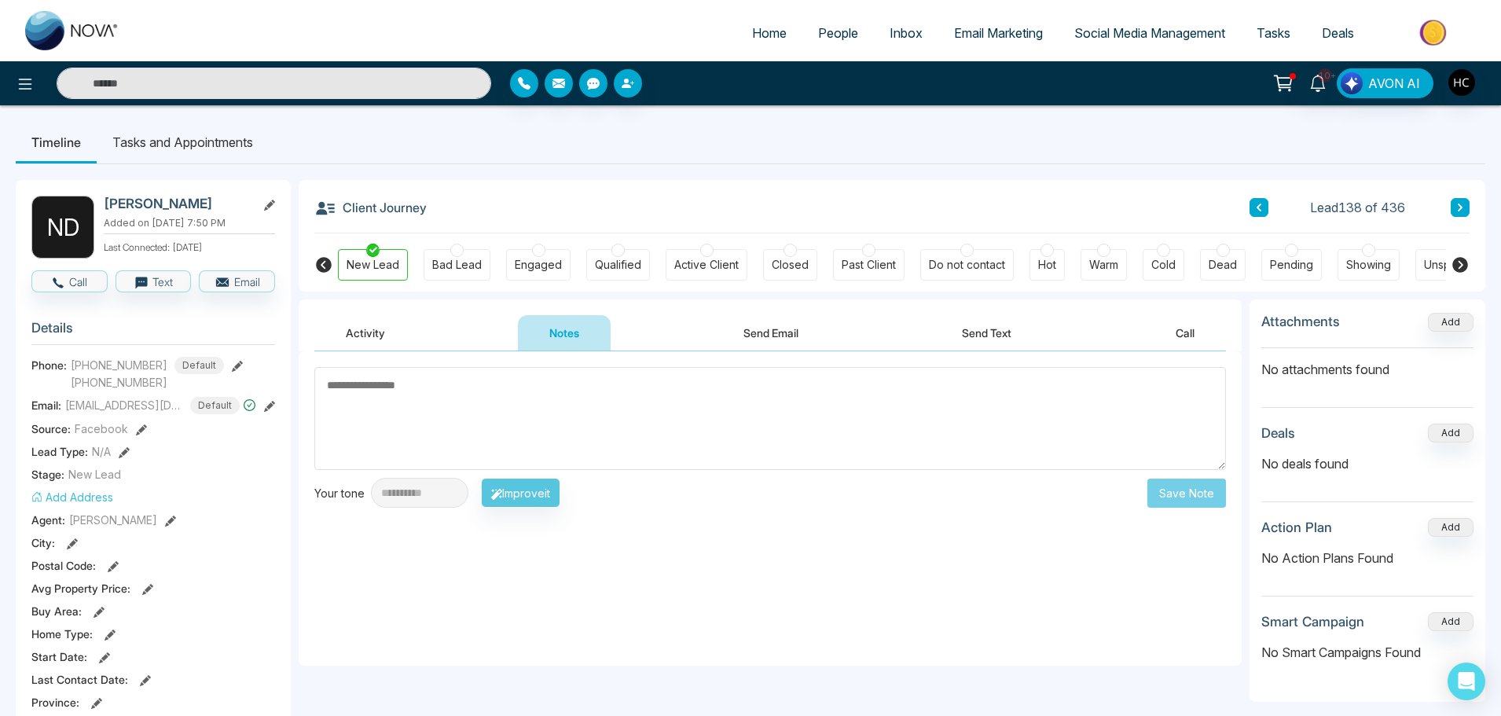
click at [592, 426] on textarea at bounding box center [770, 418] width 912 height 103
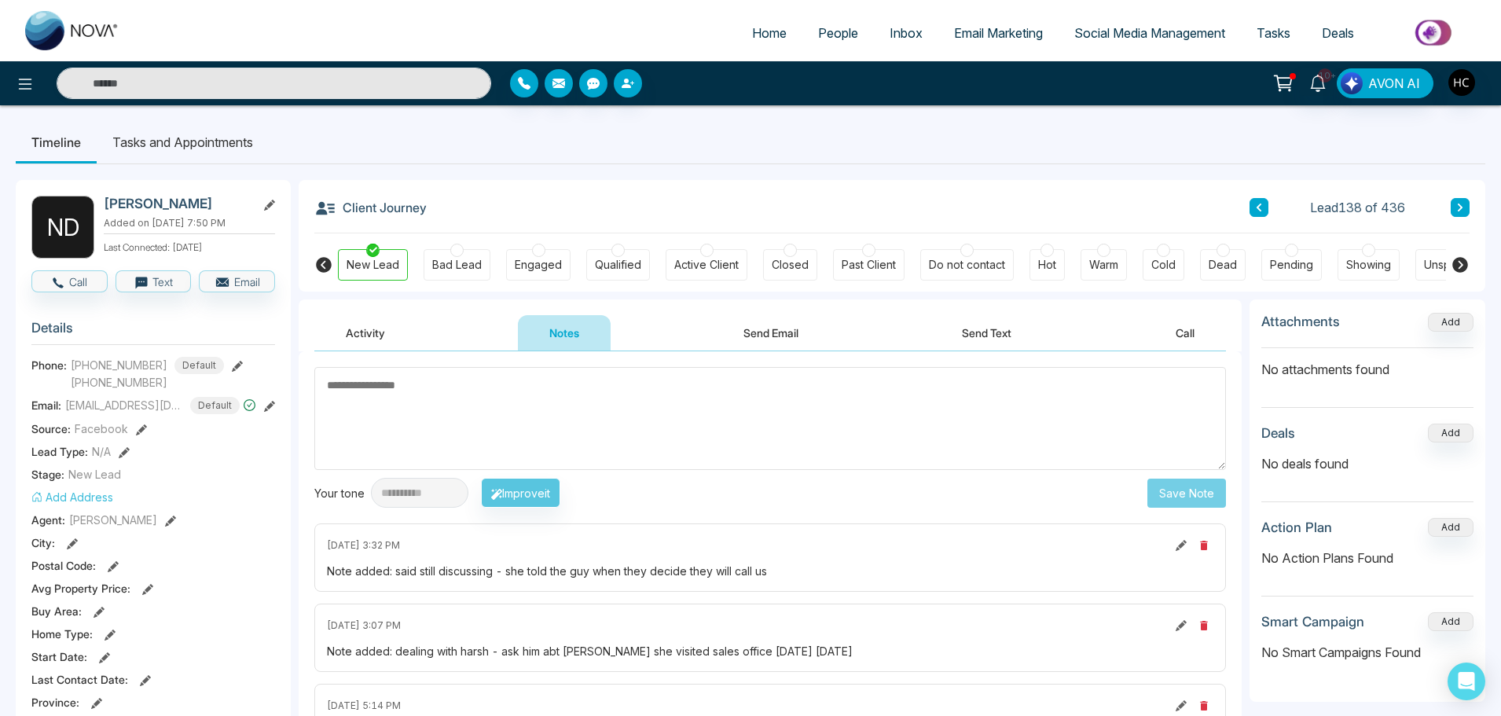
click at [1458, 202] on button at bounding box center [1460, 207] width 19 height 19
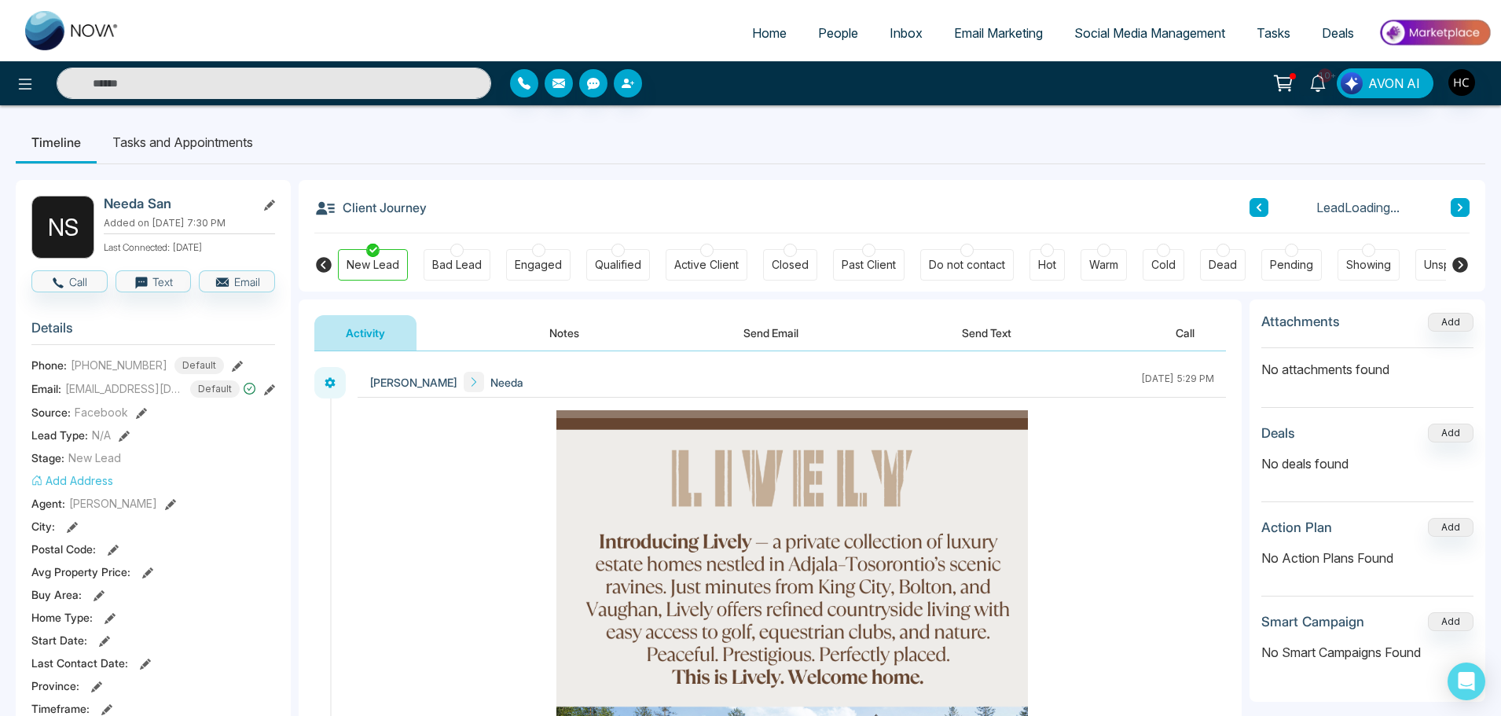
click at [580, 329] on button "Notes" at bounding box center [564, 332] width 93 height 35
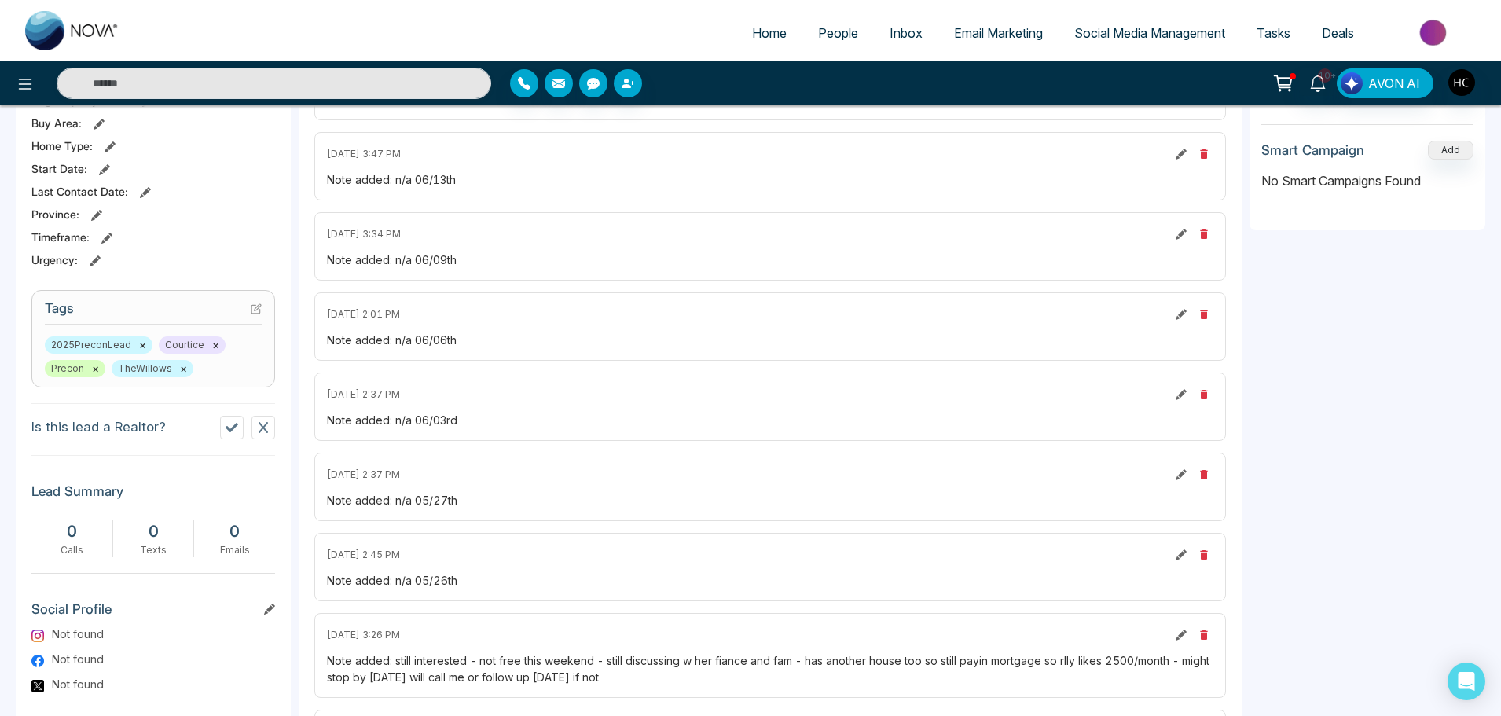
scroll to position [651, 0]
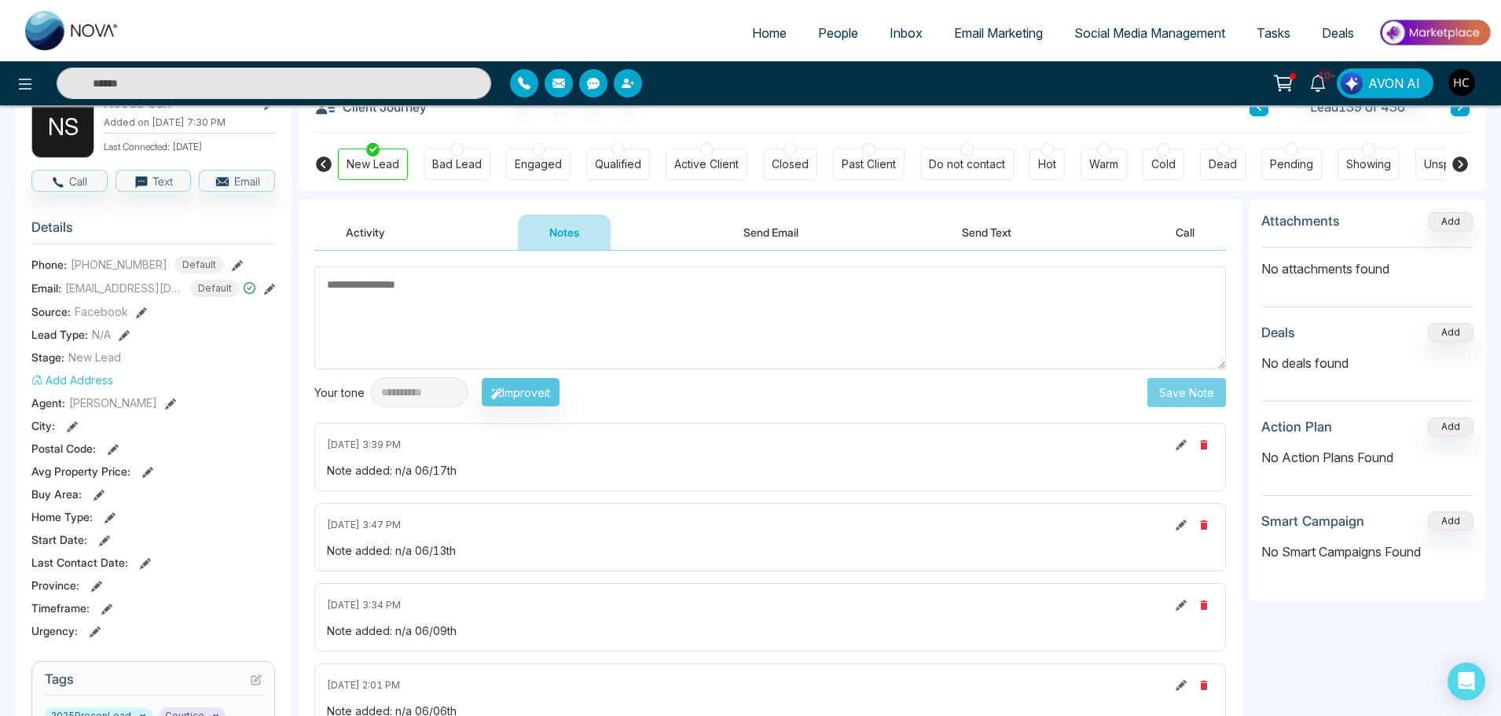
click at [491, 327] on textarea at bounding box center [770, 317] width 912 height 103
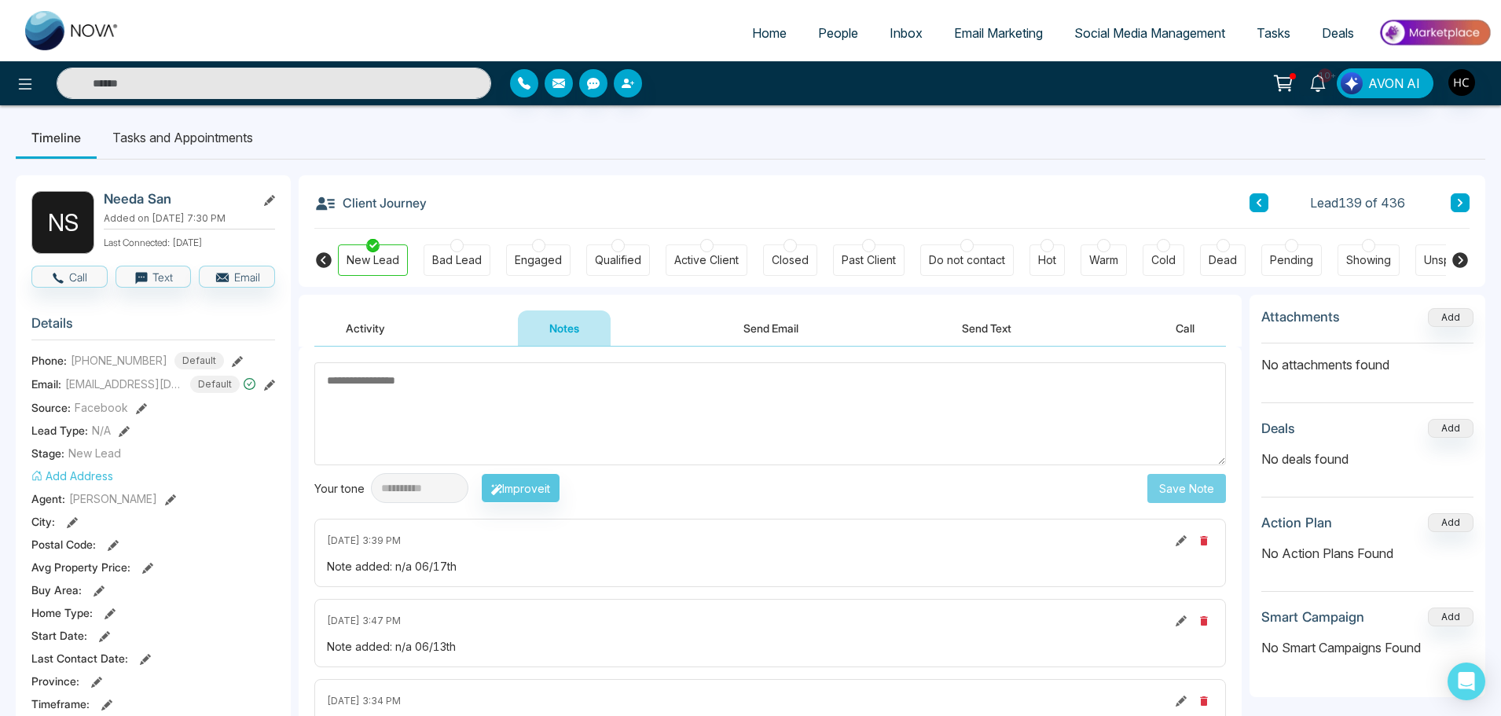
scroll to position [0, 0]
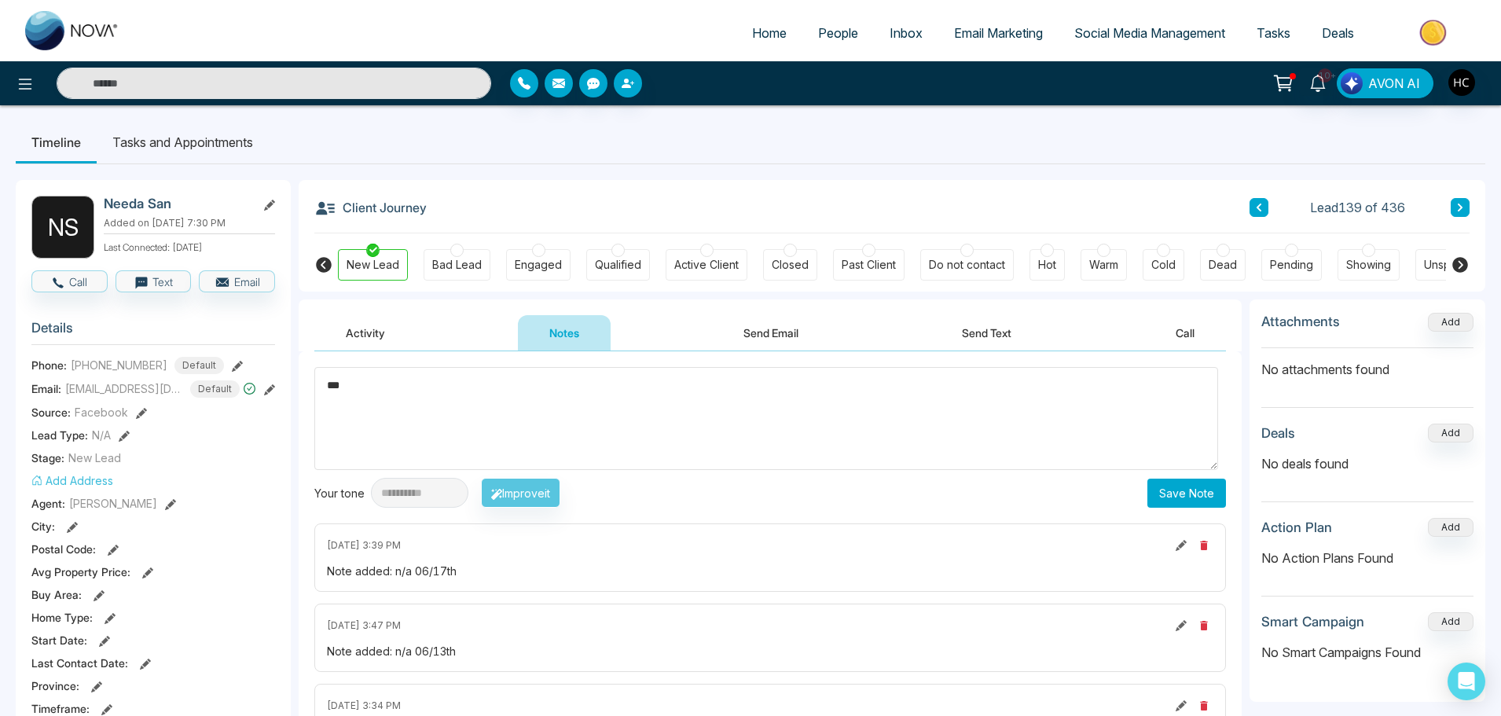
type textarea "***"
click at [1170, 498] on button "Save Note" at bounding box center [1187, 493] width 79 height 29
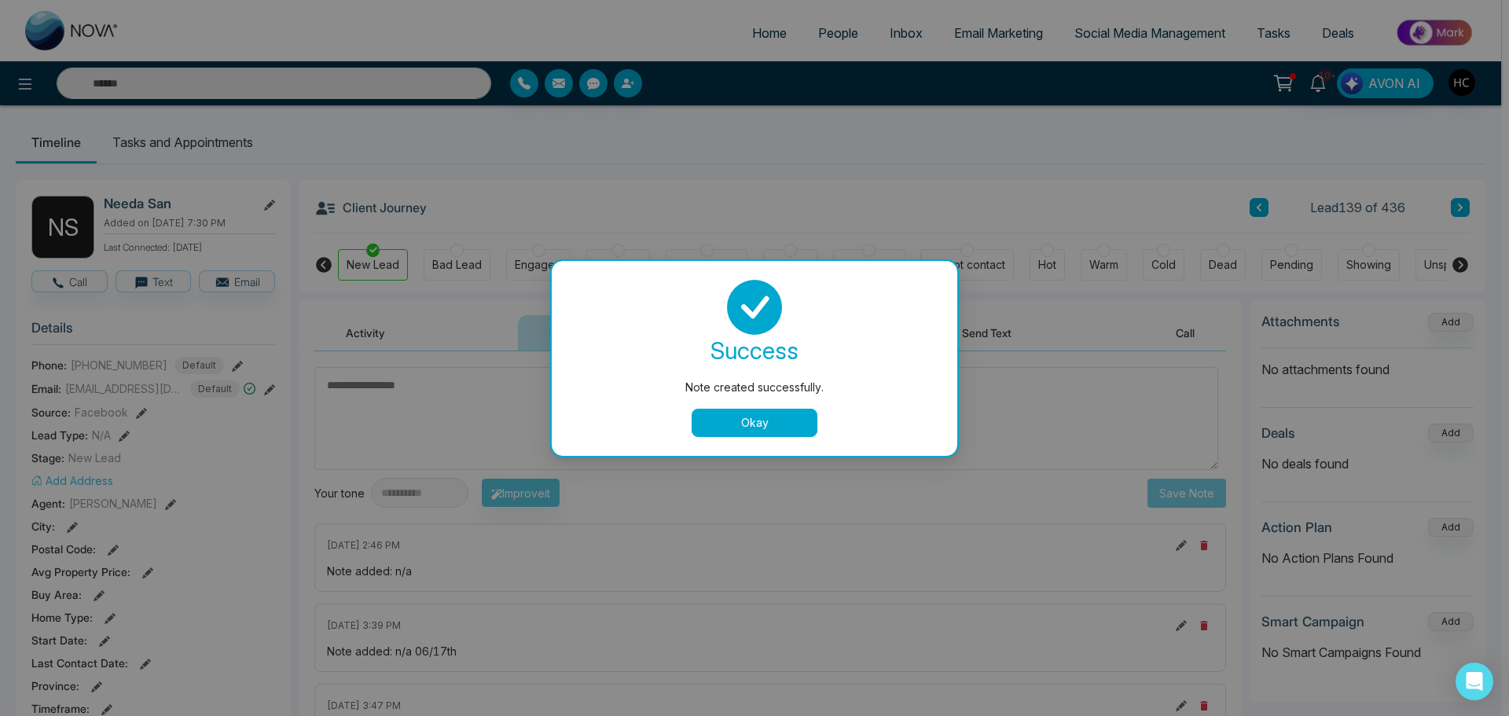
click at [780, 429] on button "Okay" at bounding box center [755, 423] width 126 height 28
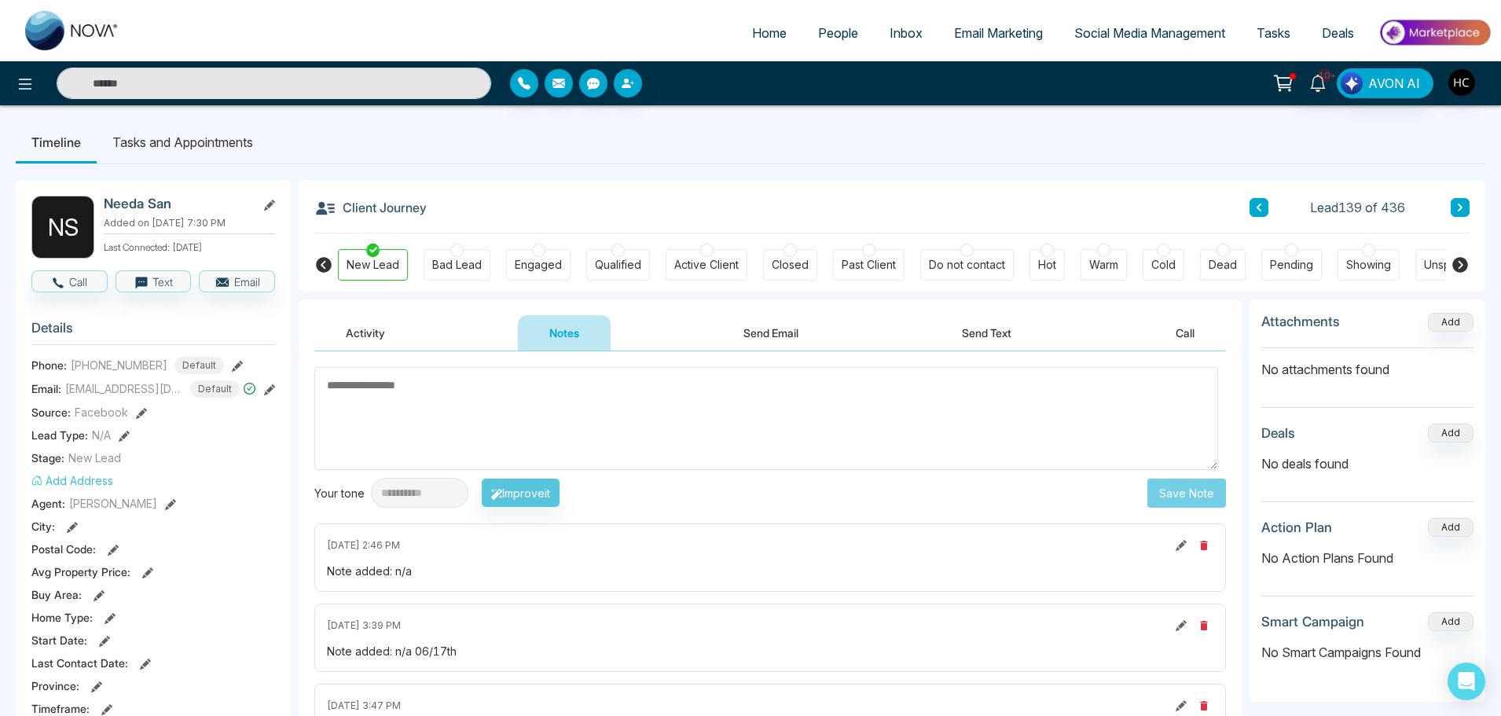
click at [1457, 212] on icon at bounding box center [1461, 207] width 8 height 9
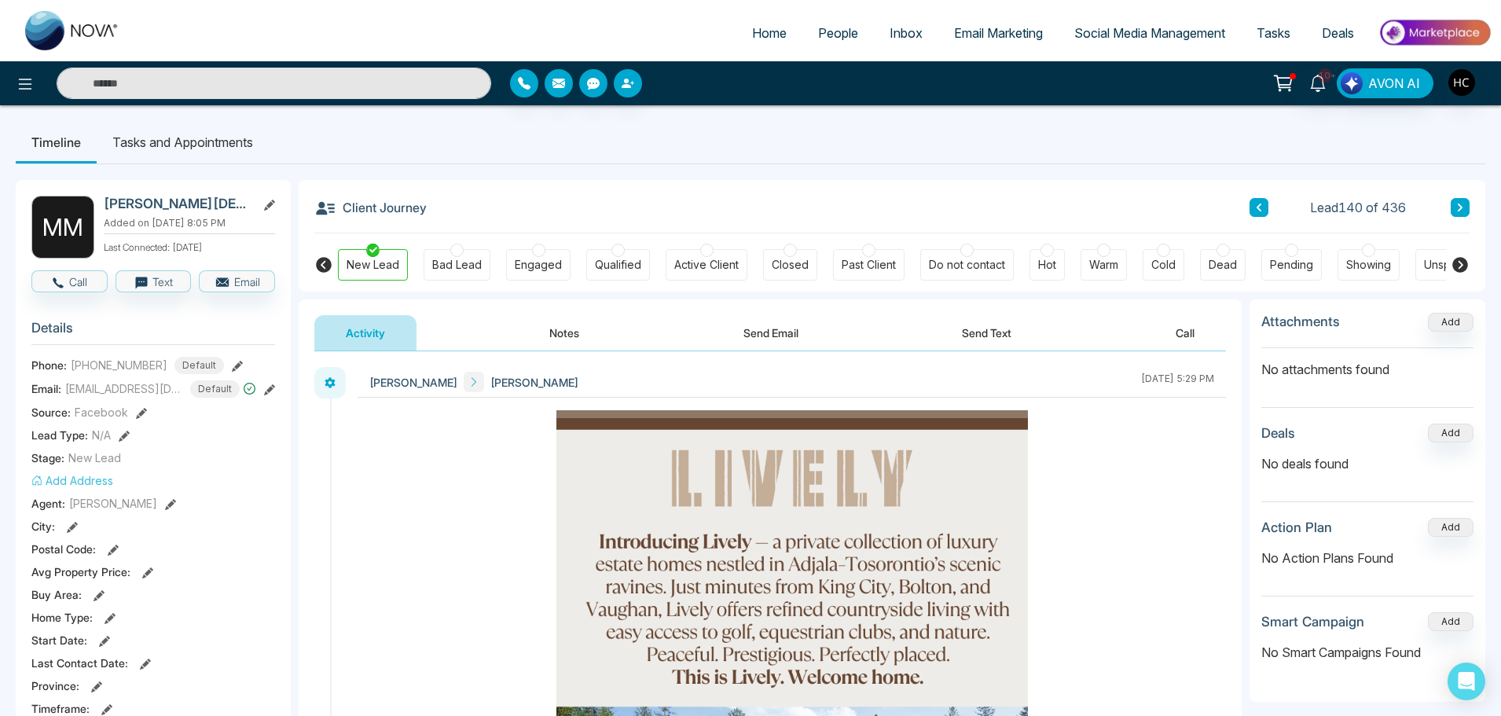
click at [583, 336] on button "Notes" at bounding box center [564, 332] width 93 height 35
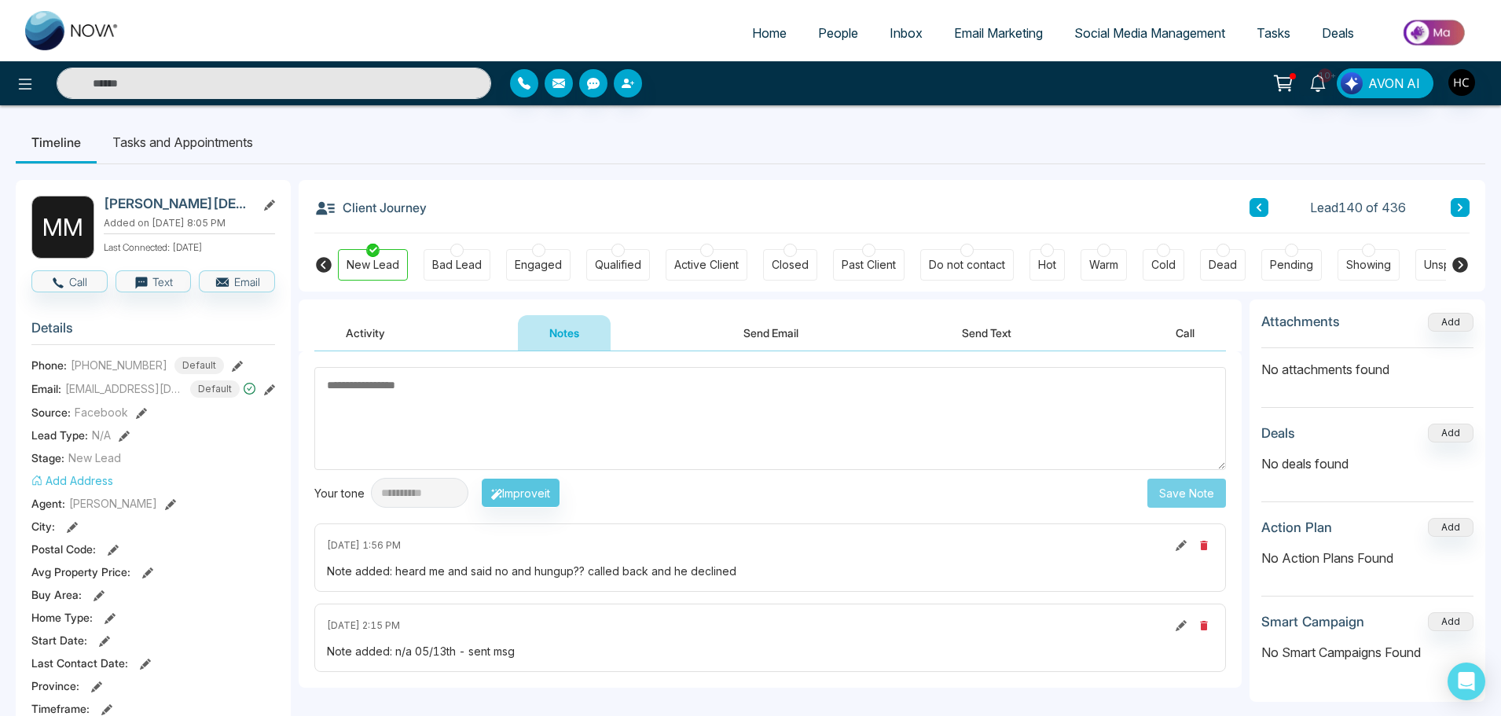
click at [586, 416] on textarea at bounding box center [770, 418] width 912 height 103
click at [584, 413] on textarea at bounding box center [770, 418] width 912 height 103
click at [1458, 200] on button at bounding box center [1460, 207] width 19 height 19
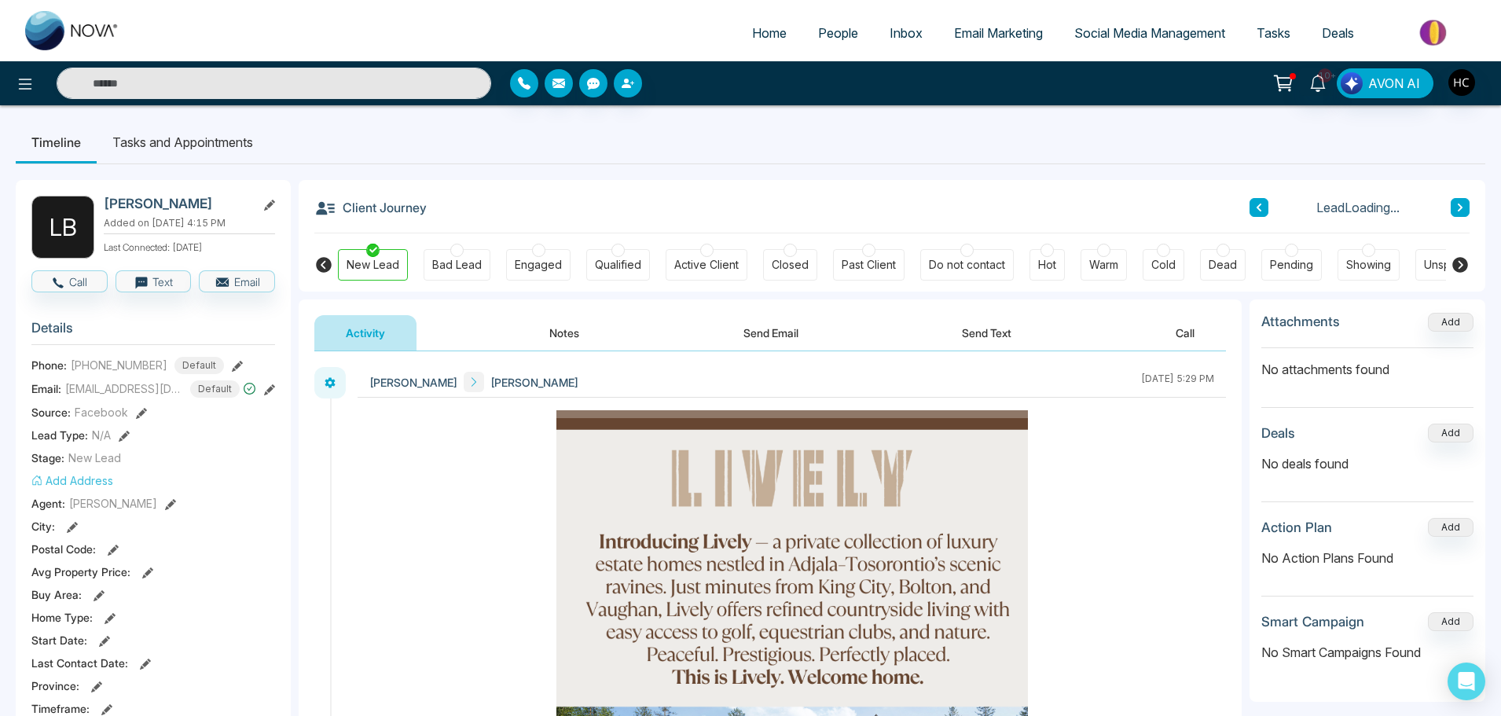
click at [561, 330] on button "Notes" at bounding box center [564, 332] width 93 height 35
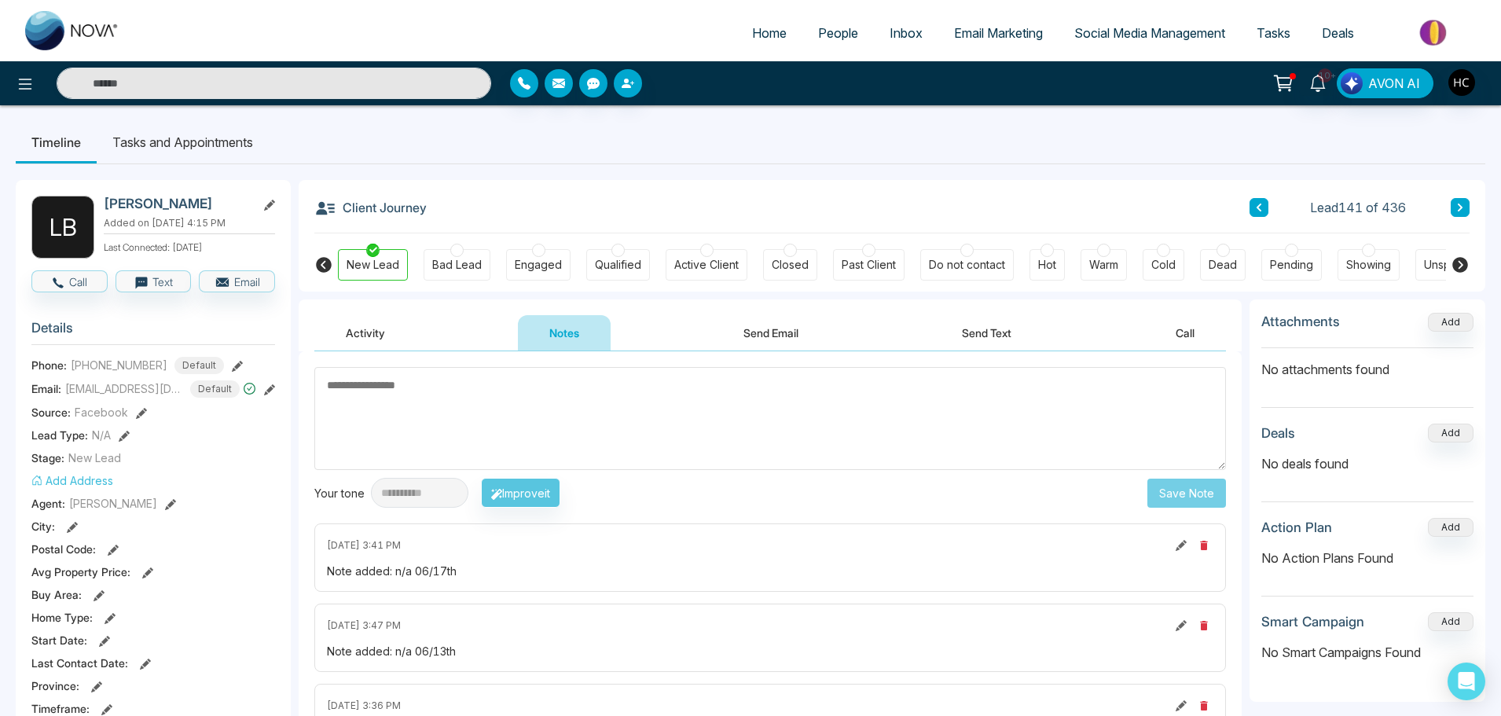
click at [518, 410] on textarea at bounding box center [770, 418] width 912 height 103
type textarea "***"
click at [1171, 488] on button "Save Note" at bounding box center [1187, 493] width 79 height 29
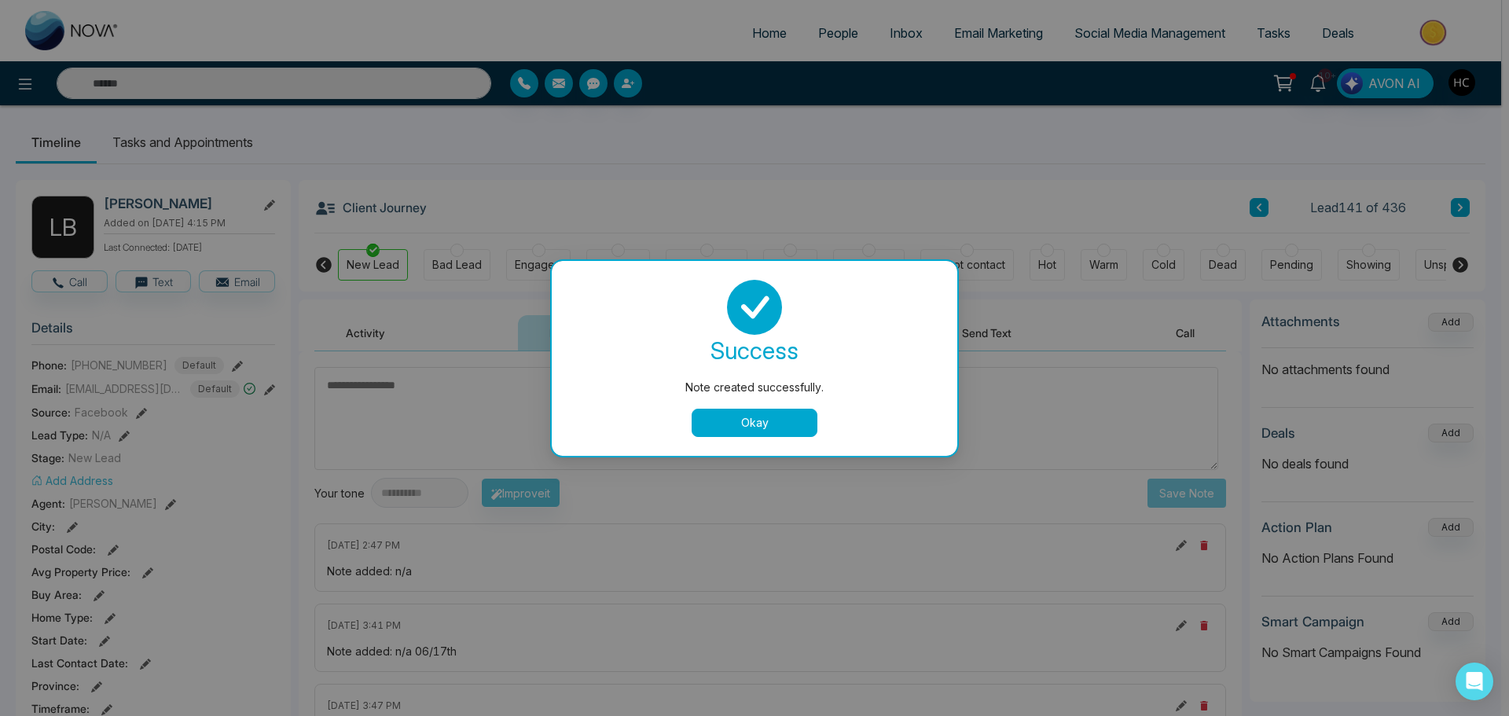
click at [778, 434] on button "Okay" at bounding box center [755, 423] width 126 height 28
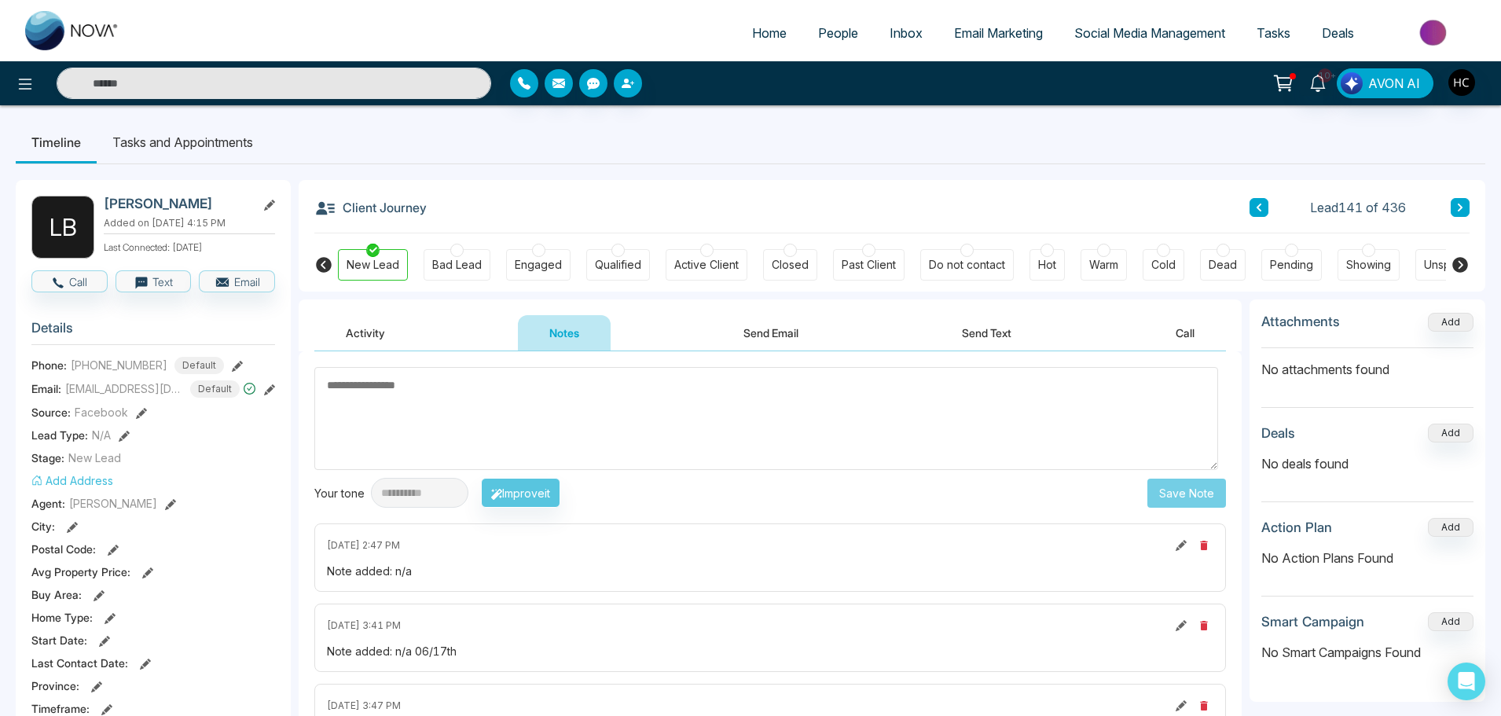
click at [1466, 204] on button at bounding box center [1460, 207] width 19 height 19
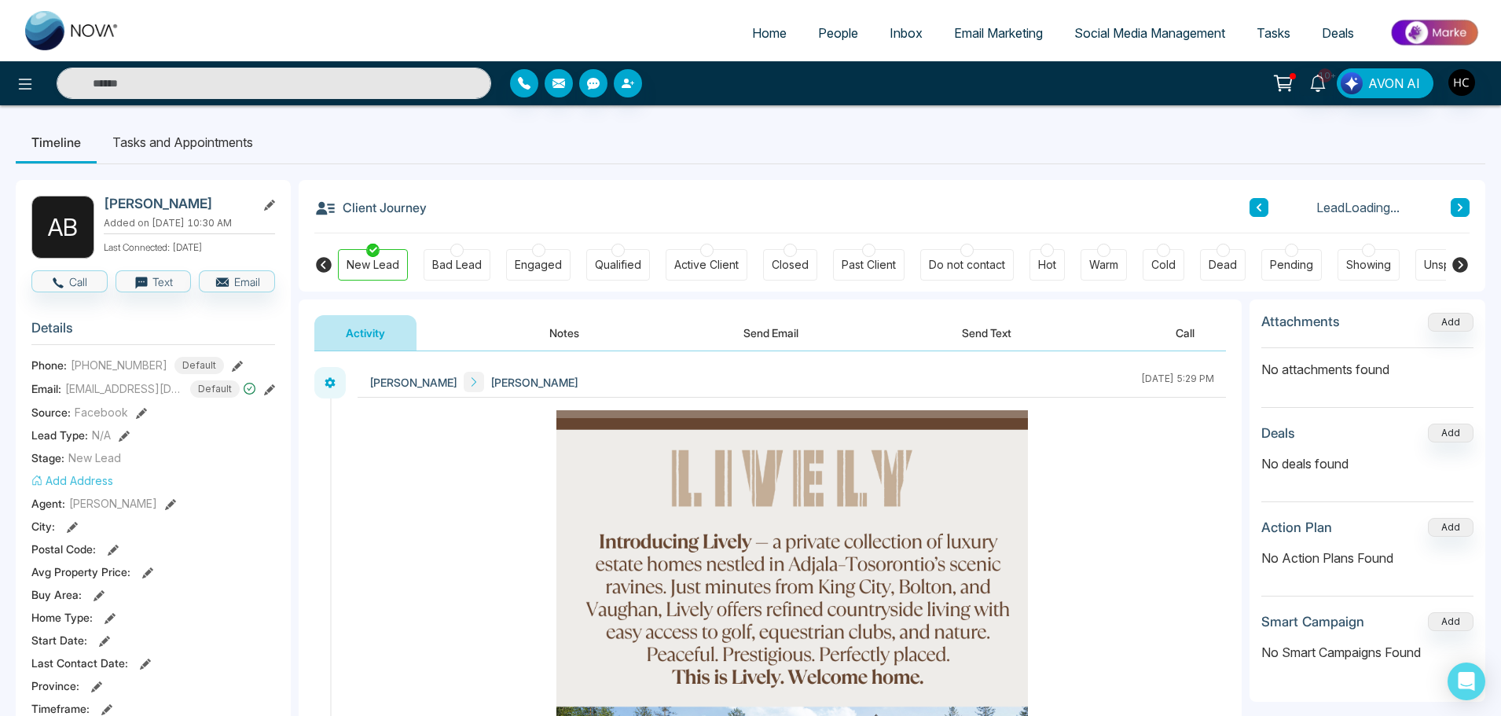
click at [557, 342] on button "Notes" at bounding box center [564, 332] width 93 height 35
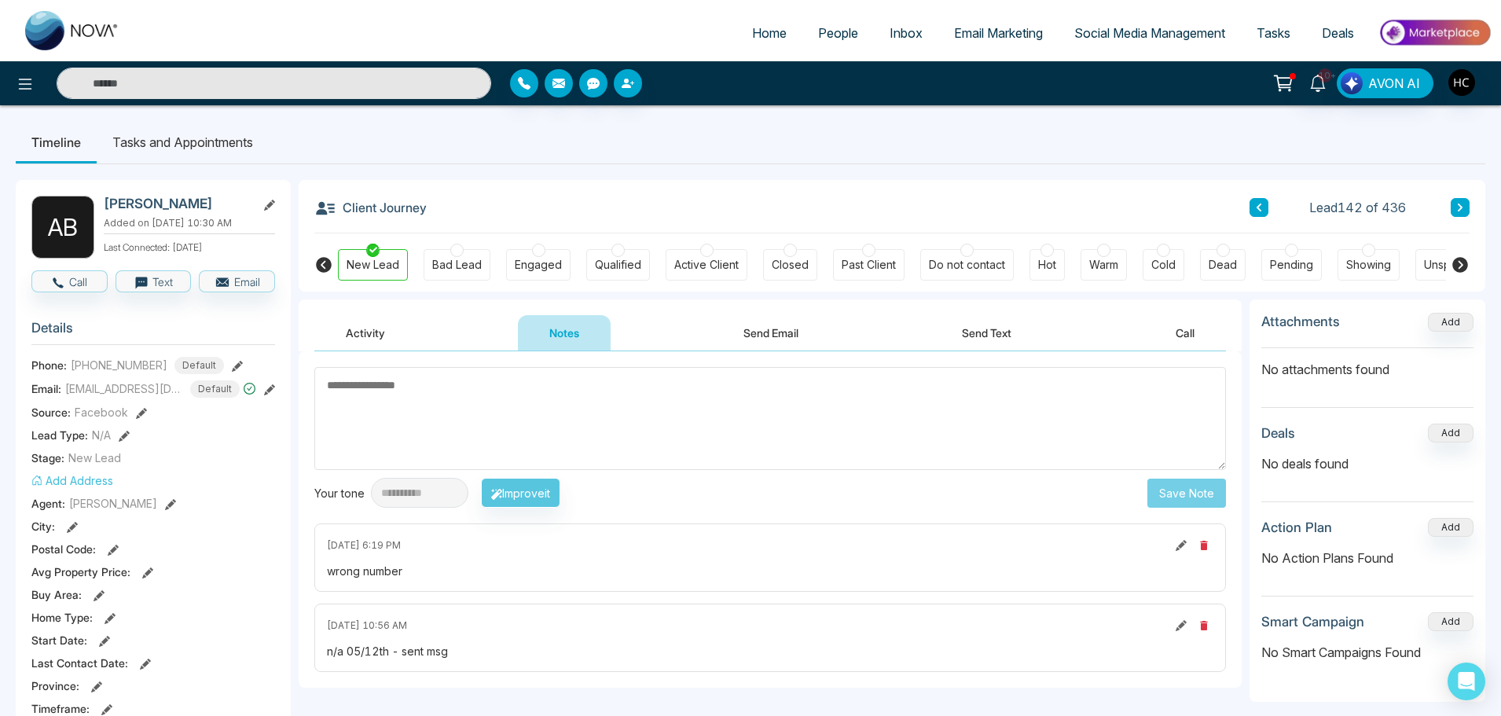
click at [560, 407] on textarea at bounding box center [770, 418] width 912 height 103
click at [1460, 204] on icon at bounding box center [1461, 207] width 8 height 9
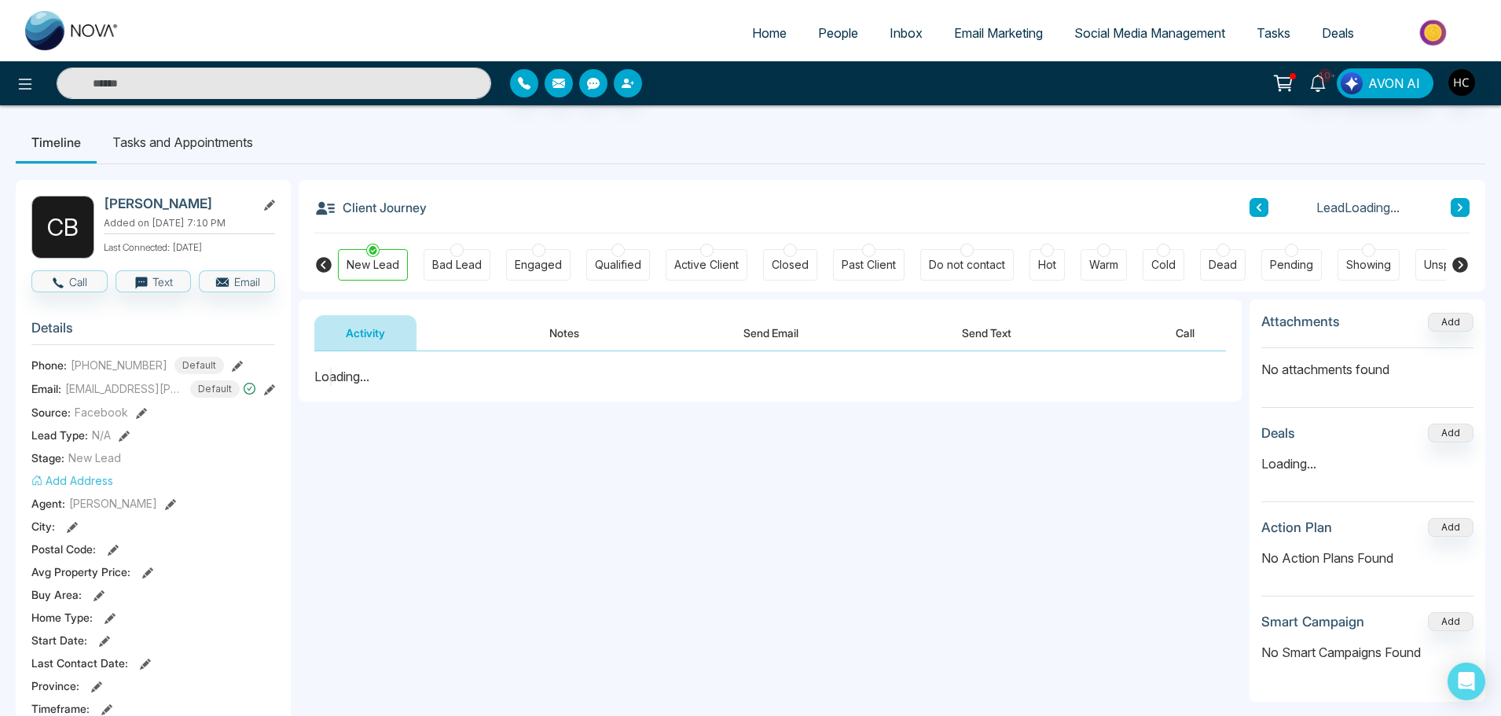
click at [555, 337] on button "Notes" at bounding box center [564, 332] width 93 height 35
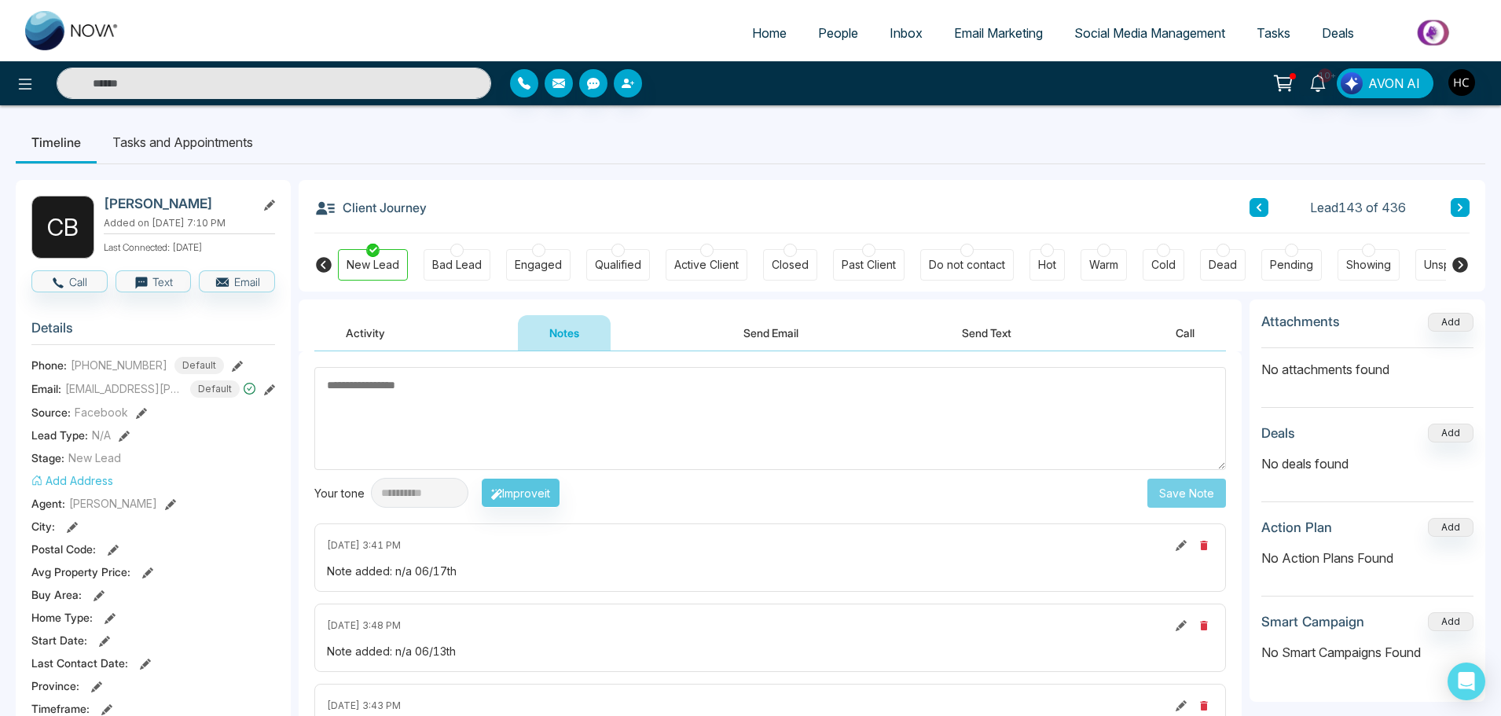
click at [571, 389] on textarea at bounding box center [770, 418] width 912 height 103
click at [472, 436] on textarea at bounding box center [770, 418] width 912 height 103
click at [773, 394] on textarea at bounding box center [770, 418] width 912 height 103
click at [745, 425] on textarea at bounding box center [770, 418] width 912 height 103
paste textarea "***"
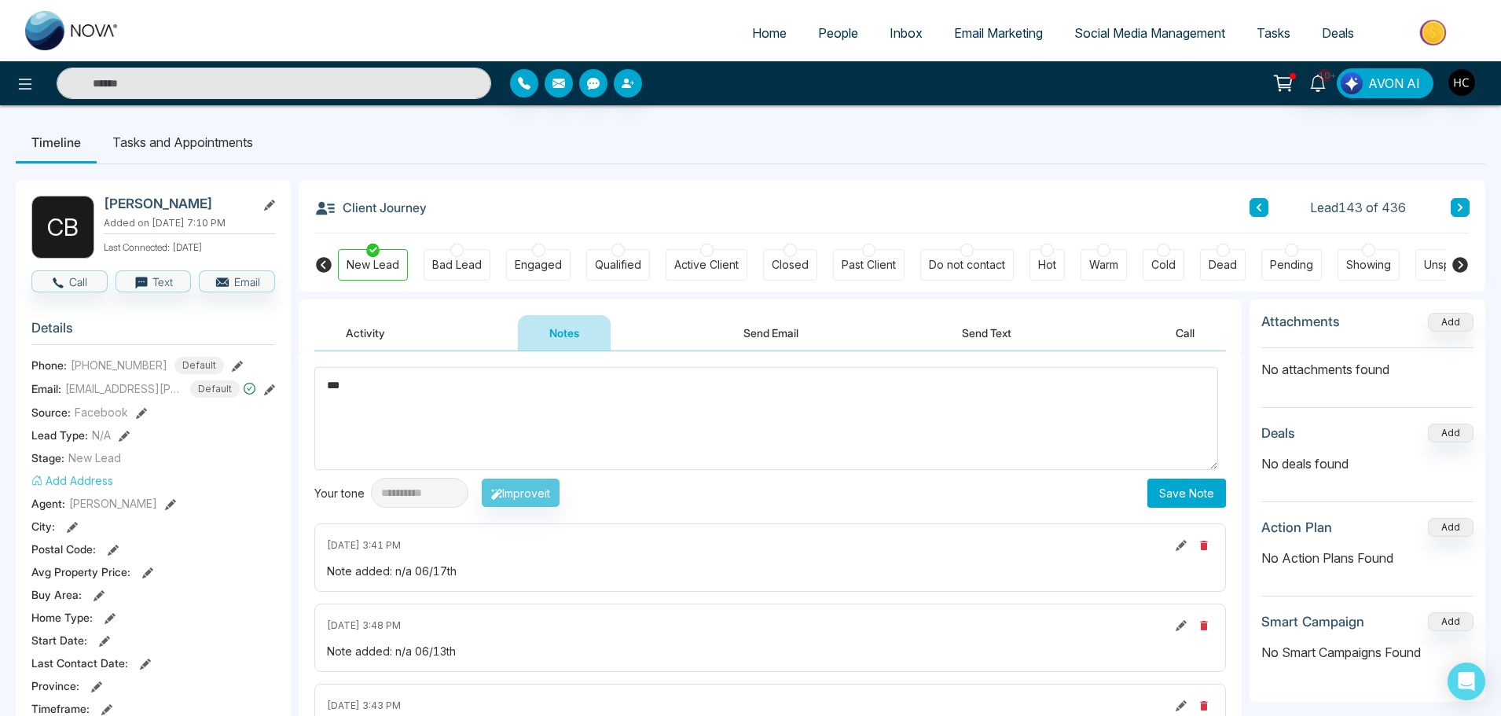
type textarea "***"
click at [1207, 495] on button "Save Note" at bounding box center [1187, 493] width 79 height 29
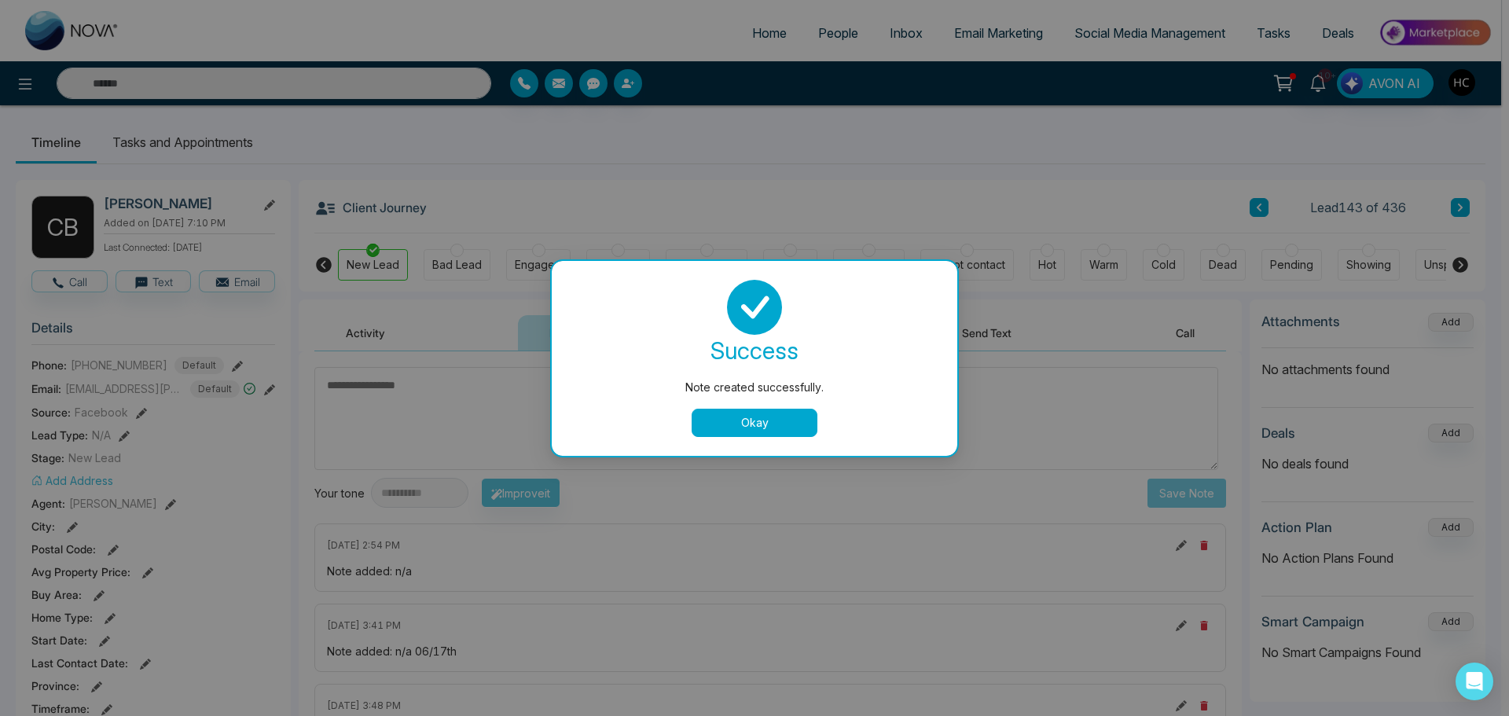
click at [726, 426] on button "Okay" at bounding box center [755, 423] width 126 height 28
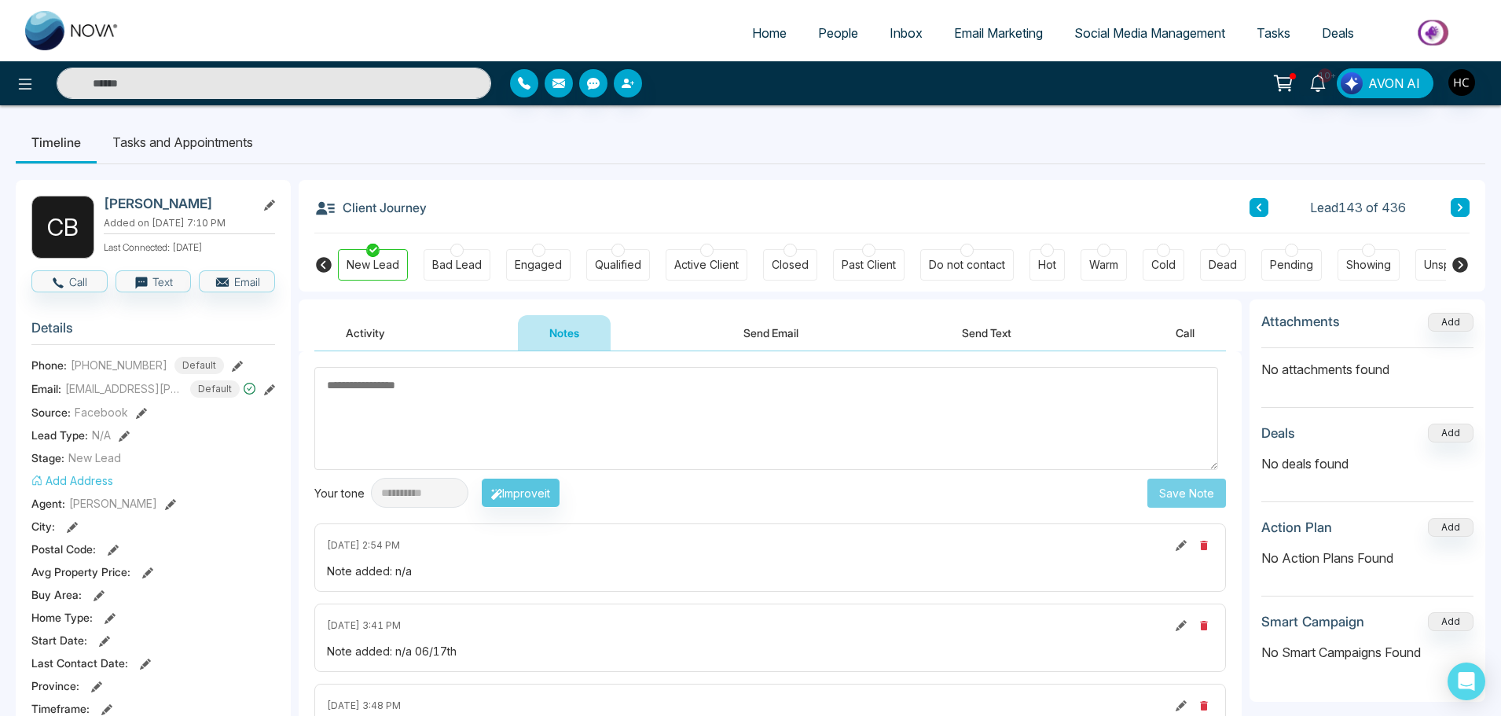
click at [1454, 207] on button at bounding box center [1460, 207] width 19 height 19
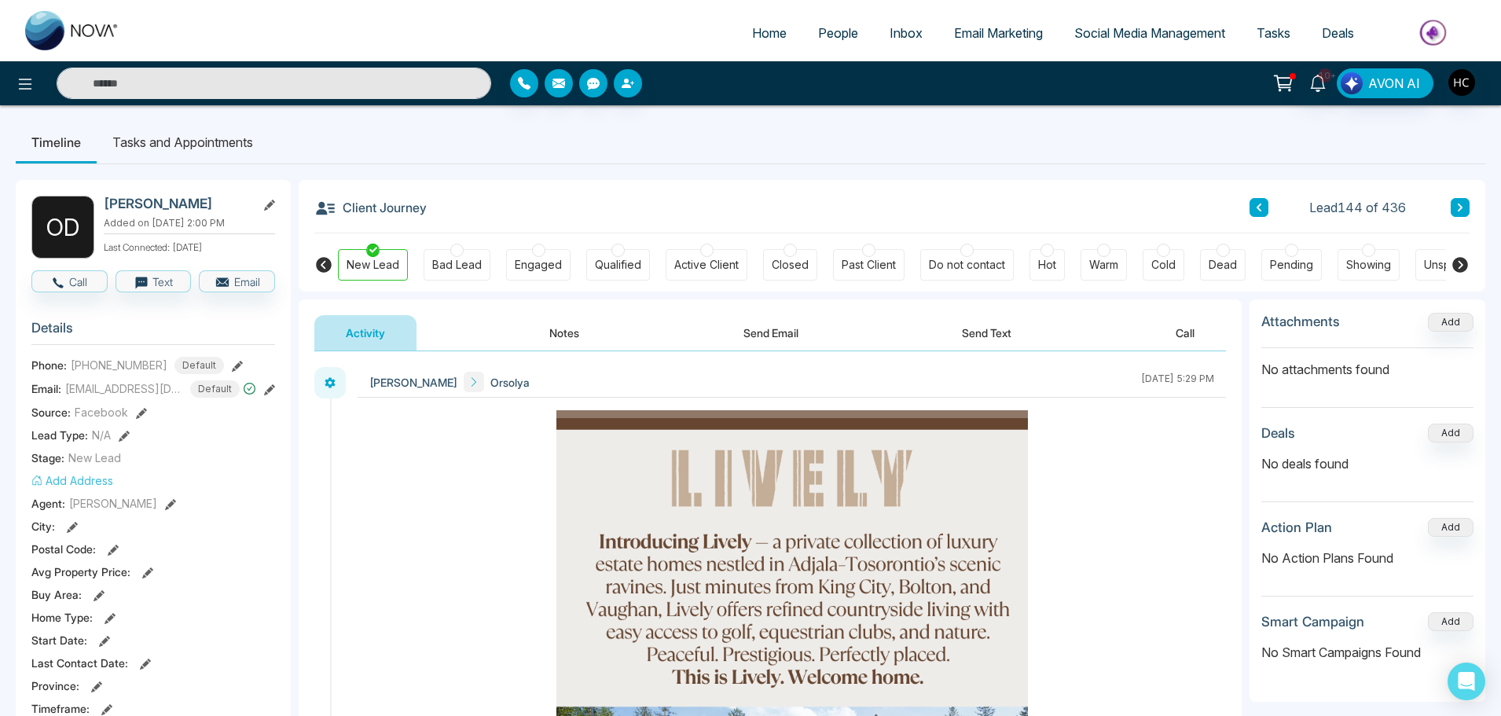
click at [571, 334] on button "Notes" at bounding box center [564, 332] width 93 height 35
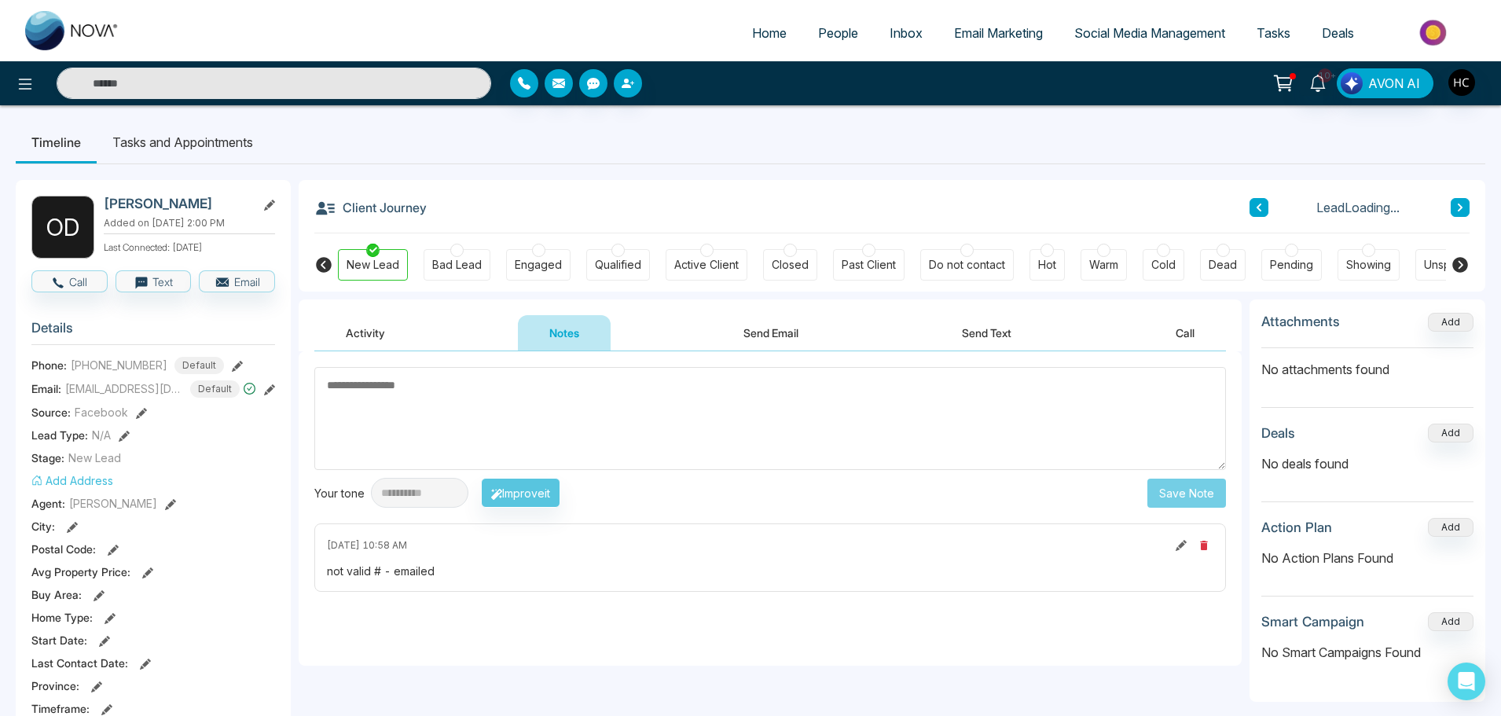
click at [562, 425] on textarea at bounding box center [770, 418] width 912 height 103
click at [1465, 205] on button at bounding box center [1460, 207] width 19 height 19
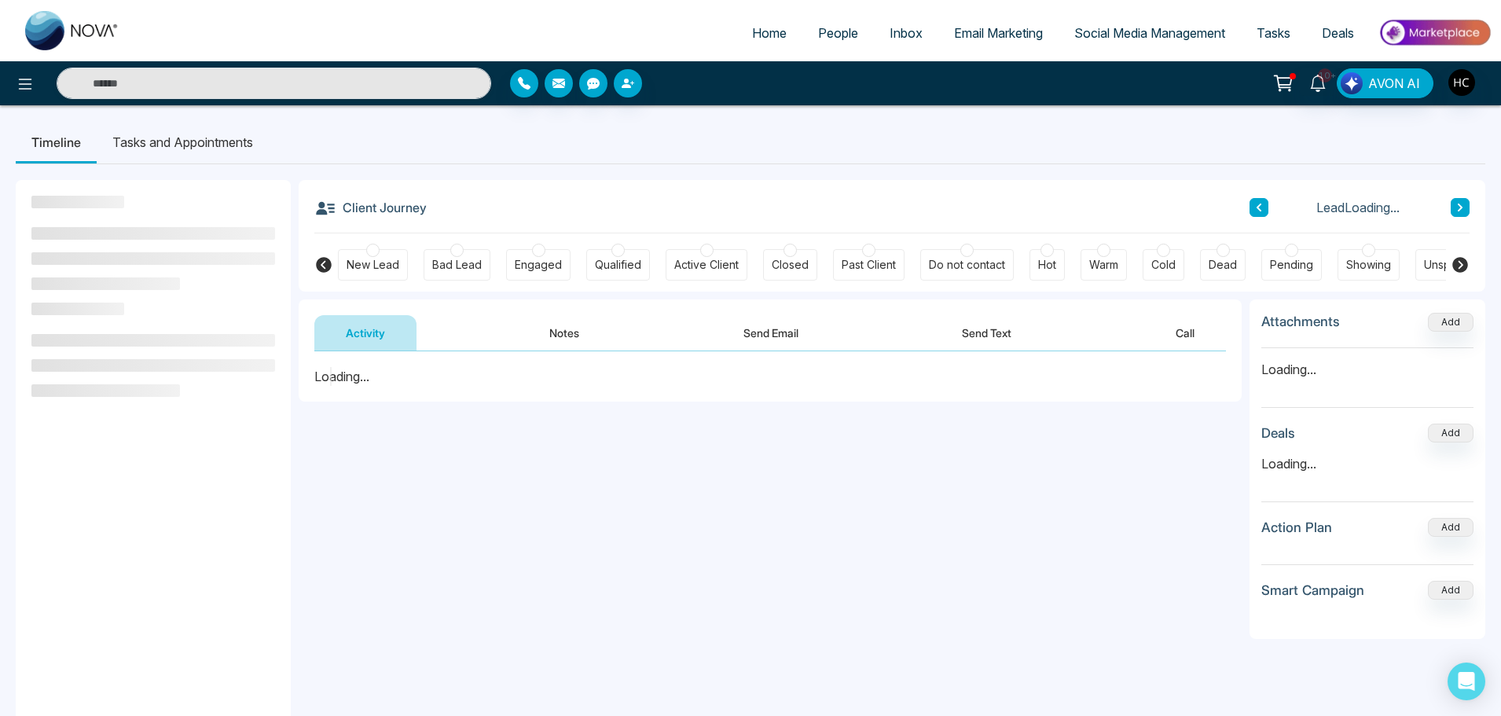
click at [575, 335] on button "Notes" at bounding box center [564, 332] width 93 height 35
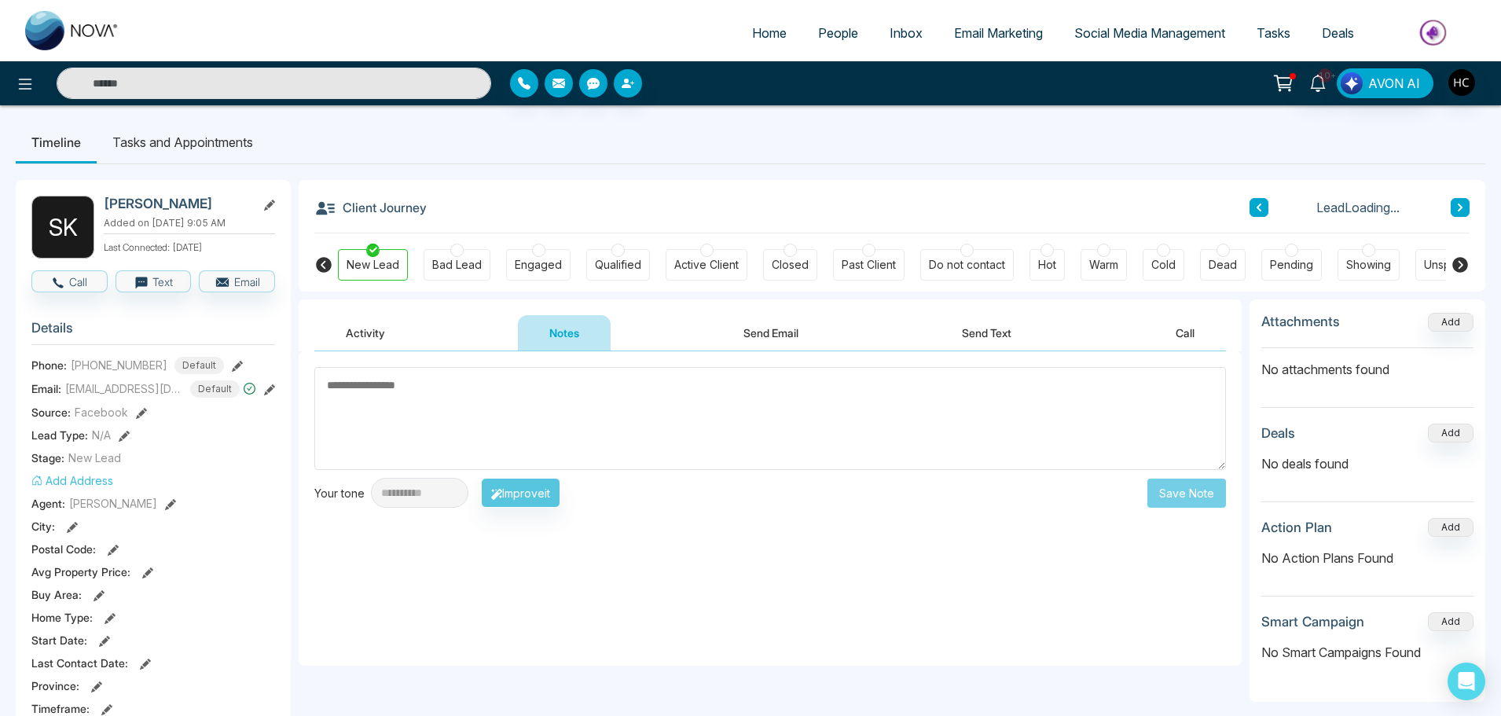
click at [469, 394] on textarea at bounding box center [770, 418] width 912 height 103
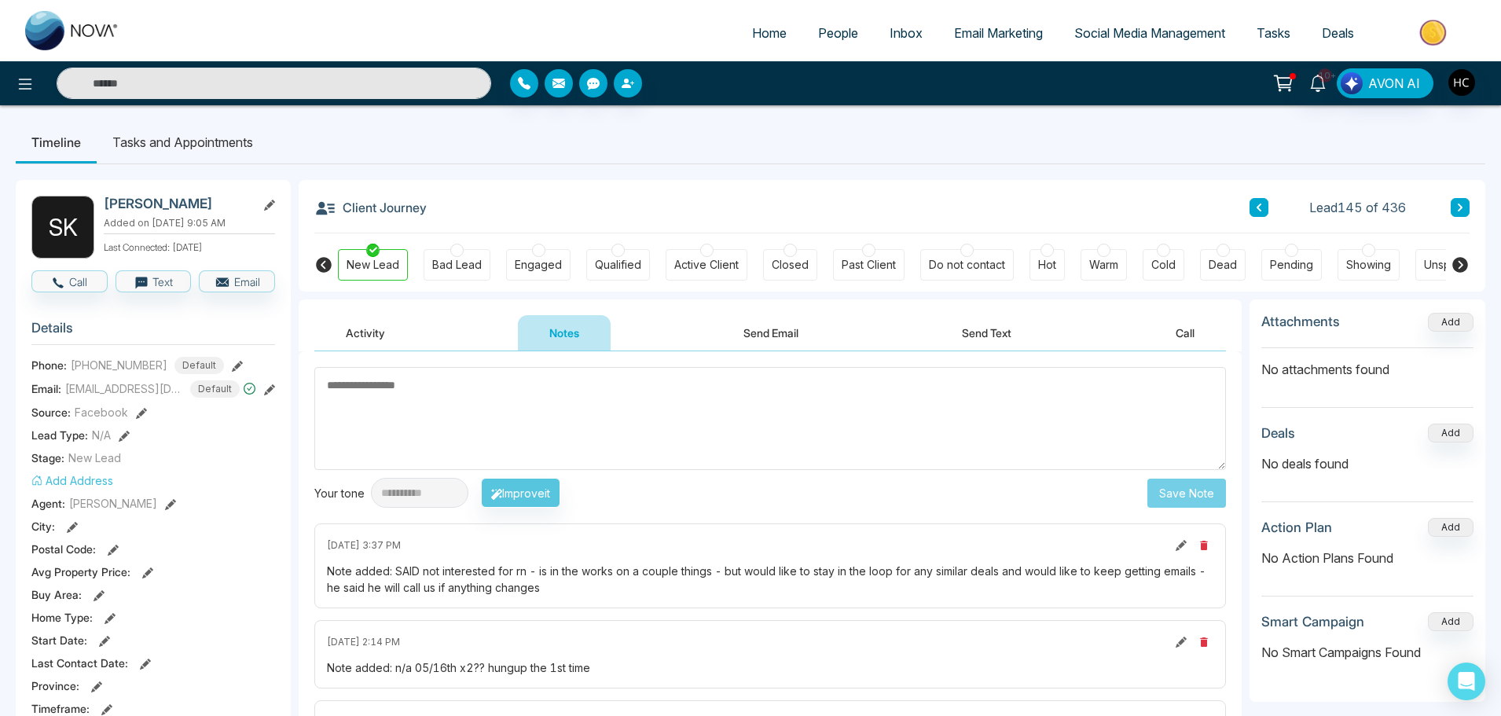
click at [1461, 205] on icon at bounding box center [1460, 208] width 5 height 8
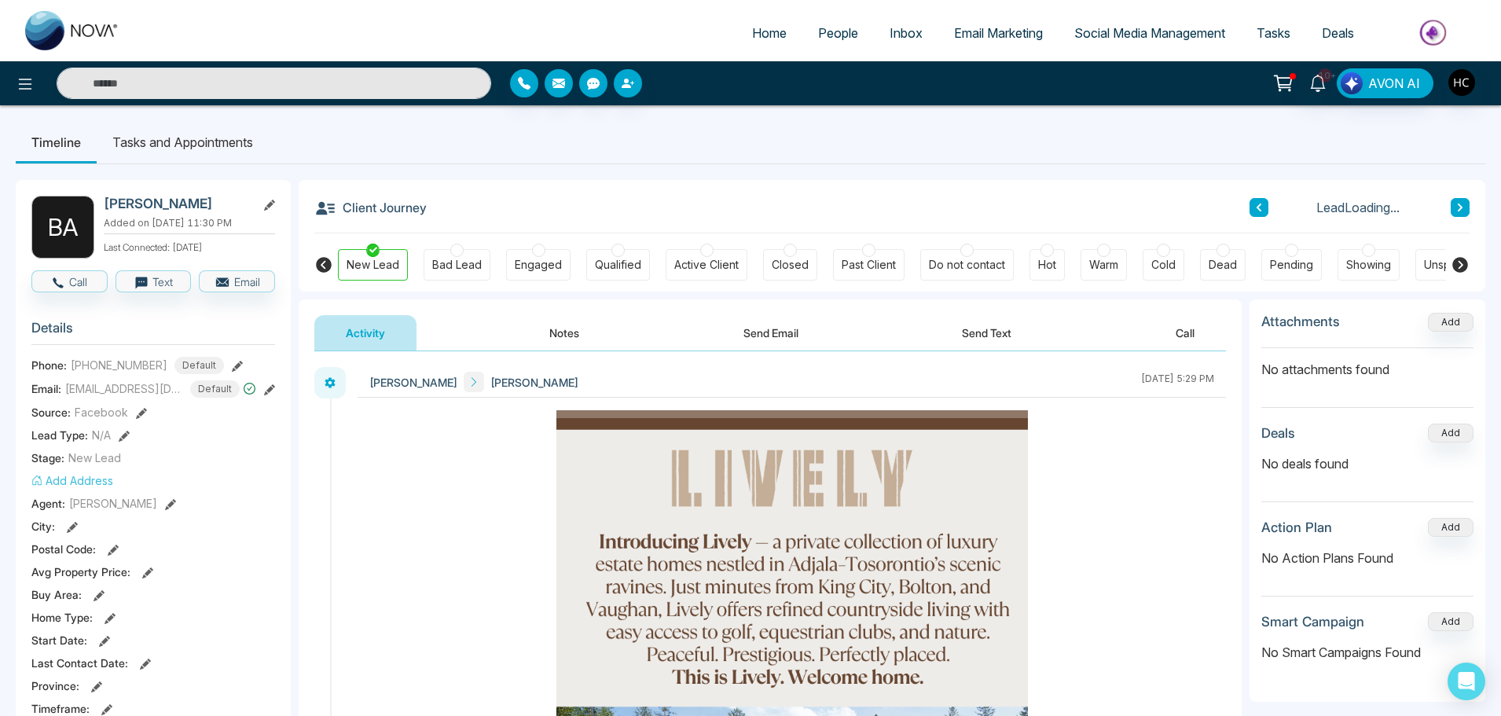
click at [568, 340] on button "Notes" at bounding box center [564, 332] width 93 height 35
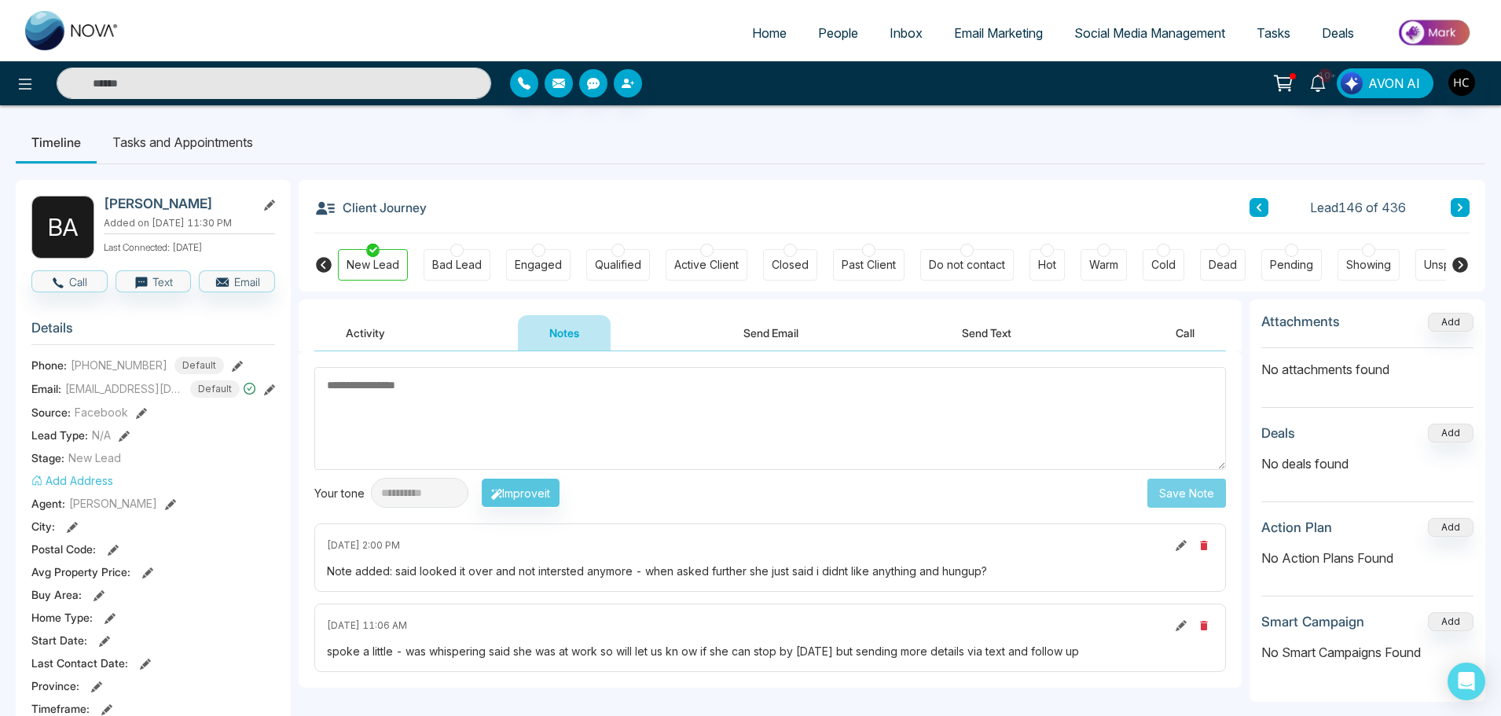
click at [1454, 208] on button at bounding box center [1460, 207] width 19 height 19
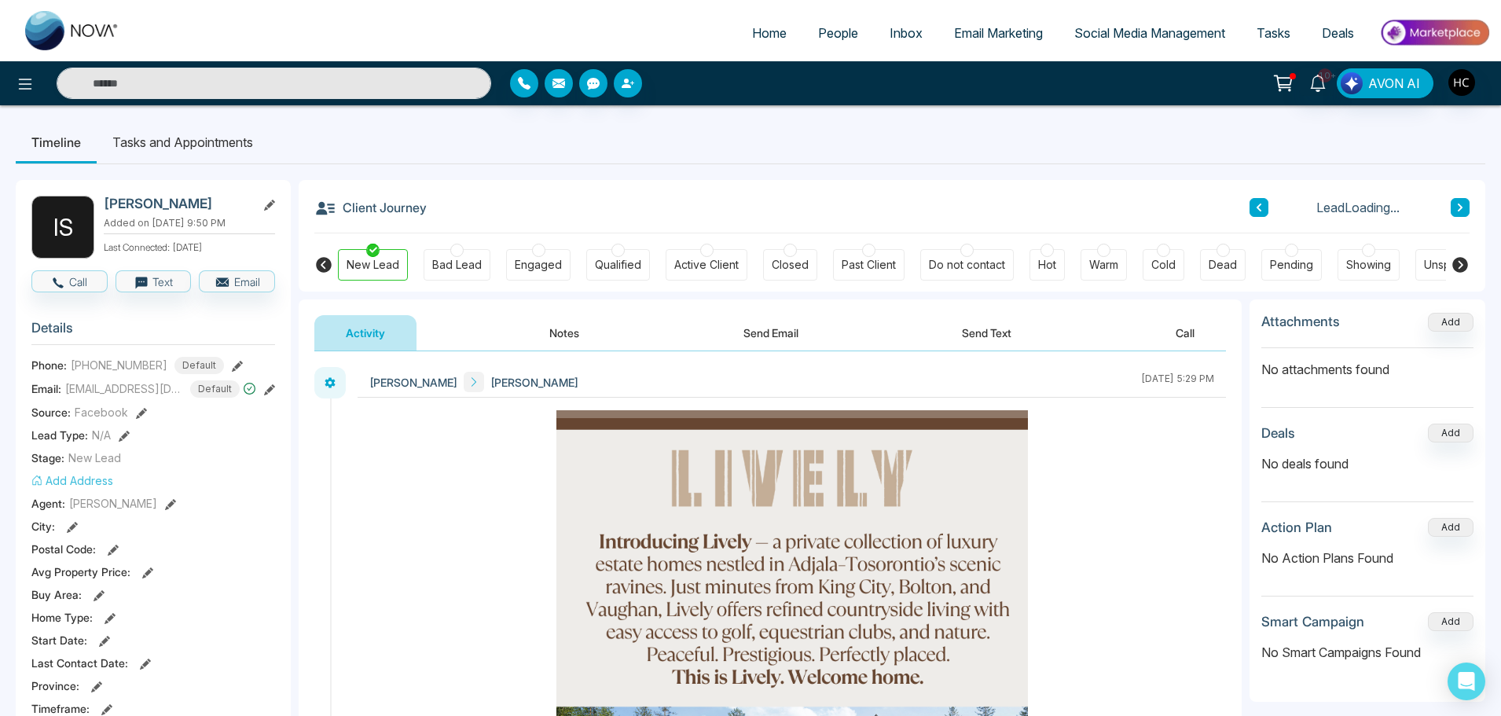
click at [576, 336] on button "Notes" at bounding box center [564, 332] width 93 height 35
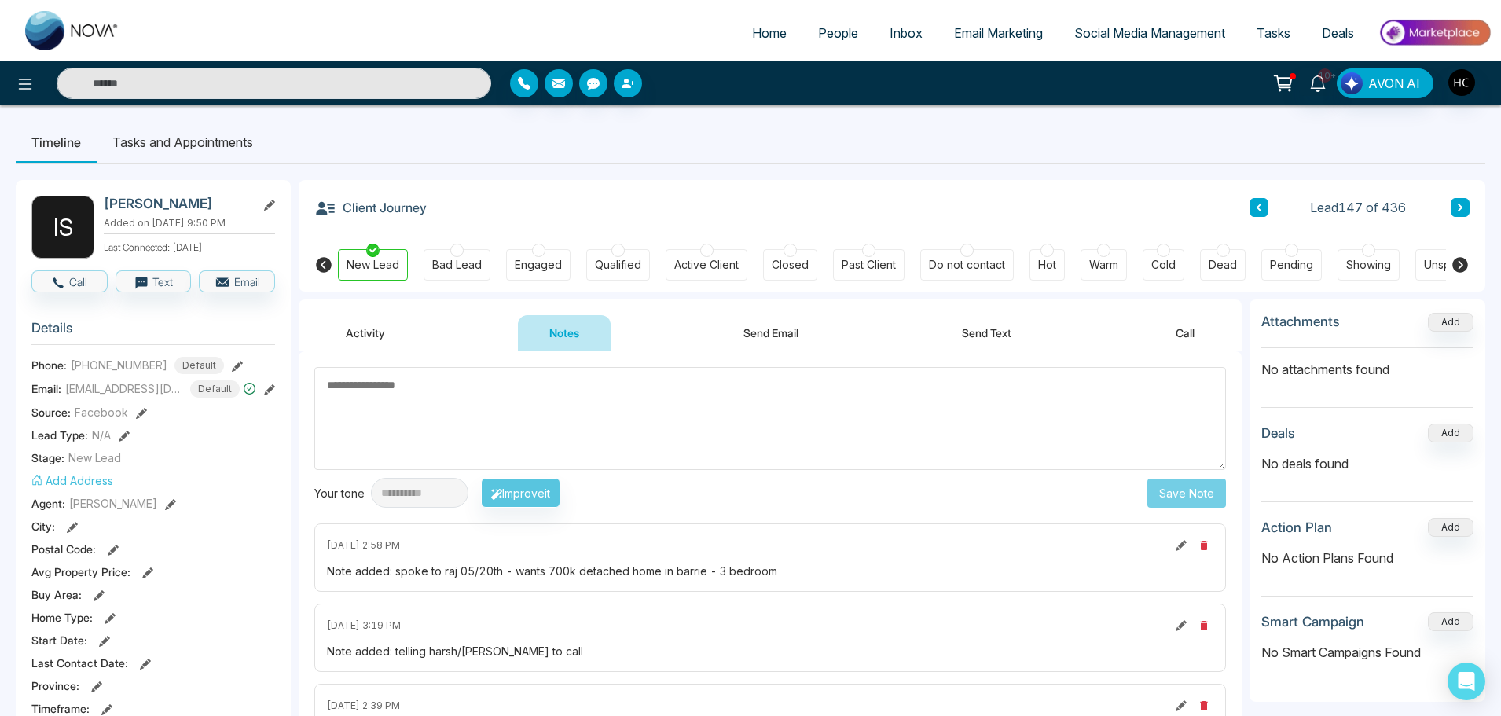
click at [1454, 209] on button at bounding box center [1460, 207] width 19 height 19
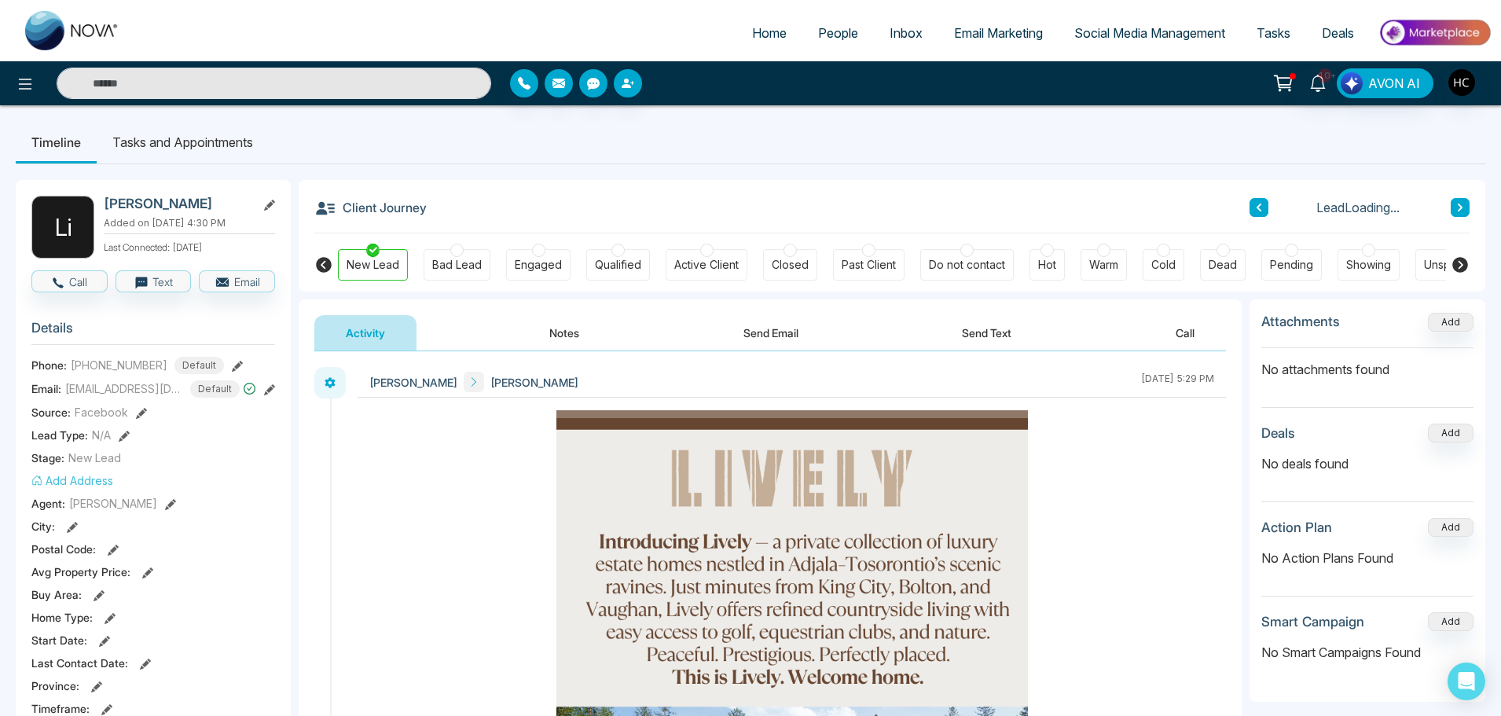
click at [565, 340] on button "Notes" at bounding box center [564, 332] width 93 height 35
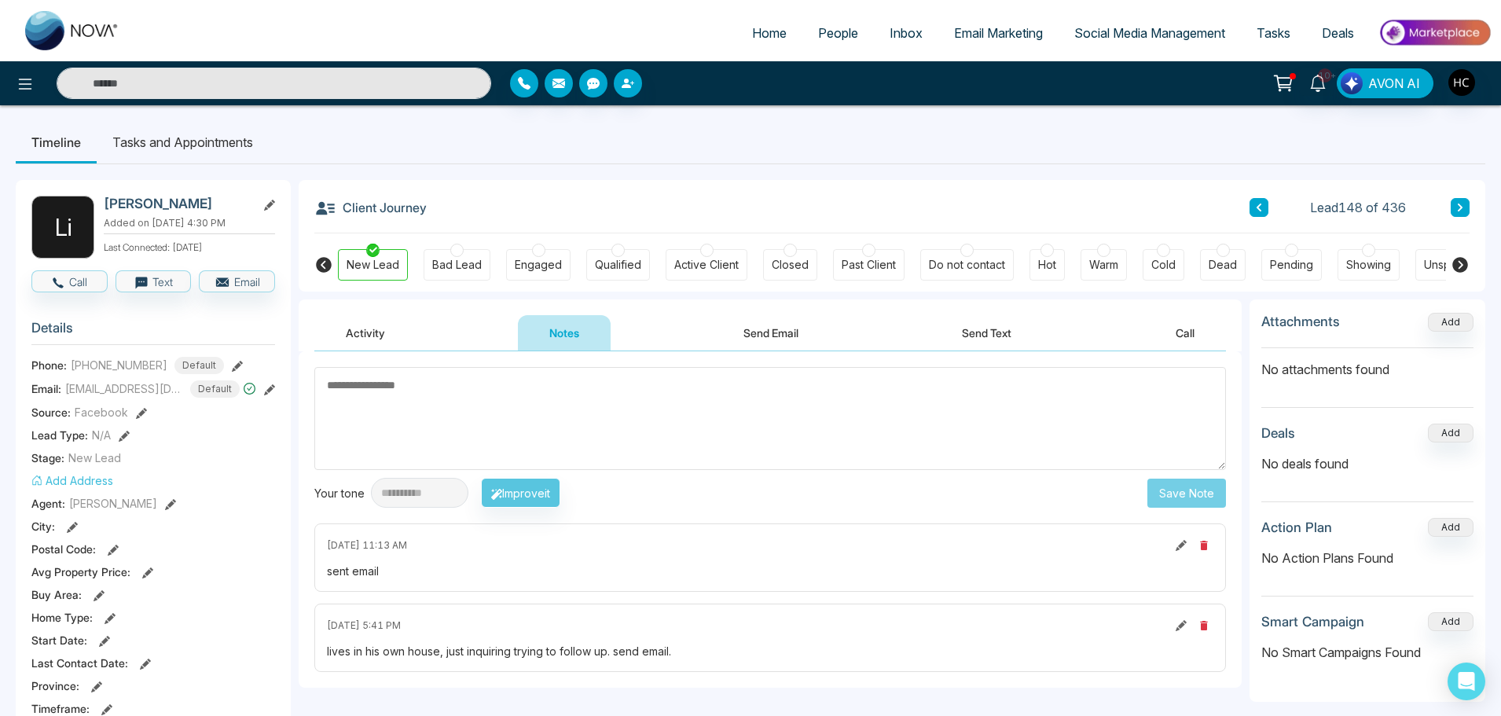
click at [1461, 215] on button at bounding box center [1460, 207] width 19 height 19
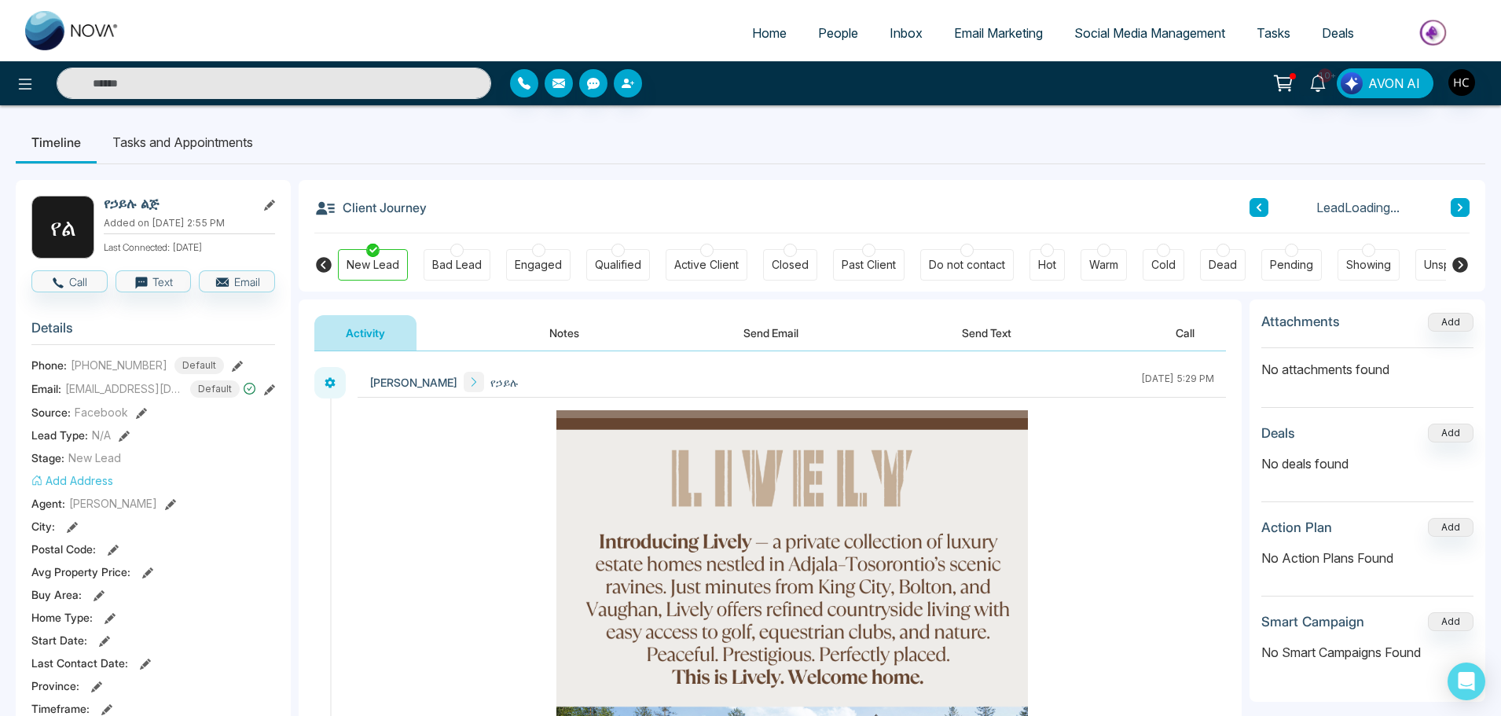
click at [558, 344] on button "Notes" at bounding box center [564, 332] width 93 height 35
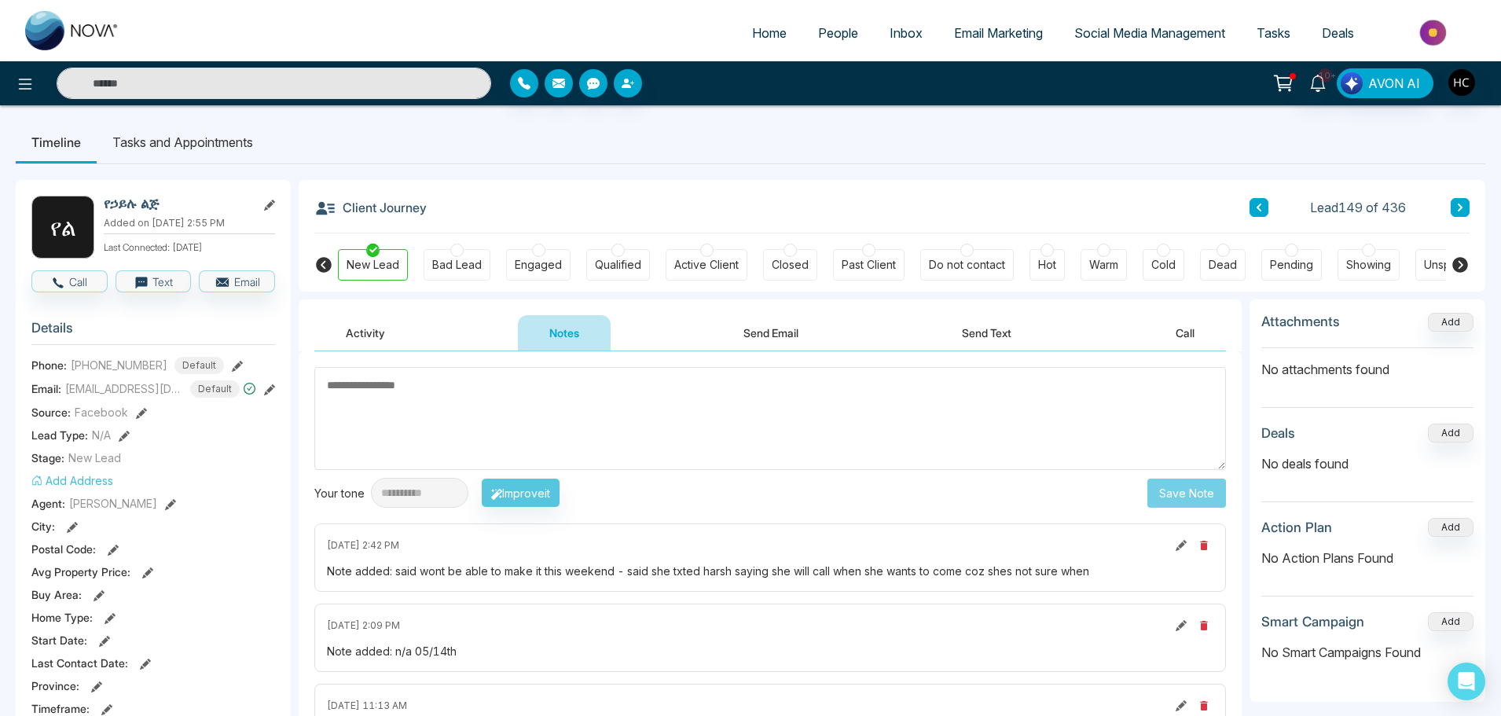
click at [548, 428] on textarea at bounding box center [770, 418] width 912 height 103
type textarea "***"
click at [1193, 501] on button "Save Note" at bounding box center [1187, 493] width 79 height 29
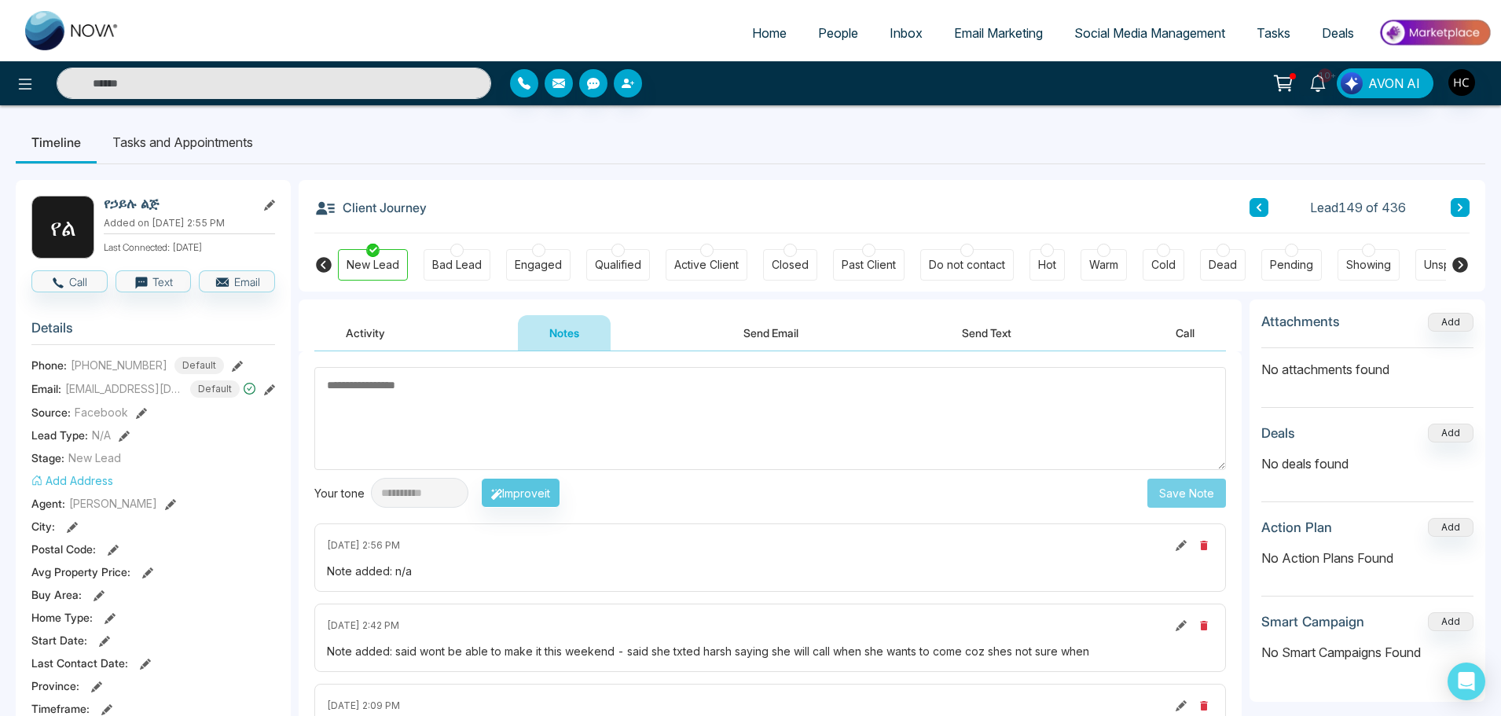
click at [1119, 459] on textarea at bounding box center [770, 418] width 912 height 103
click at [1461, 204] on icon at bounding box center [1461, 207] width 8 height 9
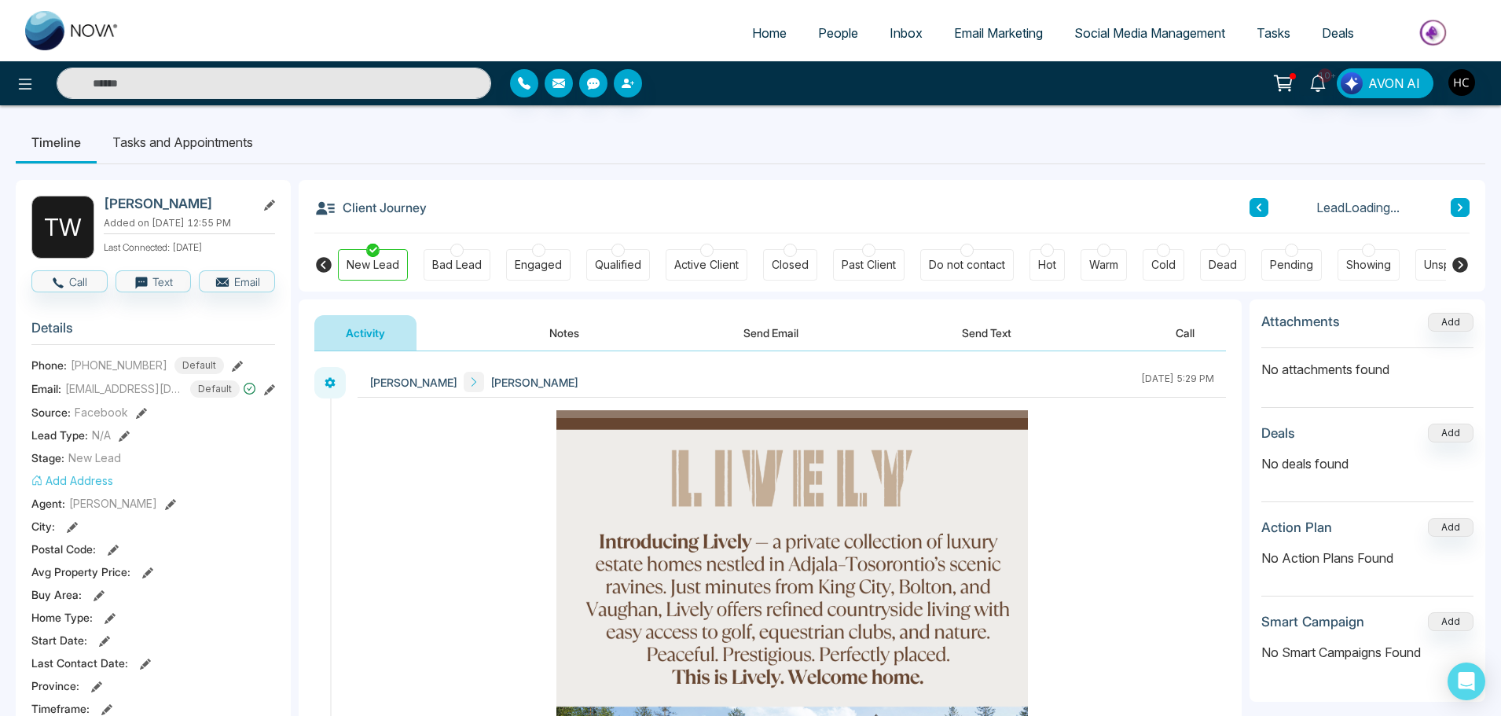
click at [577, 344] on button "Notes" at bounding box center [564, 332] width 93 height 35
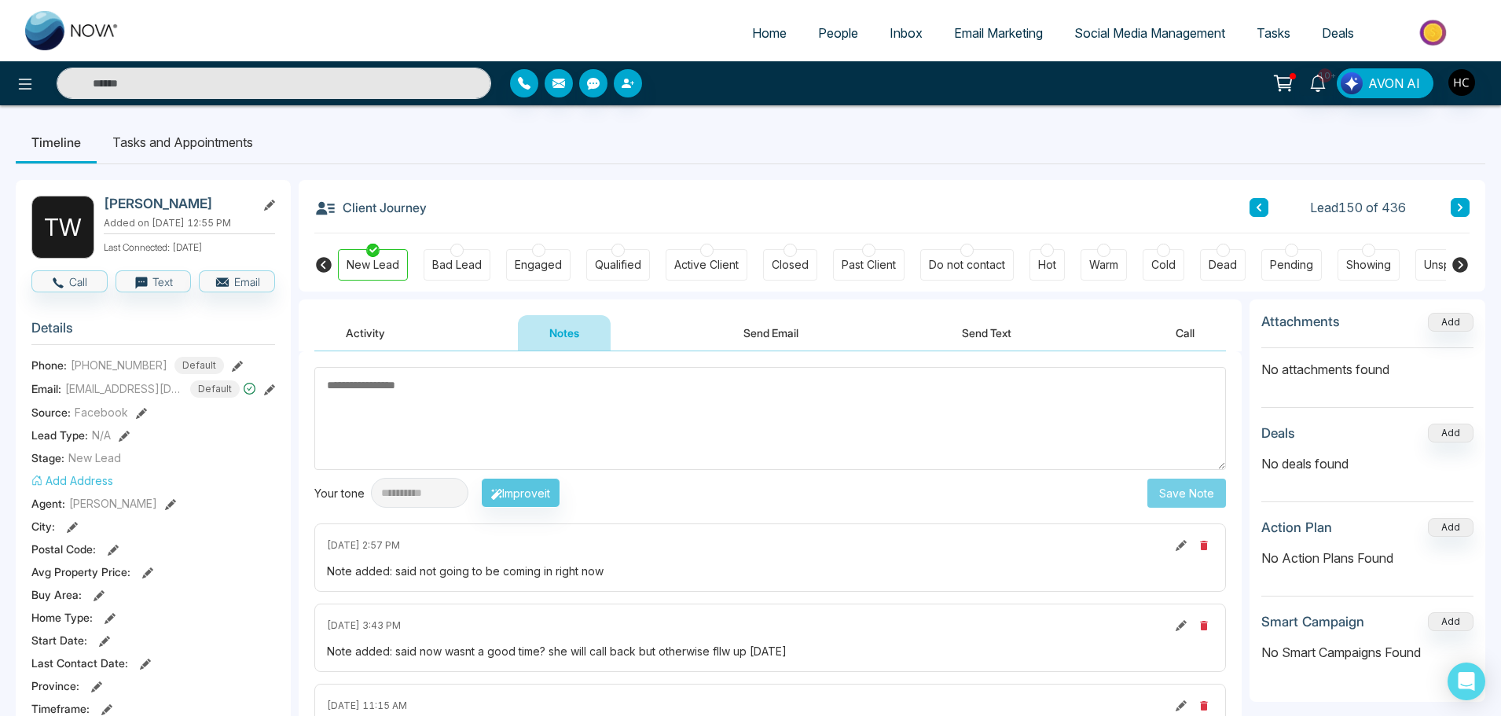
click at [632, 409] on textarea at bounding box center [770, 418] width 912 height 103
click at [734, 435] on textarea at bounding box center [770, 418] width 912 height 103
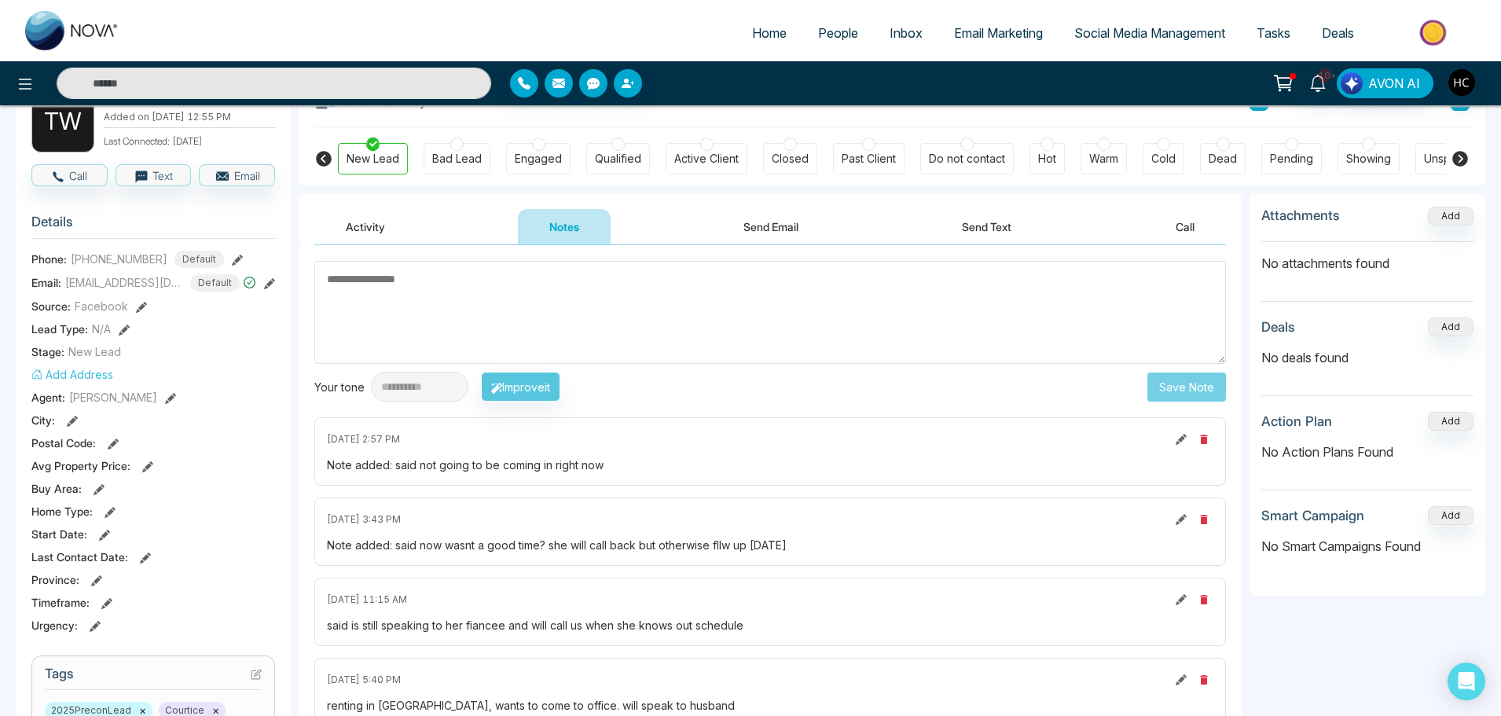
scroll to position [79, 0]
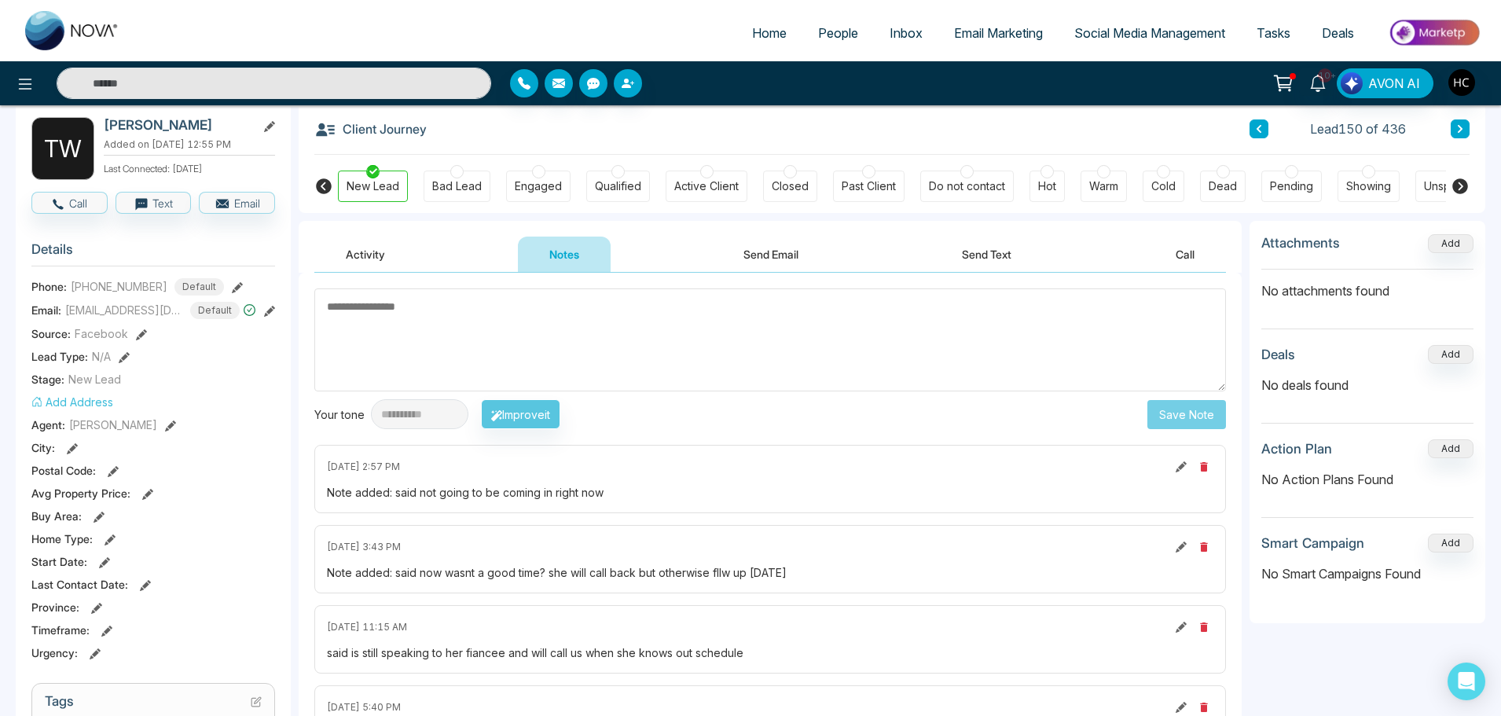
click at [754, 372] on textarea at bounding box center [770, 340] width 912 height 103
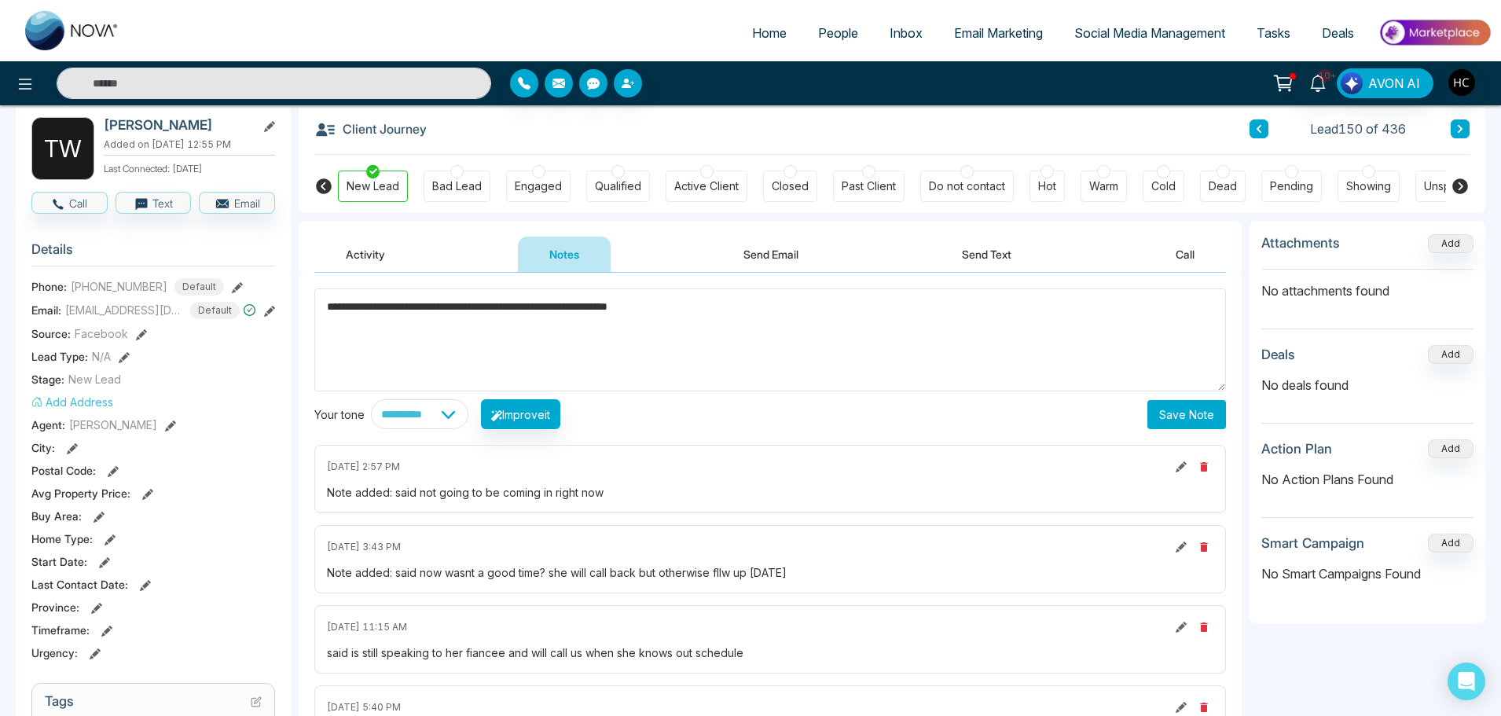
type textarea "**********"
click at [1178, 417] on button "Save Note" at bounding box center [1187, 414] width 79 height 29
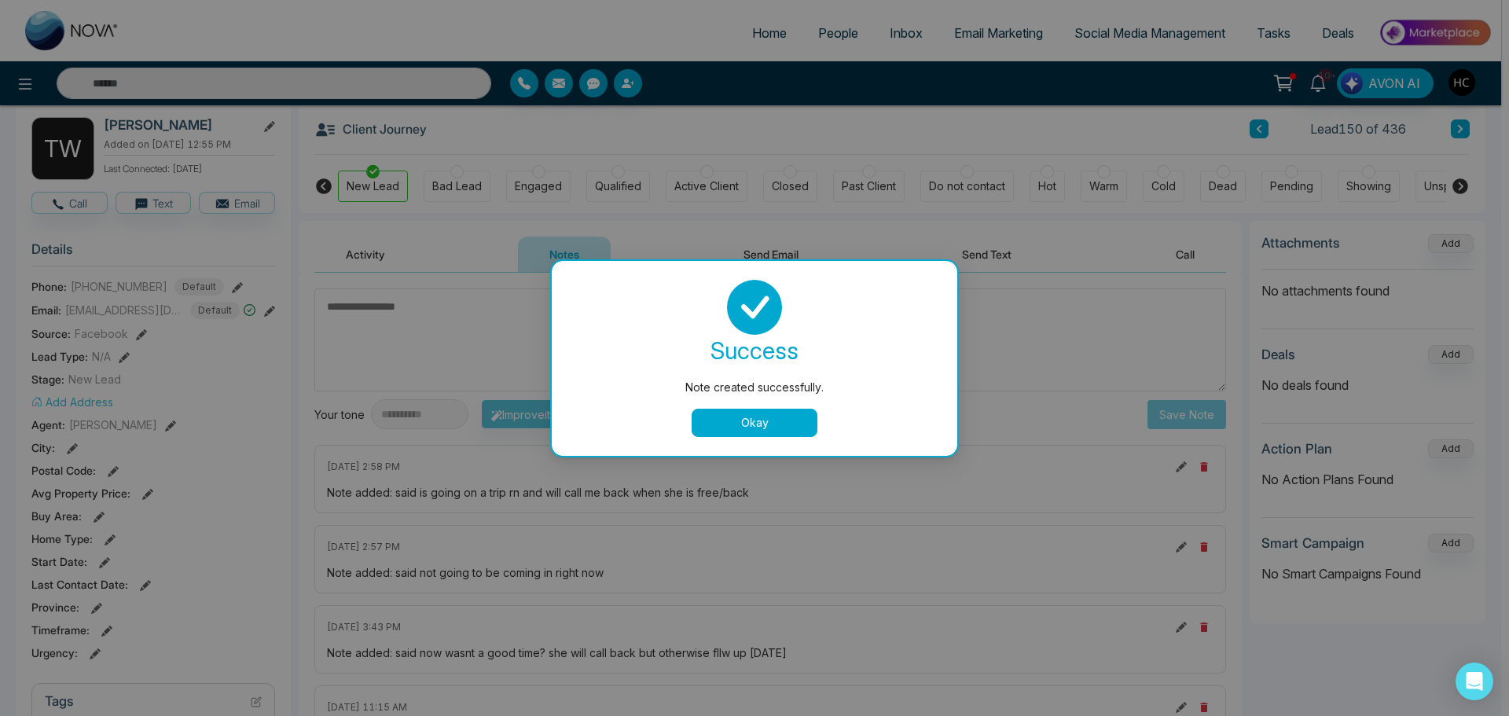
click at [773, 425] on button "Okay" at bounding box center [755, 423] width 126 height 28
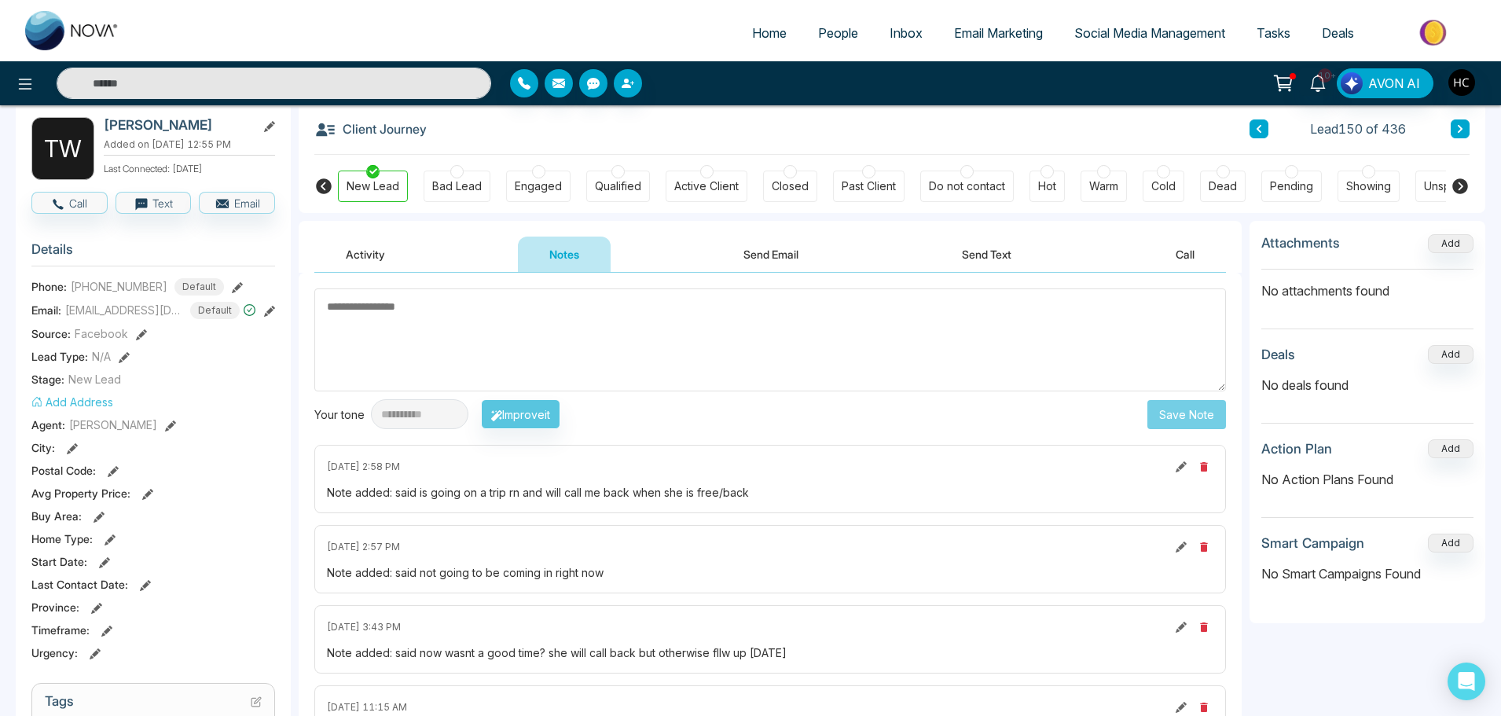
click at [1461, 129] on icon at bounding box center [1460, 129] width 5 height 8
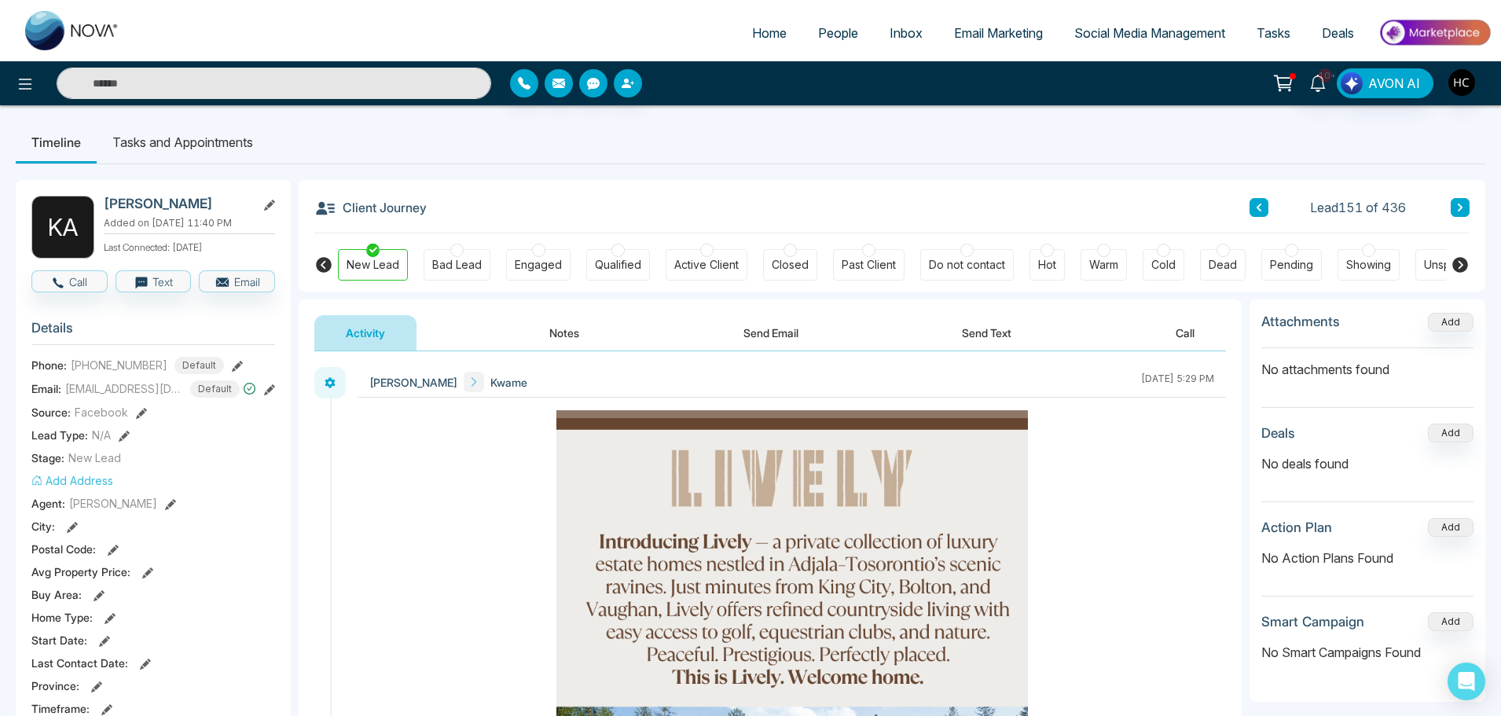
click at [564, 336] on button "Notes" at bounding box center [564, 332] width 93 height 35
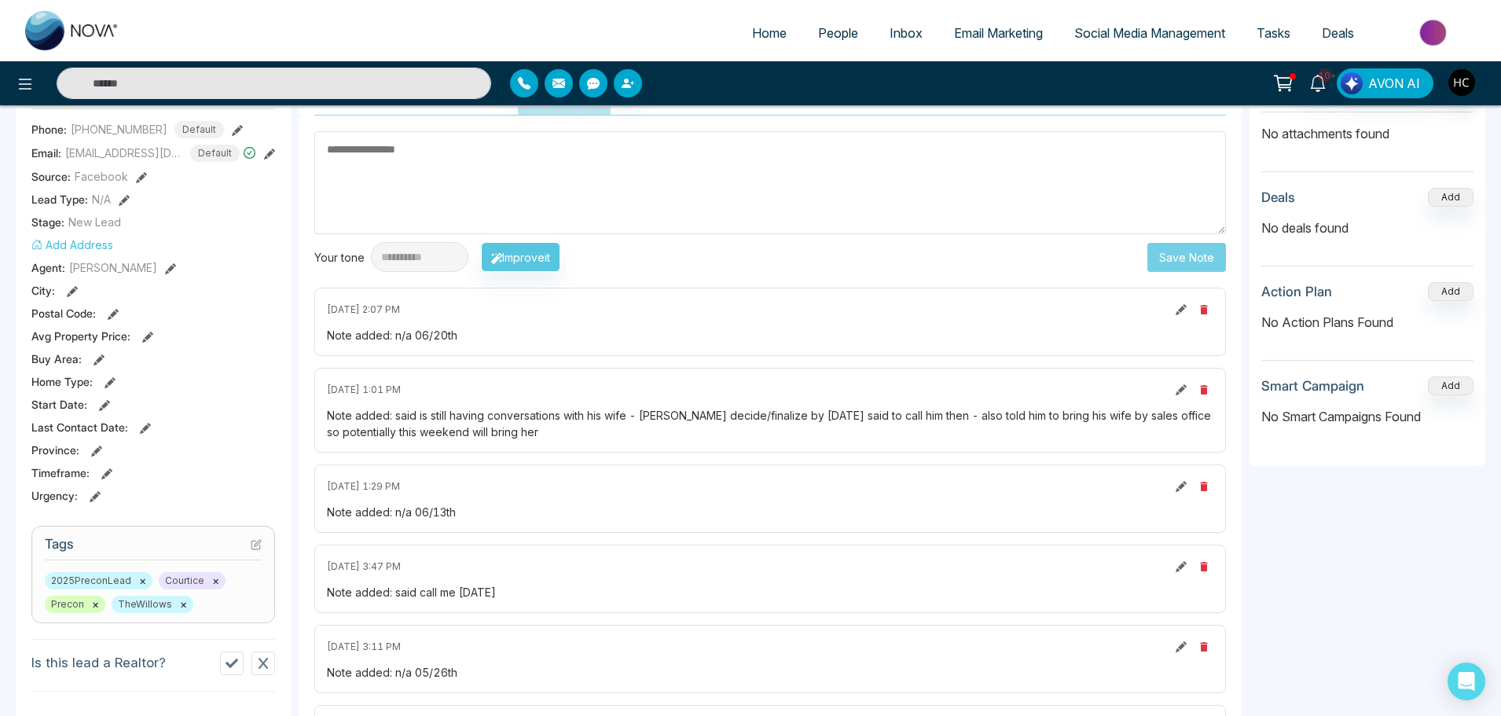
scroll to position [157, 0]
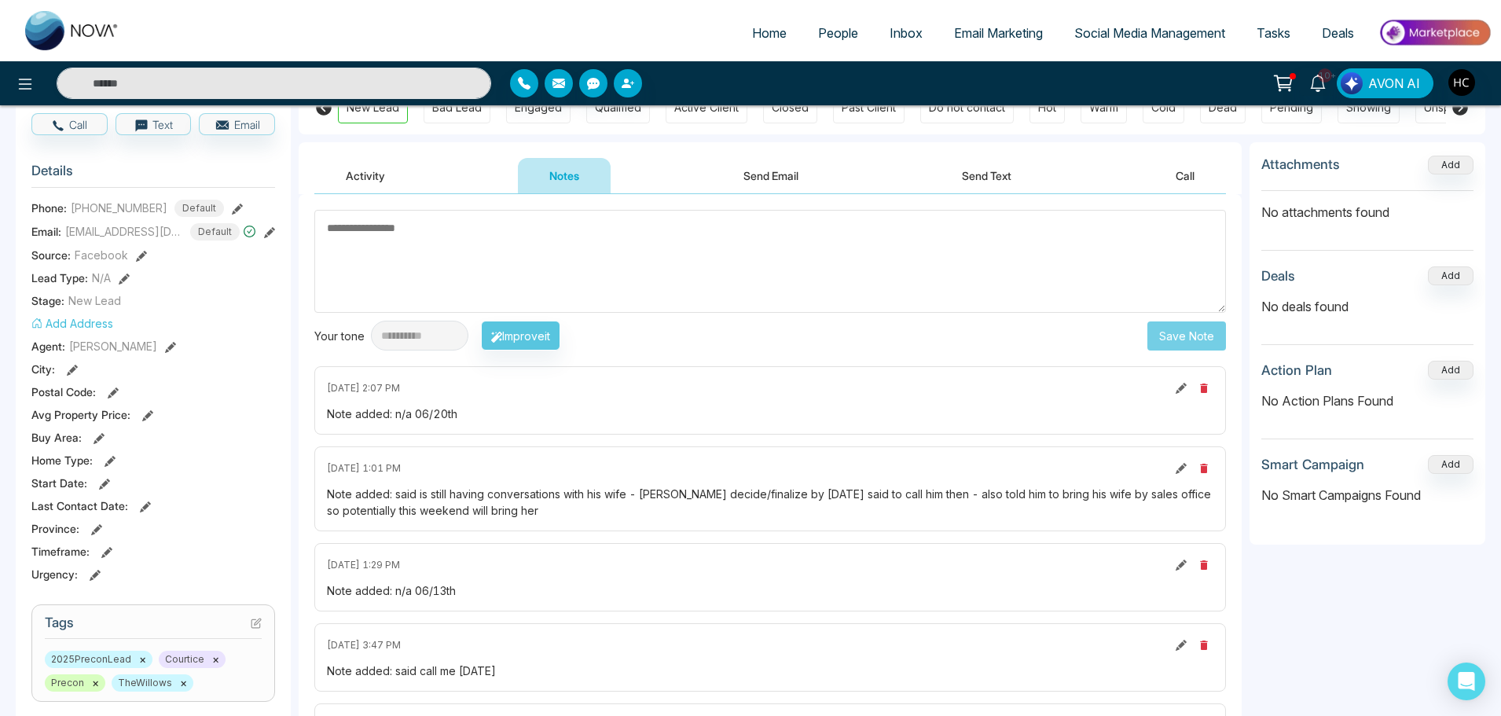
click at [780, 285] on textarea at bounding box center [770, 261] width 912 height 103
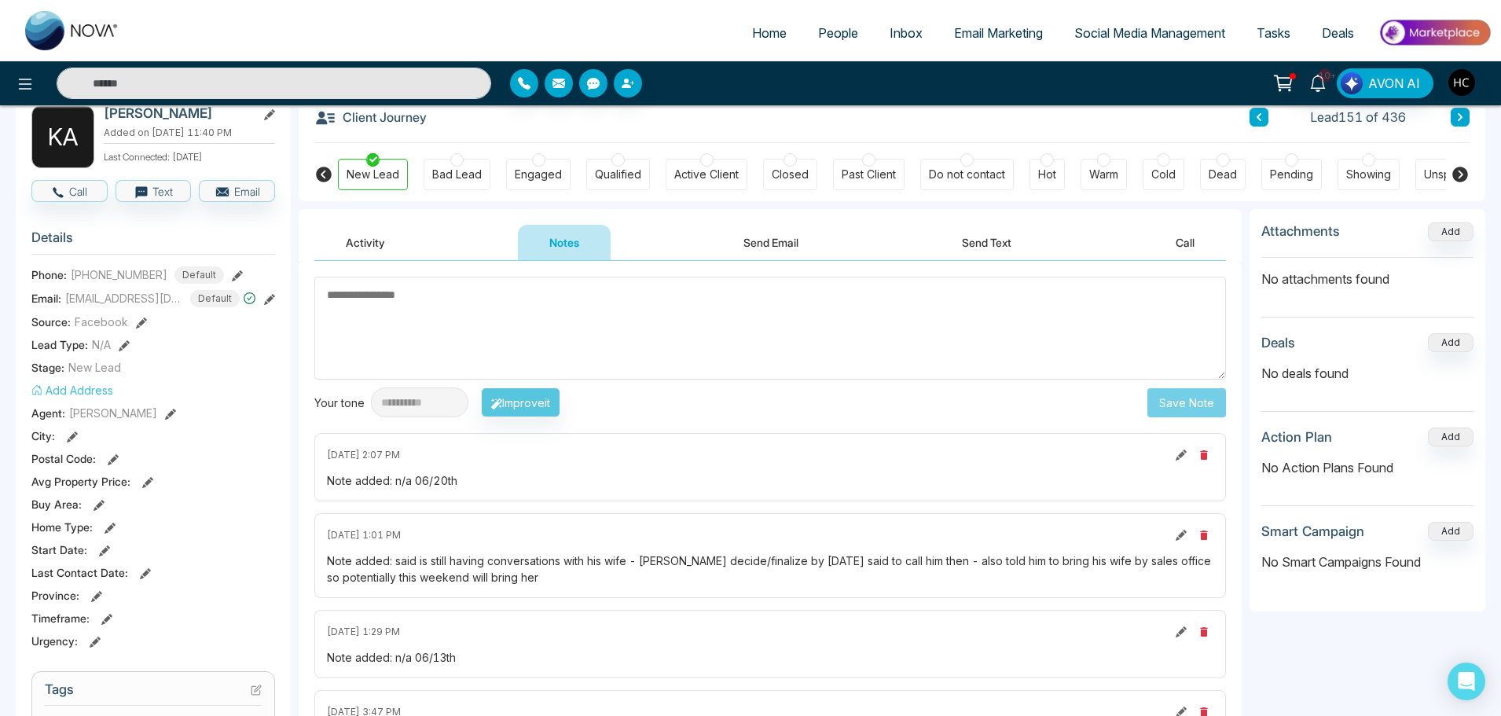
scroll to position [0, 0]
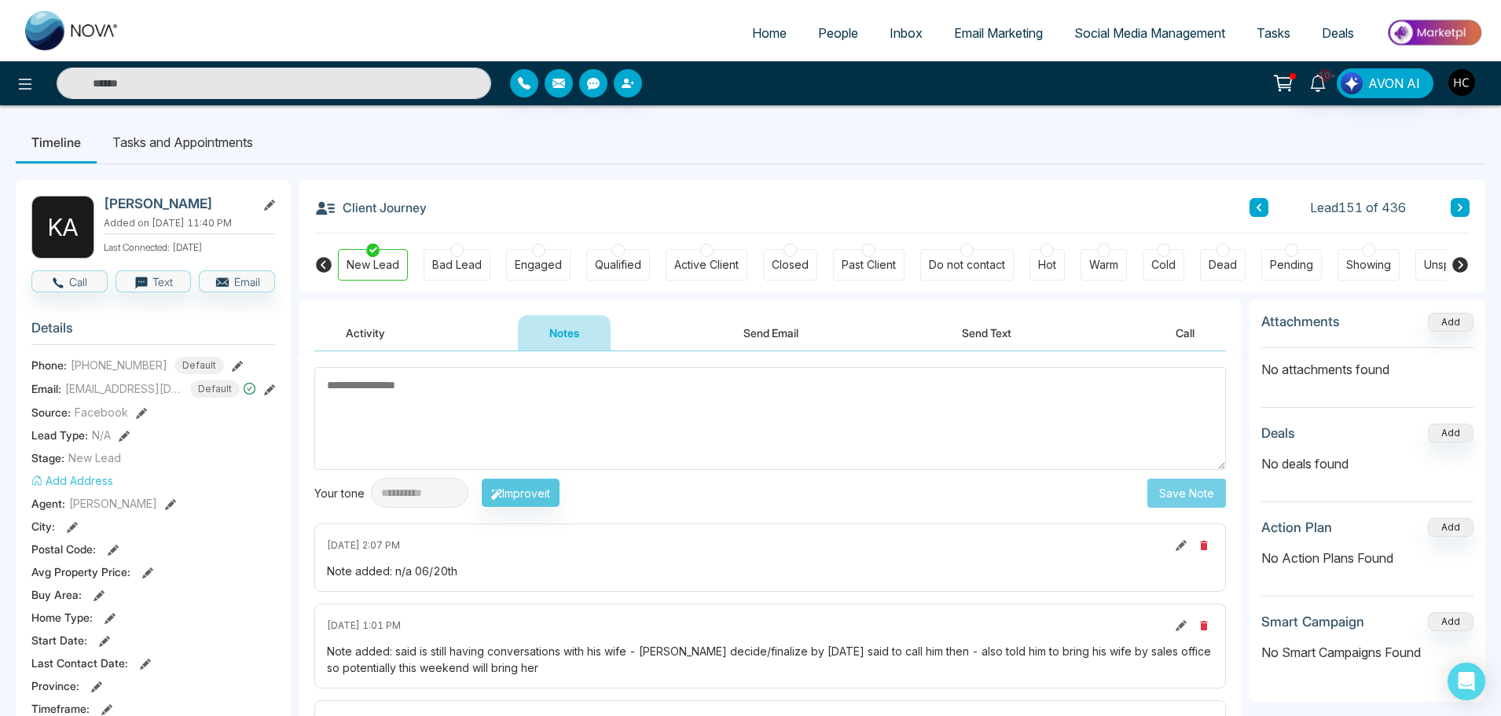
click at [621, 414] on textarea at bounding box center [770, 418] width 912 height 103
type textarea "***"
click at [1182, 500] on button "Save Note" at bounding box center [1187, 493] width 79 height 29
click at [645, 417] on textarea "***" at bounding box center [766, 418] width 904 height 103
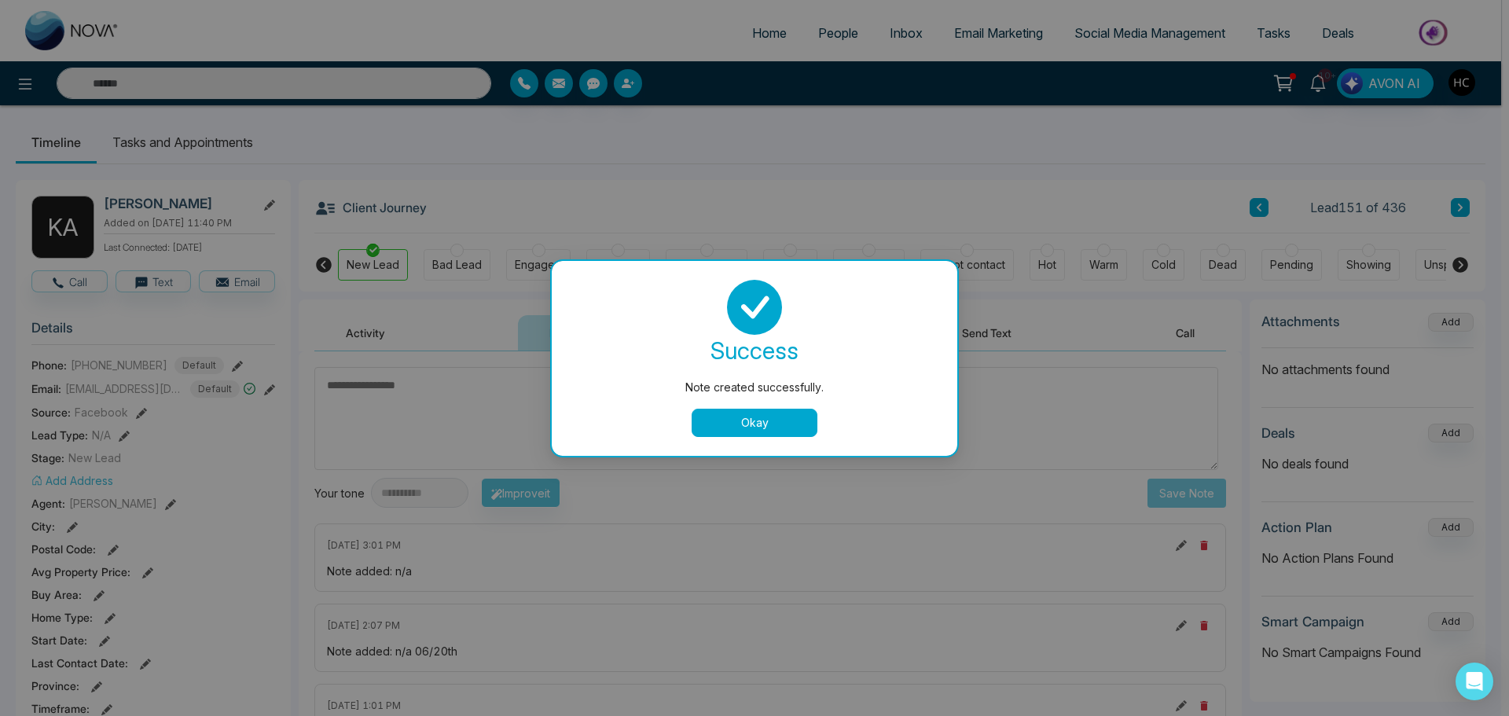
click at [751, 417] on button "Okay" at bounding box center [755, 423] width 126 height 28
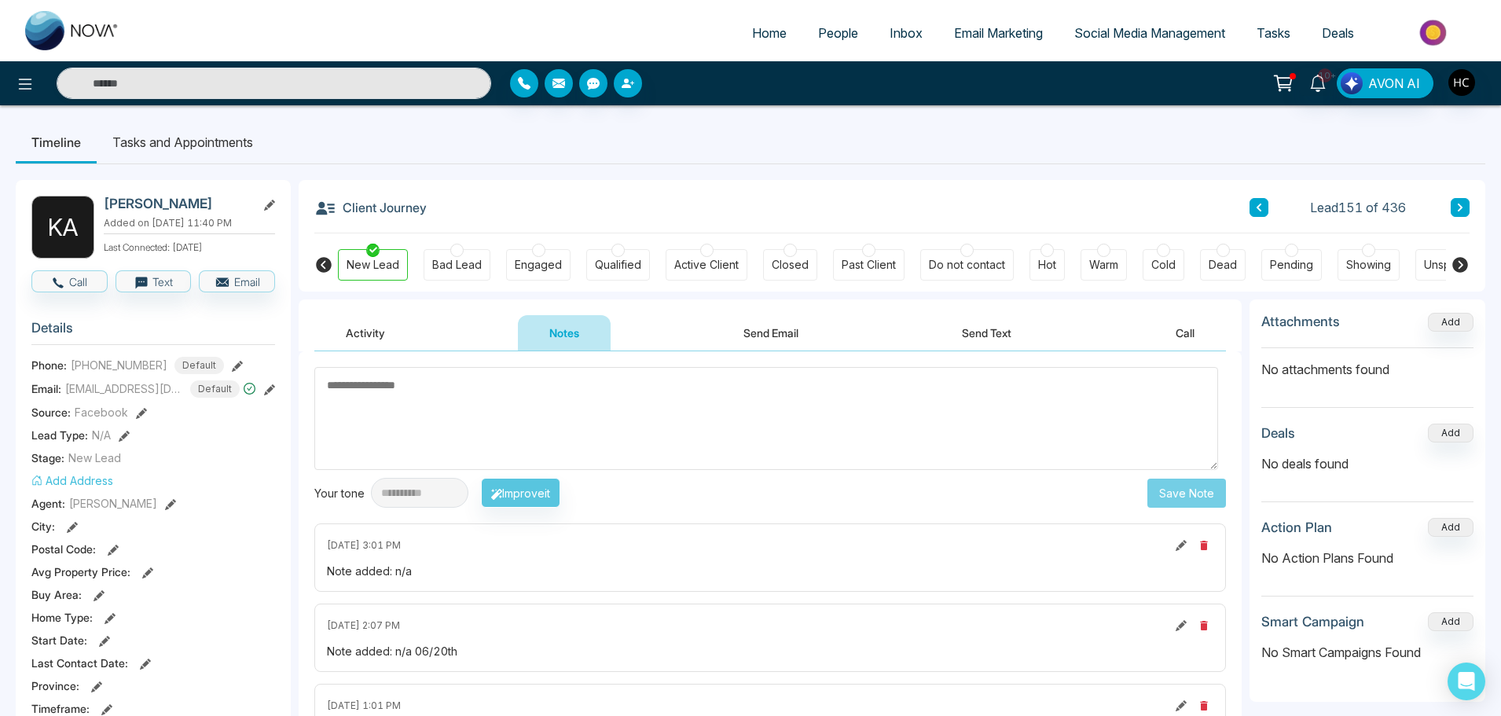
click at [1456, 200] on button at bounding box center [1460, 207] width 19 height 19
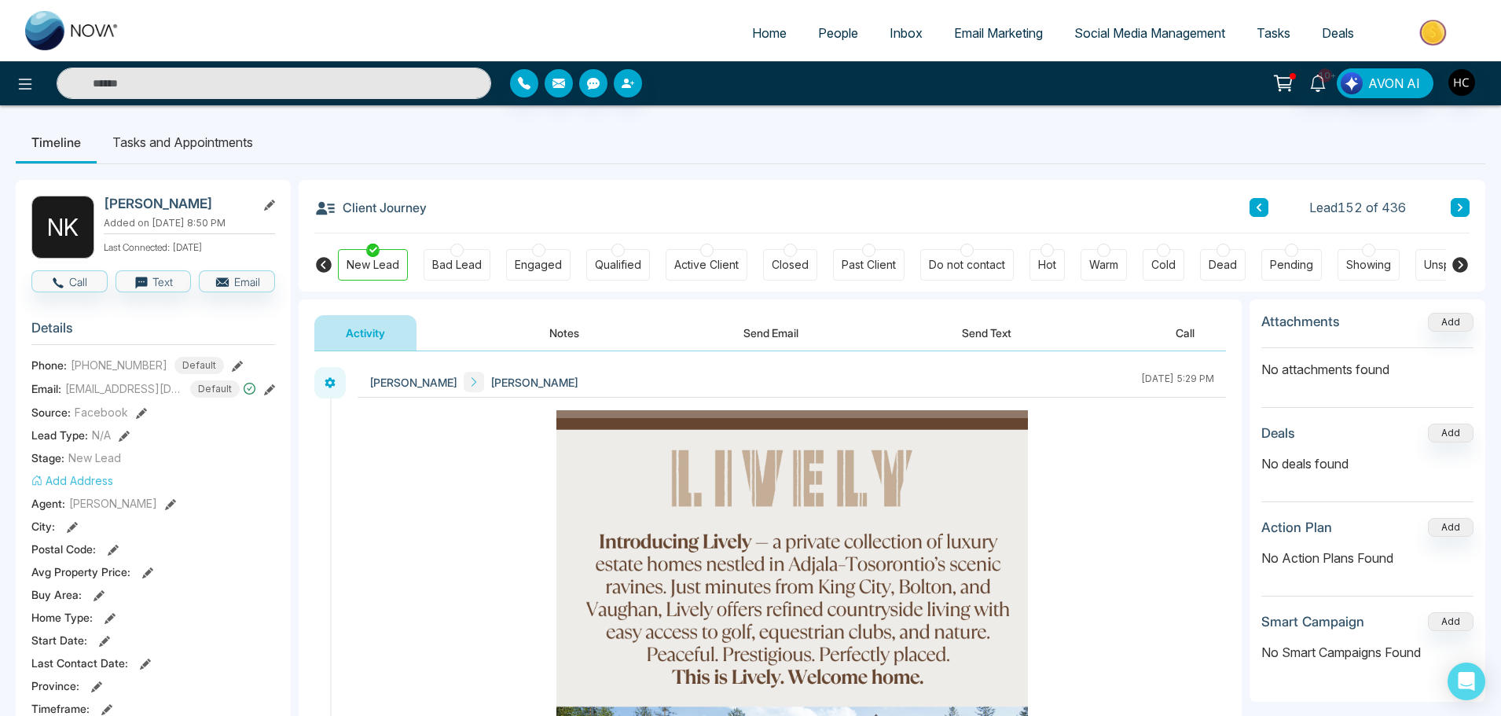
click at [579, 337] on button "Notes" at bounding box center [564, 332] width 93 height 35
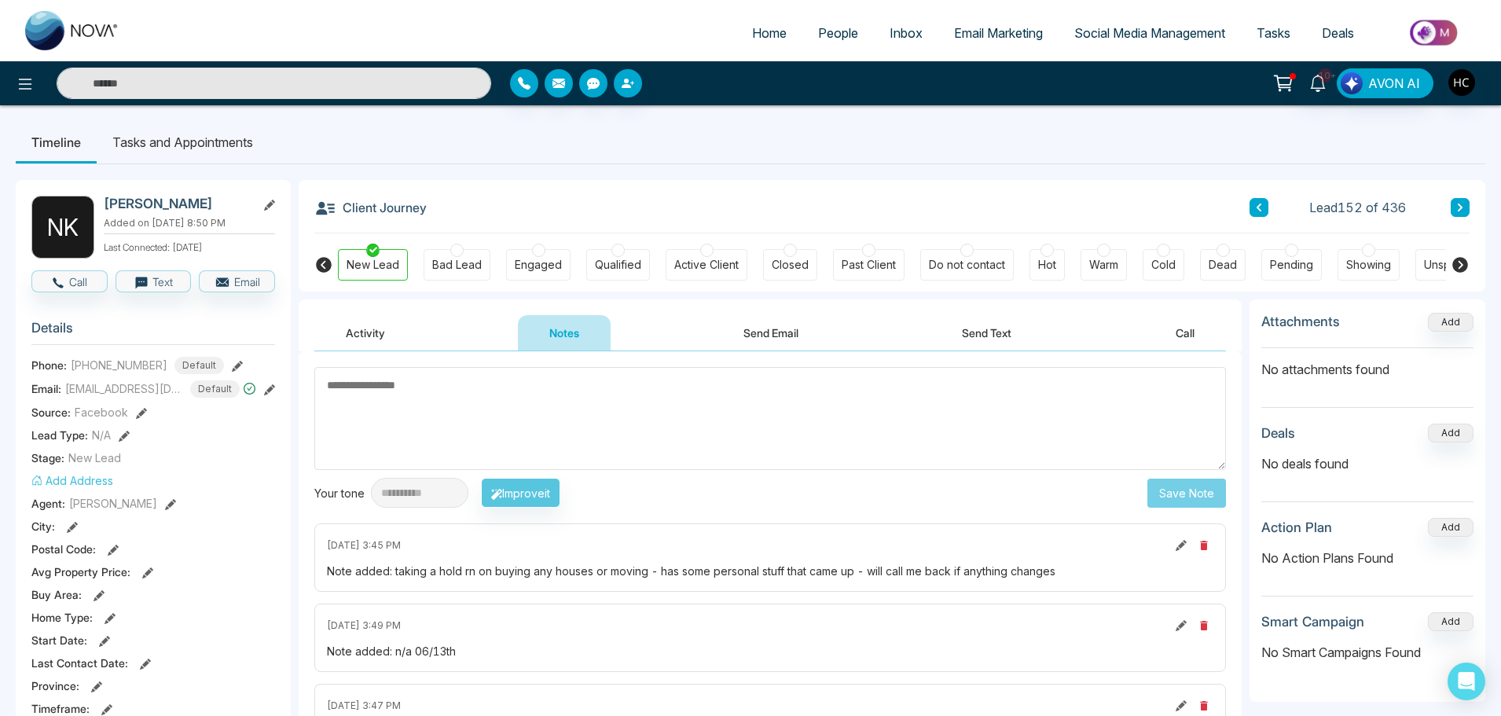
click at [1453, 211] on button at bounding box center [1460, 207] width 19 height 19
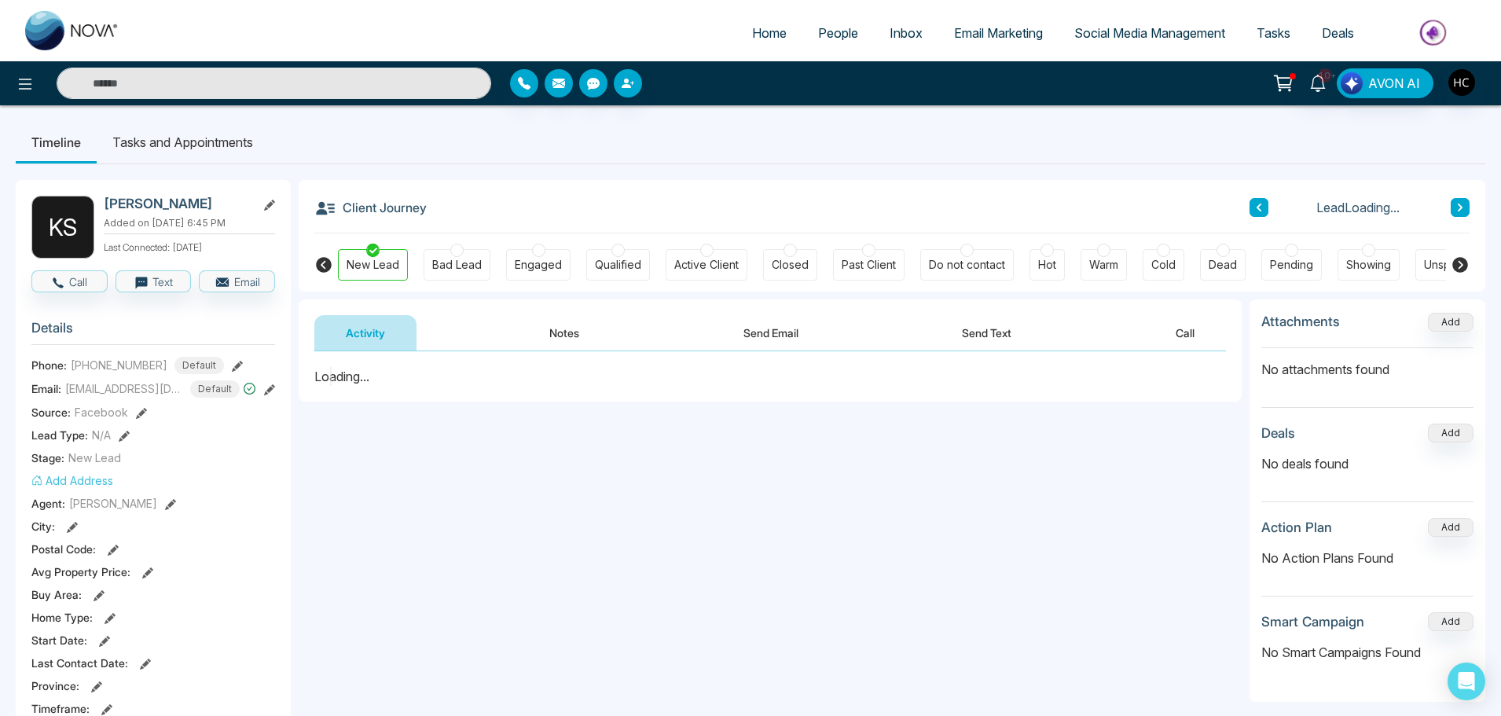
click at [592, 336] on button "Notes" at bounding box center [564, 332] width 93 height 35
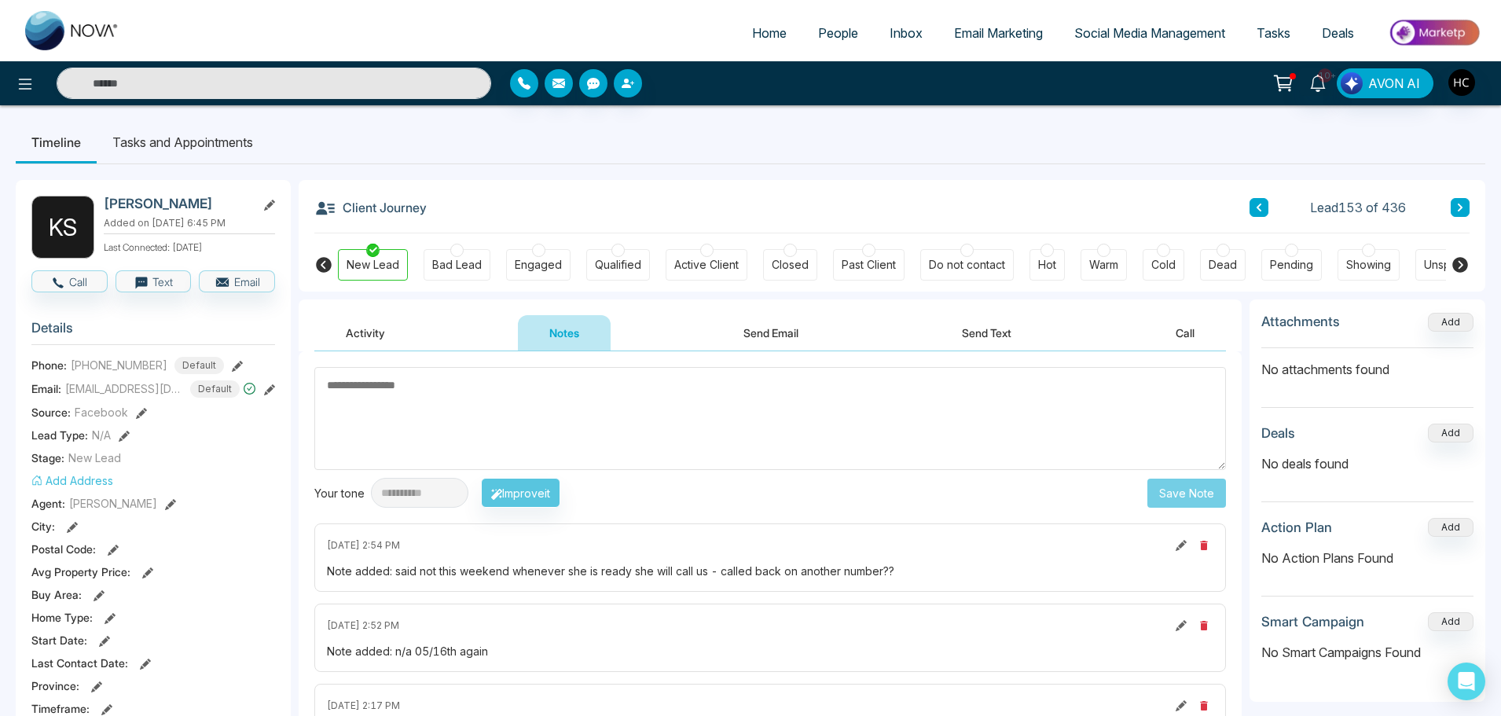
click at [1457, 204] on icon at bounding box center [1461, 207] width 8 height 9
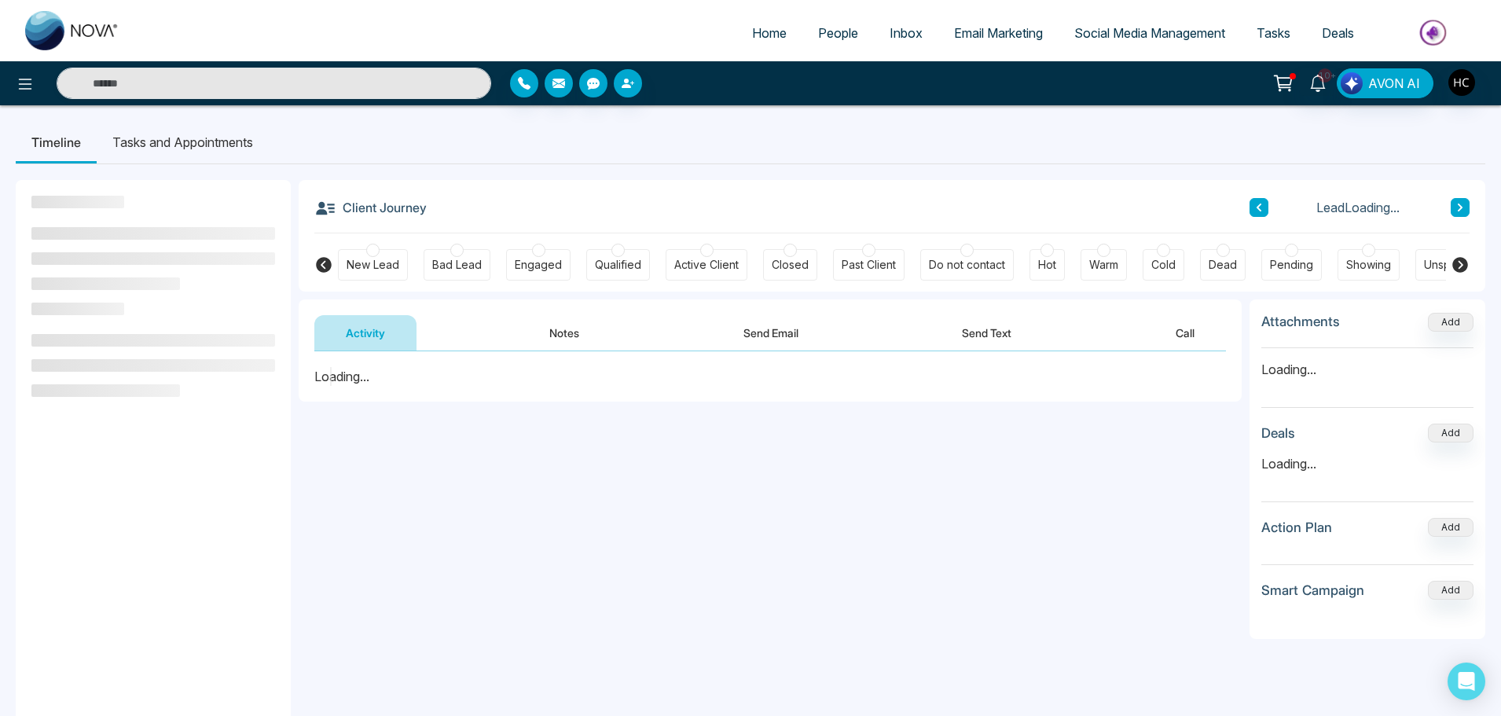
click at [572, 328] on button "Notes" at bounding box center [564, 332] width 93 height 35
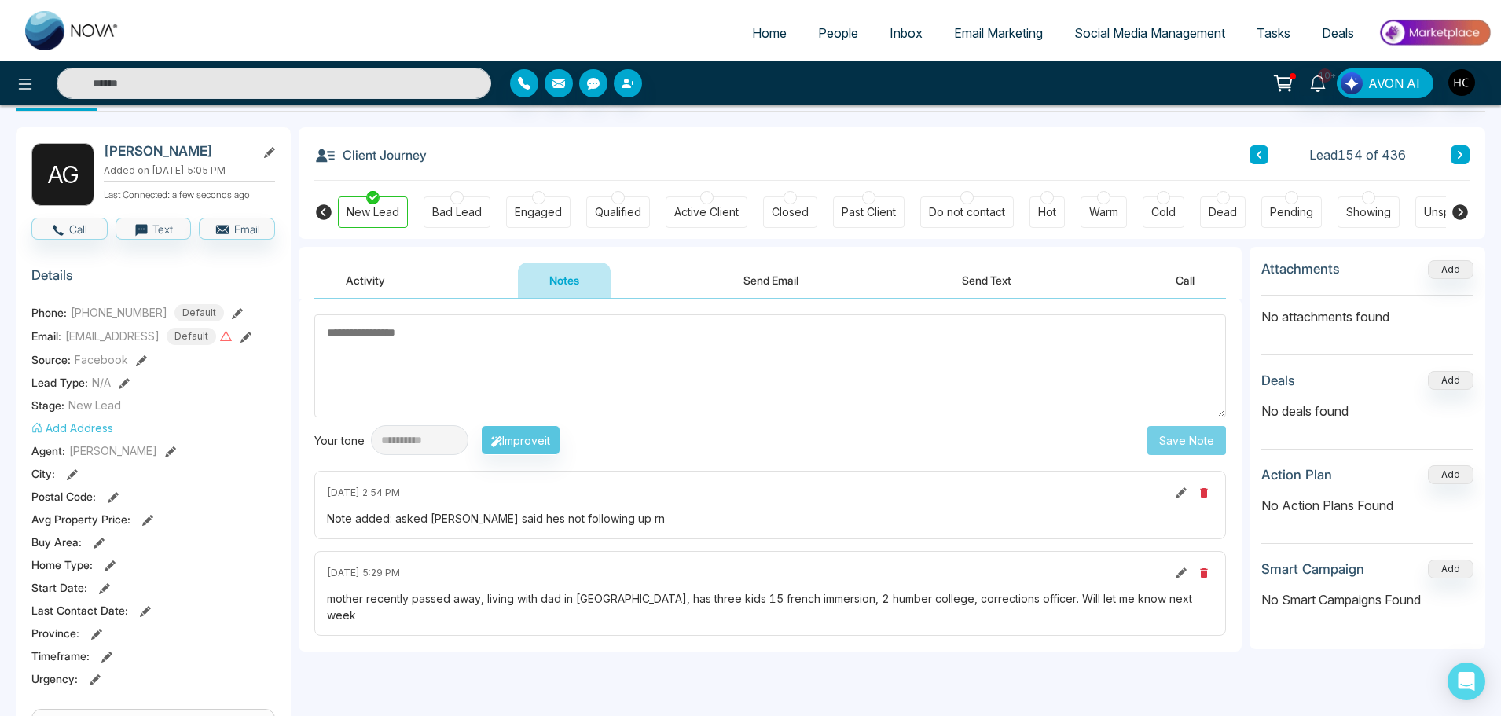
scroll to position [22, 0]
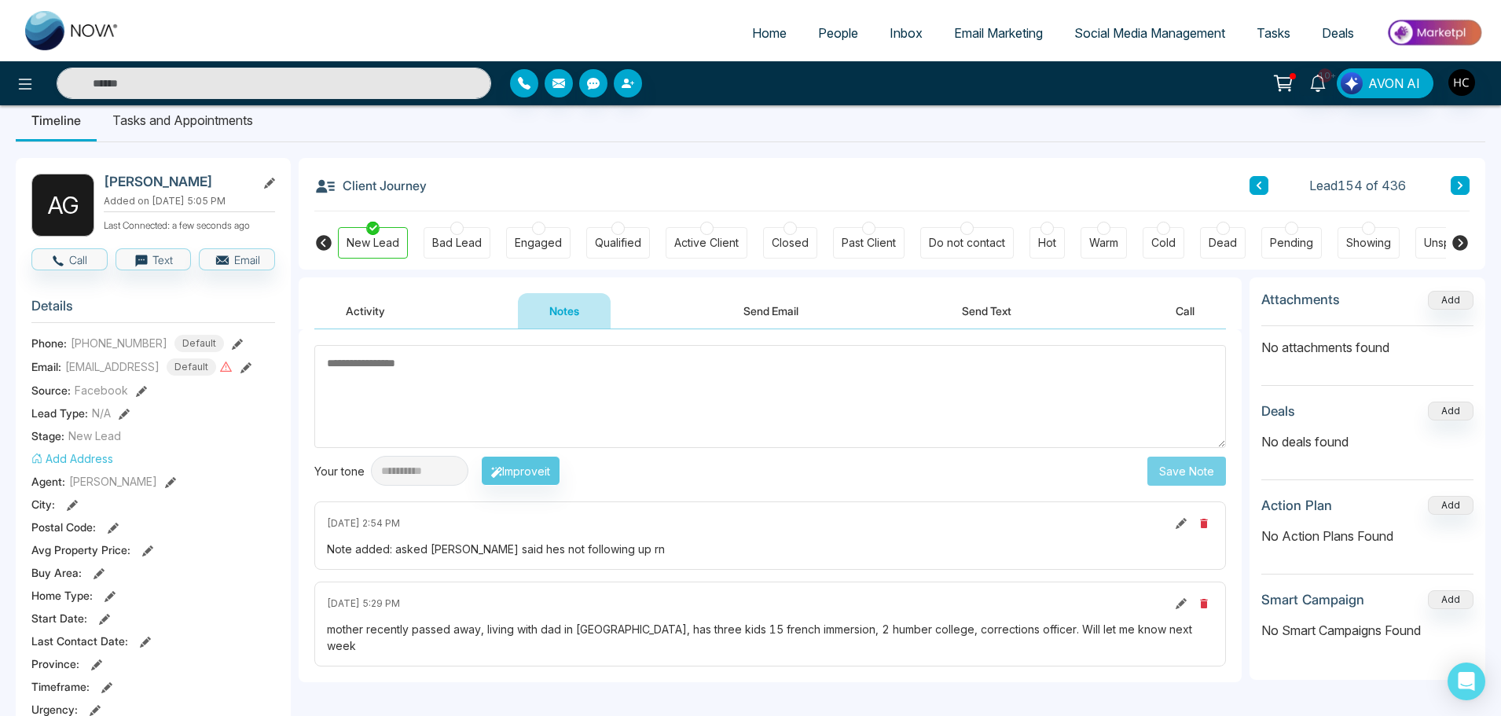
click at [1455, 184] on button at bounding box center [1460, 185] width 19 height 19
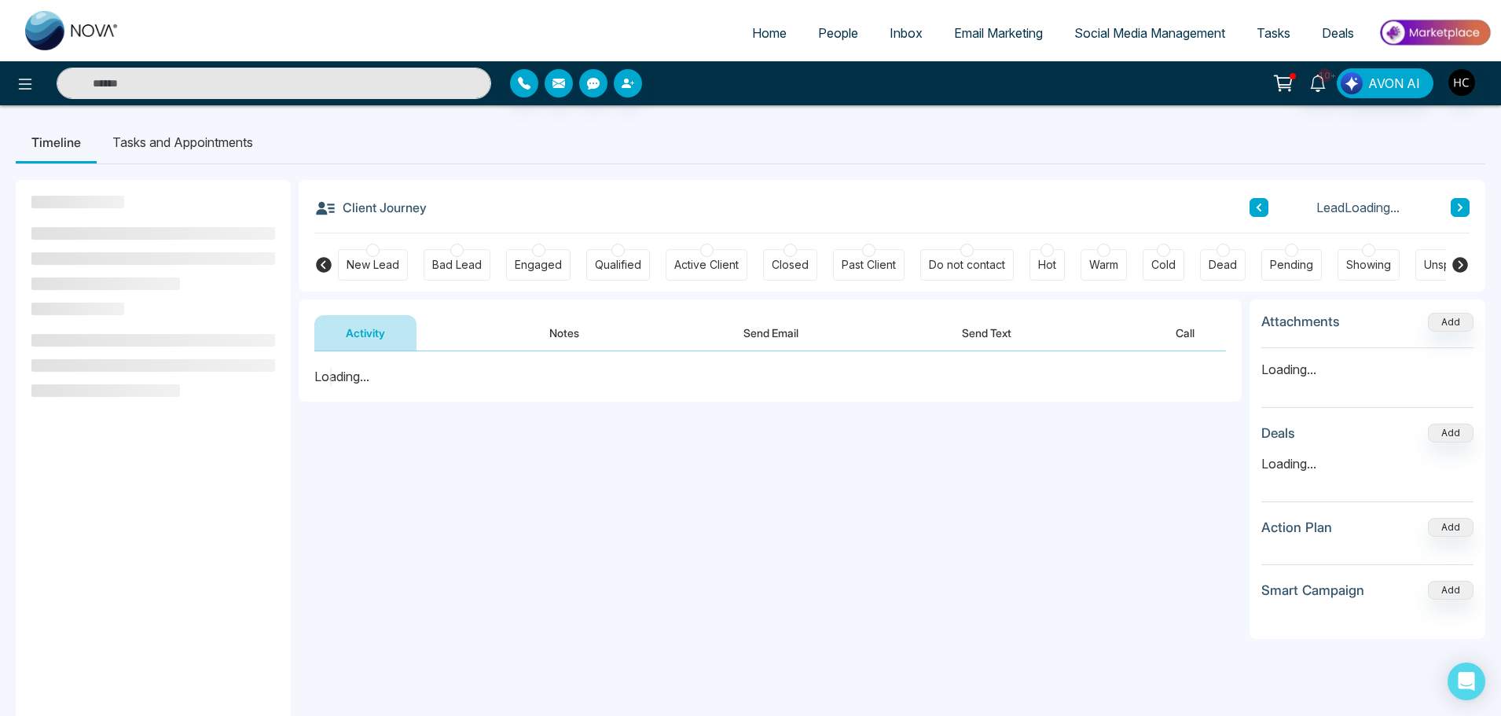
click at [583, 336] on button "Notes" at bounding box center [564, 332] width 93 height 35
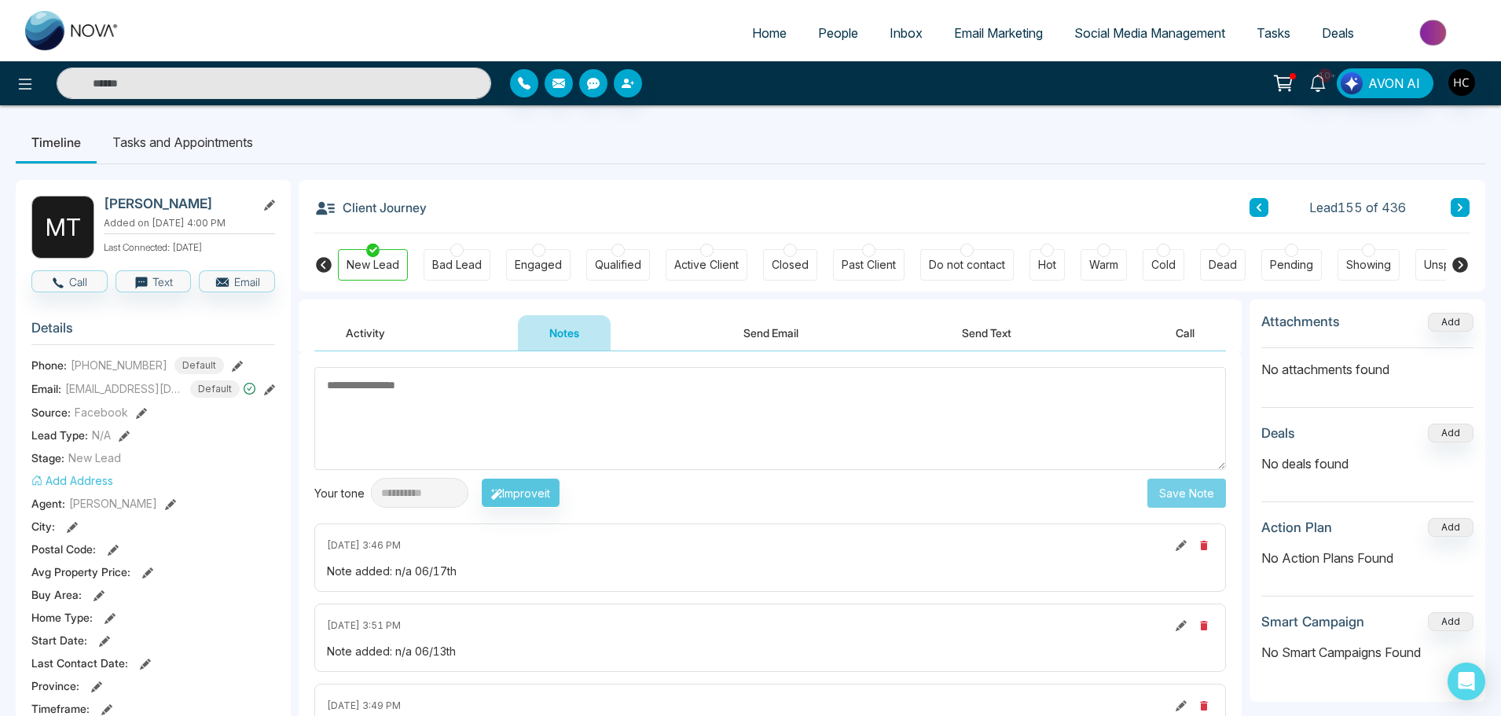
click at [588, 420] on textarea at bounding box center [770, 418] width 912 height 103
type textarea "***"
click at [1178, 497] on button "Save Note" at bounding box center [1187, 493] width 79 height 29
click at [785, 416] on textarea at bounding box center [766, 418] width 904 height 103
click at [1470, 202] on div "Client Journey Lead 155 of 436 New Lead Bad Lead Engaged Qualified Active Clien…" at bounding box center [892, 236] width 1187 height 112
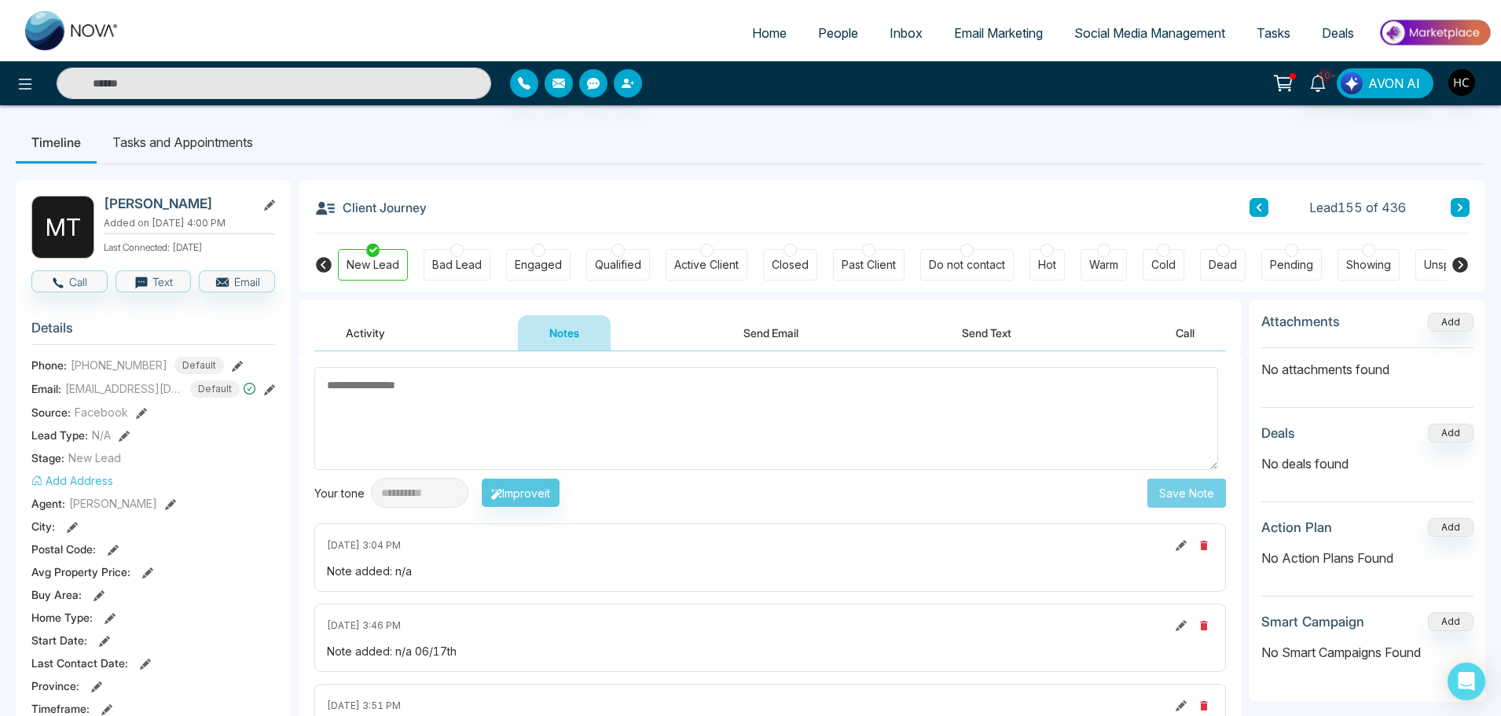
click at [1463, 203] on icon at bounding box center [1461, 207] width 8 height 9
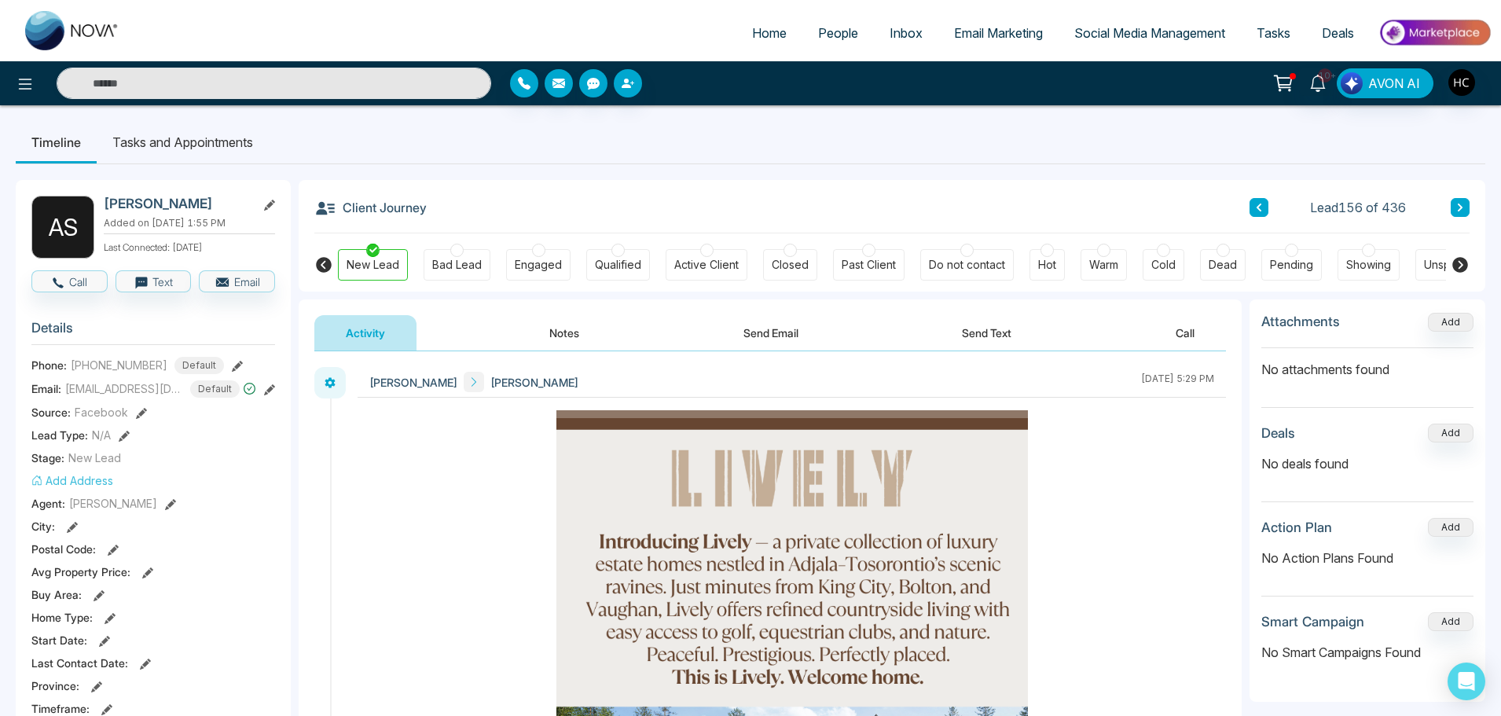
click at [575, 340] on button "Notes" at bounding box center [564, 332] width 93 height 35
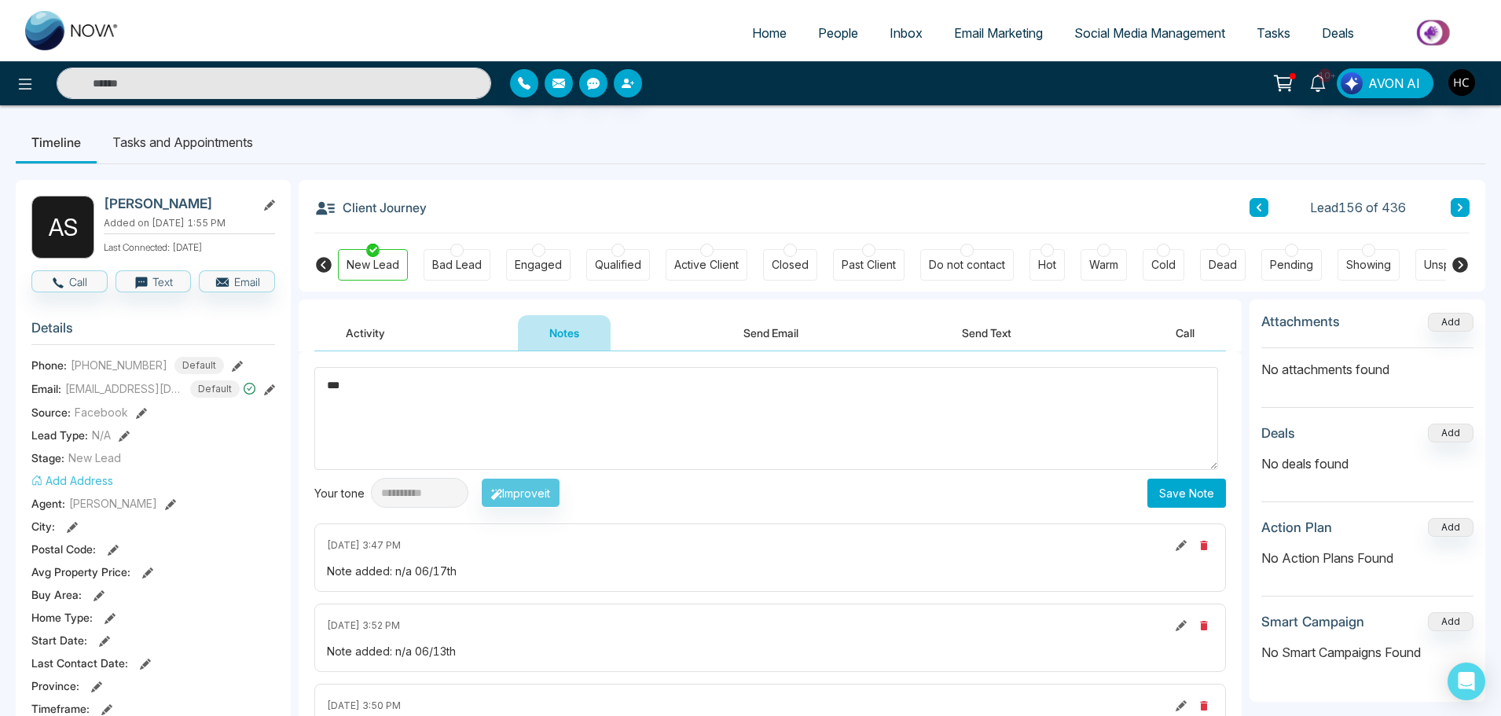
type textarea "***"
click at [1148, 490] on button "Save Note" at bounding box center [1187, 493] width 79 height 29
click at [1452, 200] on button at bounding box center [1460, 207] width 19 height 19
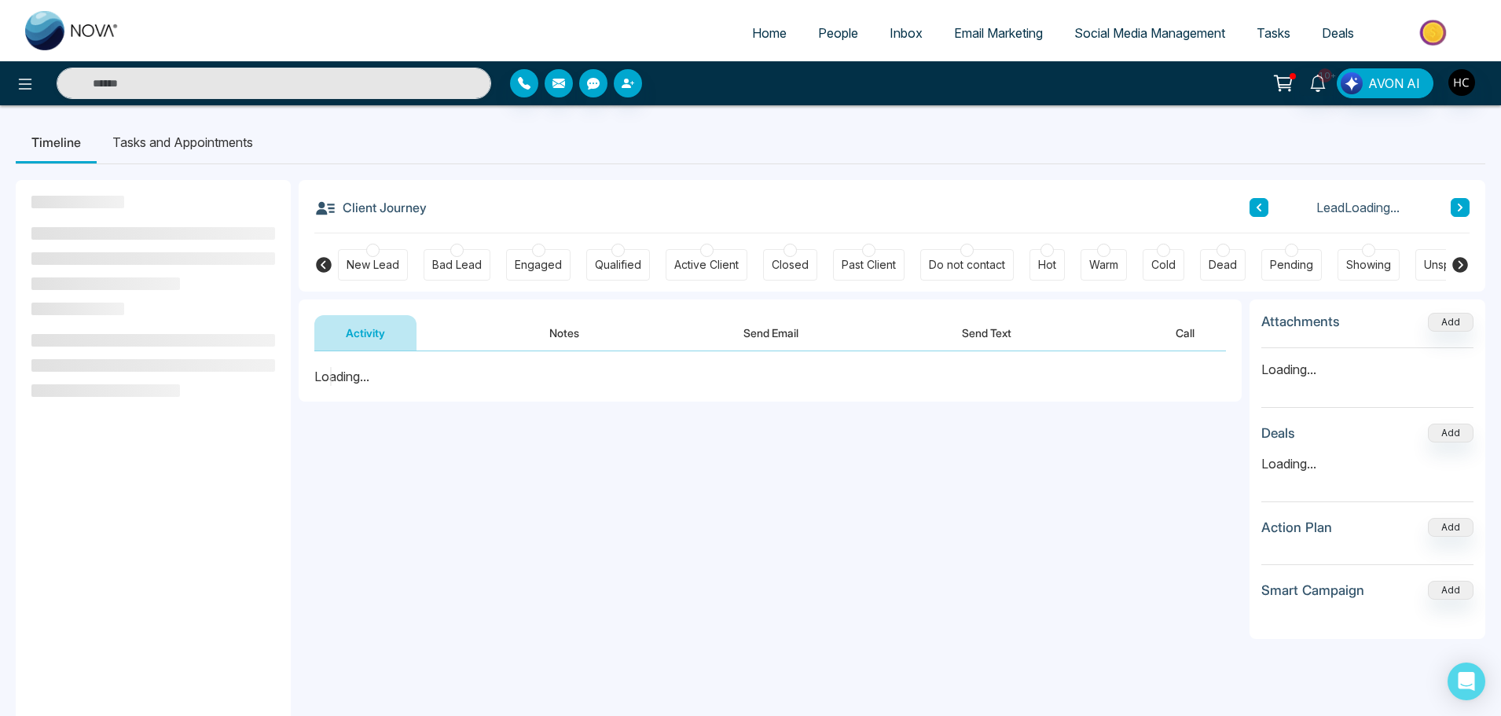
click at [557, 332] on button "Notes" at bounding box center [564, 332] width 93 height 35
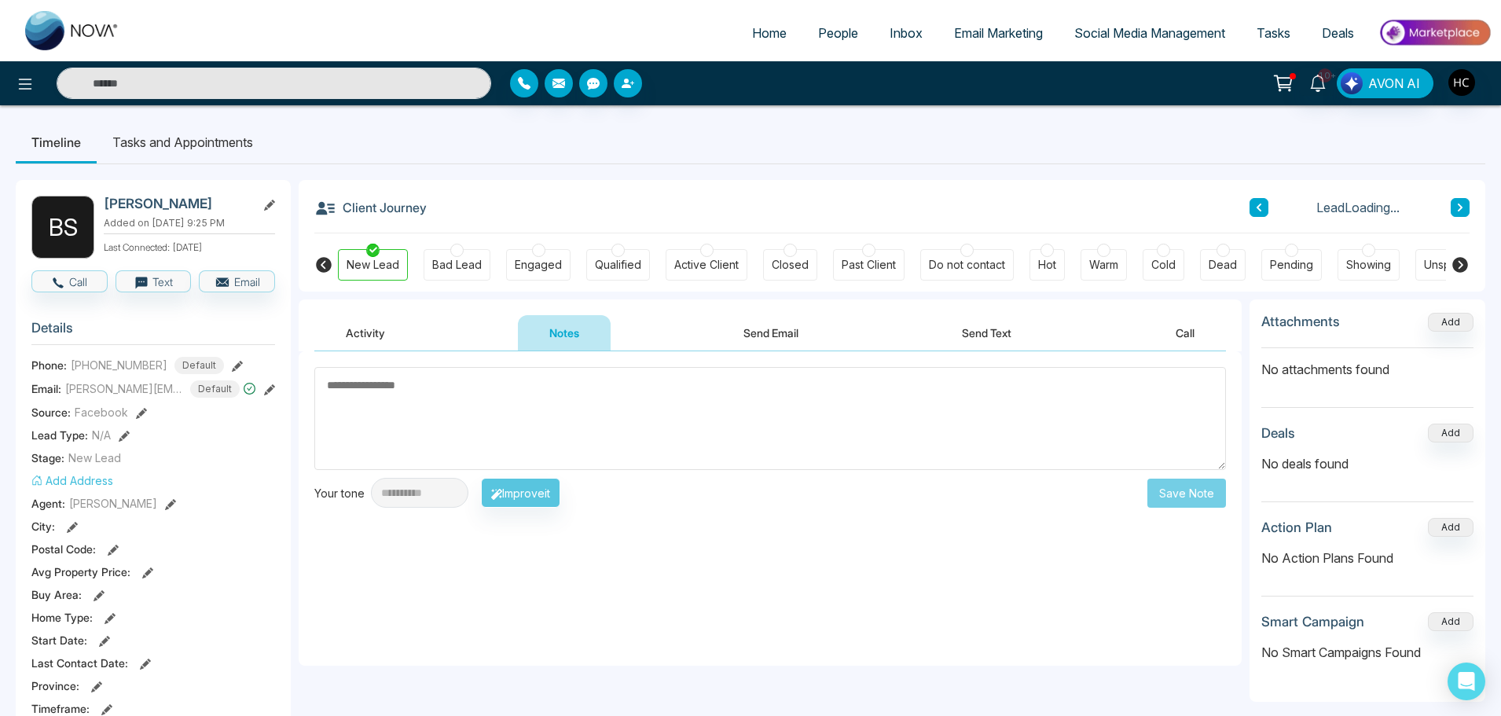
click at [650, 418] on textarea at bounding box center [770, 418] width 912 height 103
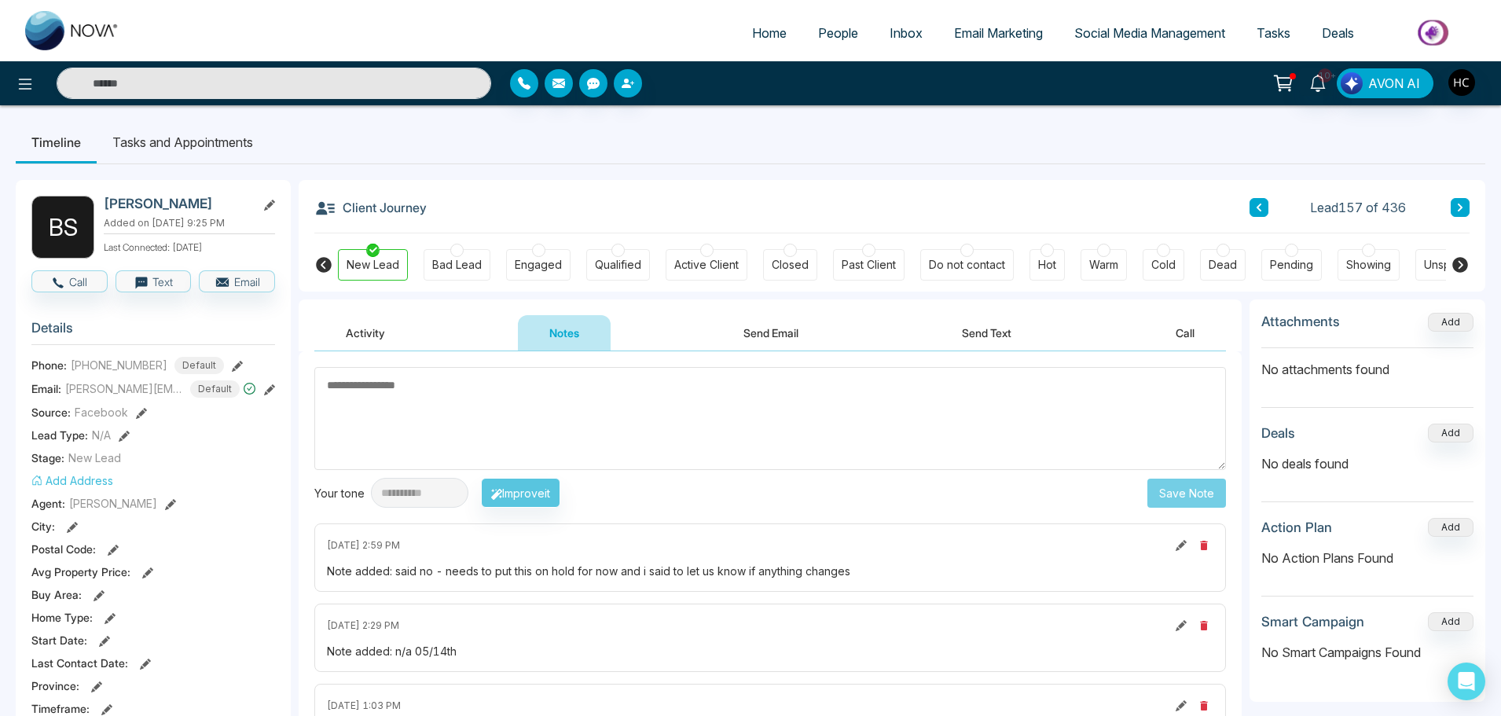
click at [1461, 202] on button at bounding box center [1460, 207] width 19 height 19
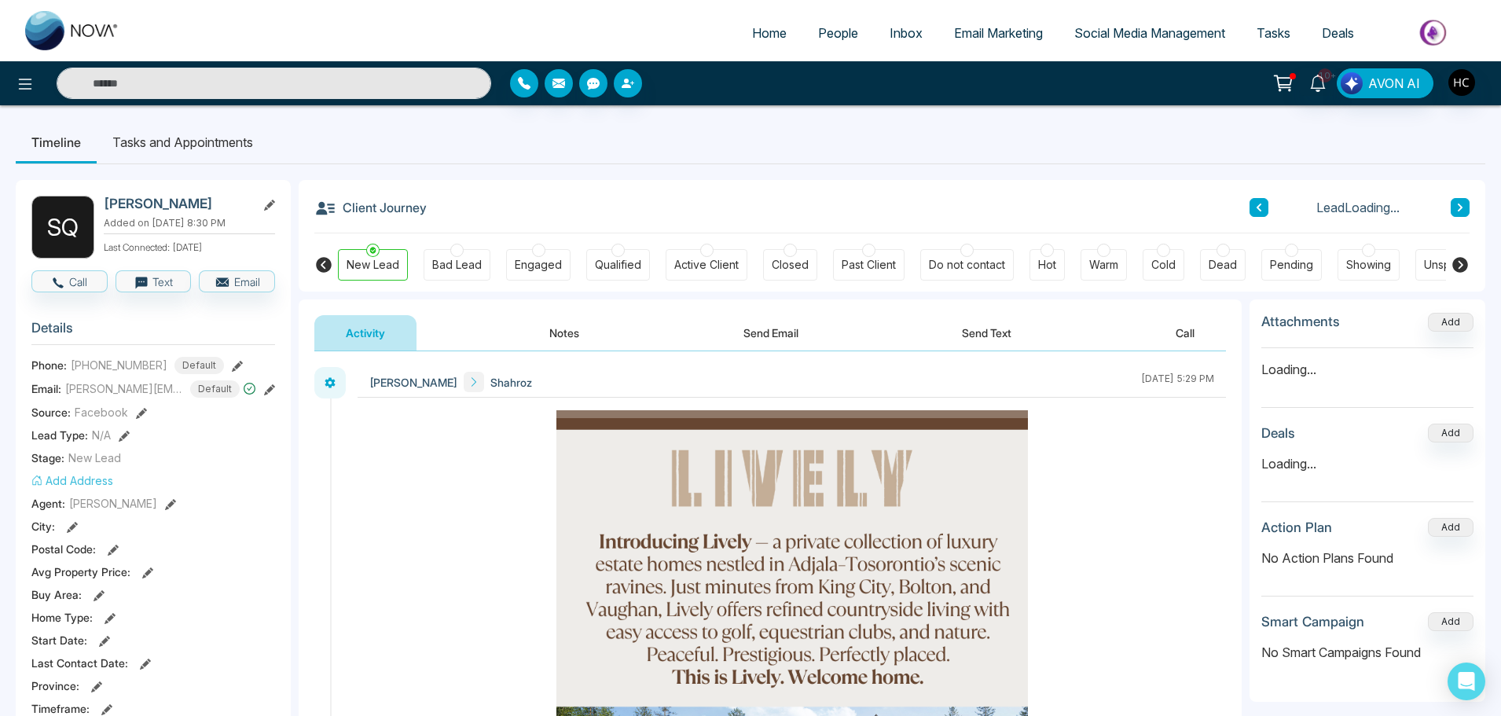
click at [561, 343] on button "Notes" at bounding box center [564, 332] width 93 height 35
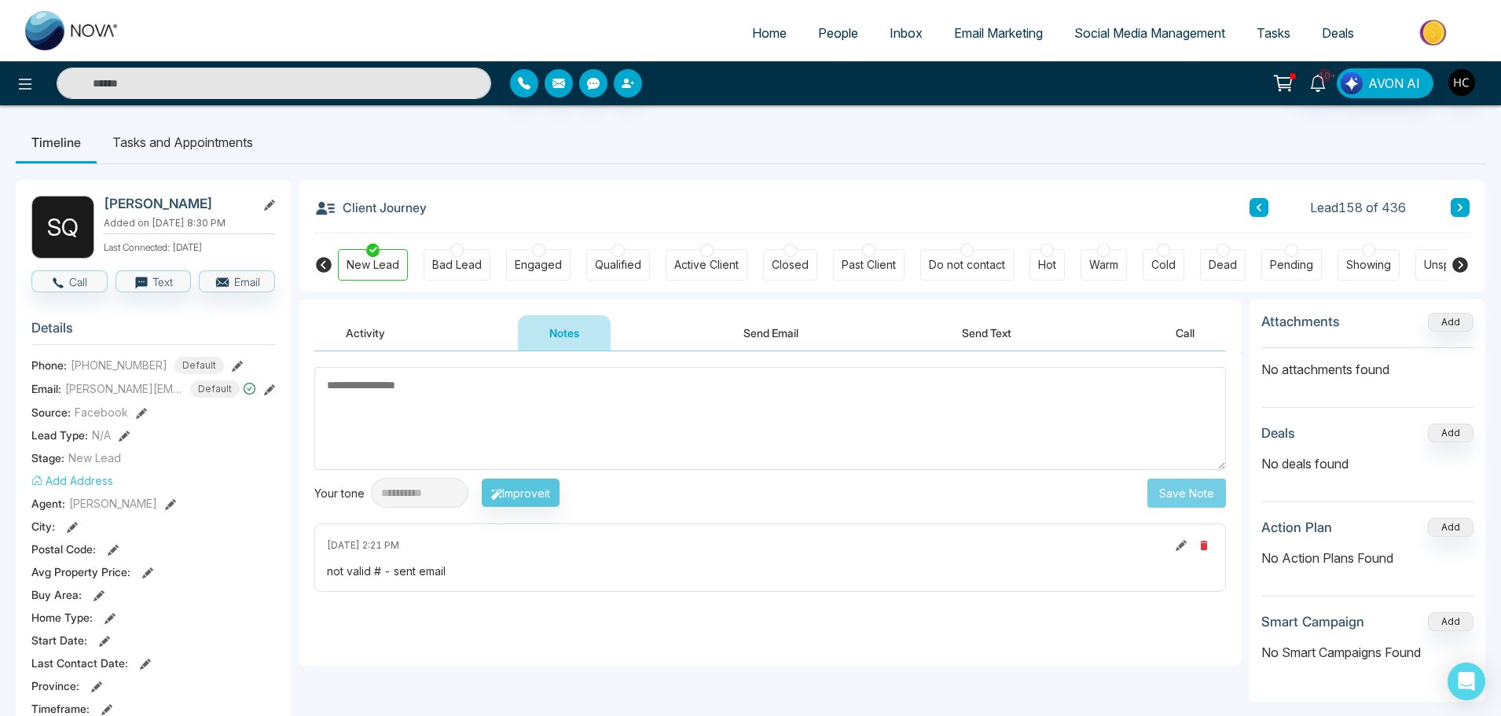
click at [1461, 209] on icon at bounding box center [1460, 208] width 5 height 8
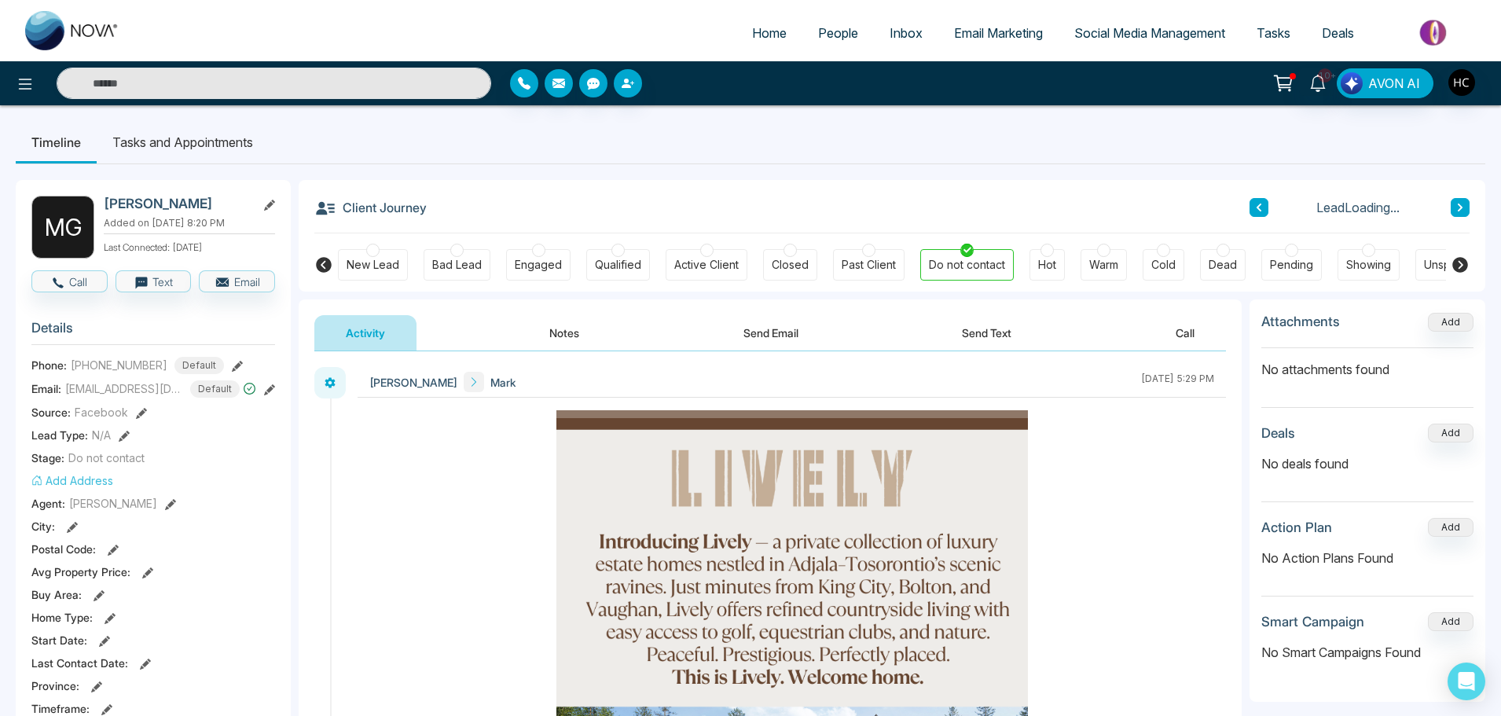
click at [551, 344] on button "Notes" at bounding box center [564, 332] width 93 height 35
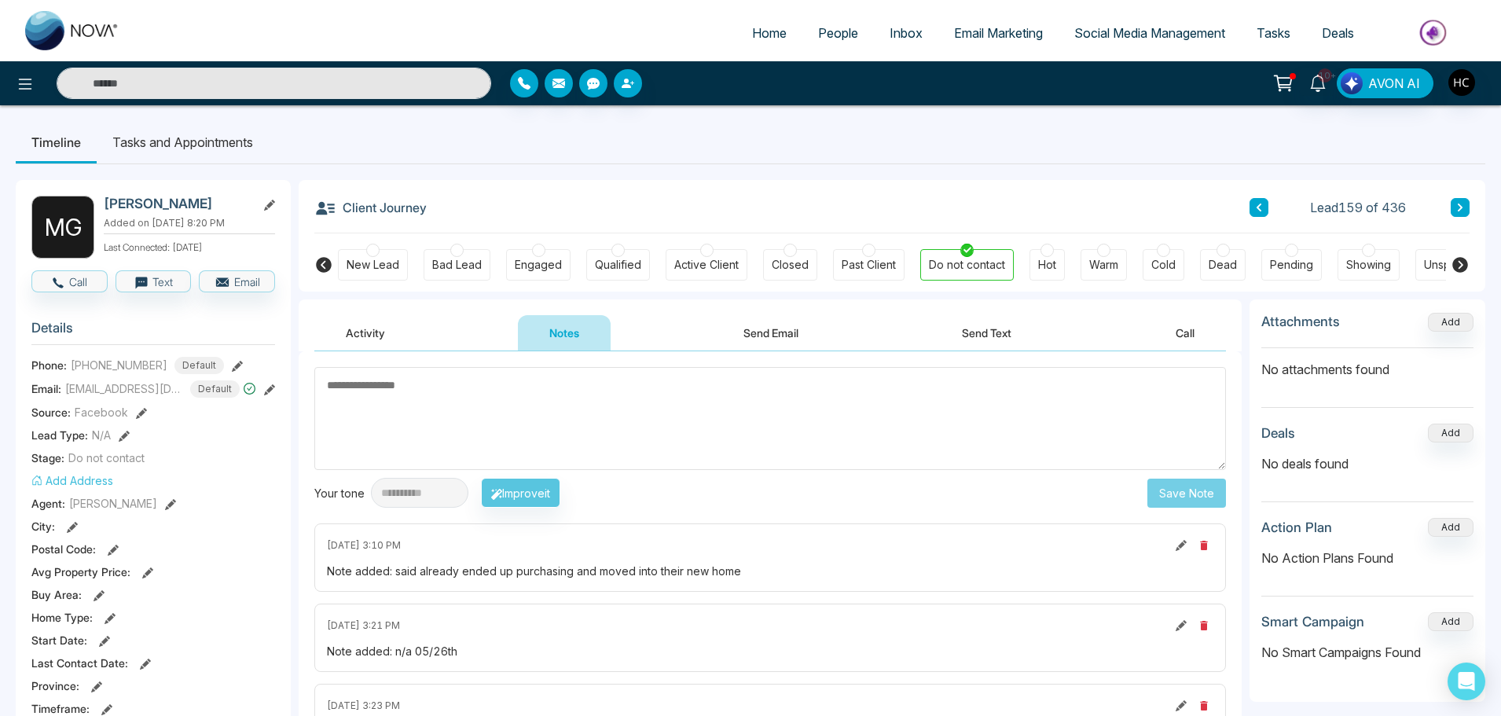
click at [1468, 208] on button at bounding box center [1460, 207] width 19 height 19
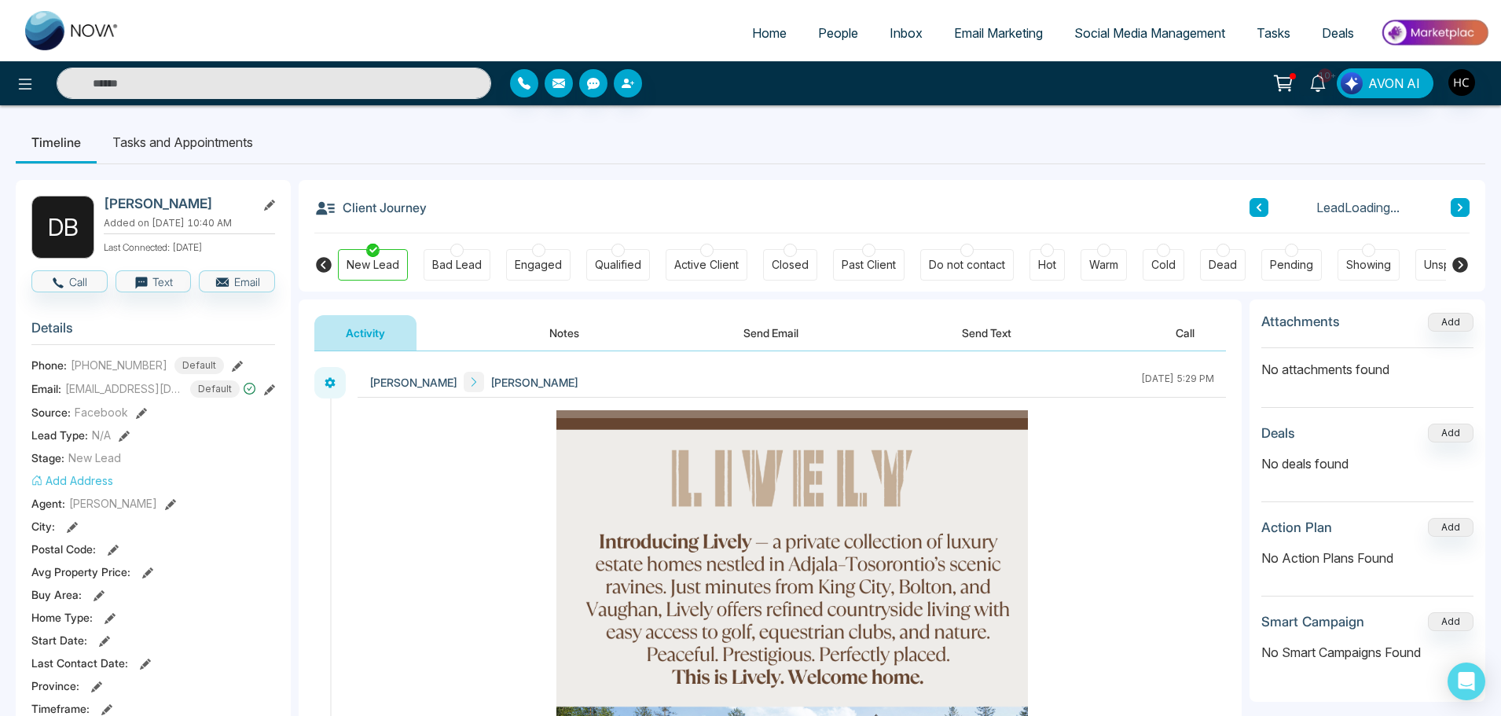
click at [593, 329] on button "Notes" at bounding box center [564, 332] width 93 height 35
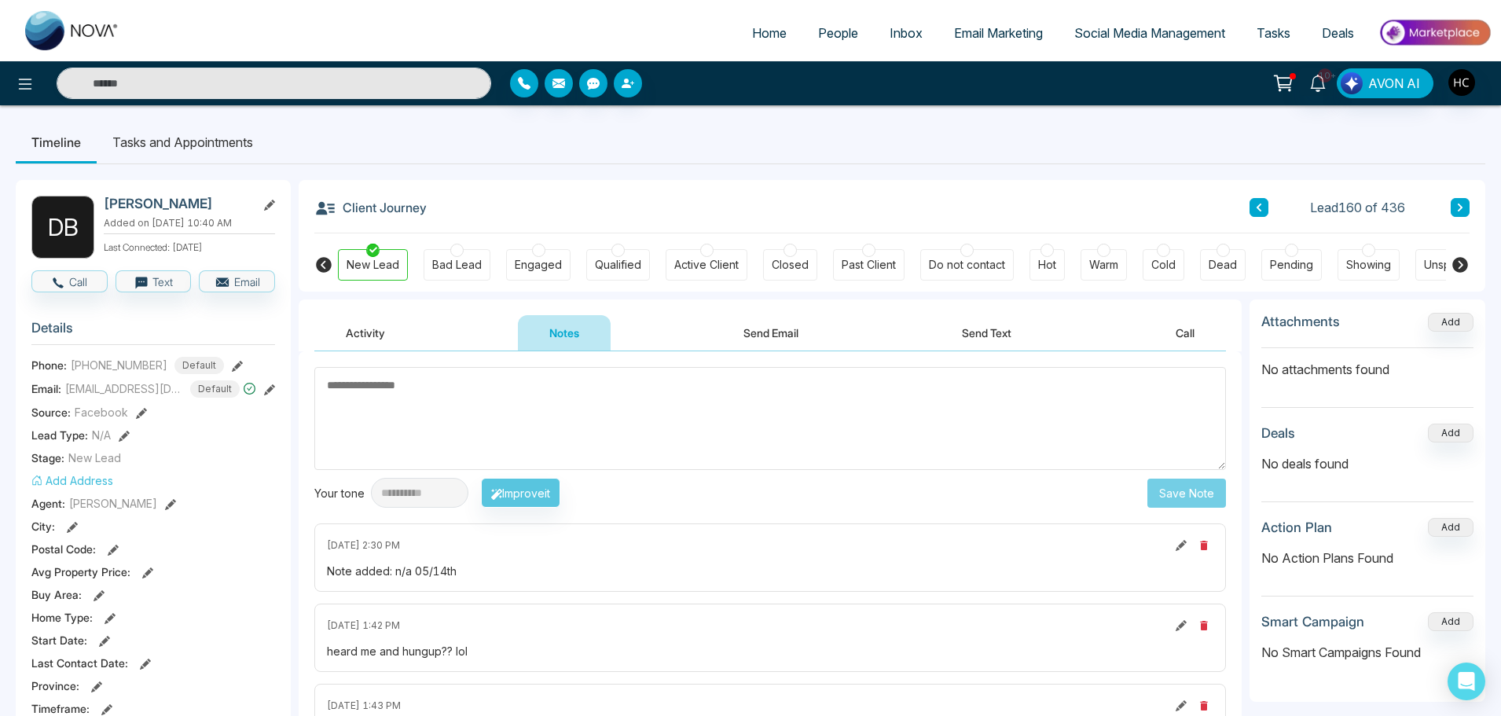
click at [1458, 217] on button at bounding box center [1460, 207] width 19 height 19
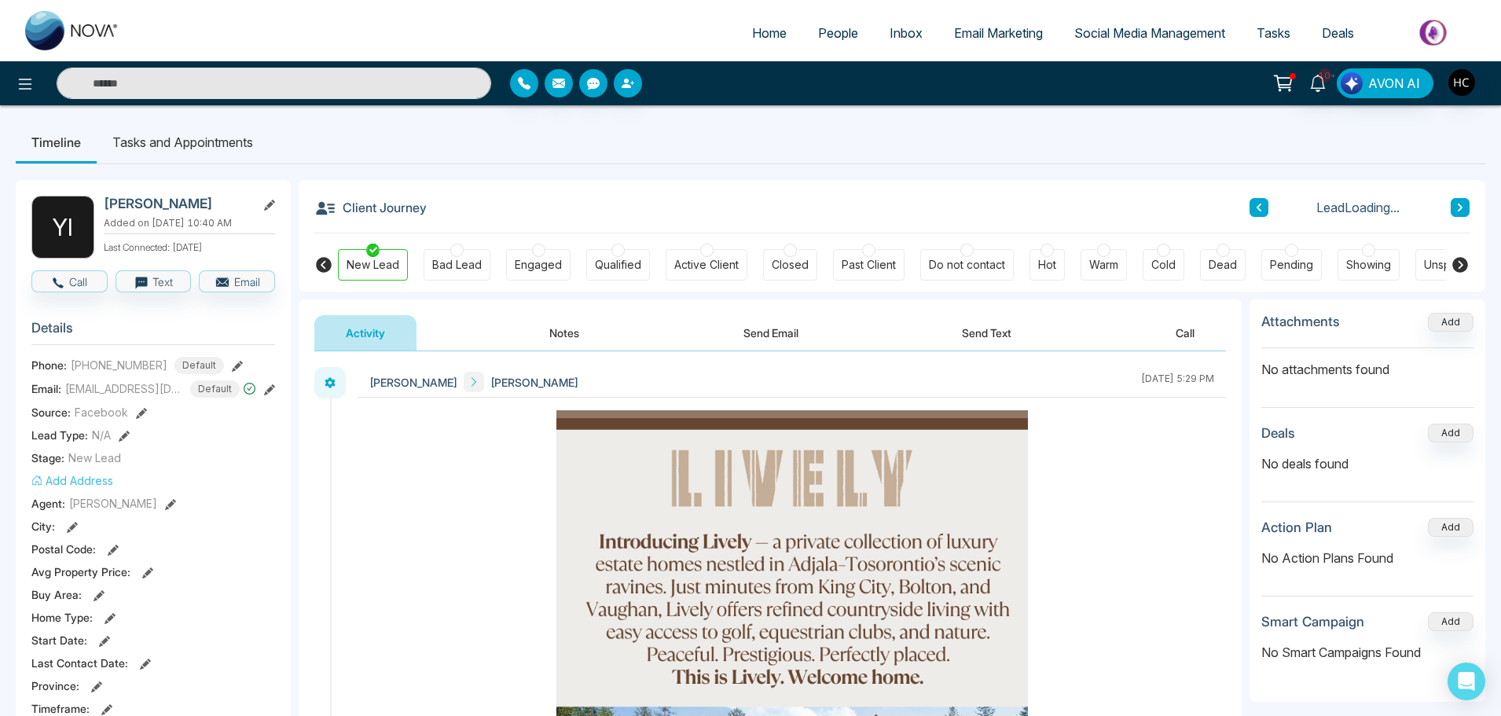
click at [559, 339] on button "Notes" at bounding box center [564, 332] width 93 height 35
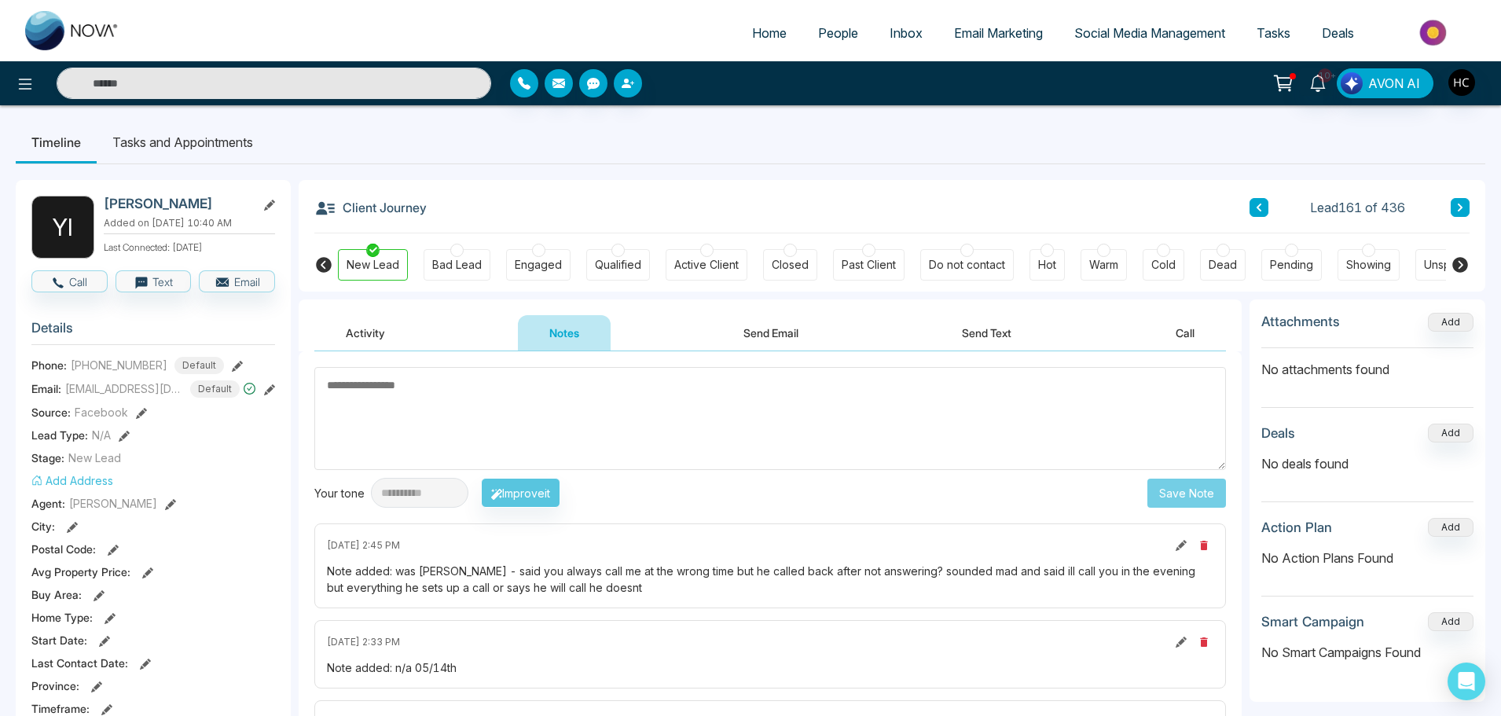
click at [1459, 202] on button at bounding box center [1460, 207] width 19 height 19
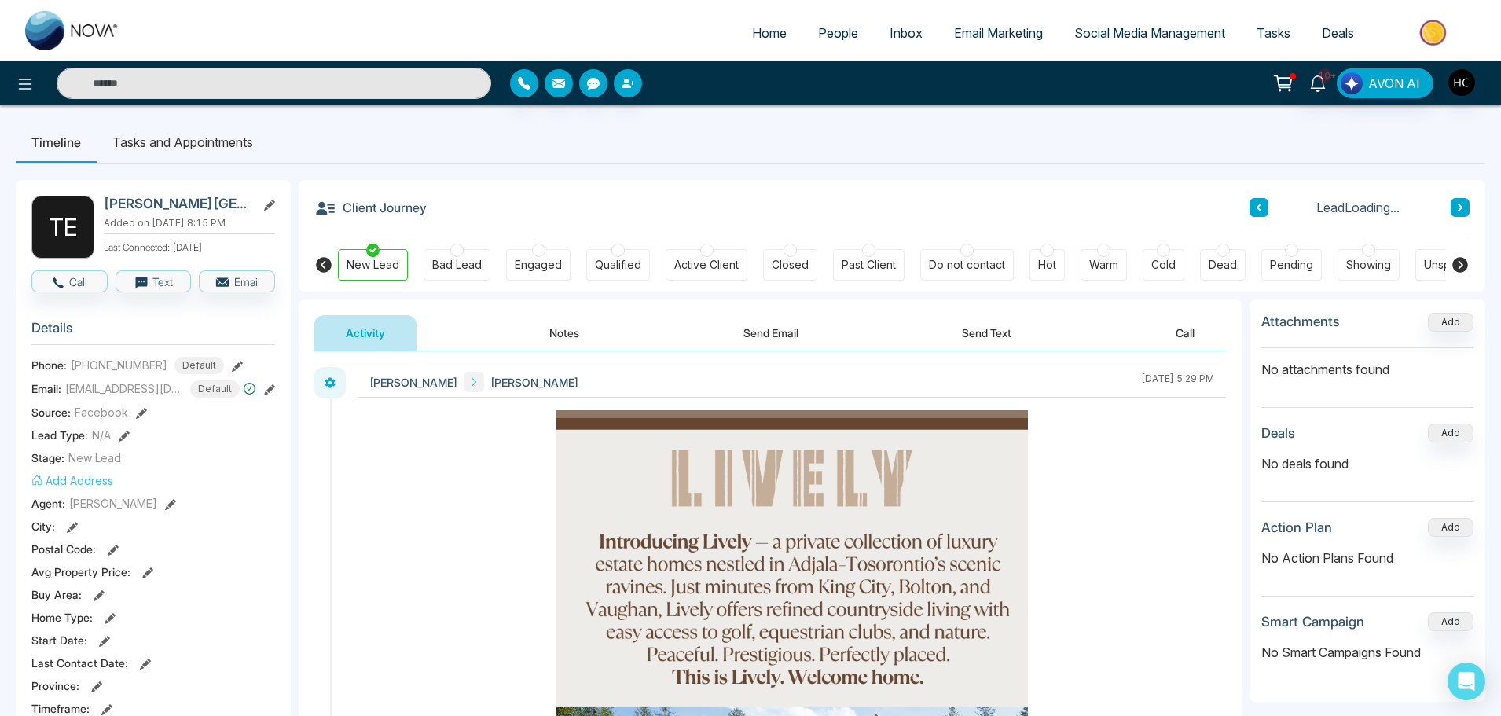
click at [574, 335] on button "Notes" at bounding box center [564, 332] width 93 height 35
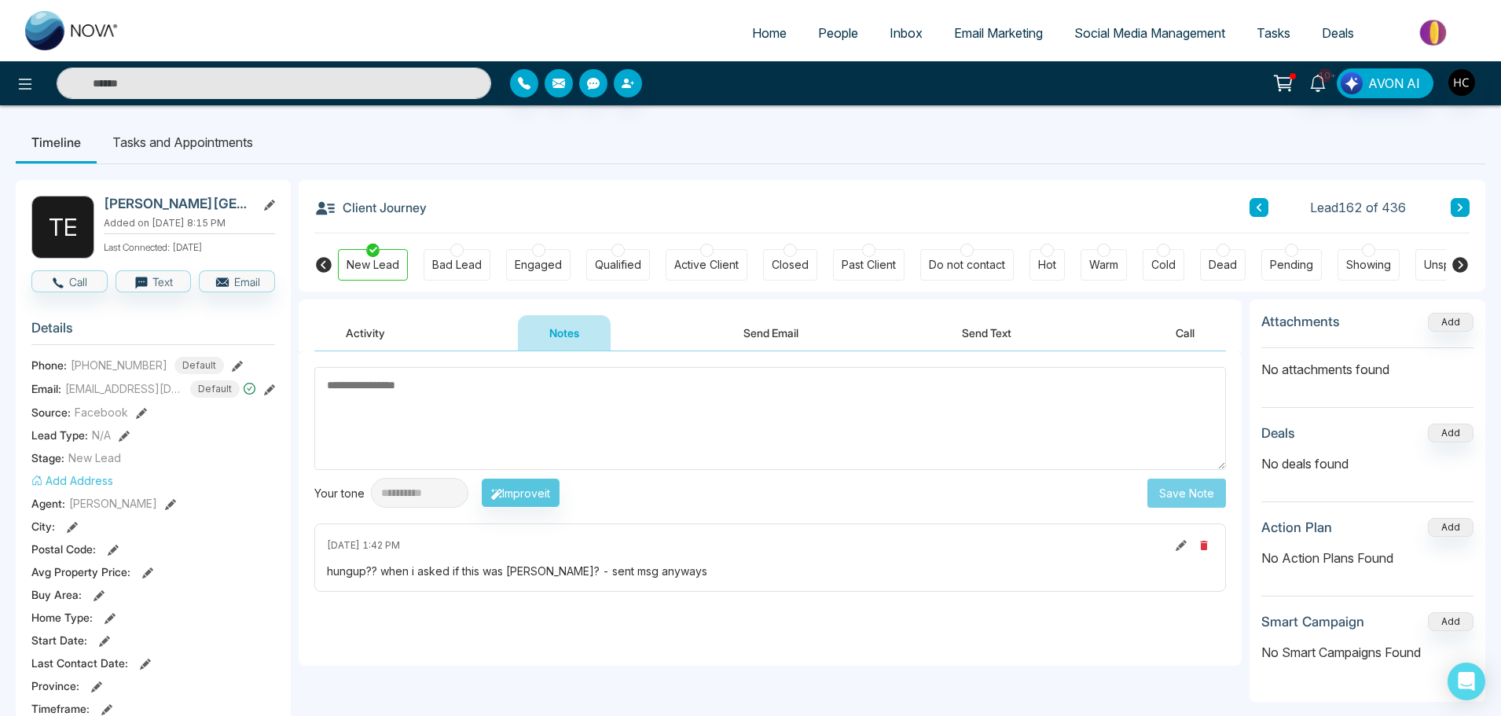
click at [1463, 207] on icon at bounding box center [1461, 207] width 8 height 9
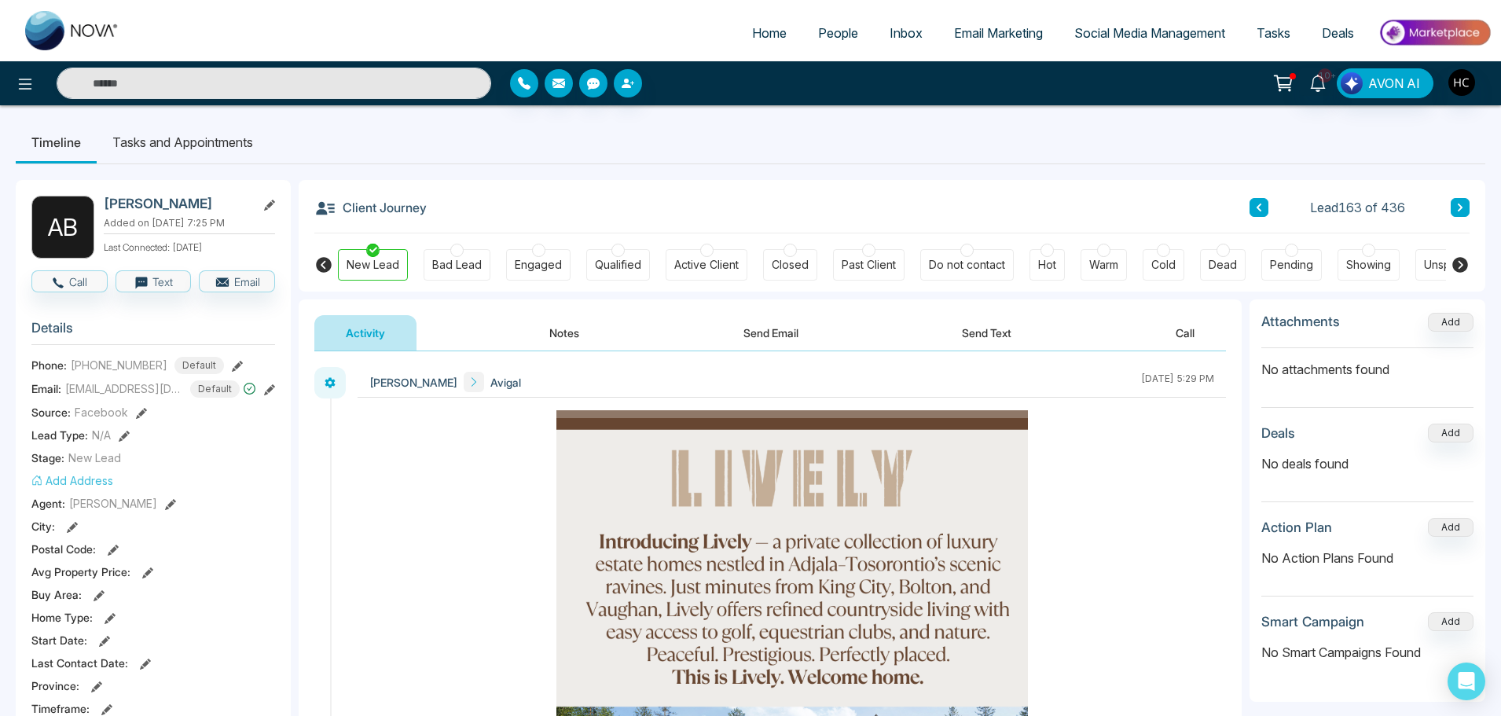
click at [594, 316] on button "Notes" at bounding box center [564, 332] width 93 height 35
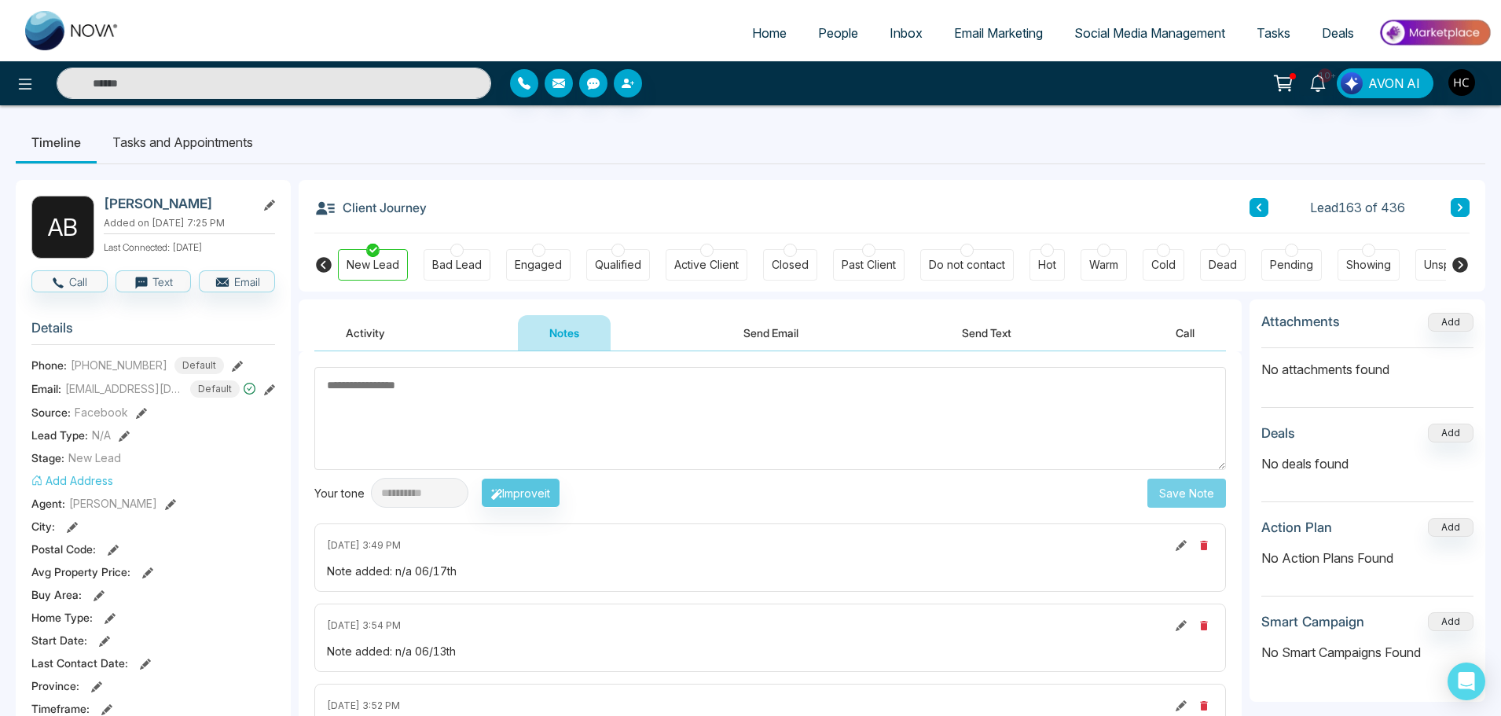
click at [649, 423] on textarea at bounding box center [770, 418] width 912 height 103
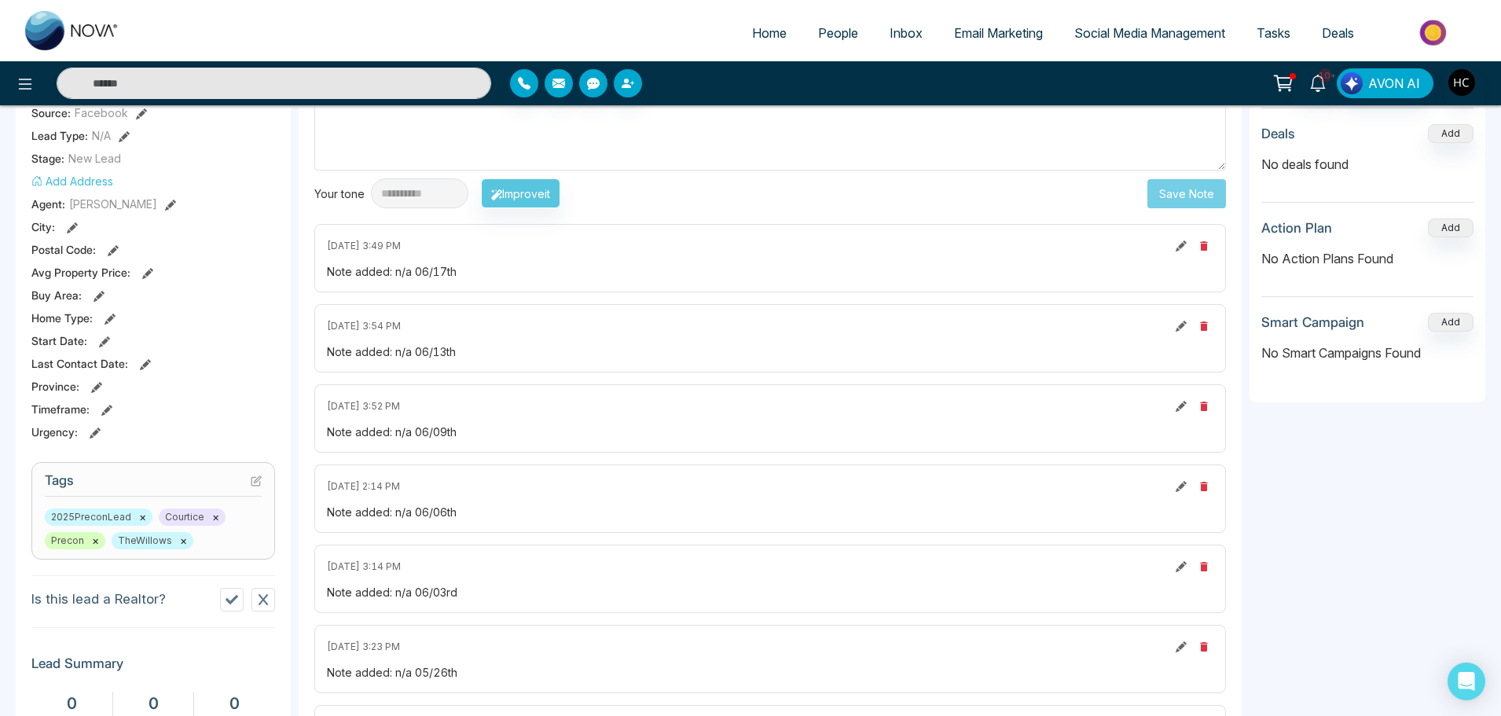
scroll to position [157, 0]
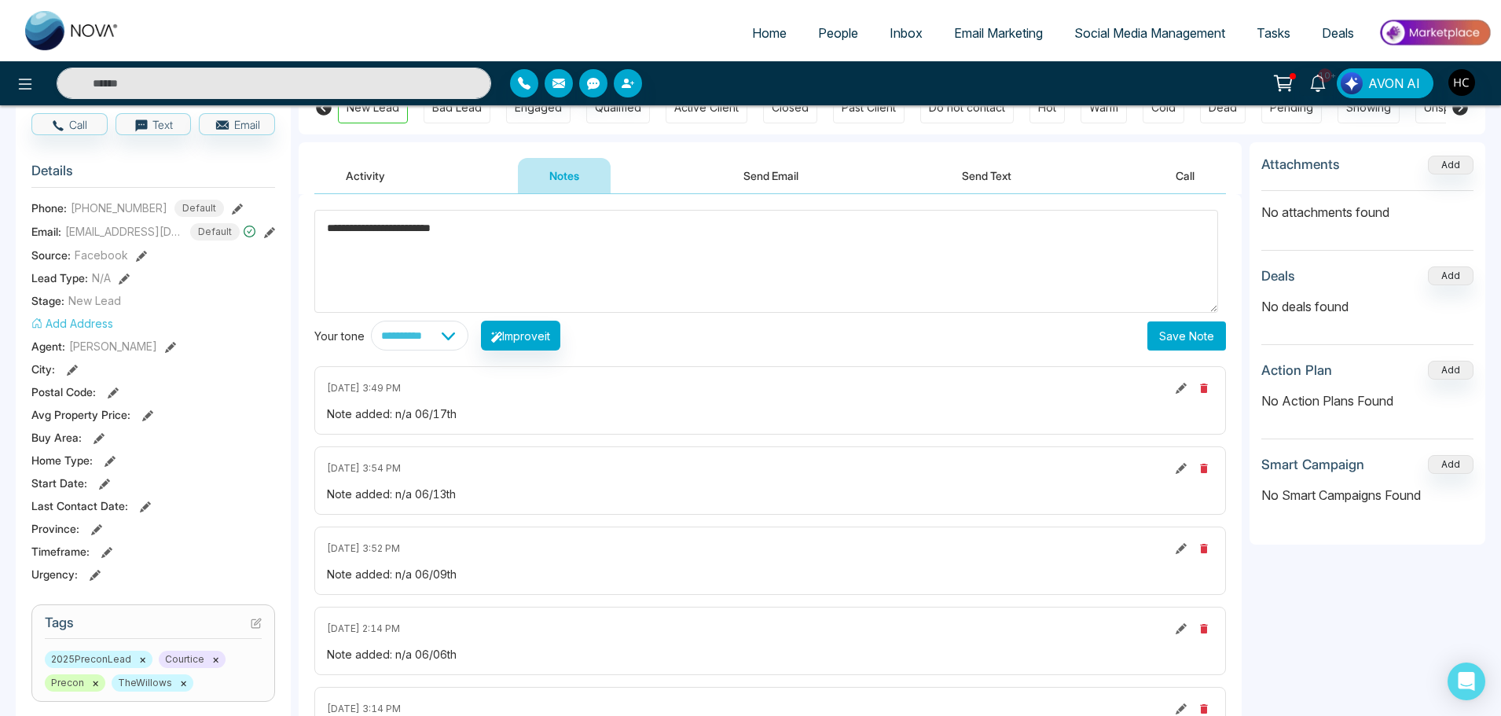
type textarea "**********"
click at [1164, 325] on button "Save Note" at bounding box center [1187, 336] width 79 height 29
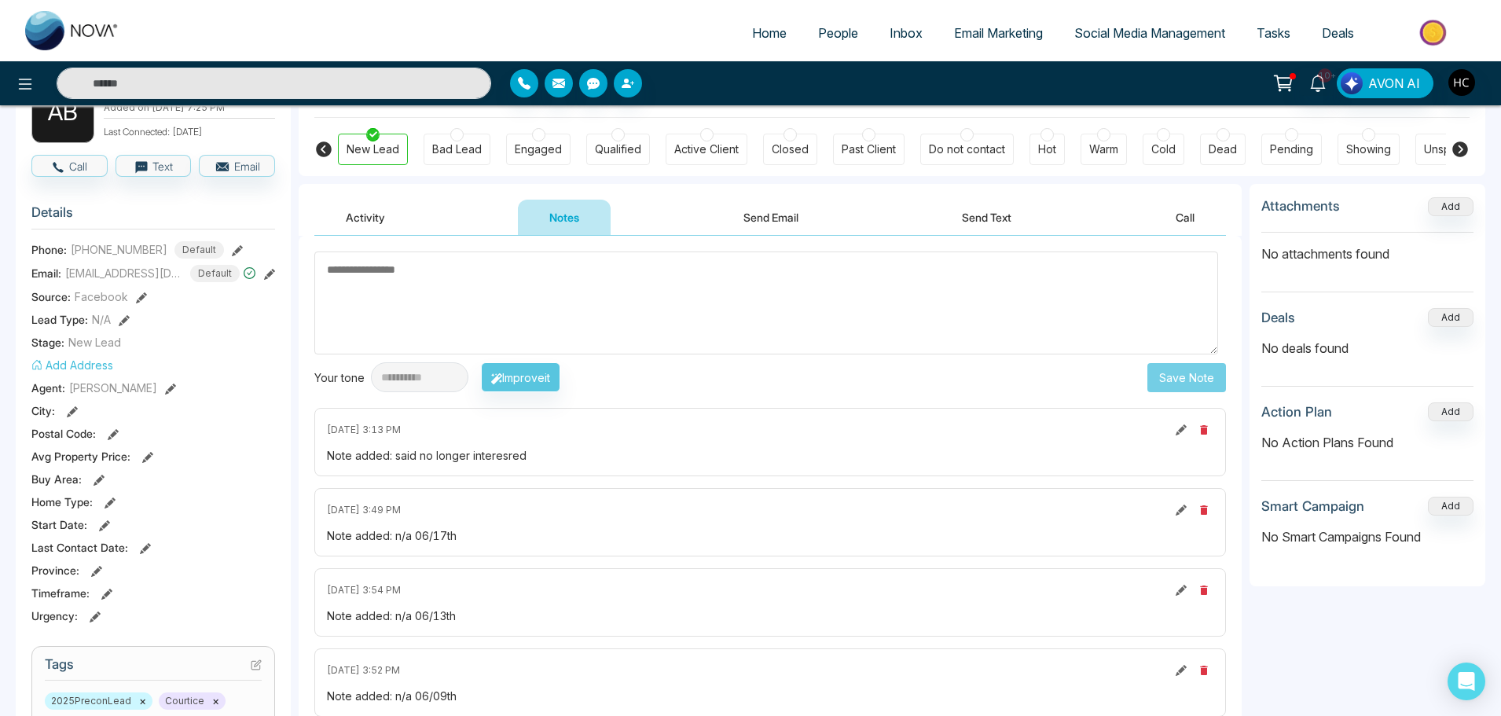
scroll to position [79, 0]
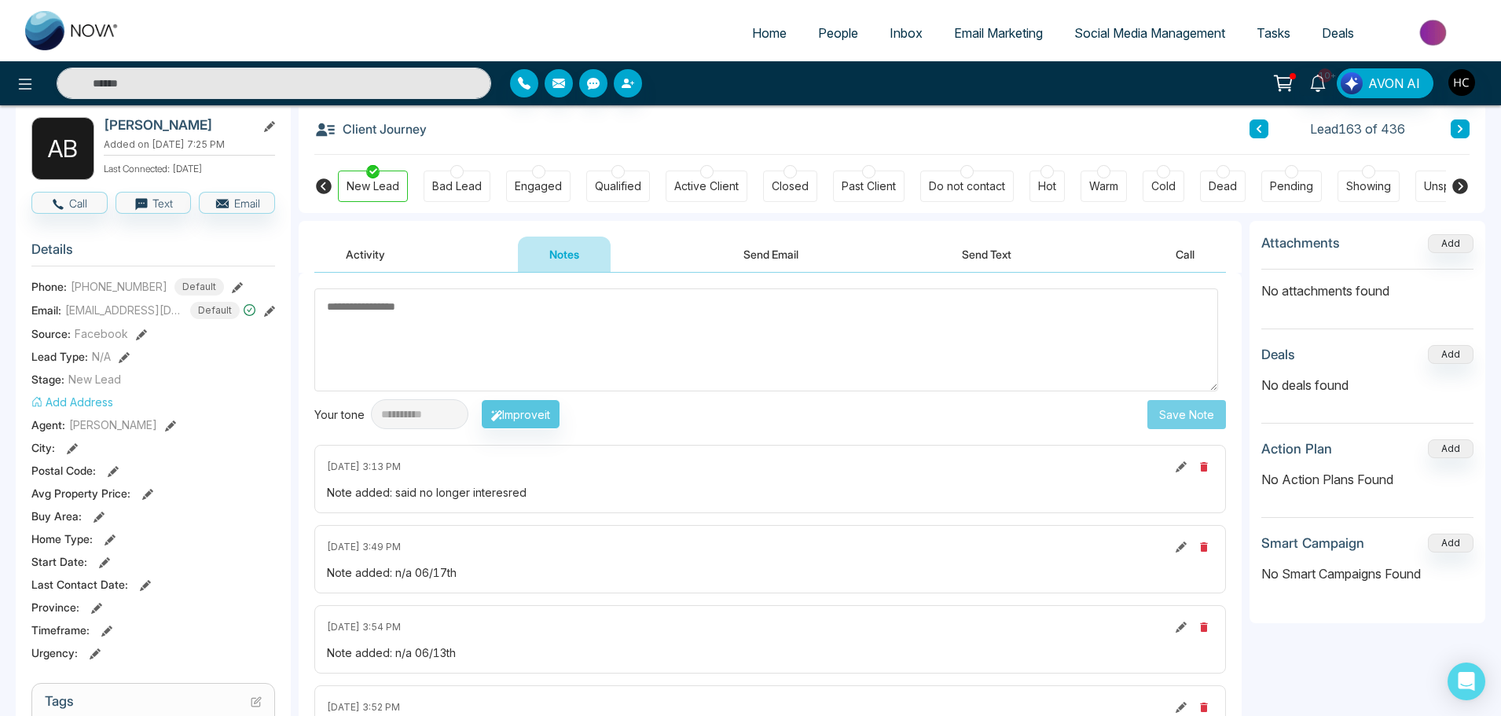
click at [1465, 133] on button at bounding box center [1460, 128] width 19 height 19
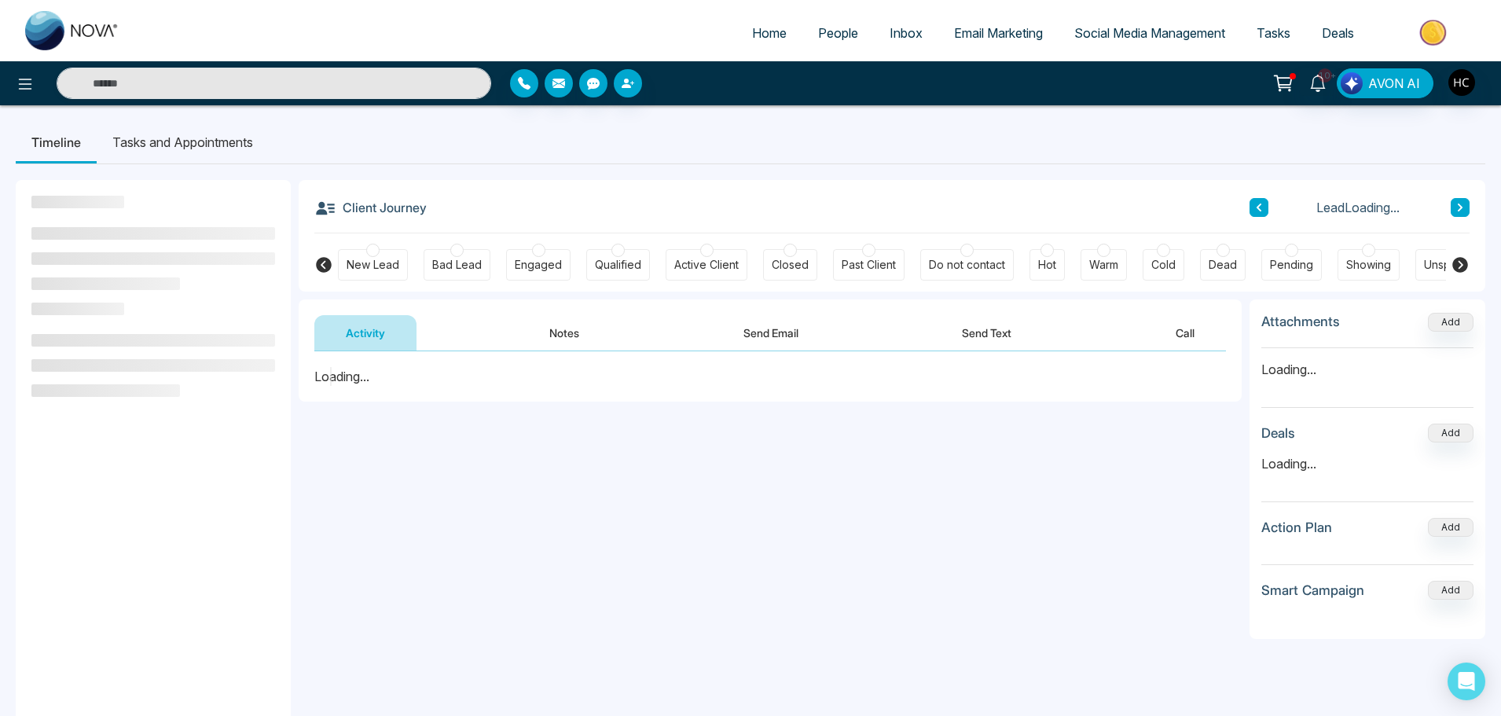
click at [532, 337] on button "Notes" at bounding box center [564, 332] width 93 height 35
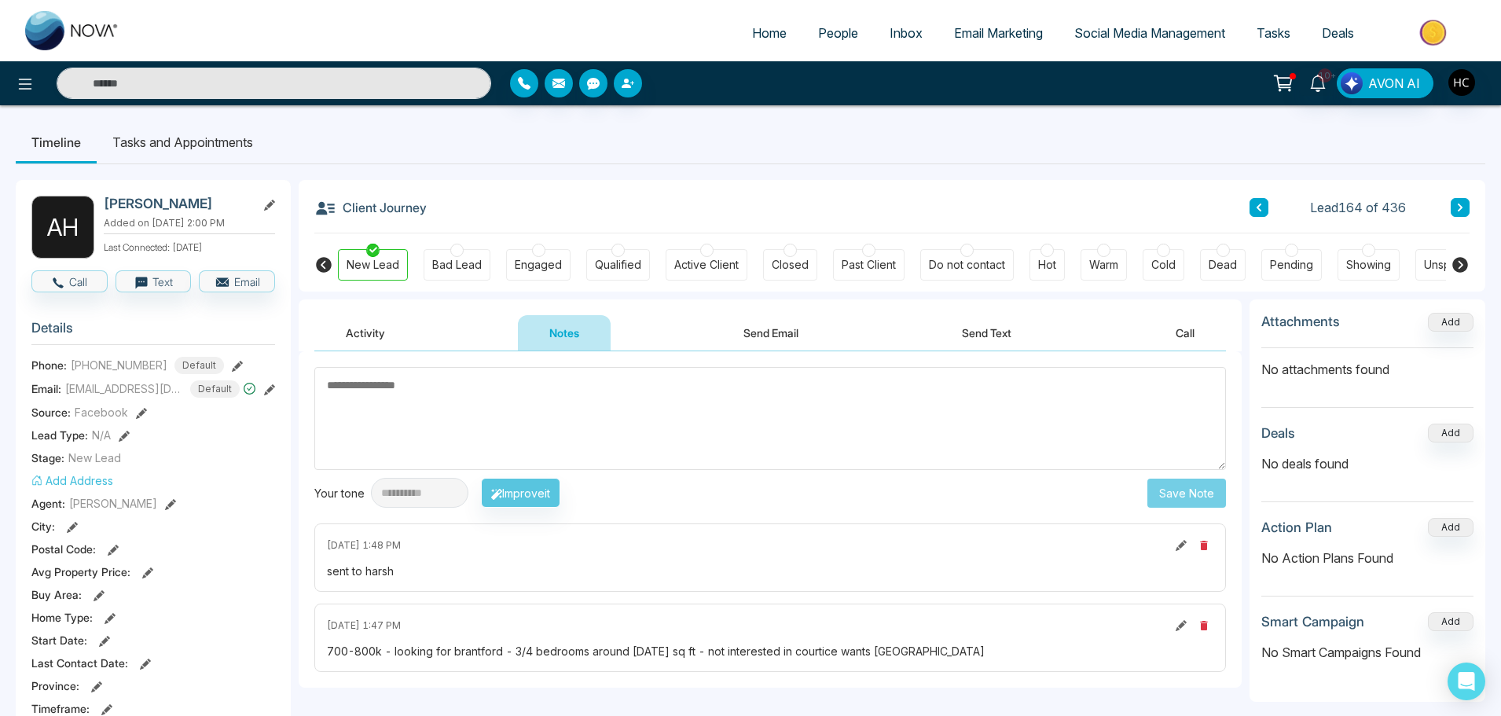
click at [575, 410] on textarea at bounding box center [770, 418] width 912 height 103
click at [586, 395] on textarea at bounding box center [770, 418] width 912 height 103
click at [1465, 210] on button at bounding box center [1460, 207] width 19 height 19
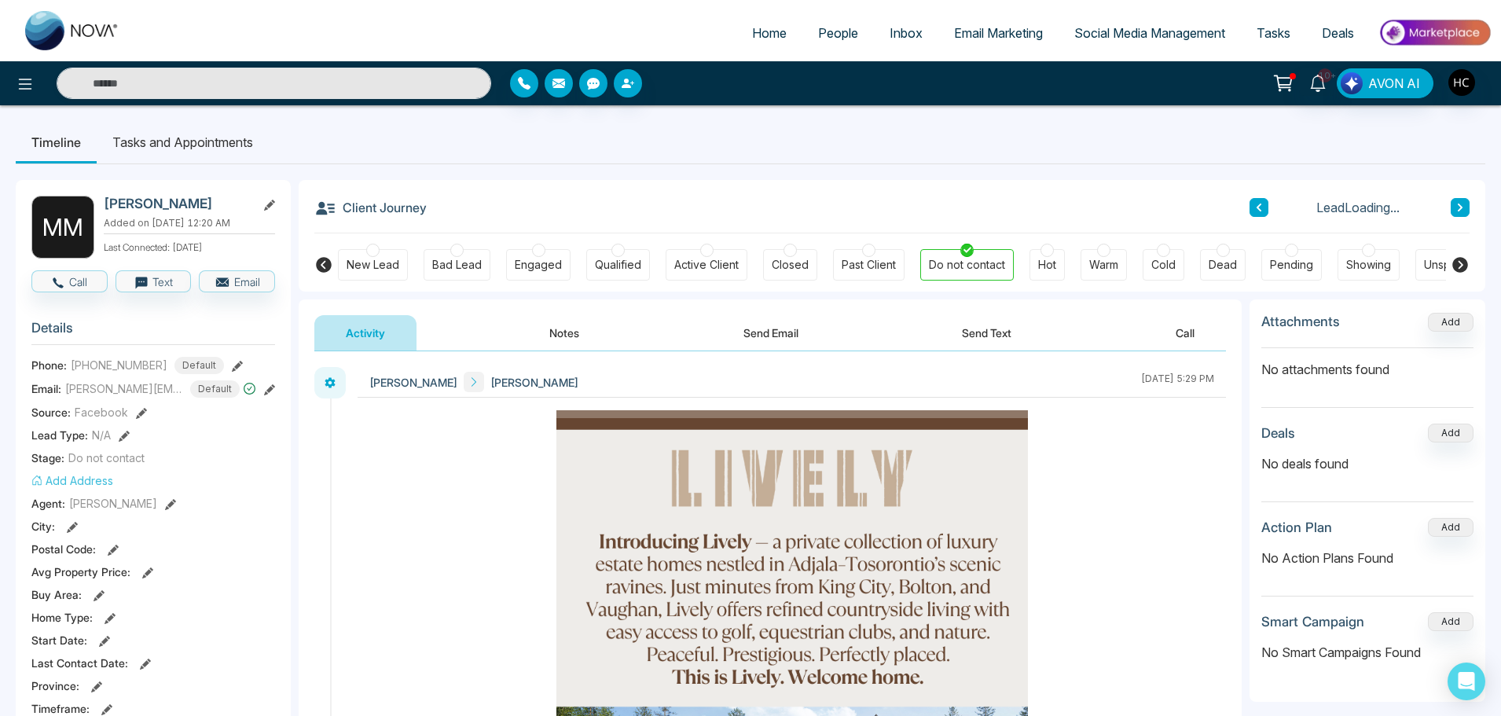
click at [565, 334] on button "Notes" at bounding box center [564, 332] width 93 height 35
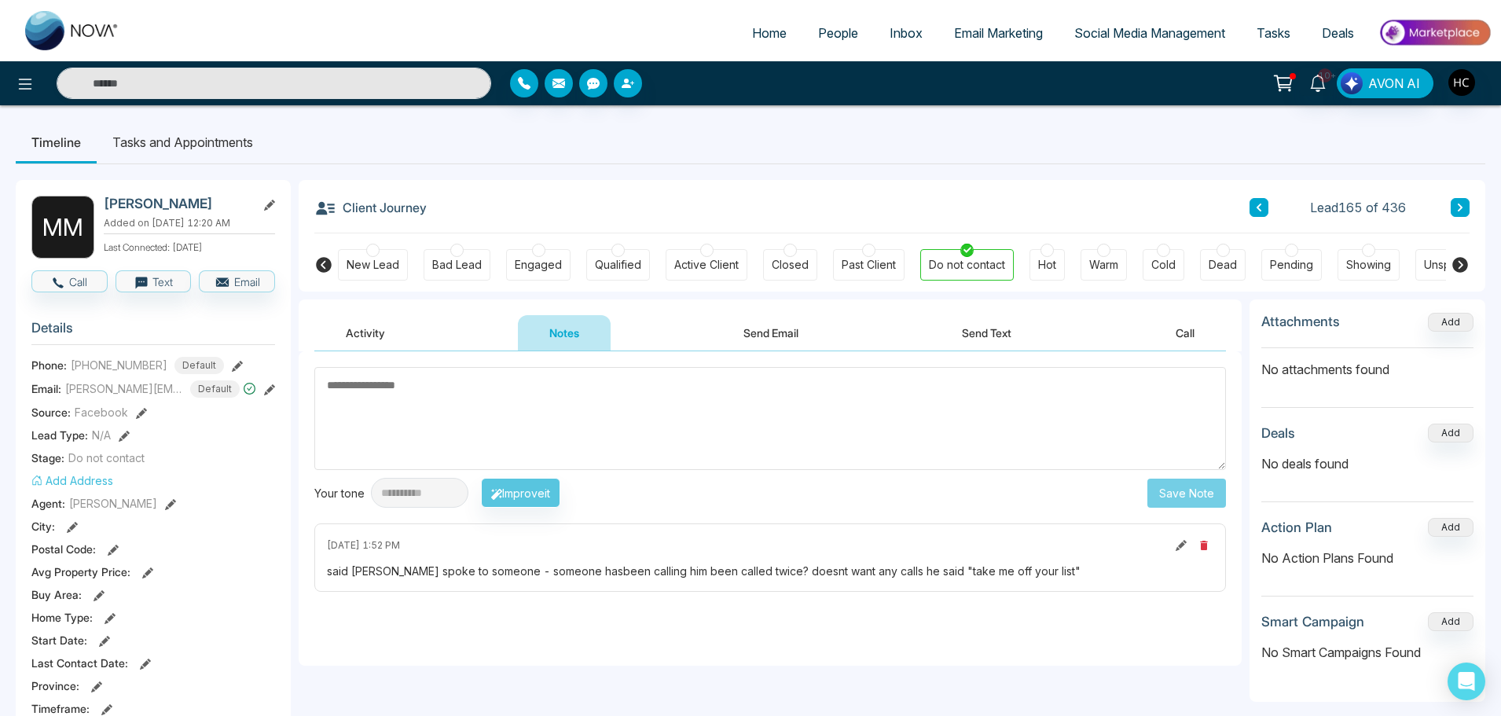
click at [1459, 207] on icon at bounding box center [1461, 207] width 8 height 9
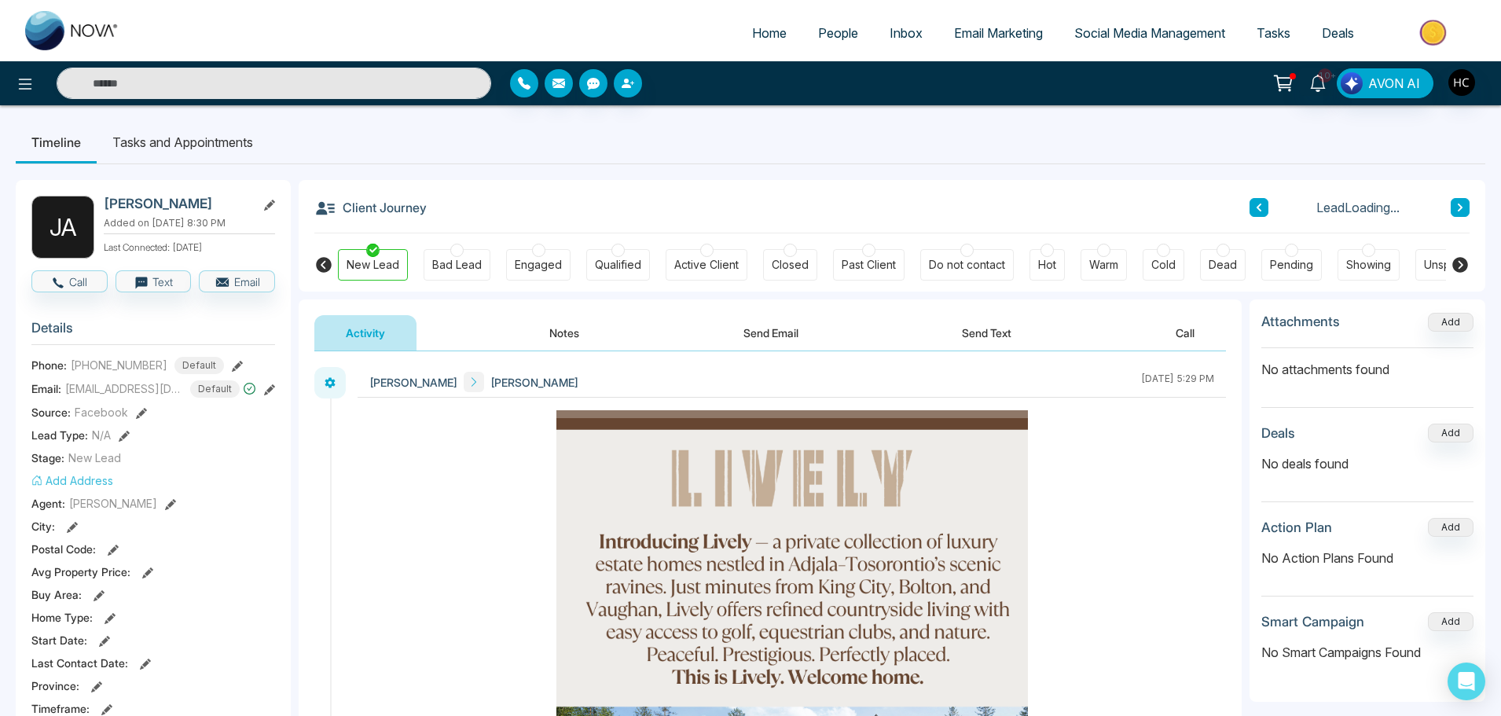
click at [559, 342] on button "Notes" at bounding box center [564, 332] width 93 height 35
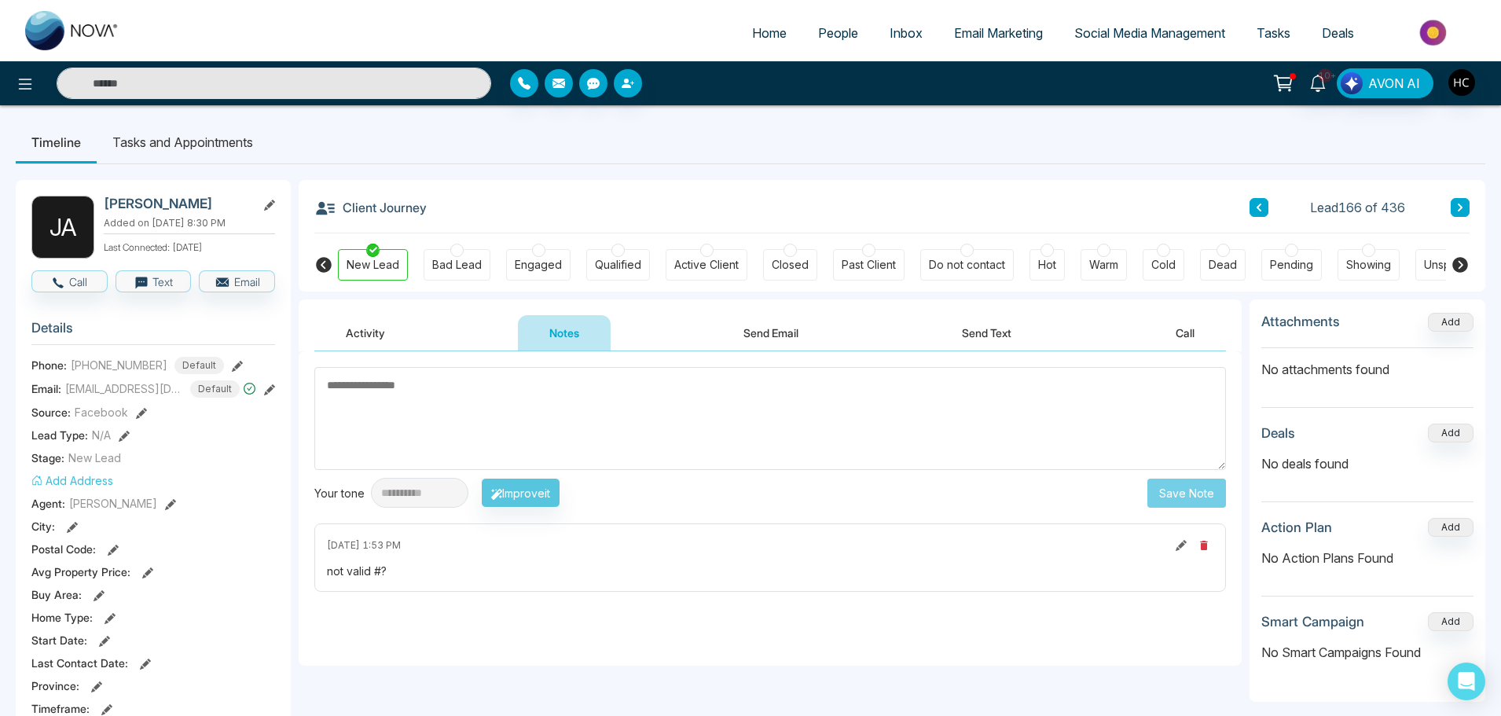
click at [1468, 198] on button at bounding box center [1460, 207] width 19 height 19
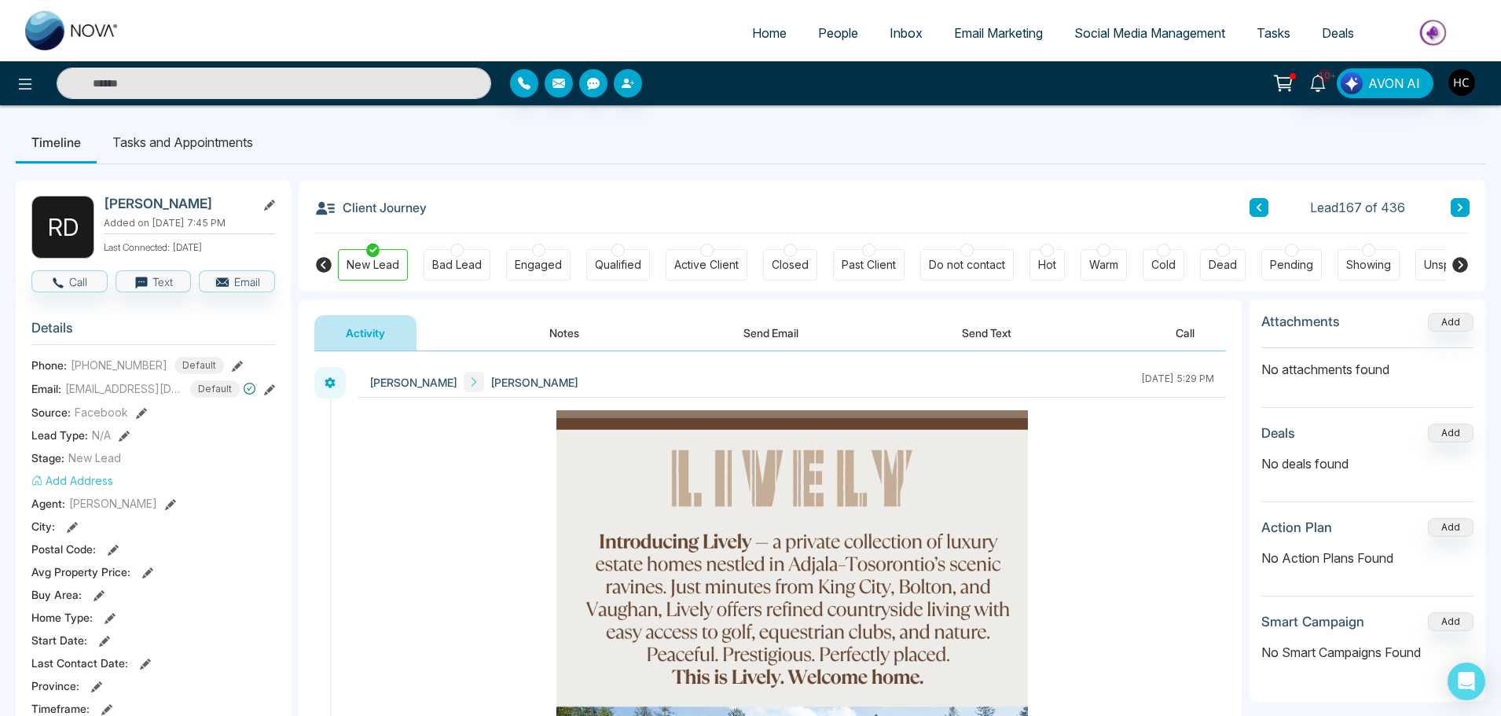
click at [578, 333] on button "Notes" at bounding box center [564, 332] width 93 height 35
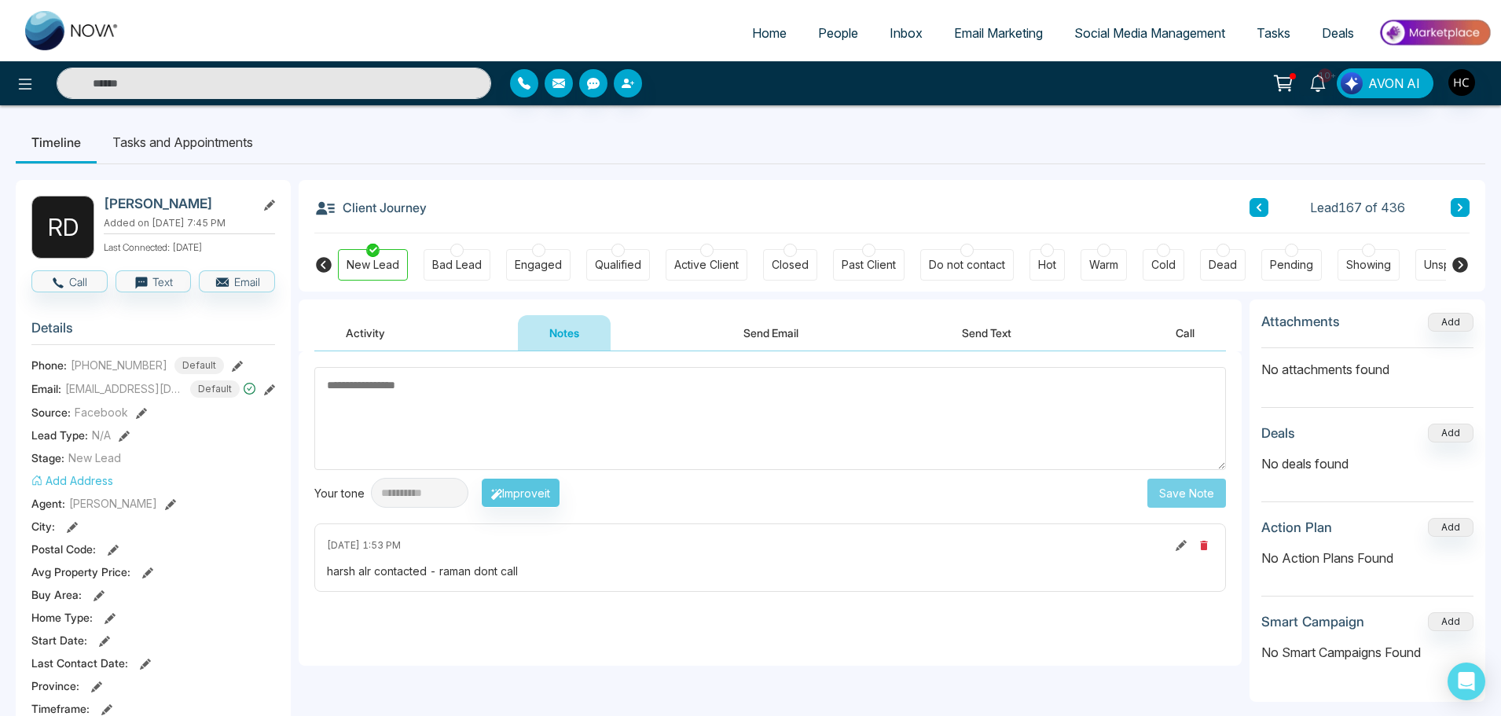
click at [1457, 208] on icon at bounding box center [1461, 207] width 8 height 9
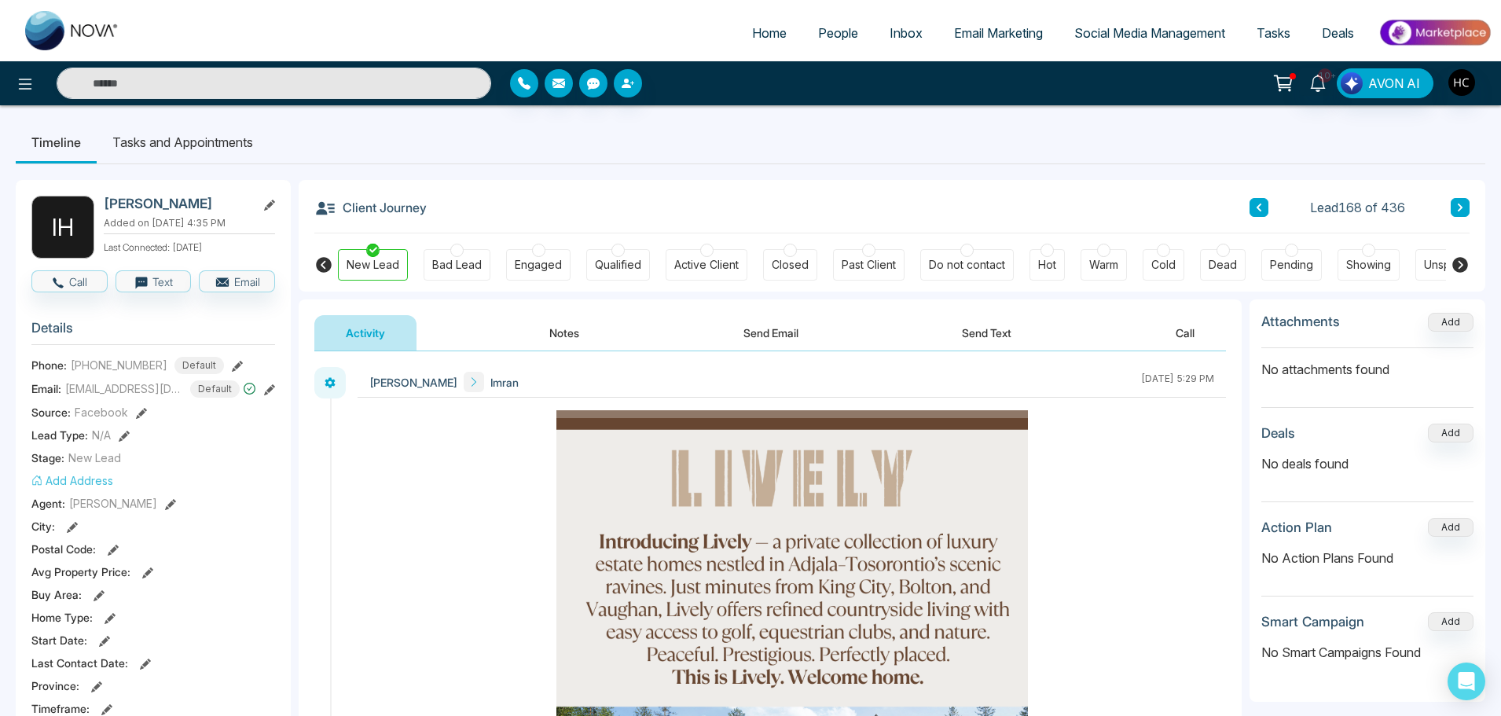
click at [572, 330] on button "Notes" at bounding box center [564, 332] width 93 height 35
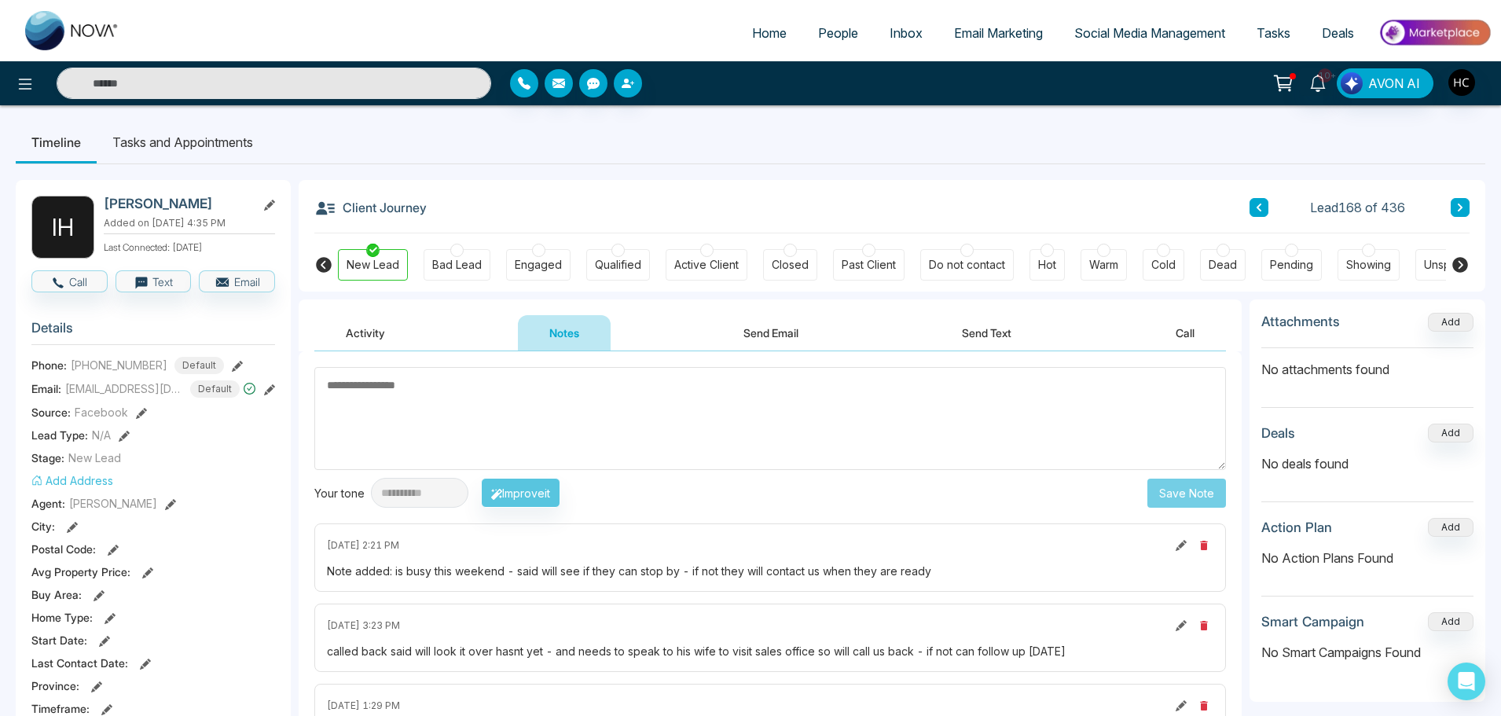
click at [676, 426] on textarea at bounding box center [770, 418] width 912 height 103
click at [760, 411] on textarea at bounding box center [770, 418] width 912 height 103
click at [476, 410] on textarea at bounding box center [770, 418] width 912 height 103
click at [1465, 211] on button at bounding box center [1460, 207] width 19 height 19
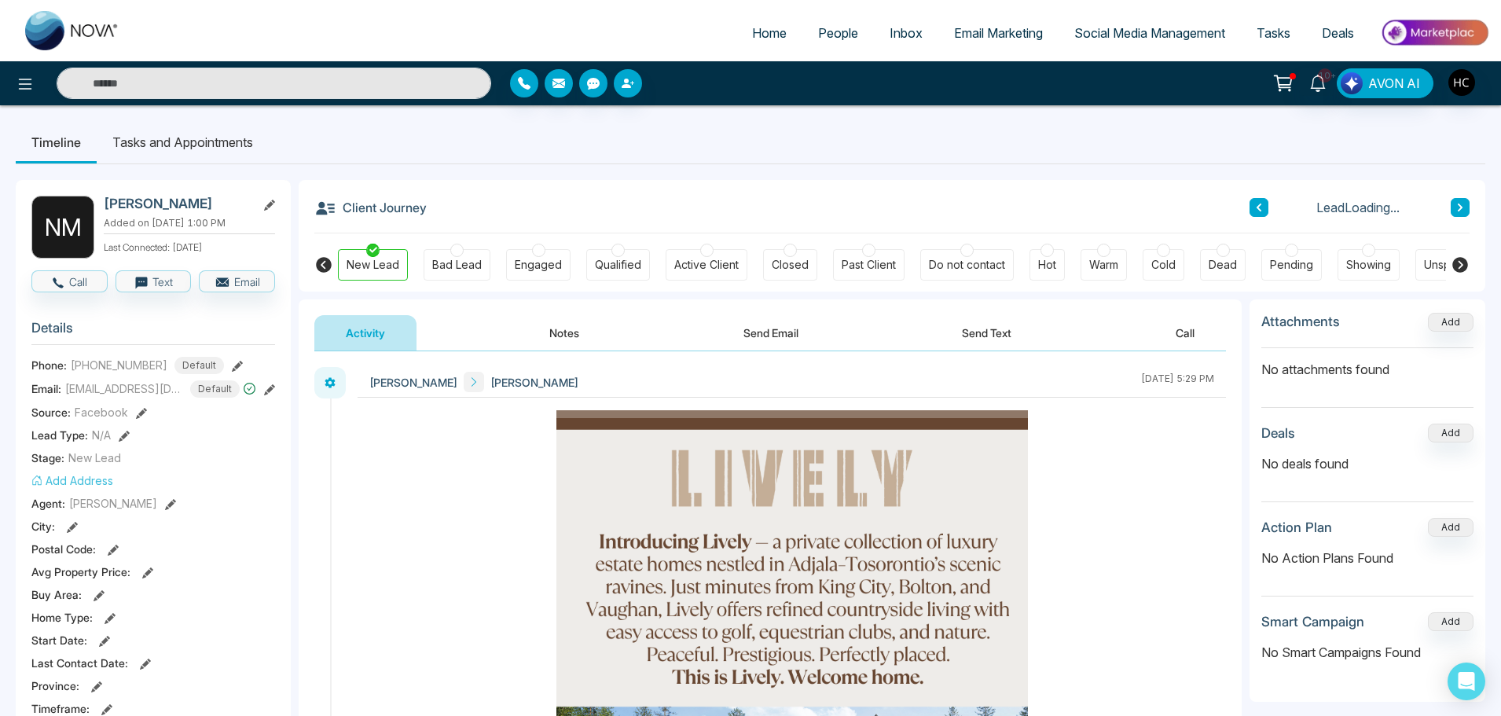
click at [573, 339] on button "Notes" at bounding box center [564, 332] width 93 height 35
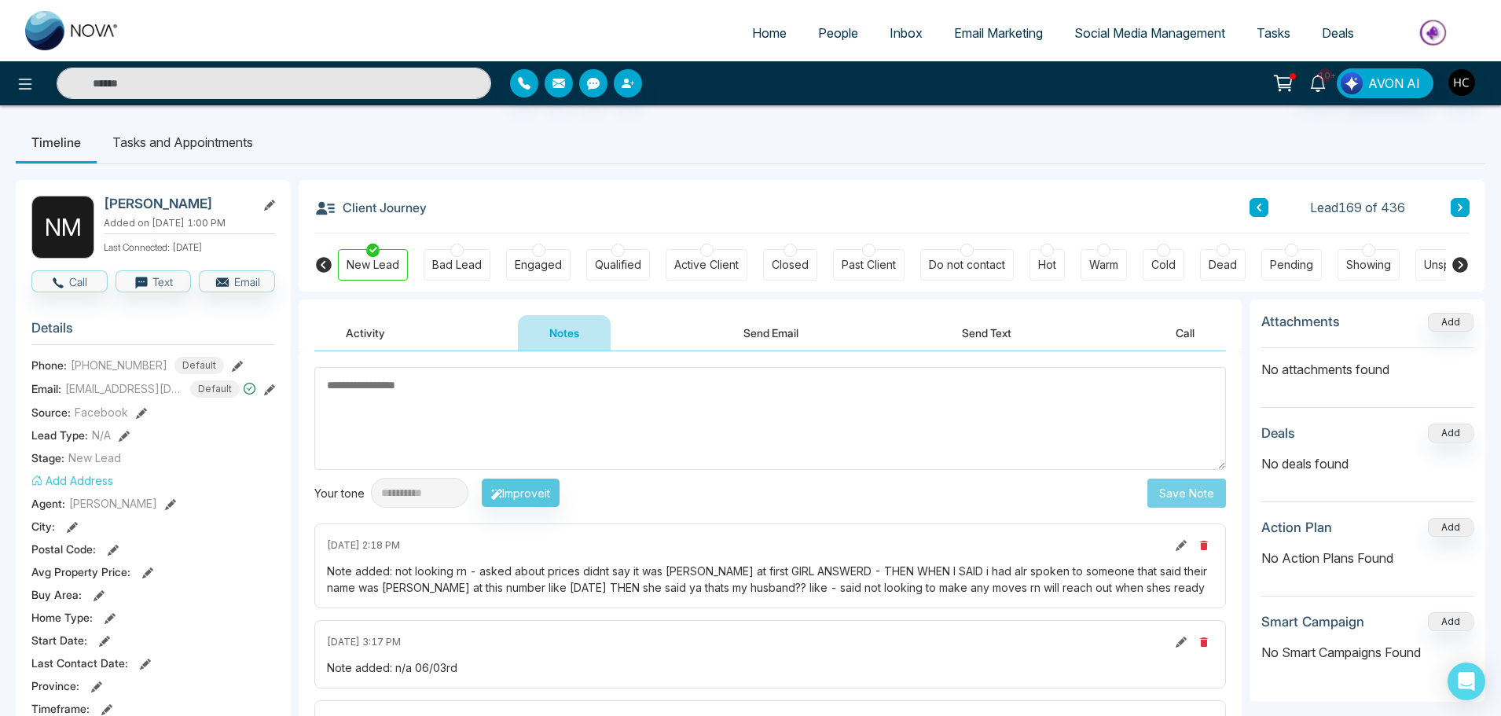
click at [612, 407] on textarea at bounding box center [770, 418] width 912 height 103
click at [1454, 211] on button at bounding box center [1460, 207] width 19 height 19
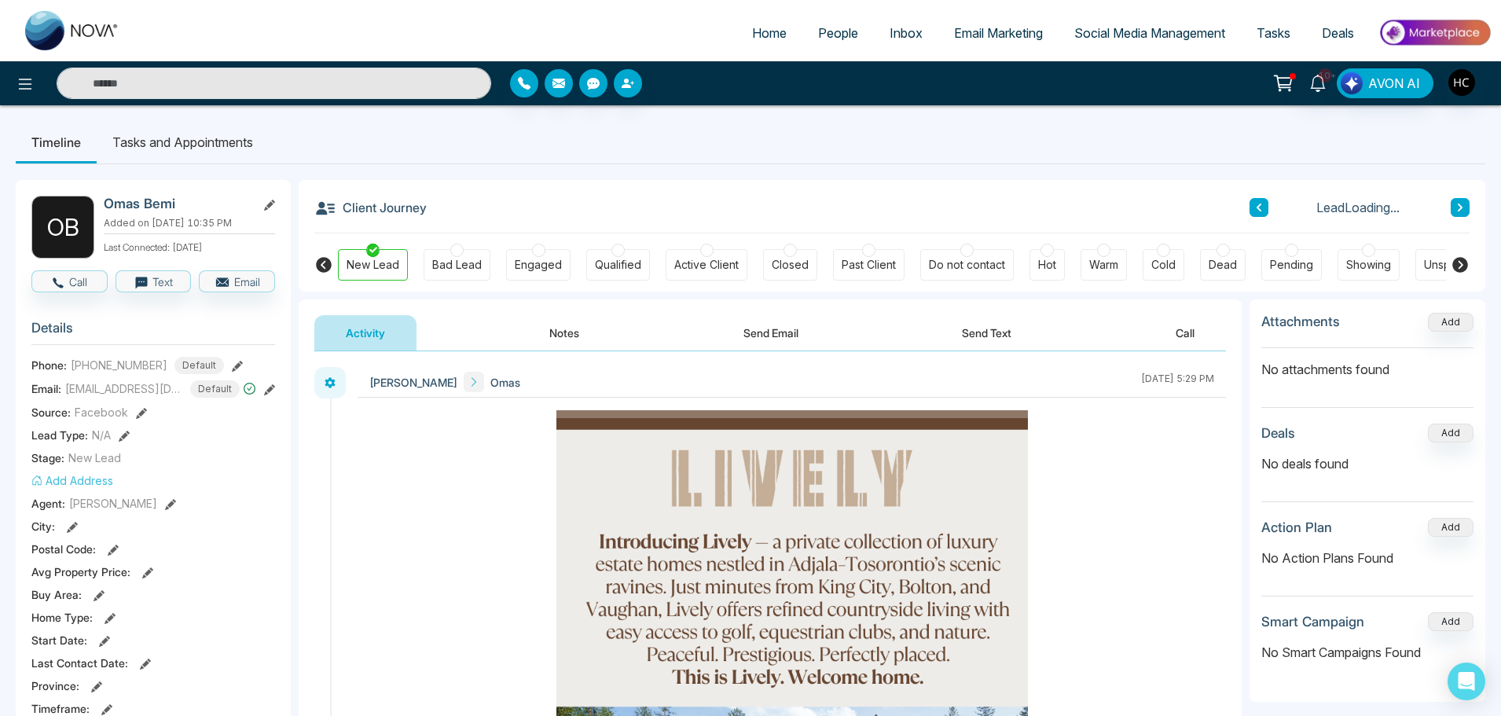
click at [580, 323] on button "Notes" at bounding box center [564, 332] width 93 height 35
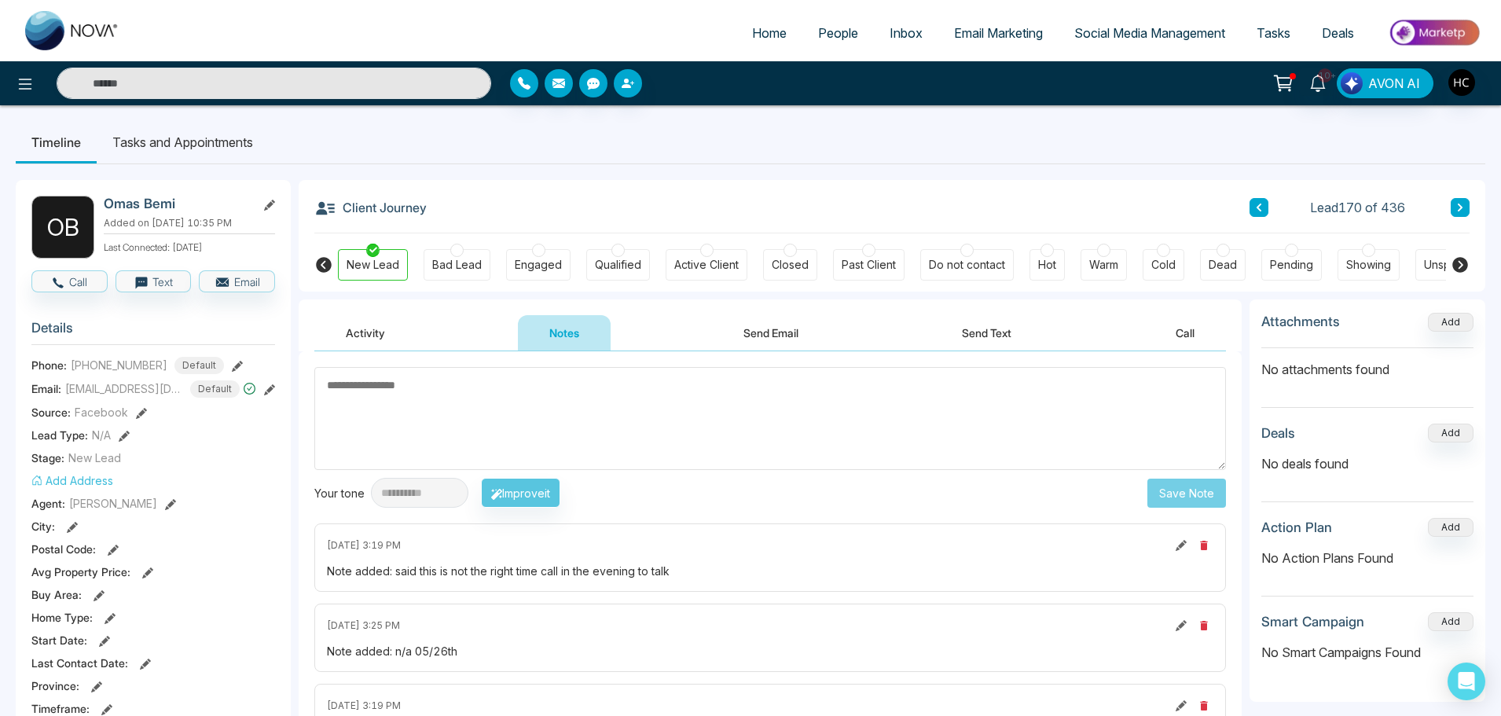
click at [573, 402] on textarea at bounding box center [770, 418] width 912 height 103
click at [1465, 209] on button at bounding box center [1460, 207] width 19 height 19
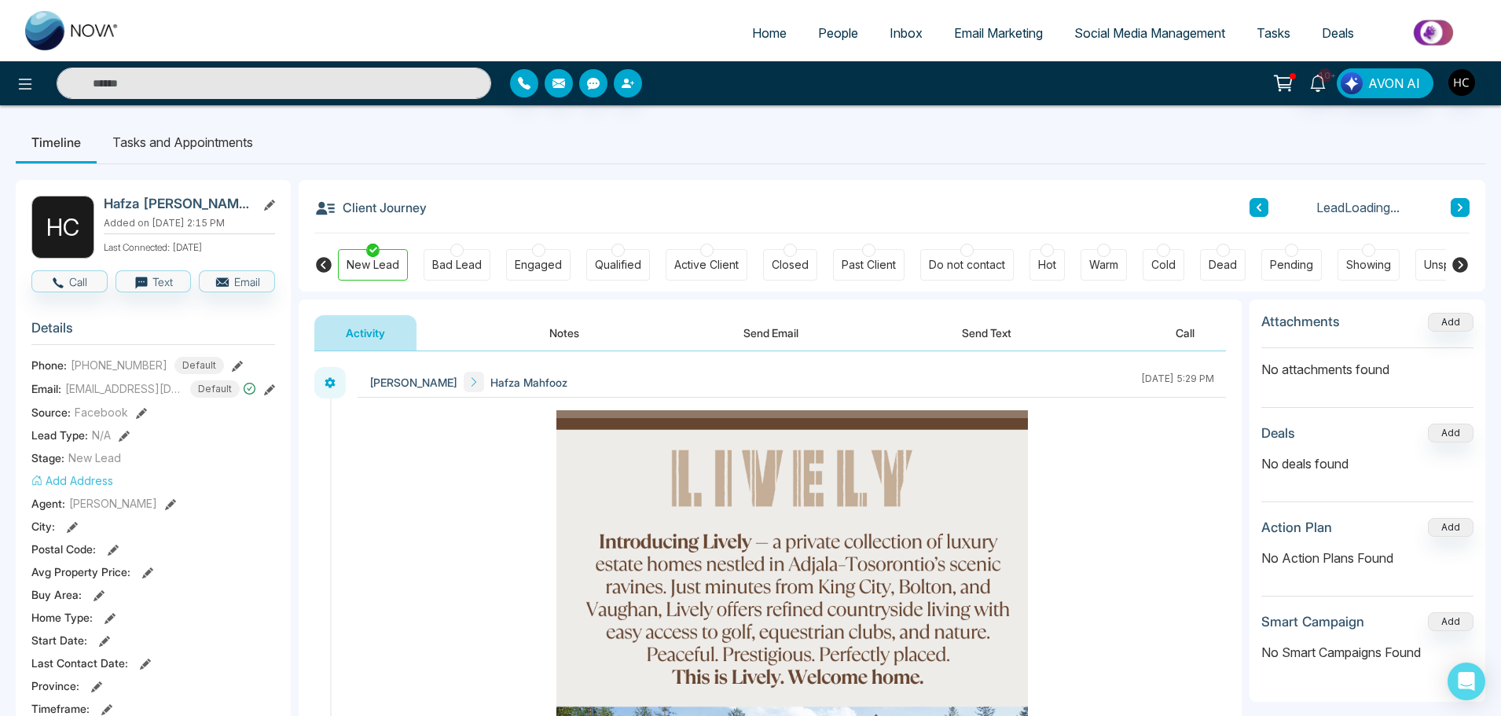
click at [581, 333] on button "Notes" at bounding box center [564, 332] width 93 height 35
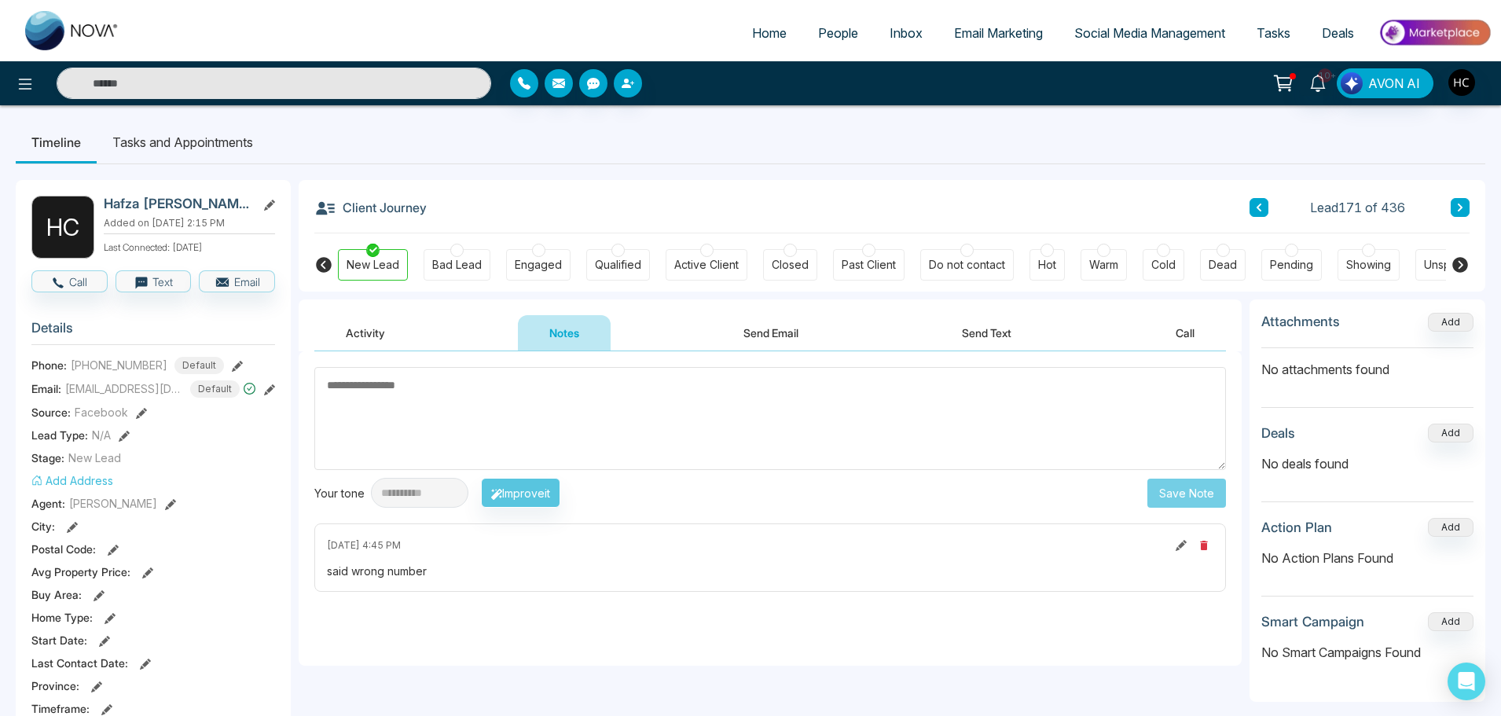
click at [699, 417] on textarea at bounding box center [770, 418] width 912 height 103
click at [1460, 208] on icon at bounding box center [1461, 207] width 8 height 9
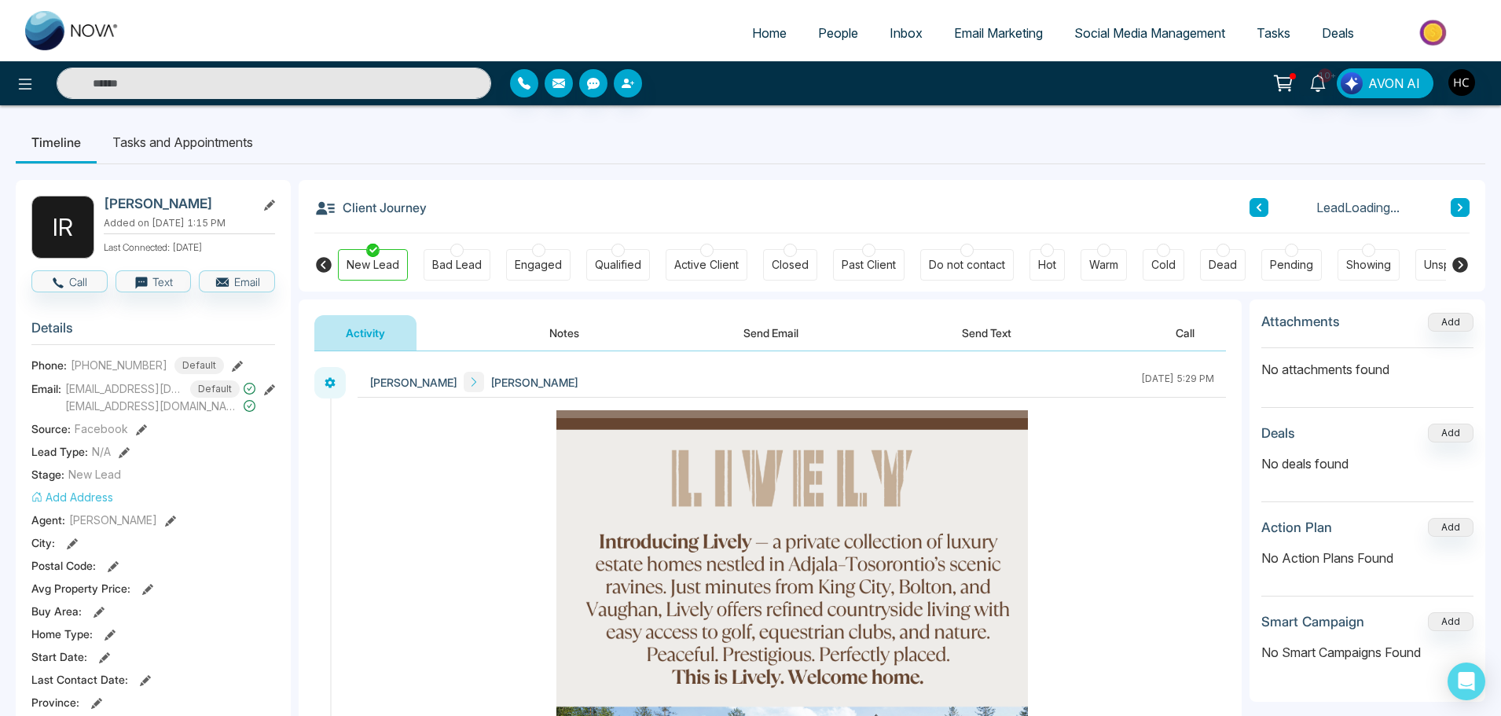
click at [579, 339] on button "Notes" at bounding box center [564, 332] width 93 height 35
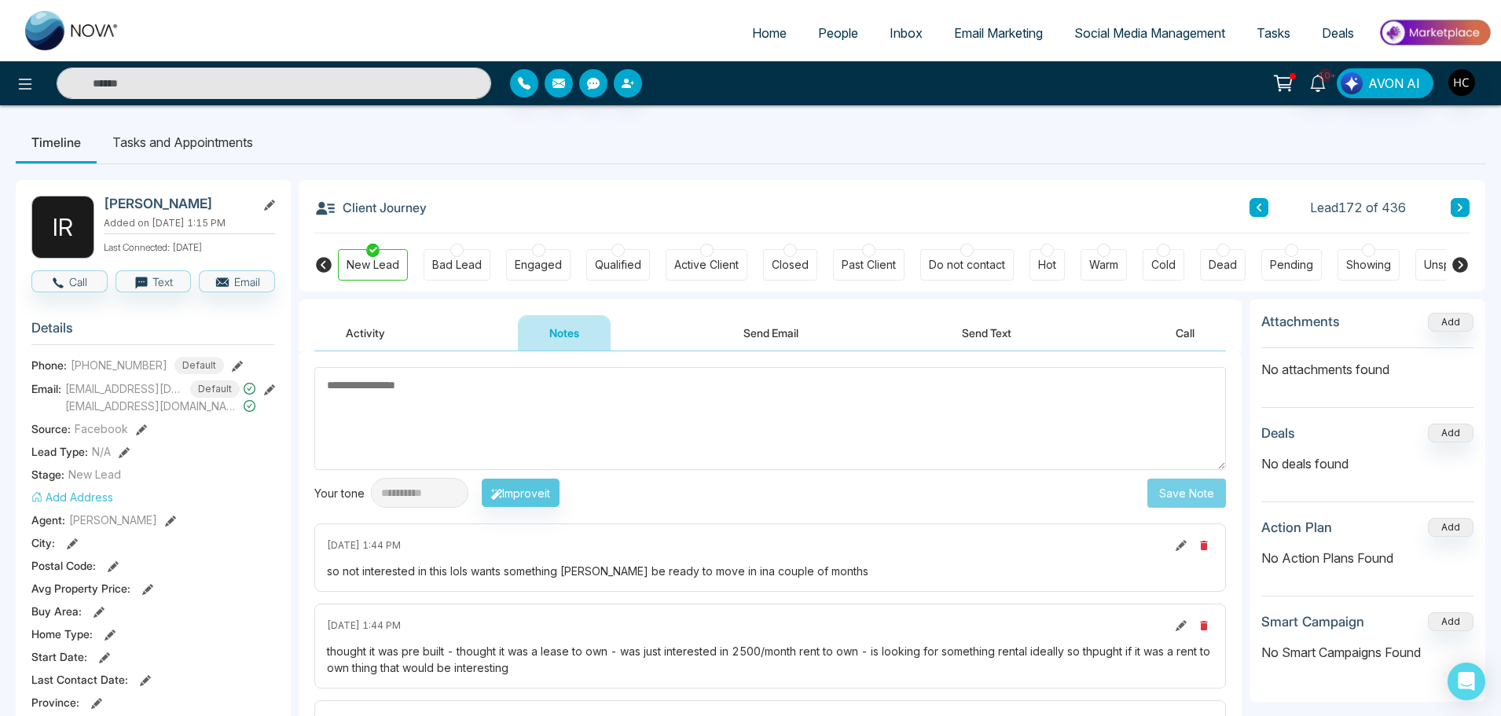
click at [1462, 212] on icon at bounding box center [1461, 207] width 8 height 9
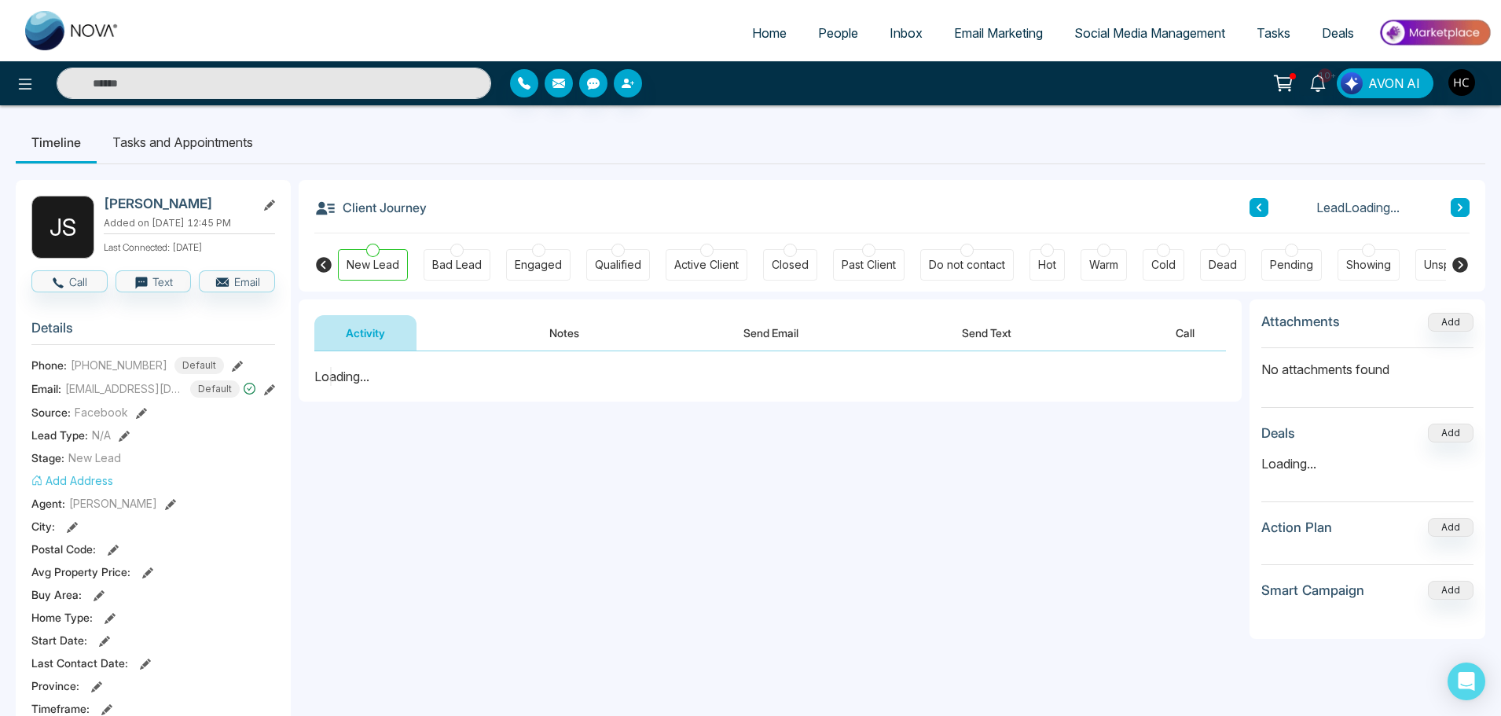
click at [561, 333] on button "Notes" at bounding box center [564, 332] width 93 height 35
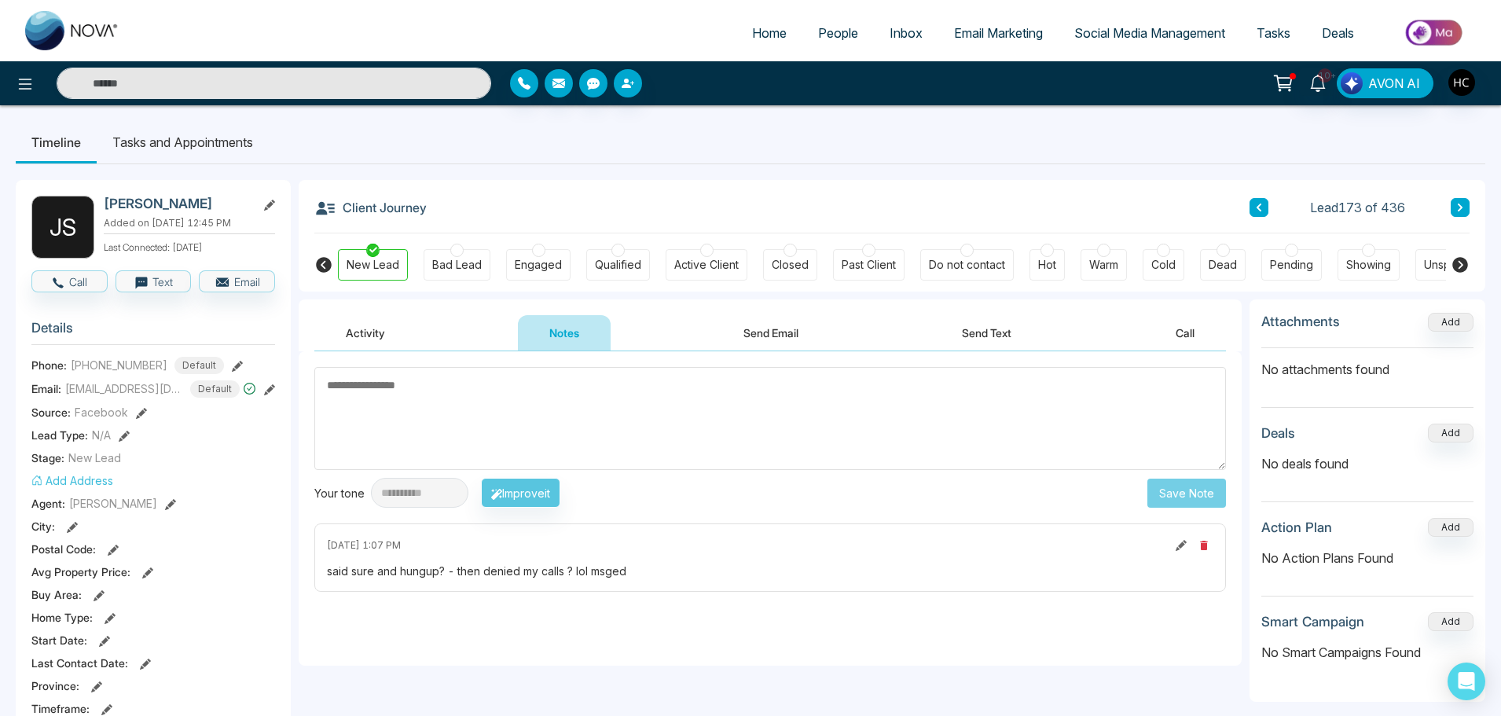
click at [1466, 208] on button at bounding box center [1460, 207] width 19 height 19
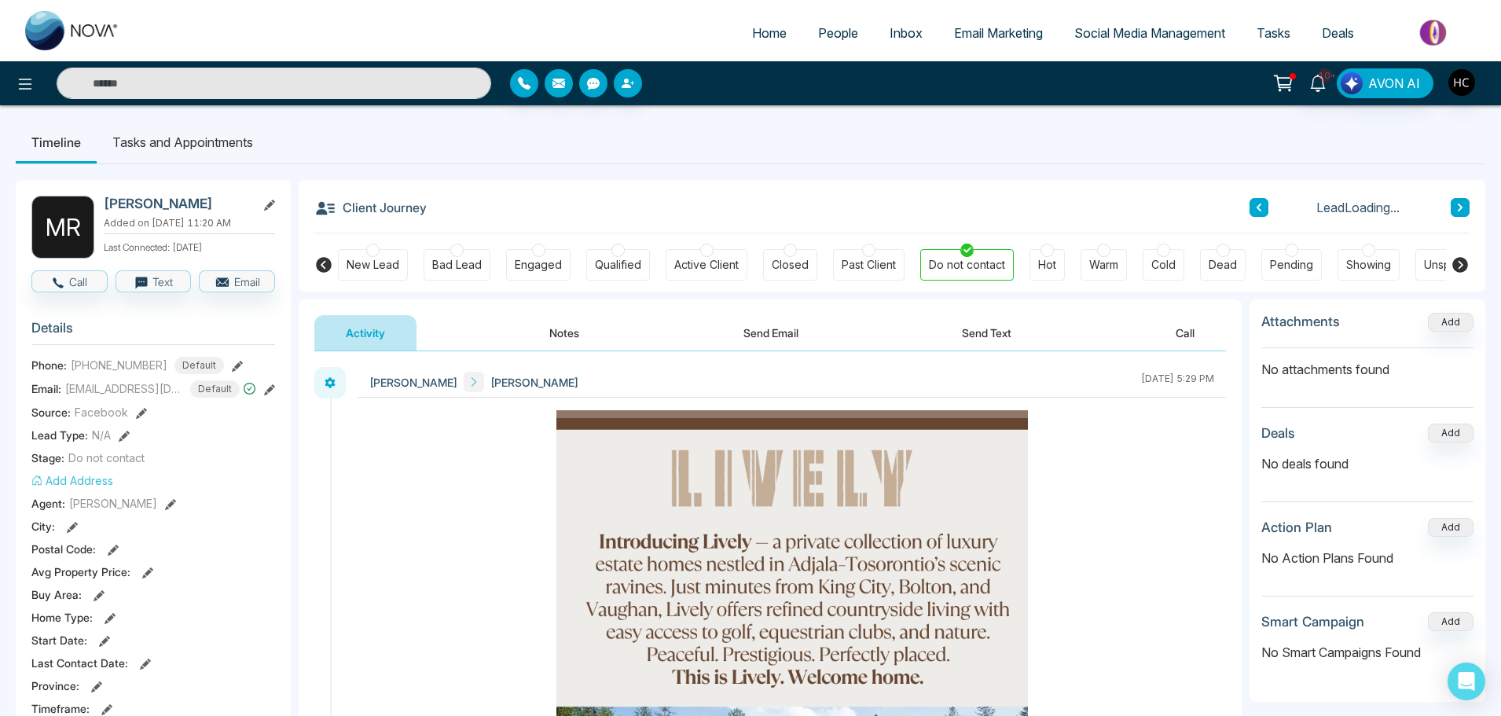
click at [483, 329] on div "Activity Notes Send Email Send Text Call" at bounding box center [770, 333] width 912 height 36
click at [531, 329] on button "Notes" at bounding box center [564, 332] width 93 height 35
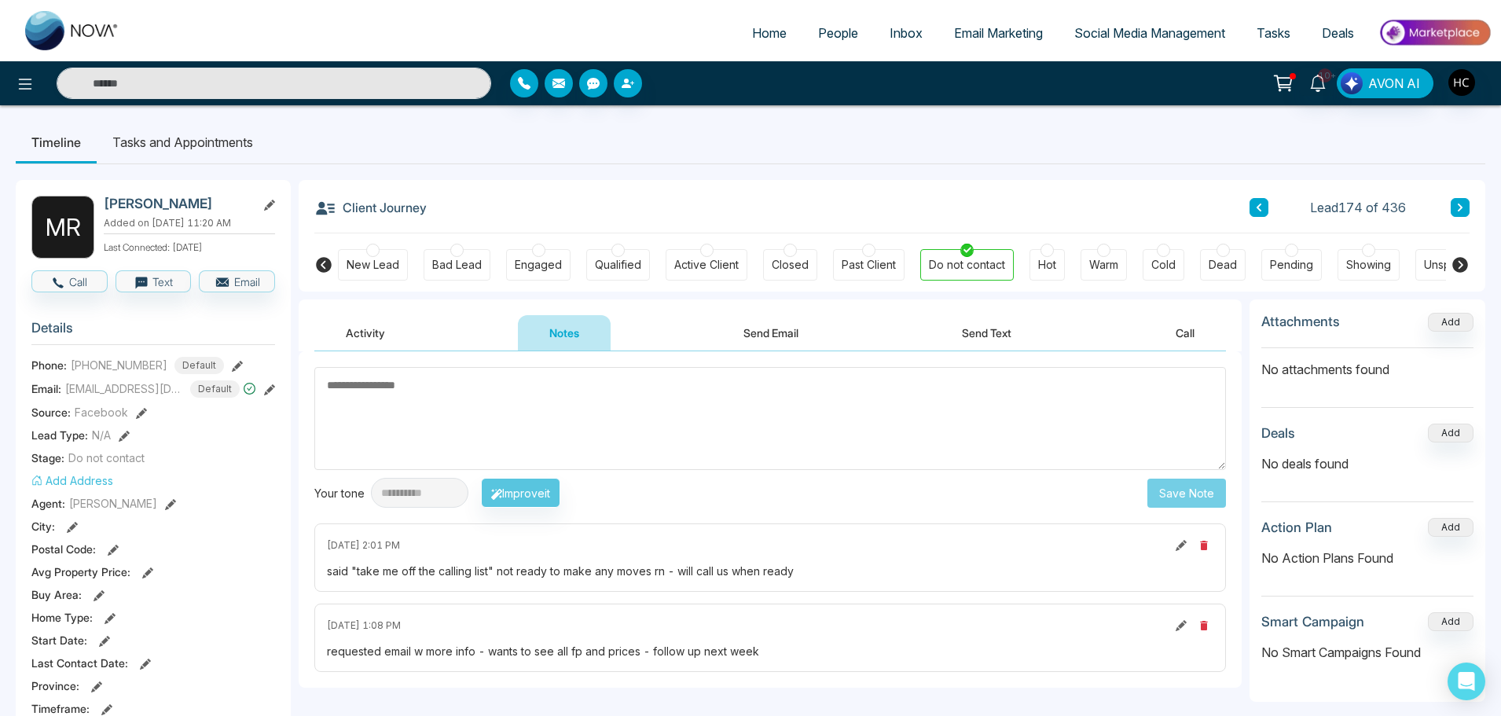
click at [1453, 204] on button at bounding box center [1460, 207] width 19 height 19
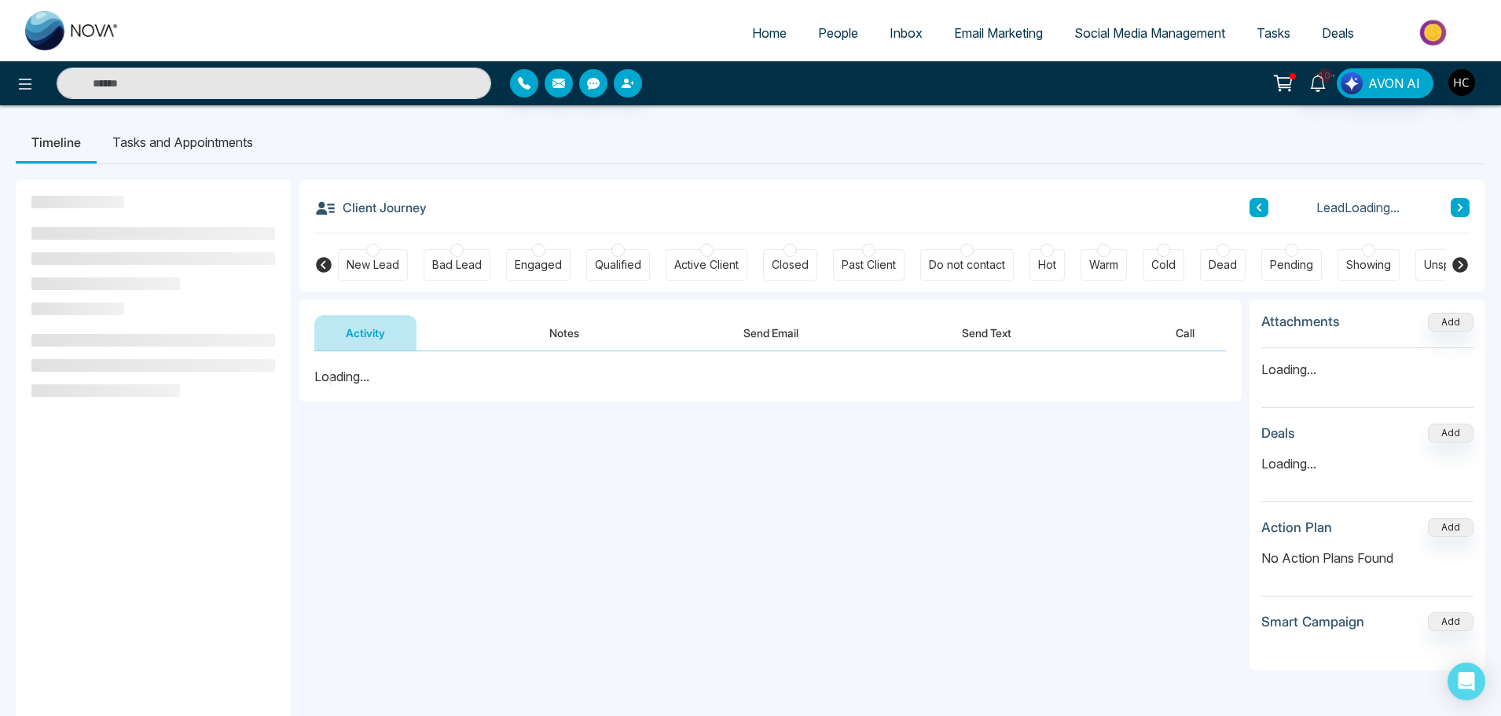
click at [579, 325] on button "Notes" at bounding box center [564, 332] width 93 height 35
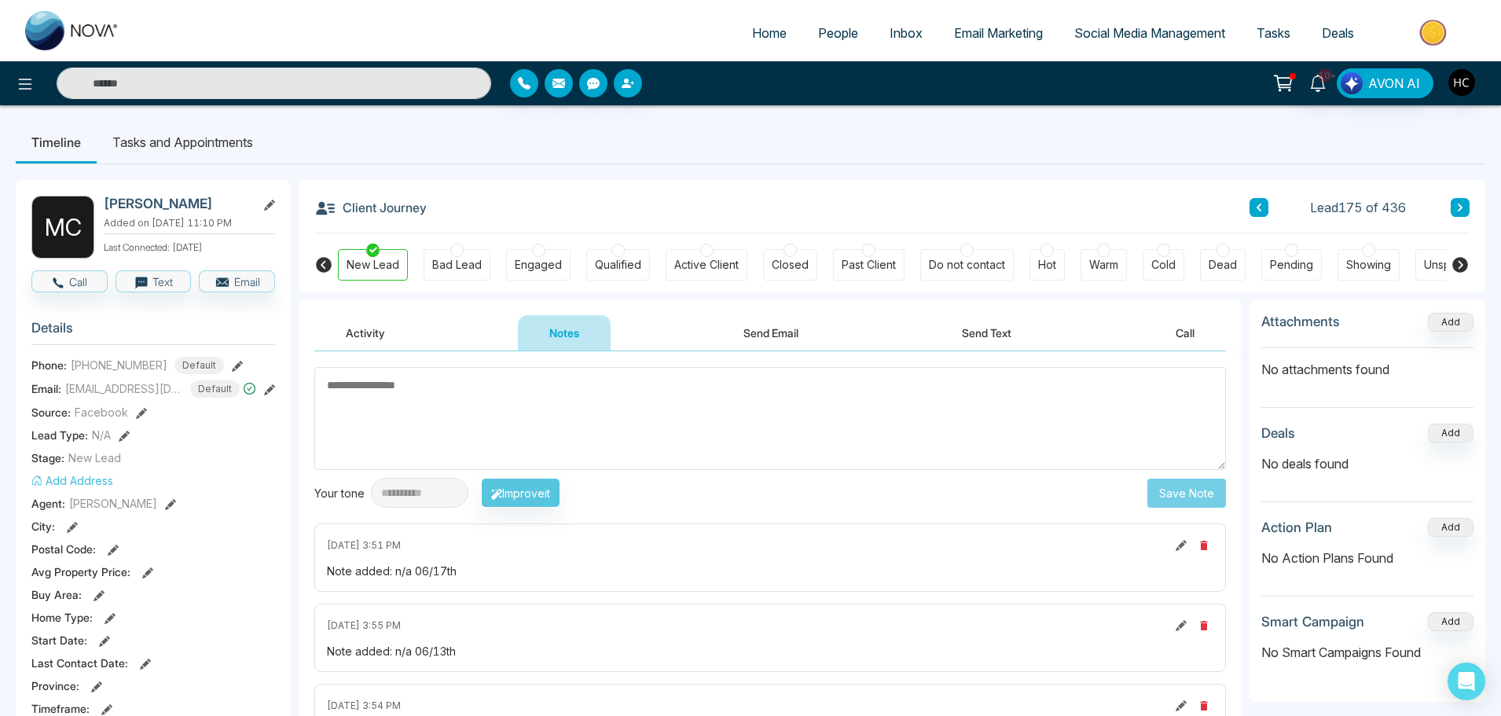
click at [475, 432] on textarea at bounding box center [770, 418] width 912 height 103
type textarea "***"
click at [1174, 497] on button "Save Note" at bounding box center [1187, 493] width 79 height 29
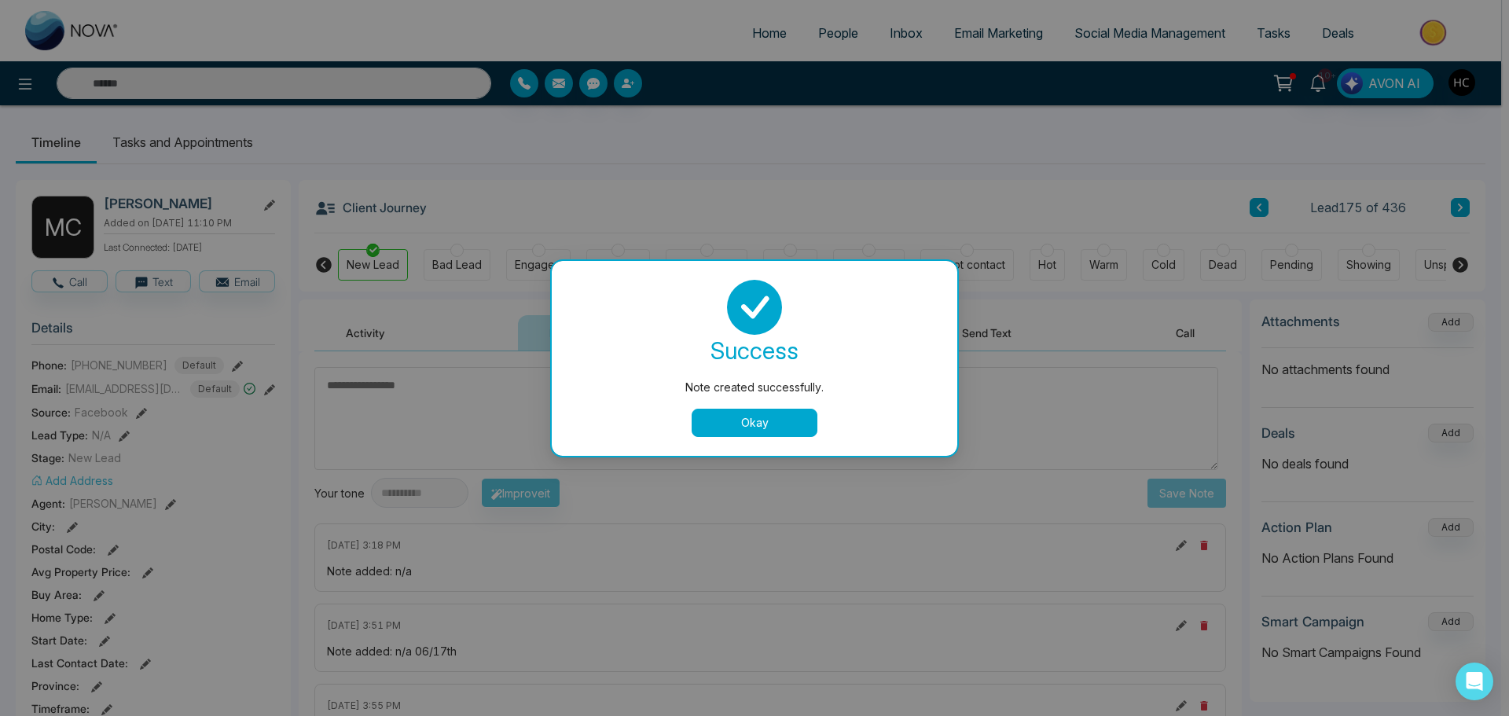
click at [720, 422] on button "Okay" at bounding box center [755, 423] width 126 height 28
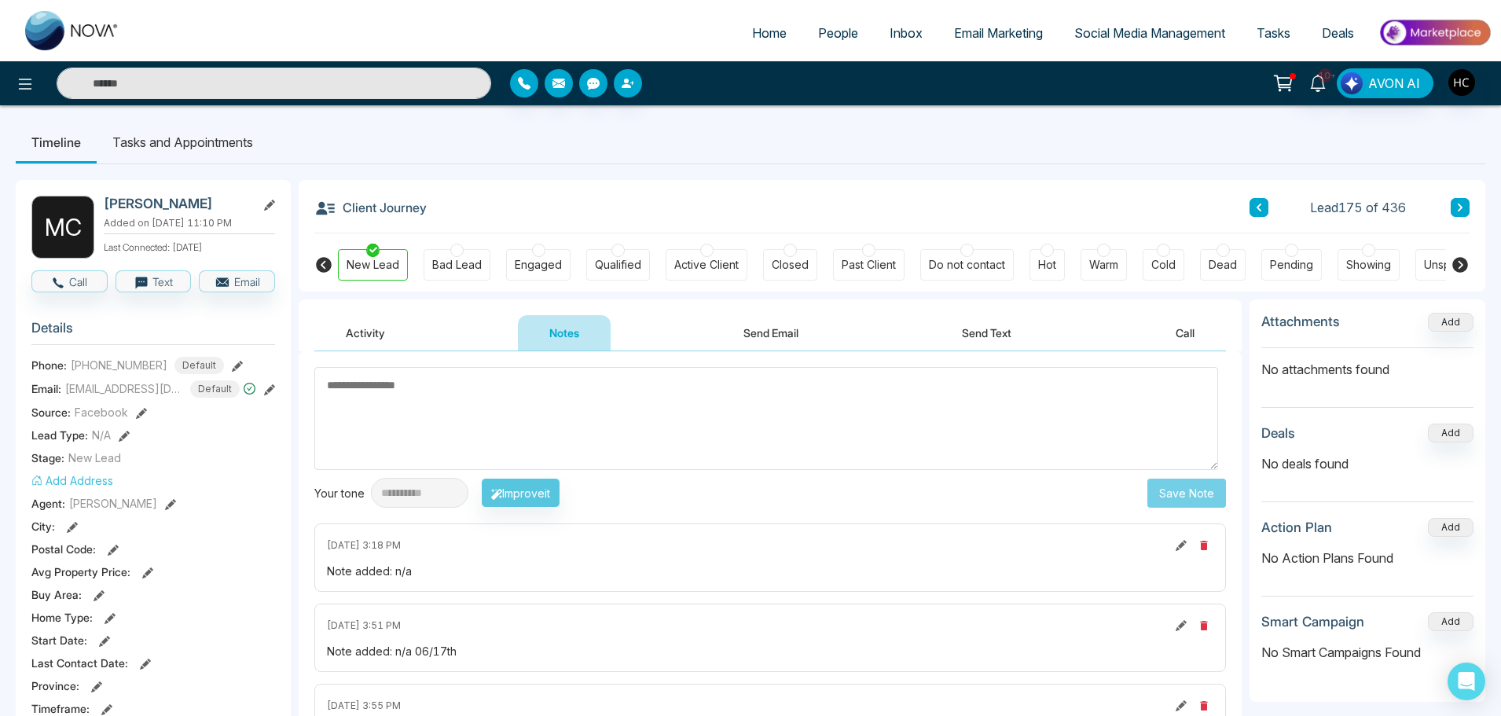
click at [1456, 204] on button at bounding box center [1460, 207] width 19 height 19
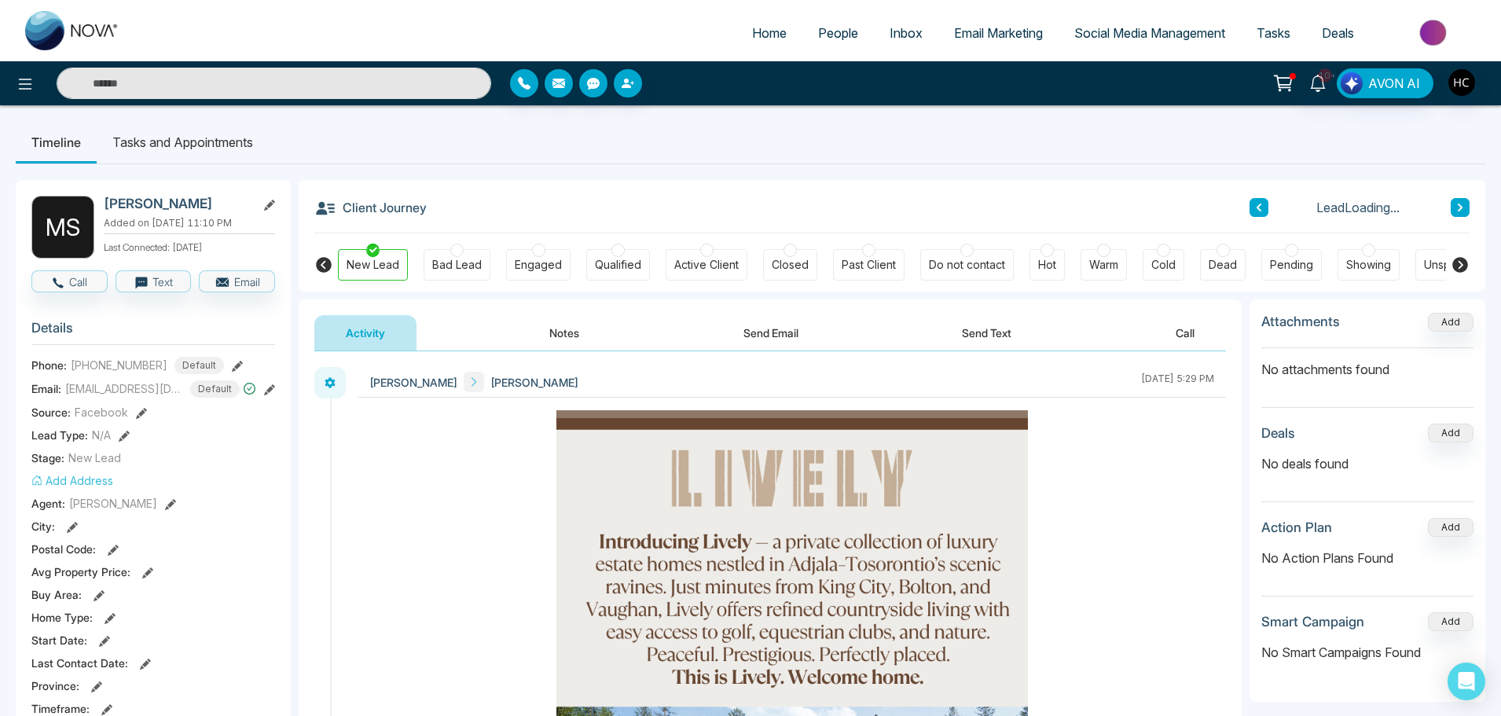
click at [569, 339] on button "Notes" at bounding box center [564, 332] width 93 height 35
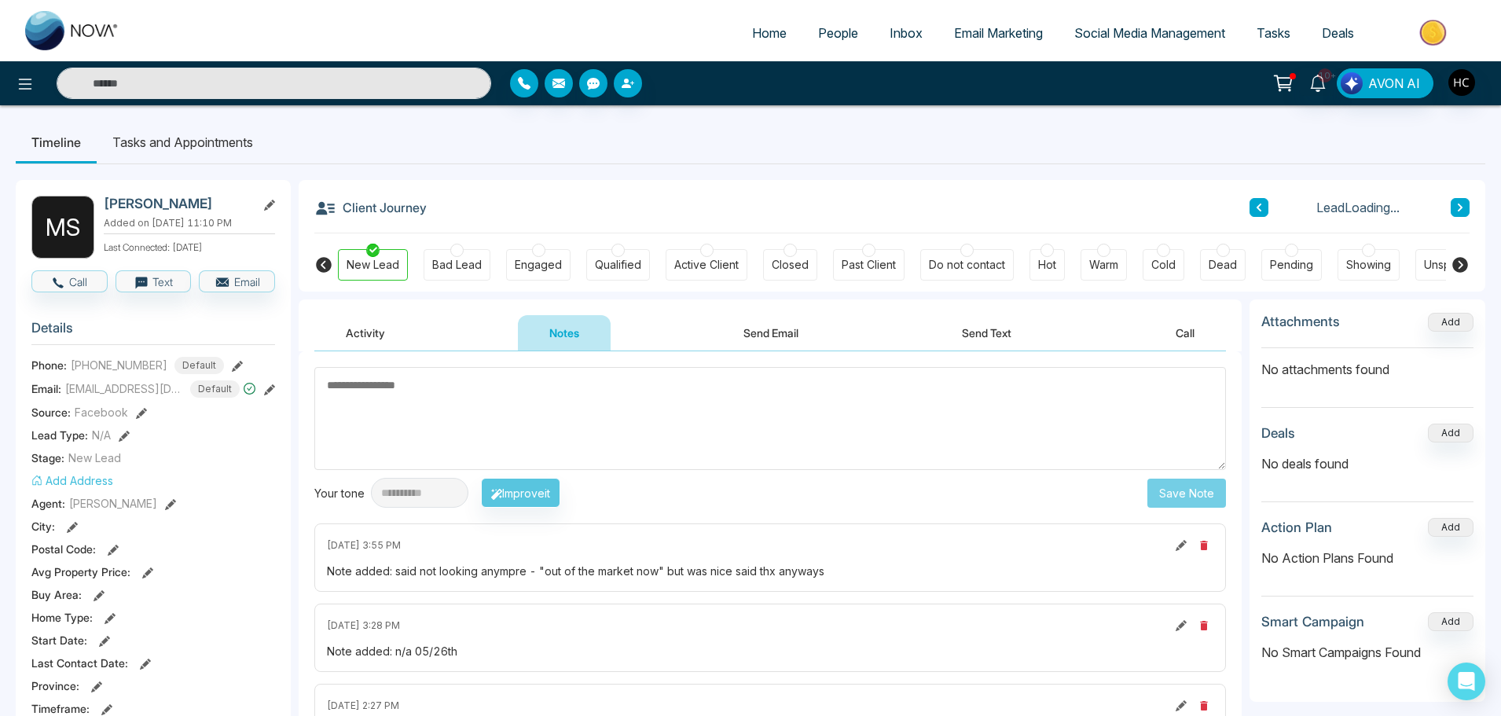
click at [634, 432] on textarea at bounding box center [770, 418] width 912 height 103
click at [1456, 211] on button at bounding box center [1460, 207] width 19 height 19
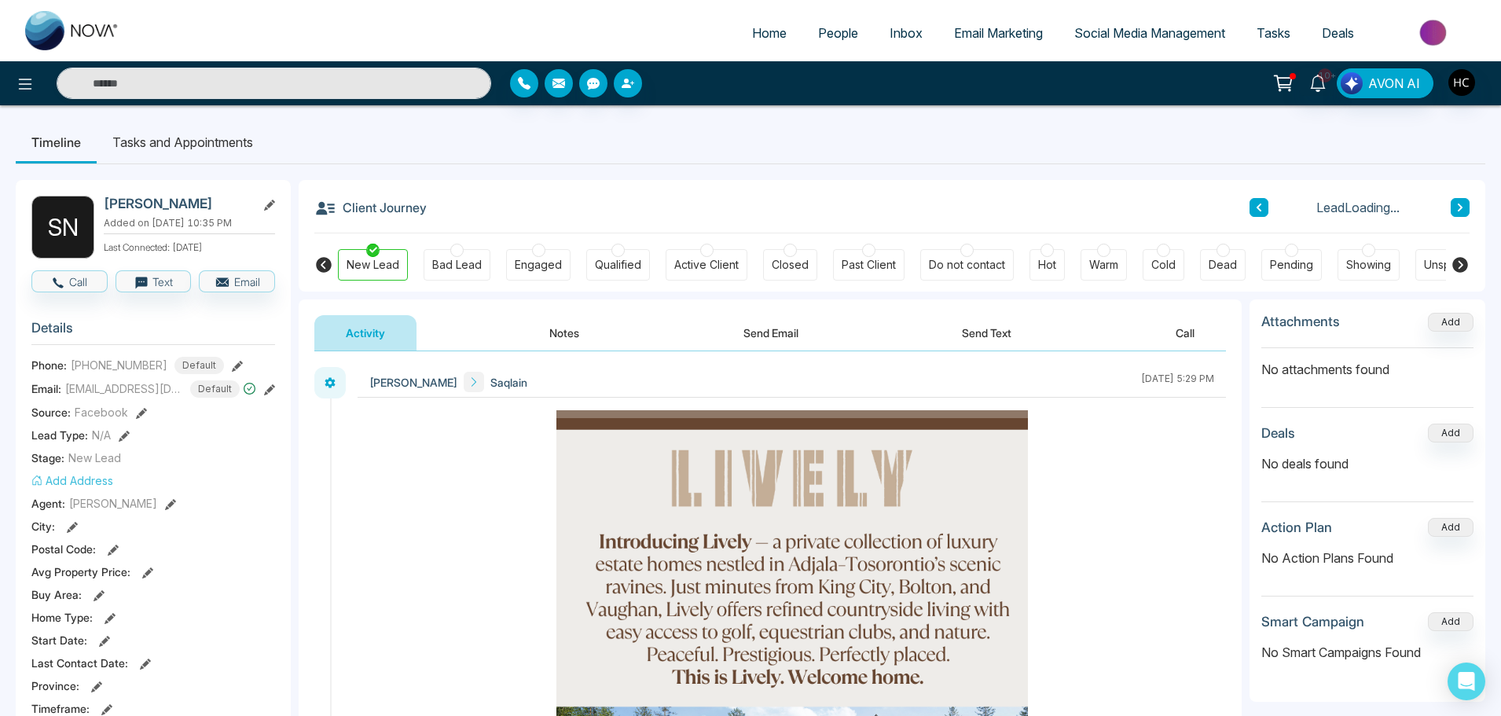
click at [557, 336] on button "Notes" at bounding box center [564, 332] width 93 height 35
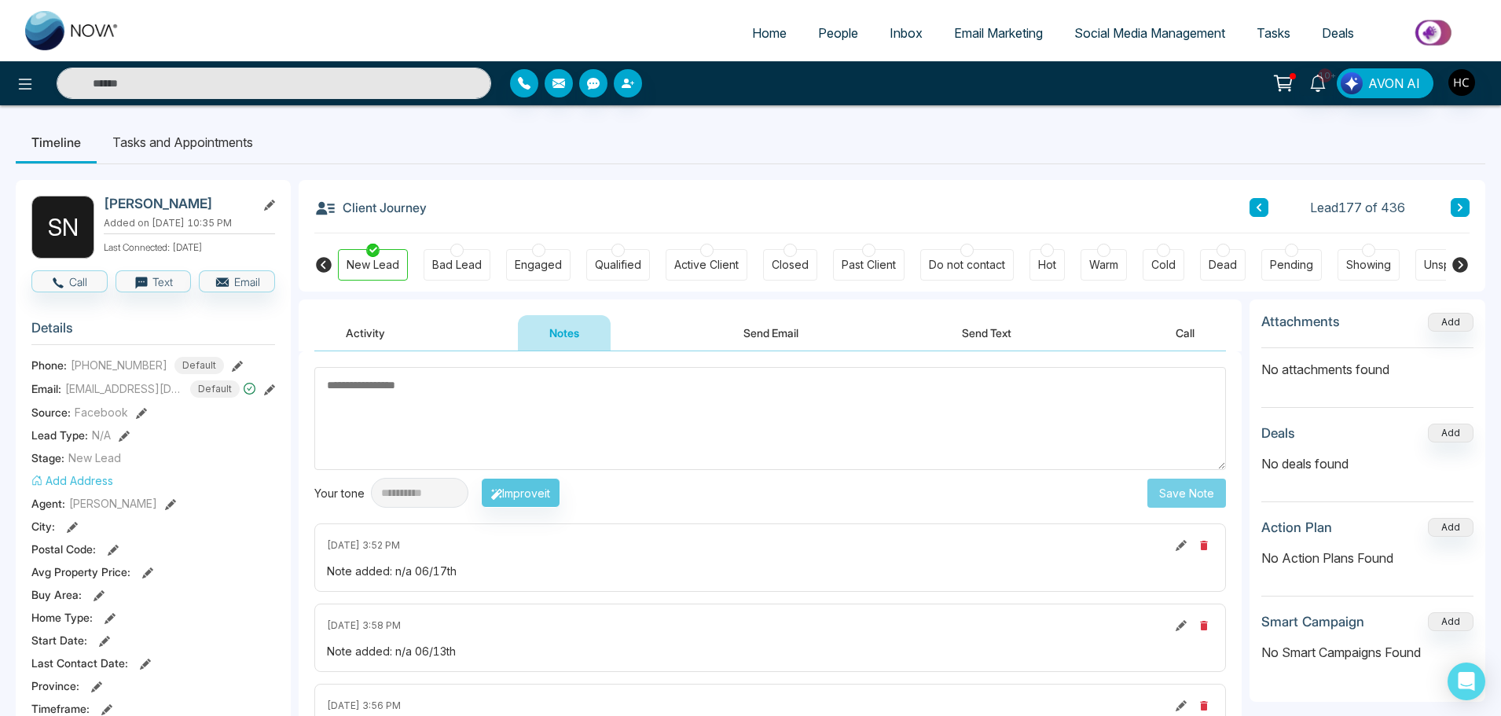
click at [561, 420] on textarea at bounding box center [770, 418] width 912 height 103
click at [505, 400] on textarea at bounding box center [770, 418] width 912 height 103
click at [510, 432] on textarea at bounding box center [770, 418] width 912 height 103
click at [444, 425] on textarea at bounding box center [770, 418] width 912 height 103
click at [420, 408] on textarea at bounding box center [770, 418] width 912 height 103
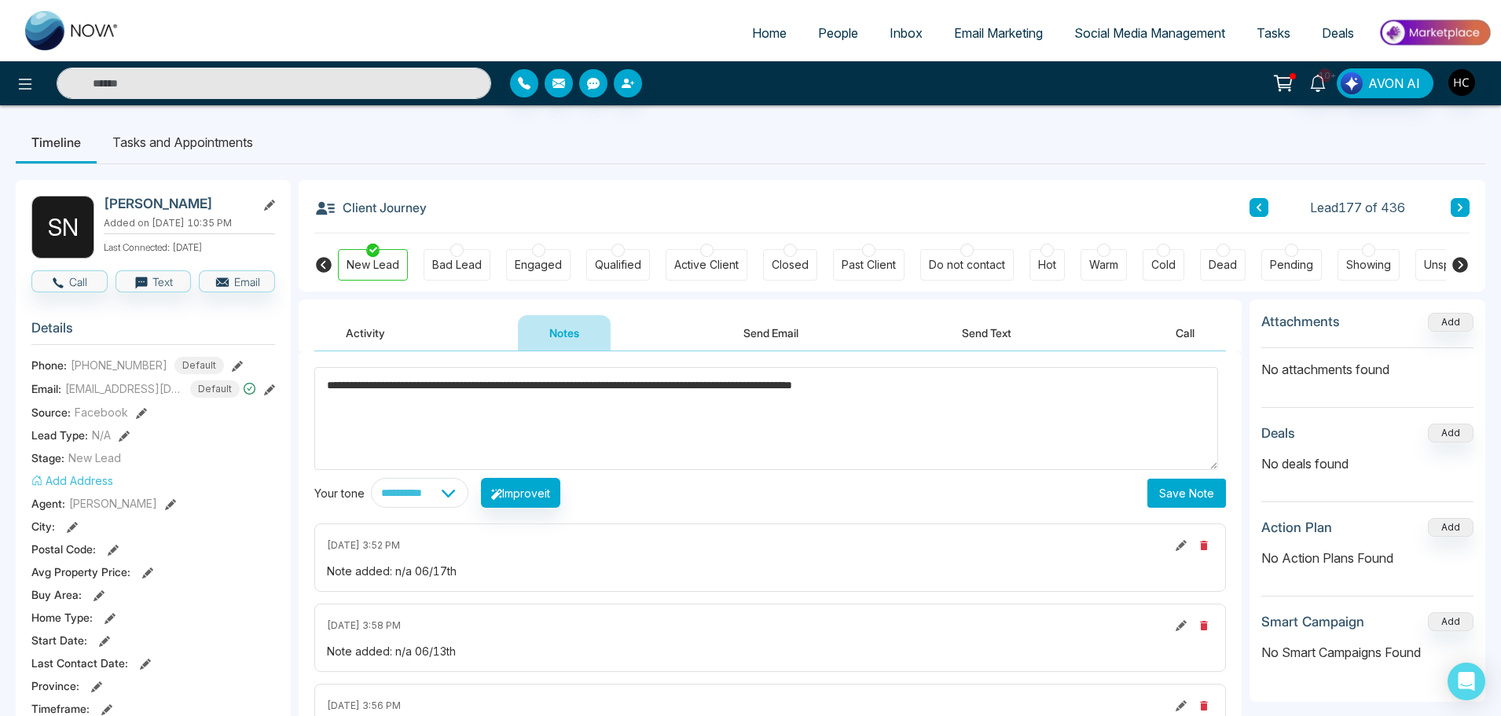
type textarea "**********"
click at [1175, 487] on button "Save Note" at bounding box center [1187, 493] width 79 height 29
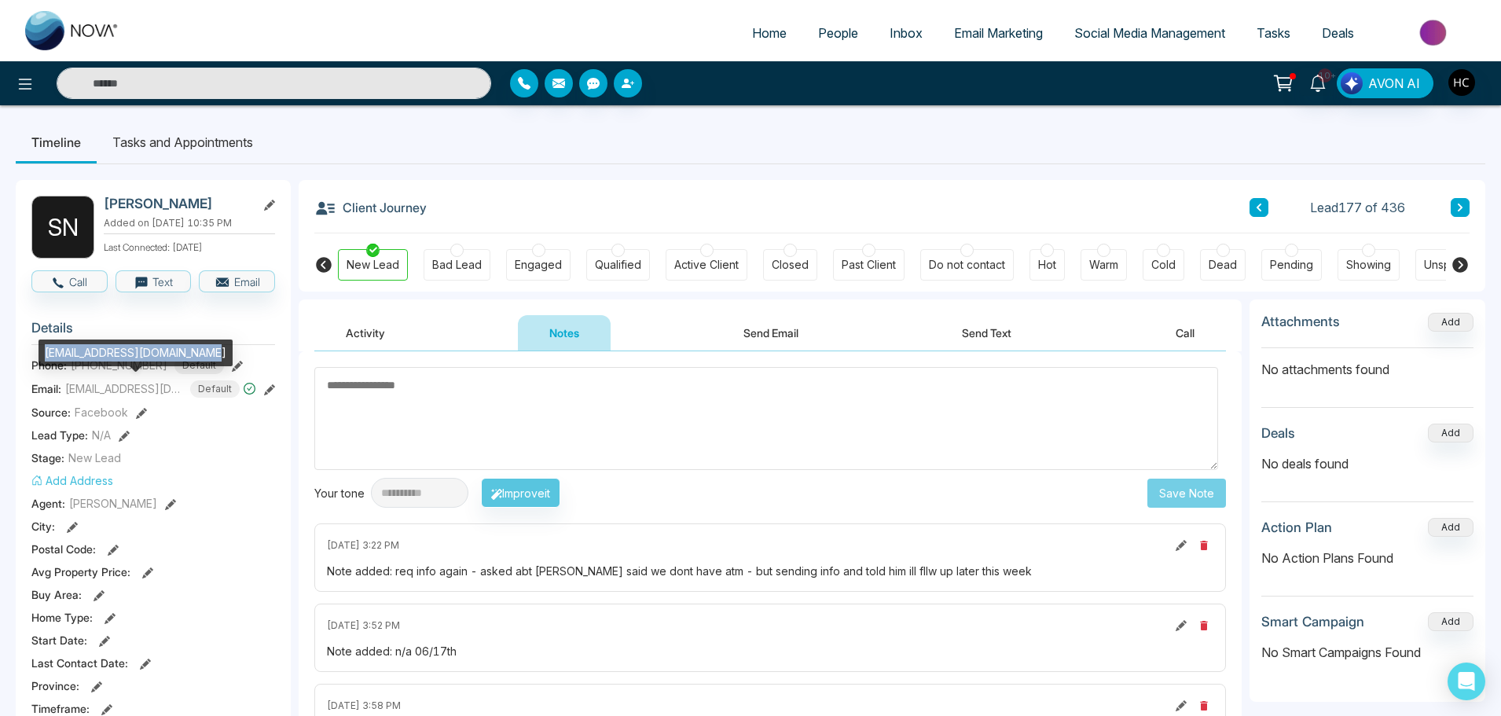
drag, startPoint x: 207, startPoint y: 352, endPoint x: 41, endPoint y: 355, distance: 165.9
click at [41, 355] on div "[EMAIL_ADDRESS][DOMAIN_NAME]" at bounding box center [136, 353] width 194 height 27
copy div "[EMAIL_ADDRESS][DOMAIN_NAME]"
click at [429, 394] on textarea at bounding box center [766, 418] width 904 height 103
click at [1108, 255] on div "Warm" at bounding box center [1104, 264] width 46 height 31
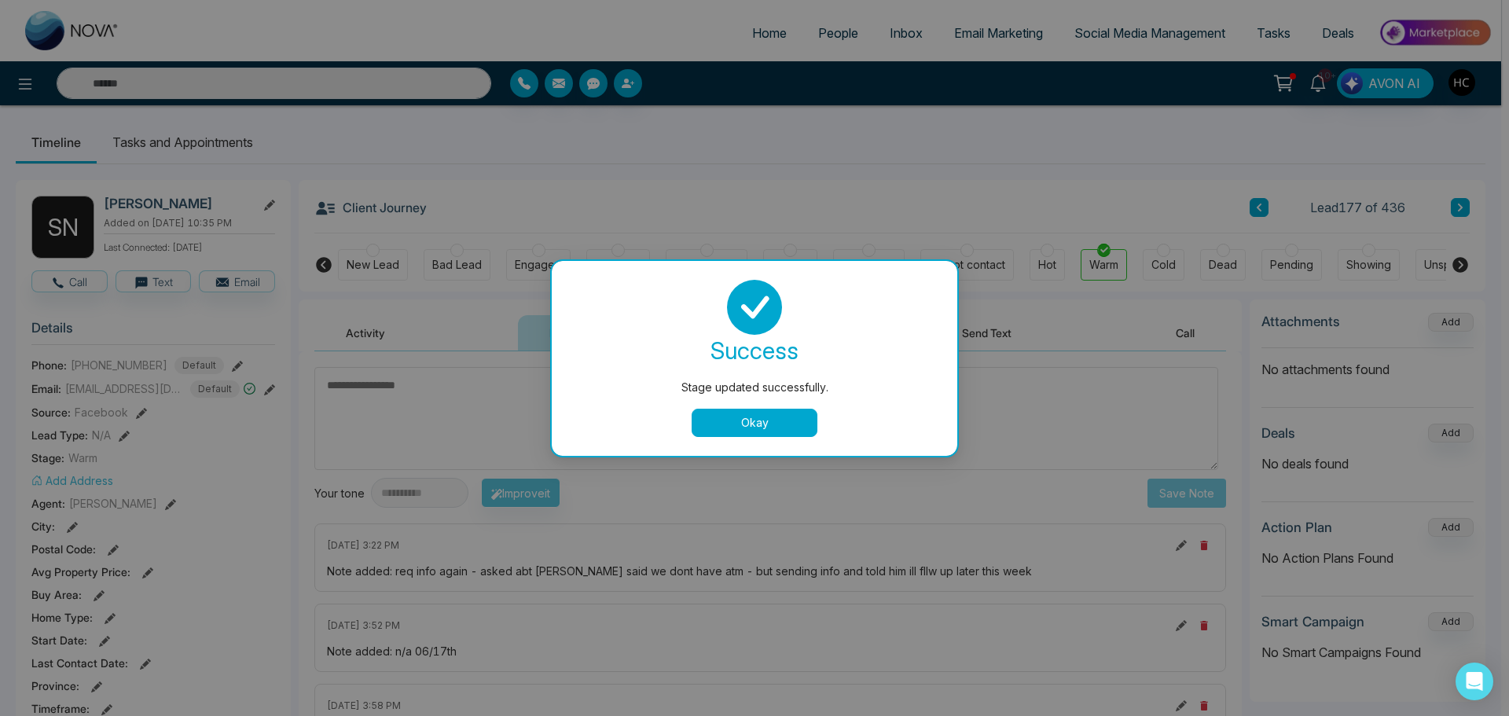
click at [1321, 152] on div "Stage updated successfully. success Stage updated successfully. Okay" at bounding box center [754, 358] width 1509 height 716
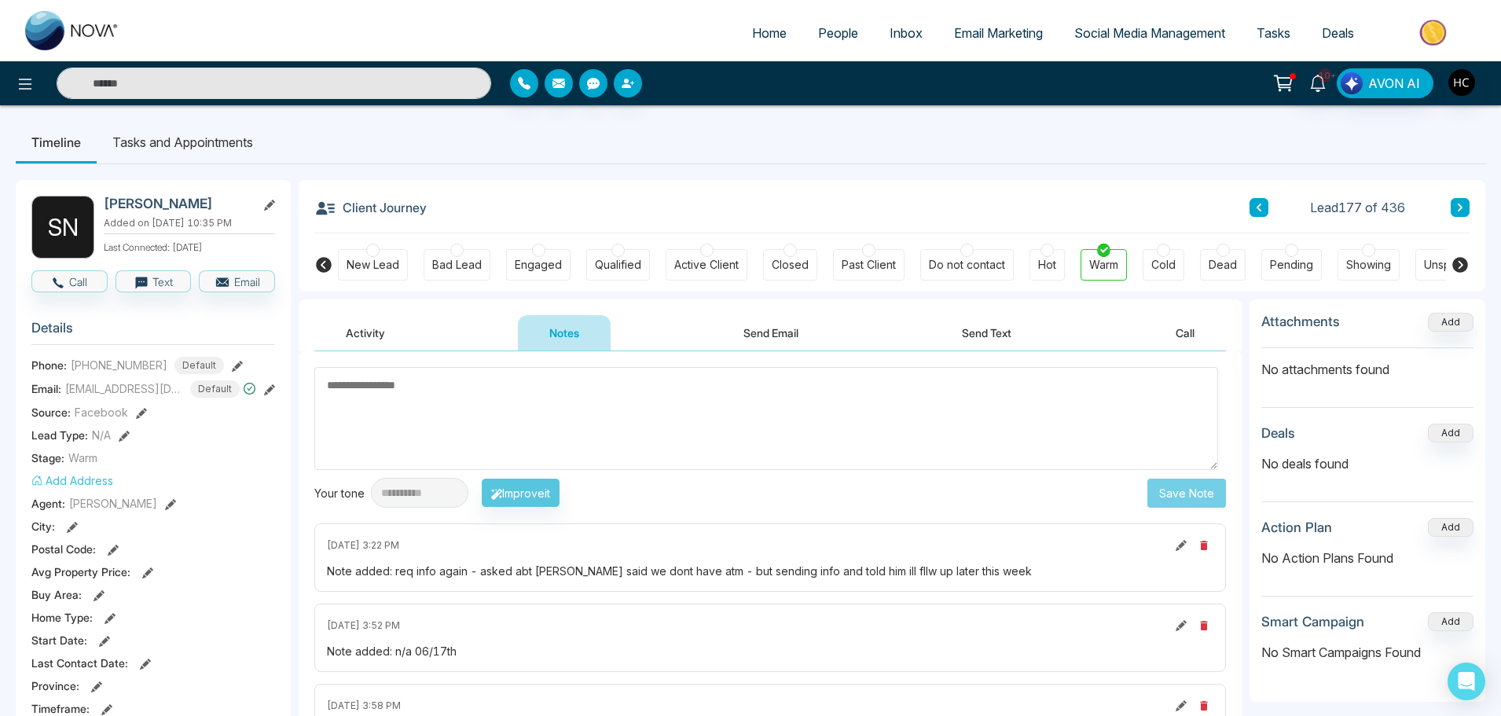
click at [1457, 208] on icon at bounding box center [1461, 207] width 8 height 9
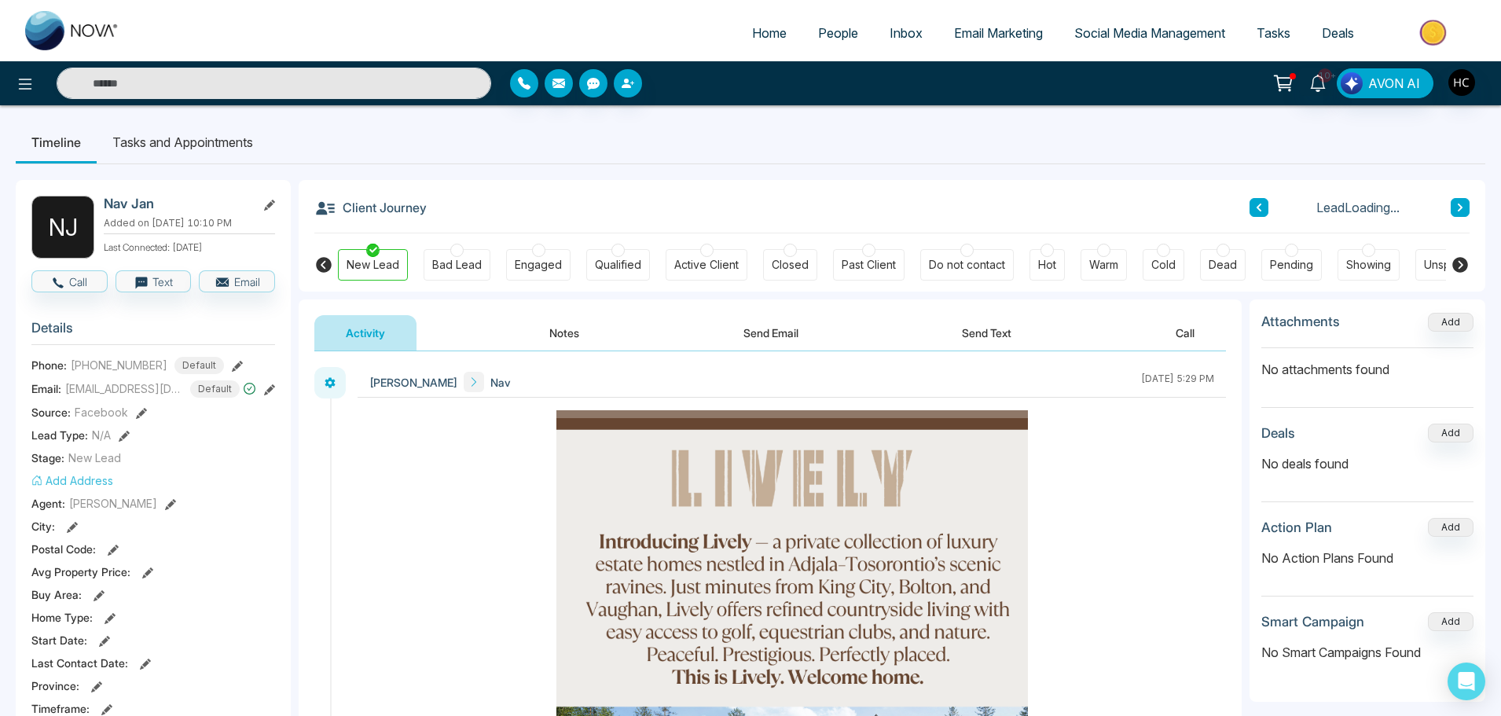
click at [572, 340] on button "Notes" at bounding box center [564, 332] width 93 height 35
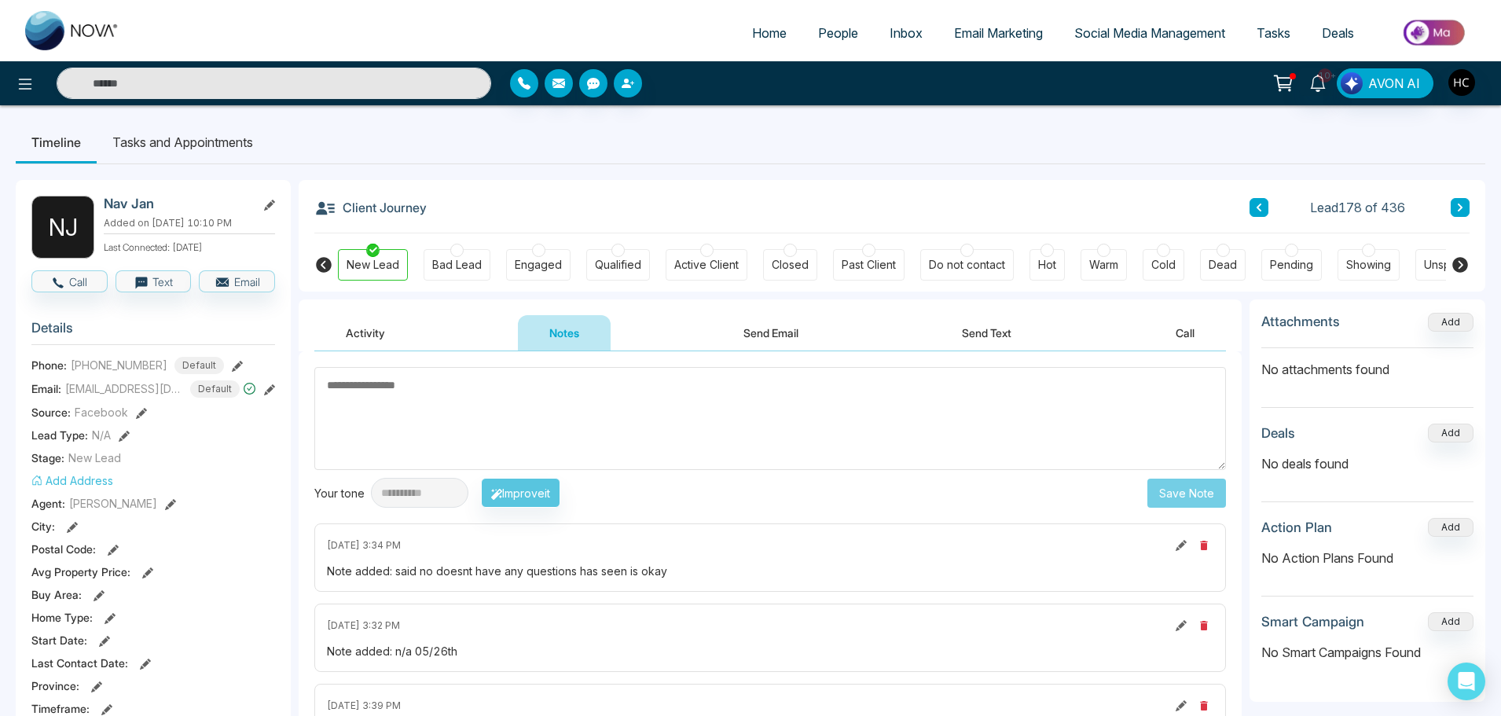
click at [1464, 210] on icon at bounding box center [1461, 207] width 8 height 9
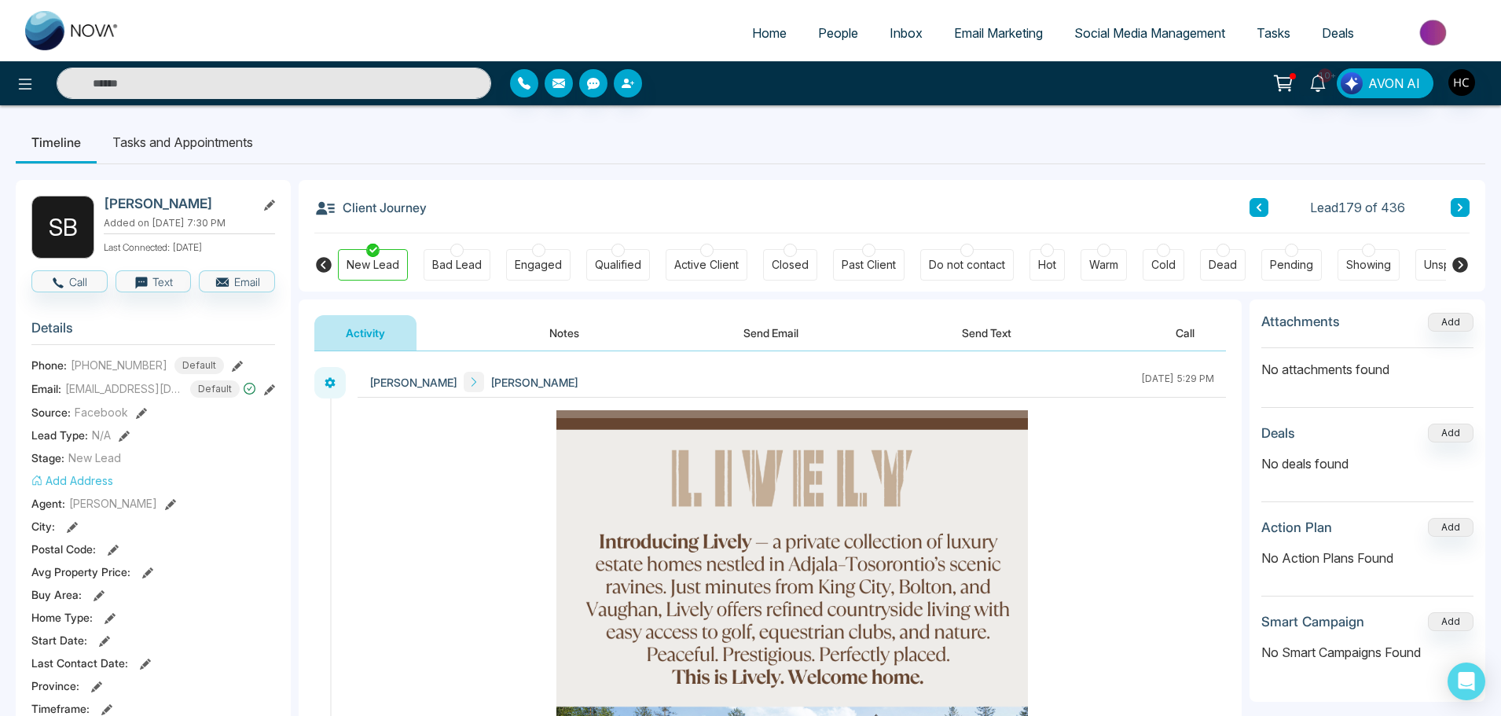
click at [580, 333] on button "Notes" at bounding box center [564, 332] width 93 height 35
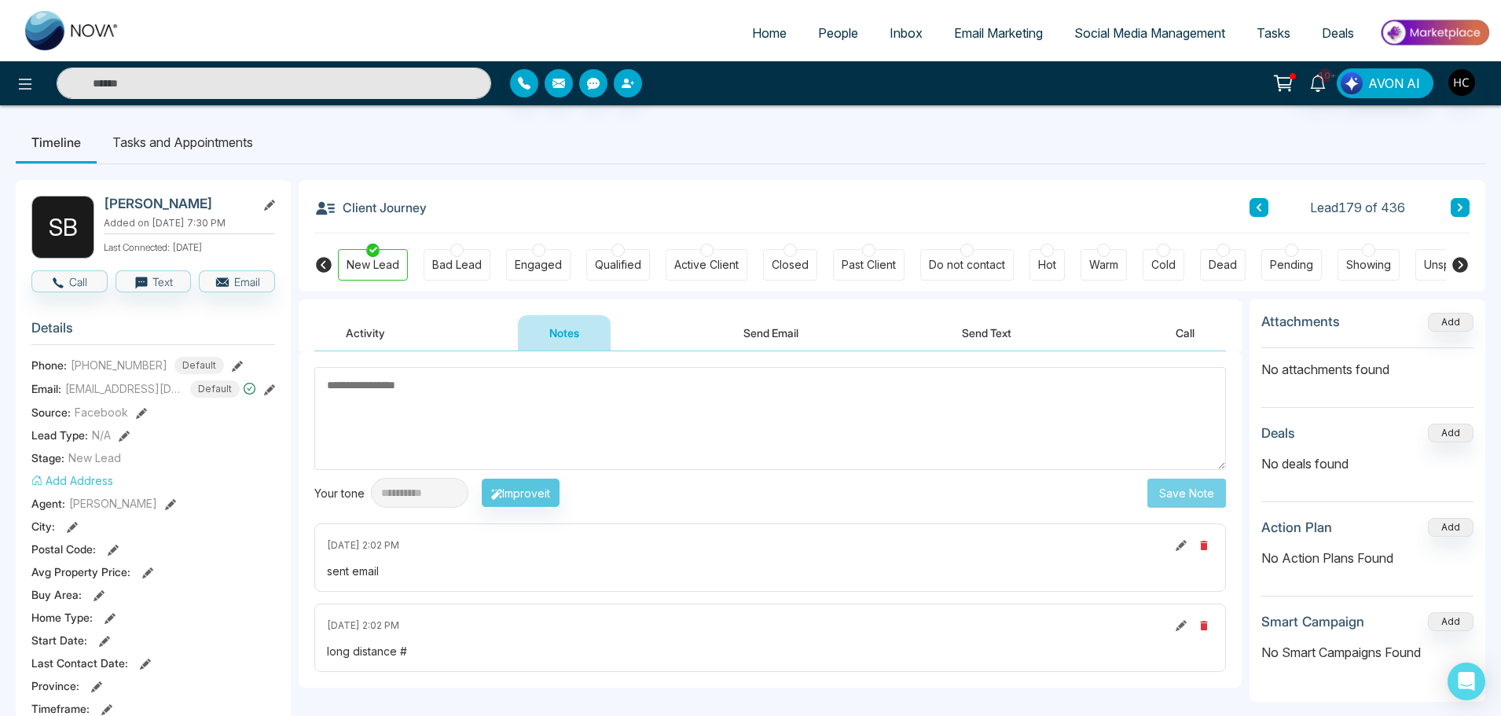
click at [1468, 208] on button at bounding box center [1460, 207] width 19 height 19
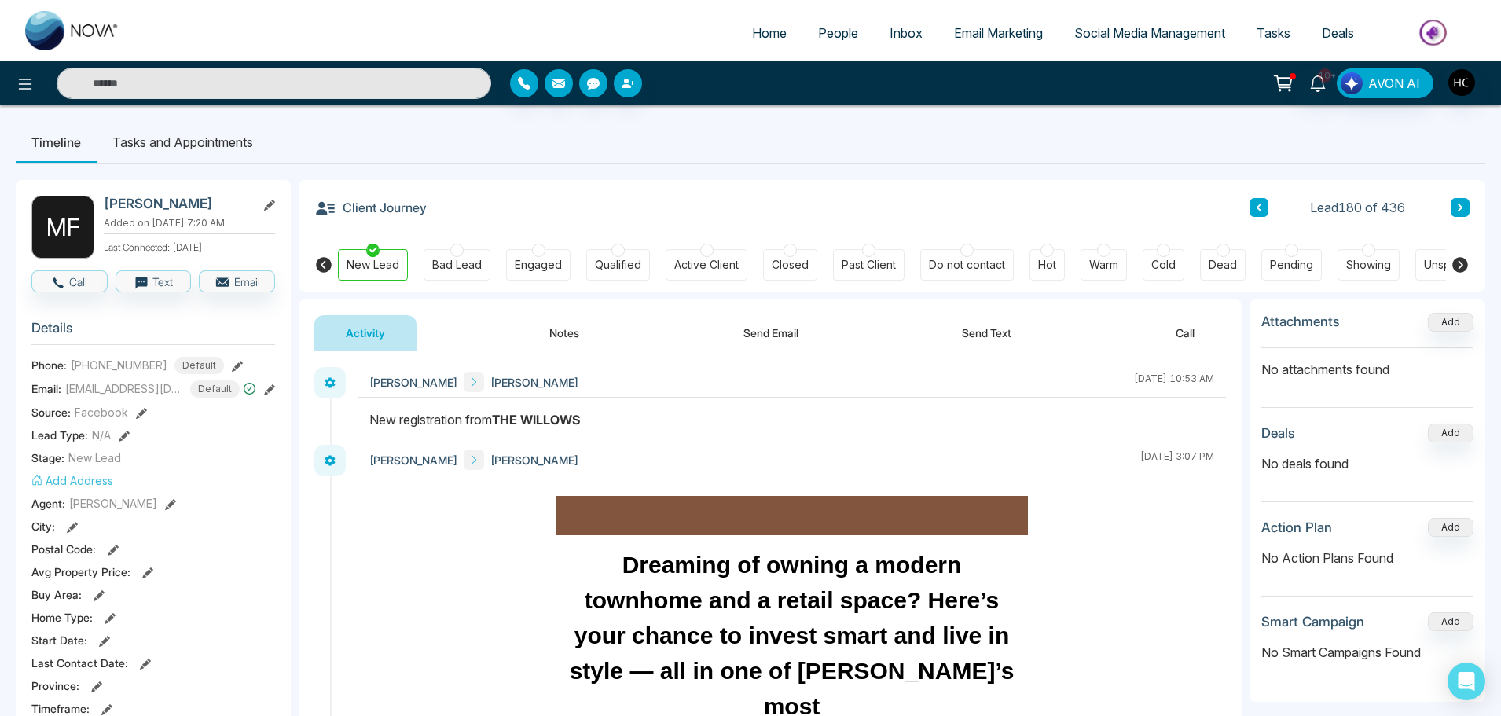
click at [578, 327] on button "Notes" at bounding box center [564, 332] width 93 height 35
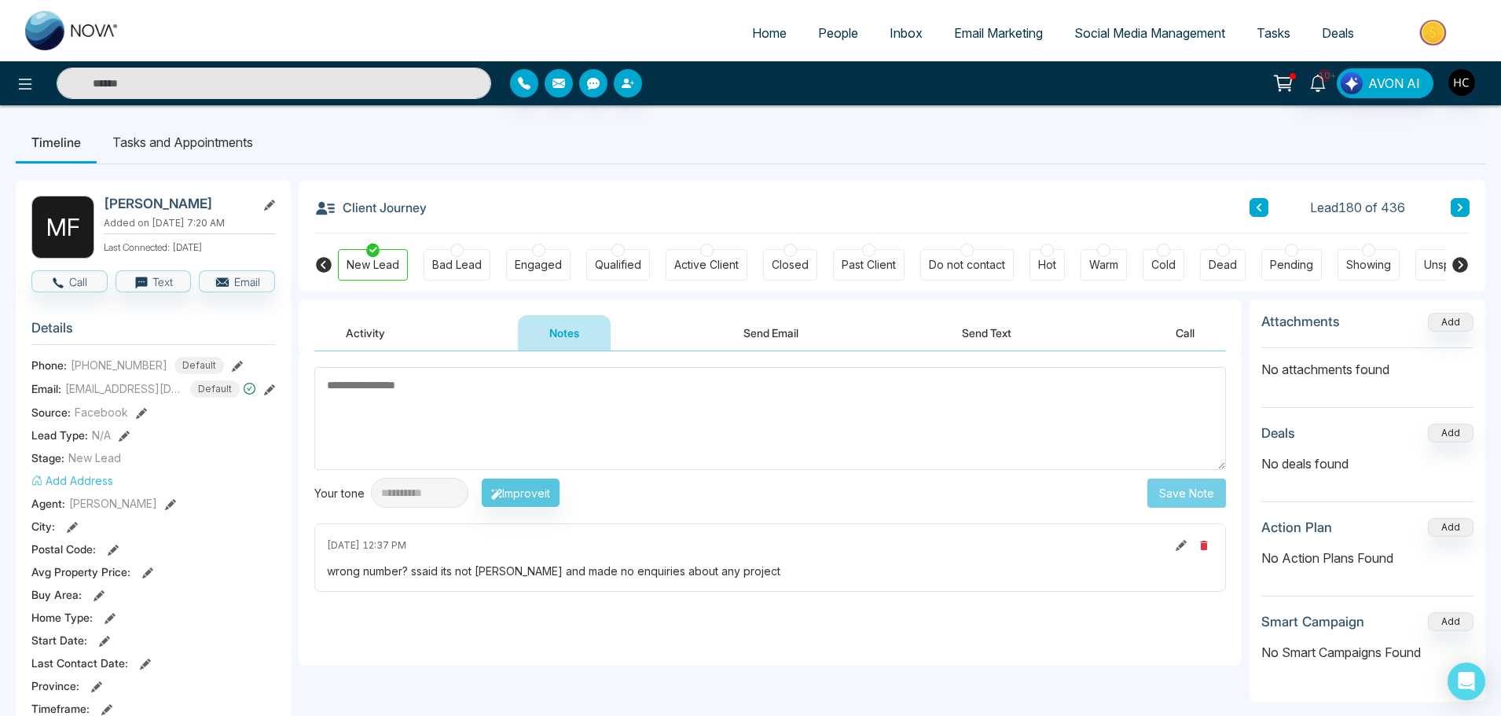
click at [399, 337] on button "Activity" at bounding box center [365, 332] width 102 height 35
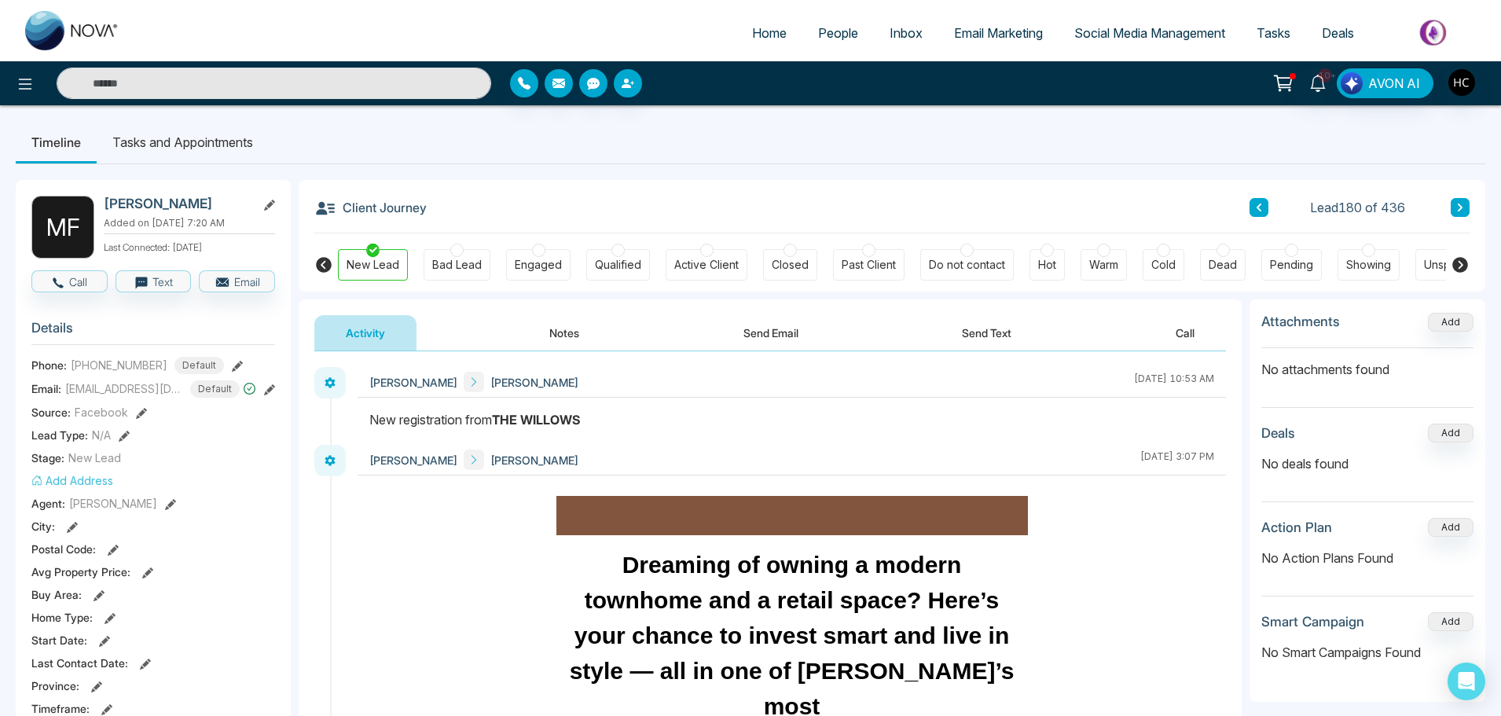
click at [549, 327] on button "Notes" at bounding box center [564, 332] width 93 height 35
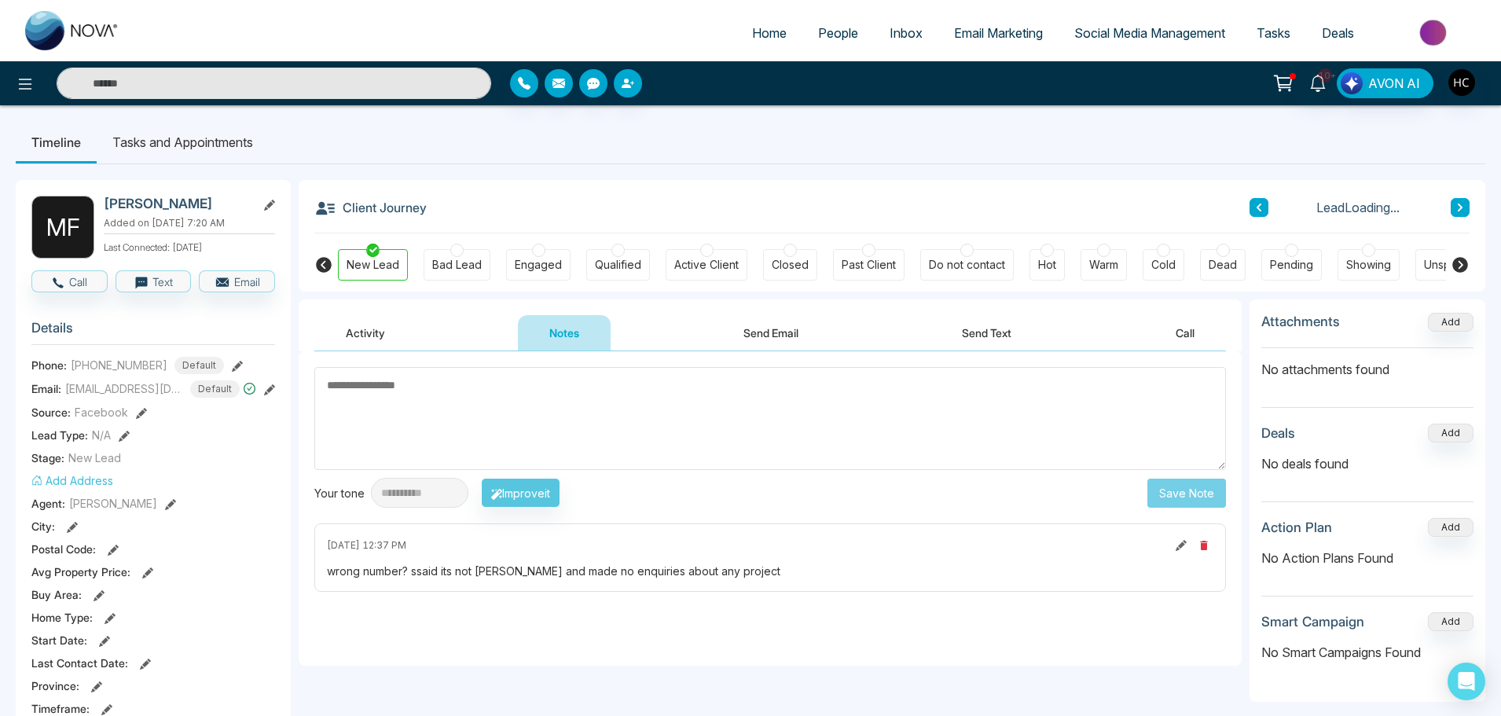
click at [504, 423] on textarea at bounding box center [770, 418] width 912 height 103
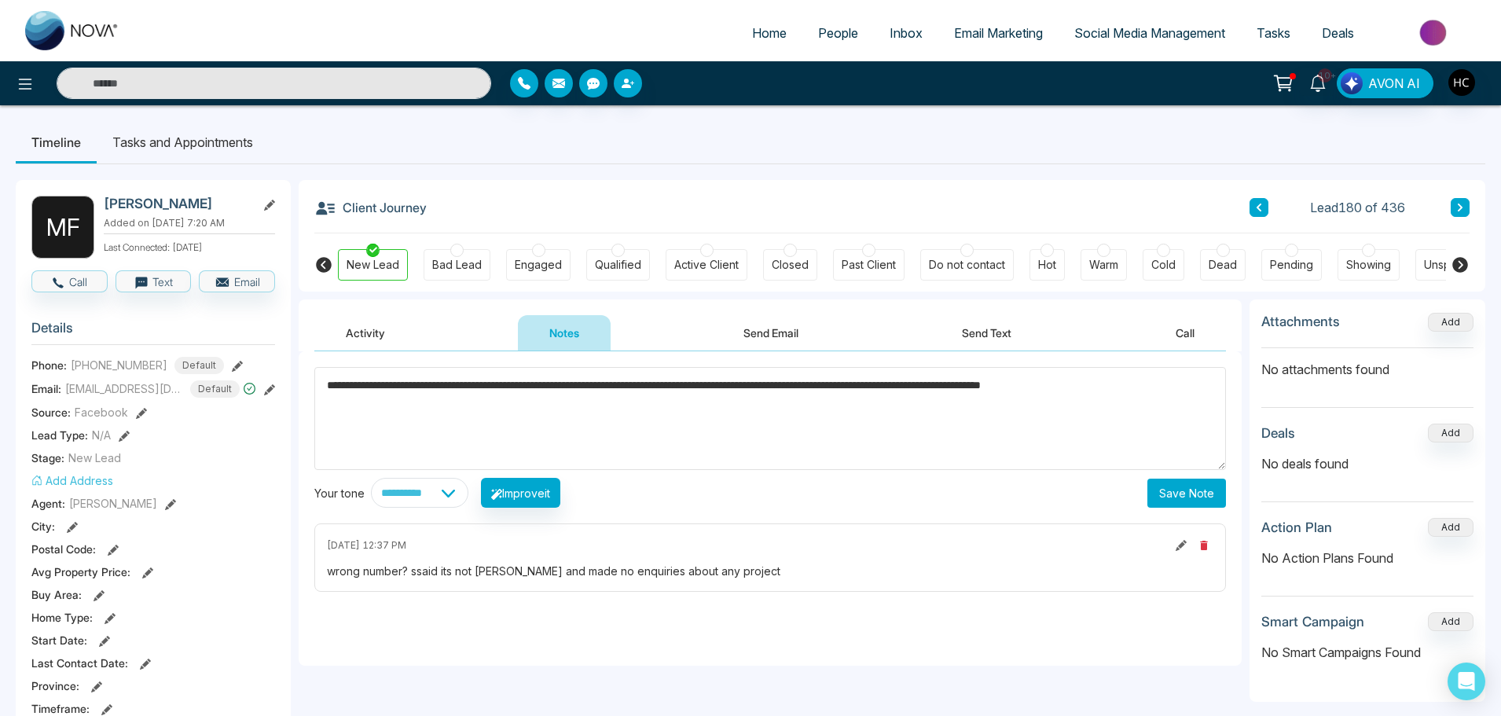
type textarea "**********"
click at [1206, 483] on button "Save Note" at bounding box center [1187, 493] width 79 height 29
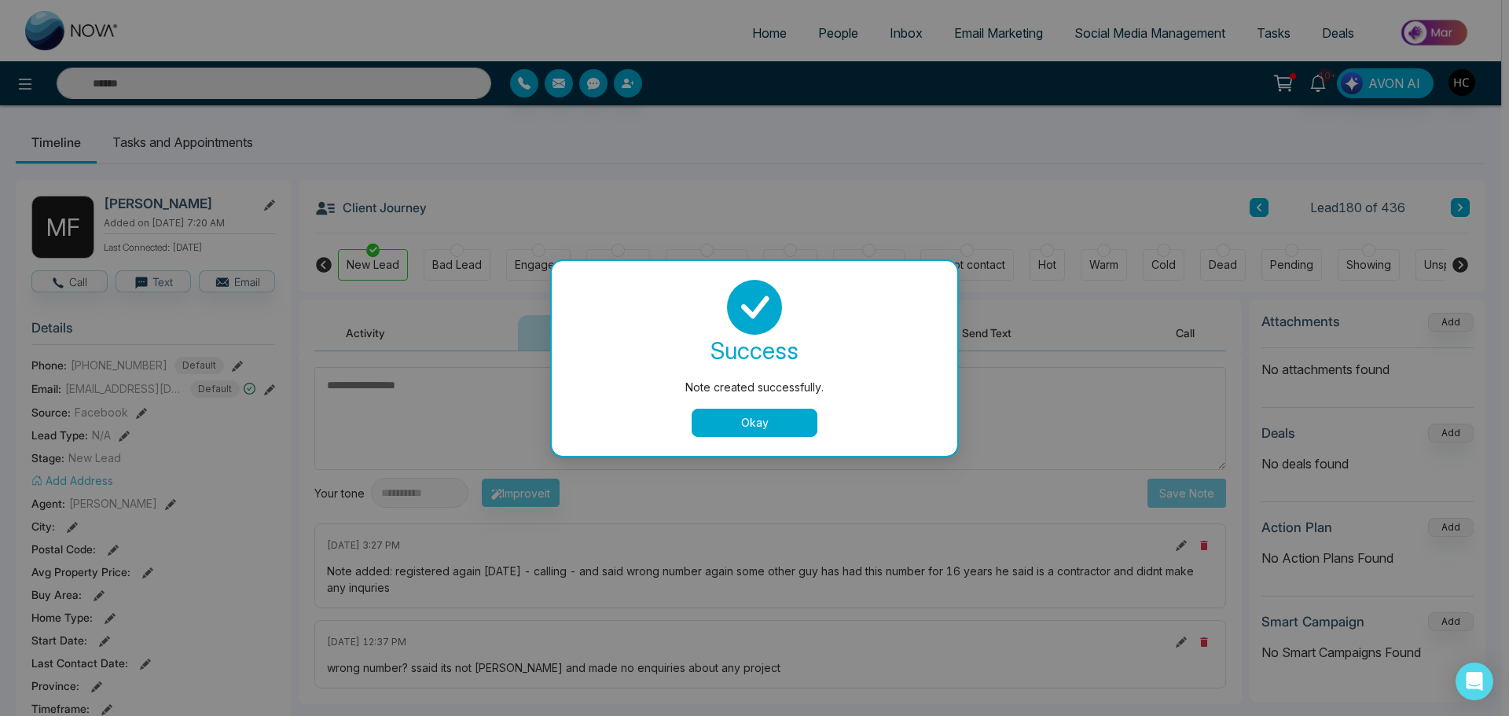
click at [788, 425] on button "Okay" at bounding box center [755, 423] width 126 height 28
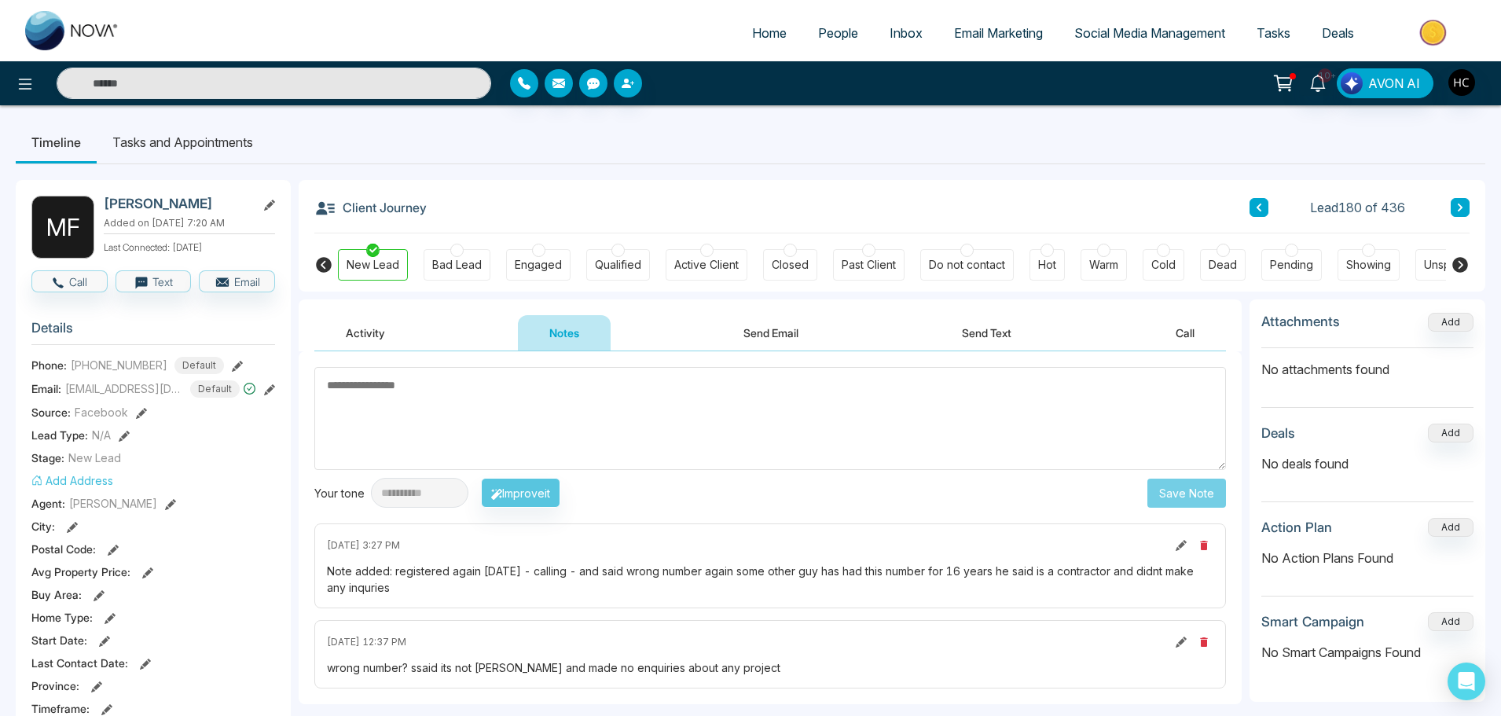
click at [1461, 205] on icon at bounding box center [1460, 208] width 5 height 8
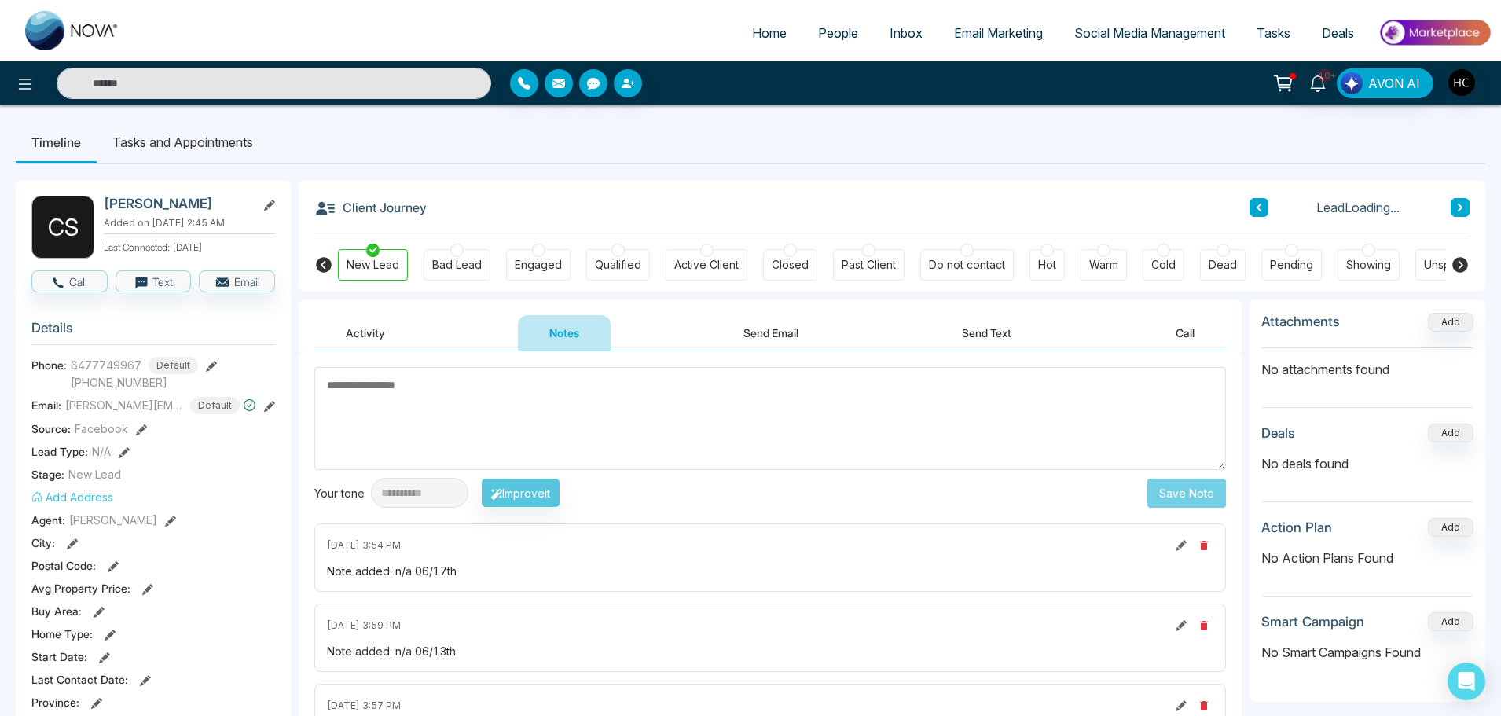
click at [498, 388] on textarea at bounding box center [770, 418] width 912 height 103
click at [375, 338] on button "Activity" at bounding box center [365, 332] width 102 height 35
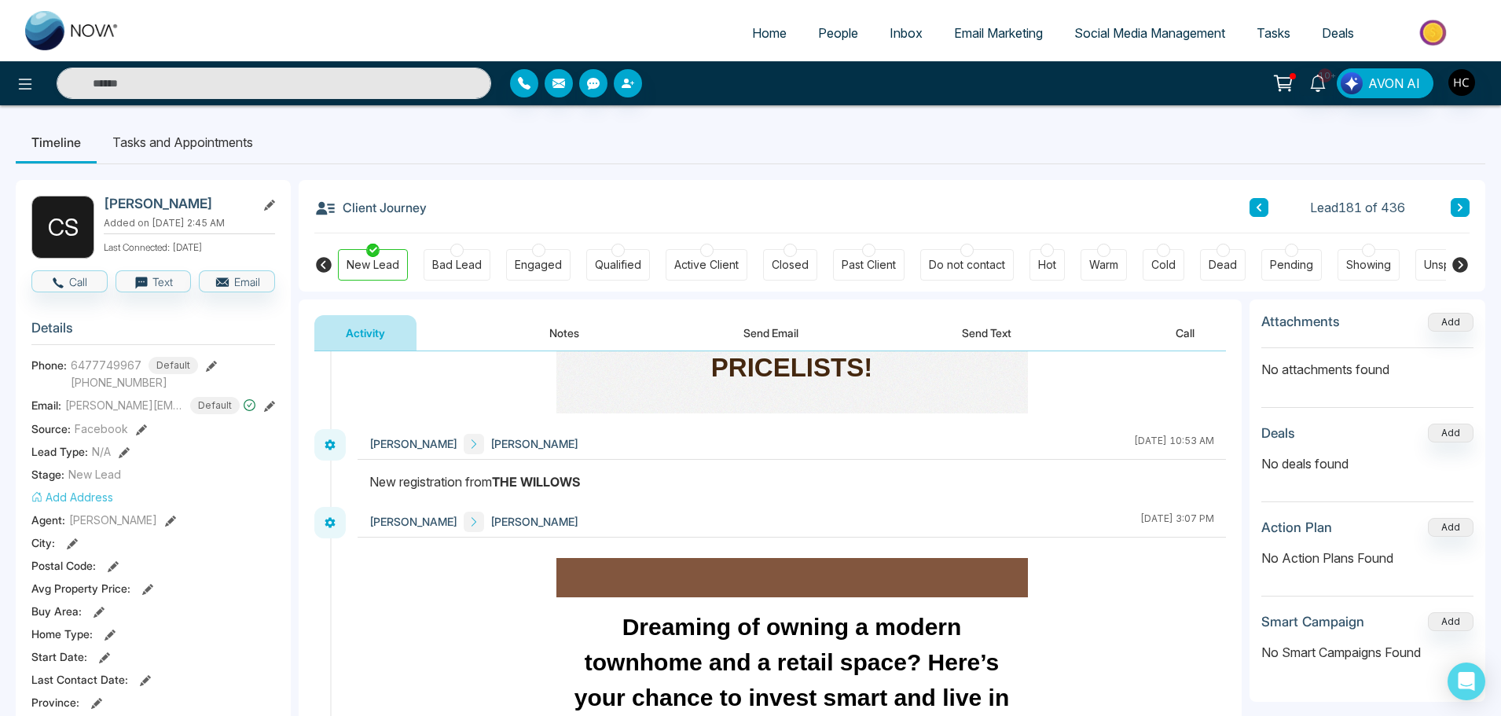
scroll to position [5188, 0]
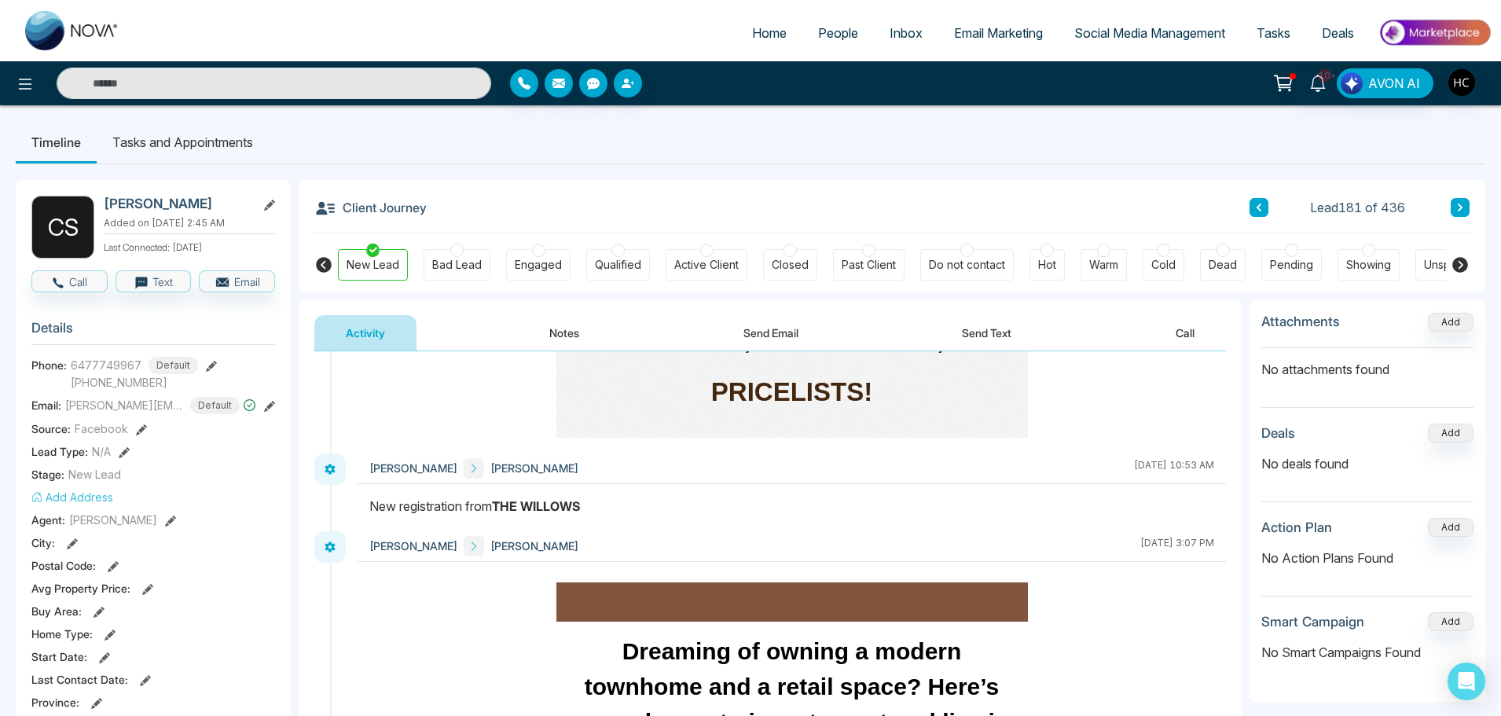
click at [568, 337] on button "Notes" at bounding box center [564, 332] width 93 height 35
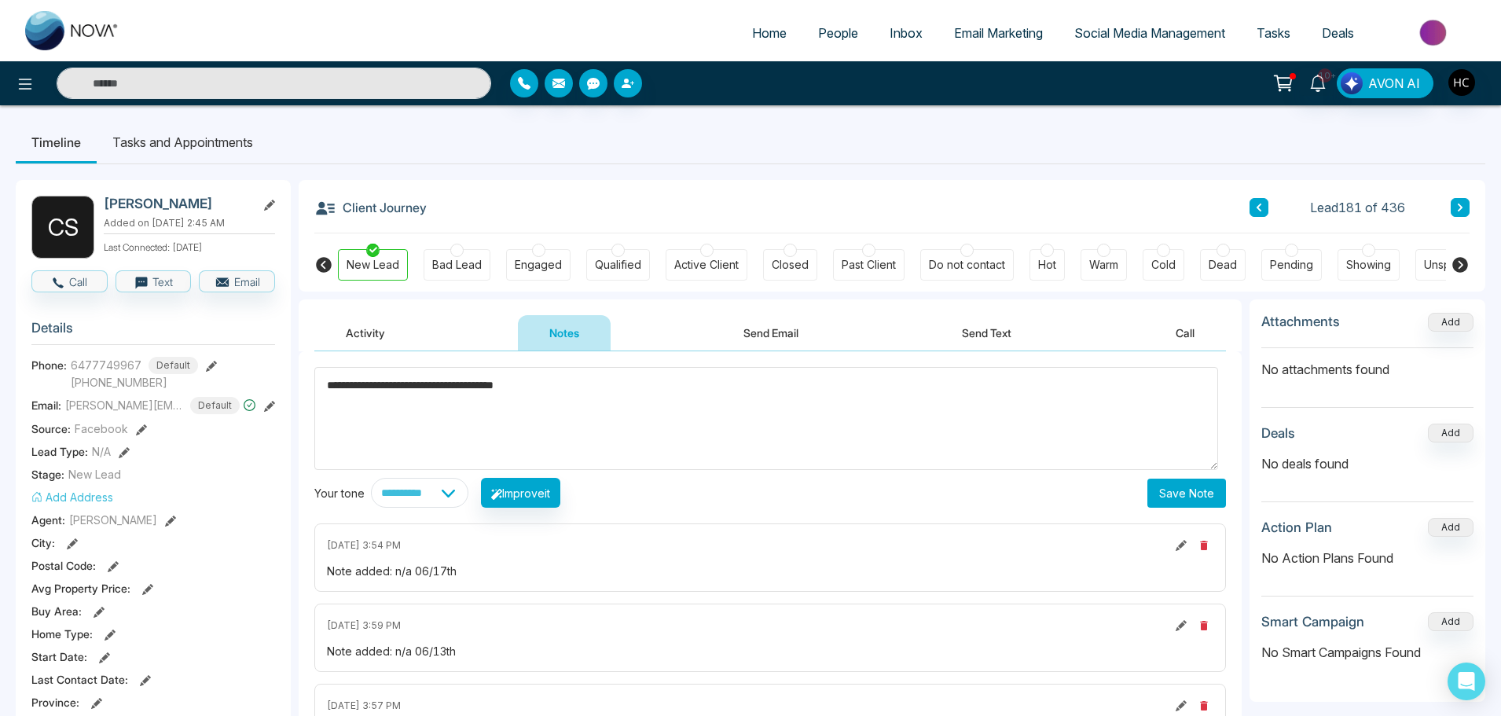
type textarea "**********"
click at [1182, 490] on button "Save Note" at bounding box center [1187, 493] width 79 height 29
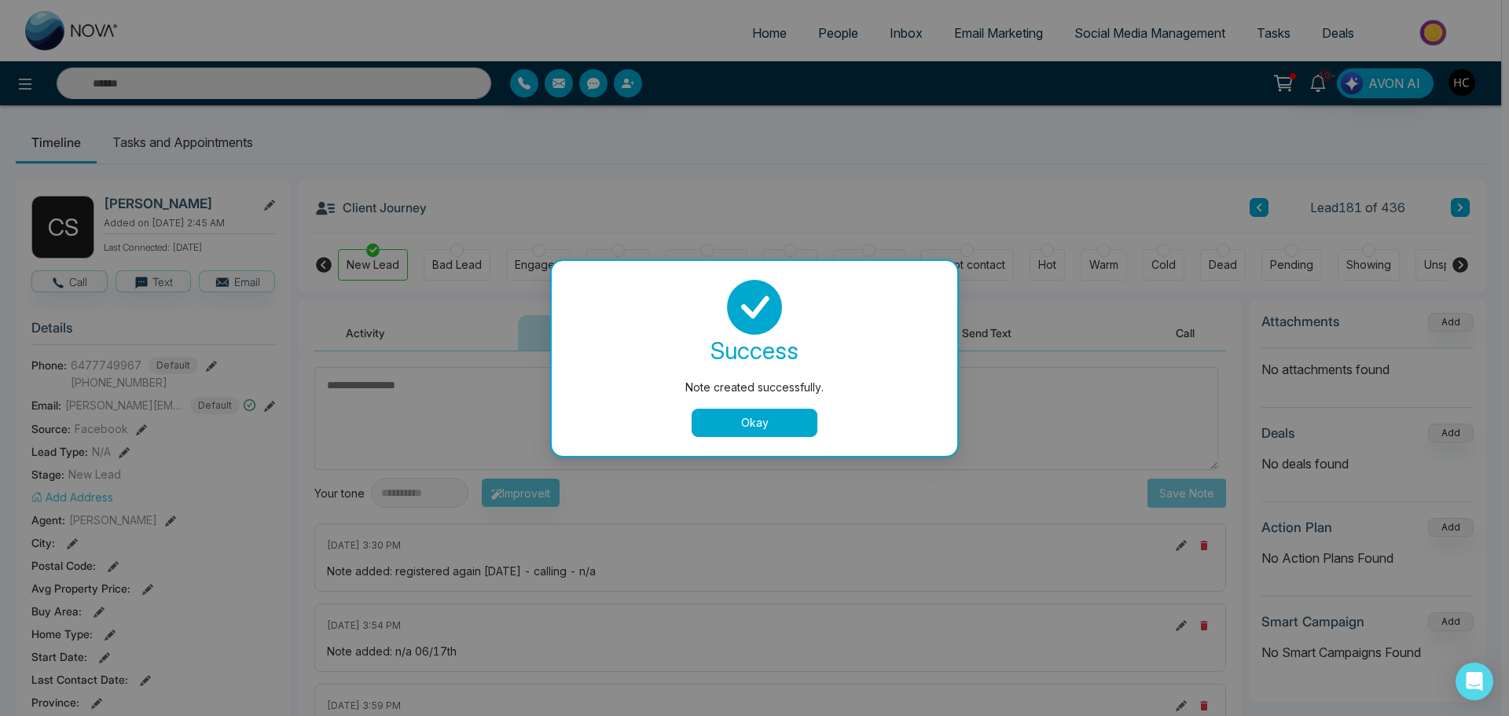
click at [764, 426] on button "Okay" at bounding box center [755, 423] width 126 height 28
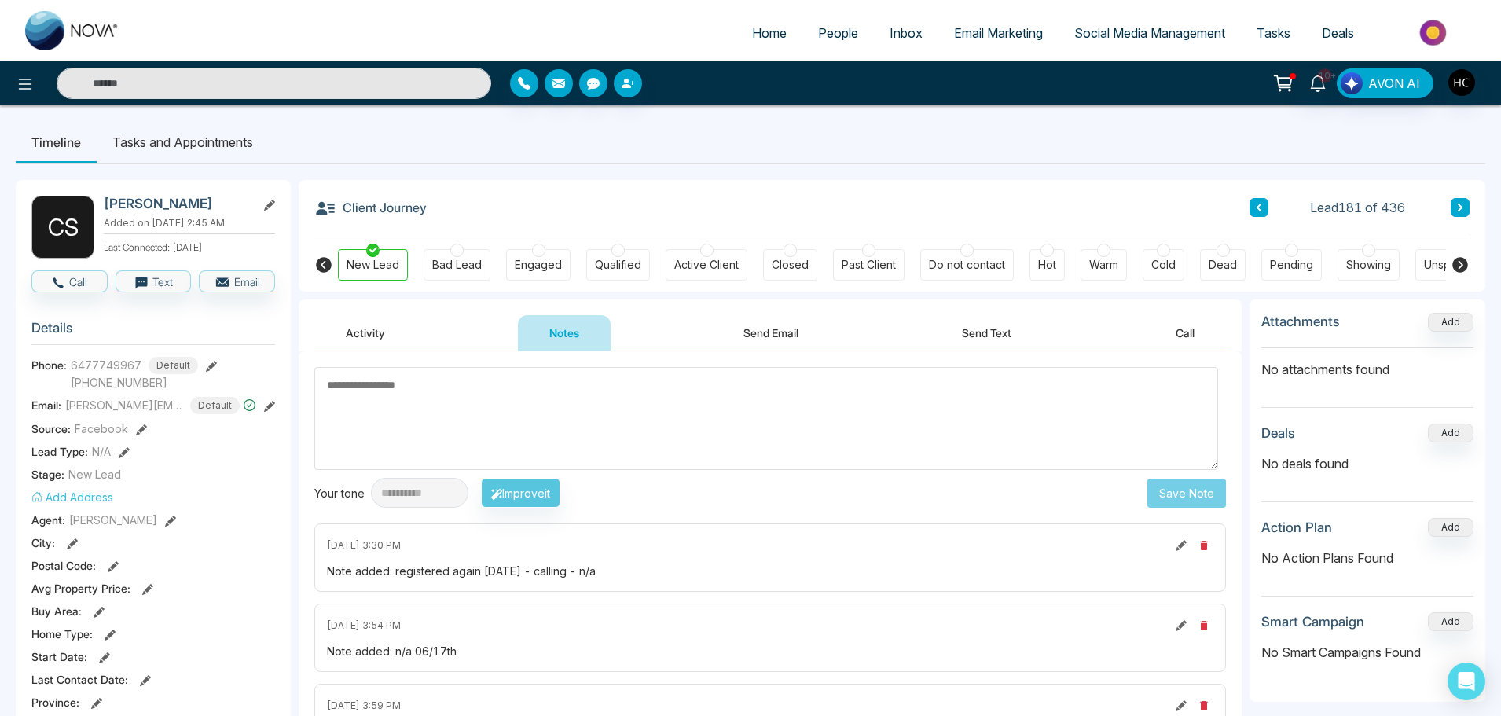
click at [1466, 211] on button at bounding box center [1460, 207] width 19 height 19
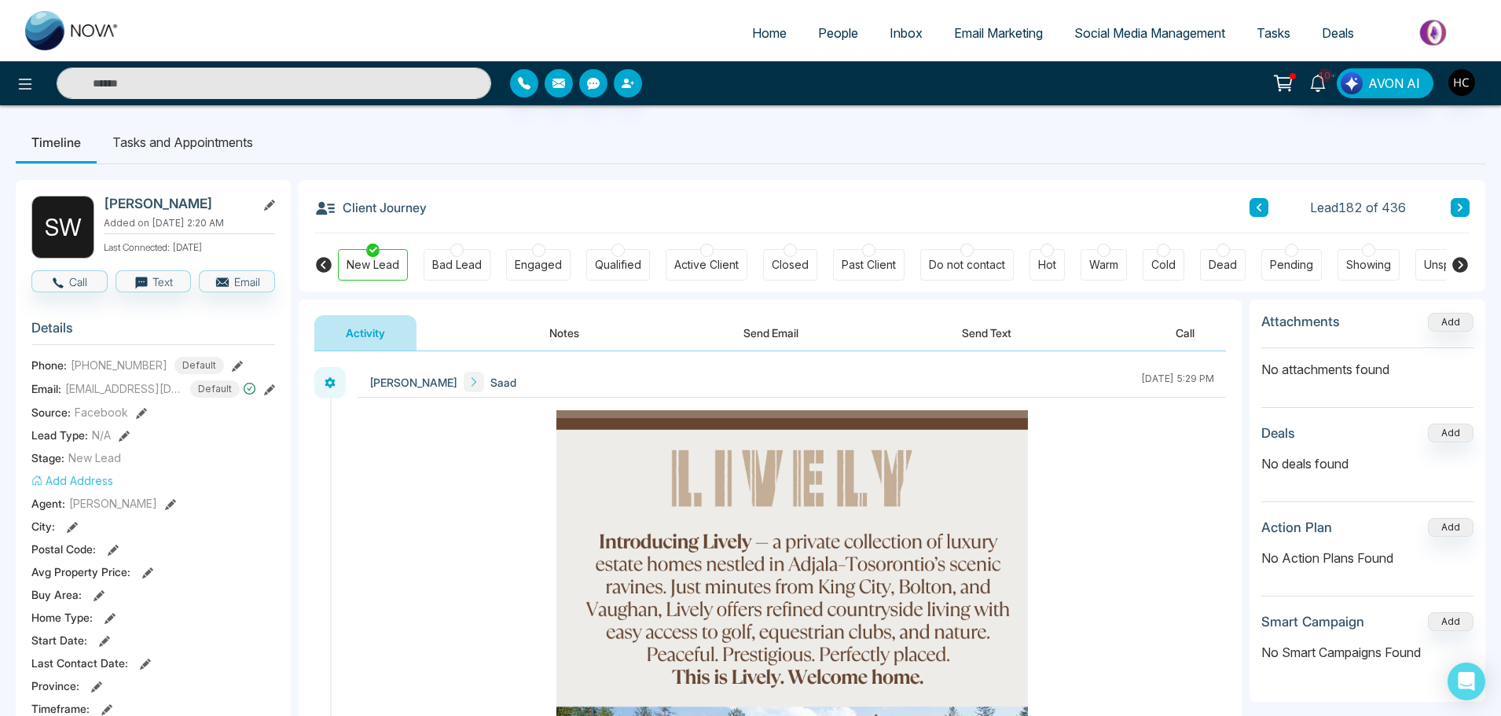
click at [537, 325] on button "Notes" at bounding box center [564, 332] width 93 height 35
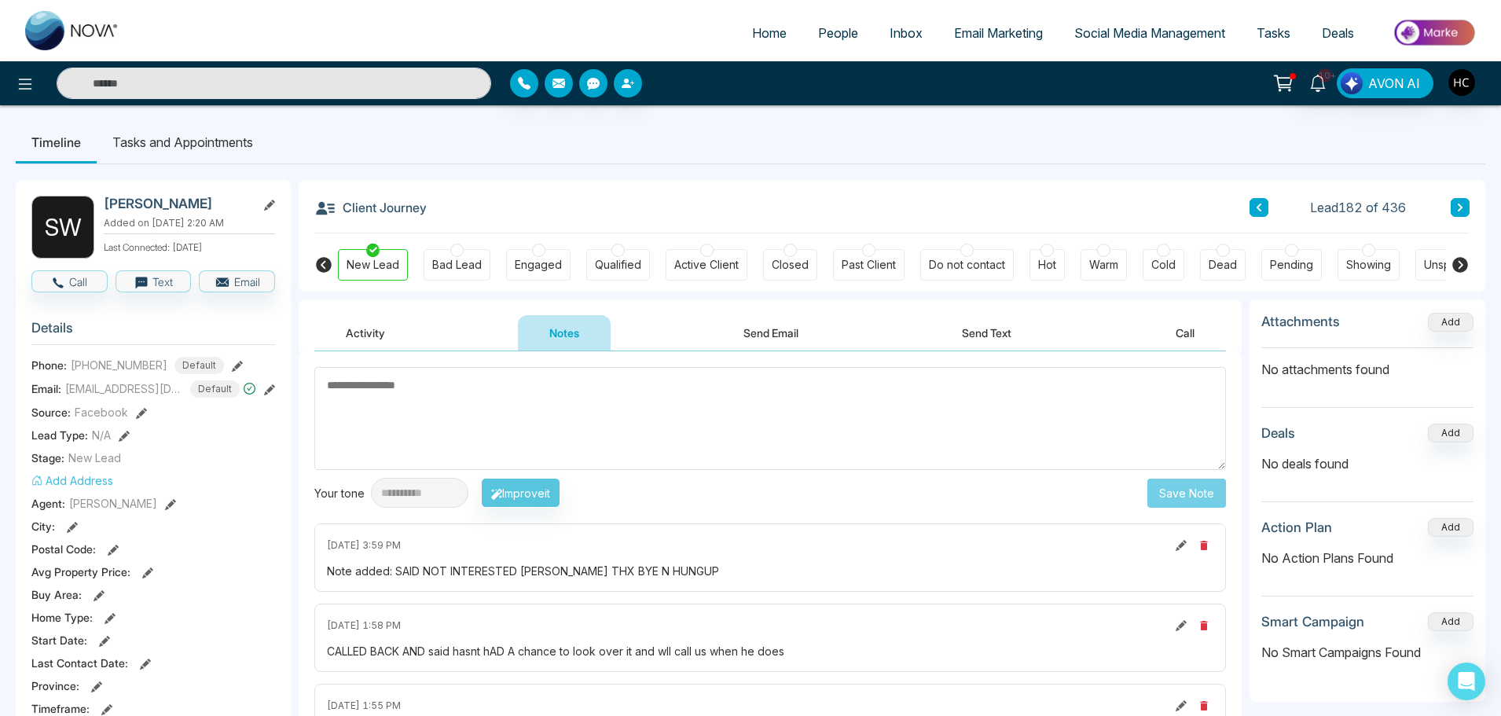
scroll to position [79, 0]
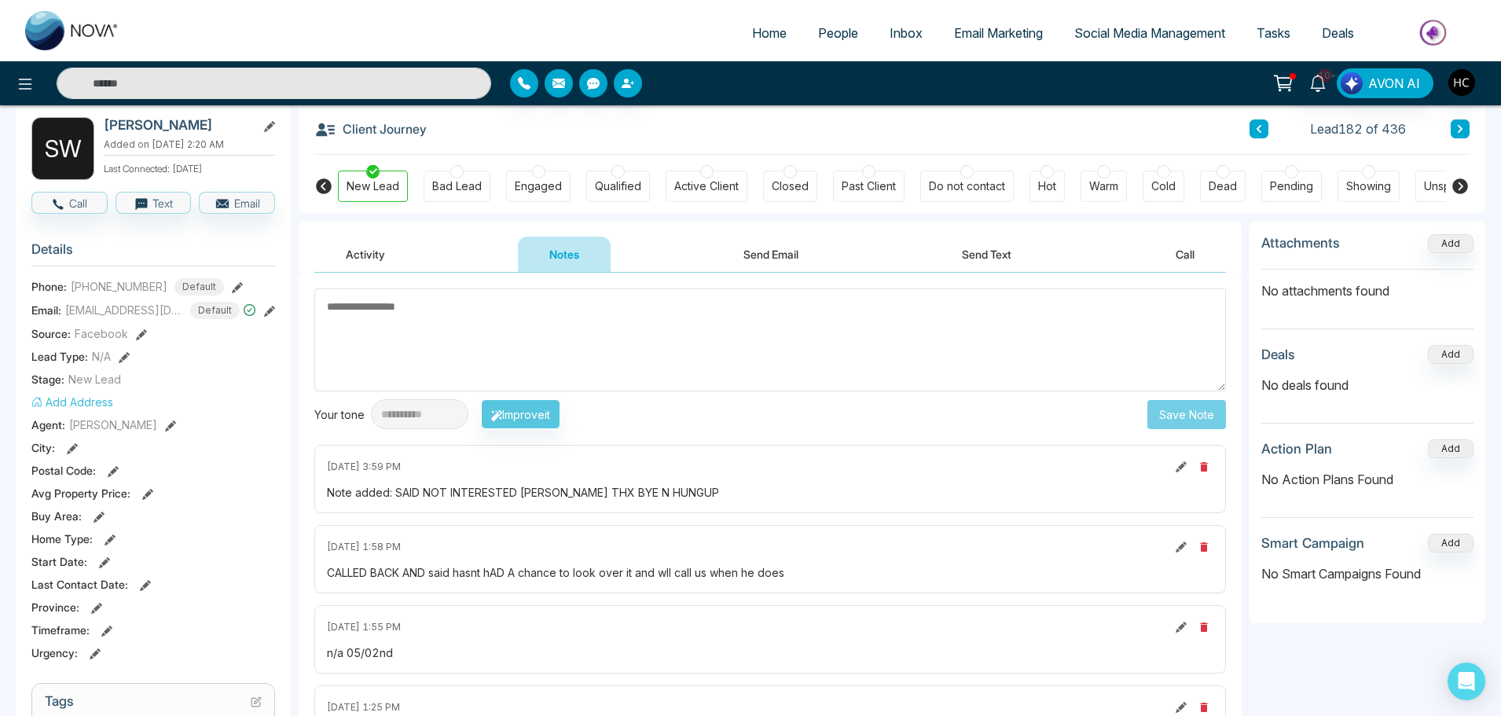
click at [1459, 131] on icon at bounding box center [1460, 129] width 5 height 8
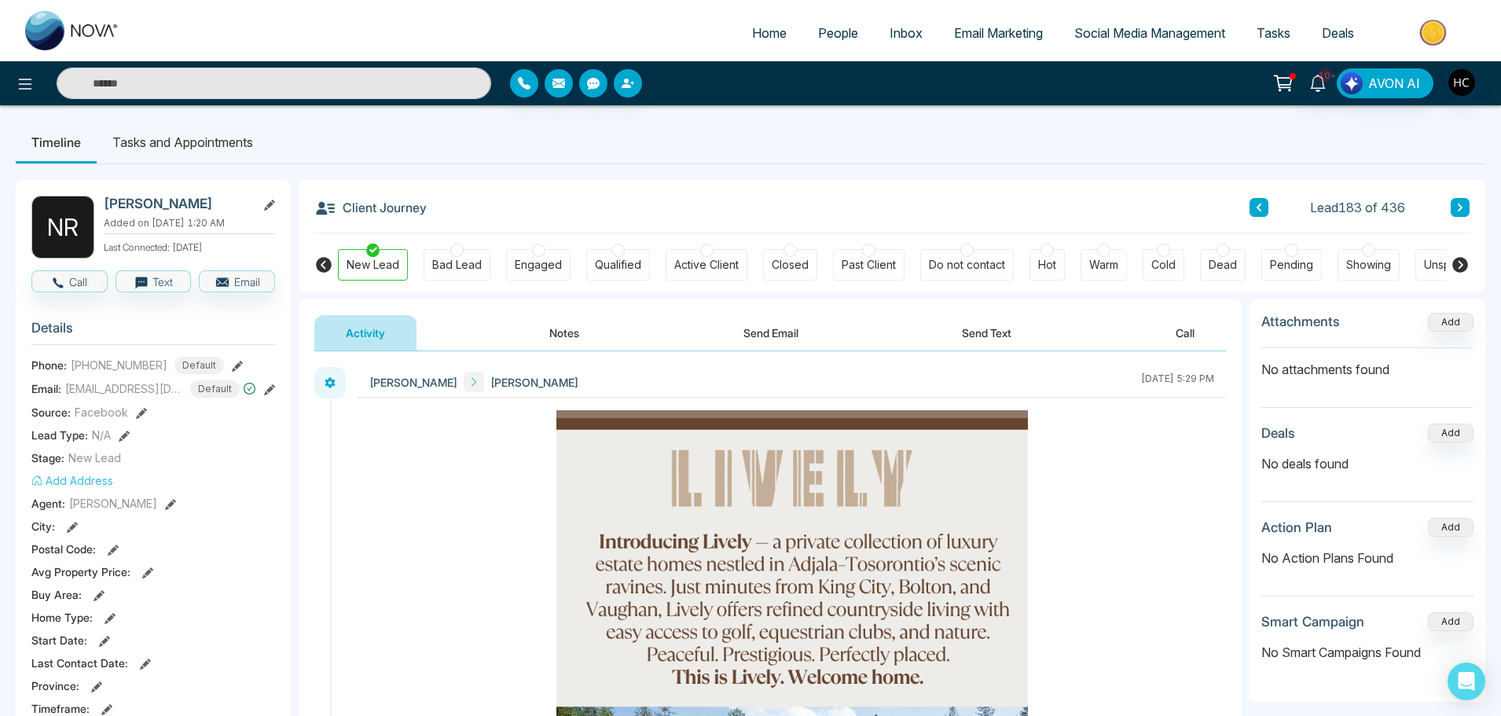
click at [558, 333] on button "Notes" at bounding box center [564, 332] width 93 height 35
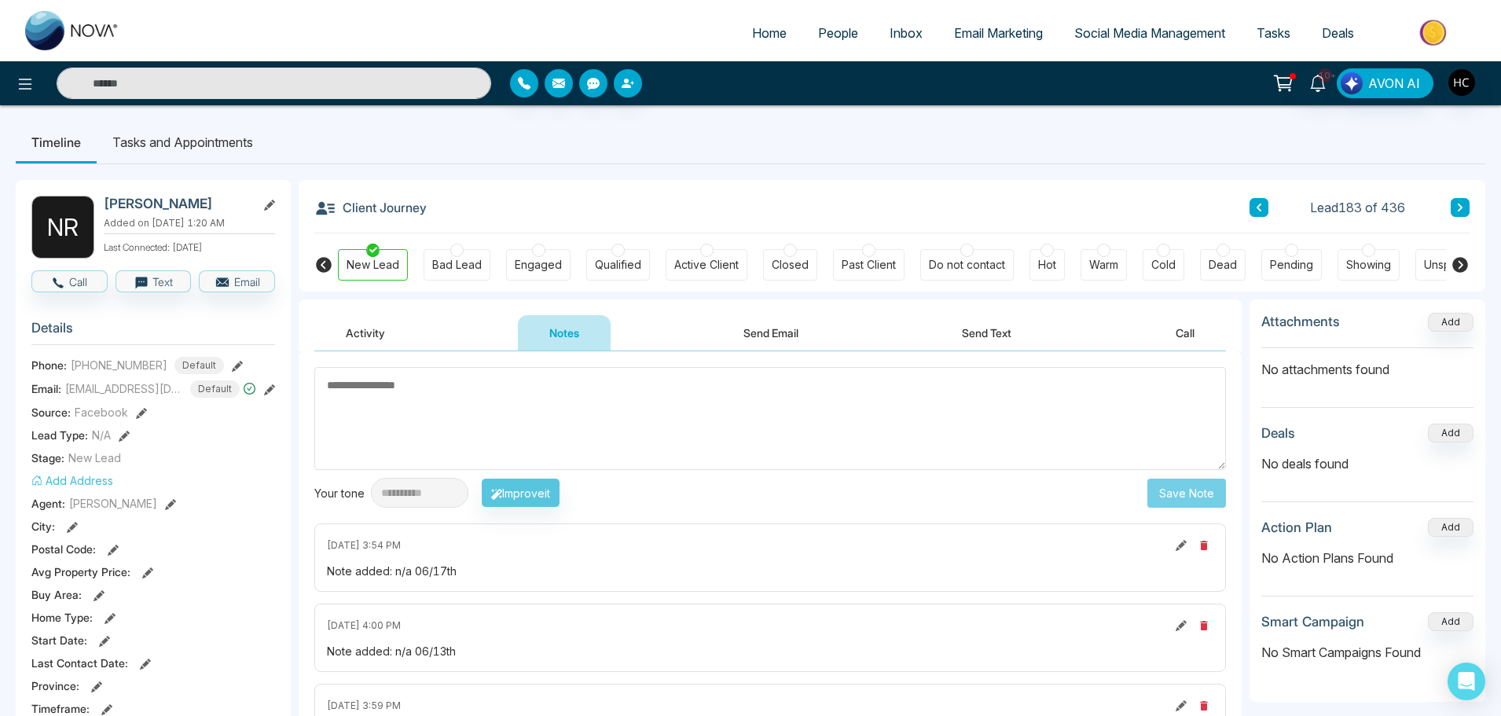
click at [681, 429] on textarea at bounding box center [770, 418] width 912 height 103
click at [654, 423] on textarea at bounding box center [770, 418] width 912 height 103
type textarea "*"
drag, startPoint x: 400, startPoint y: 404, endPoint x: 322, endPoint y: 410, distance: 78.8
click at [322, 410] on textarea "***" at bounding box center [766, 418] width 904 height 103
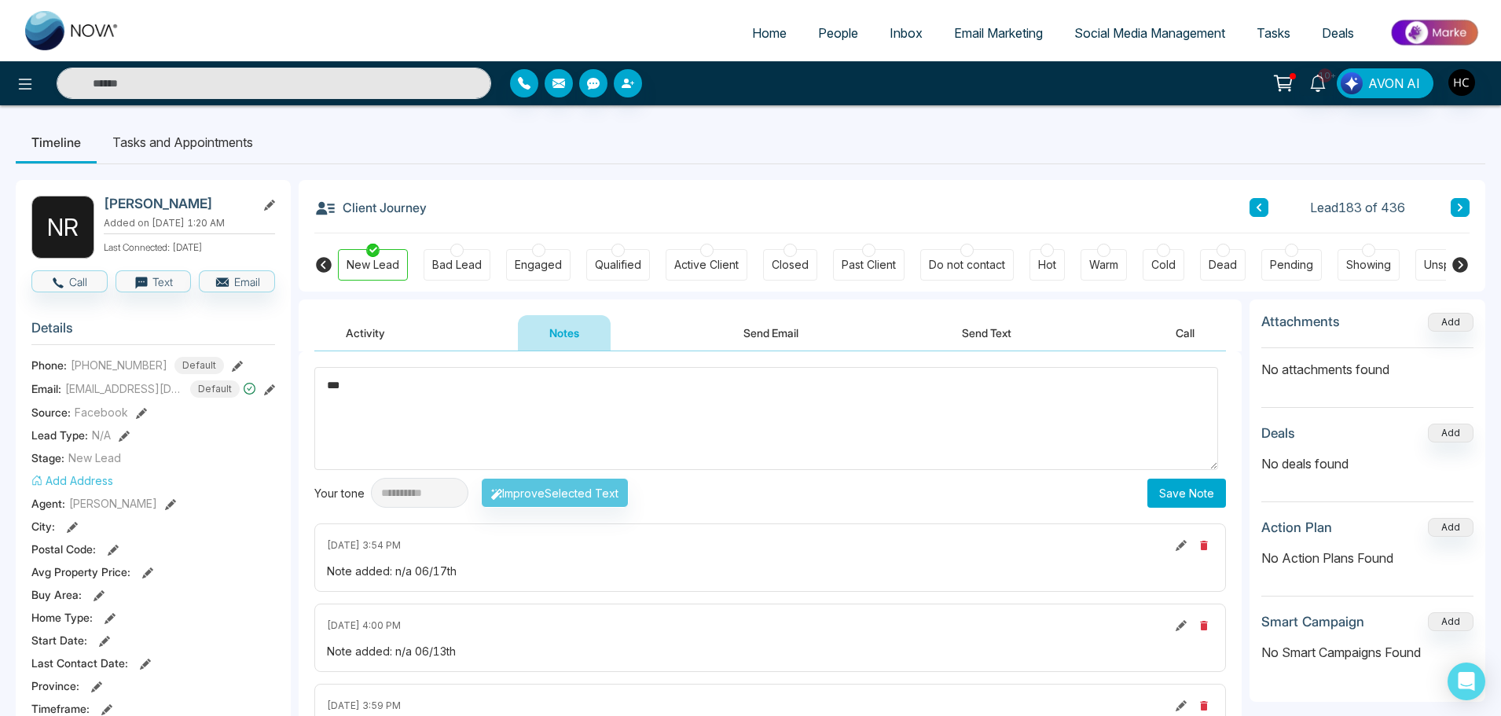
click at [492, 410] on textarea "***" at bounding box center [766, 418] width 904 height 103
type textarea "***"
click at [1154, 490] on button "Save Note" at bounding box center [1187, 493] width 79 height 29
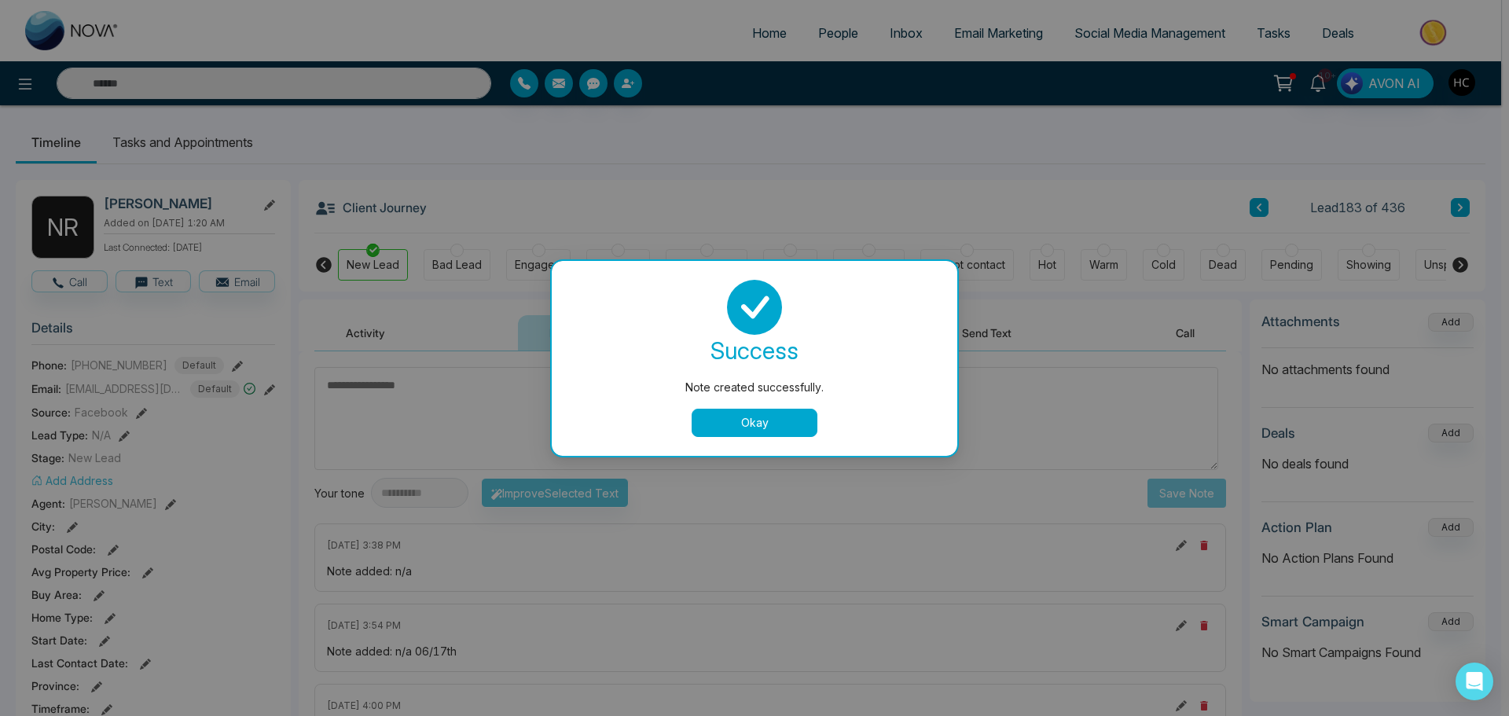
click at [803, 424] on button "Okay" at bounding box center [755, 423] width 126 height 28
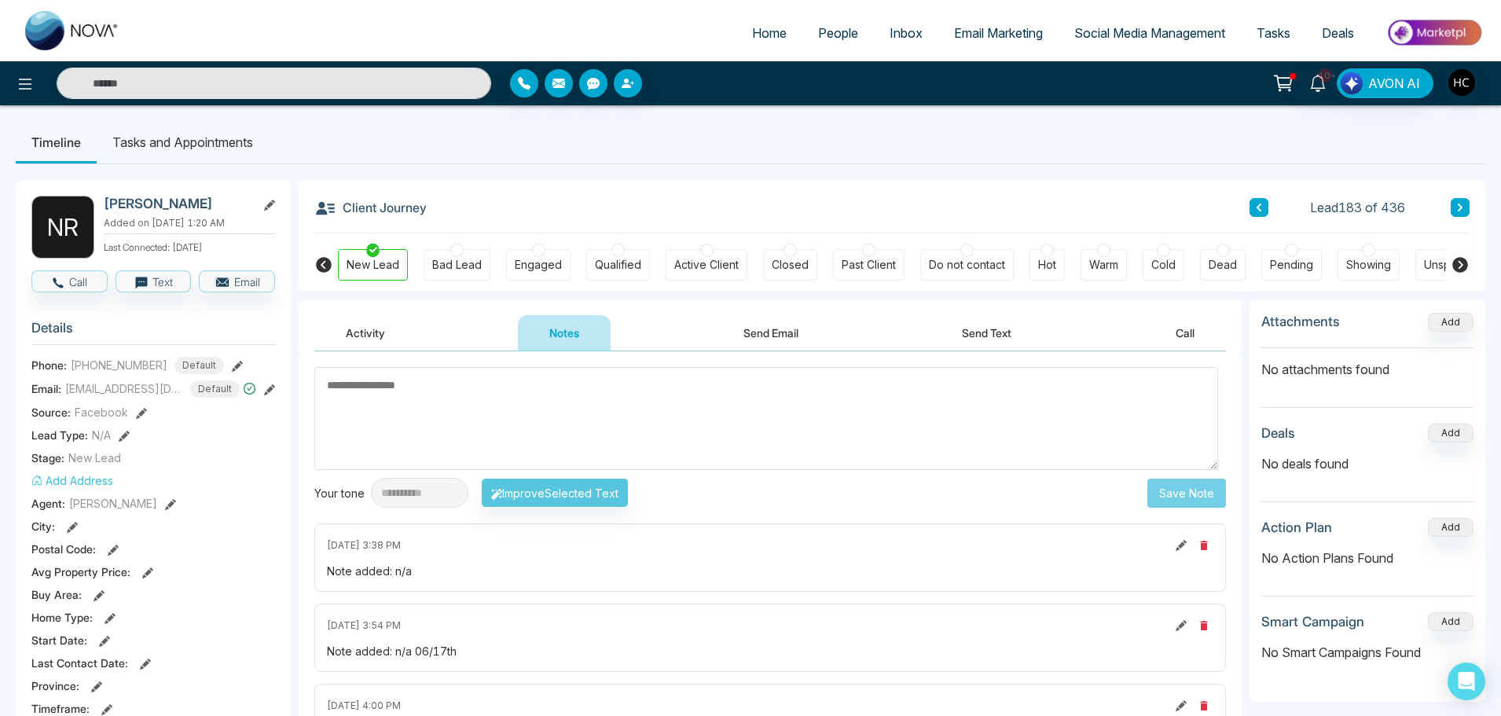
click at [1461, 209] on icon at bounding box center [1460, 208] width 5 height 8
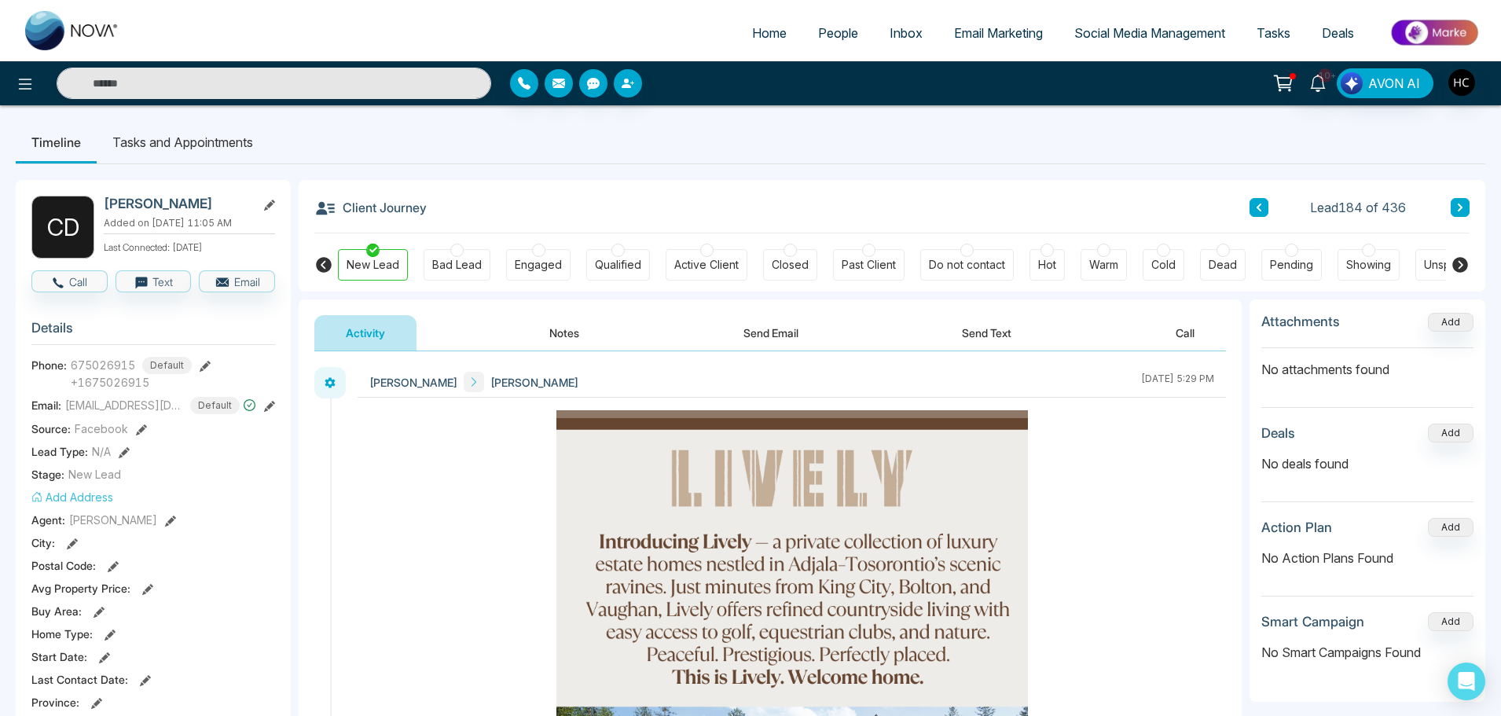
click at [567, 326] on button "Notes" at bounding box center [564, 332] width 93 height 35
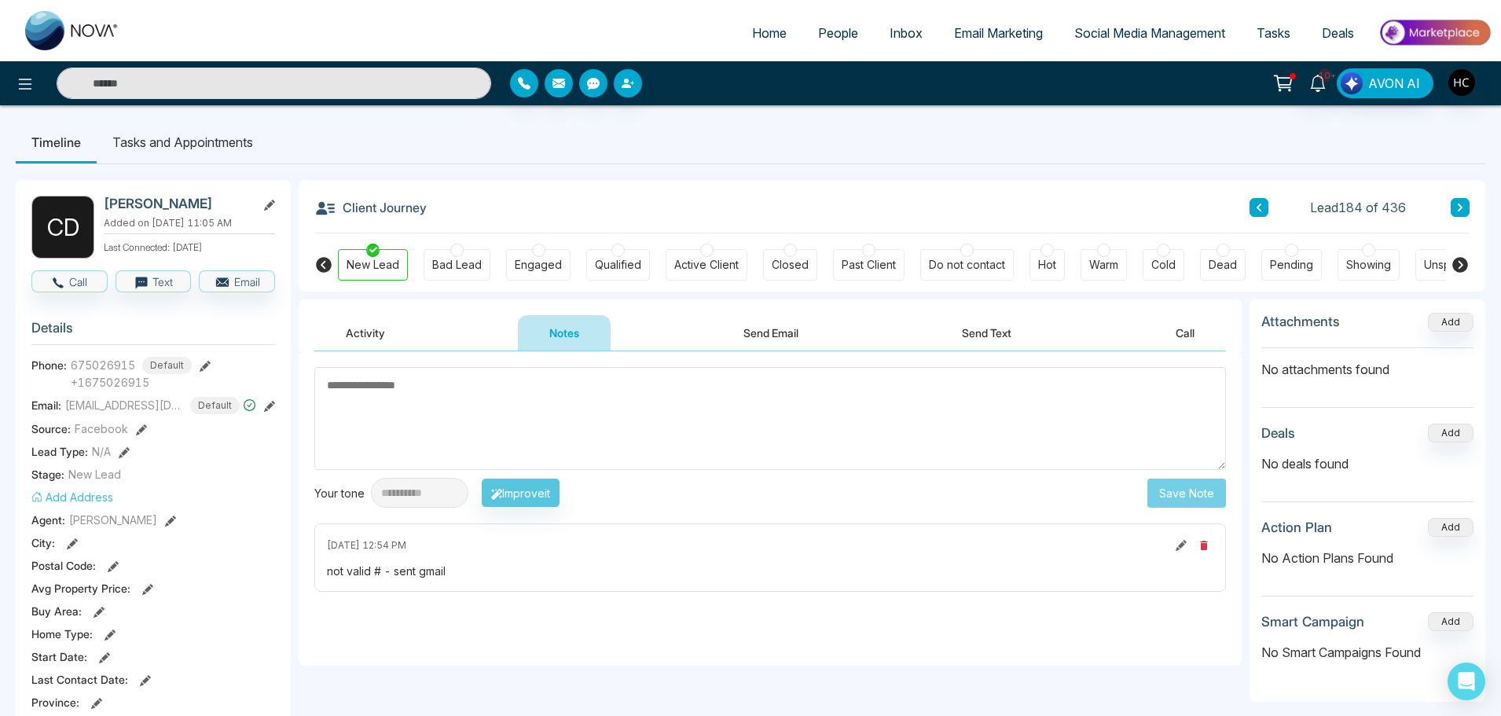
click at [1454, 208] on button at bounding box center [1460, 207] width 19 height 19
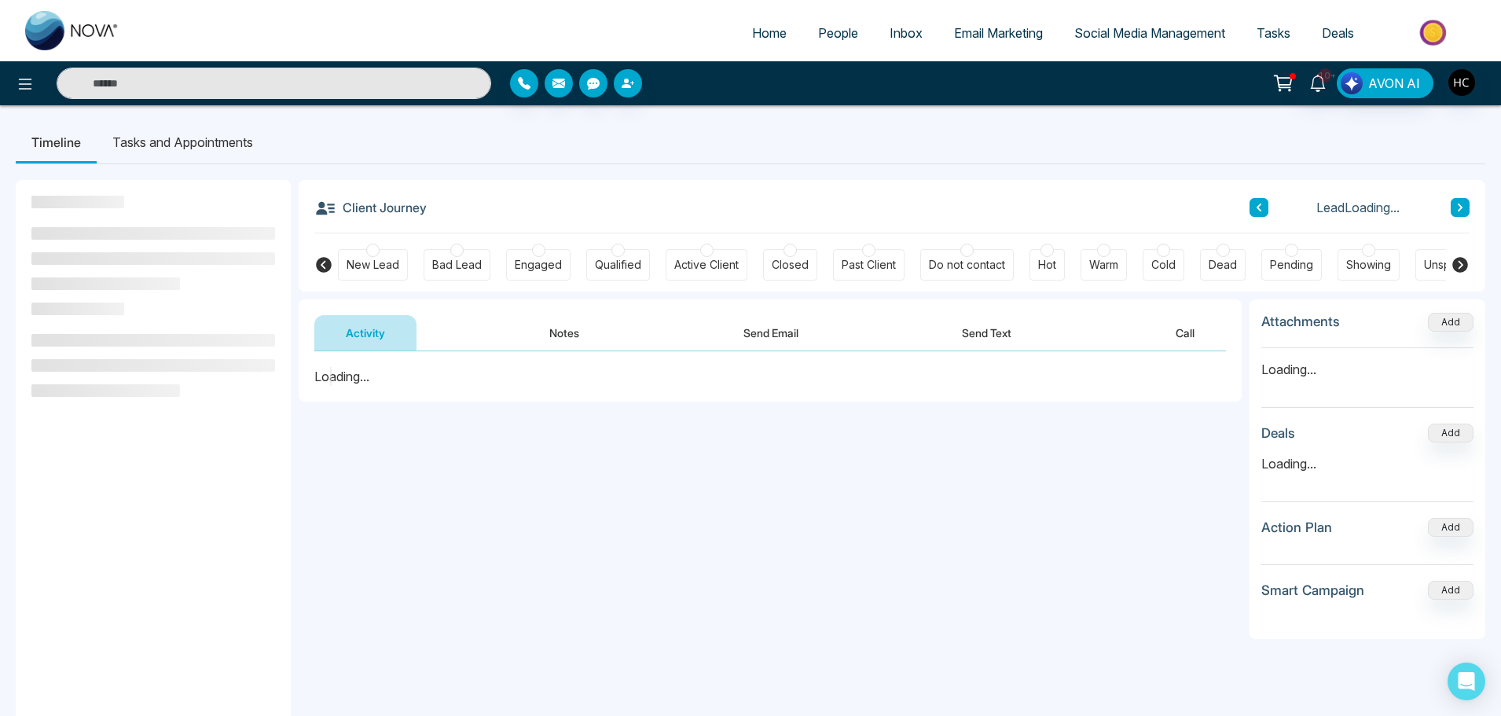
click at [545, 334] on button "Notes" at bounding box center [564, 332] width 93 height 35
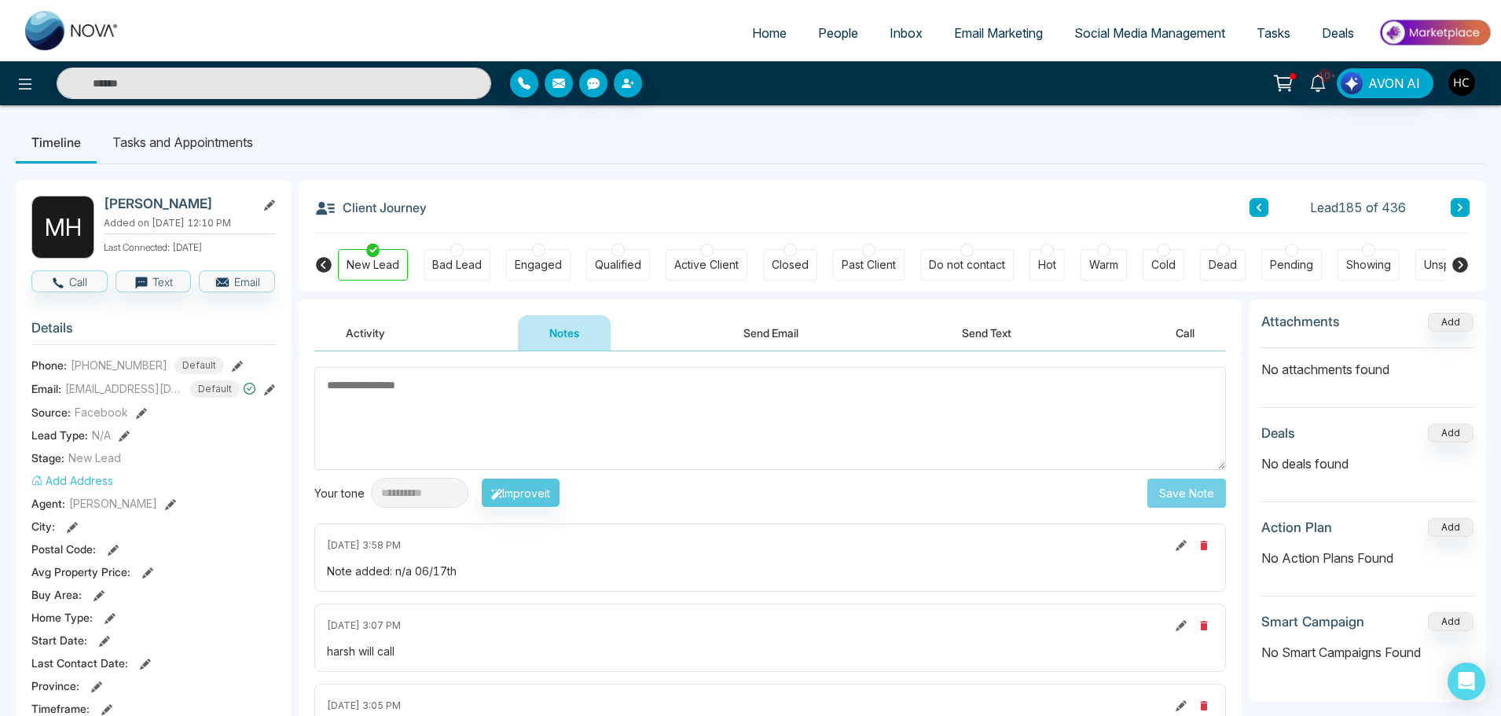
click at [456, 412] on textarea at bounding box center [770, 418] width 912 height 103
click at [524, 417] on textarea at bounding box center [770, 418] width 912 height 103
click at [656, 424] on textarea at bounding box center [770, 418] width 912 height 103
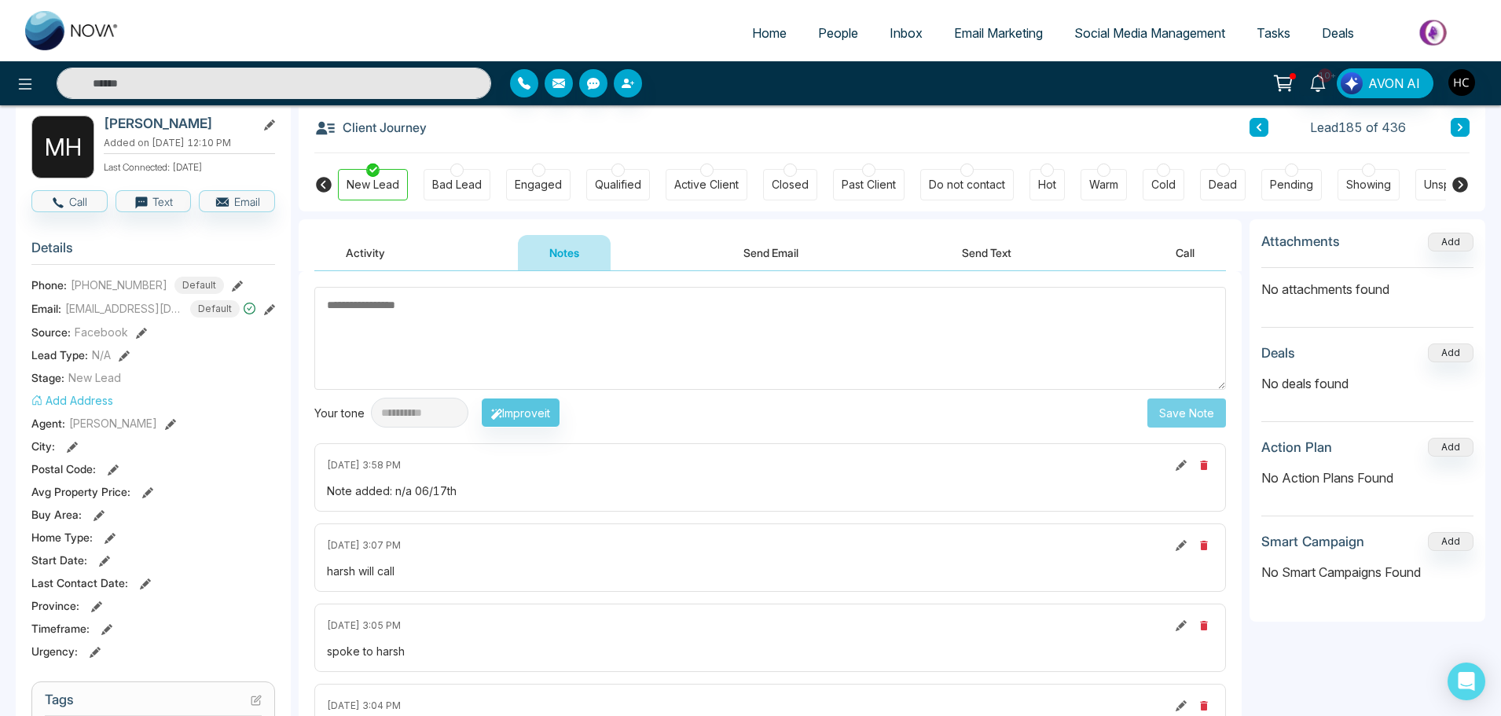
scroll to position [79, 0]
click at [487, 336] on textarea at bounding box center [770, 340] width 912 height 103
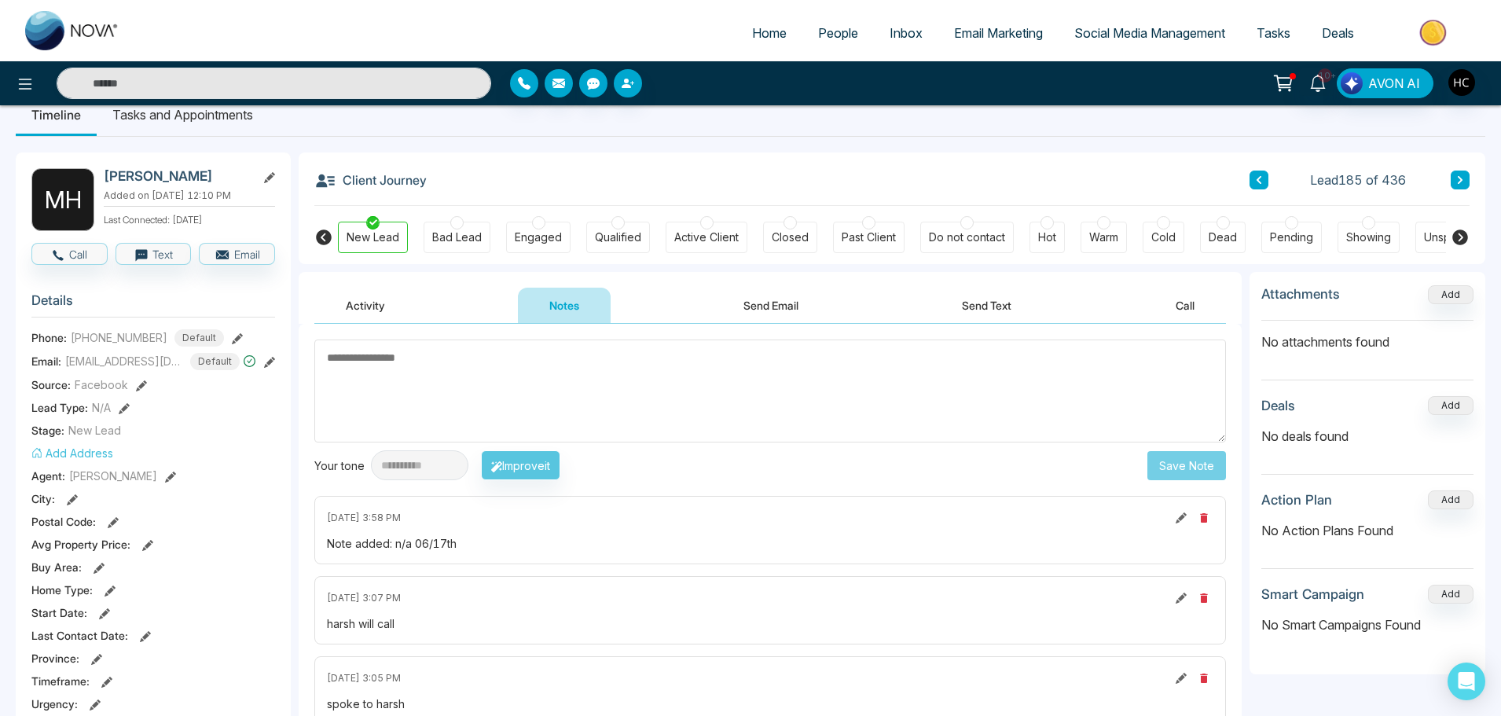
scroll to position [0, 0]
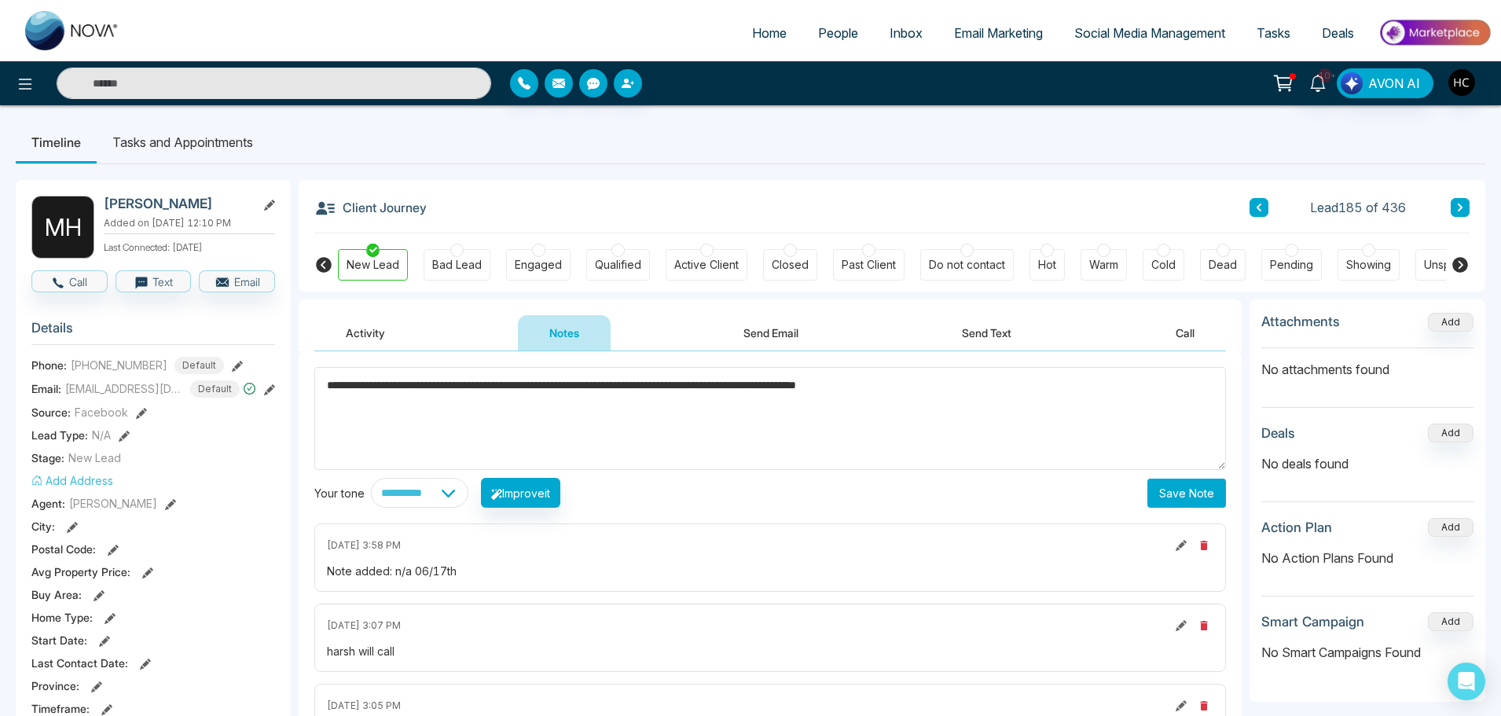
type textarea "**********"
click at [1151, 489] on button "Save Note" at bounding box center [1187, 493] width 79 height 29
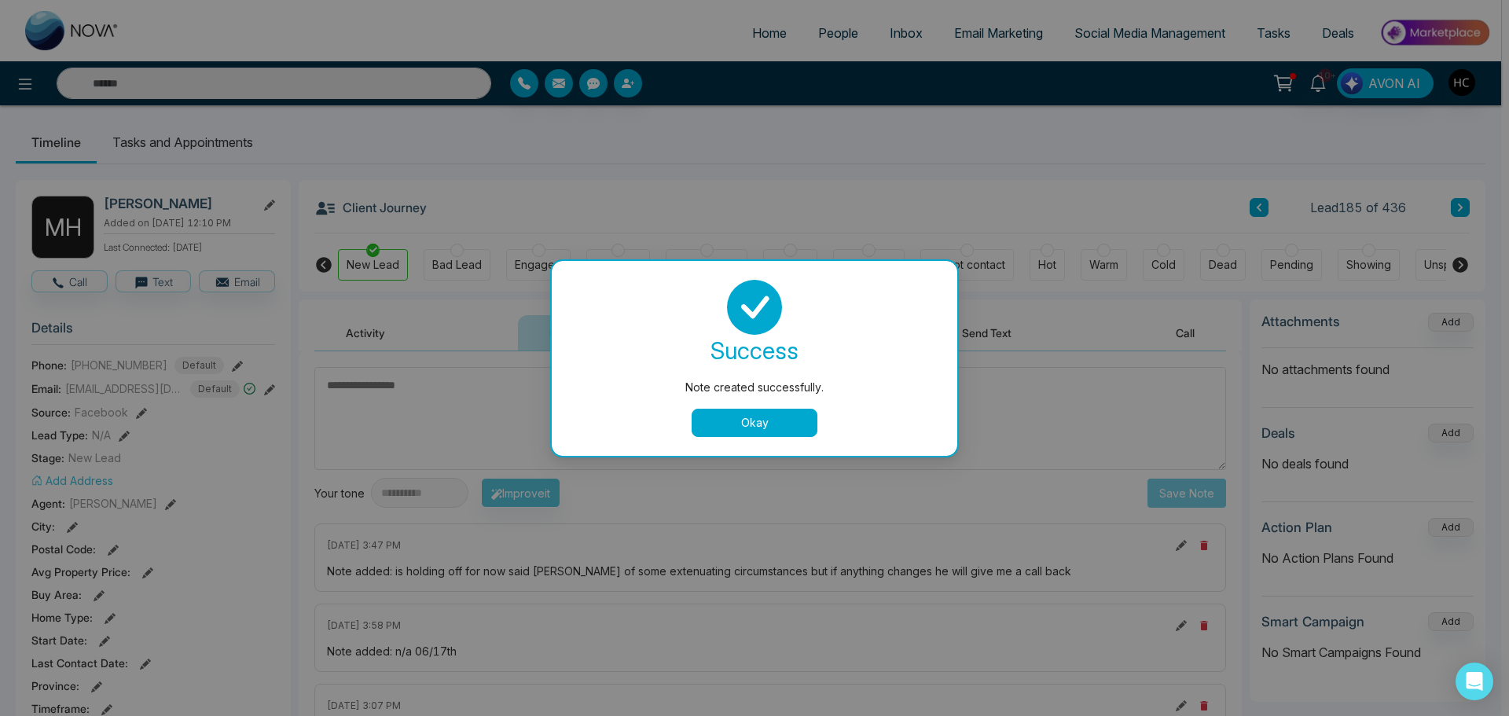
click at [741, 422] on button "Okay" at bounding box center [755, 423] width 126 height 28
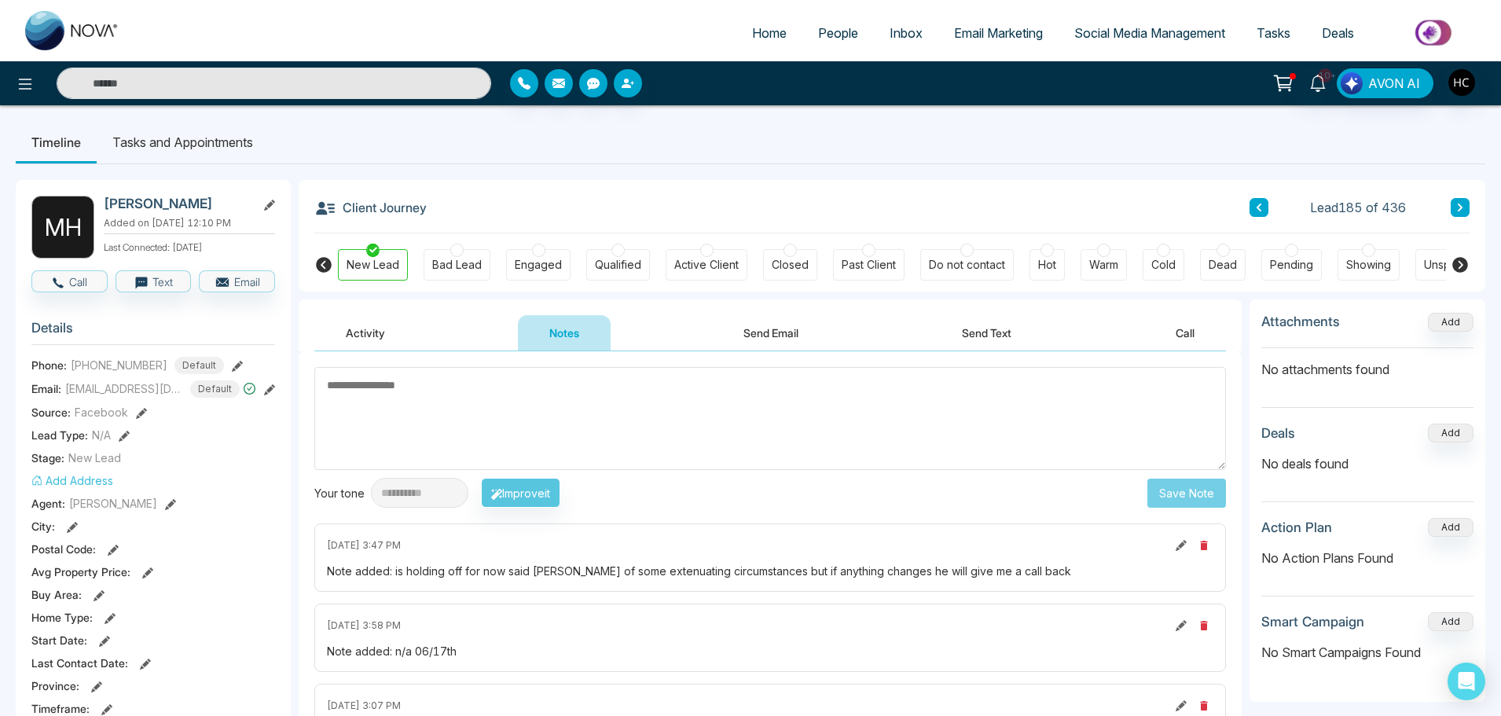
click at [1456, 203] on button at bounding box center [1460, 207] width 19 height 19
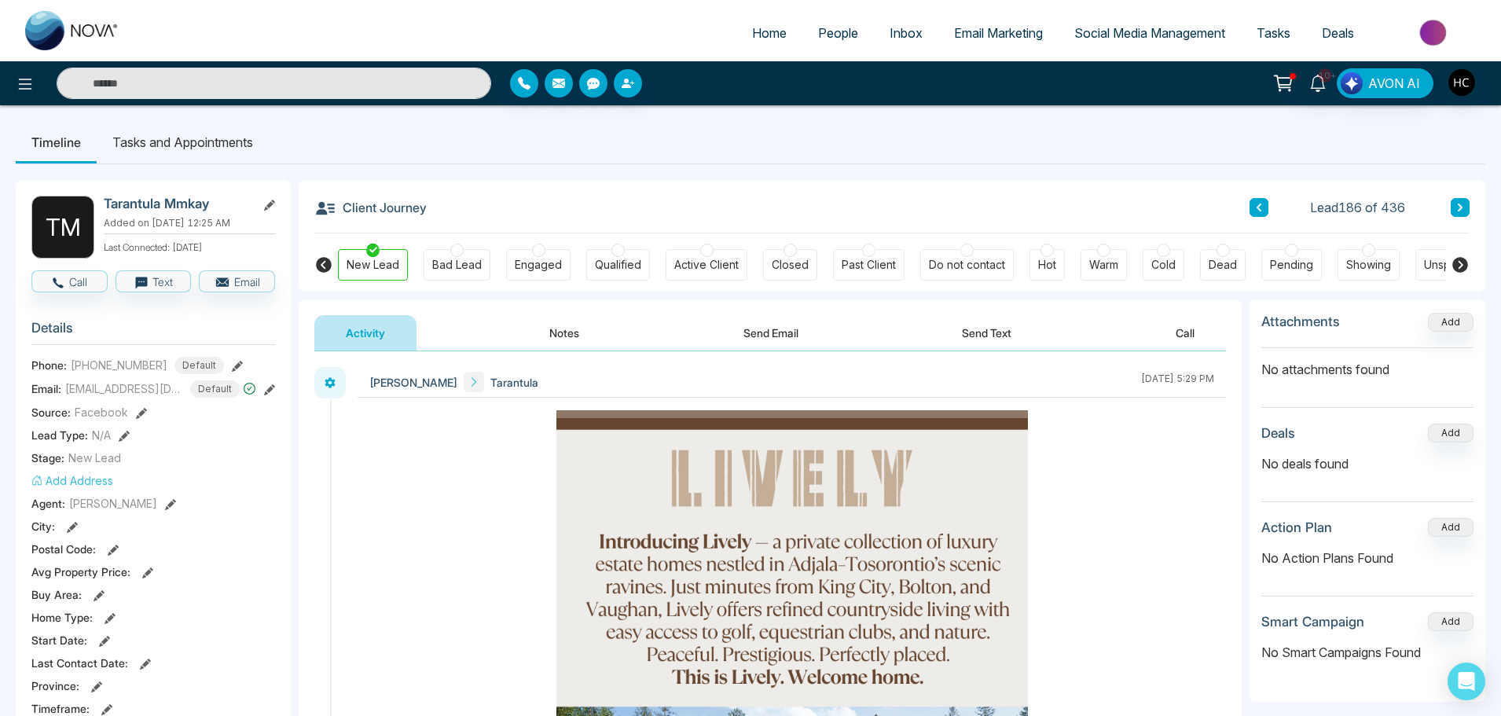
click at [582, 335] on button "Notes" at bounding box center [564, 332] width 93 height 35
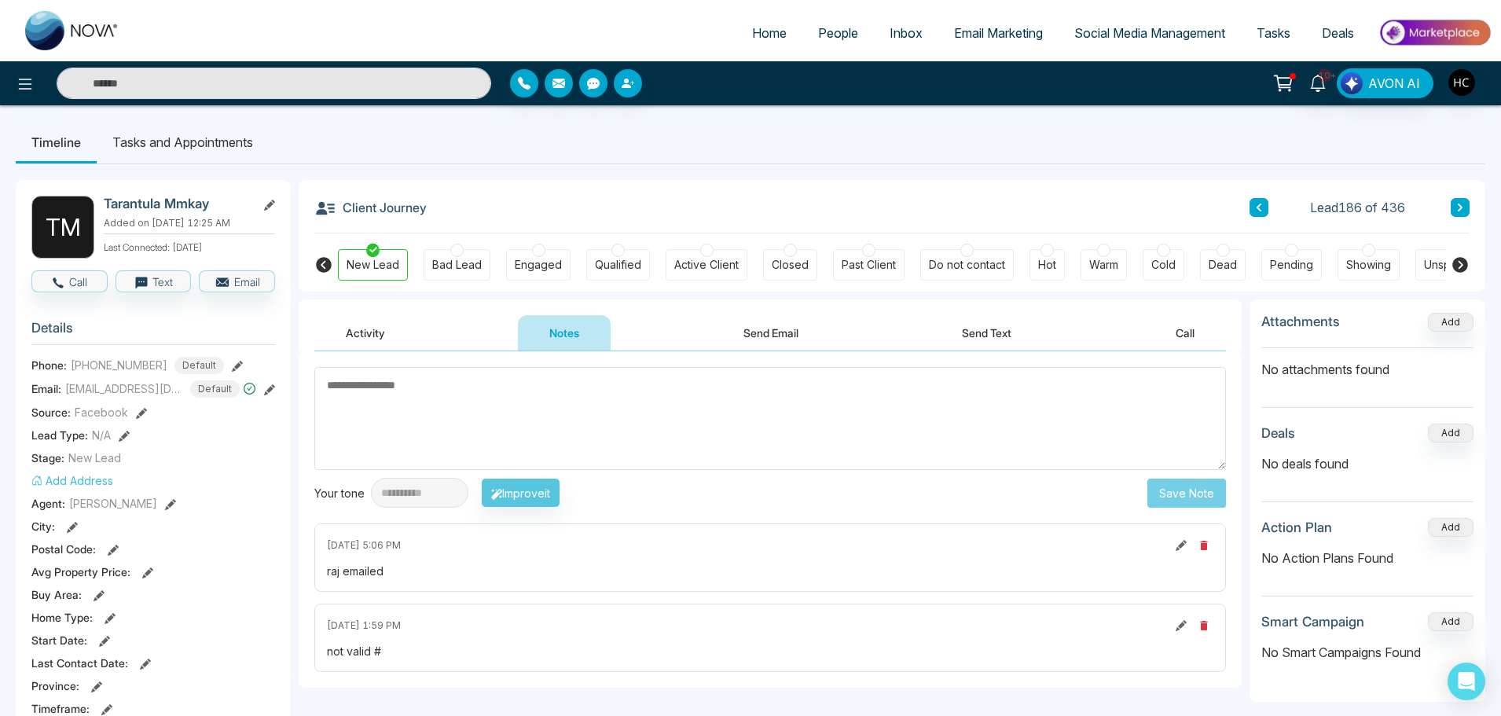
click at [1466, 204] on button at bounding box center [1460, 207] width 19 height 19
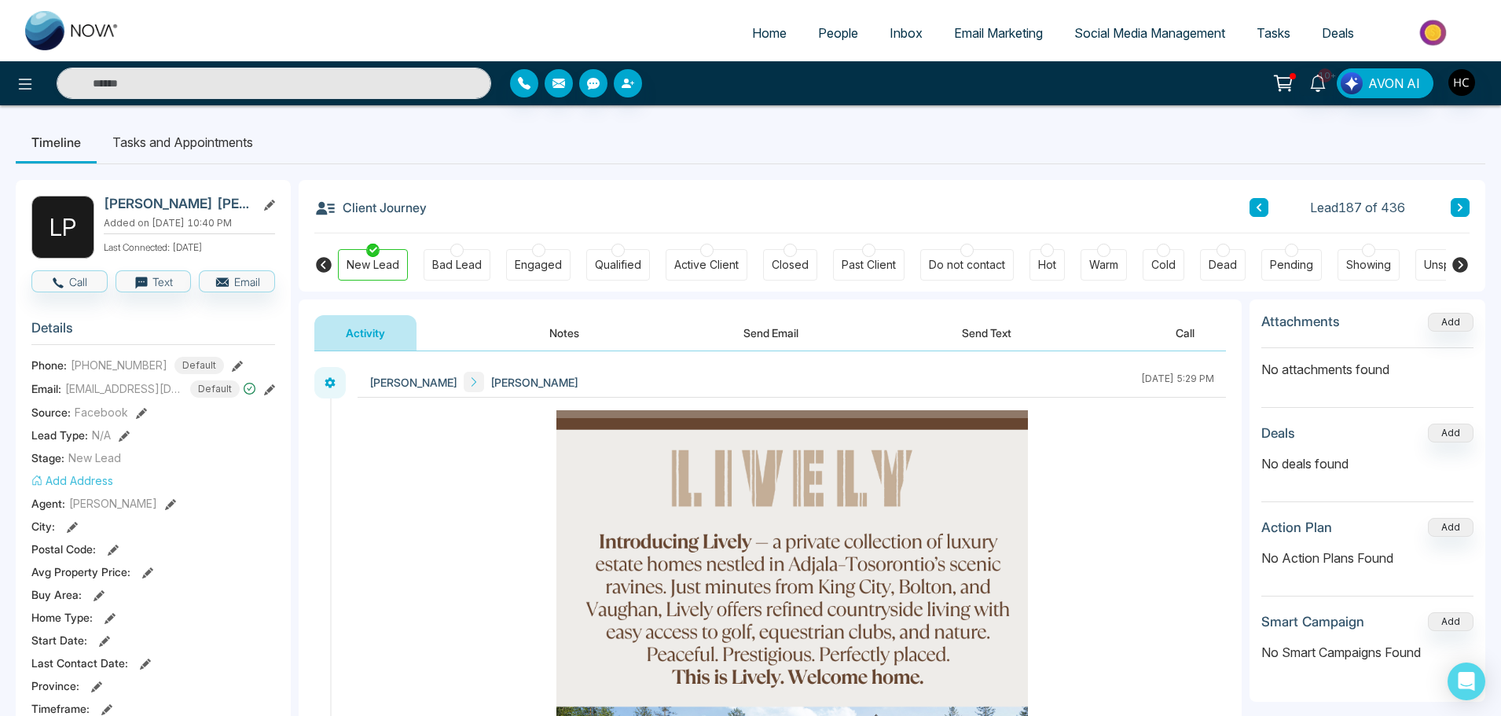
click at [560, 326] on button "Notes" at bounding box center [564, 332] width 93 height 35
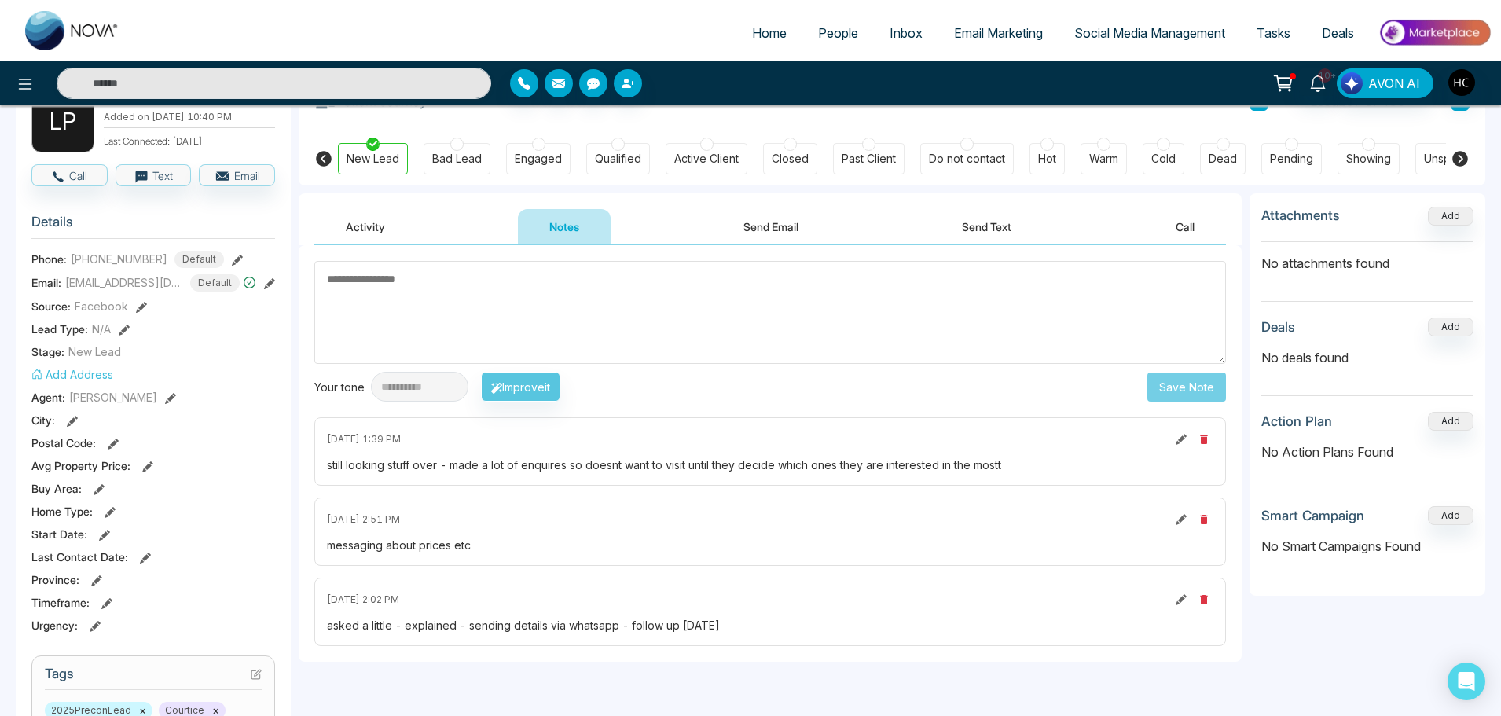
scroll to position [79, 0]
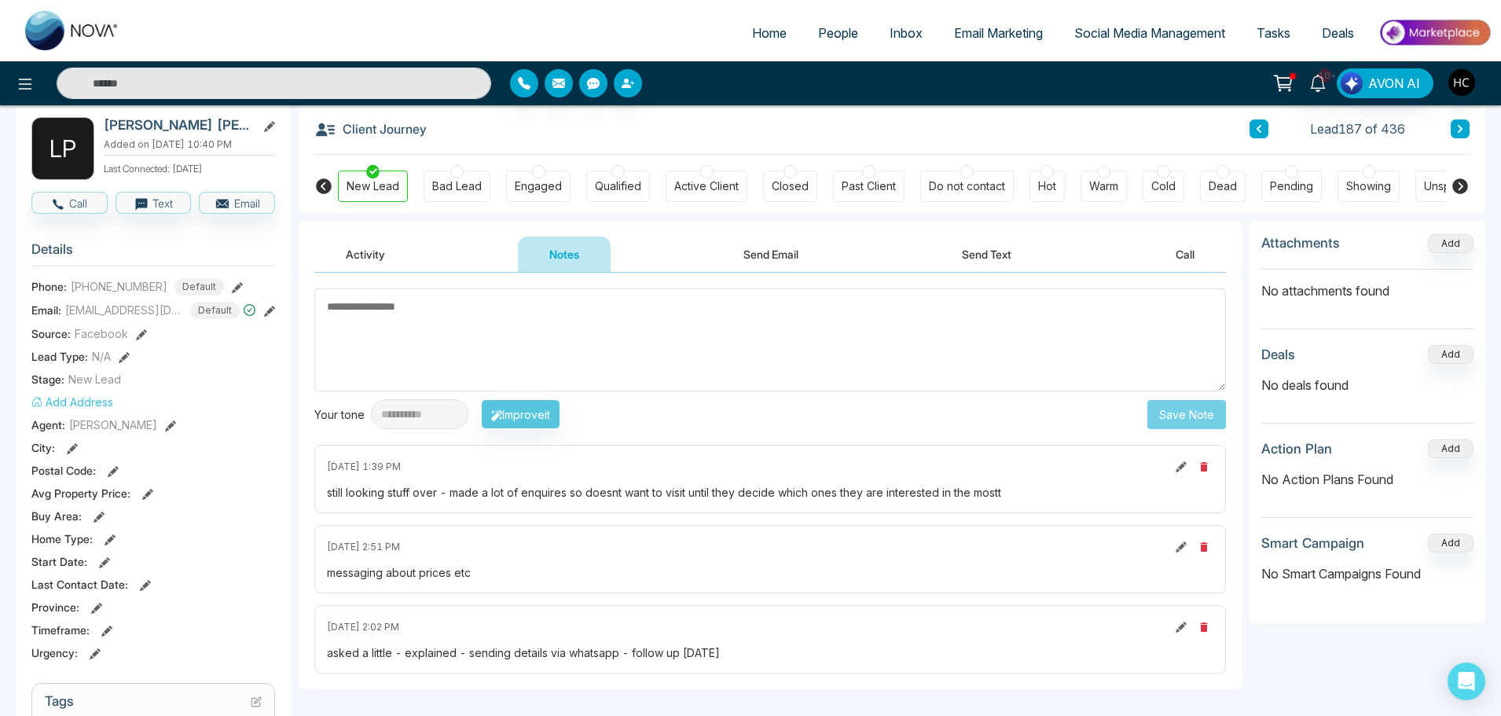
click at [526, 346] on textarea at bounding box center [770, 340] width 912 height 103
click at [601, 332] on textarea at bounding box center [770, 340] width 912 height 103
click at [715, 341] on textarea at bounding box center [770, 340] width 912 height 103
click at [493, 339] on textarea at bounding box center [770, 340] width 912 height 103
click at [393, 308] on textarea at bounding box center [770, 340] width 912 height 103
